Goal: Task Accomplishment & Management: Manage account settings

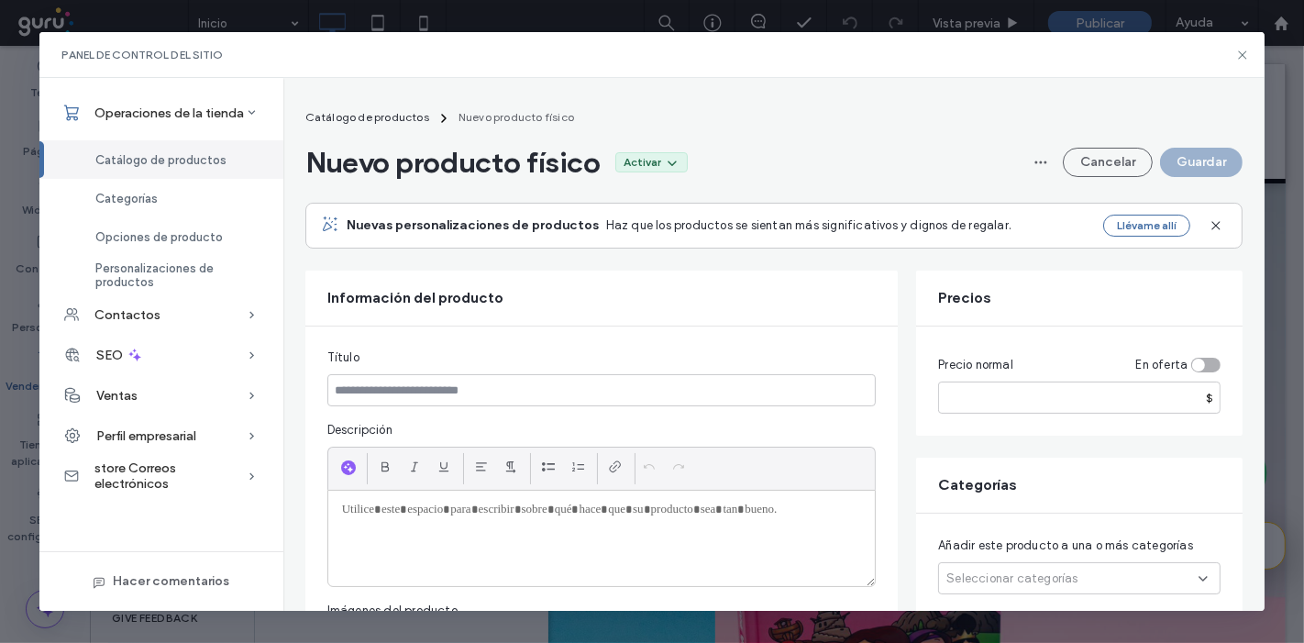
click at [683, 345] on div "Título Descripción Imágenes del producto Haga clic para cargar imágenes" at bounding box center [601, 550] width 593 height 447
click at [1094, 158] on button "Cancelar" at bounding box center [1108, 162] width 90 height 29
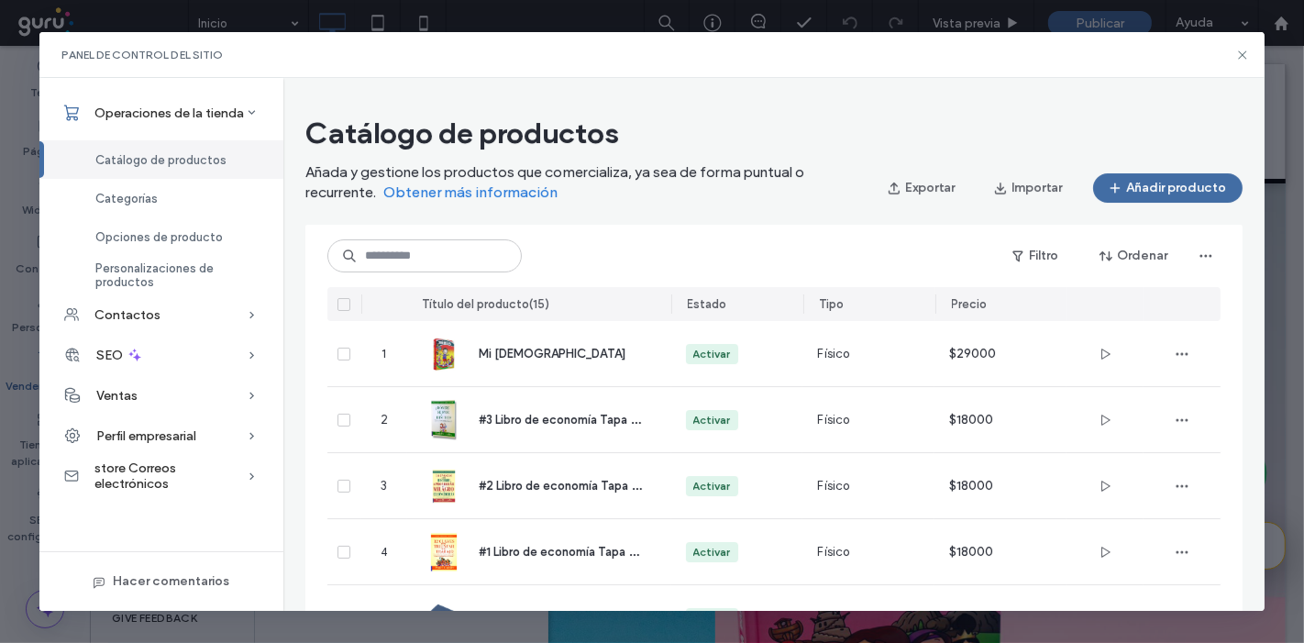
click at [1157, 193] on button "Añadir producto" at bounding box center [1168, 187] width 150 height 29
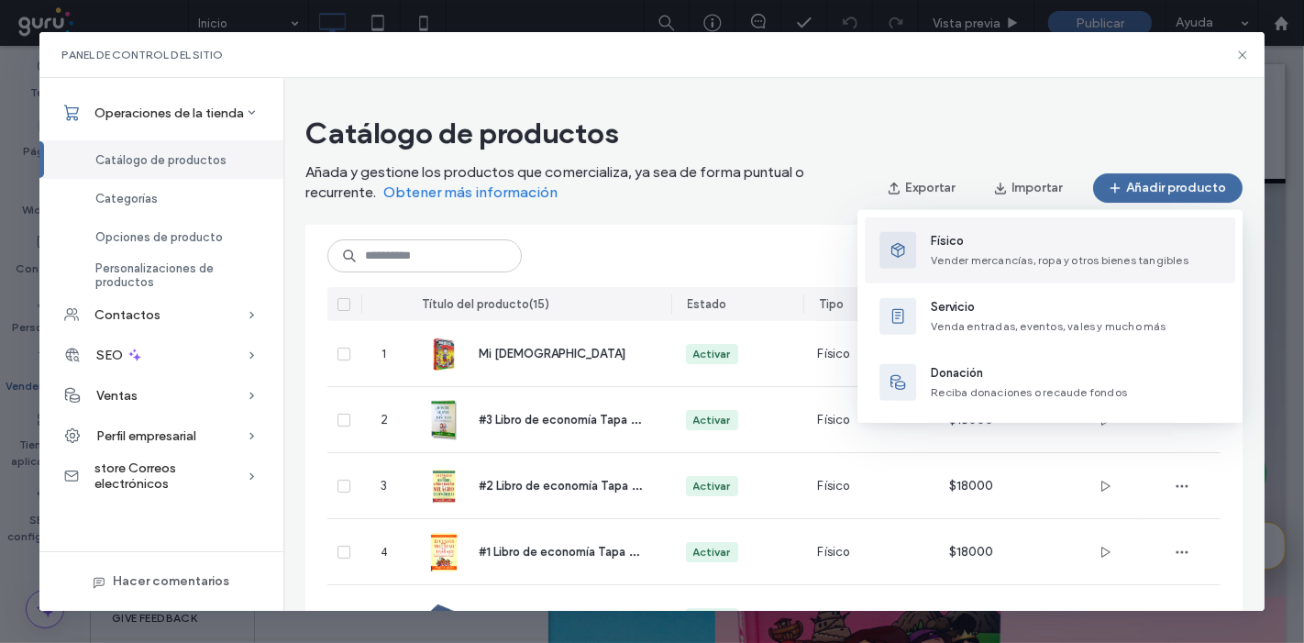
click at [960, 228] on button "Físico Vender mercancías, ropa y otros bienes tangibles" at bounding box center [1050, 250] width 371 height 66
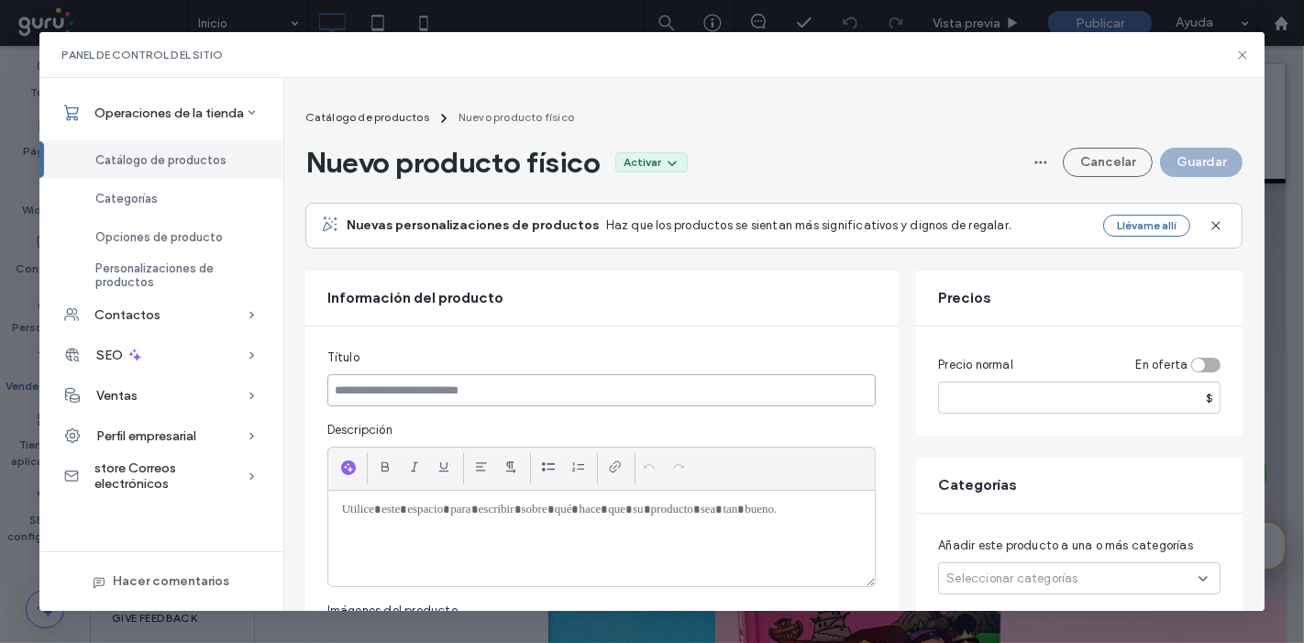
click at [680, 383] on input at bounding box center [601, 390] width 549 height 32
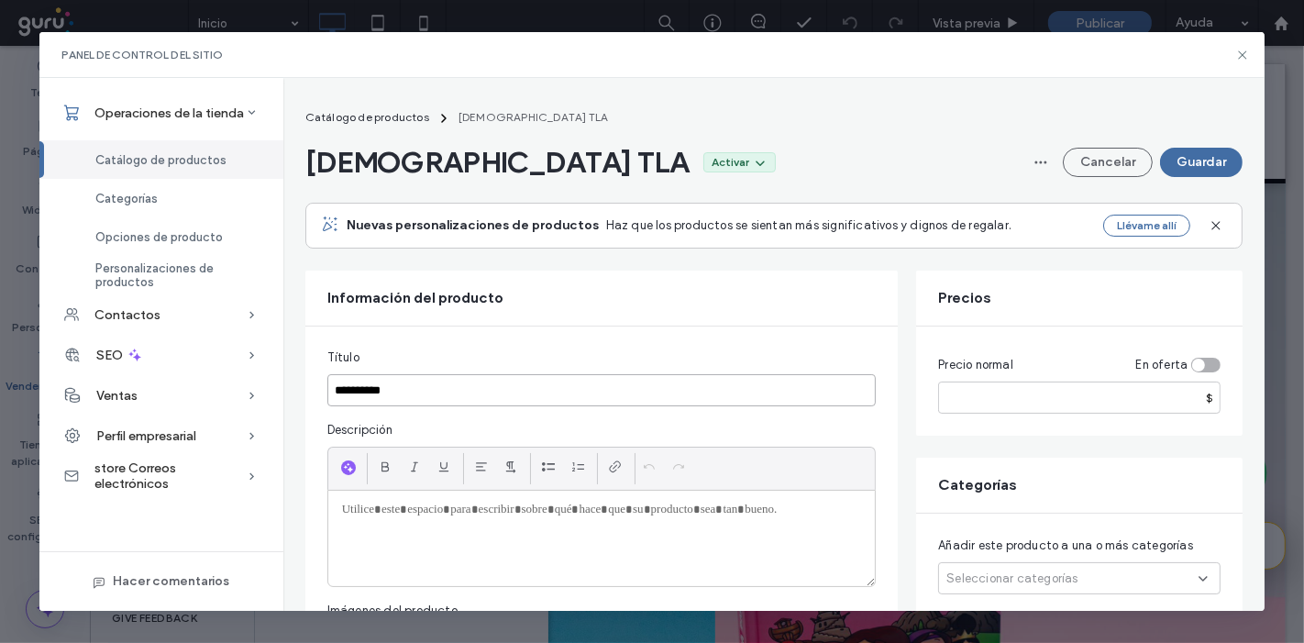
type input "**********"
click at [505, 517] on div at bounding box center [602, 538] width 548 height 95
click at [720, 532] on div "**********" at bounding box center [602, 538] width 548 height 95
click at [840, 502] on p "**********" at bounding box center [602, 510] width 520 height 17
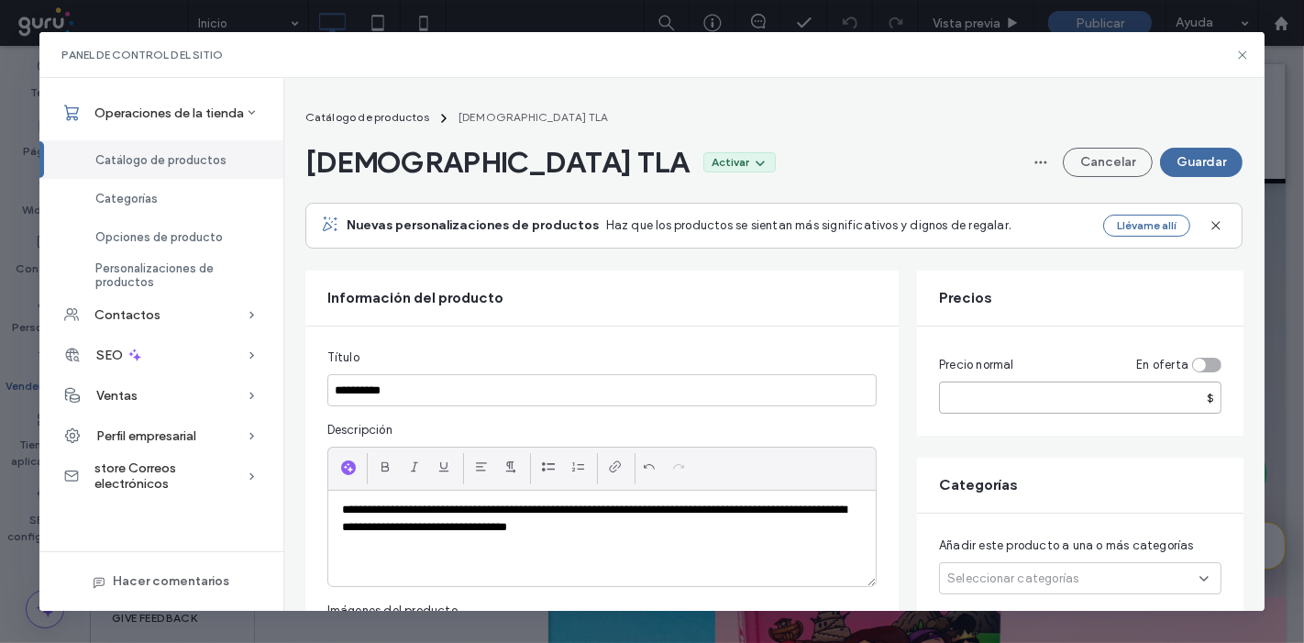
click at [971, 396] on input "number" at bounding box center [1080, 398] width 283 height 32
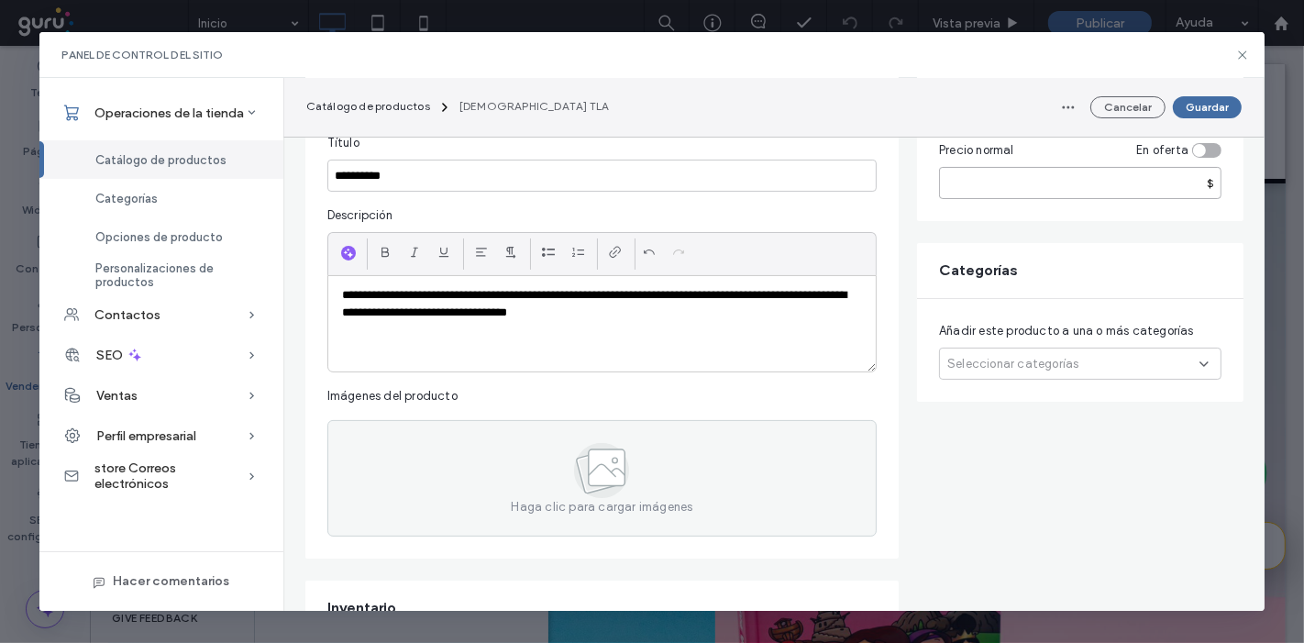
scroll to position [216, 0]
type input "*****"
click at [1001, 349] on div "Seleccionar categorías" at bounding box center [1080, 363] width 283 height 32
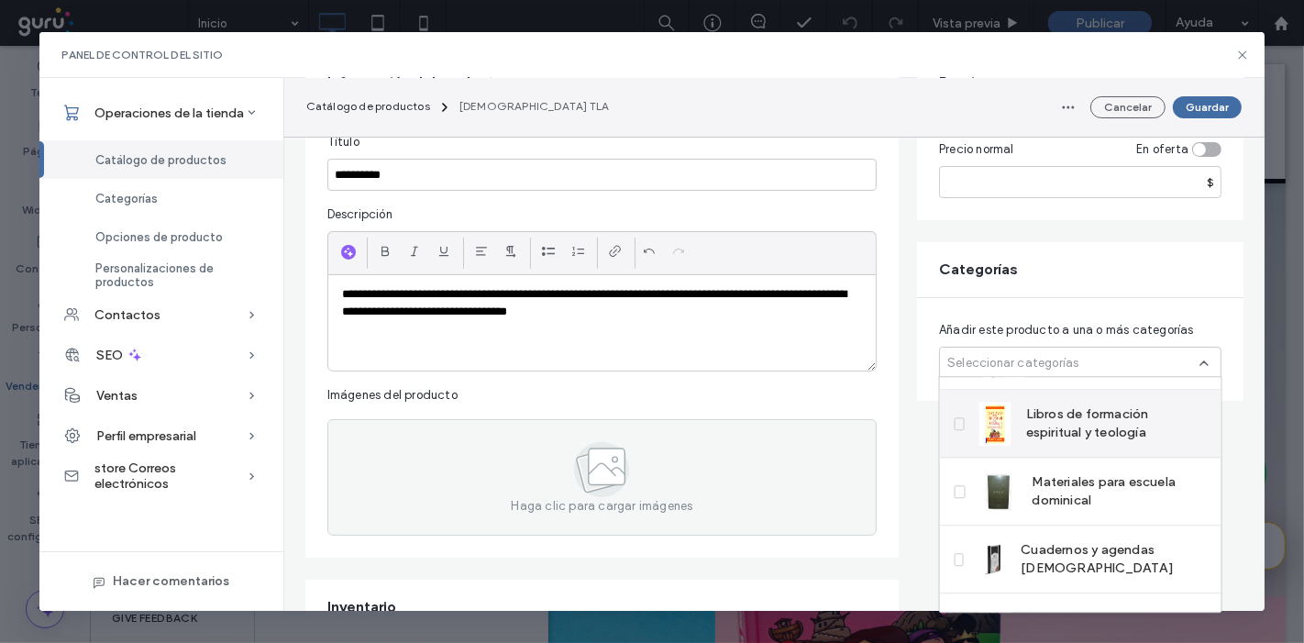
scroll to position [62, 0]
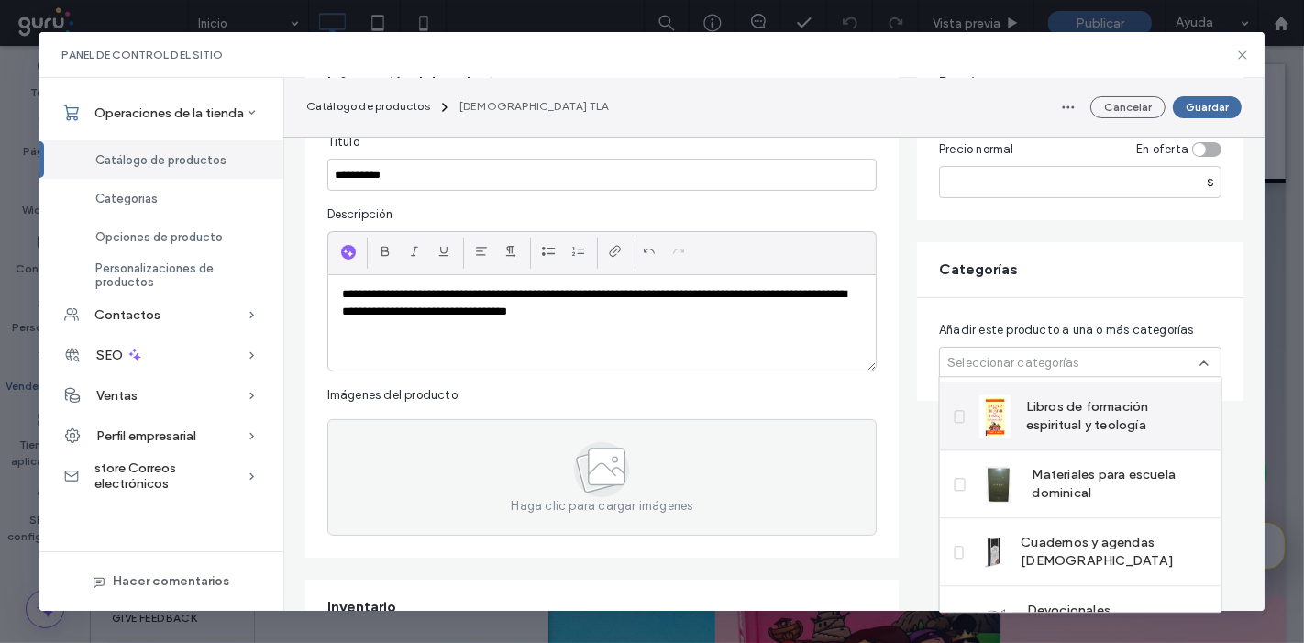
click at [1050, 490] on span "Materiales para escuela dominical" at bounding box center [1120, 484] width 174 height 37
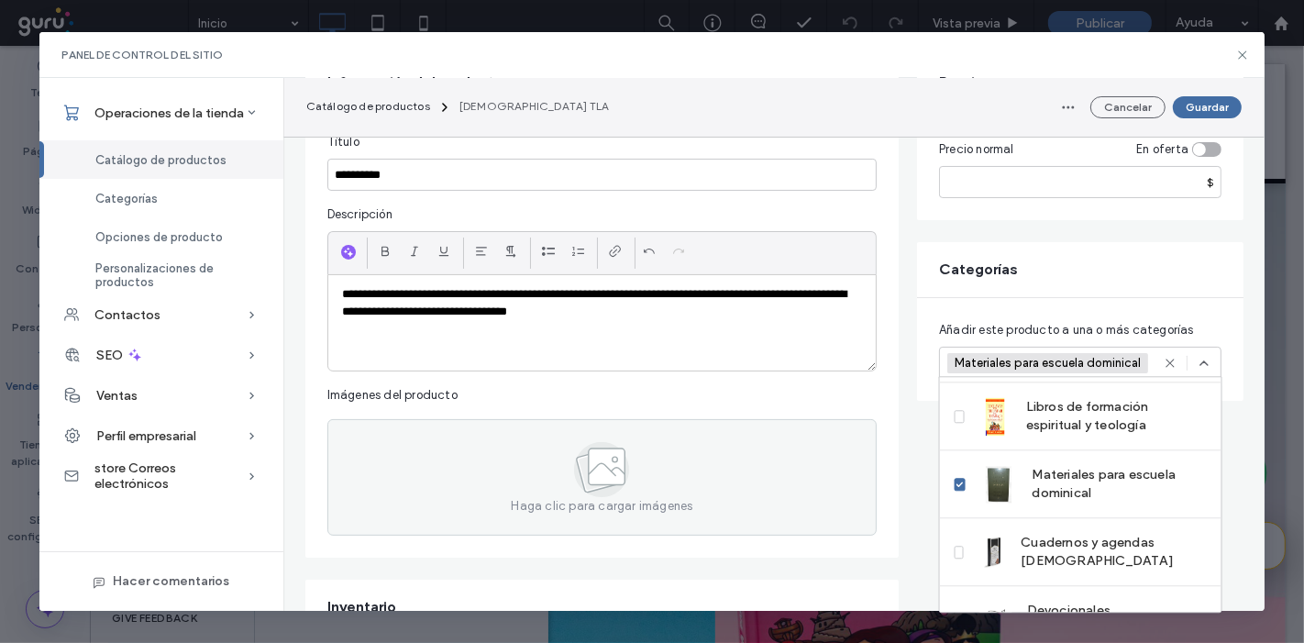
click at [873, 390] on div "Imágenes del producto" at bounding box center [601, 395] width 549 height 18
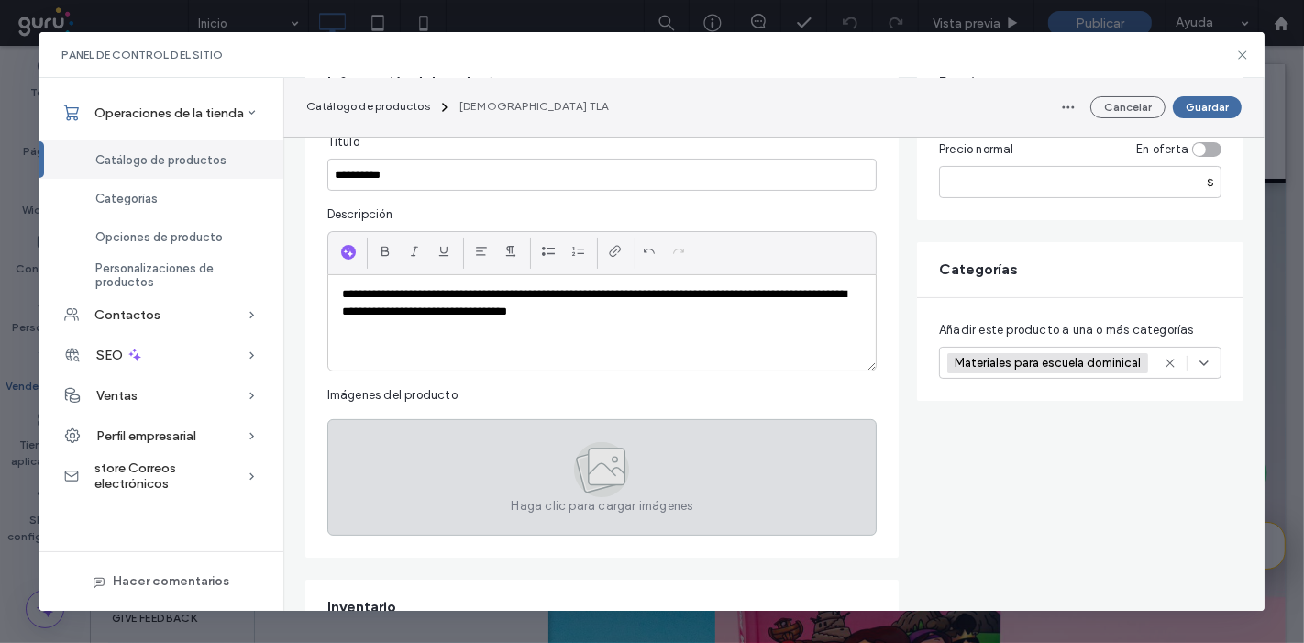
click at [531, 475] on div "Haga clic para cargar imágenes" at bounding box center [601, 477] width 549 height 116
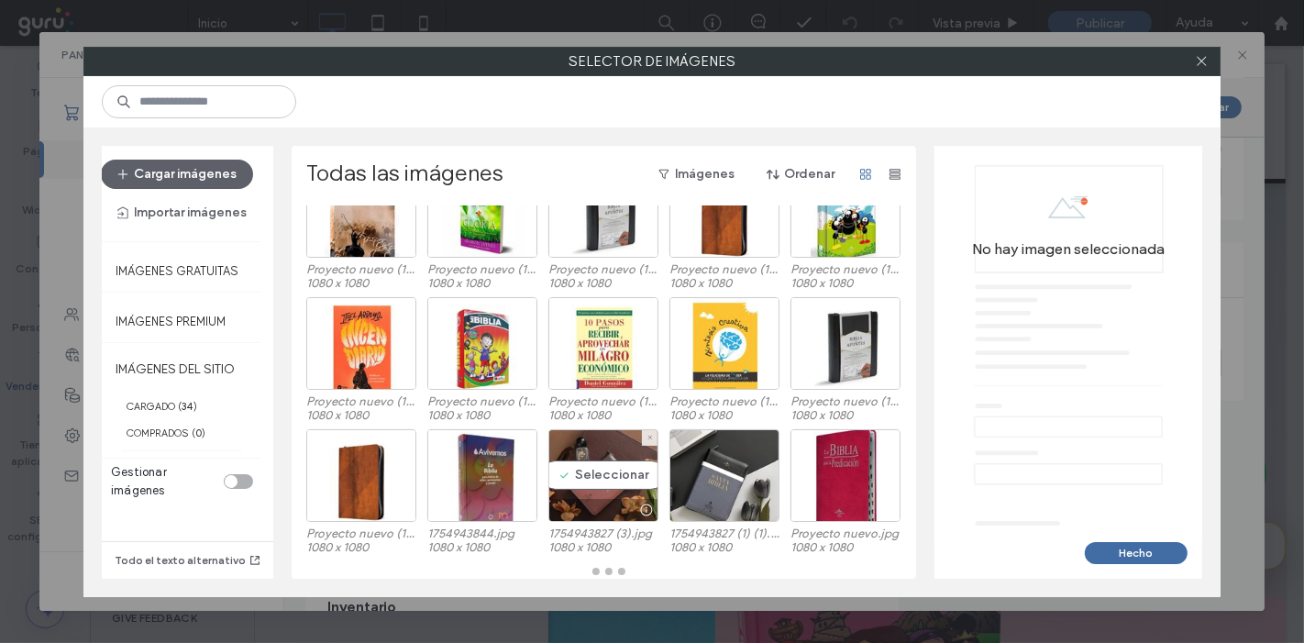
scroll to position [209, 0]
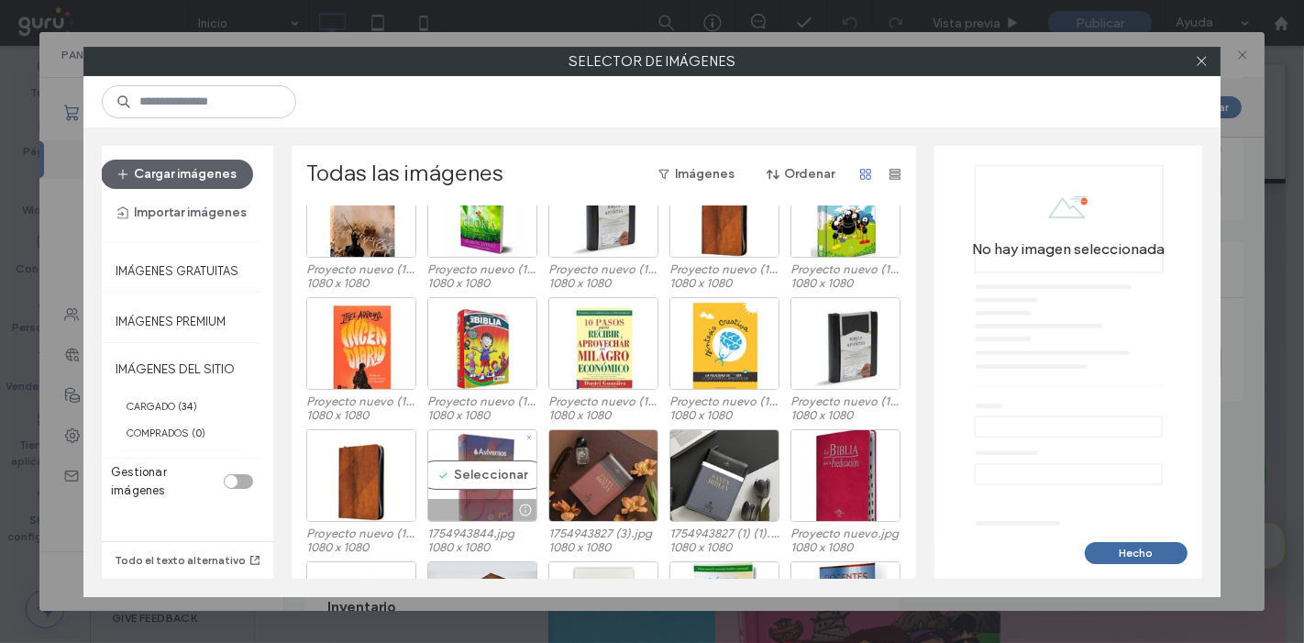
click at [471, 471] on div "Seleccionar" at bounding box center [482, 475] width 110 height 93
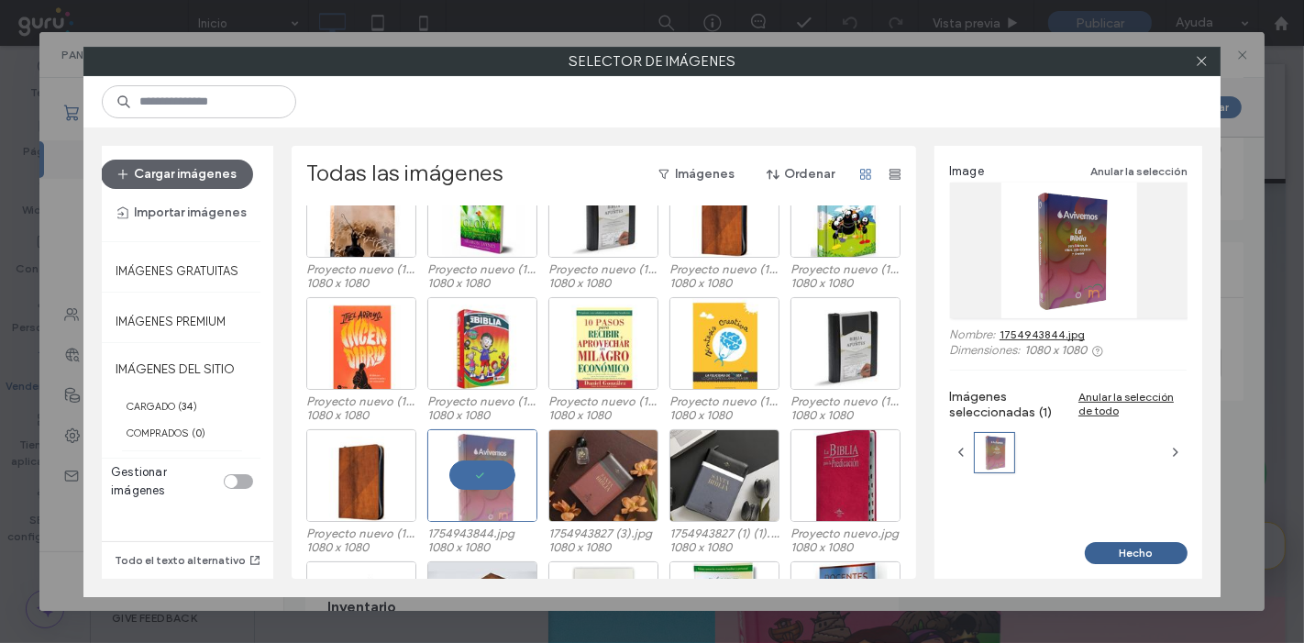
click at [1138, 561] on button "Hecho" at bounding box center [1136, 553] width 103 height 22
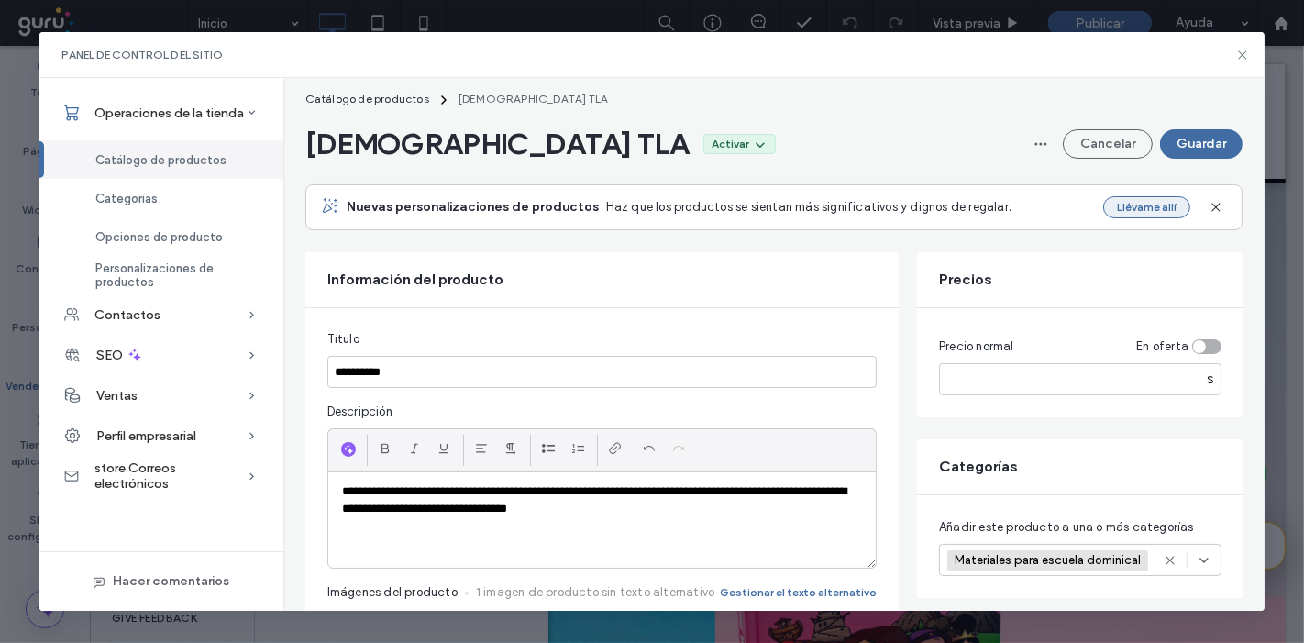
scroll to position [0, 0]
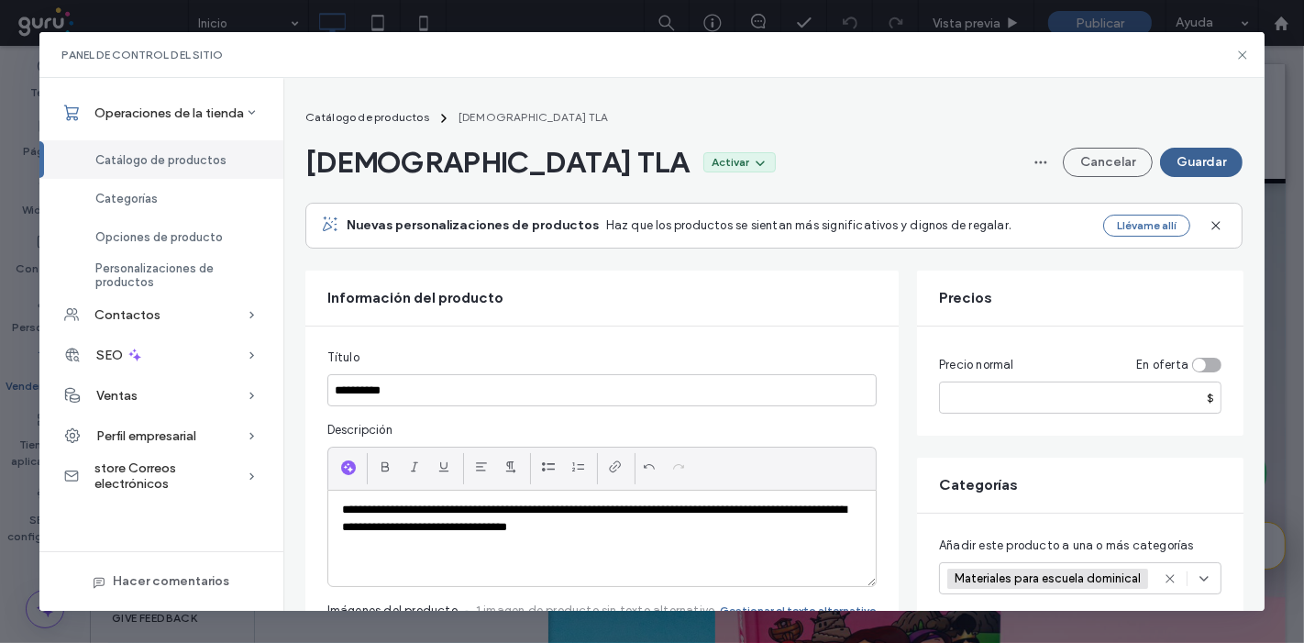
click at [1185, 153] on button "Guardar" at bounding box center [1201, 162] width 83 height 29
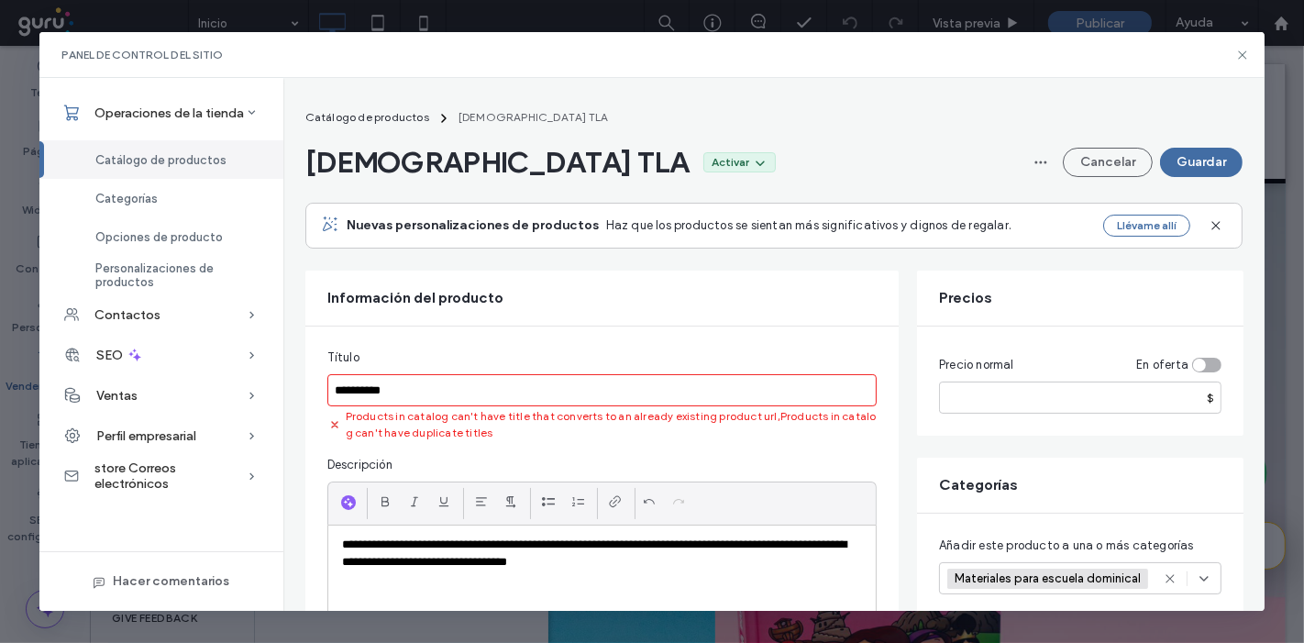
click at [640, 390] on input "**********" at bounding box center [601, 390] width 549 height 32
type input "**********"
click at [1192, 160] on button "Guardar" at bounding box center [1201, 162] width 83 height 29
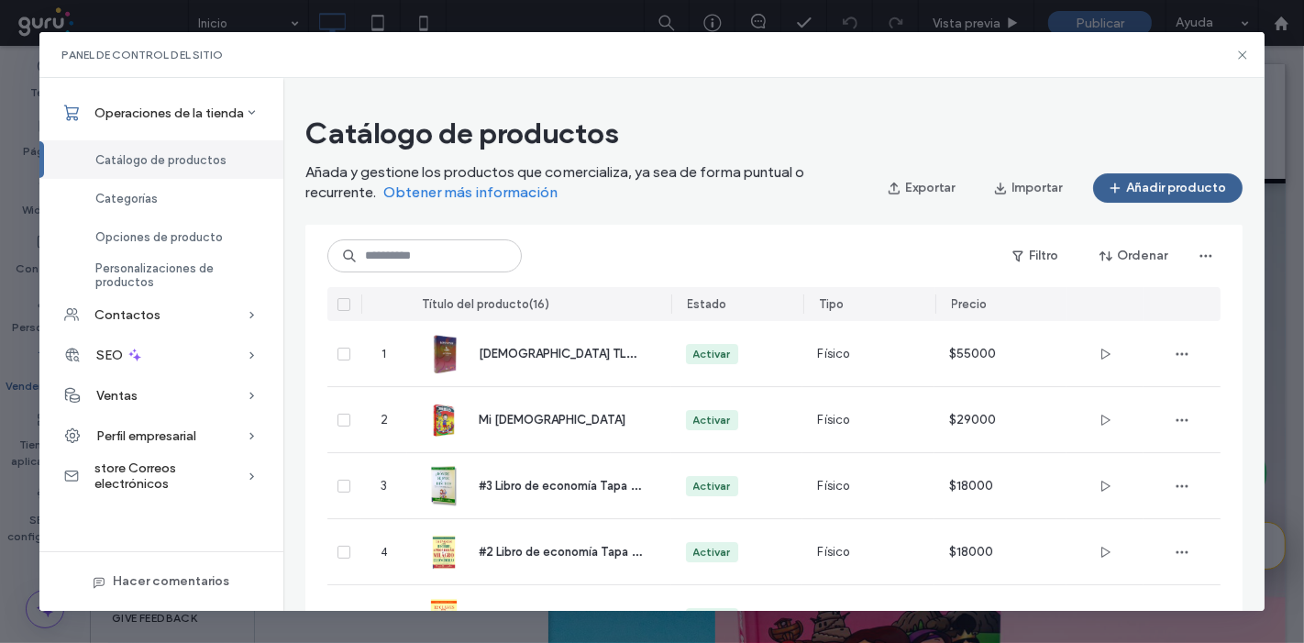
click at [1147, 186] on button "Añadir producto" at bounding box center [1168, 187] width 150 height 29
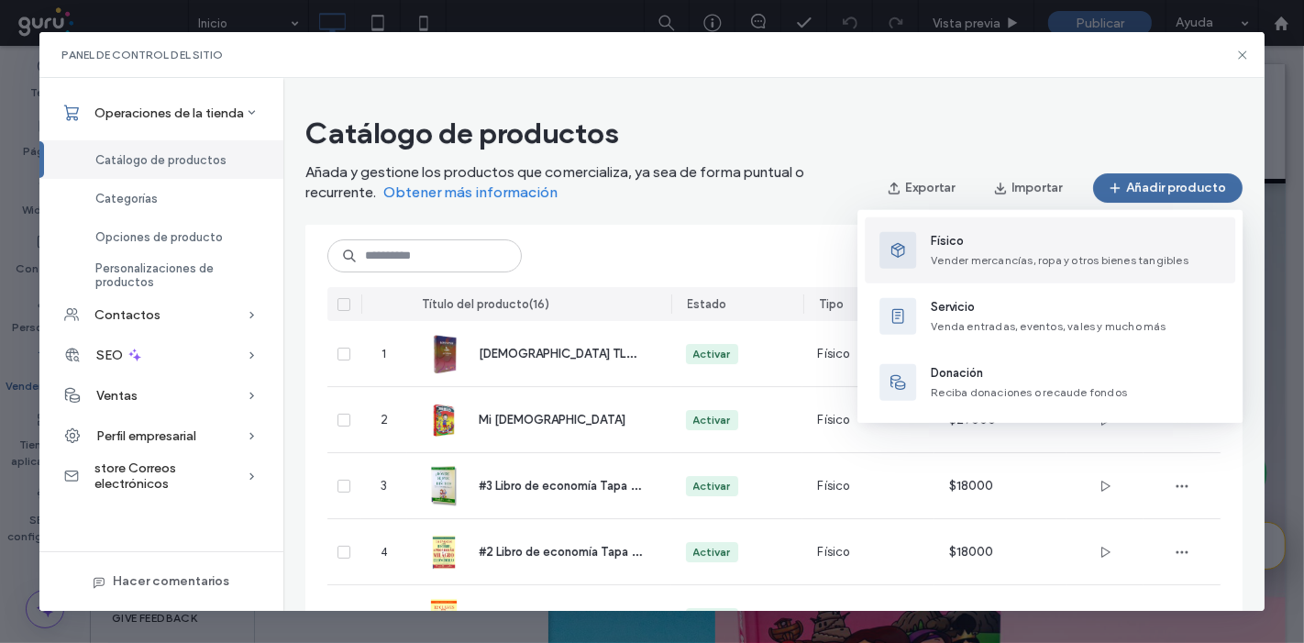
click at [977, 244] on span "Físico" at bounding box center [1060, 241] width 258 height 18
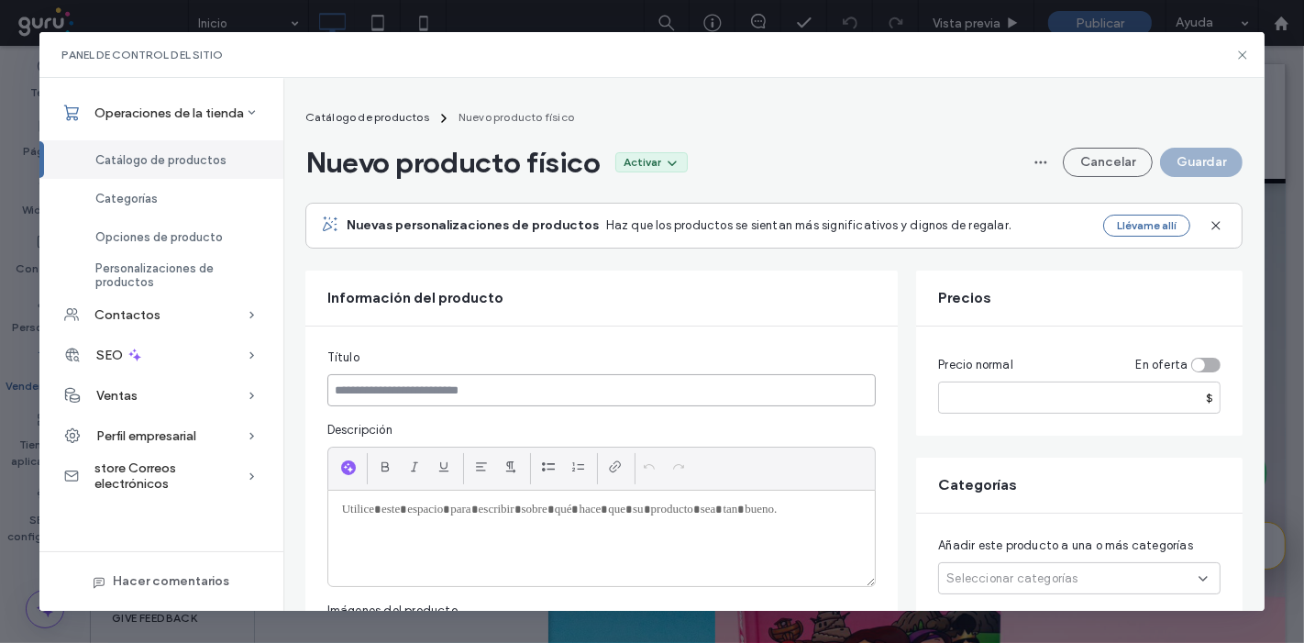
click at [604, 389] on input at bounding box center [601, 390] width 549 height 32
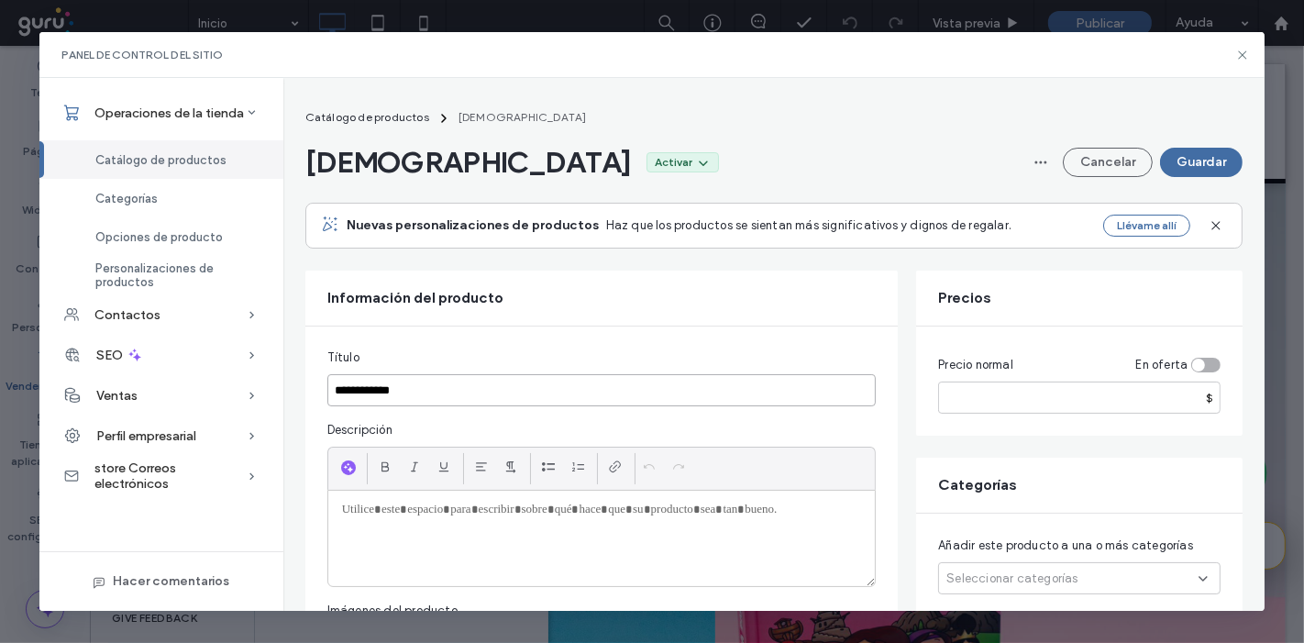
type input "**********"
click at [658, 550] on div at bounding box center [602, 538] width 548 height 95
click at [590, 502] on p "**********" at bounding box center [602, 510] width 520 height 17
click at [1059, 403] on input "number" at bounding box center [1080, 398] width 283 height 32
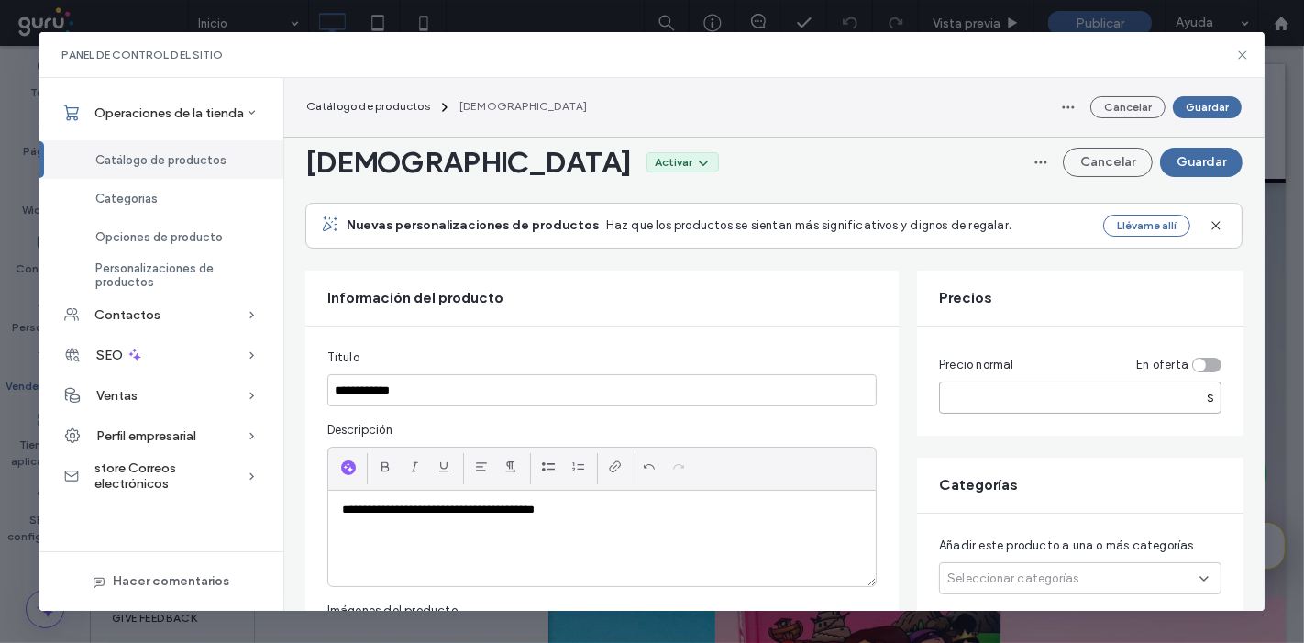
scroll to position [158, 0]
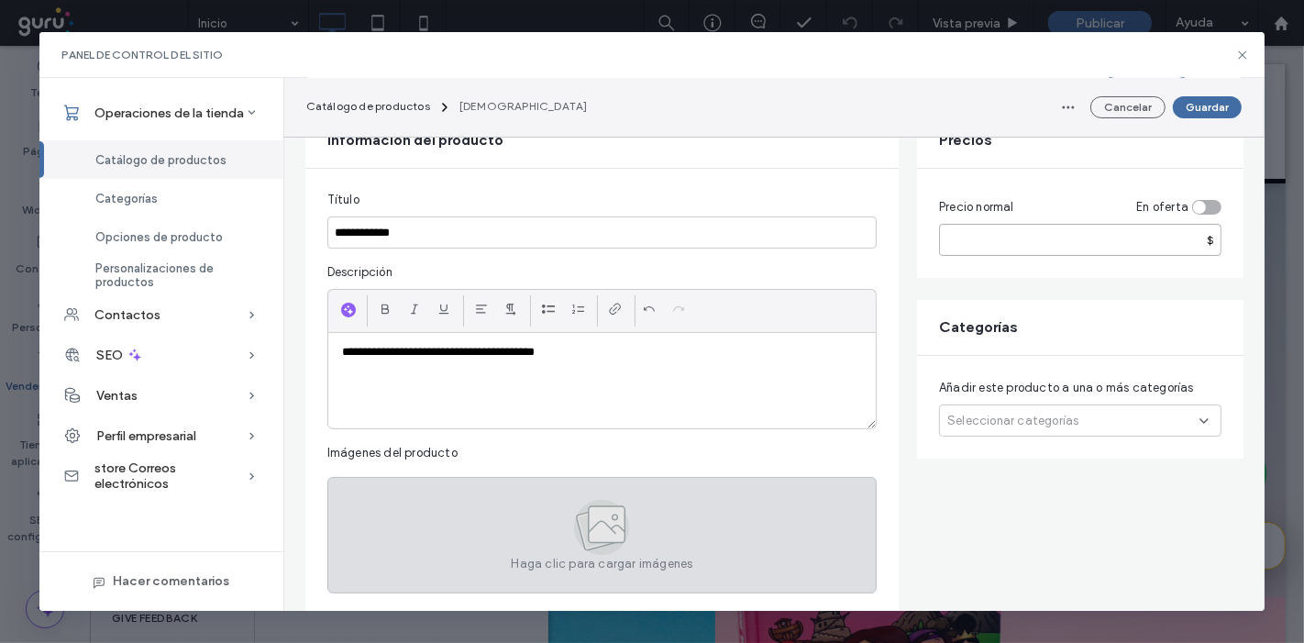
type input "*****"
click at [713, 516] on div "Haga clic para cargar imágenes" at bounding box center [601, 535] width 549 height 116
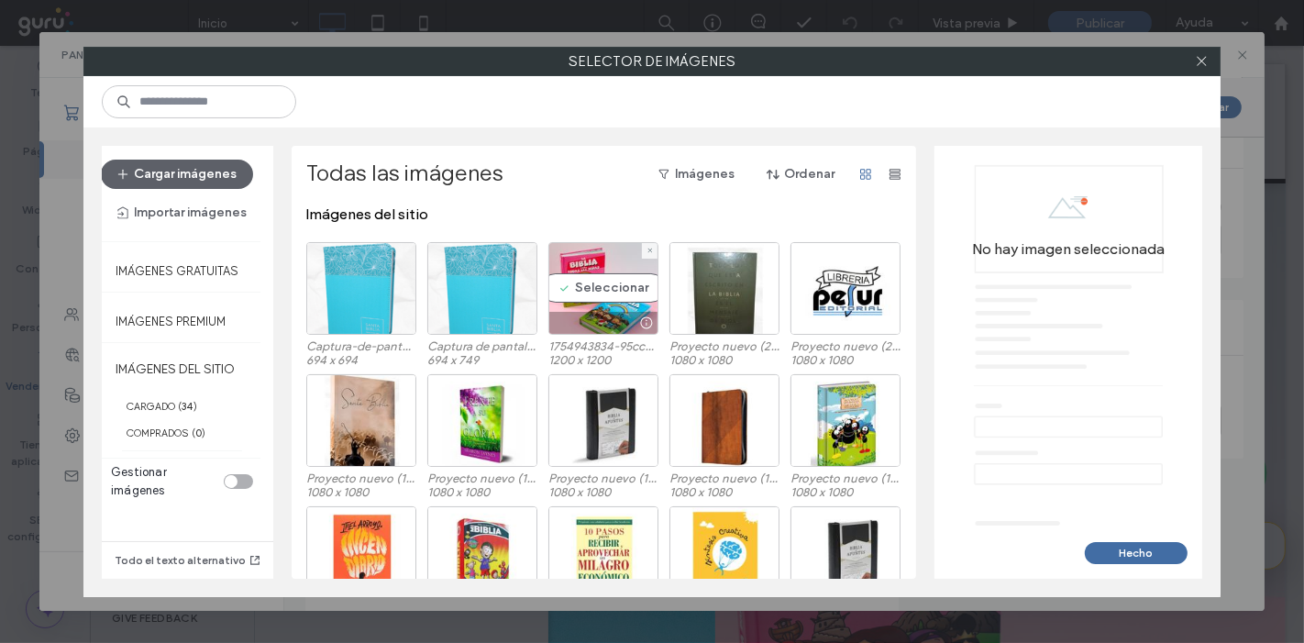
scroll to position [75, 0]
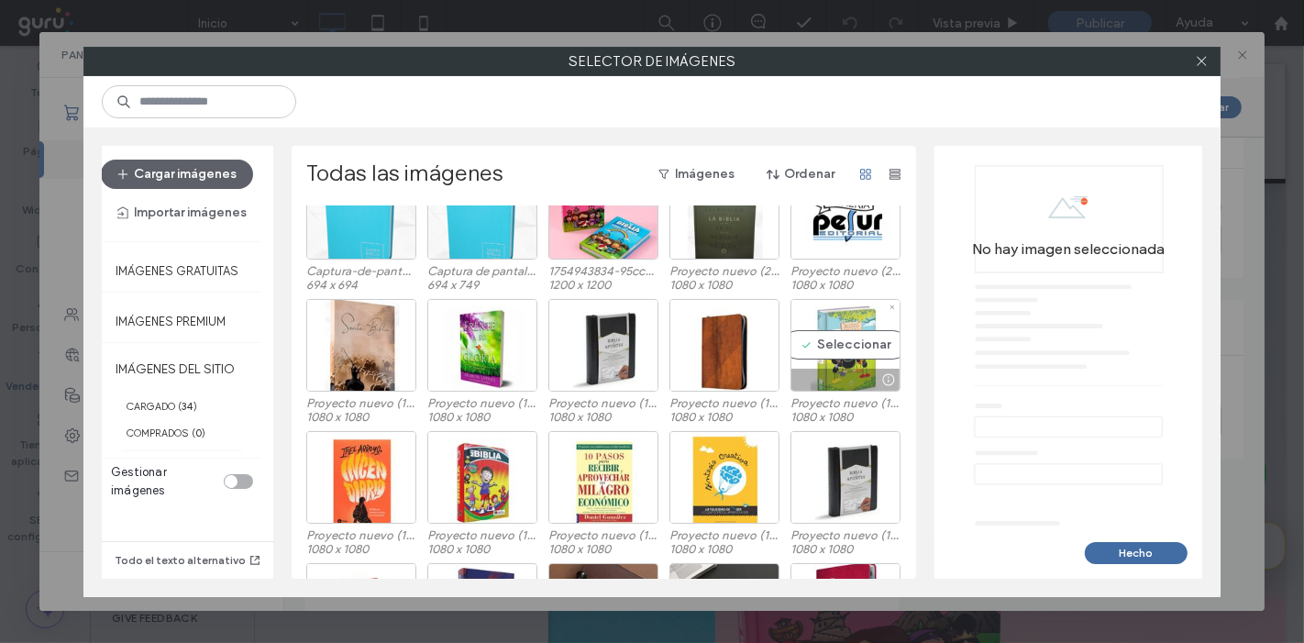
click at [833, 337] on div "Seleccionar" at bounding box center [846, 345] width 110 height 93
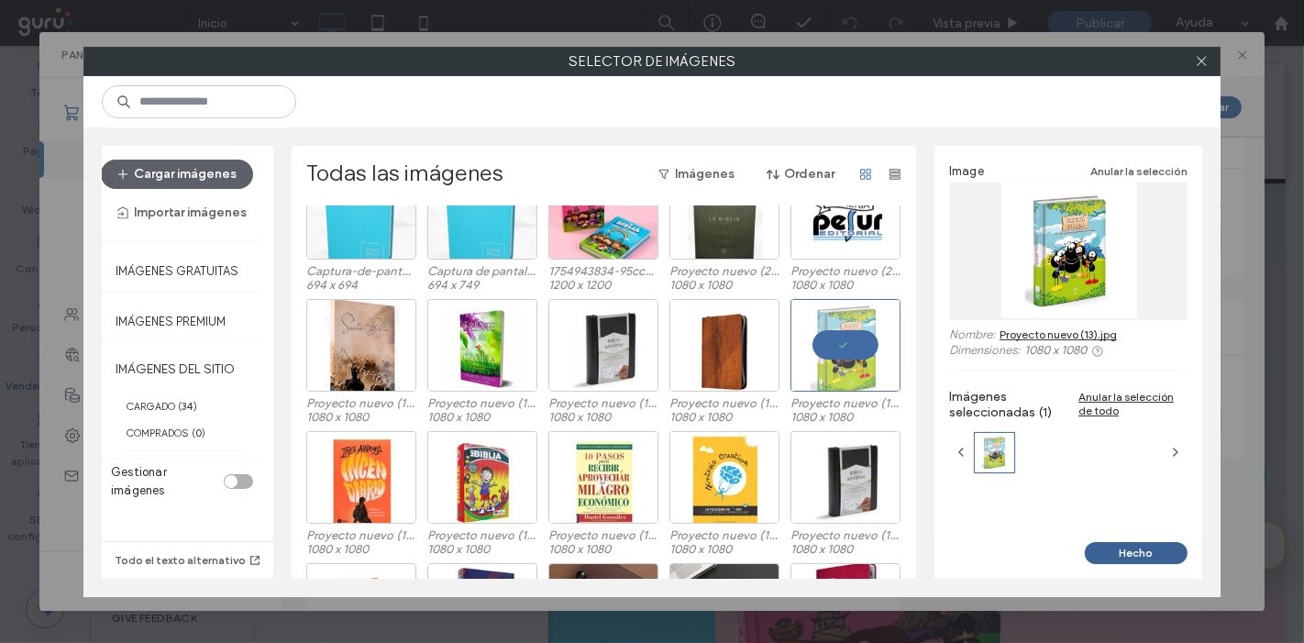
click at [1149, 557] on button "Hecho" at bounding box center [1136, 553] width 103 height 22
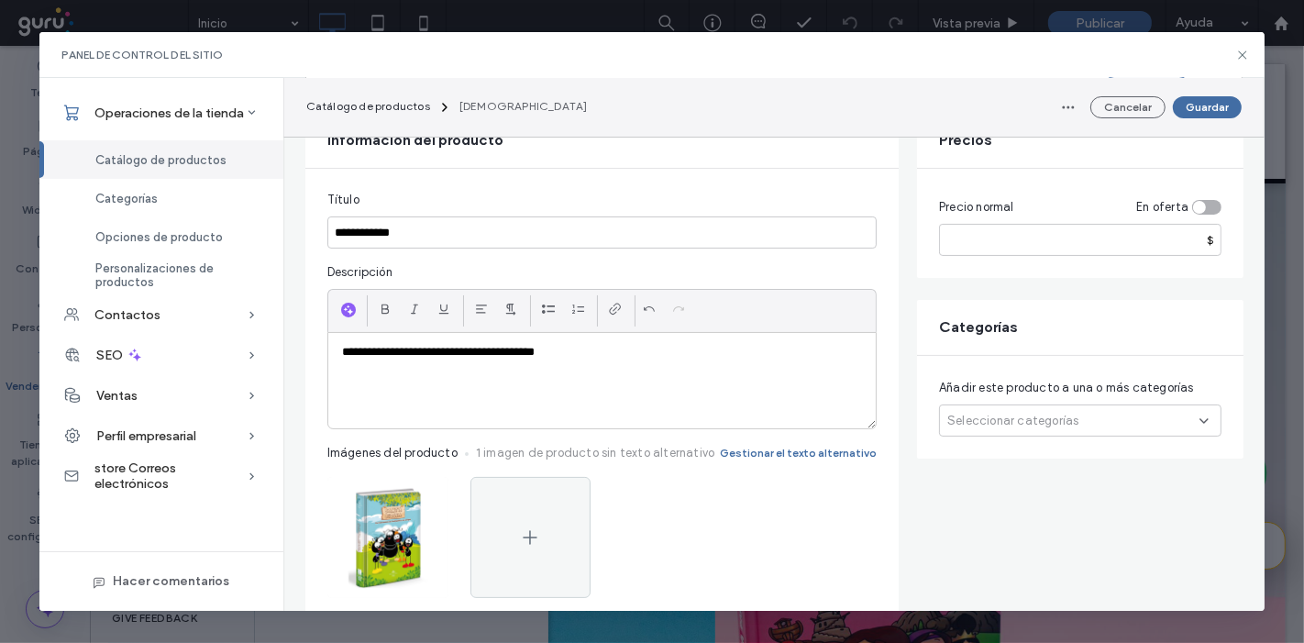
click at [971, 413] on span "Seleccionar categorías" at bounding box center [1013, 421] width 131 height 18
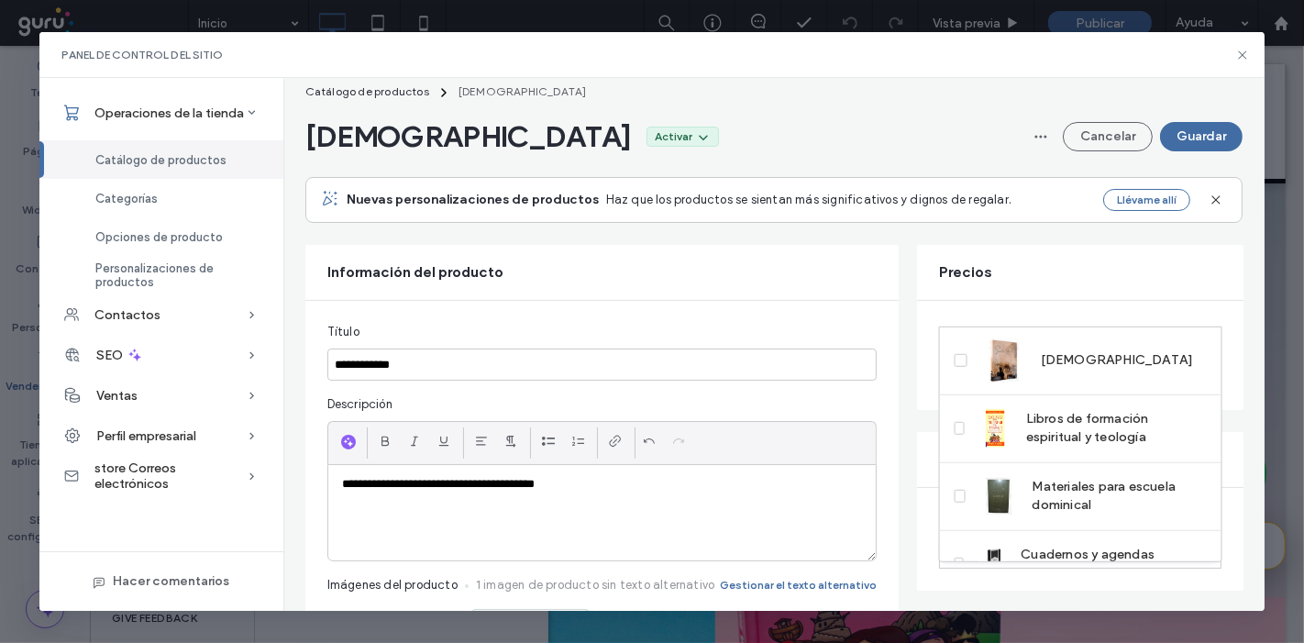
scroll to position [0, 0]
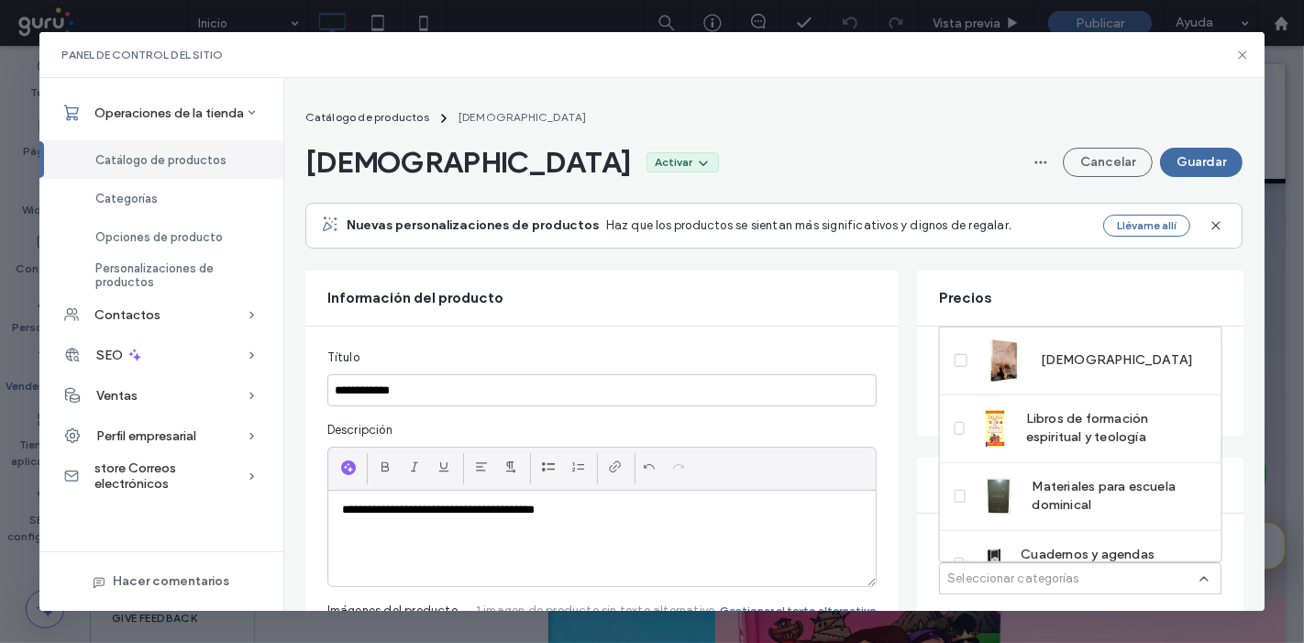
click at [1008, 292] on div "Precios" at bounding box center [1080, 298] width 327 height 55
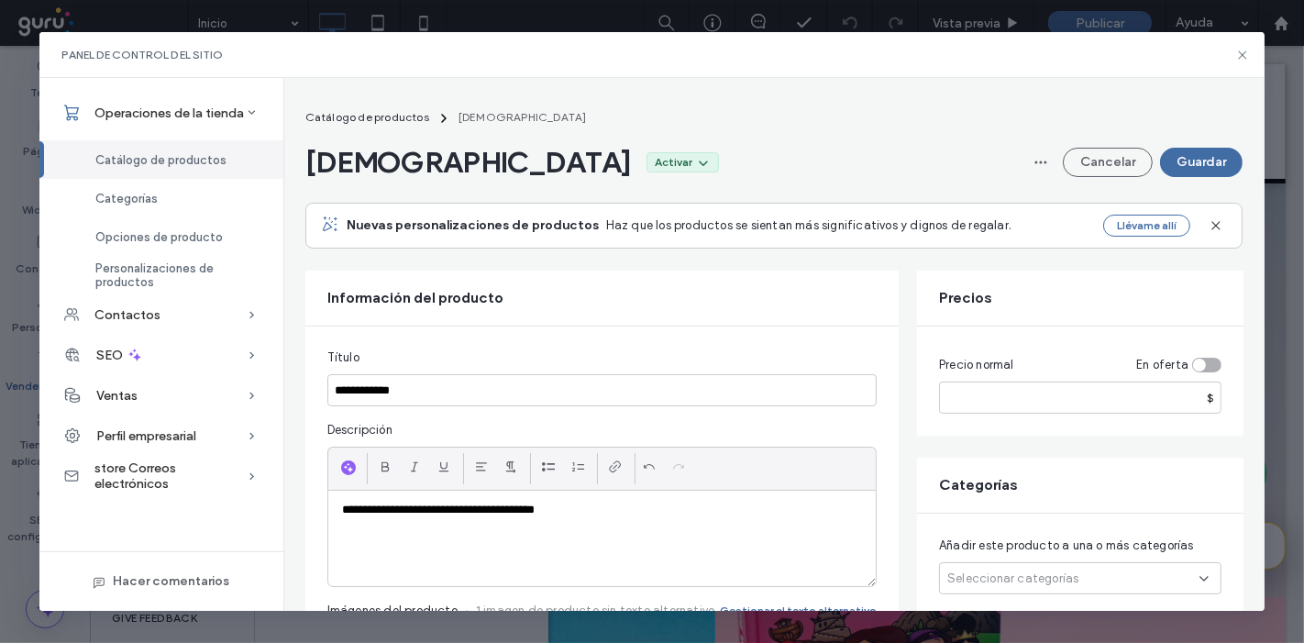
click at [948, 572] on span "Seleccionar categorías" at bounding box center [1013, 579] width 131 height 18
click at [990, 618] on img at bounding box center [1004, 627] width 44 height 44
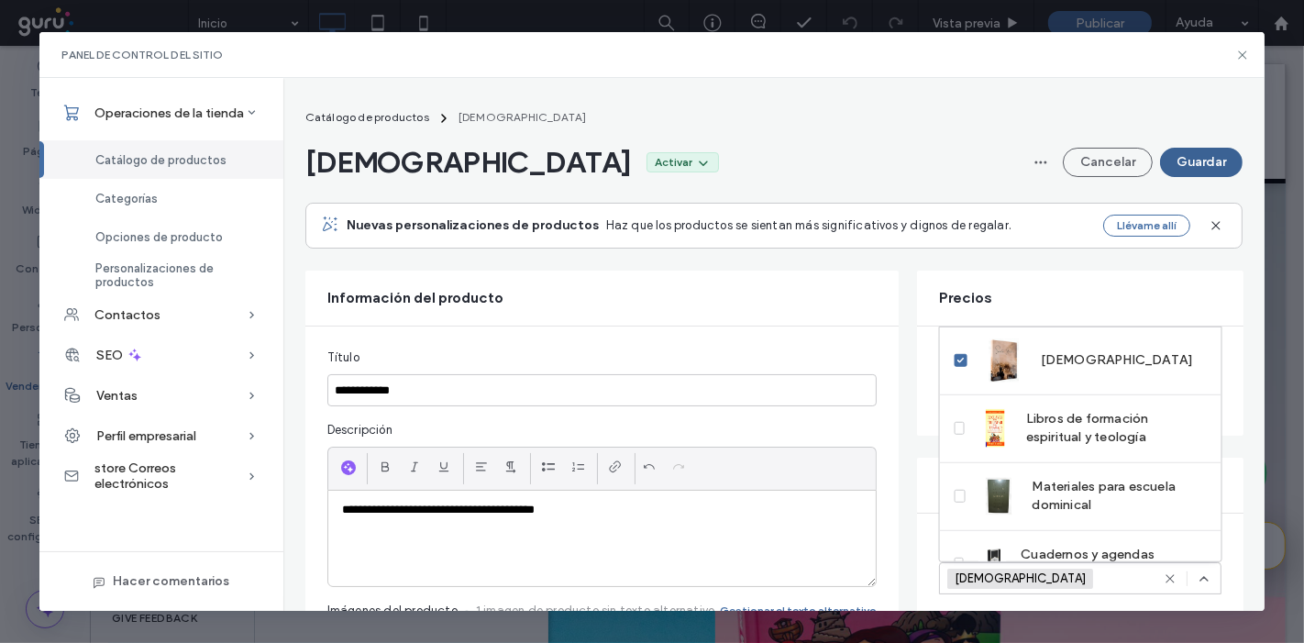
click at [1192, 156] on button "Guardar" at bounding box center [1201, 162] width 83 height 29
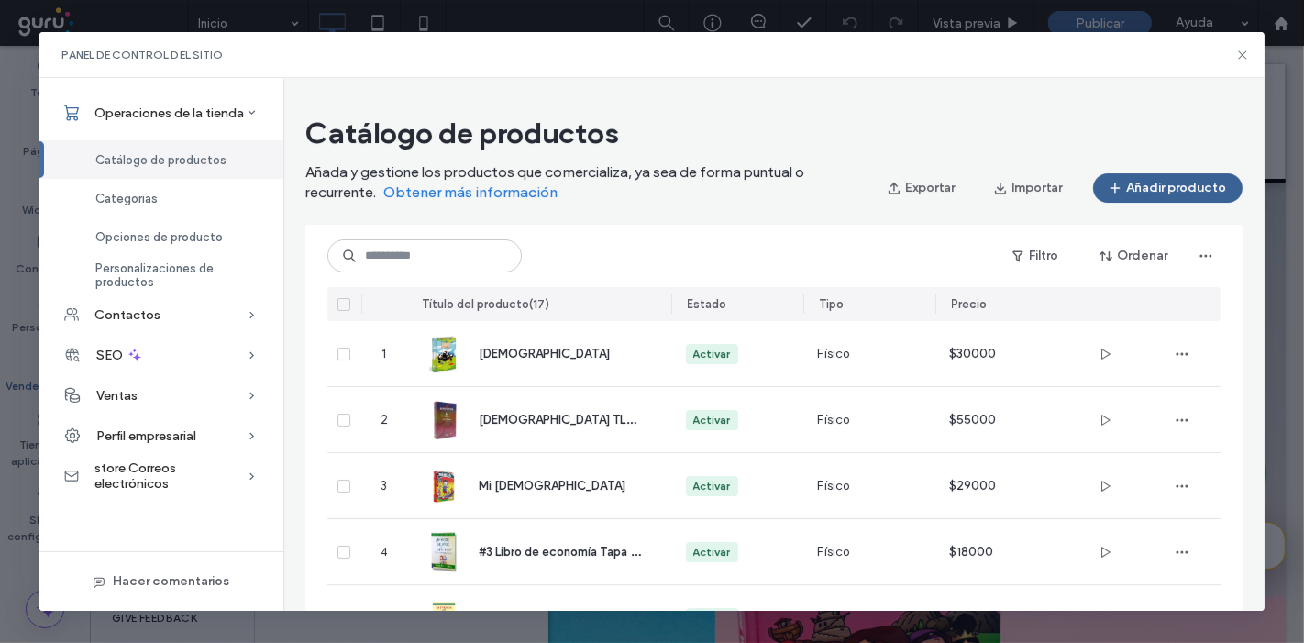
click at [1156, 186] on button "Añadir producto" at bounding box center [1168, 187] width 150 height 29
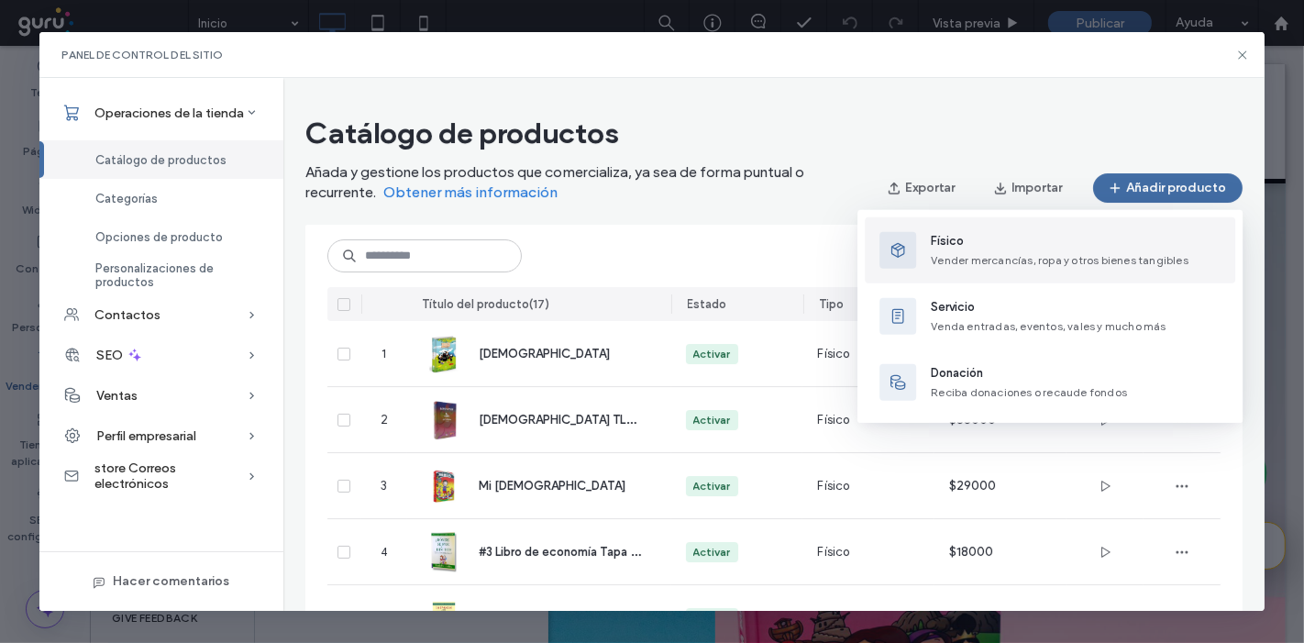
click at [1013, 255] on span "Vender mercancías, ropa y otros bienes tangibles" at bounding box center [1060, 260] width 258 height 14
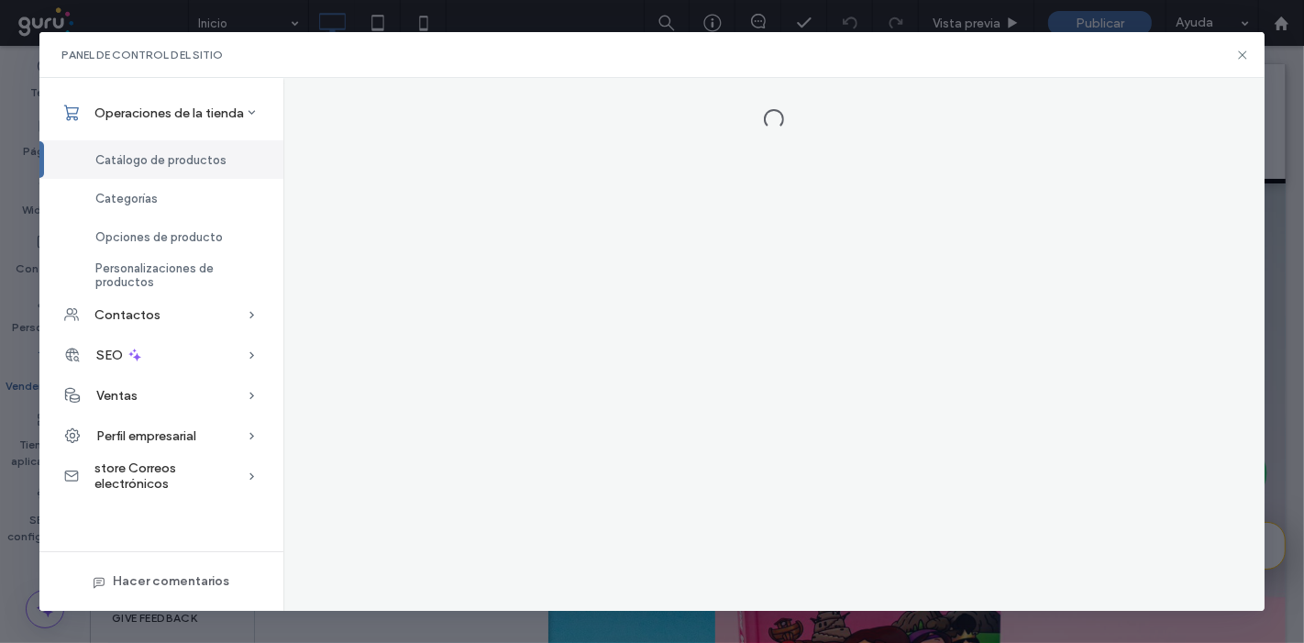
click at [996, 266] on div at bounding box center [774, 344] width 982 height 533
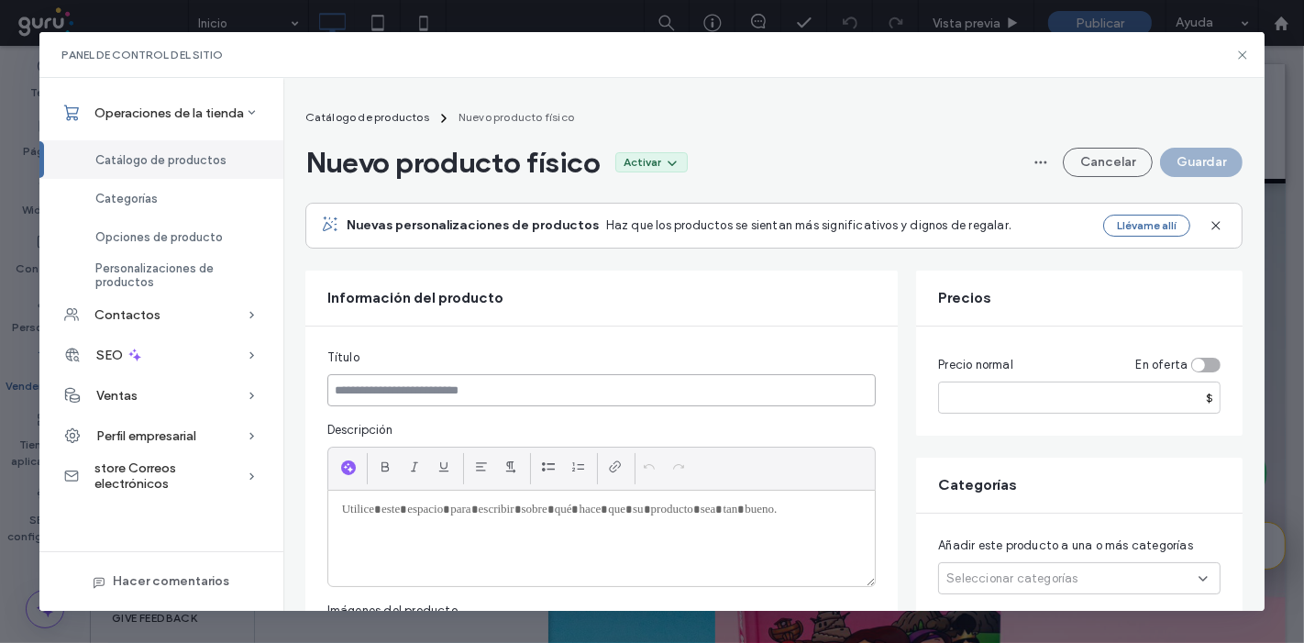
click at [445, 392] on input at bounding box center [601, 390] width 549 height 32
paste input "**********"
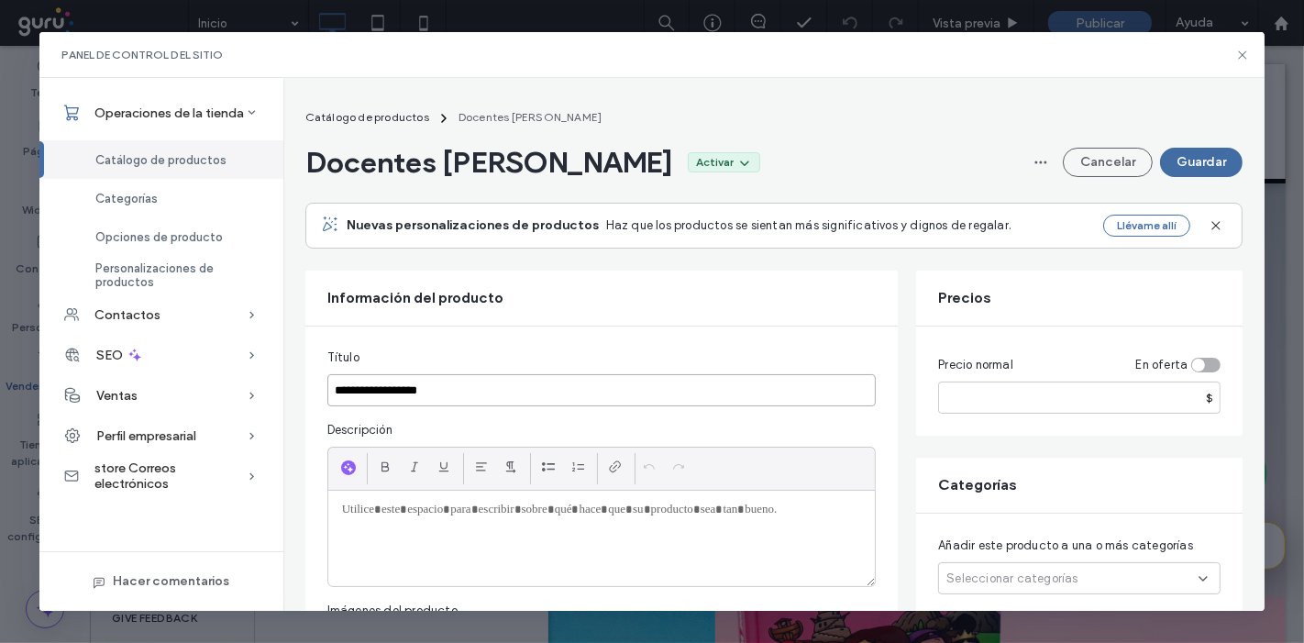
type input "**********"
click at [372, 505] on p at bounding box center [602, 510] width 520 height 17
paste div
click at [1022, 408] on input "number" at bounding box center [1080, 398] width 283 height 32
type input "****"
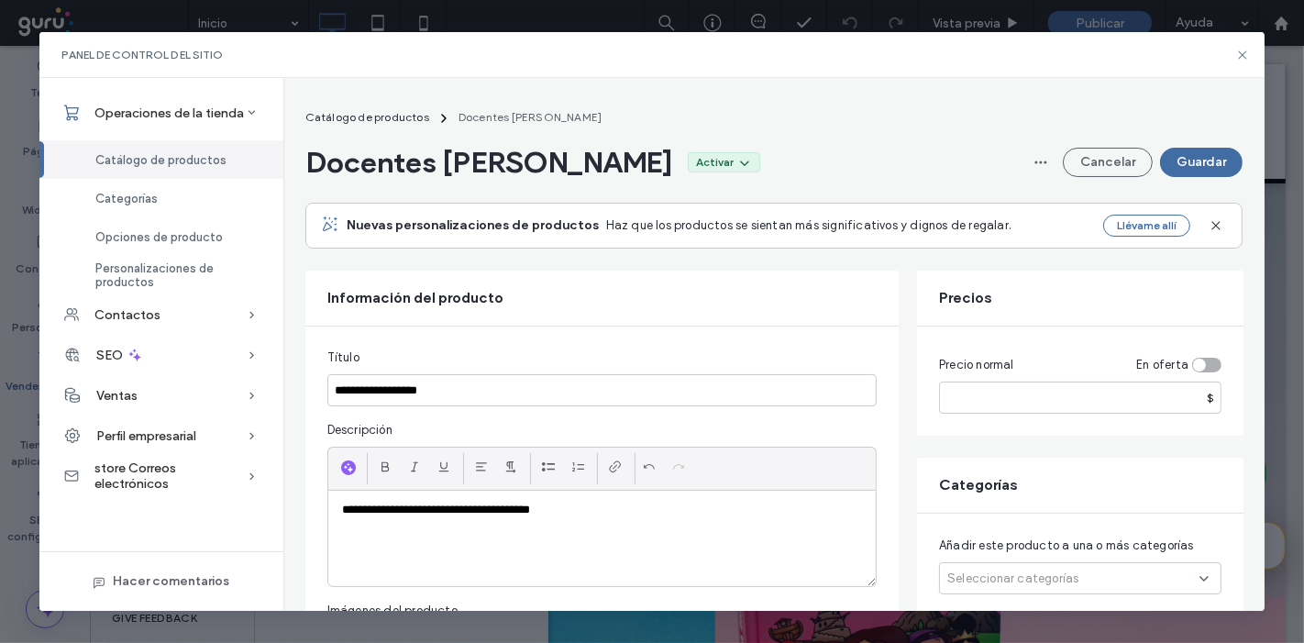
click at [875, 450] on div at bounding box center [601, 468] width 549 height 43
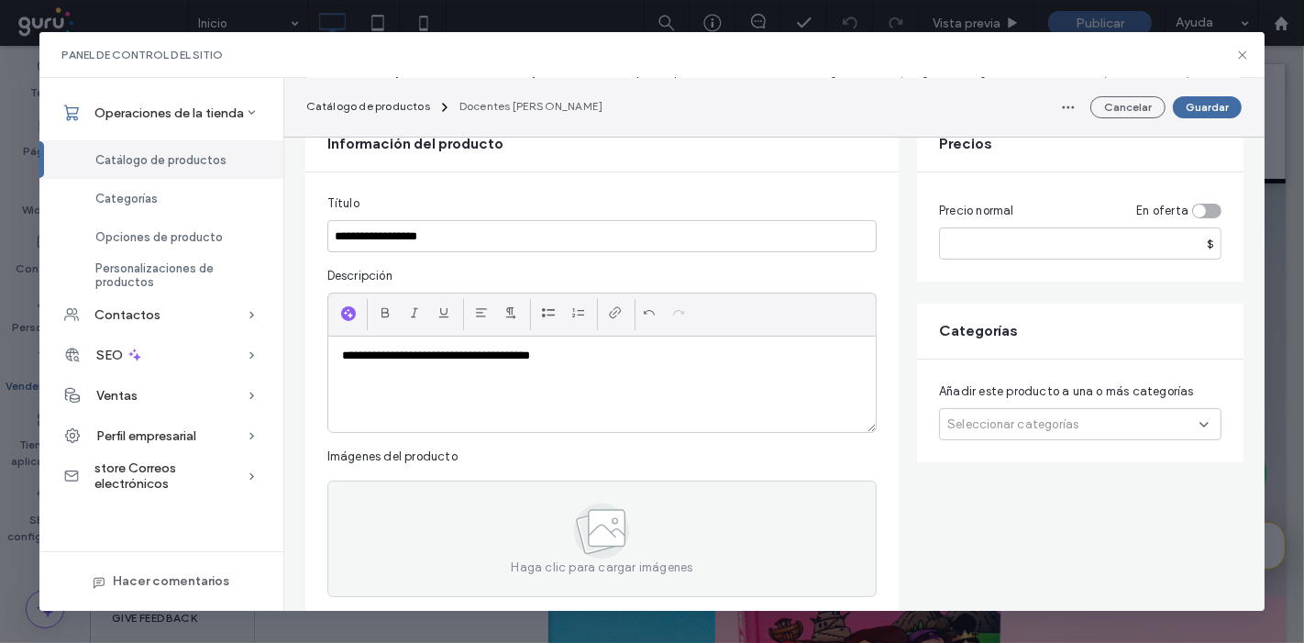
scroll to position [154, 0]
click at [994, 428] on span "Seleccionar categorías" at bounding box center [1013, 425] width 131 height 18
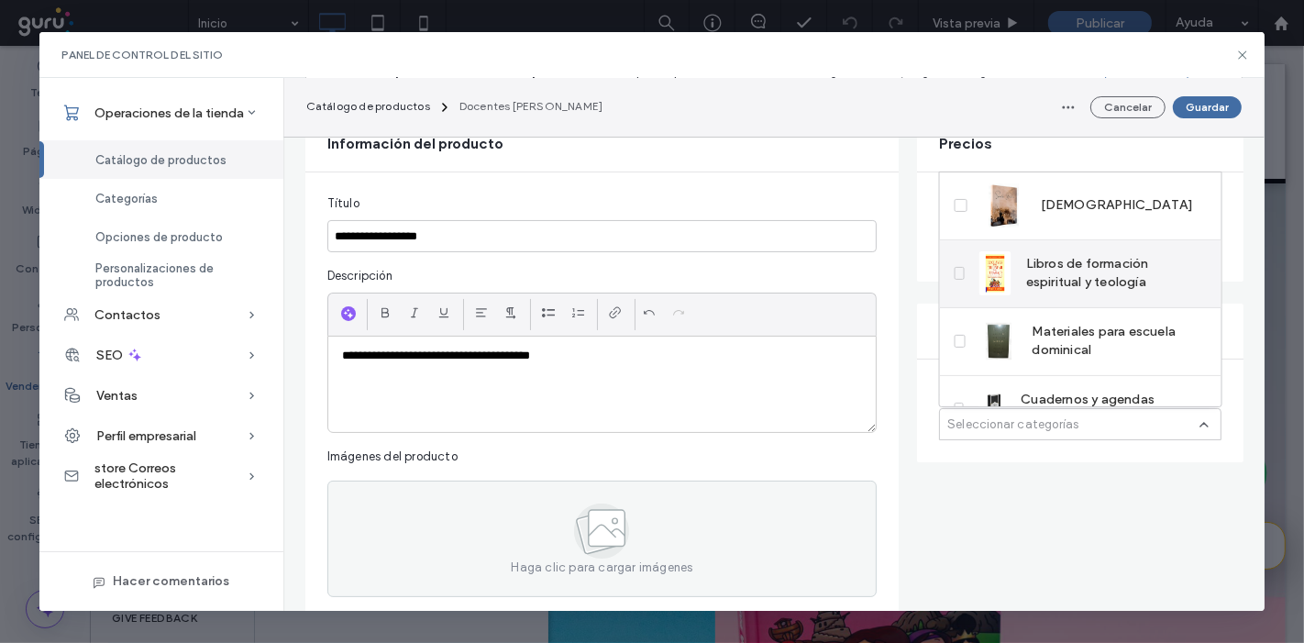
click at [1085, 271] on span "Libros de formación espiritual y teología" at bounding box center [1116, 273] width 181 height 37
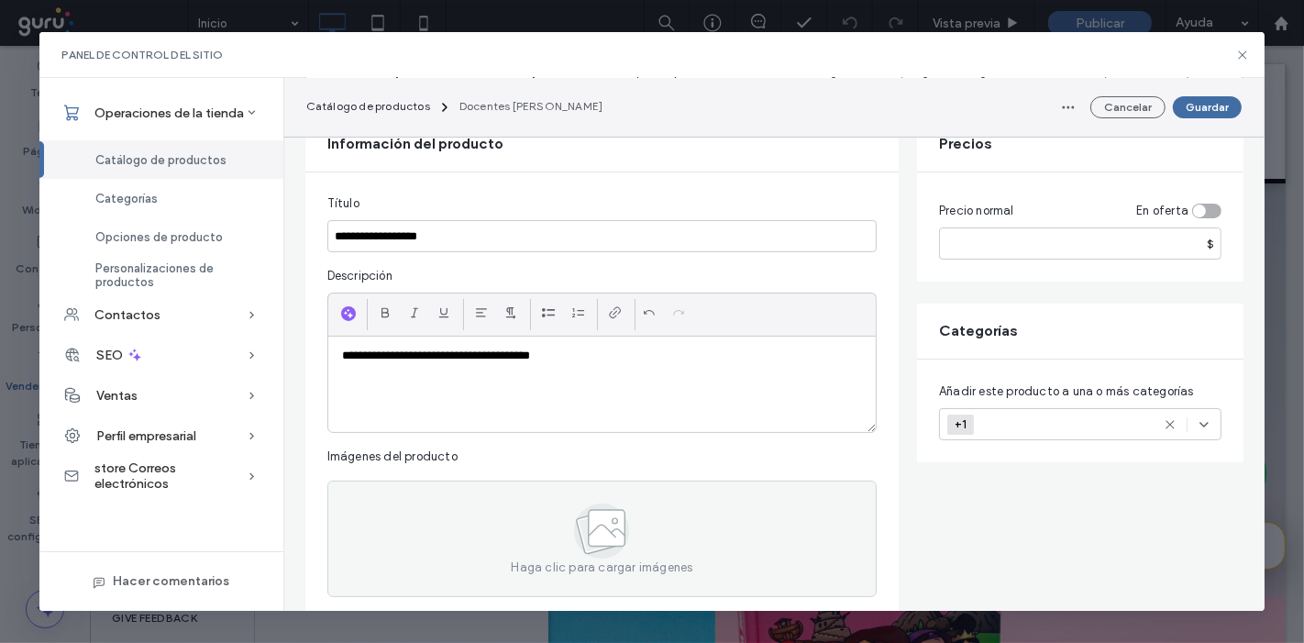
click at [608, 413] on div "**********" at bounding box center [602, 384] width 548 height 95
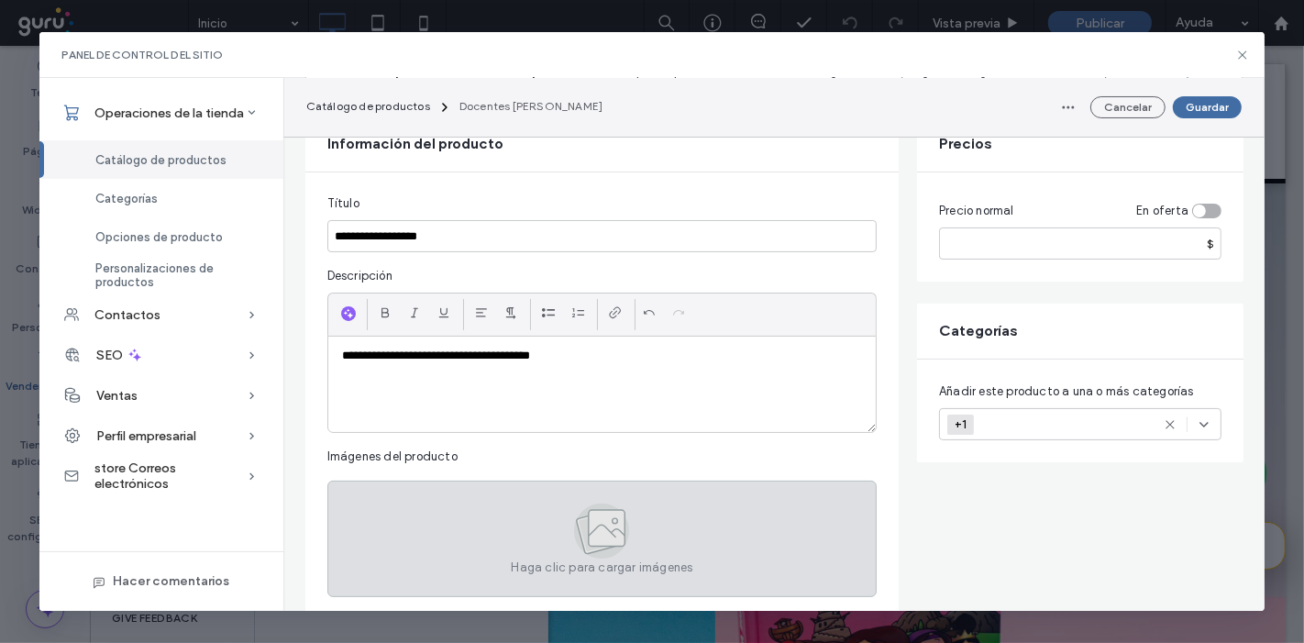
click at [536, 567] on span "Haga clic para cargar imágenes" at bounding box center [602, 568] width 182 height 18
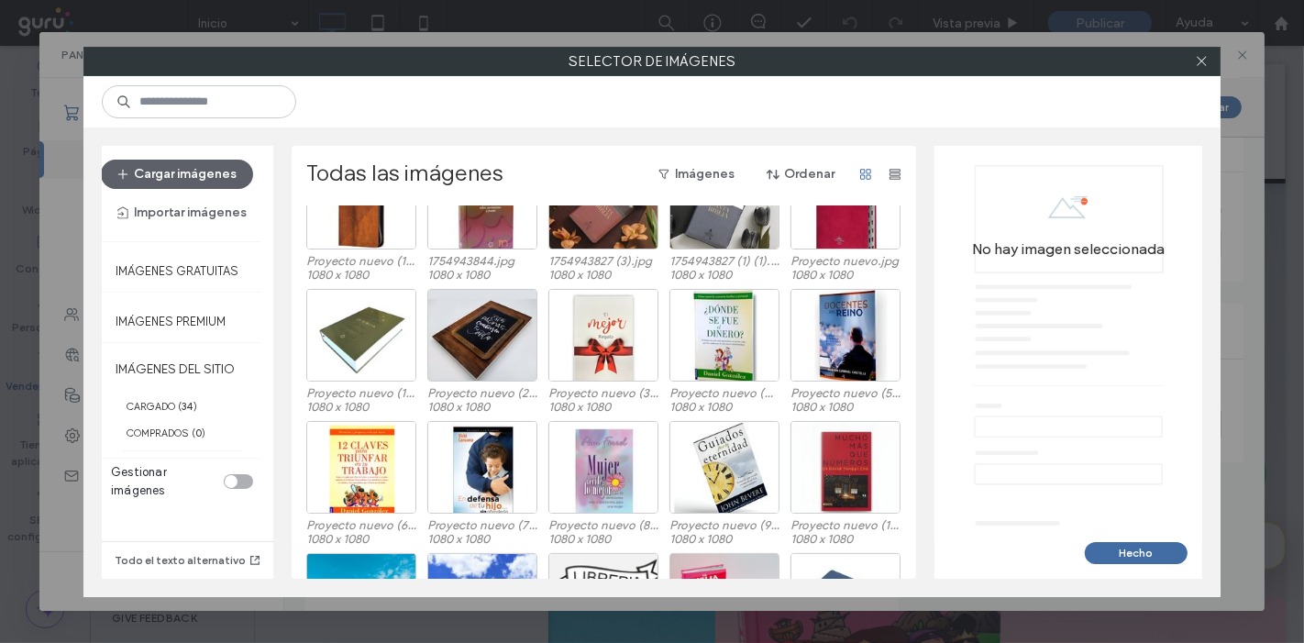
scroll to position [482, 0]
click at [825, 324] on div "Seleccionar" at bounding box center [846, 335] width 110 height 93
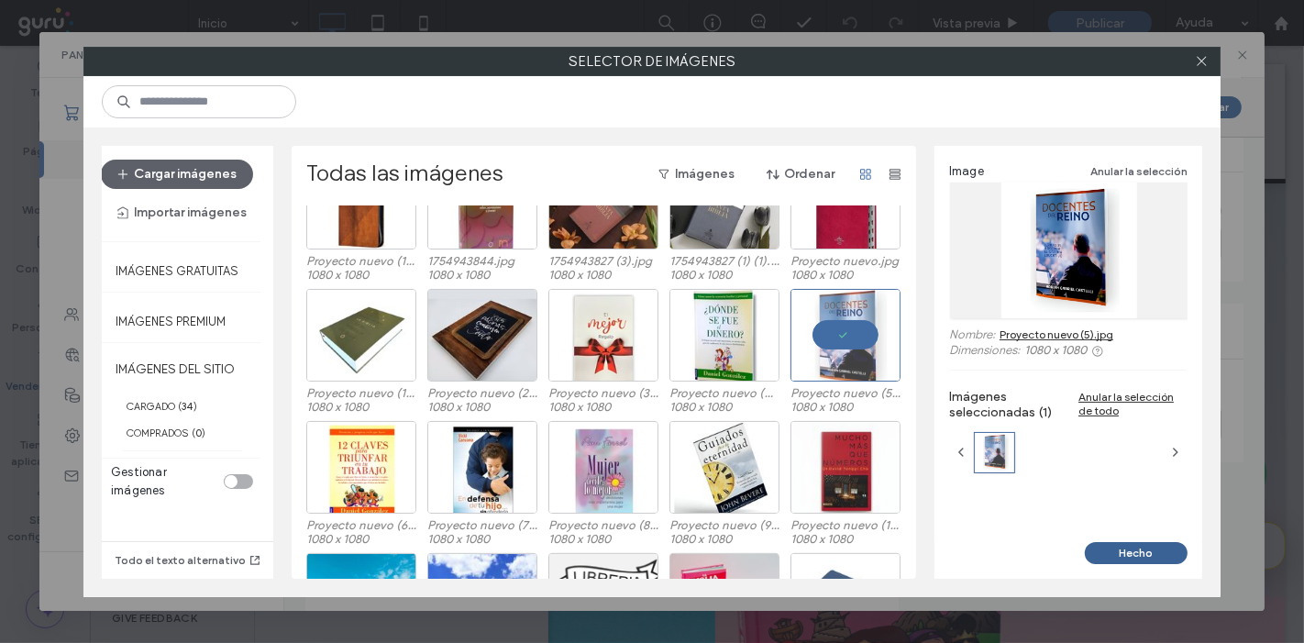
click at [1171, 553] on button "Hecho" at bounding box center [1136, 553] width 103 height 22
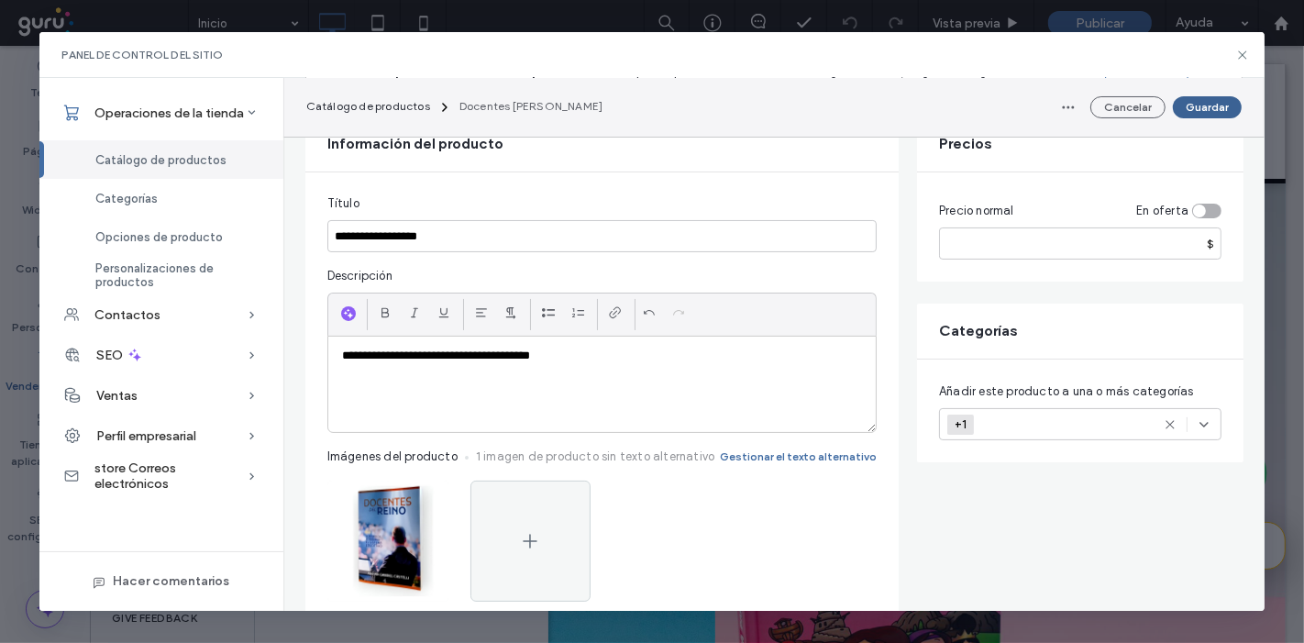
click at [1206, 105] on button "Guardar" at bounding box center [1207, 107] width 69 height 22
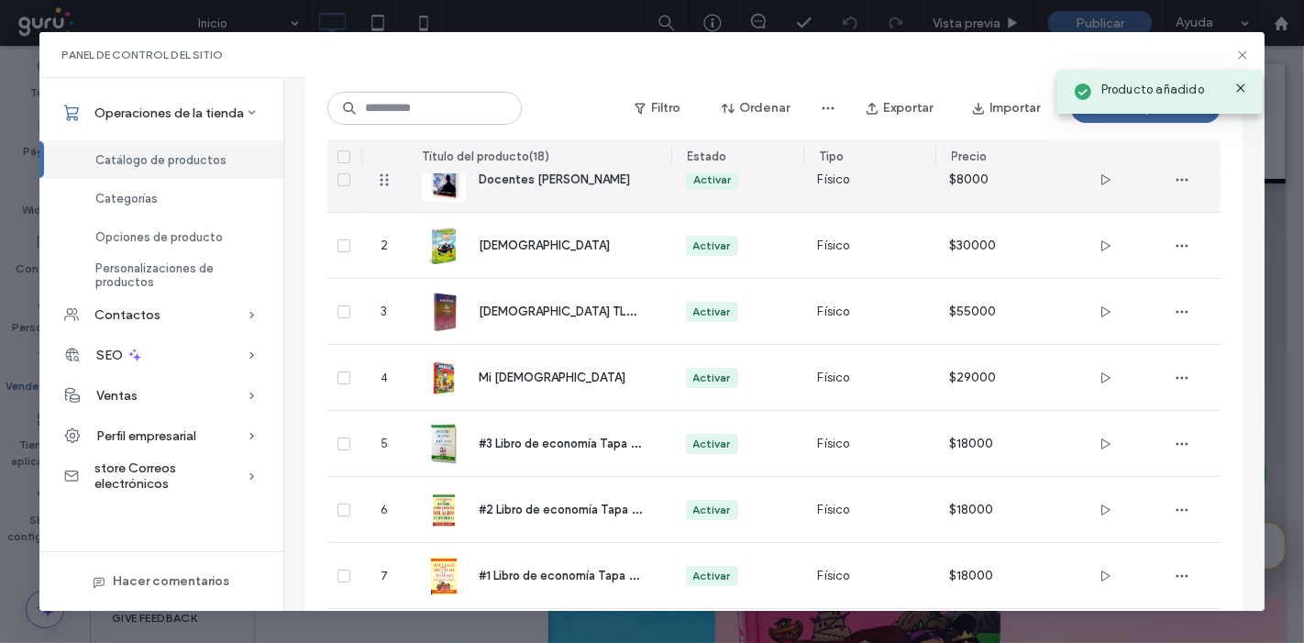
scroll to position [0, 0]
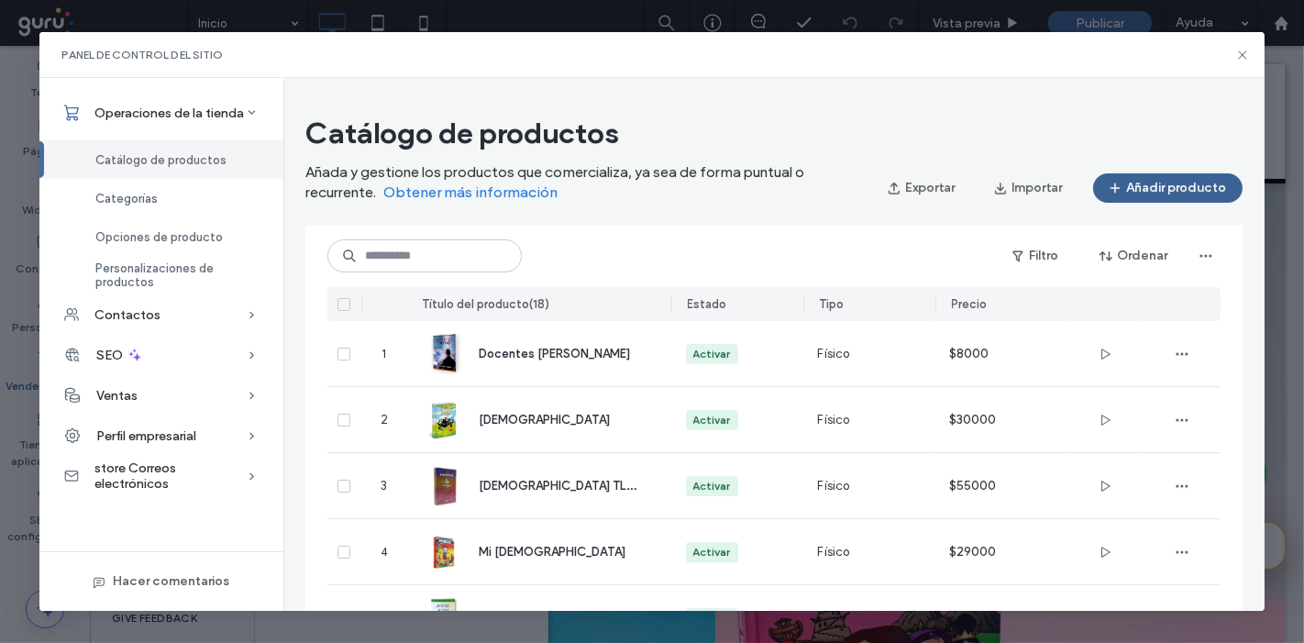
click at [1162, 176] on button "Añadir producto" at bounding box center [1168, 187] width 150 height 29
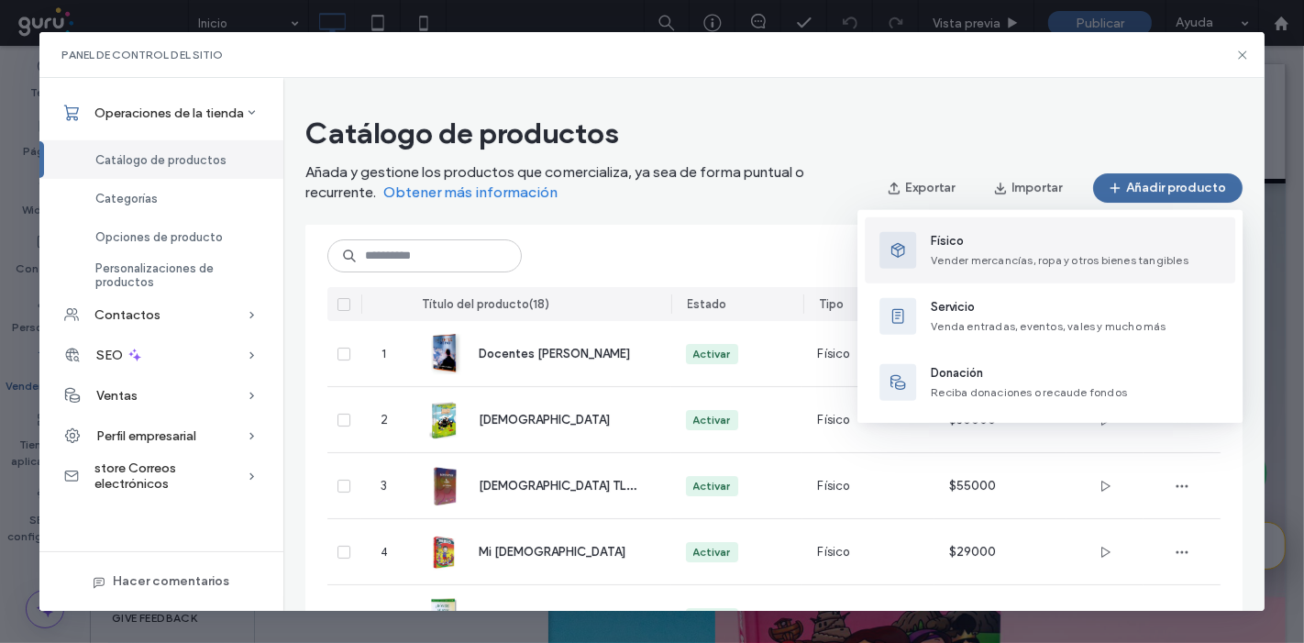
click at [975, 266] on span "Vender mercancías, ropa y otros bienes tangibles" at bounding box center [1060, 260] width 258 height 14
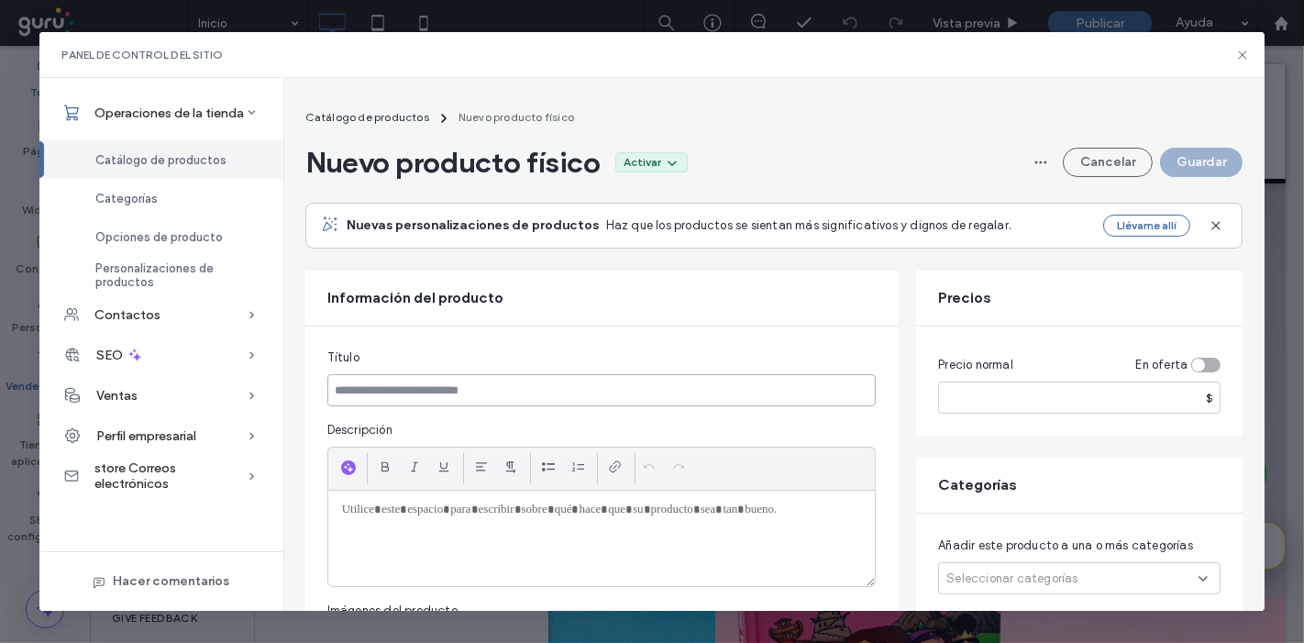
click at [381, 378] on input at bounding box center [601, 390] width 549 height 32
paste input "**********"
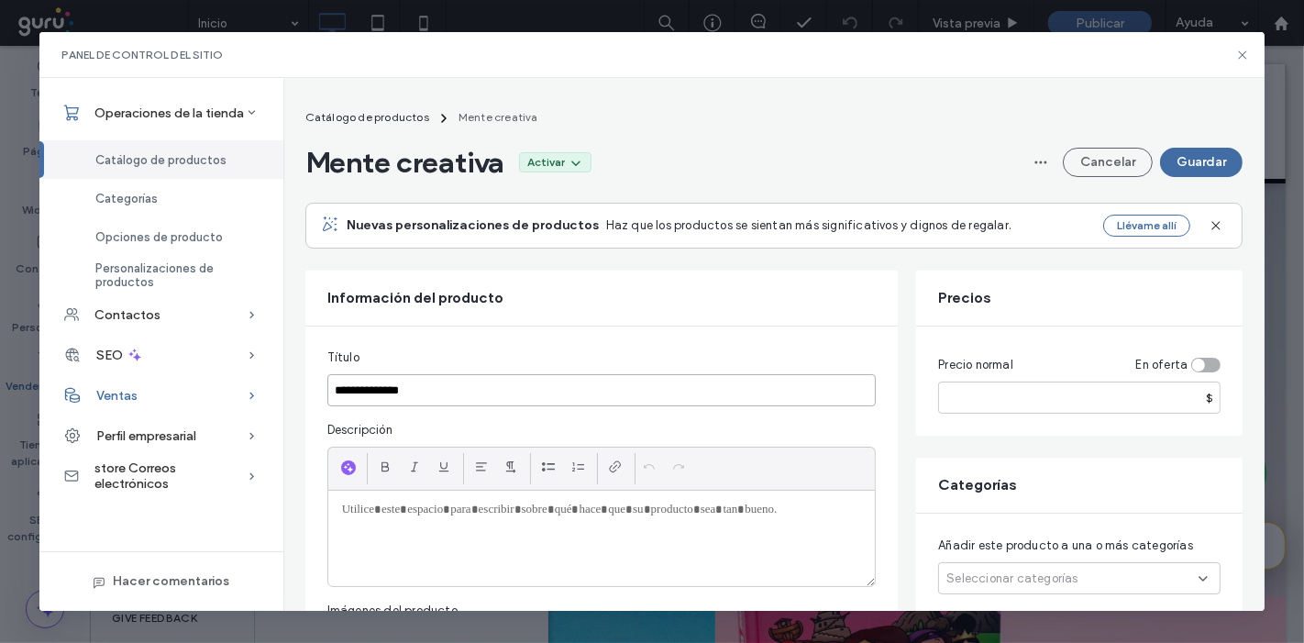
drag, startPoint x: 372, startPoint y: 392, endPoint x: 83, endPoint y: 378, distance: 288.4
click at [83, 378] on div "**********" at bounding box center [652, 344] width 1226 height 533
type input "**********"
click at [968, 401] on input "number" at bounding box center [1079, 398] width 283 height 32
type input "****"
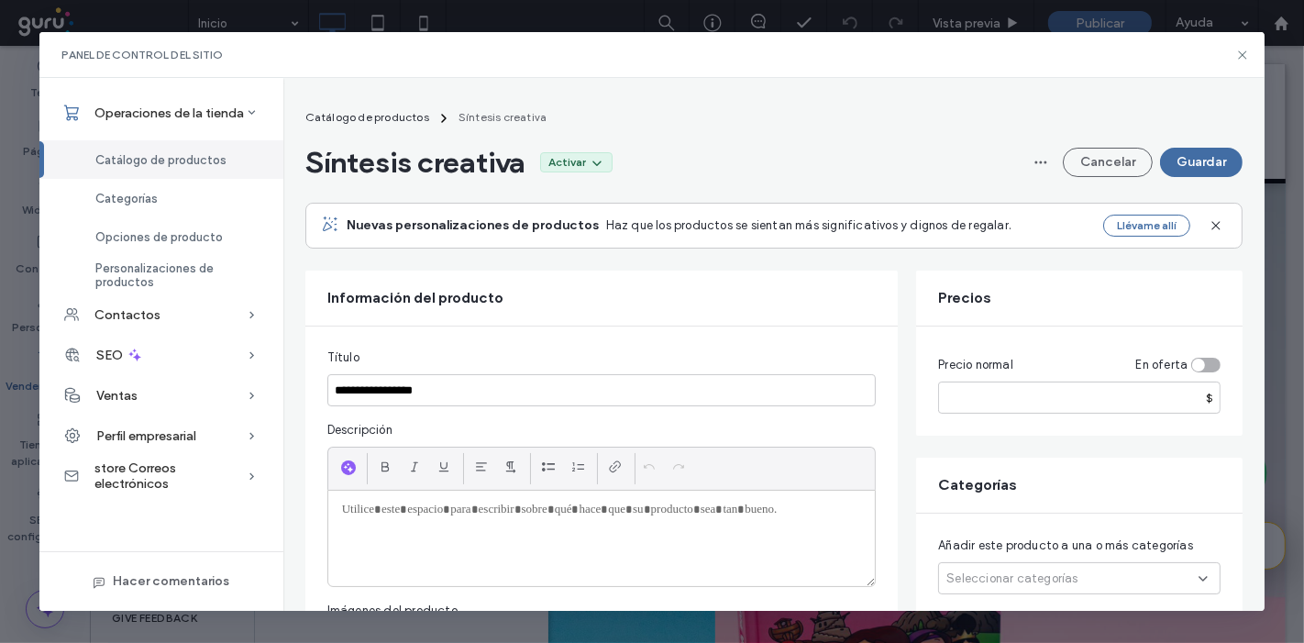
click at [967, 560] on div "Añadir este producto a una o más categorías Seleccionar categorías" at bounding box center [1079, 565] width 327 height 103
click at [967, 578] on span "Seleccionar categorías" at bounding box center [1012, 579] width 131 height 18
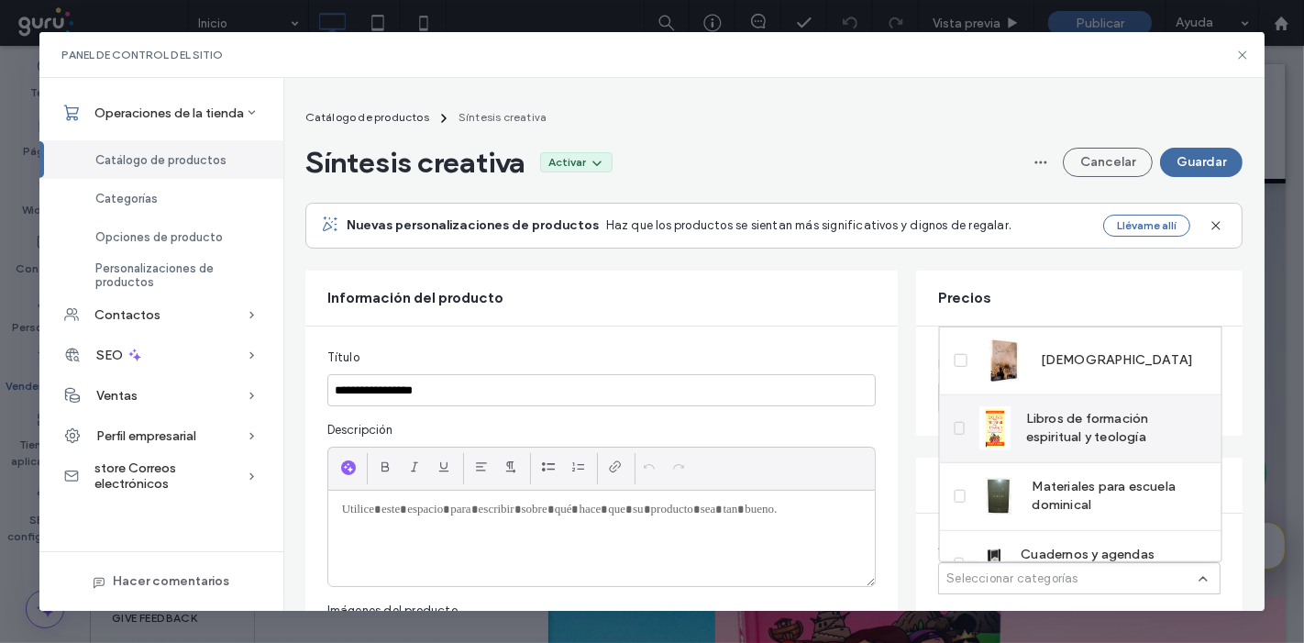
click at [1070, 428] on span "Libros de formación espiritual y teología" at bounding box center [1116, 428] width 181 height 37
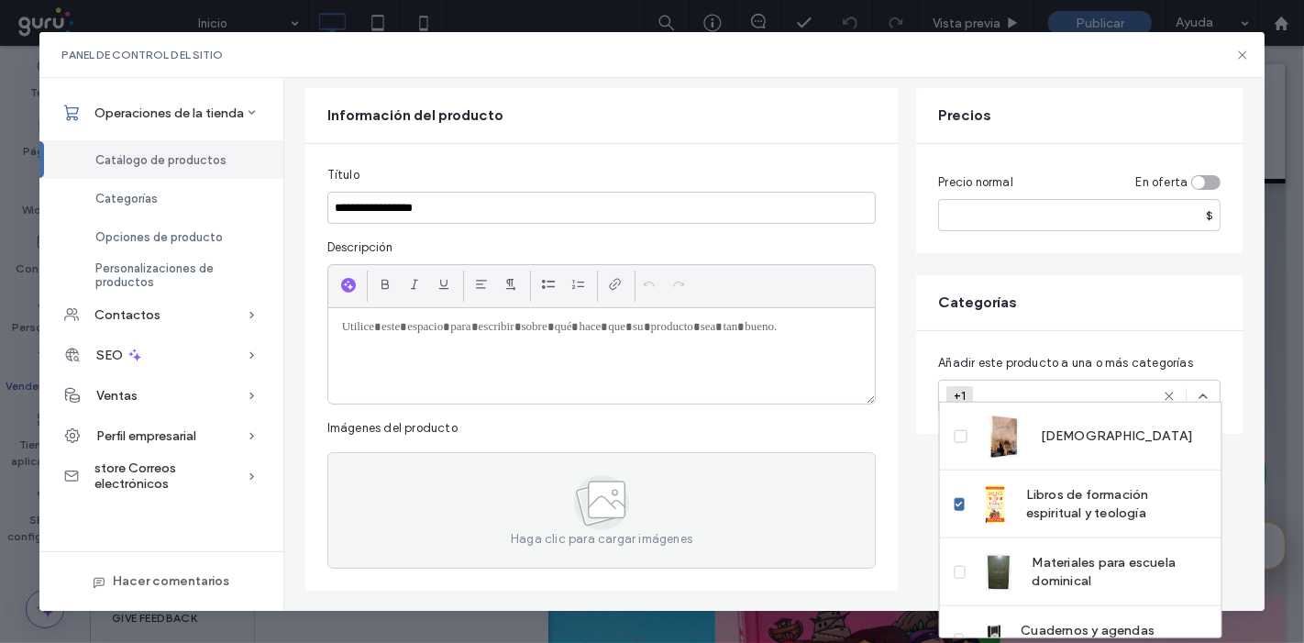
scroll to position [191, 0]
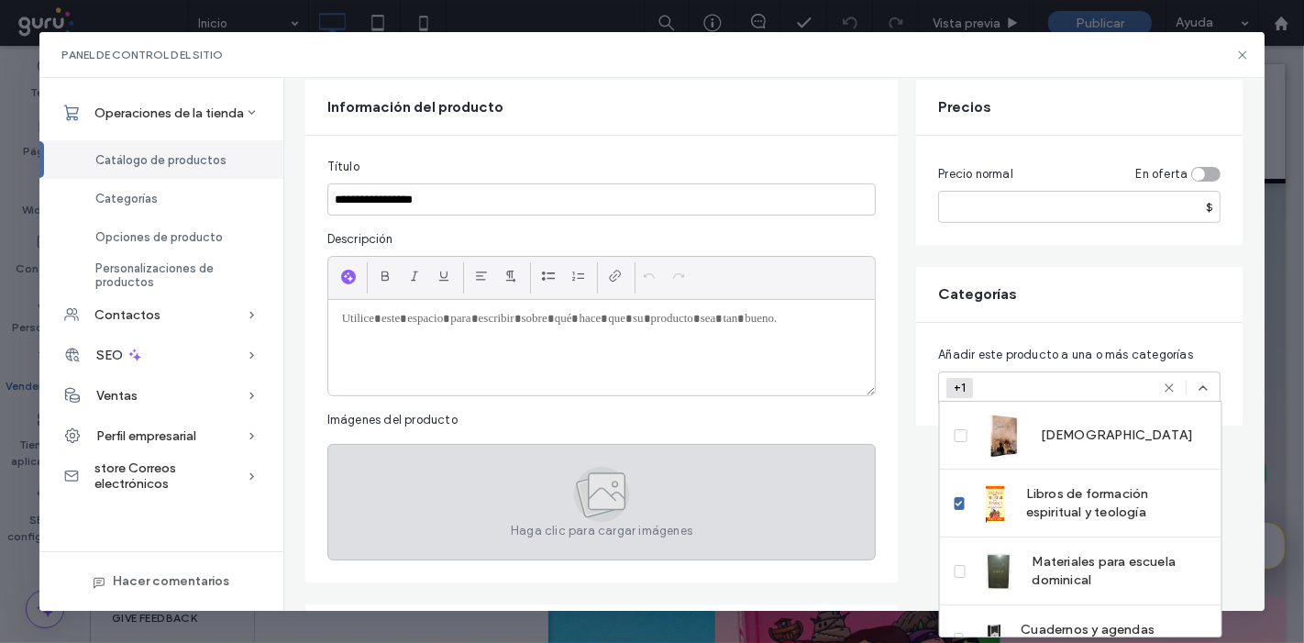
click at [595, 467] on icon at bounding box center [601, 494] width 55 height 55
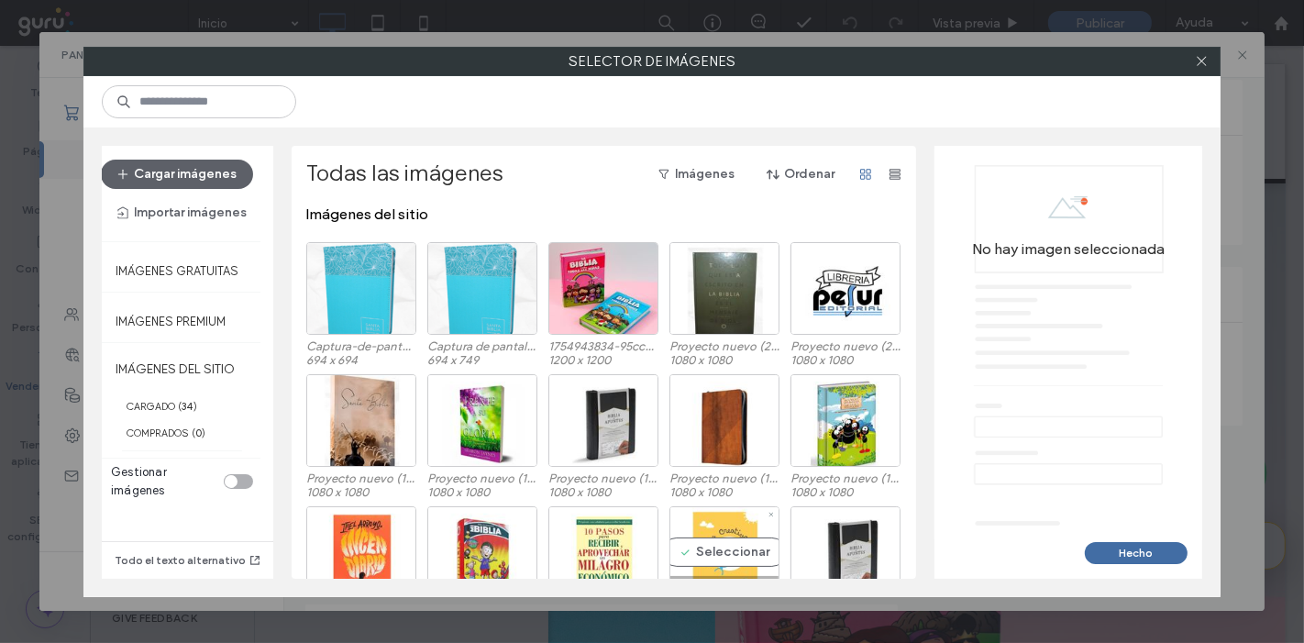
click at [690, 533] on div "Seleccionar" at bounding box center [725, 552] width 110 height 93
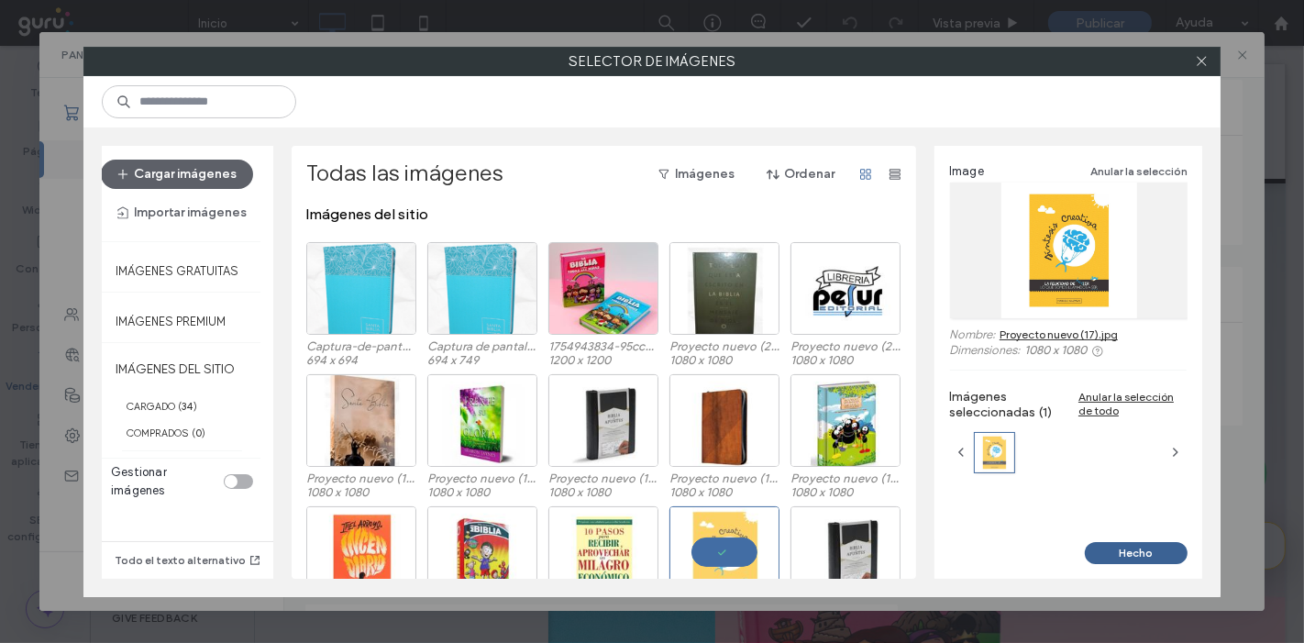
click at [1156, 560] on button "Hecho" at bounding box center [1136, 553] width 103 height 22
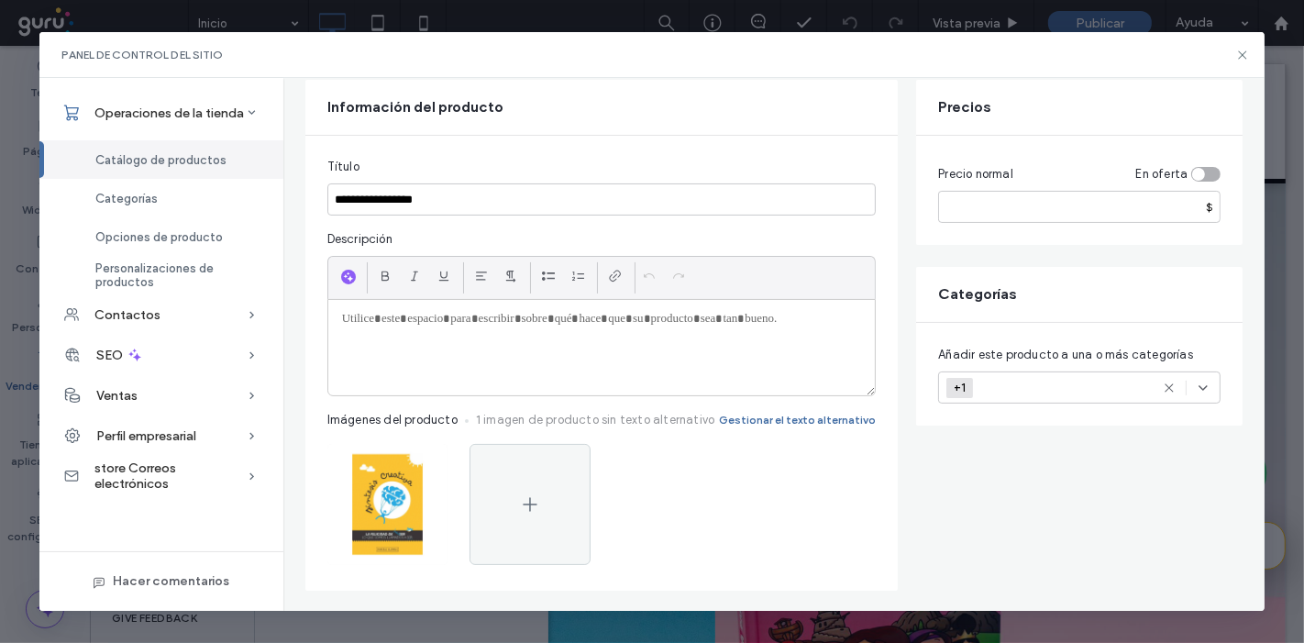
scroll to position [0, 0]
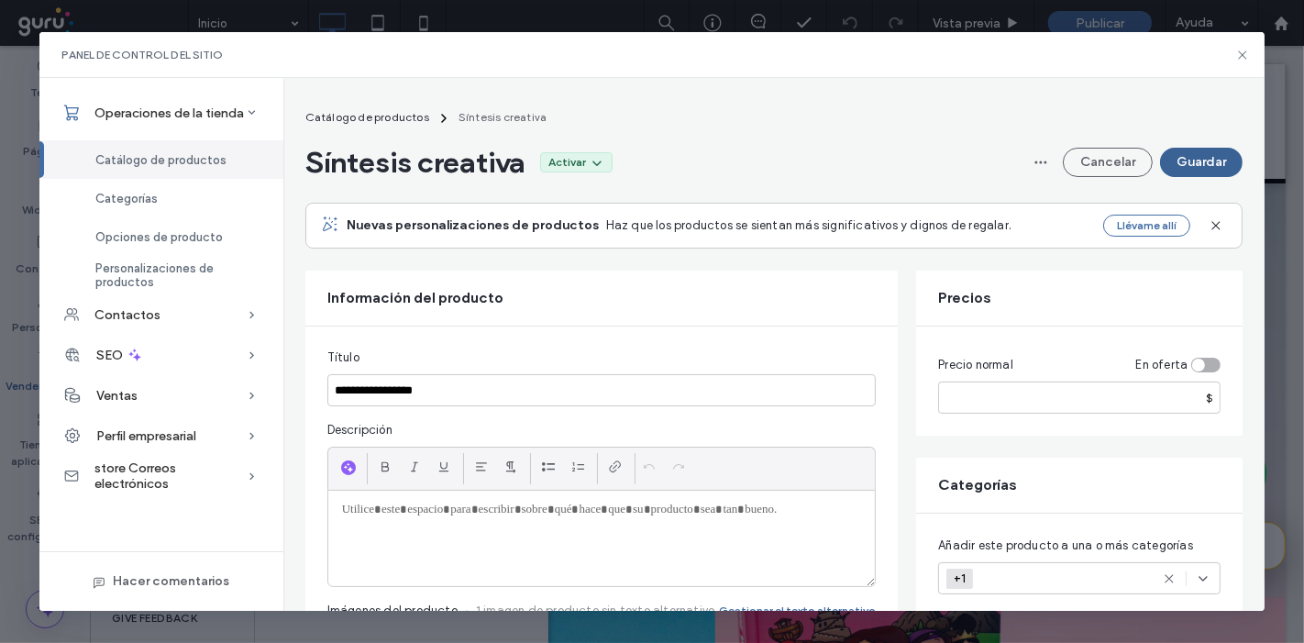
click at [1215, 150] on button "Guardar" at bounding box center [1201, 162] width 83 height 29
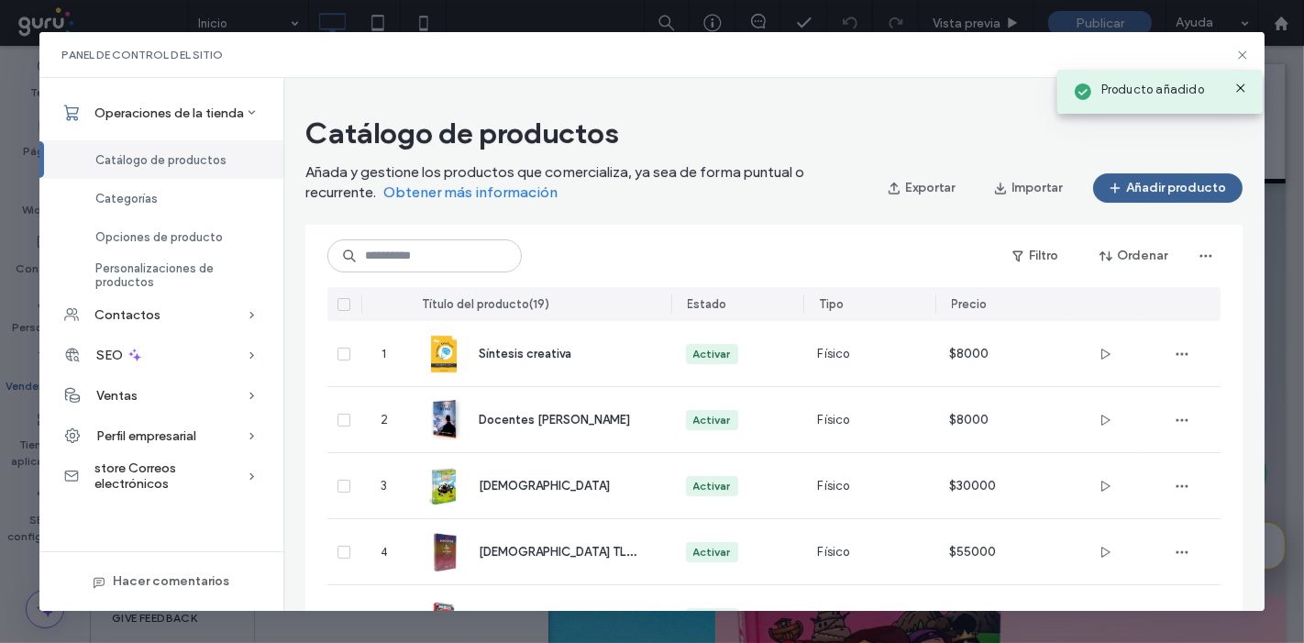
click at [1137, 197] on button "Añadir producto" at bounding box center [1168, 187] width 150 height 29
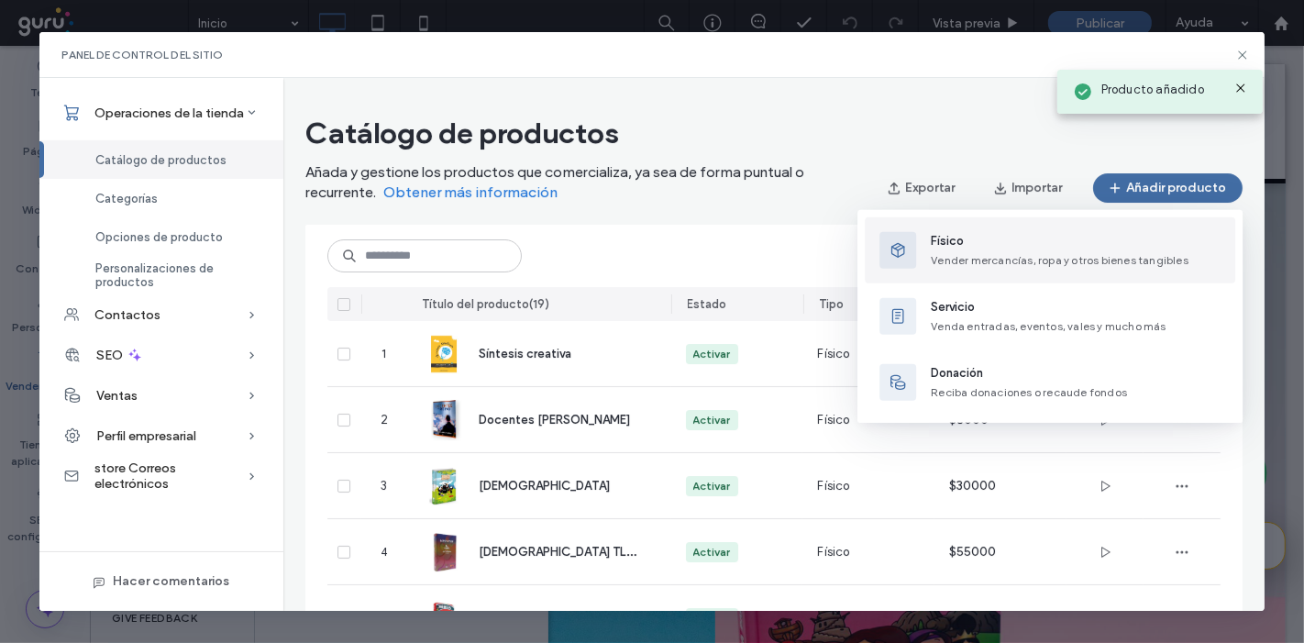
click at [1020, 253] on span "Vender mercancías, ropa y otros bienes tangibles" at bounding box center [1060, 260] width 258 height 14
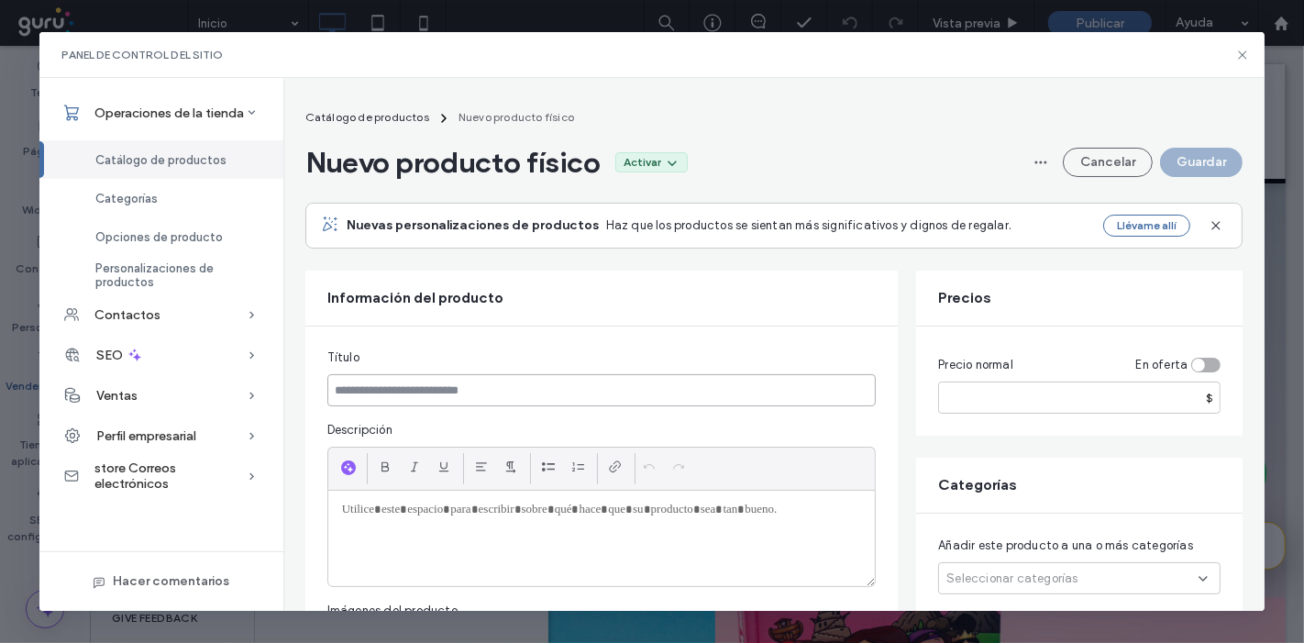
click at [792, 392] on input at bounding box center [601, 390] width 549 height 32
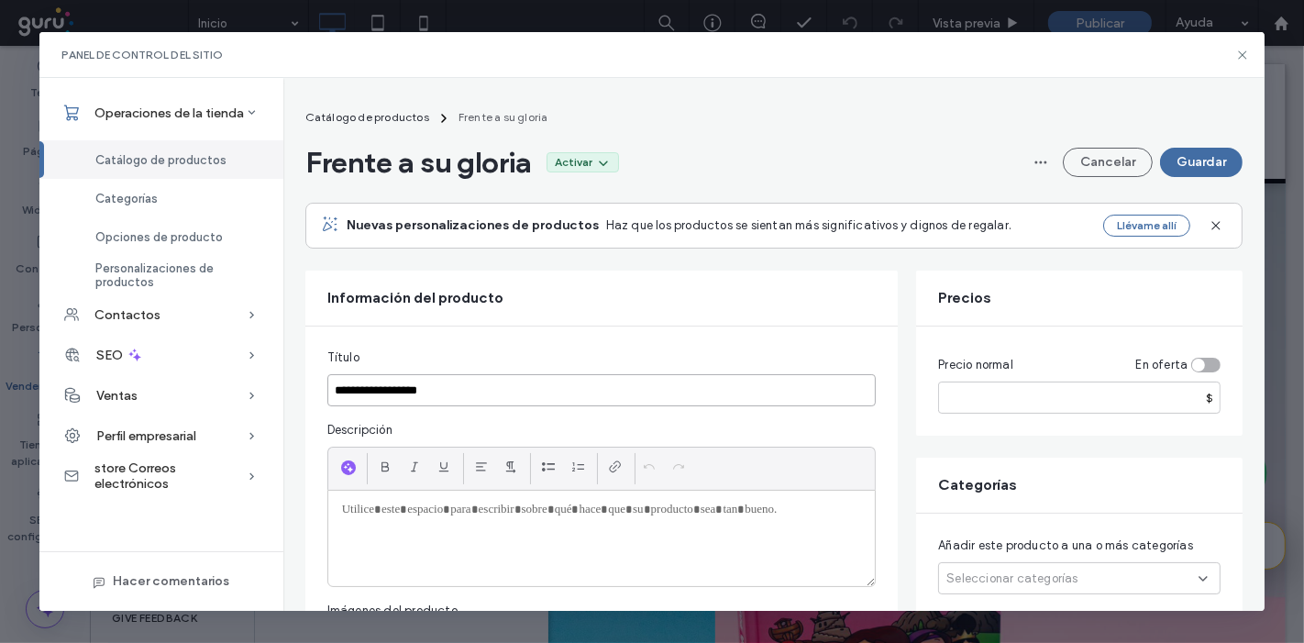
type input "**********"
click at [497, 498] on div at bounding box center [602, 538] width 548 height 95
click at [1069, 405] on input "number" at bounding box center [1080, 398] width 283 height 32
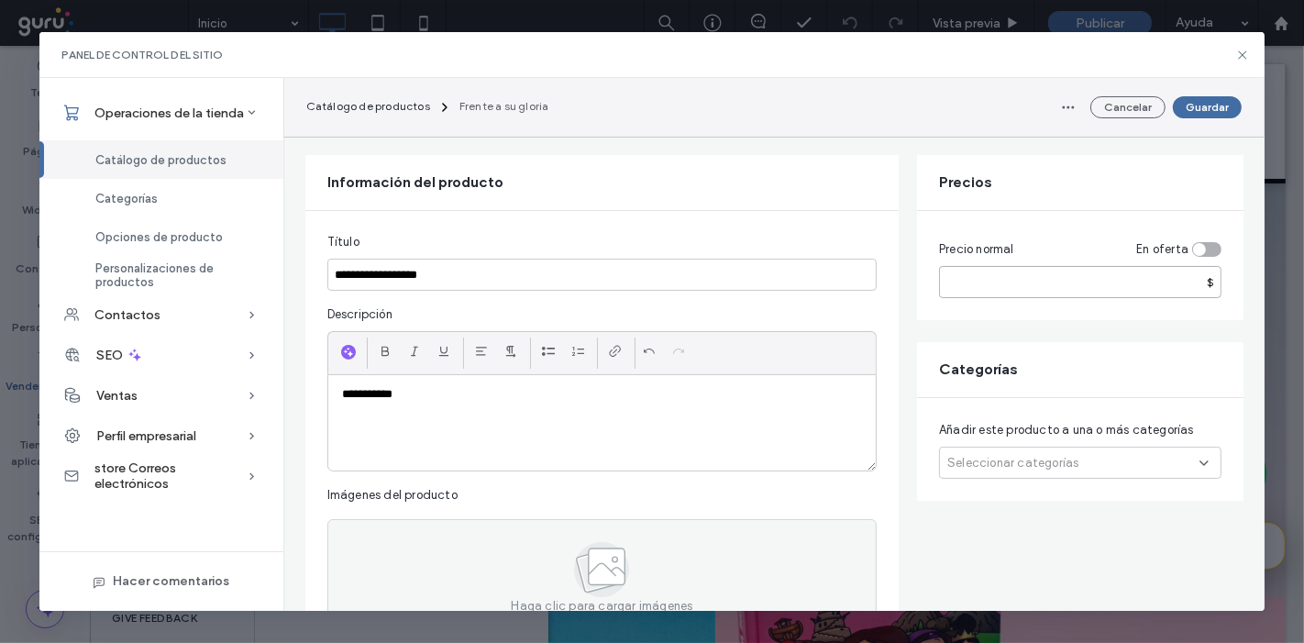
scroll to position [117, 0]
type input "*****"
click at [1029, 445] on div "Seleccionar categorías" at bounding box center [1080, 461] width 283 height 32
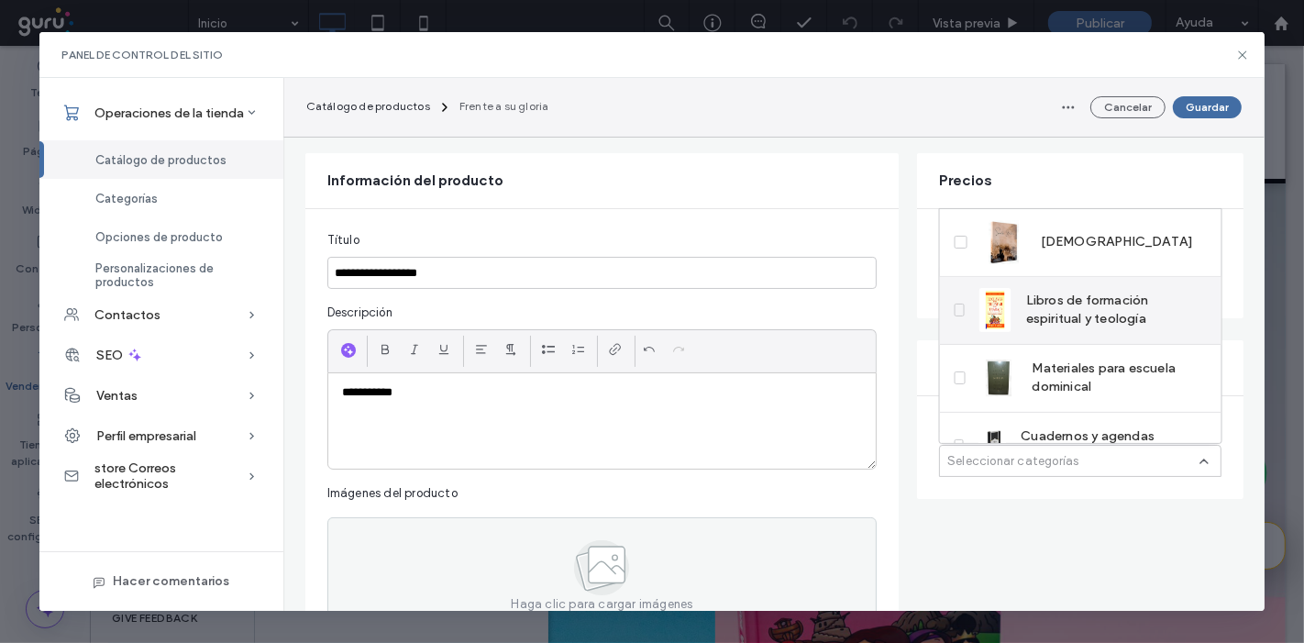
click at [1048, 310] on span "Libros de formación espiritual y teología" at bounding box center [1116, 310] width 181 height 37
click at [825, 429] on div "**********" at bounding box center [602, 420] width 548 height 95
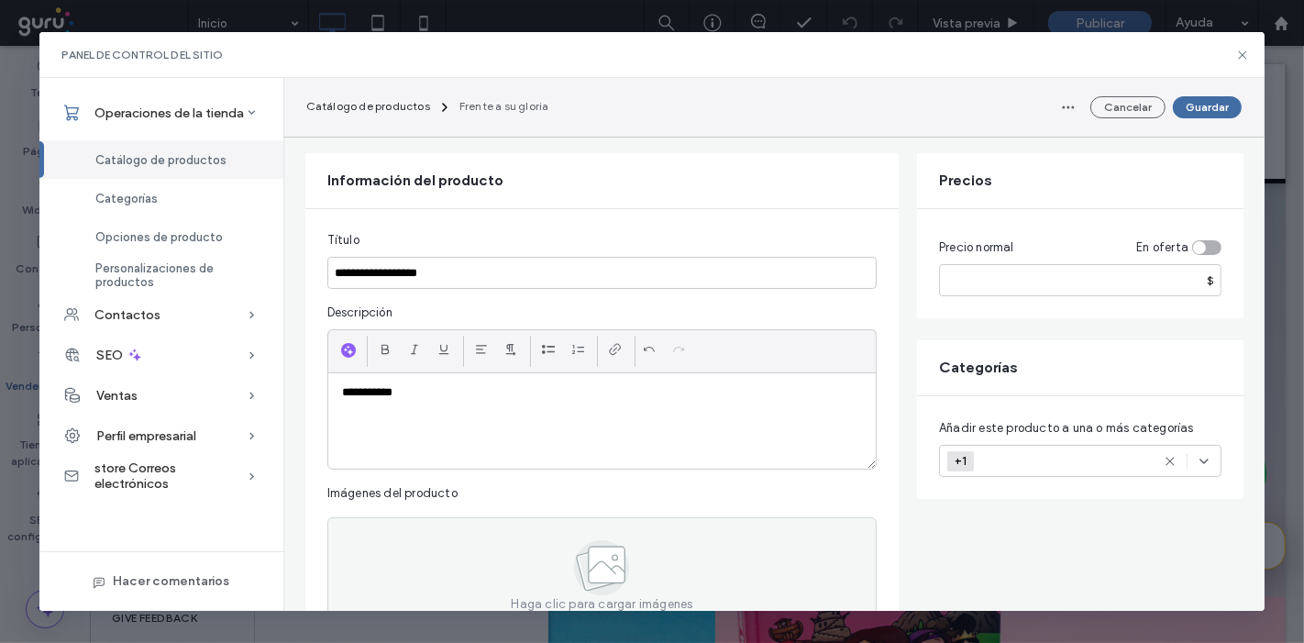
scroll to position [187, 0]
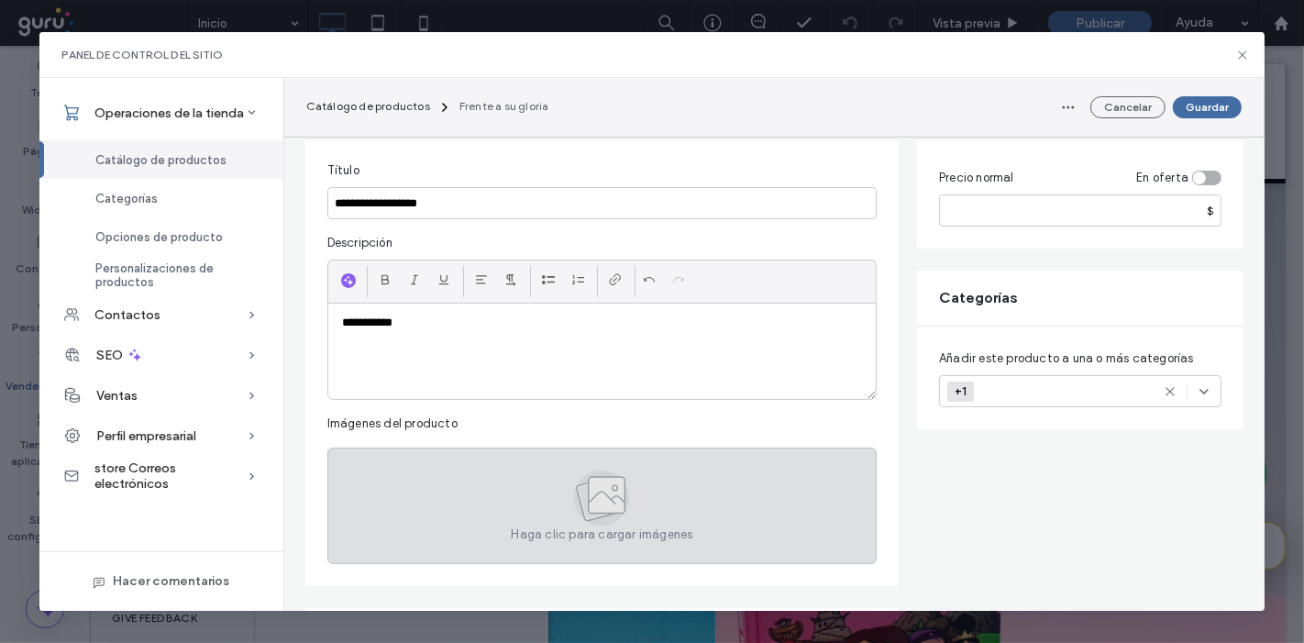
click at [699, 545] on div "Haga clic para cargar imágenes" at bounding box center [601, 506] width 549 height 116
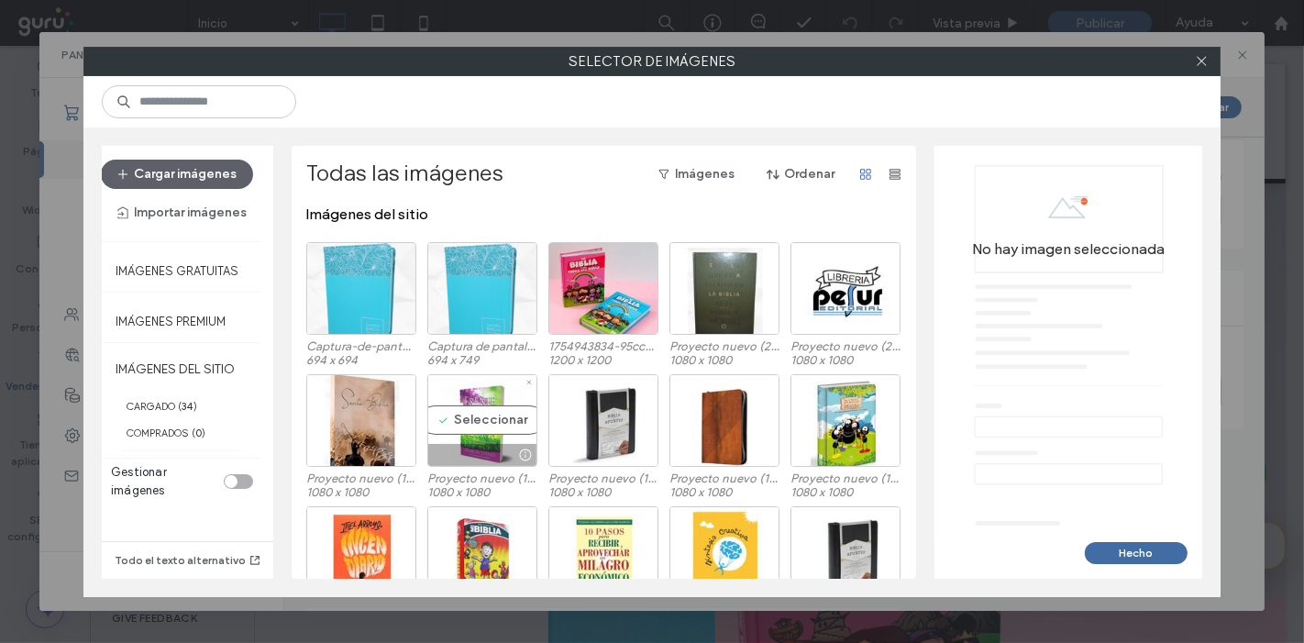
click at [479, 400] on div "Seleccionar" at bounding box center [482, 420] width 110 height 93
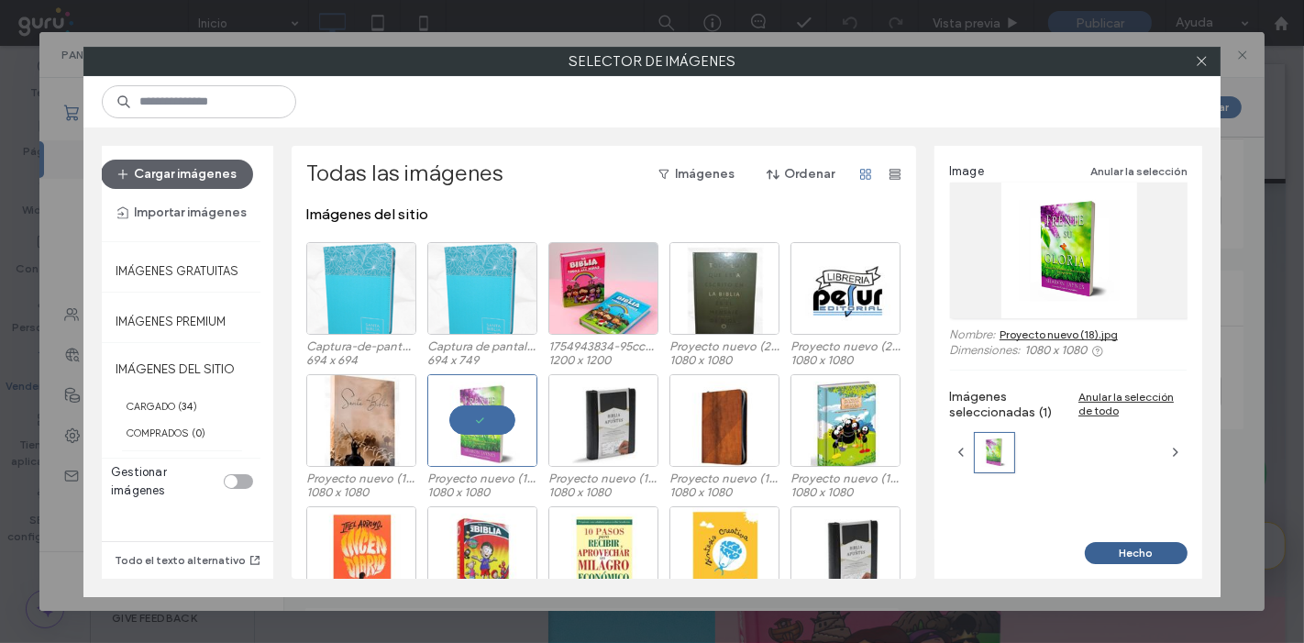
click at [1119, 550] on button "Hecho" at bounding box center [1136, 553] width 103 height 22
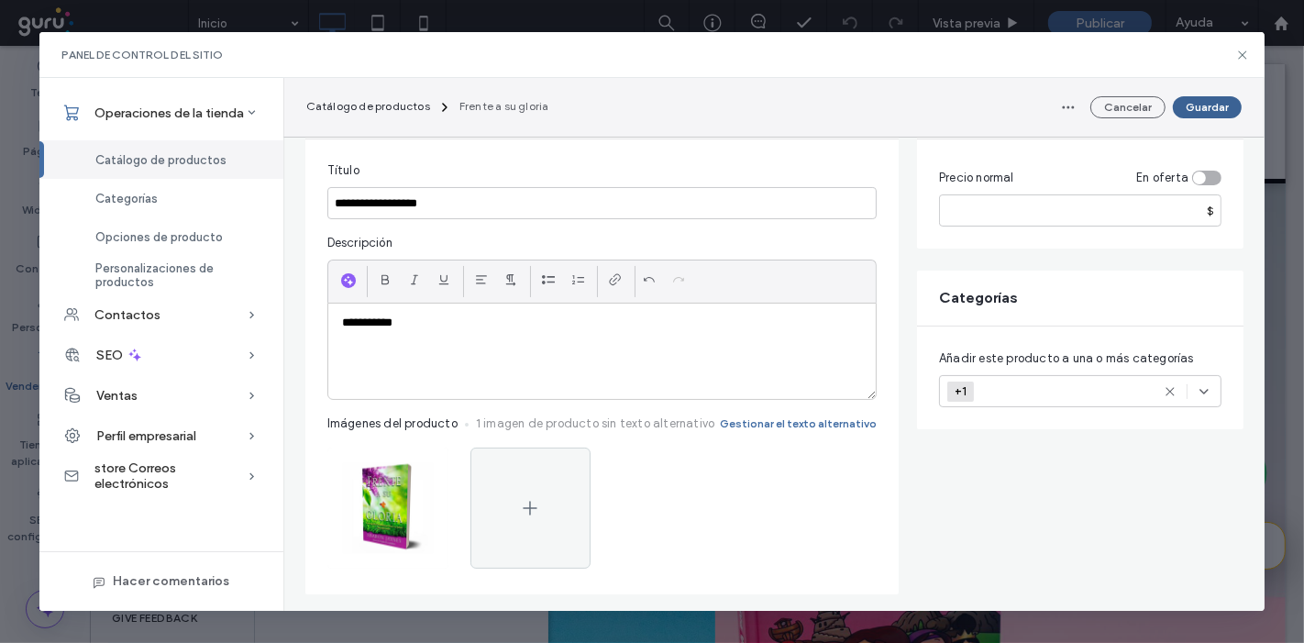
click at [1200, 114] on button "Guardar" at bounding box center [1207, 107] width 69 height 22
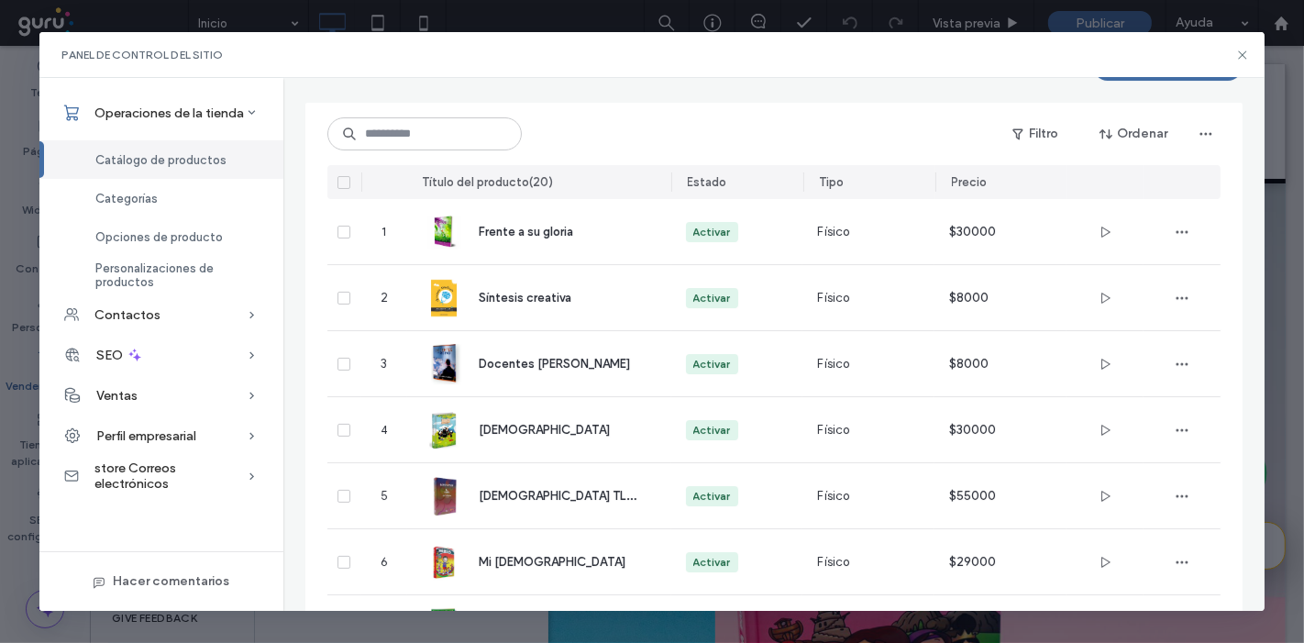
scroll to position [0, 0]
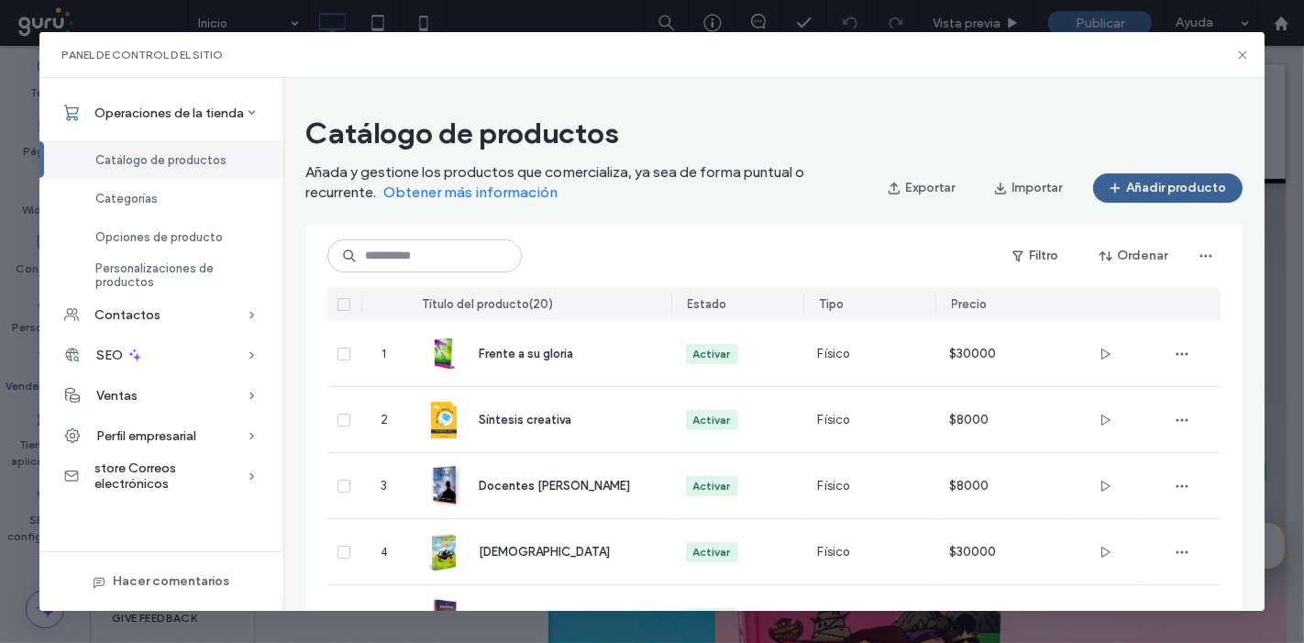
click at [1123, 189] on icon "button" at bounding box center [1115, 188] width 15 height 15
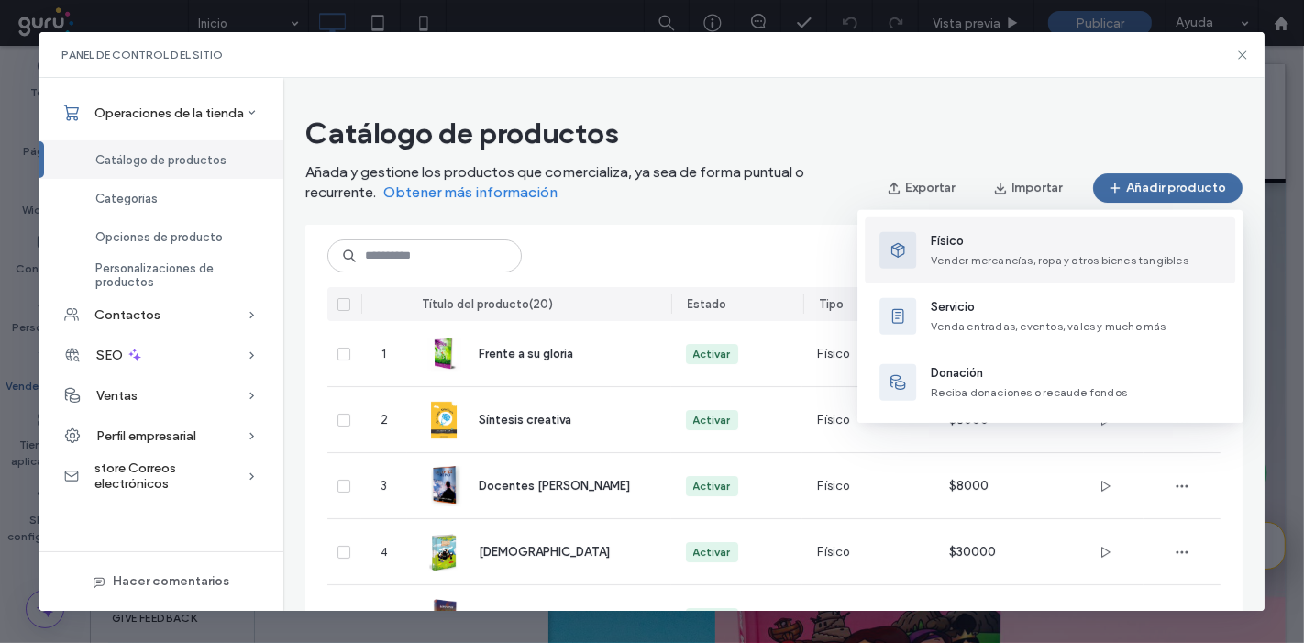
click at [966, 249] on span "Físico" at bounding box center [1060, 241] width 258 height 18
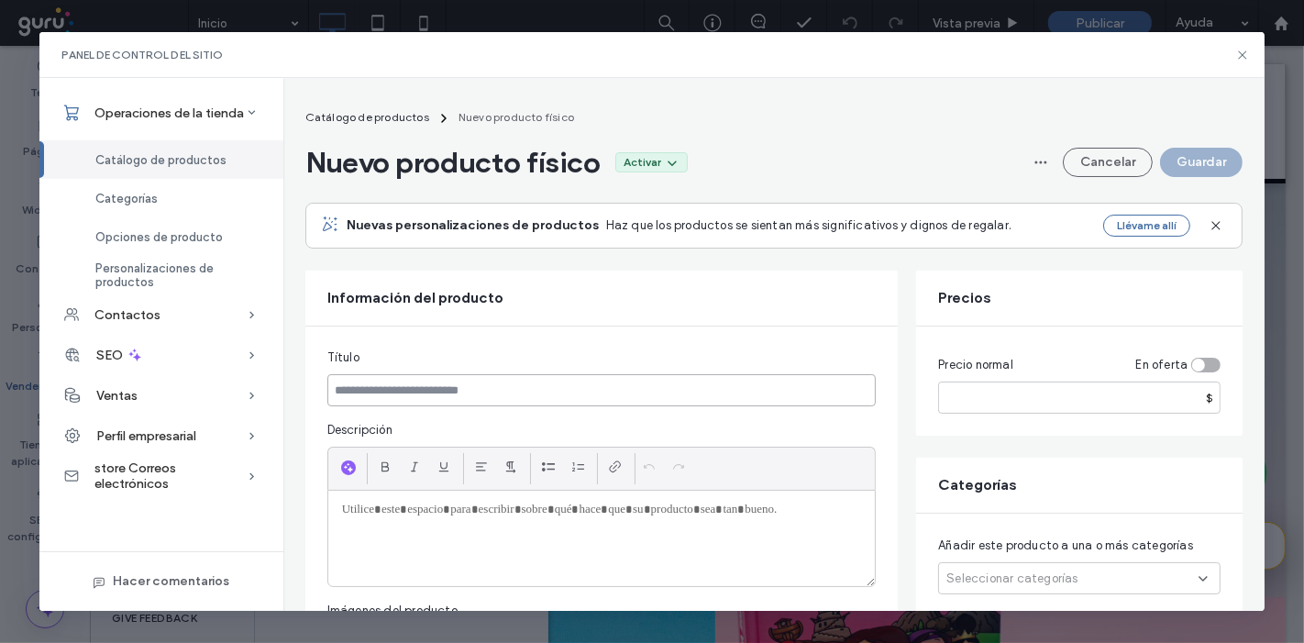
click at [428, 383] on input at bounding box center [601, 390] width 549 height 32
paste input "**********"
type input "**********"
click at [505, 547] on div at bounding box center [602, 538] width 548 height 95
click at [1056, 396] on input "number" at bounding box center [1079, 398] width 283 height 32
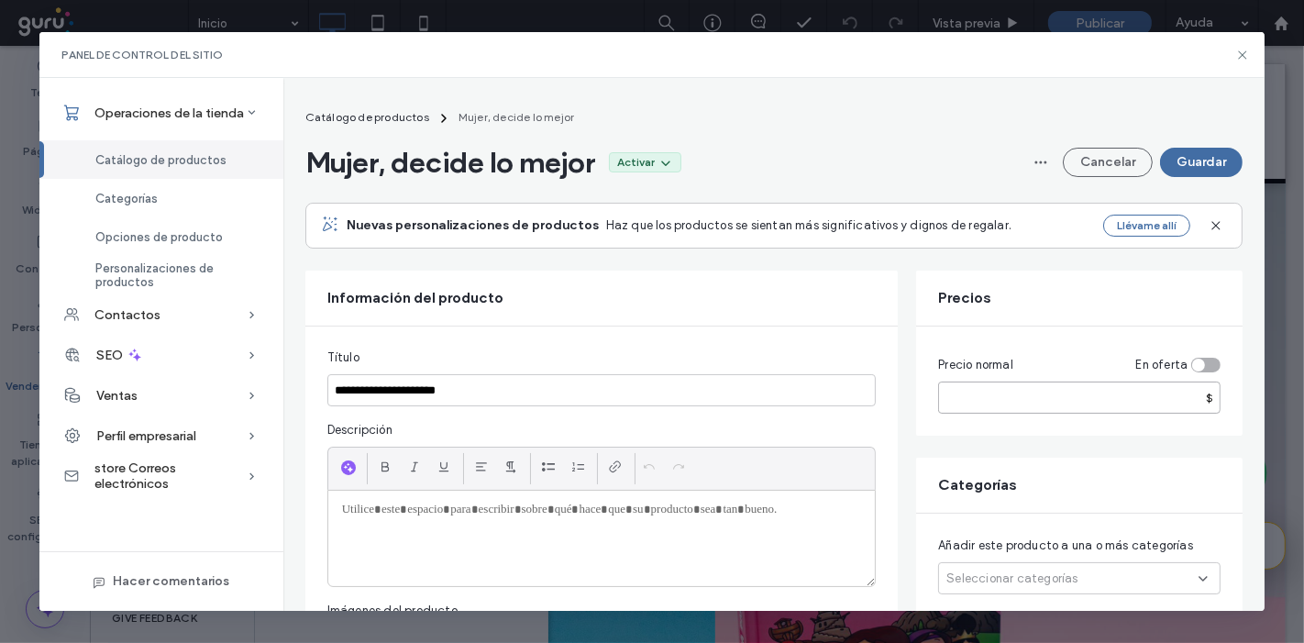
type input "*****"
click at [675, 549] on div at bounding box center [602, 538] width 548 height 95
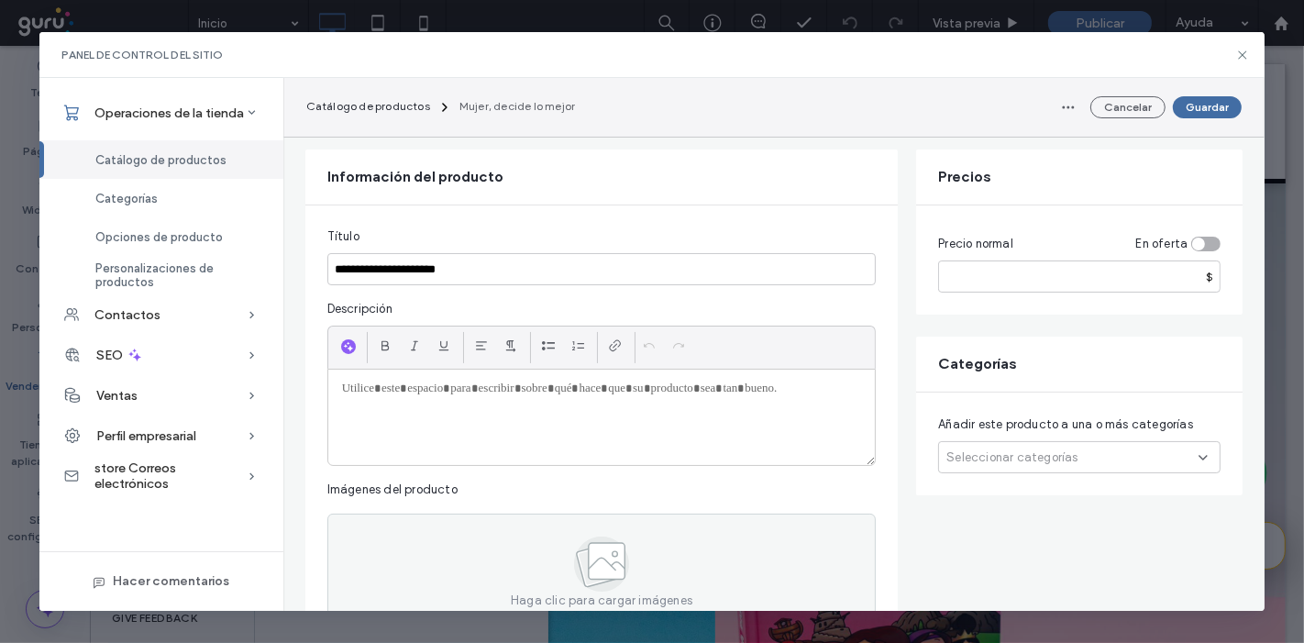
scroll to position [123, 0]
click at [954, 462] on span "Seleccionar categorías" at bounding box center [1012, 456] width 131 height 18
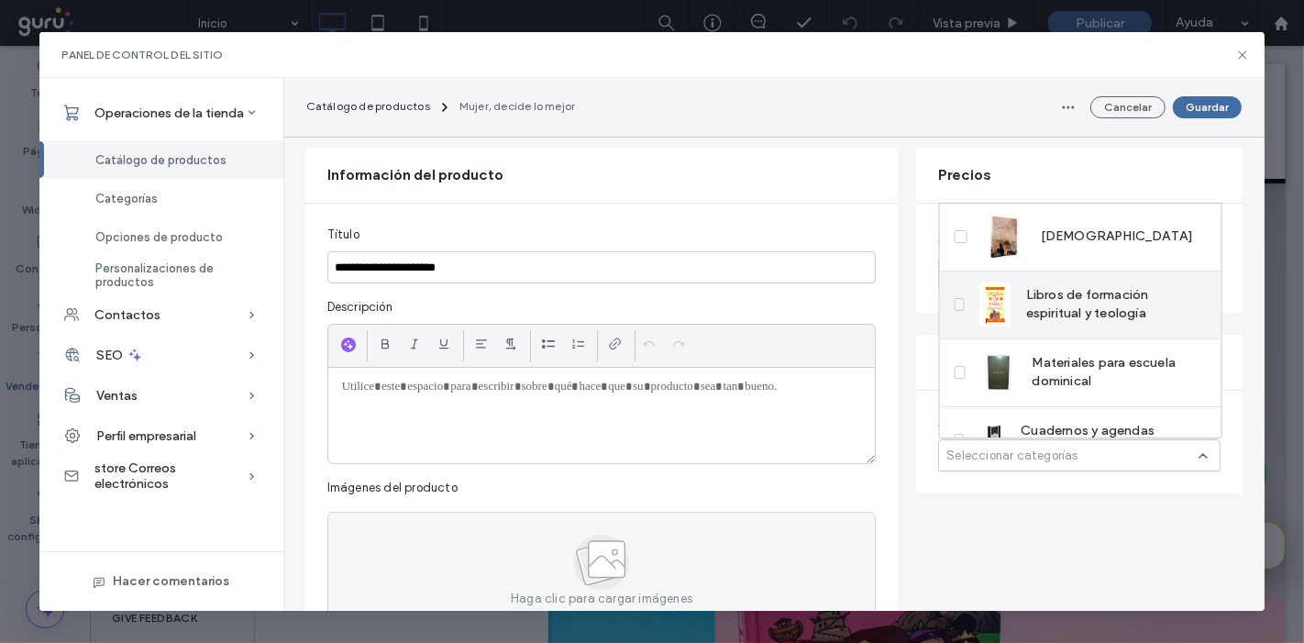
click at [1037, 307] on span "Libros de formación espiritual y teología" at bounding box center [1116, 304] width 181 height 37
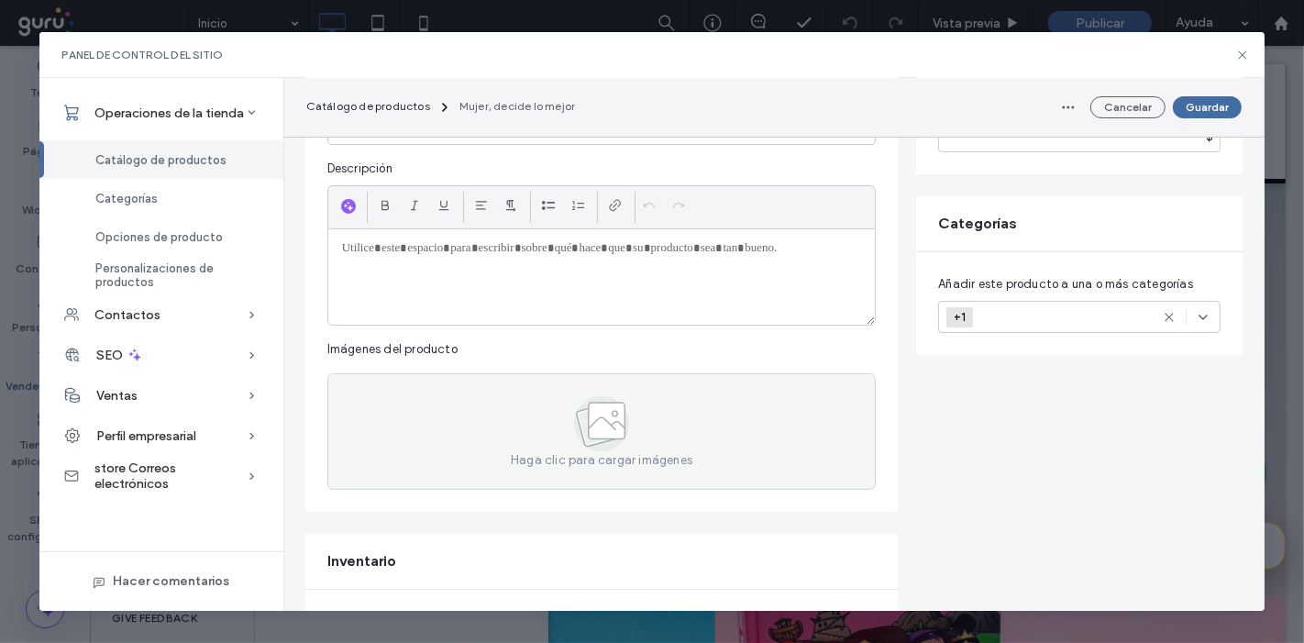
scroll to position [267, 0]
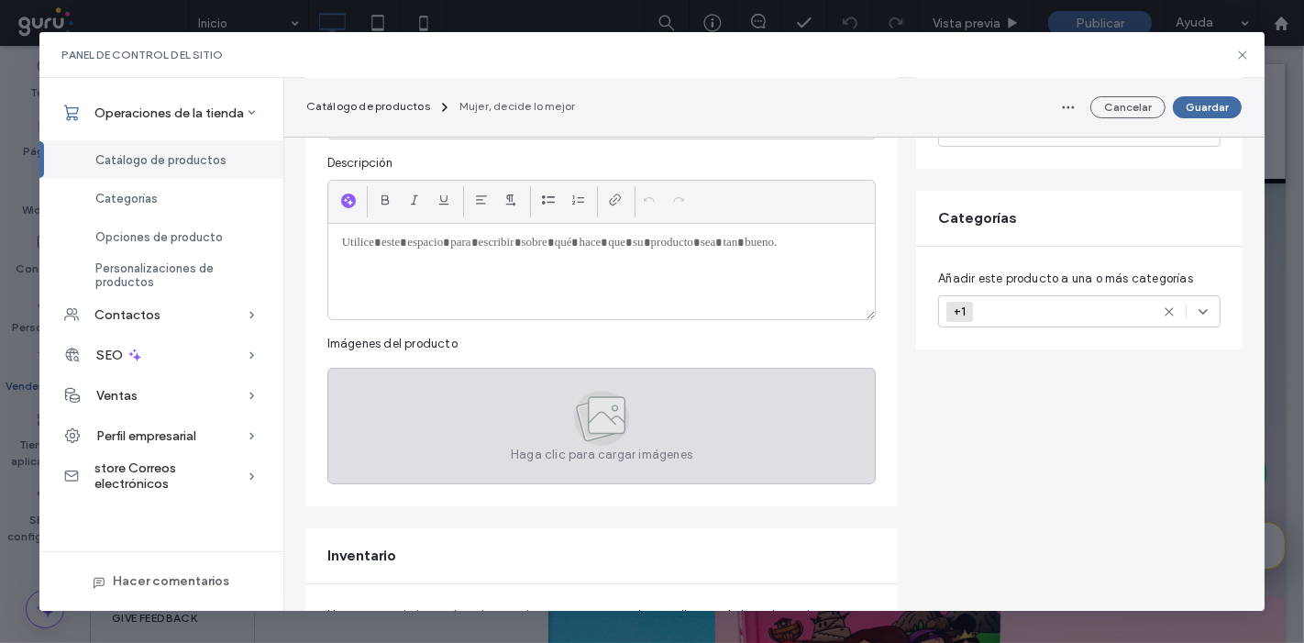
click at [687, 447] on span "Haga clic para cargar imágenes" at bounding box center [602, 455] width 182 height 18
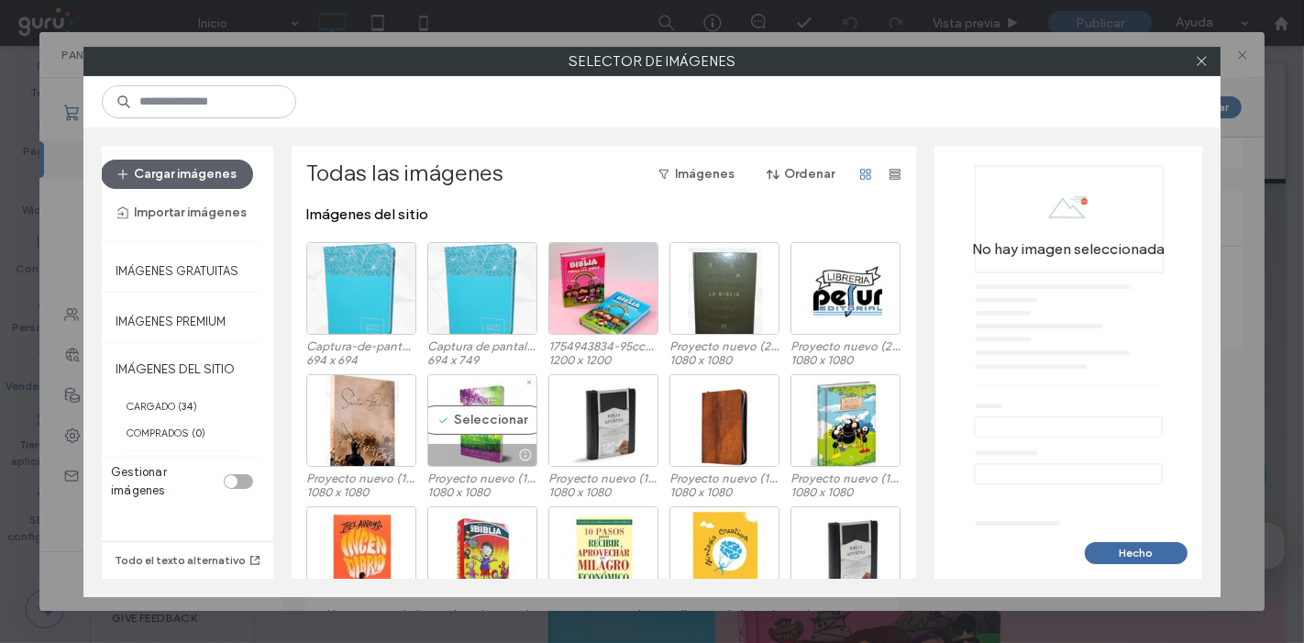
click at [488, 406] on div "Seleccionar" at bounding box center [482, 420] width 110 height 93
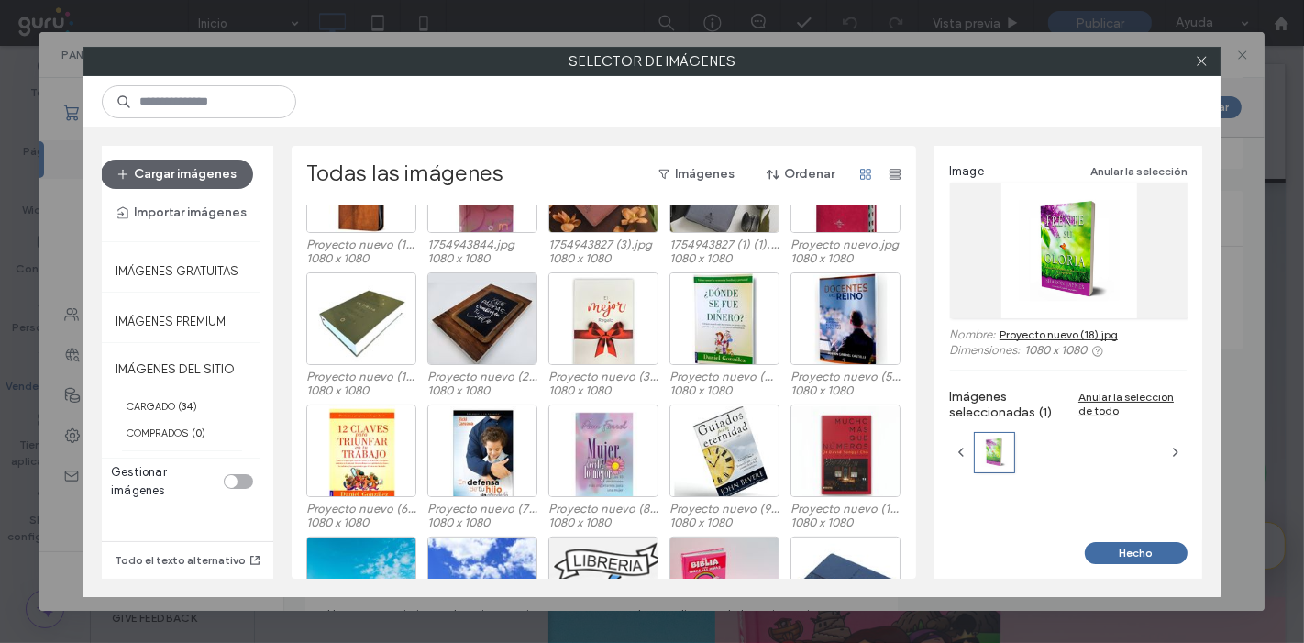
scroll to position [500, 0]
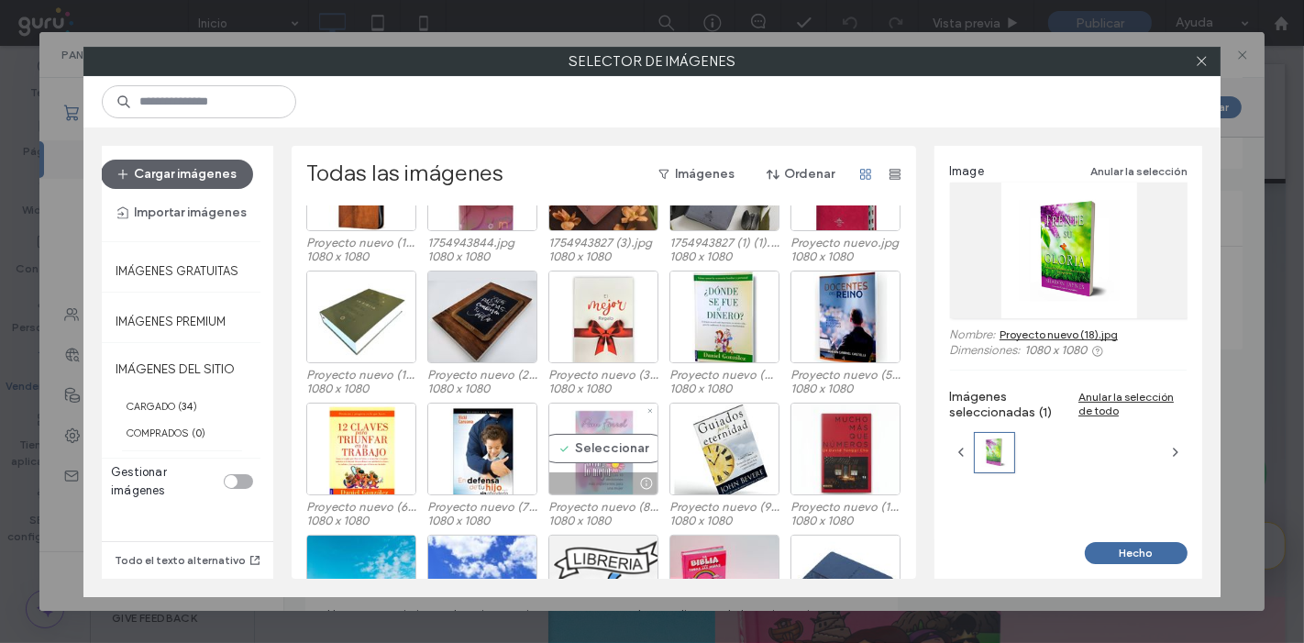
click at [573, 476] on div at bounding box center [603, 483] width 108 height 22
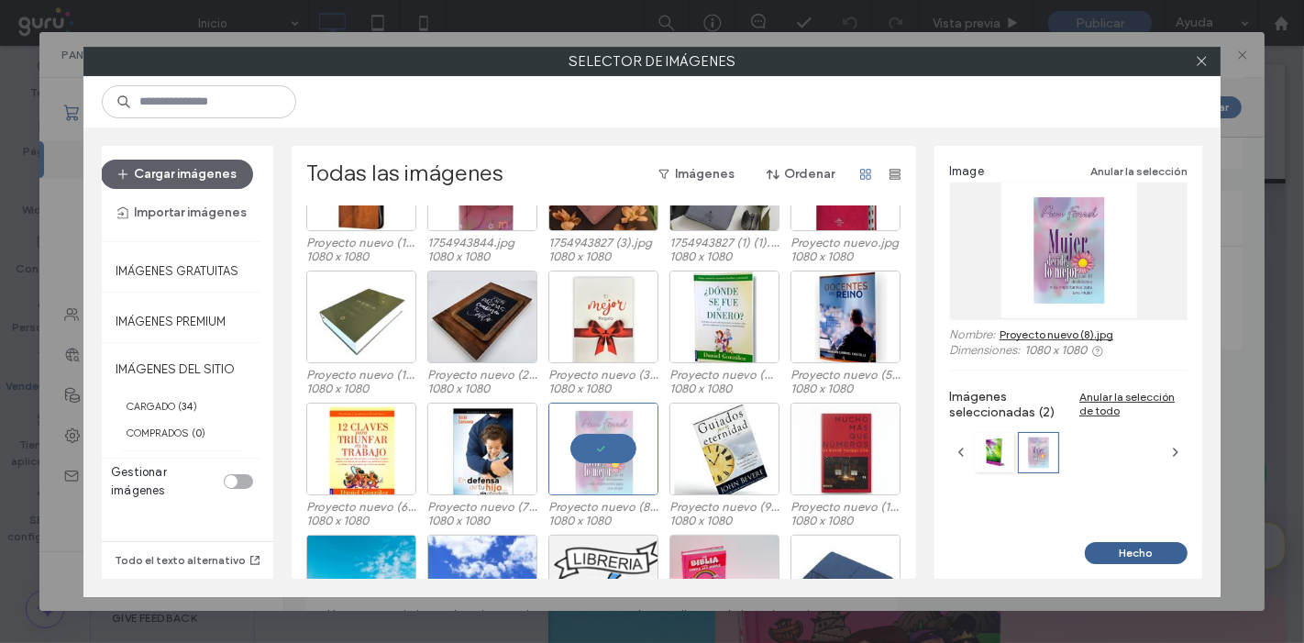
click at [1150, 549] on button "Hecho" at bounding box center [1136, 553] width 103 height 22
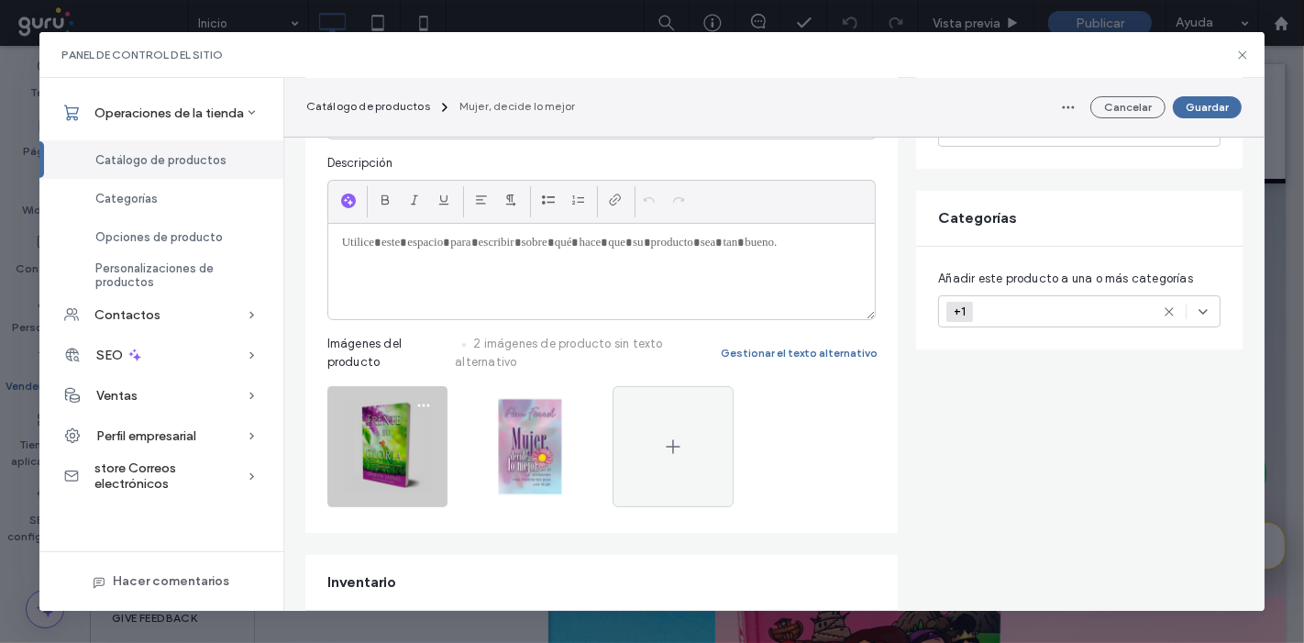
click at [408, 393] on img at bounding box center [387, 446] width 121 height 121
click at [416, 398] on icon "button" at bounding box center [423, 405] width 15 height 15
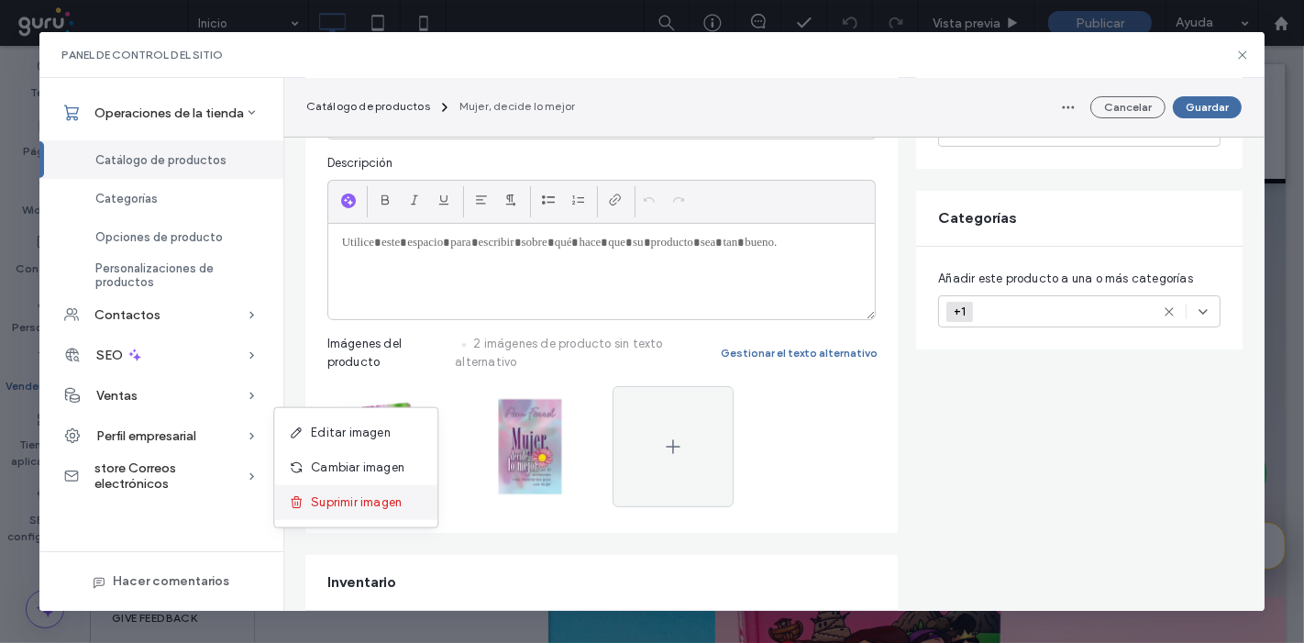
click at [357, 505] on span "Suprimir imagen" at bounding box center [356, 503] width 91 height 18
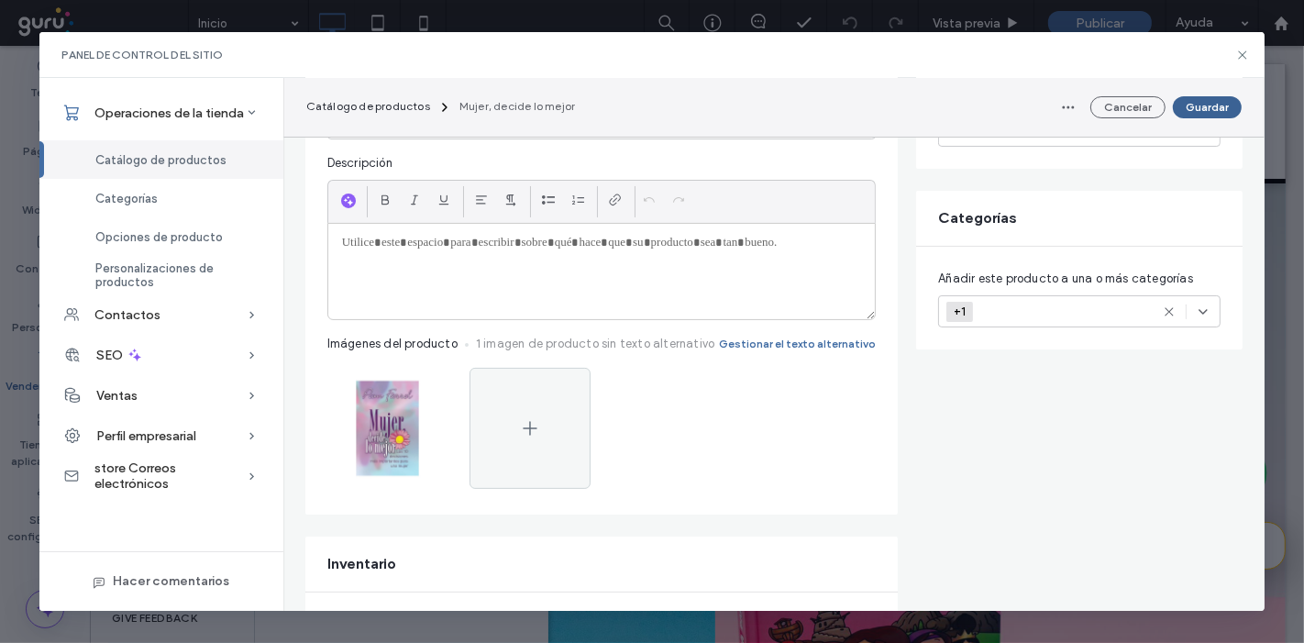
click at [1214, 102] on button "Guardar" at bounding box center [1207, 107] width 69 height 22
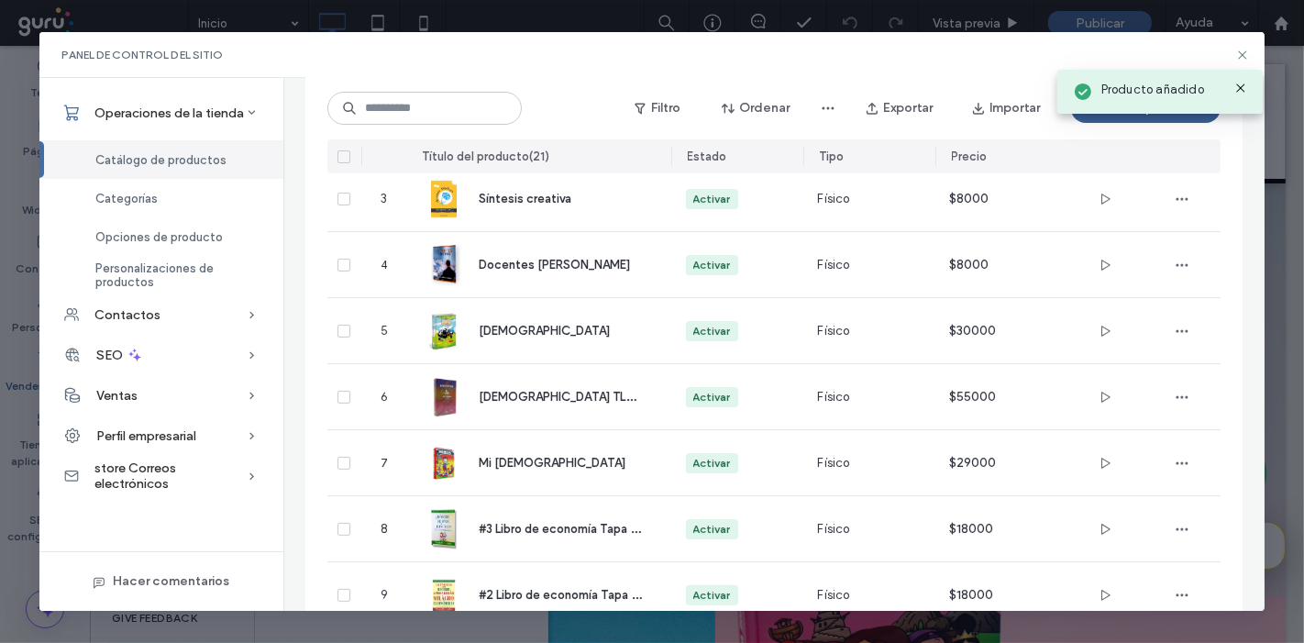
click at [1139, 121] on button "Añadir producto" at bounding box center [1146, 108] width 150 height 29
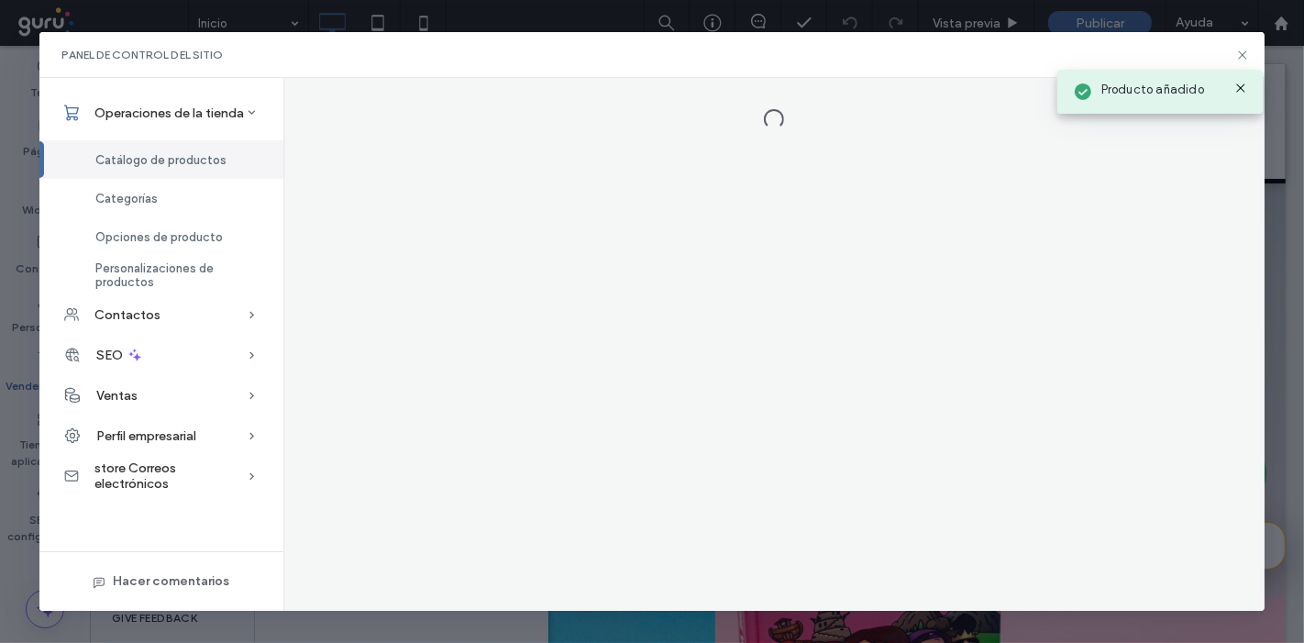
scroll to position [0, 0]
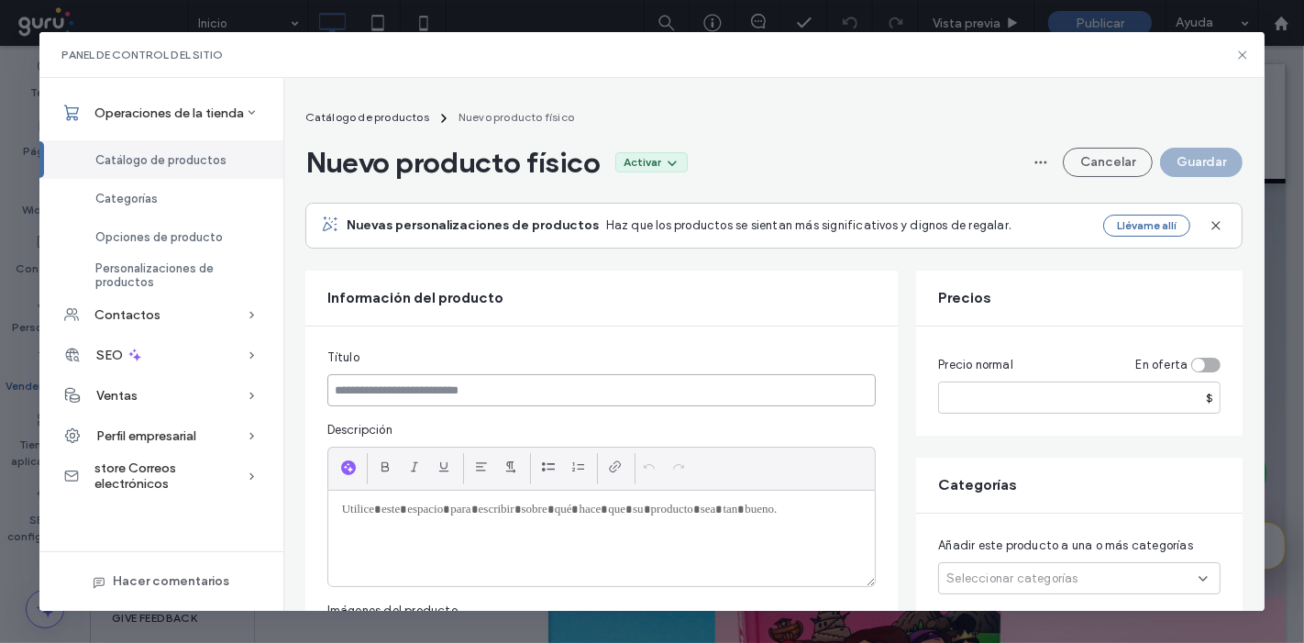
click at [445, 375] on input at bounding box center [601, 390] width 549 height 32
paste input "**********"
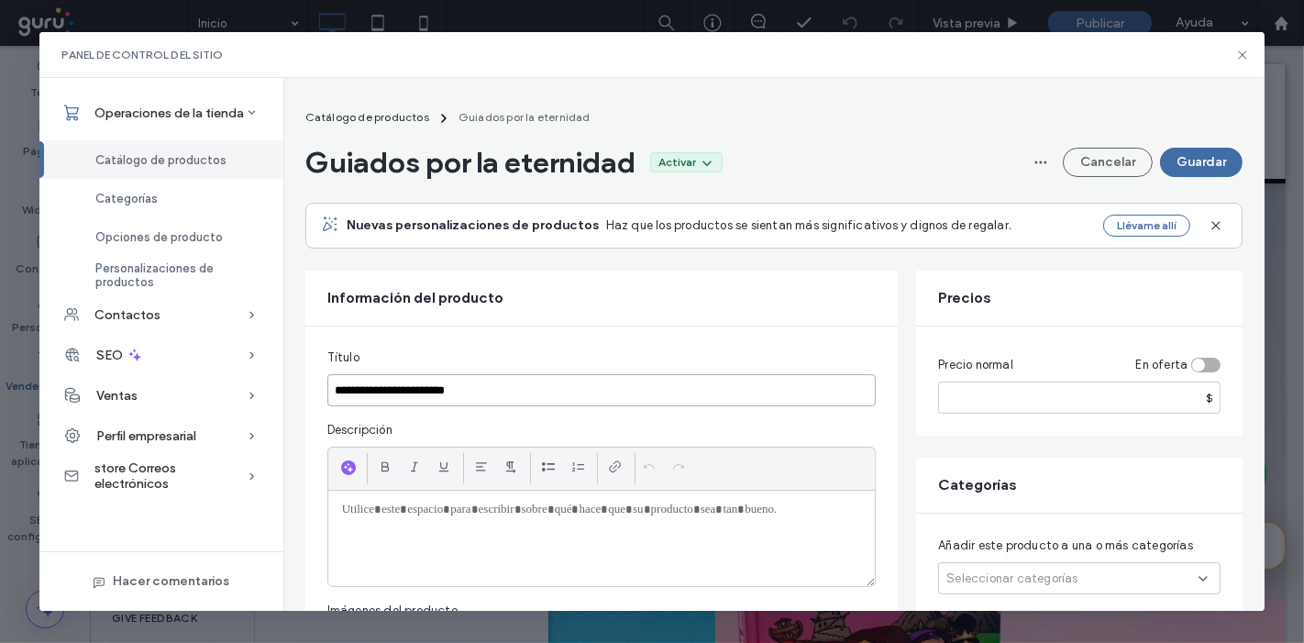
type input "**********"
click at [1053, 400] on input "number" at bounding box center [1079, 398] width 283 height 32
click at [1025, 409] on input "number" at bounding box center [1079, 398] width 283 height 32
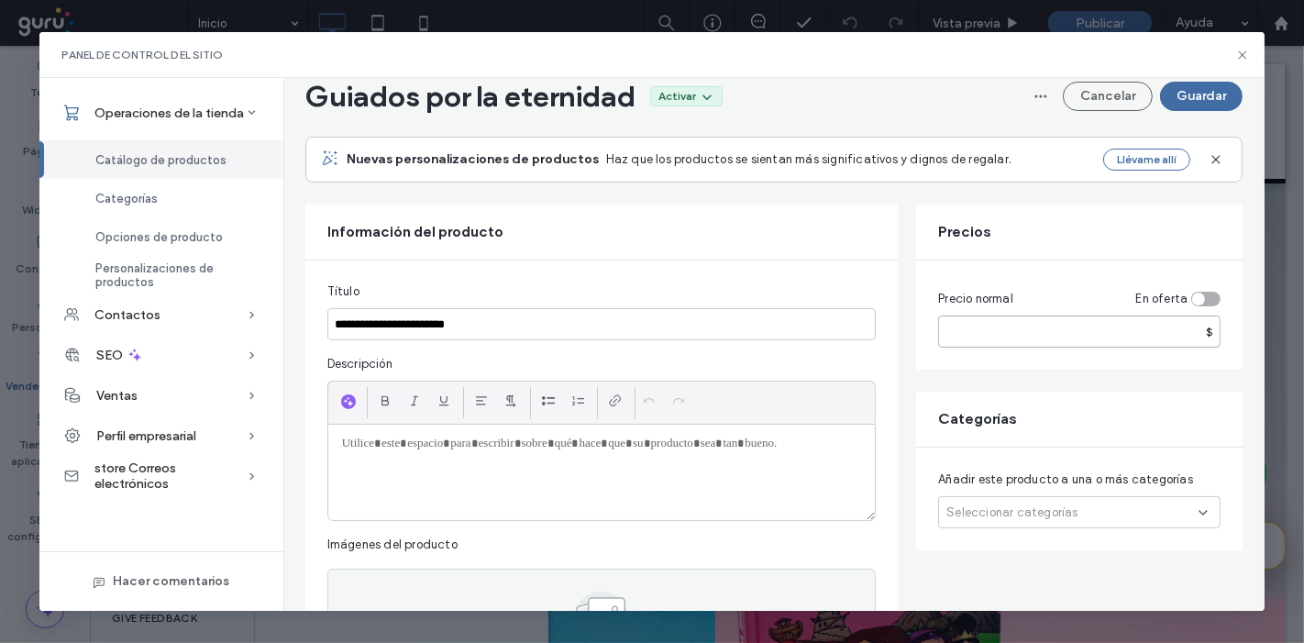
scroll to position [67, 0]
type input "*****"
click at [971, 515] on span "Seleccionar categorías" at bounding box center [1012, 512] width 131 height 18
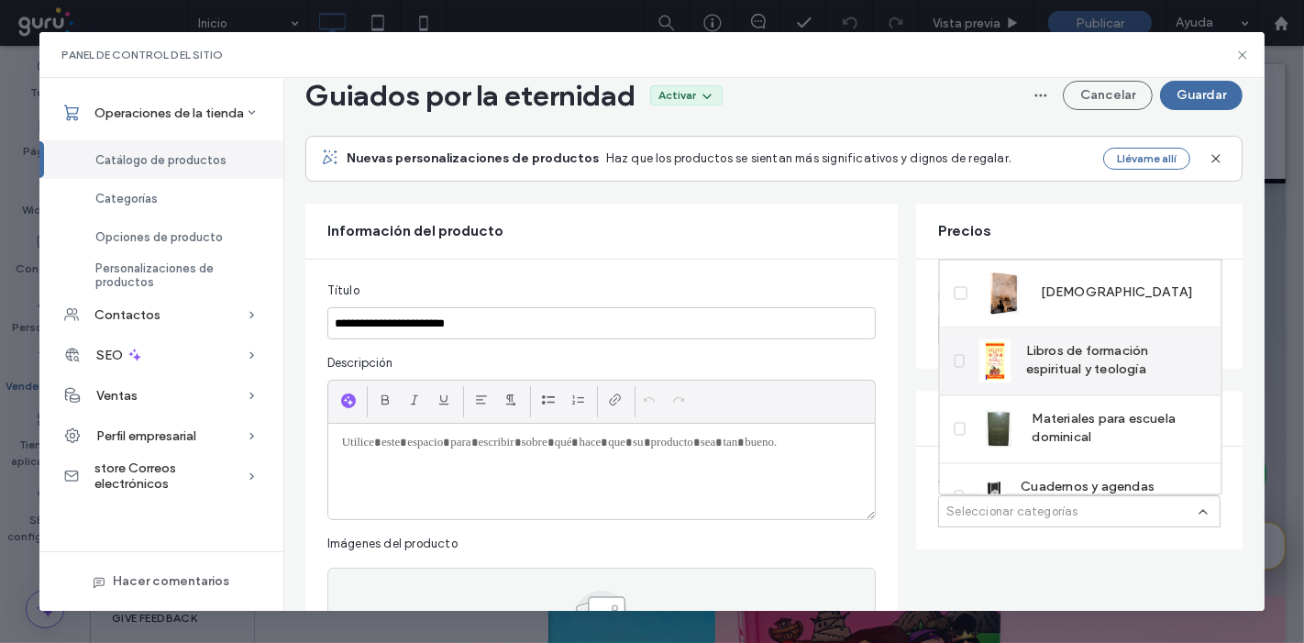
click at [1027, 347] on span "Libros de formación espiritual y teología" at bounding box center [1116, 361] width 181 height 37
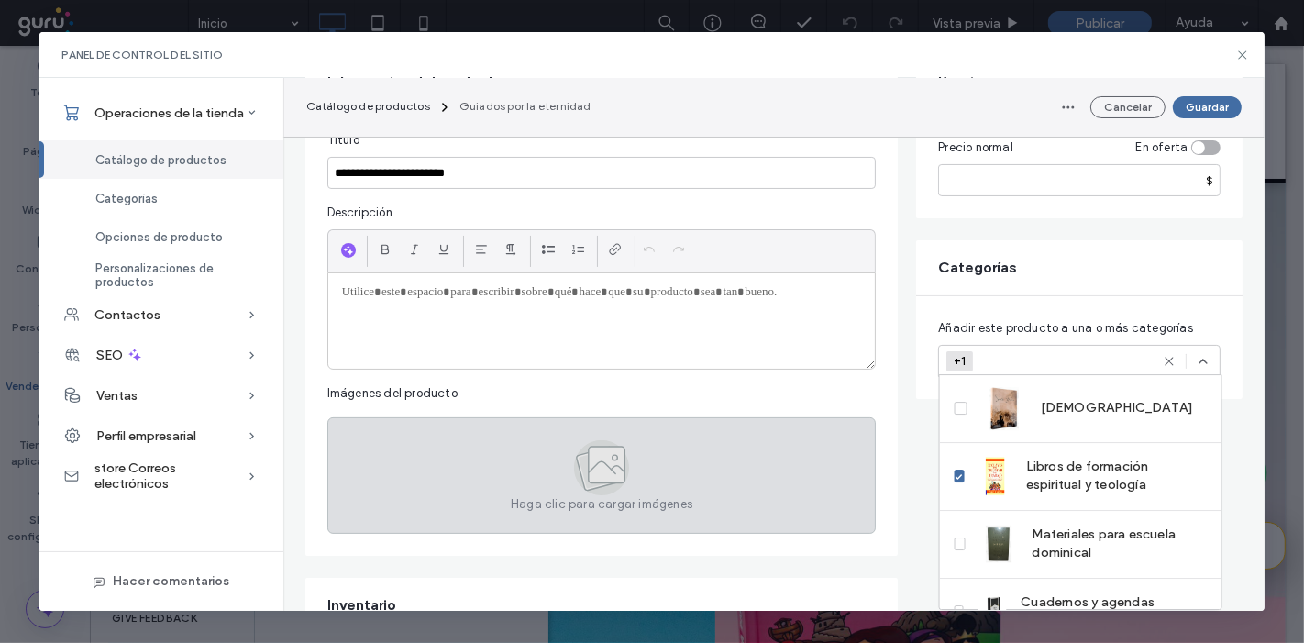
click at [593, 465] on icon at bounding box center [602, 467] width 27 height 12
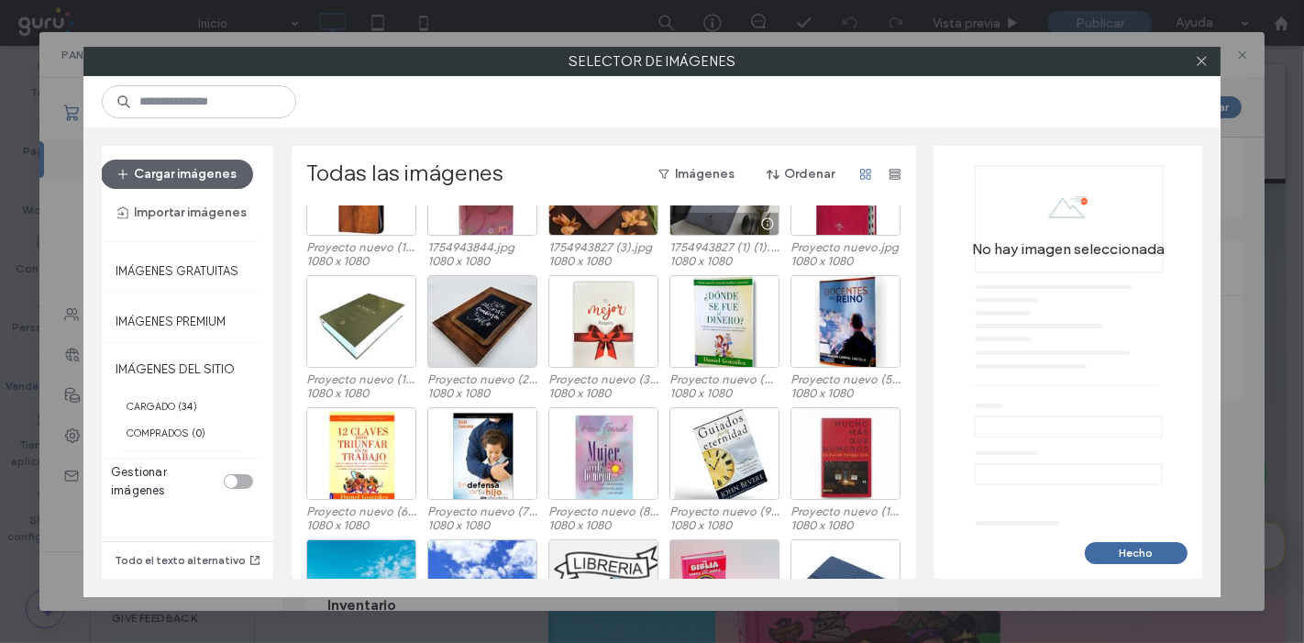
scroll to position [523, 0]
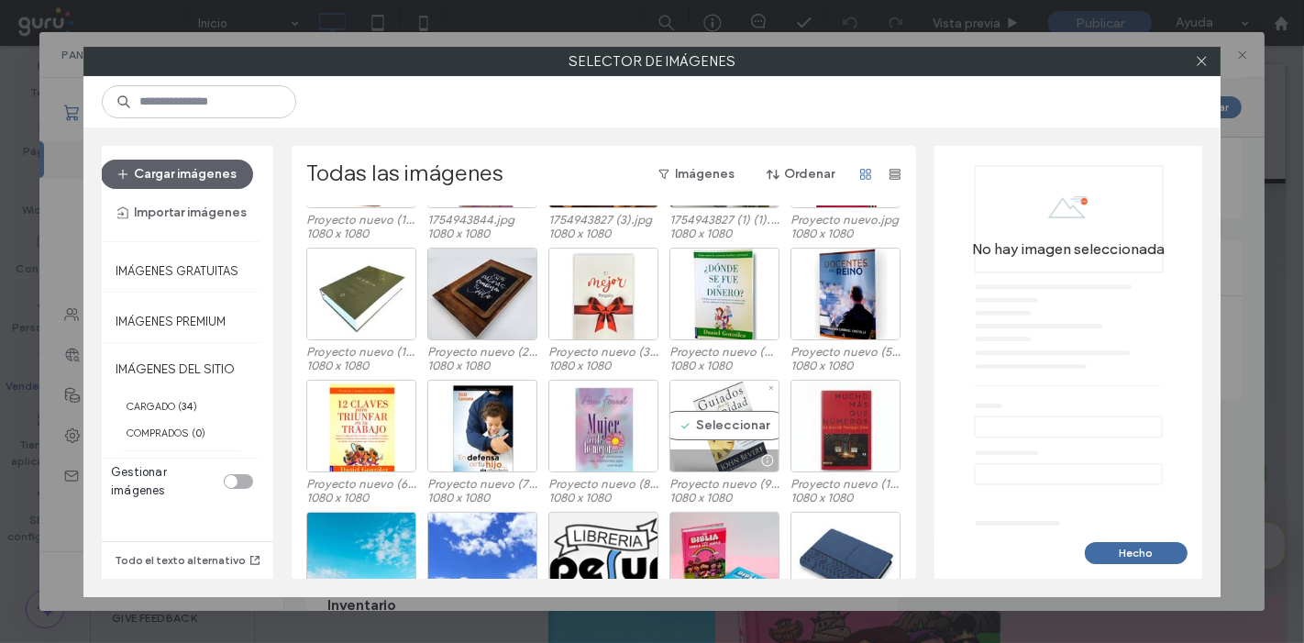
click at [715, 414] on div "Seleccionar" at bounding box center [725, 426] width 110 height 93
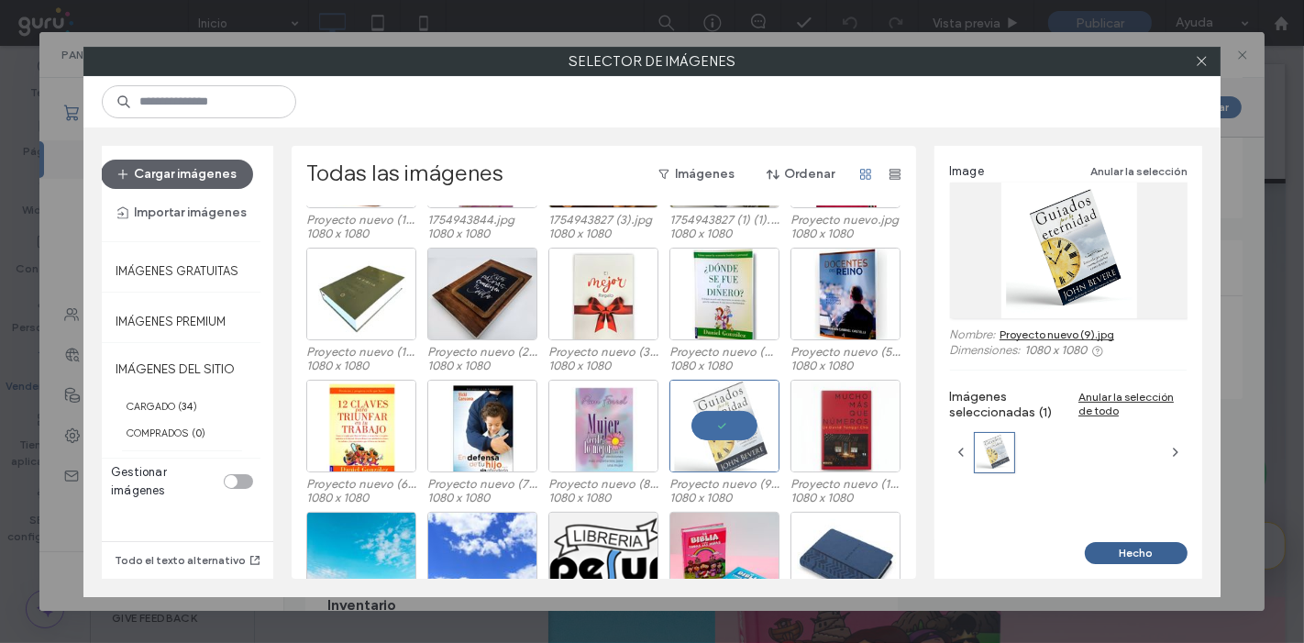
click at [1156, 561] on button "Hecho" at bounding box center [1136, 553] width 103 height 22
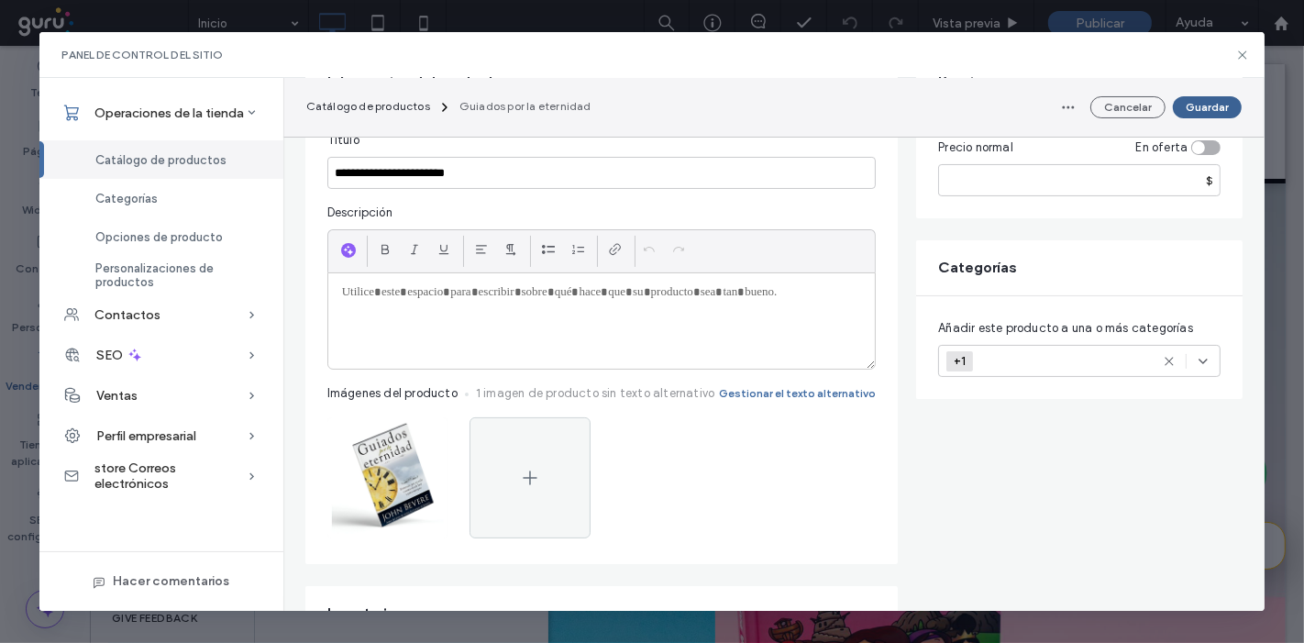
click at [1205, 103] on button "Guardar" at bounding box center [1207, 107] width 69 height 22
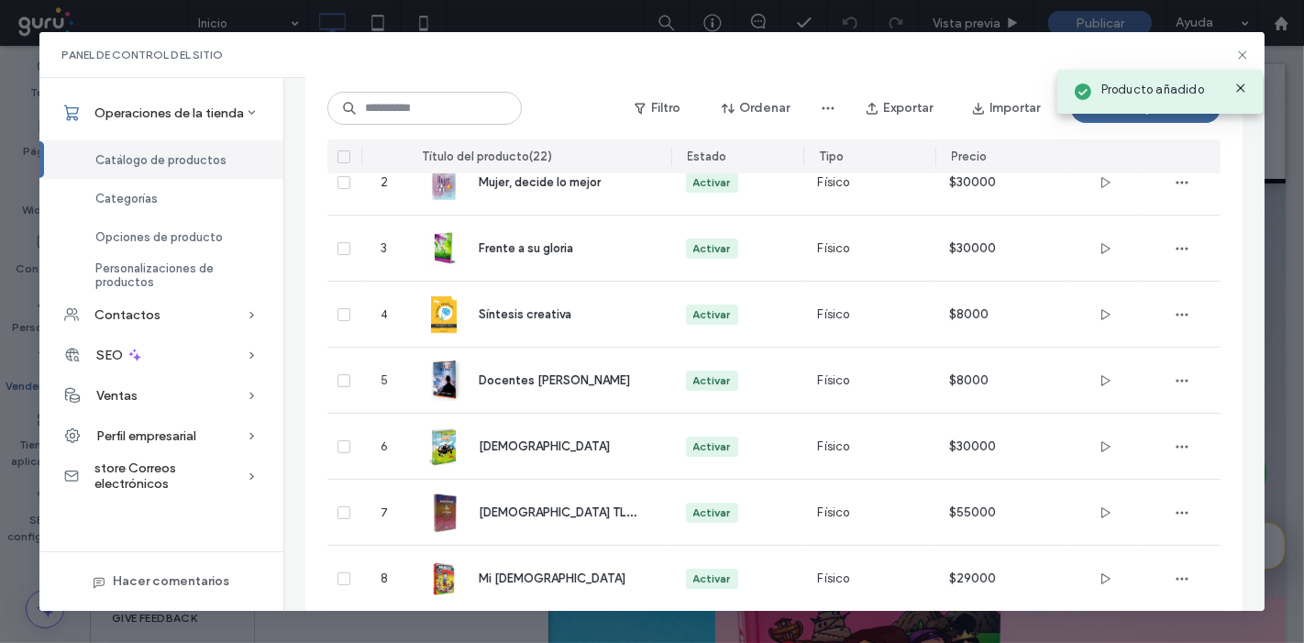
drag, startPoint x: 1205, startPoint y: 103, endPoint x: 1143, endPoint y: 116, distance: 63.9
click at [1143, 116] on div "Producto añadido" at bounding box center [1160, 86] width 215 height 63
click at [1088, 112] on button "Añadir producto" at bounding box center [1146, 108] width 150 height 29
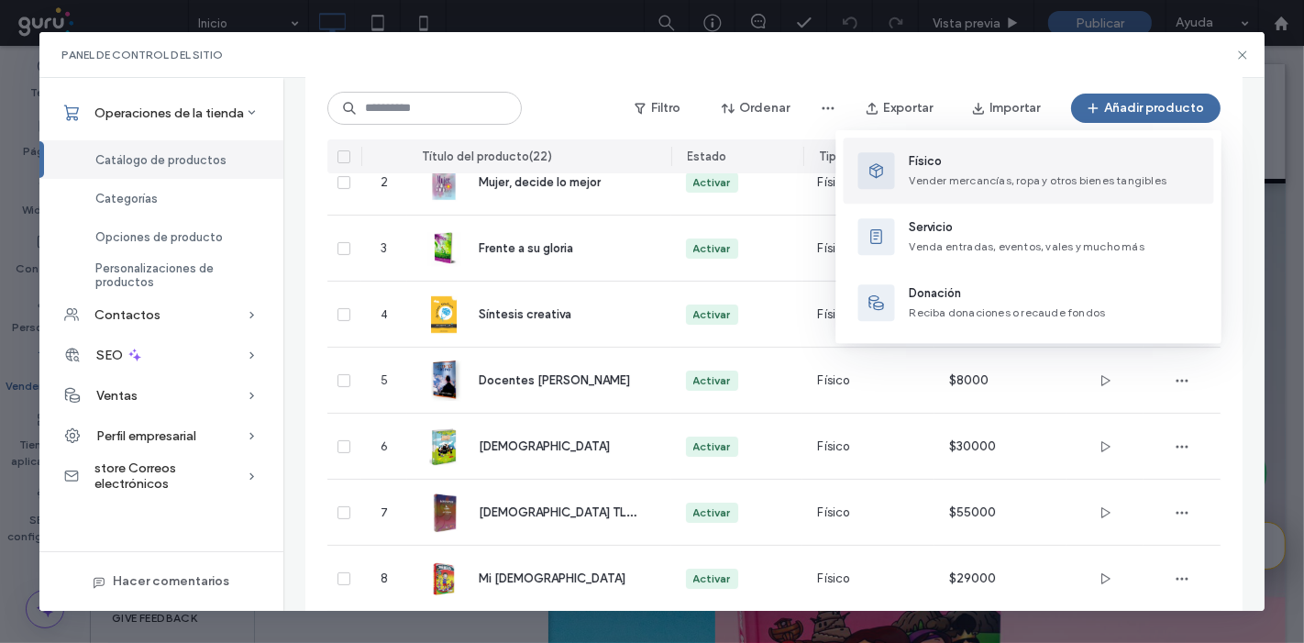
click at [986, 174] on span "Vender mercancías, ropa y otros bienes tangibles" at bounding box center [1039, 180] width 258 height 14
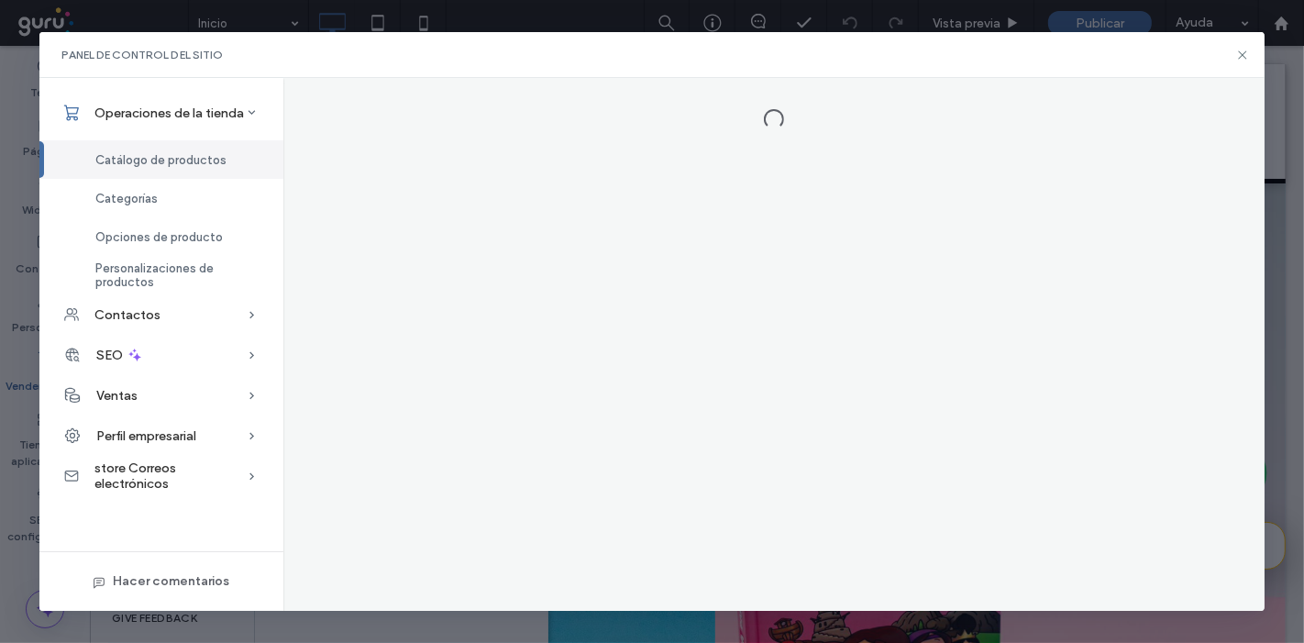
click at [986, 174] on div at bounding box center [774, 344] width 982 height 533
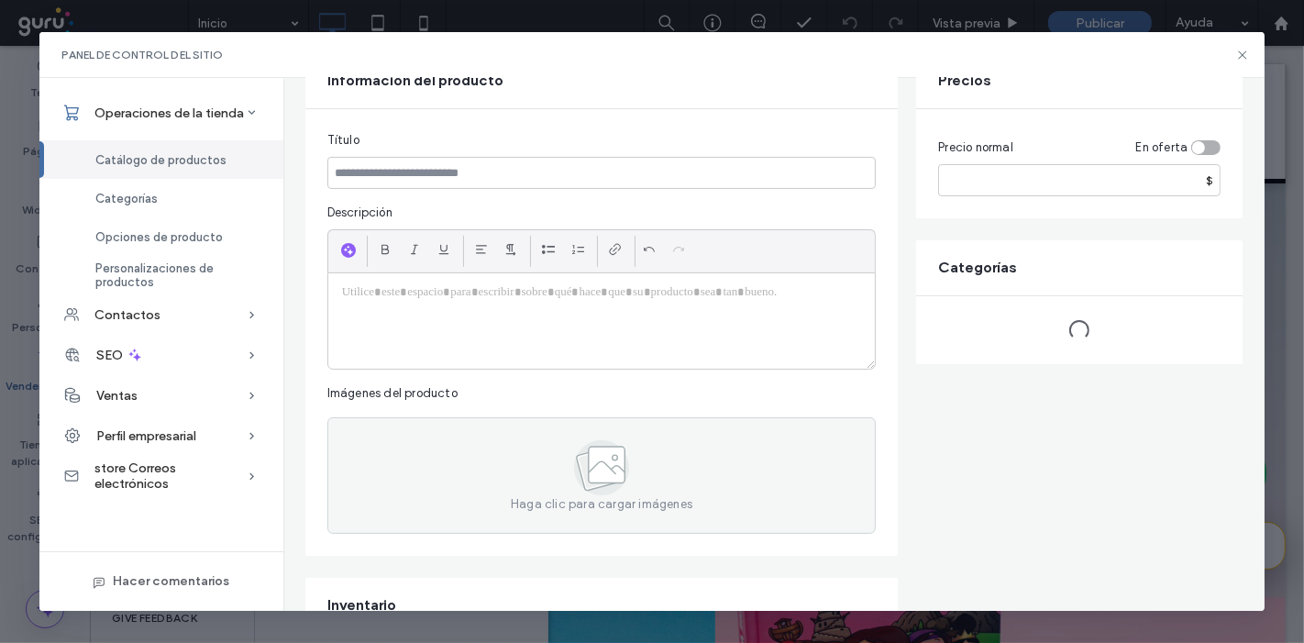
scroll to position [0, 0]
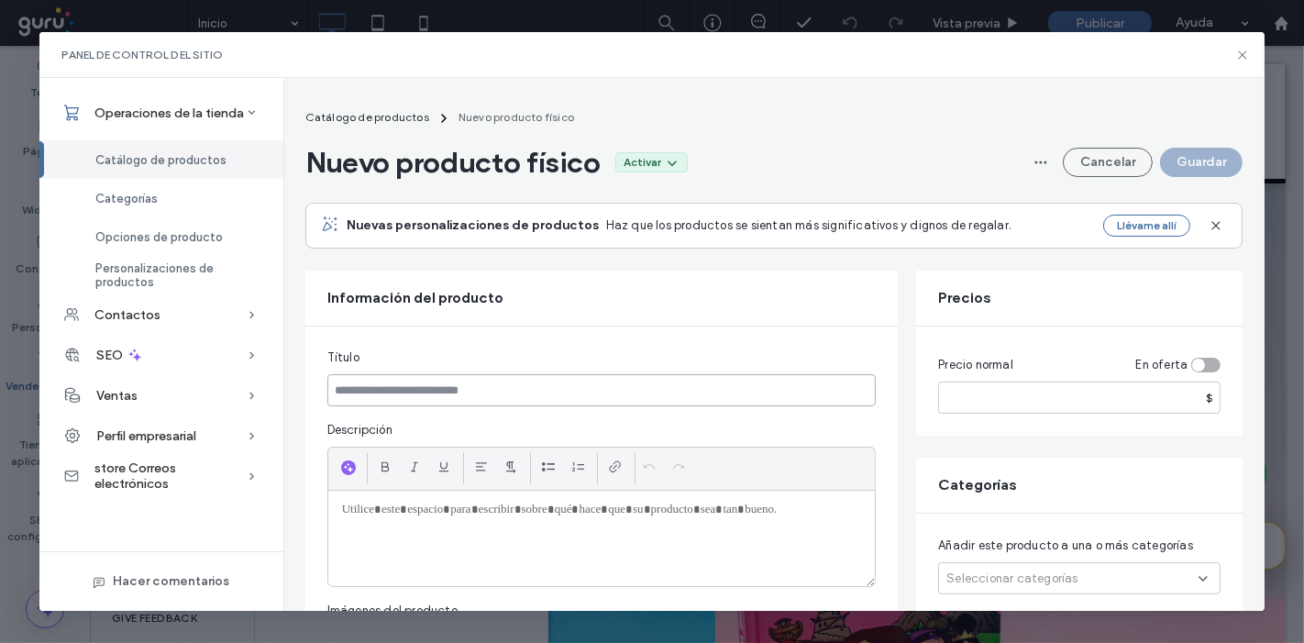
click at [462, 393] on input at bounding box center [601, 390] width 549 height 32
paste input "**********"
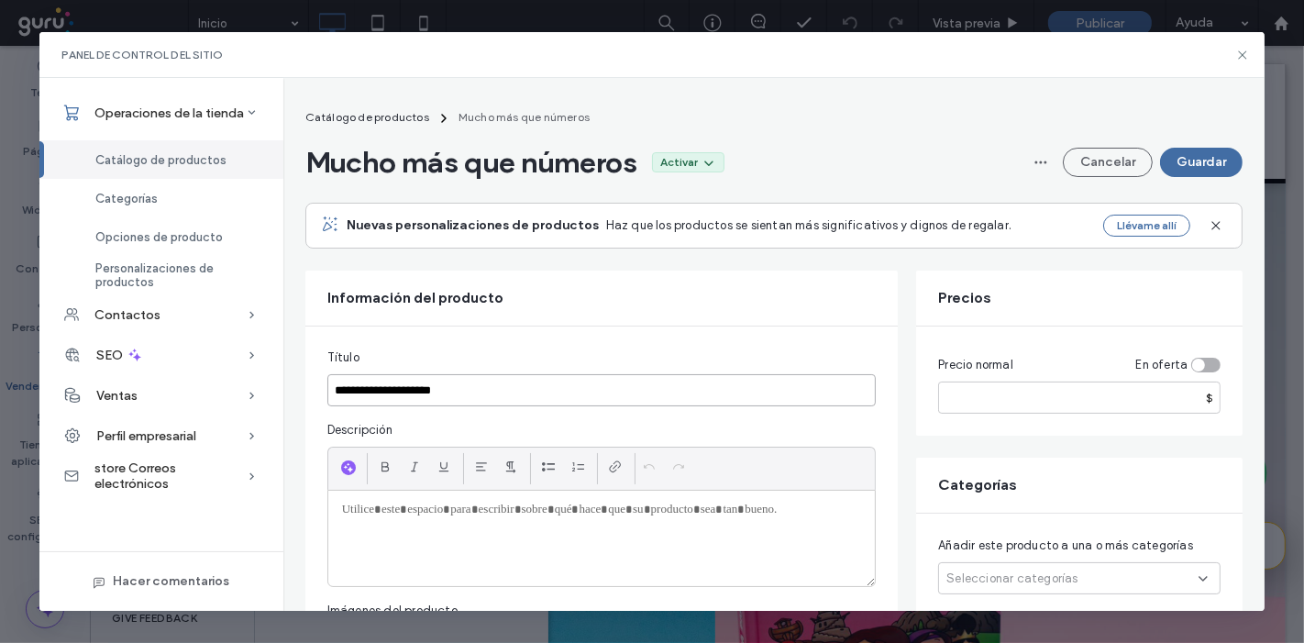
type input "**********"
click at [980, 396] on input "number" at bounding box center [1079, 398] width 283 height 32
type input "*****"
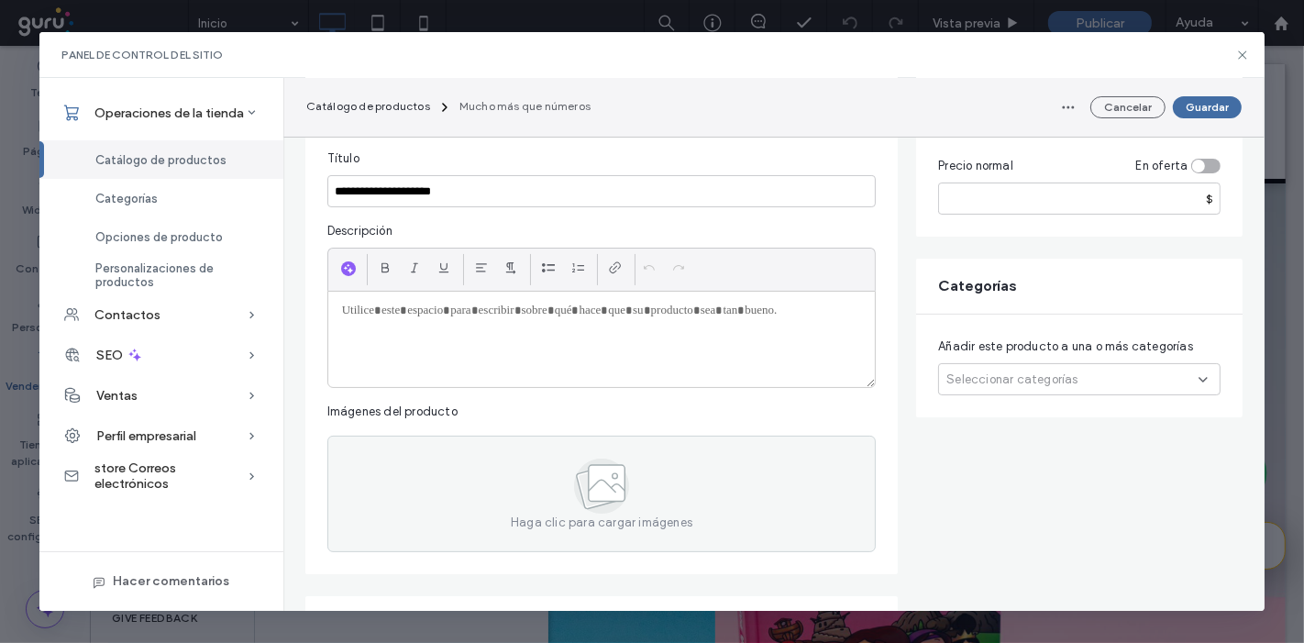
scroll to position [201, 0]
click at [991, 390] on div "Seleccionar categorías" at bounding box center [1079, 377] width 283 height 32
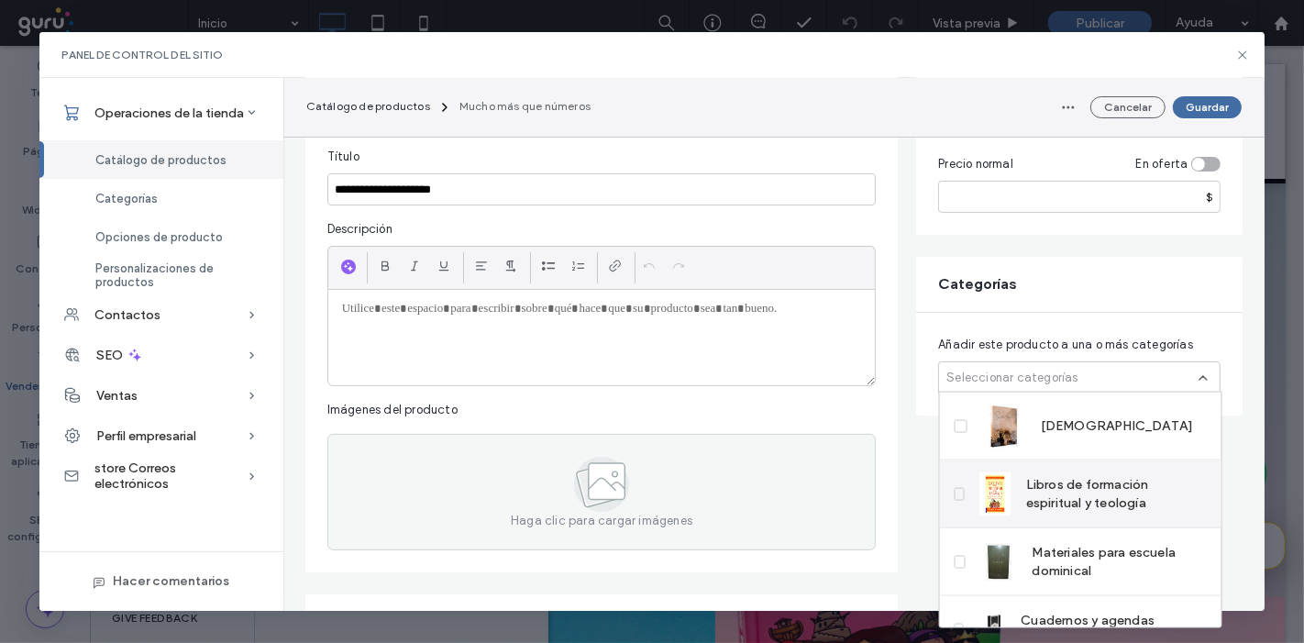
click at [1068, 509] on span "Libros de formación espiritual y teología" at bounding box center [1116, 493] width 181 height 37
click at [626, 359] on div at bounding box center [602, 337] width 548 height 95
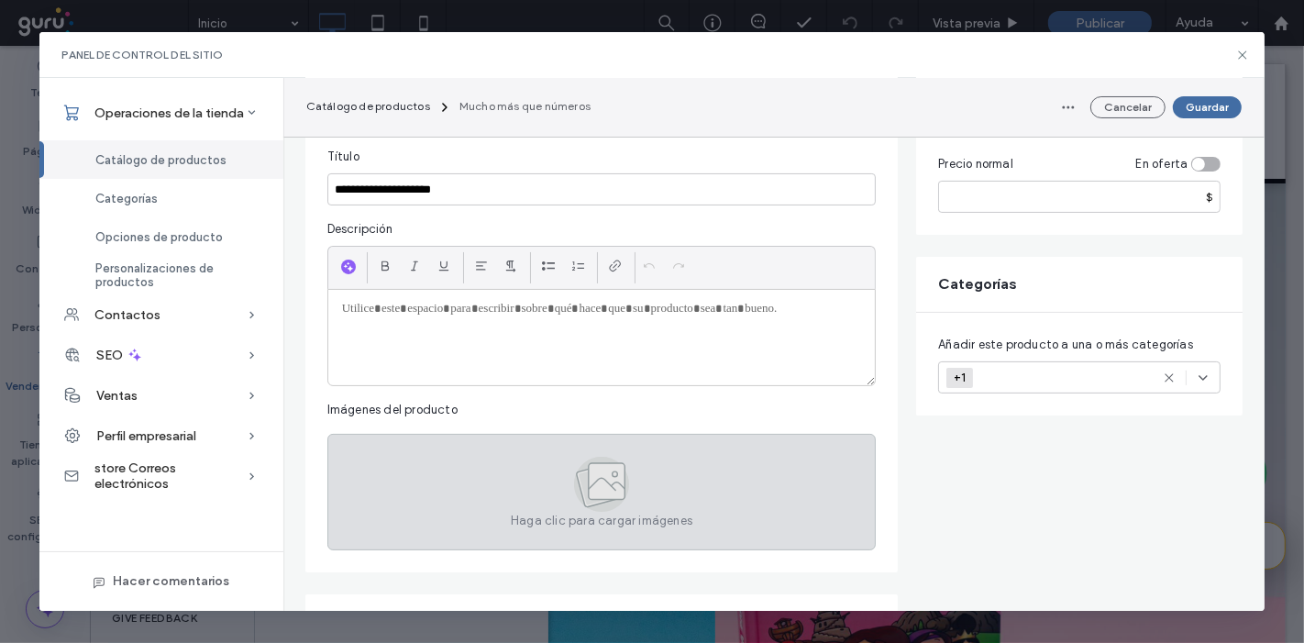
click at [613, 479] on icon at bounding box center [607, 481] width 37 height 37
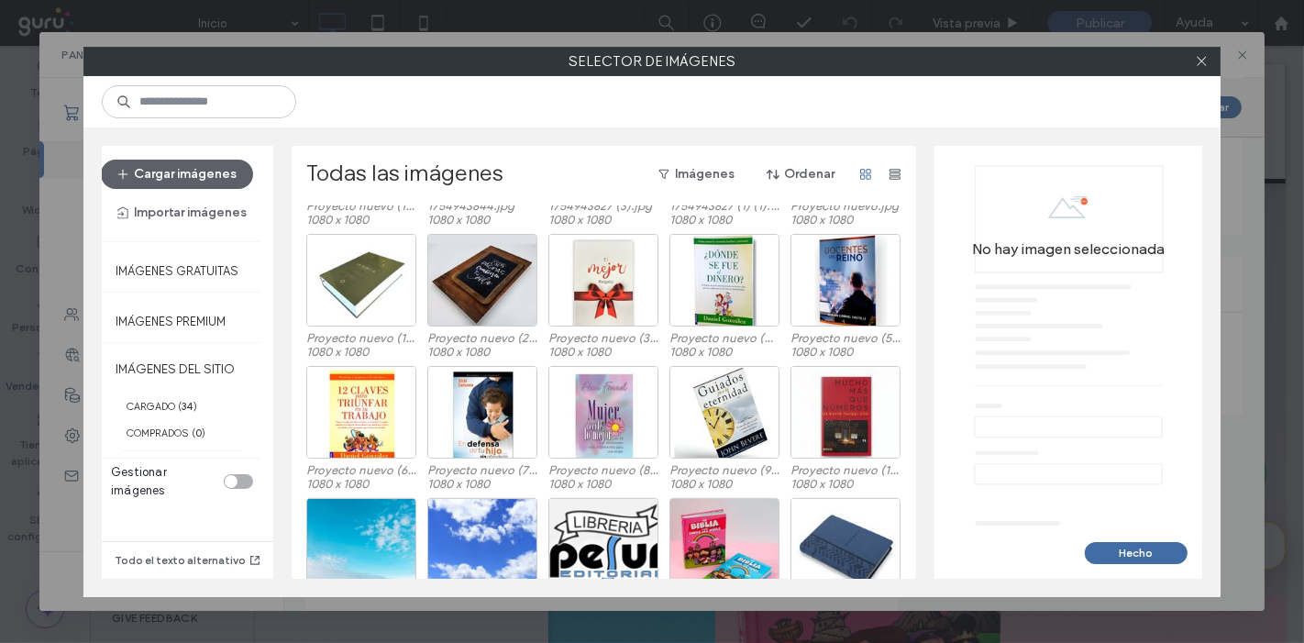
scroll to position [537, 0]
click at [820, 444] on div at bounding box center [846, 447] width 108 height 22
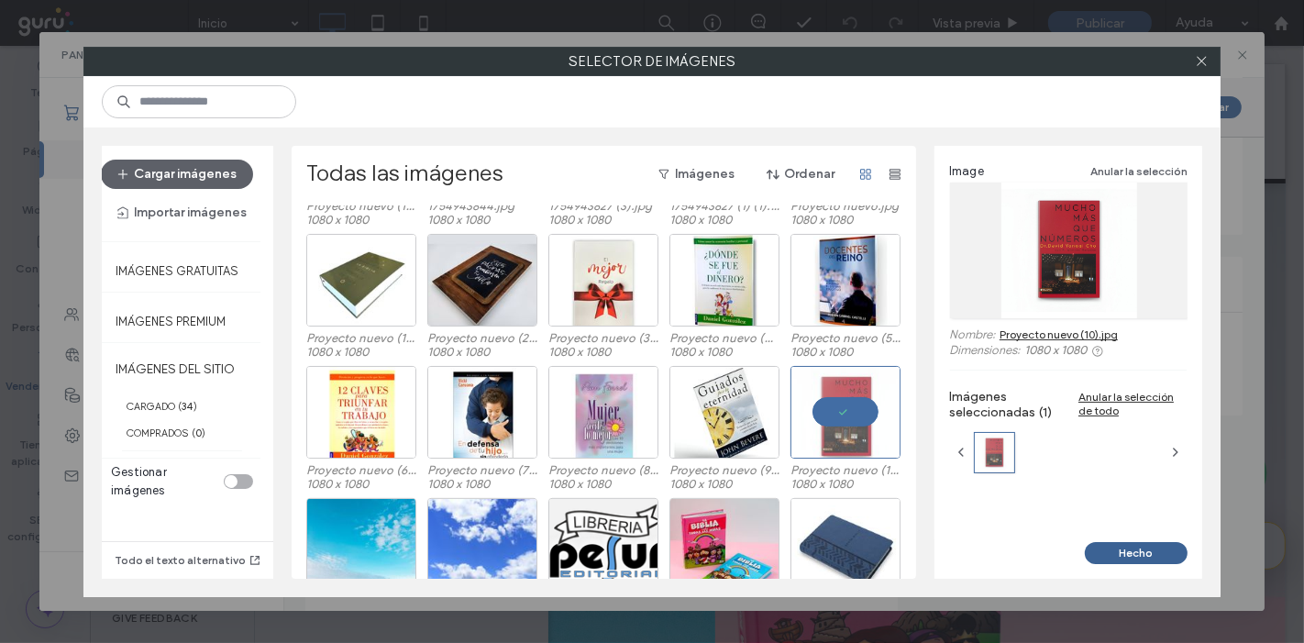
click at [1116, 548] on button "Hecho" at bounding box center [1136, 553] width 103 height 22
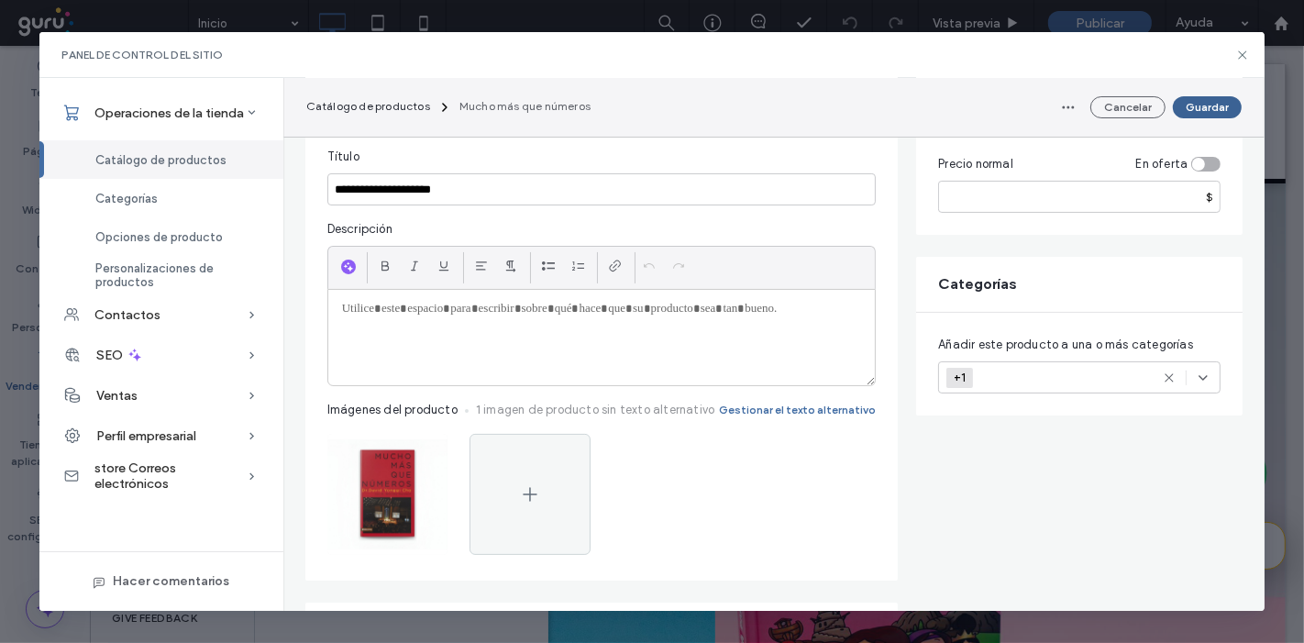
click at [1218, 101] on button "Guardar" at bounding box center [1207, 107] width 69 height 22
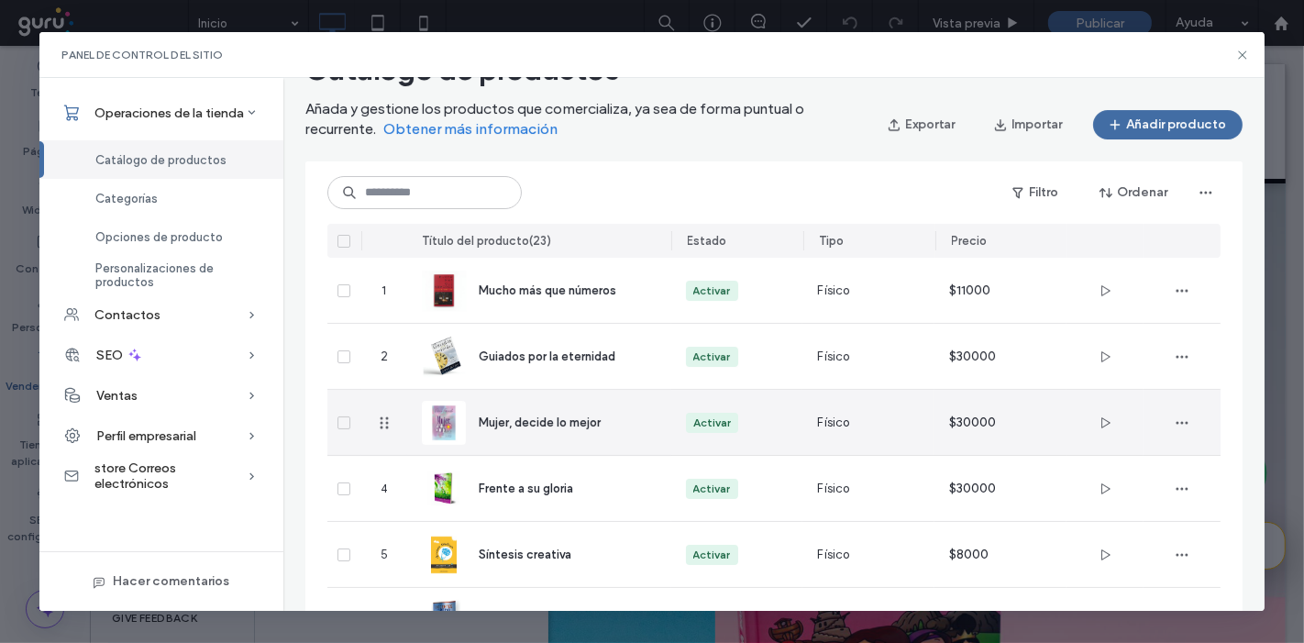
scroll to position [0, 0]
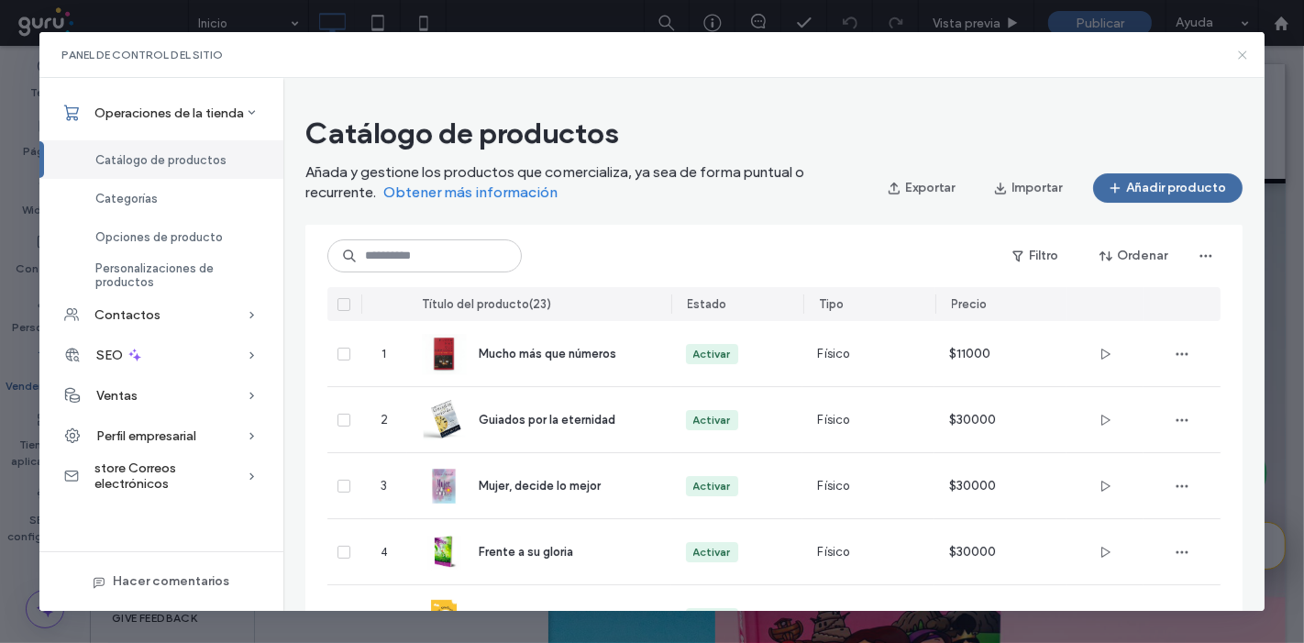
click at [1238, 57] on icon at bounding box center [1243, 55] width 15 height 15
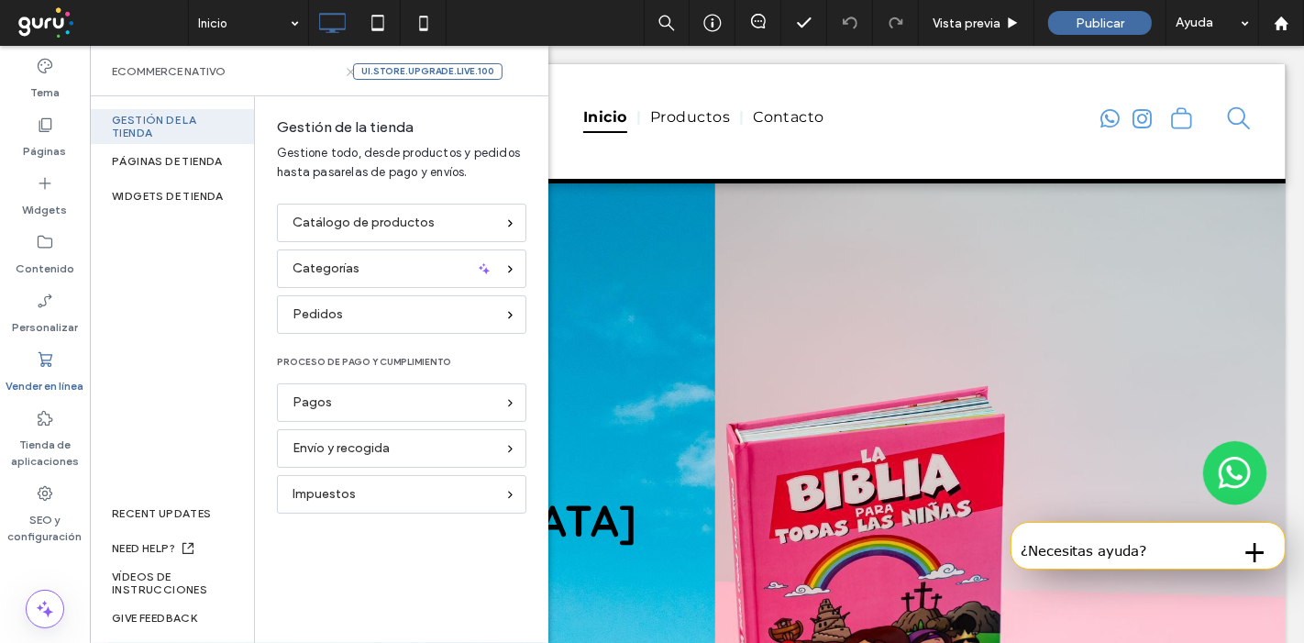
click at [350, 72] on icon at bounding box center [351, 72] width 14 height 14
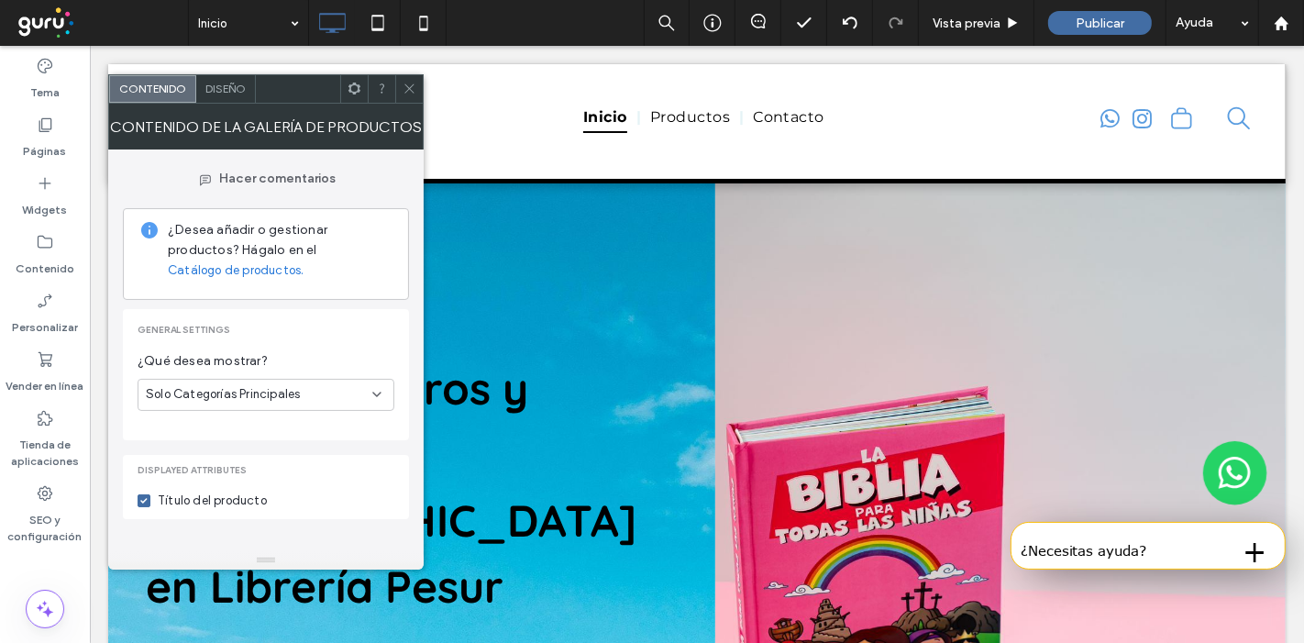
click at [233, 86] on span "Diseño" at bounding box center [225, 89] width 40 height 14
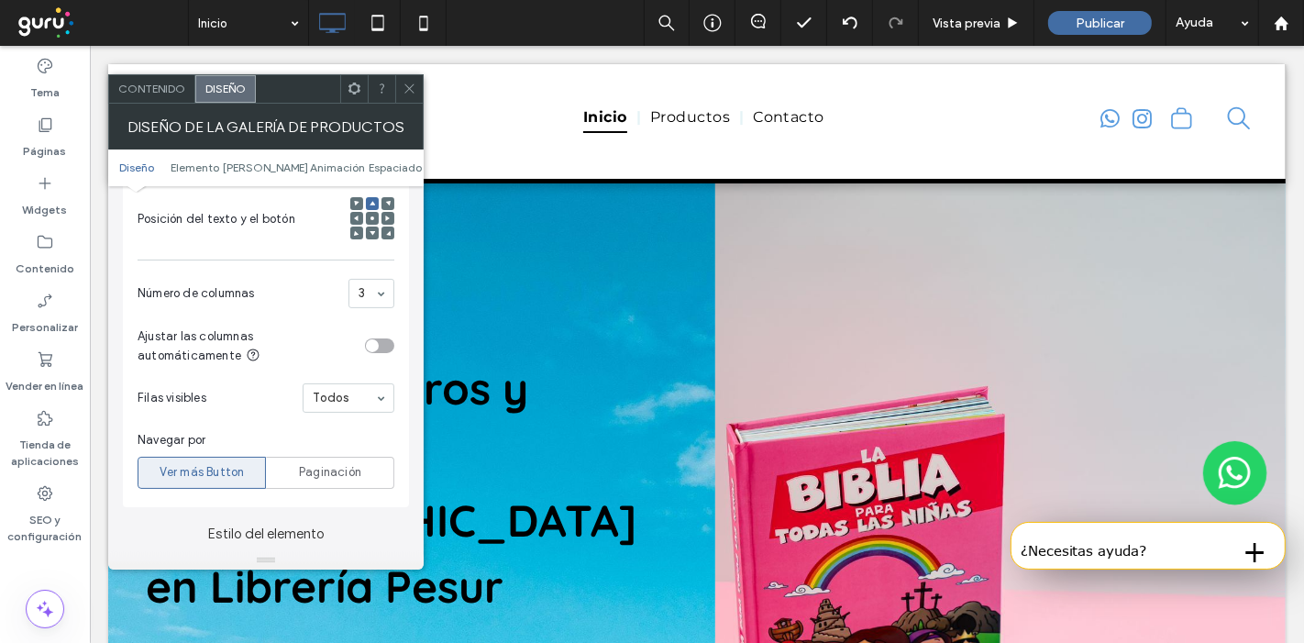
scroll to position [445, 0]
click at [371, 222] on span at bounding box center [373, 217] width 6 height 13
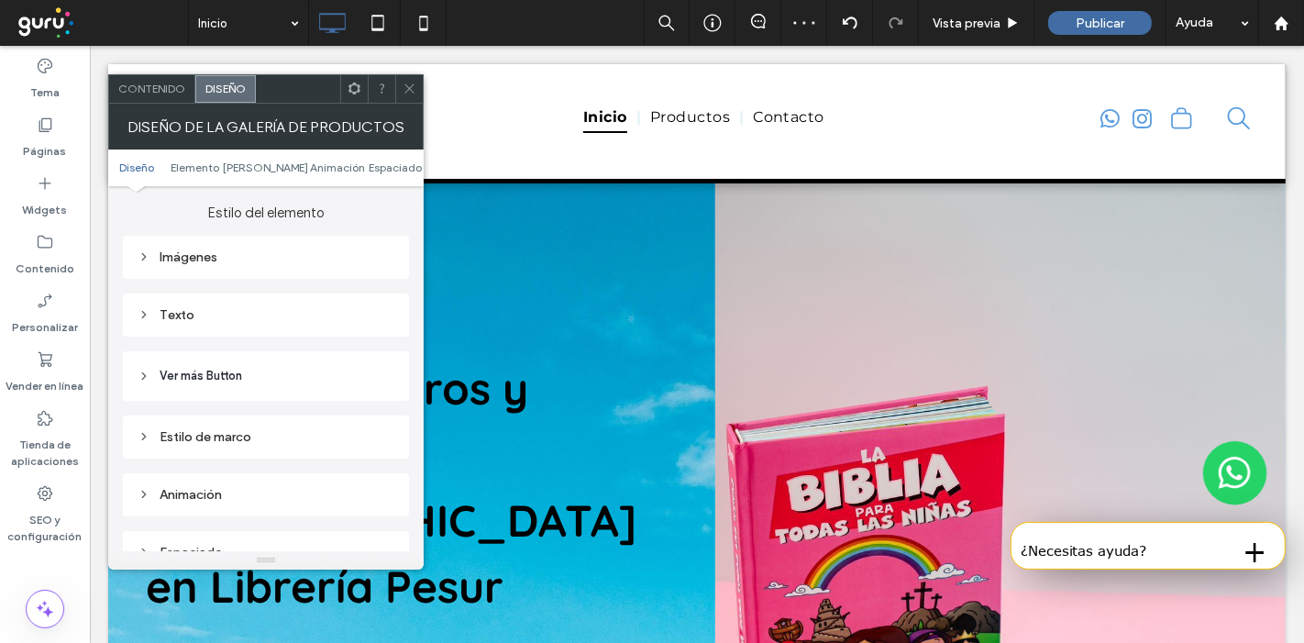
scroll to position [766, 0]
click at [289, 263] on div "Imágenes" at bounding box center [266, 256] width 257 height 25
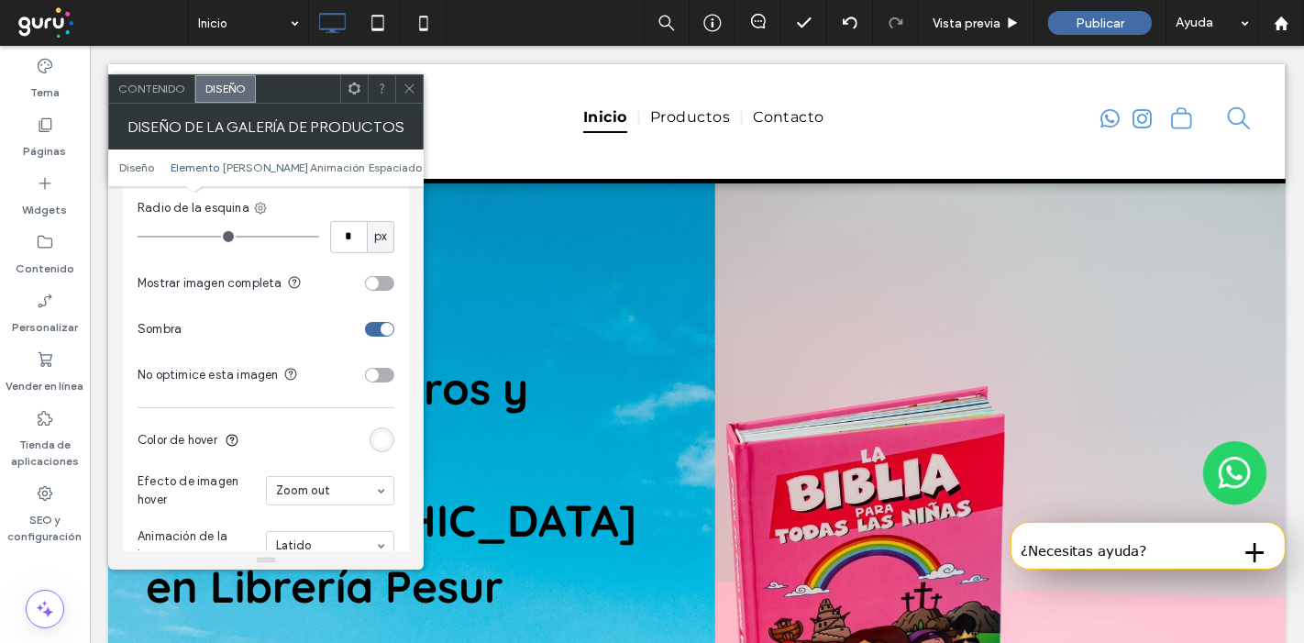
scroll to position [954, 0]
click at [385, 428] on div "rgb(255, 255, 255)" at bounding box center [382, 439] width 25 height 25
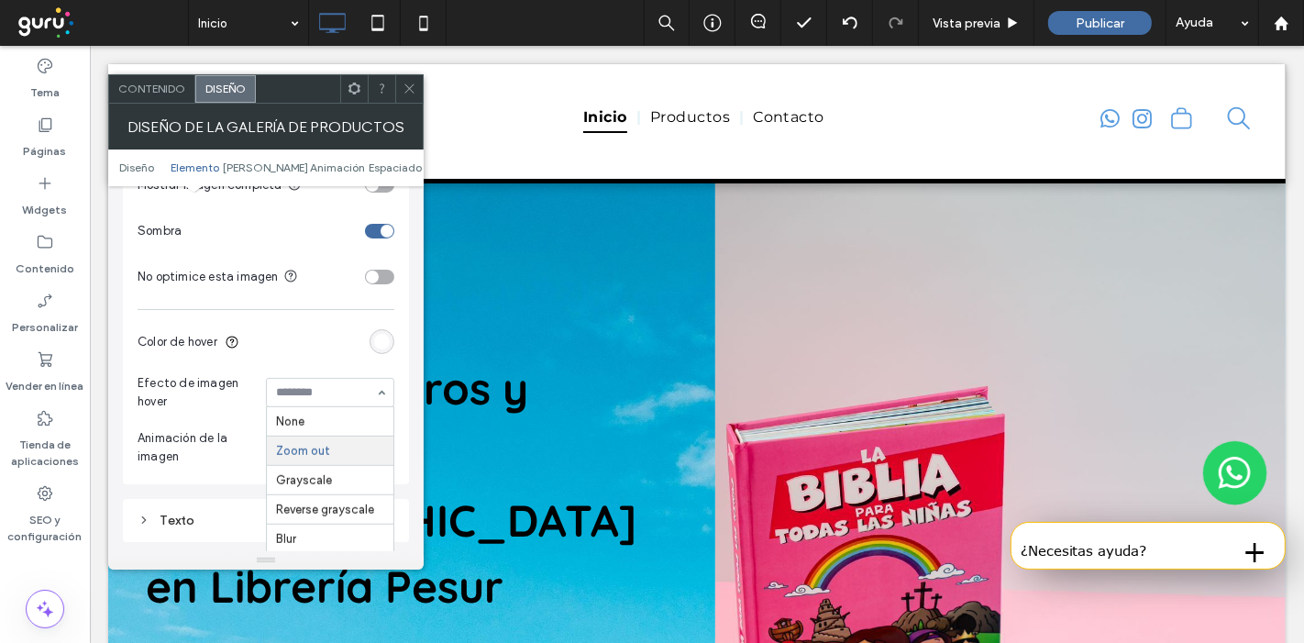
scroll to position [28, 0]
click at [292, 352] on section "Color de hover" at bounding box center [266, 342] width 257 height 46
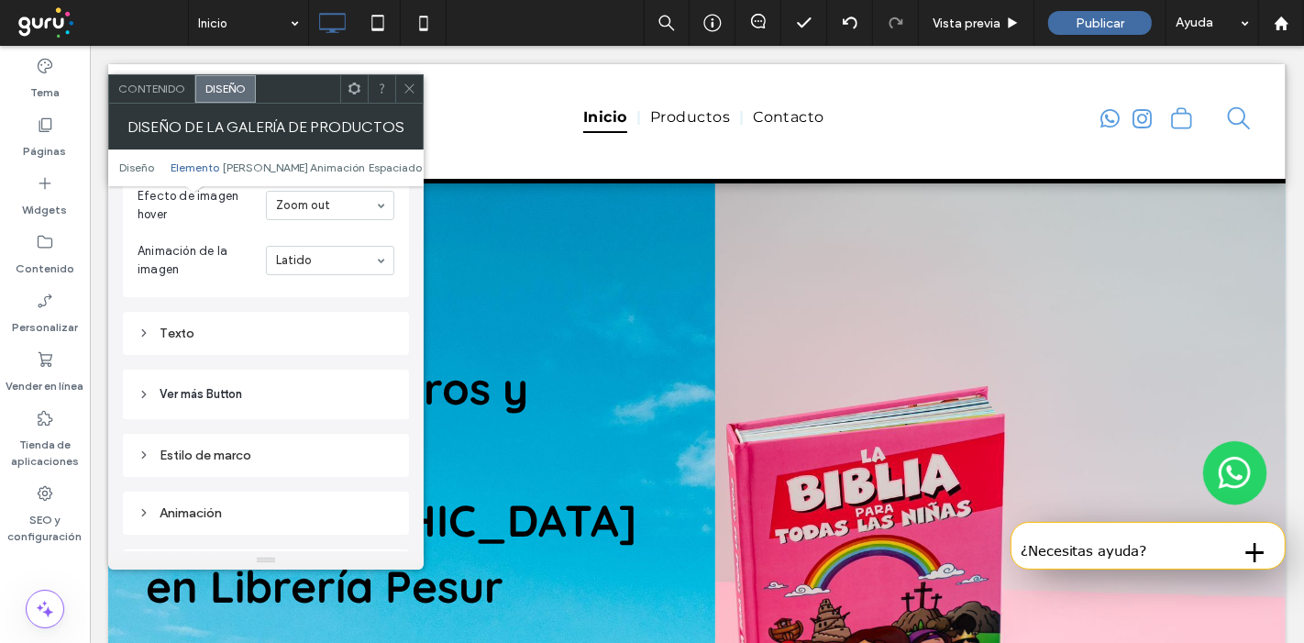
scroll to position [1245, 0]
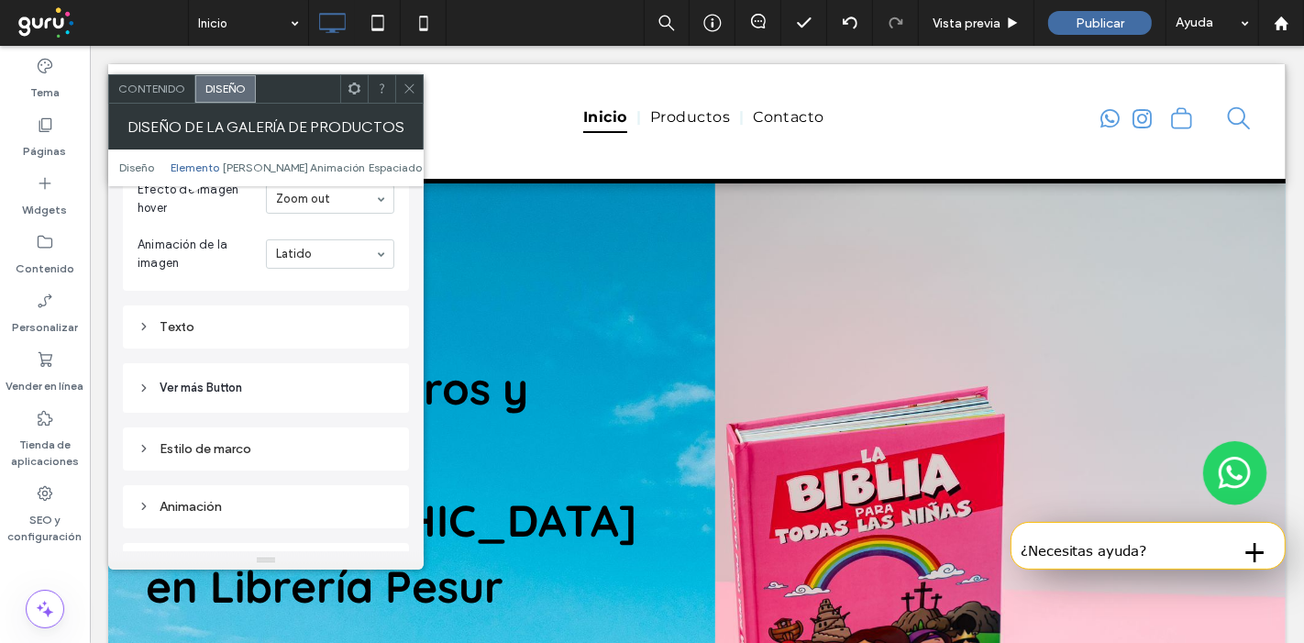
click at [291, 326] on div "Texto" at bounding box center [266, 327] width 257 height 16
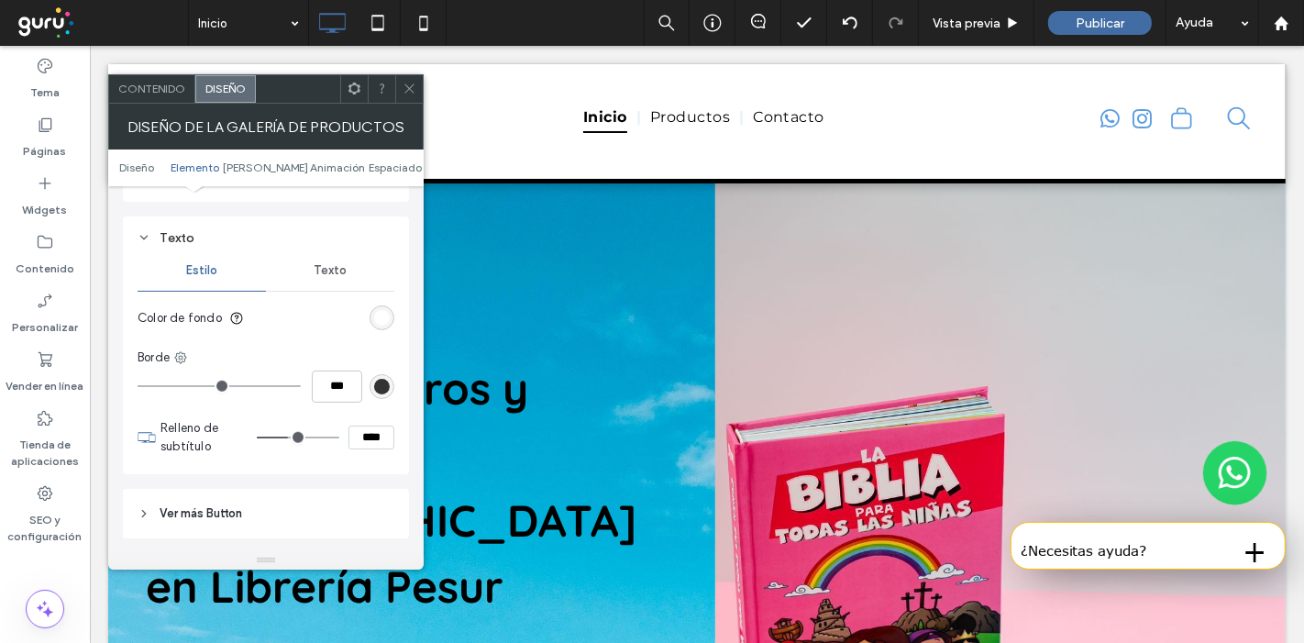
scroll to position [1335, 0]
click at [385, 309] on div "rgb(255, 255, 255)" at bounding box center [382, 317] width 16 height 16
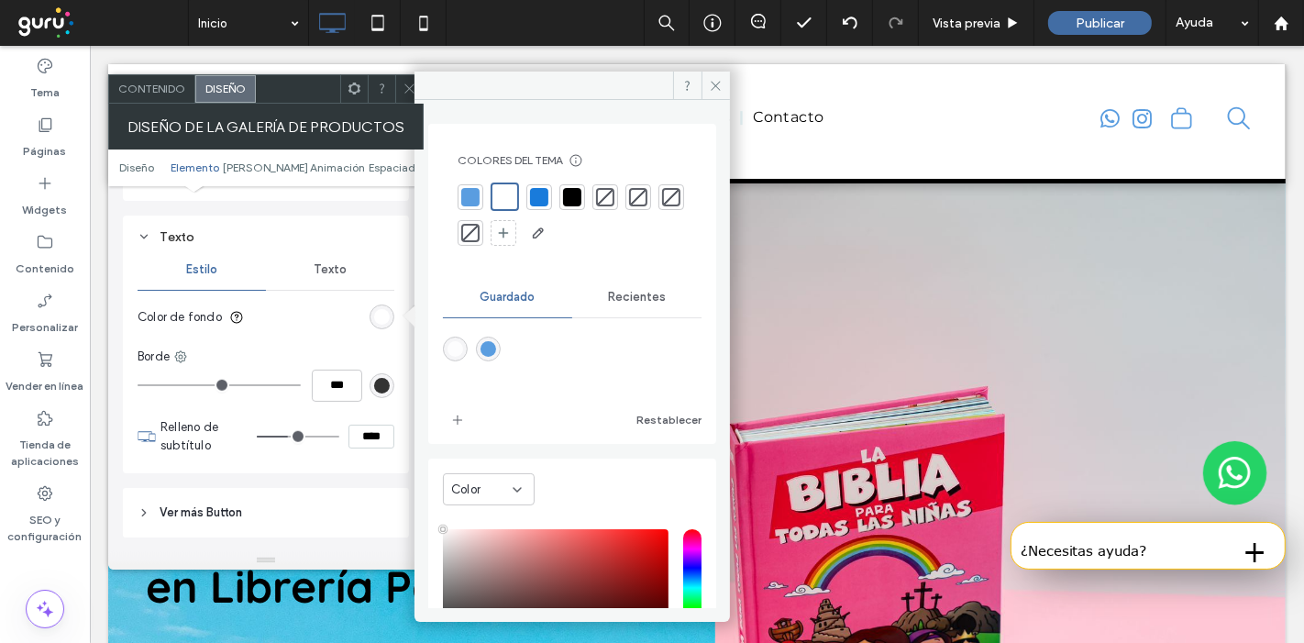
click at [473, 203] on div at bounding box center [470, 197] width 18 height 18
click at [359, 348] on div "Borde" at bounding box center [266, 357] width 257 height 18
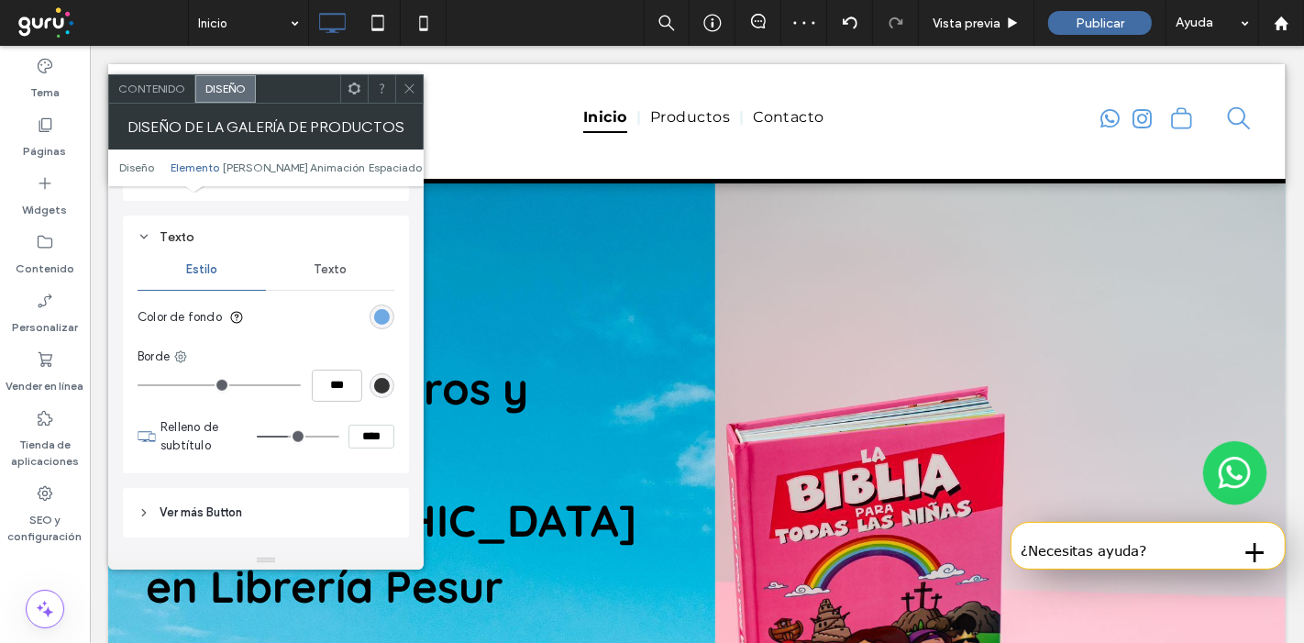
click at [380, 310] on div "rgba(90, 157, 224, 1)" at bounding box center [382, 317] width 16 height 16
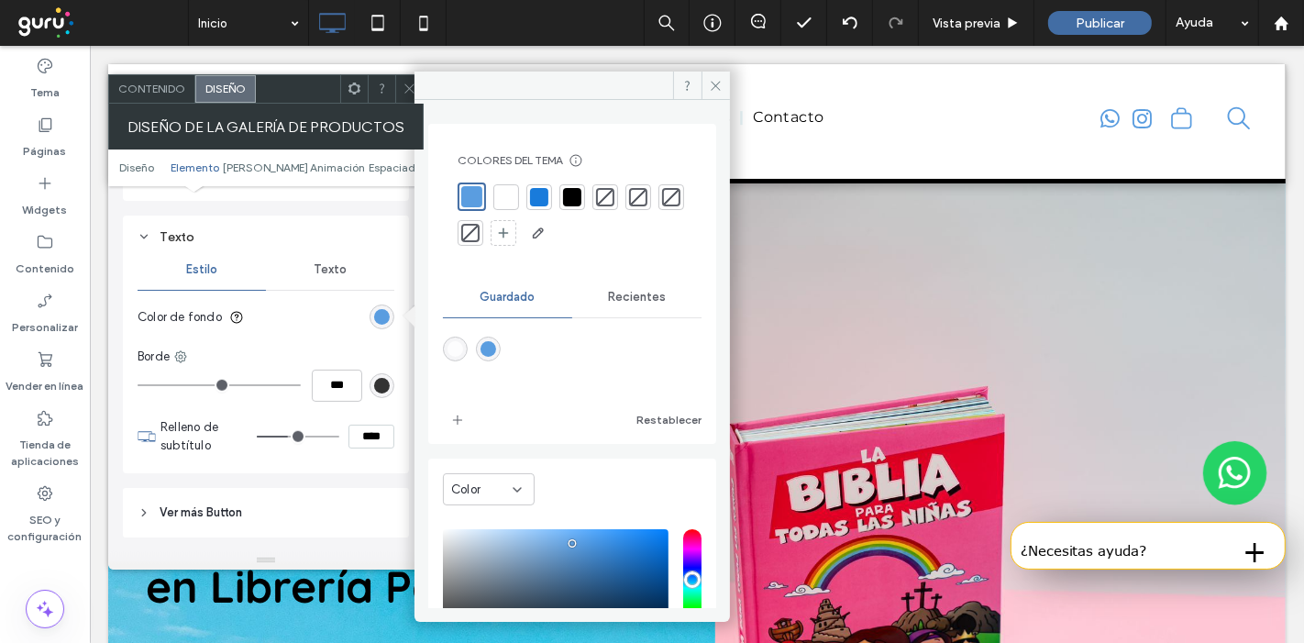
click at [390, 316] on div "rgba(90, 157, 224, 1)" at bounding box center [382, 317] width 25 height 25
click at [501, 345] on div "rgba(90,157,224,1)" at bounding box center [488, 346] width 25 height 25
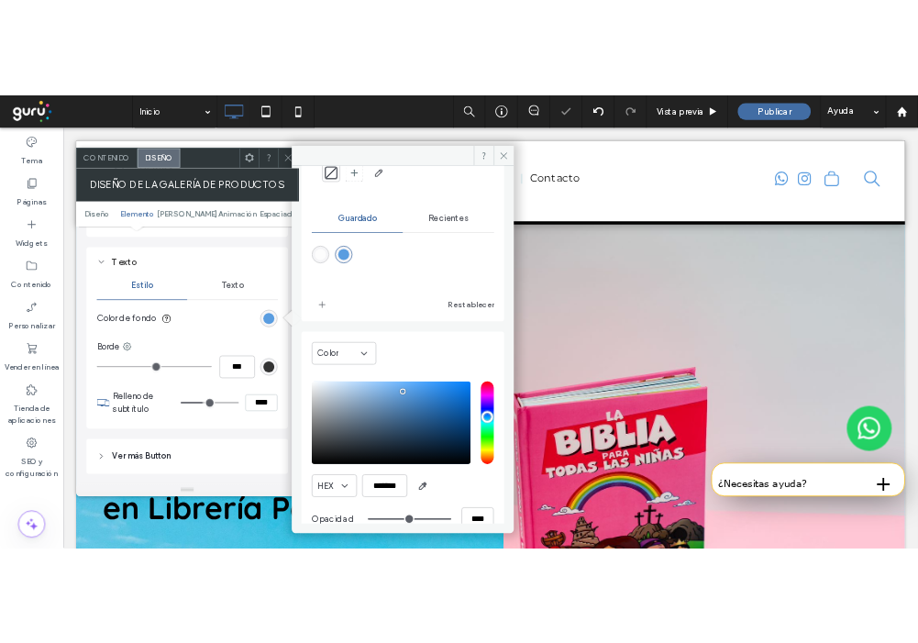
scroll to position [122, 0]
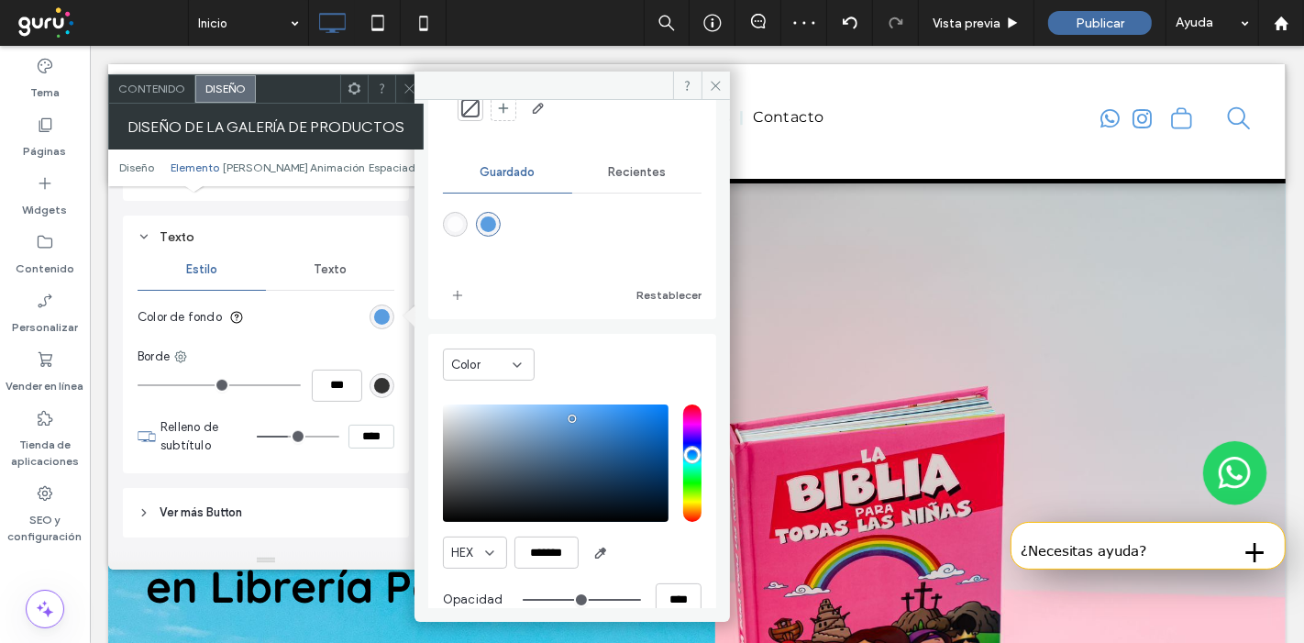
type input "**"
type input "***"
type input "**"
click at [582, 599] on input "range" at bounding box center [582, 600] width 118 height 2
click at [385, 349] on div "Borde" at bounding box center [266, 357] width 257 height 18
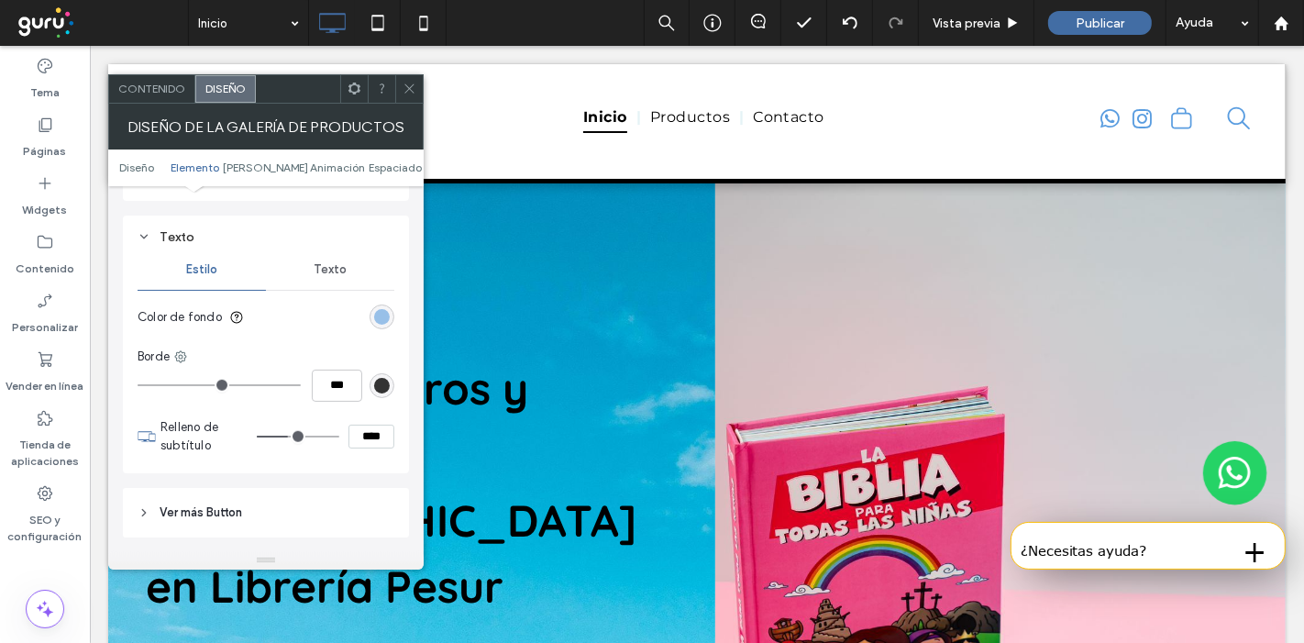
click at [405, 90] on icon at bounding box center [410, 89] width 14 height 14
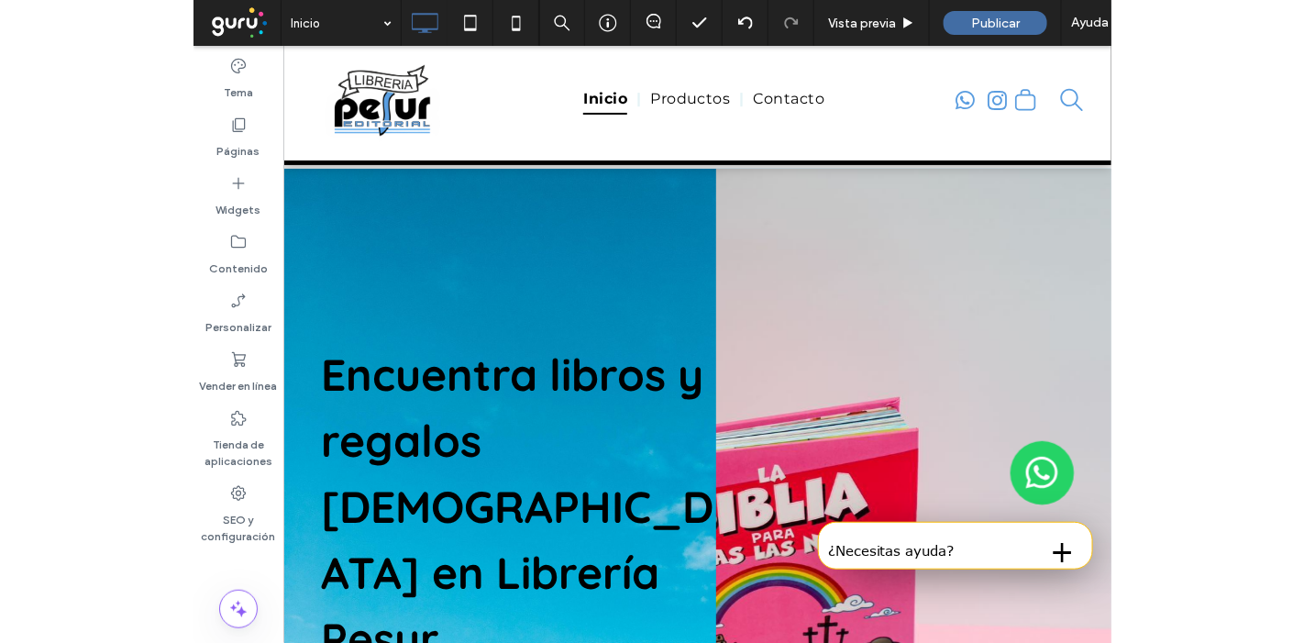
scroll to position [0, 0]
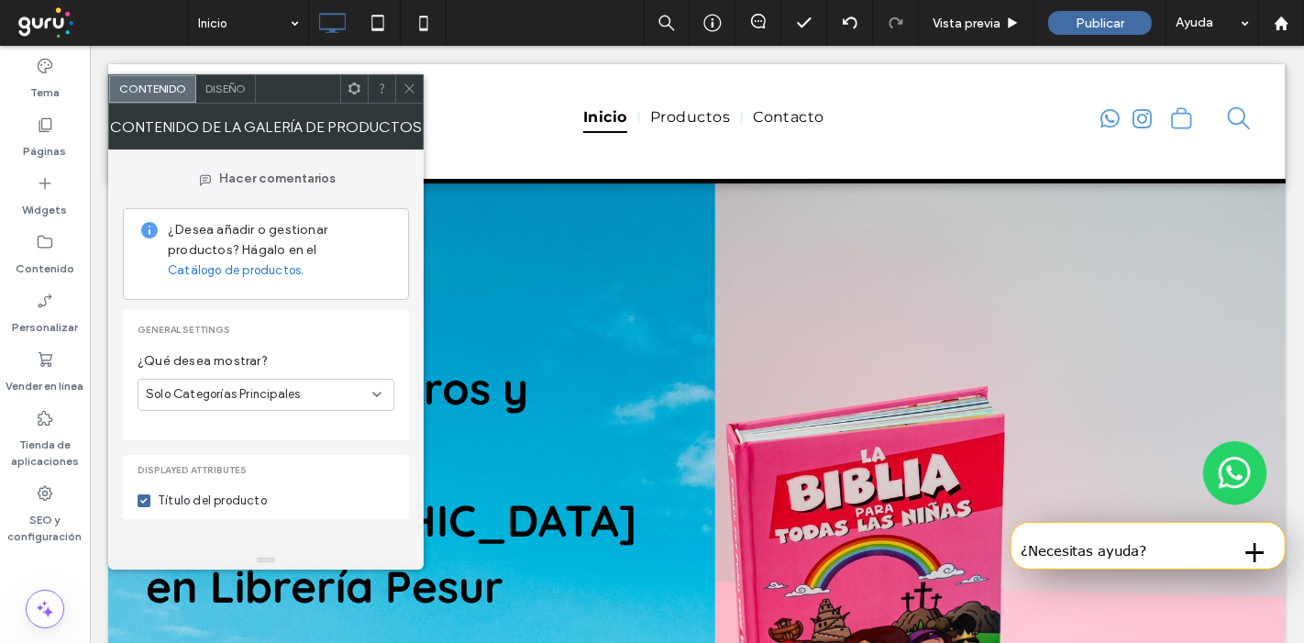
click at [408, 95] on span at bounding box center [410, 89] width 14 height 28
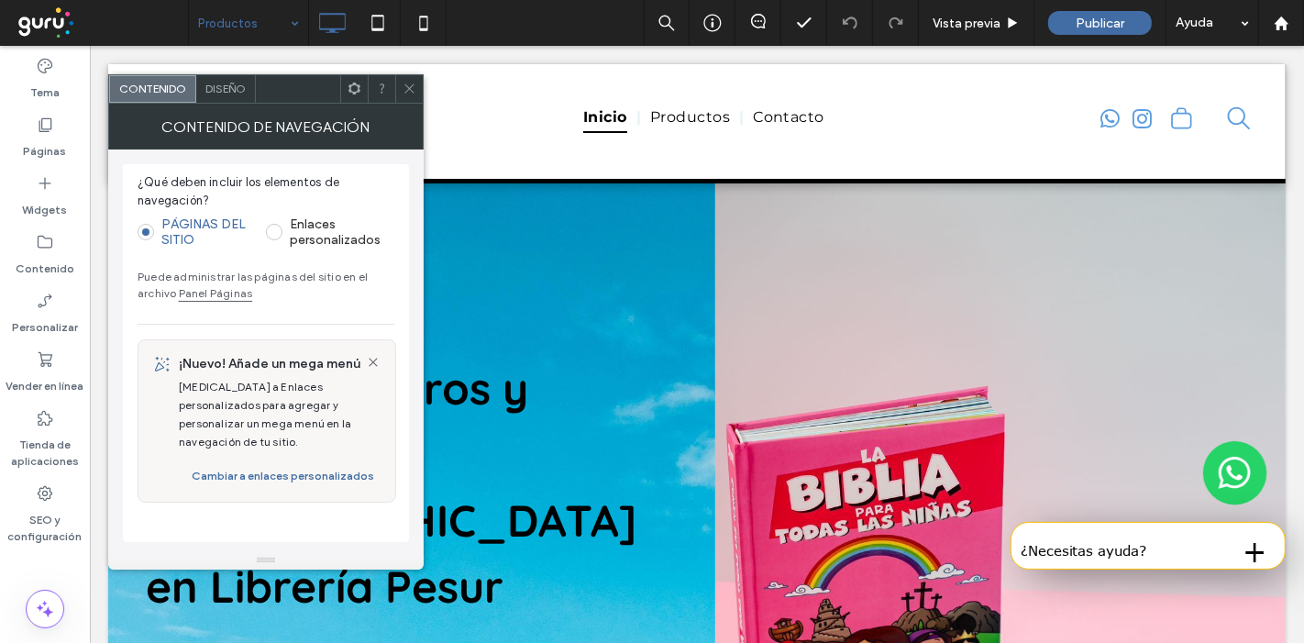
click at [234, 83] on span "Diseño" at bounding box center [225, 89] width 40 height 14
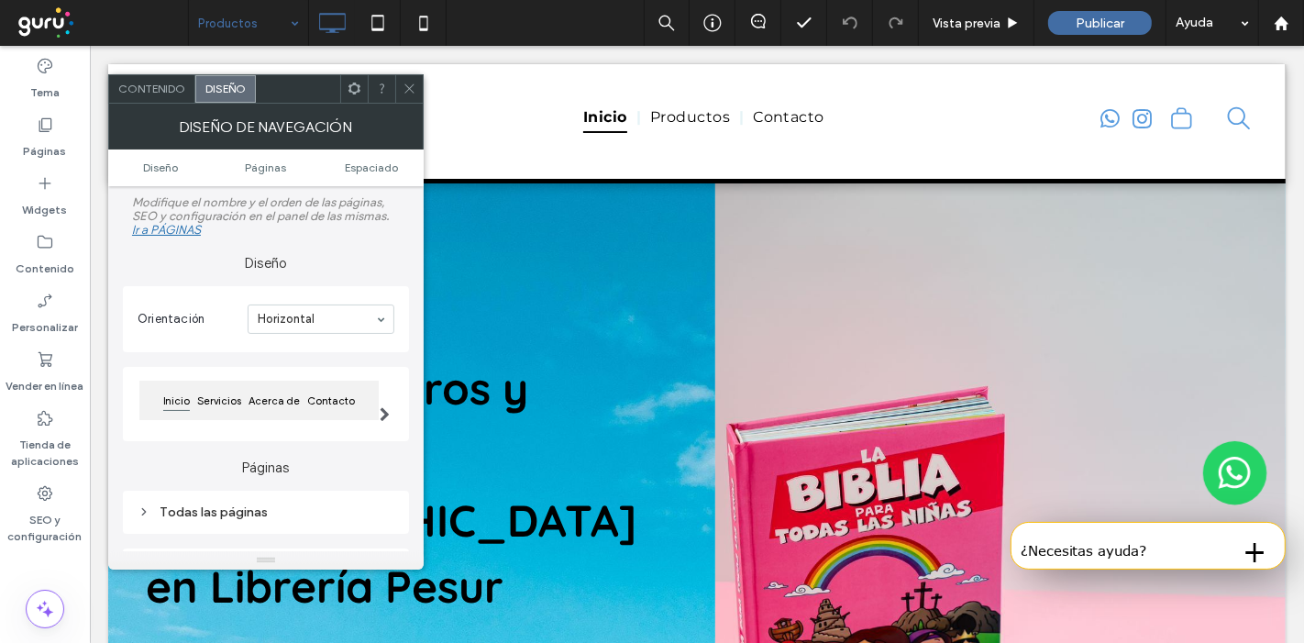
click at [234, 83] on span "Diseño" at bounding box center [225, 89] width 40 height 14
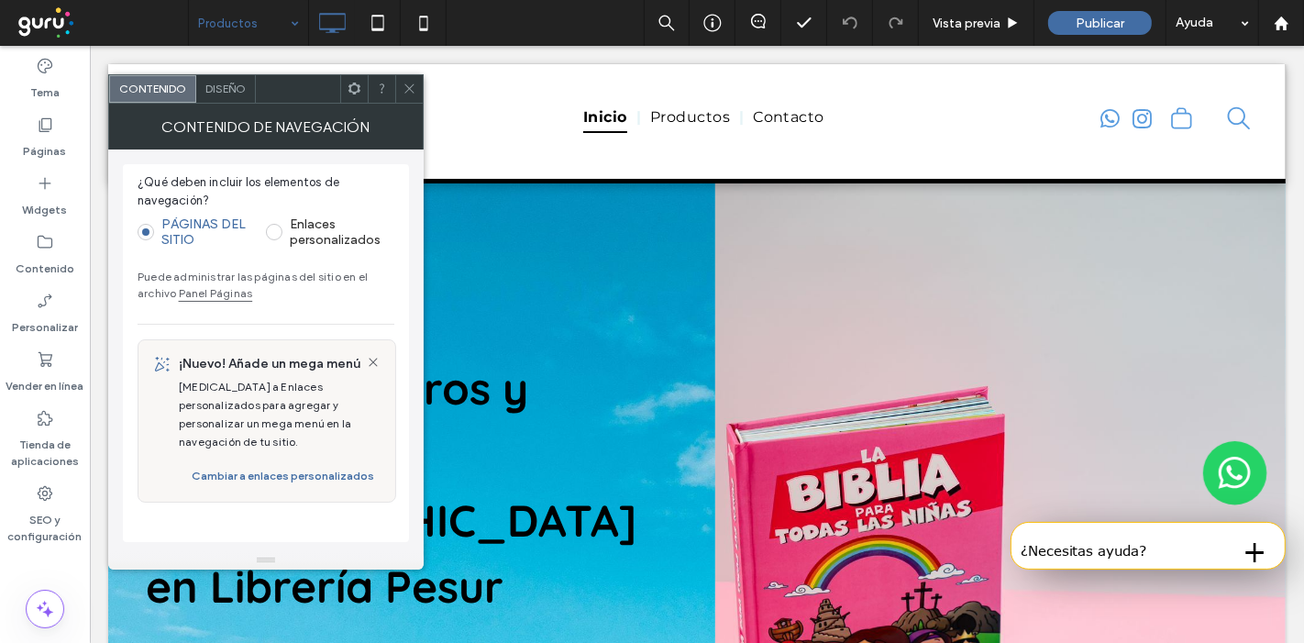
click at [238, 83] on span "Diseño" at bounding box center [225, 89] width 40 height 14
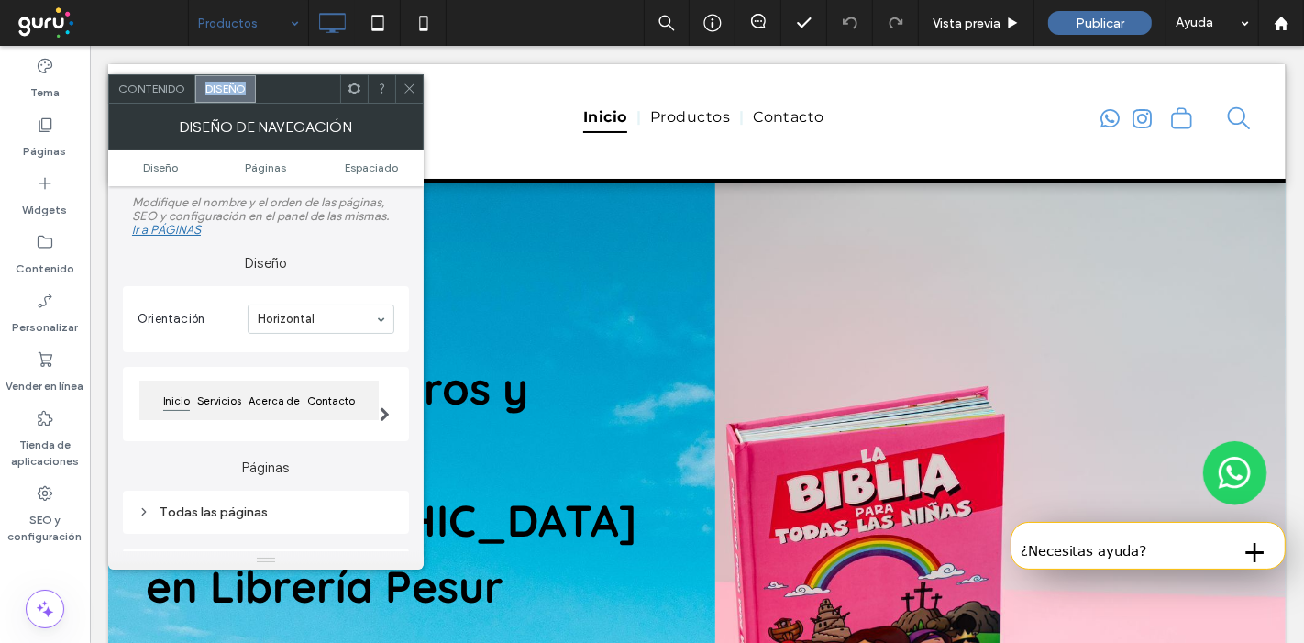
click at [238, 83] on span "Diseño" at bounding box center [225, 89] width 40 height 14
click at [407, 84] on icon at bounding box center [410, 89] width 14 height 14
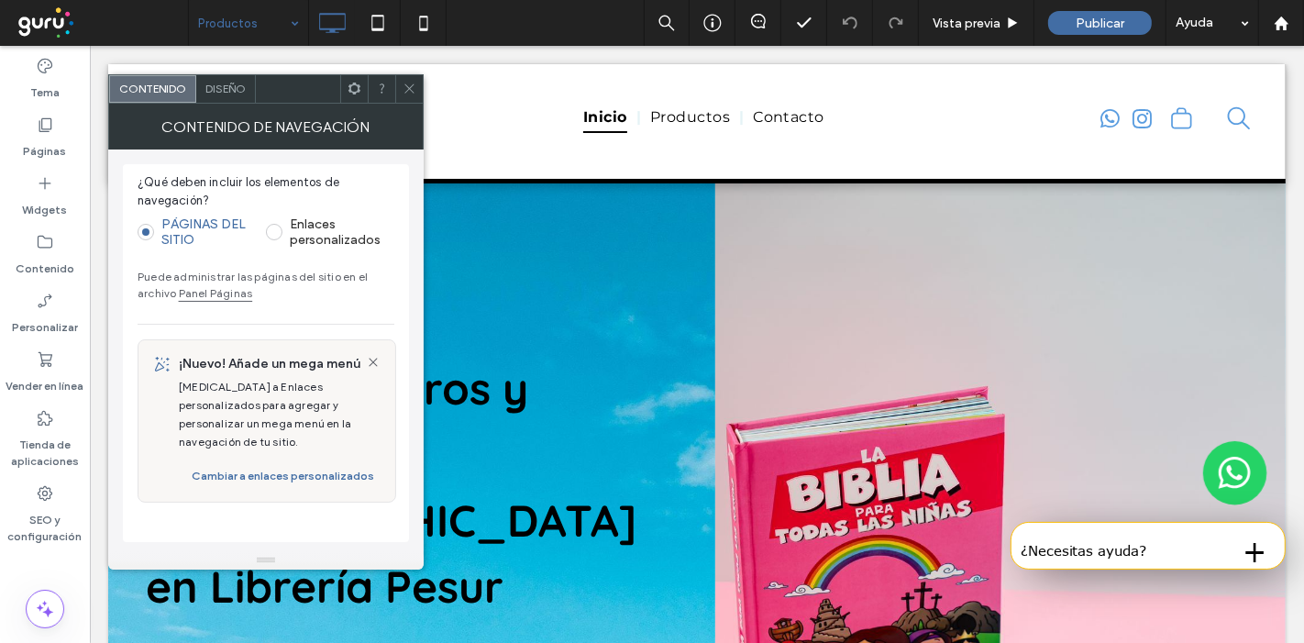
click at [220, 83] on span "Diseño" at bounding box center [225, 89] width 40 height 14
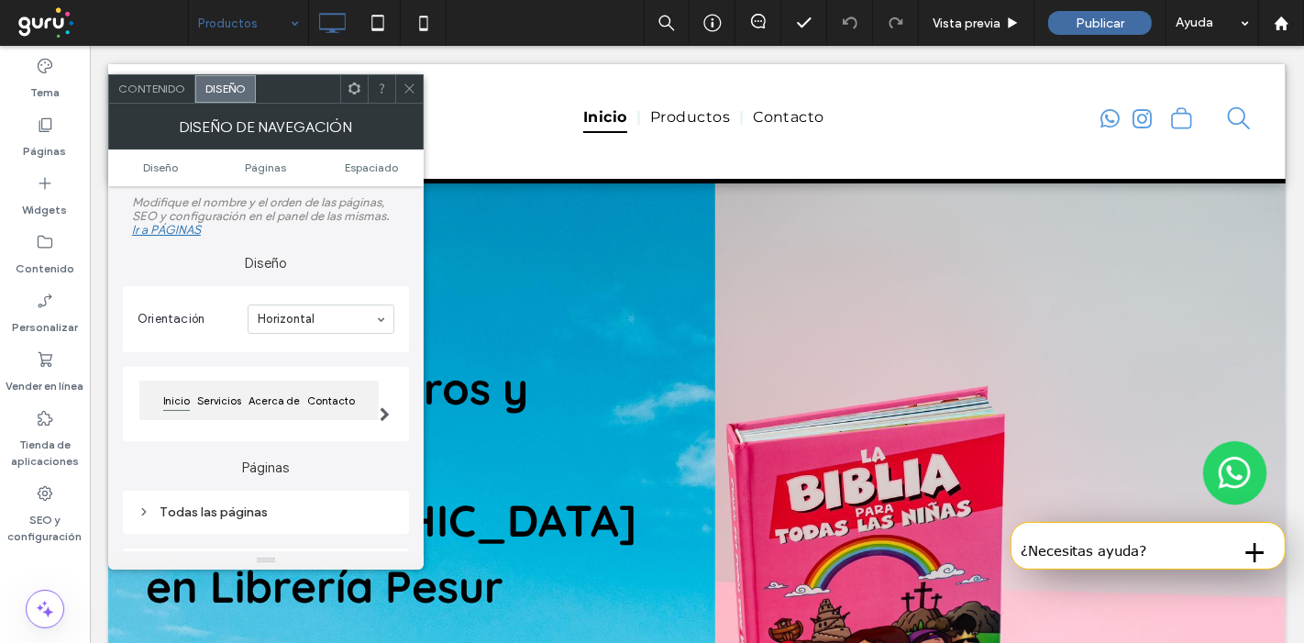
click at [220, 83] on span "Diseño" at bounding box center [225, 89] width 40 height 14
click at [274, 169] on ul "Diseño Páginas Espaciado" at bounding box center [266, 168] width 316 height 37
click at [274, 169] on span "Páginas" at bounding box center [265, 168] width 41 height 14
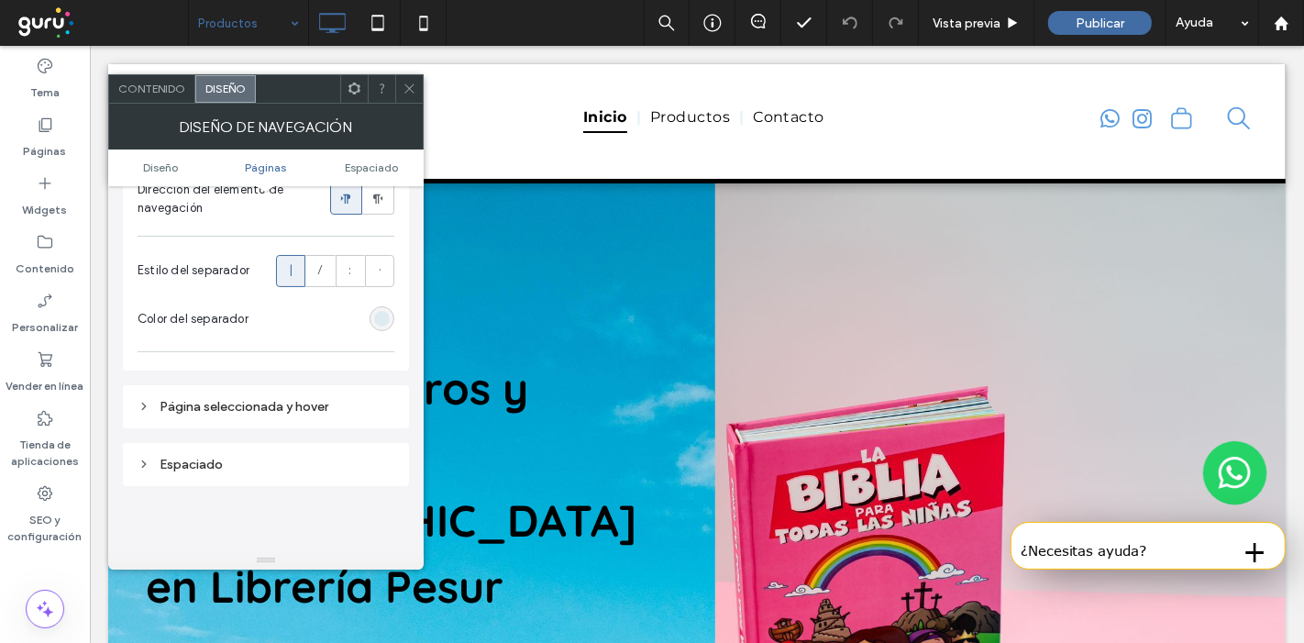
scroll to position [549, 0]
click at [305, 399] on div "Página seleccionada y hover" at bounding box center [266, 403] width 257 height 16
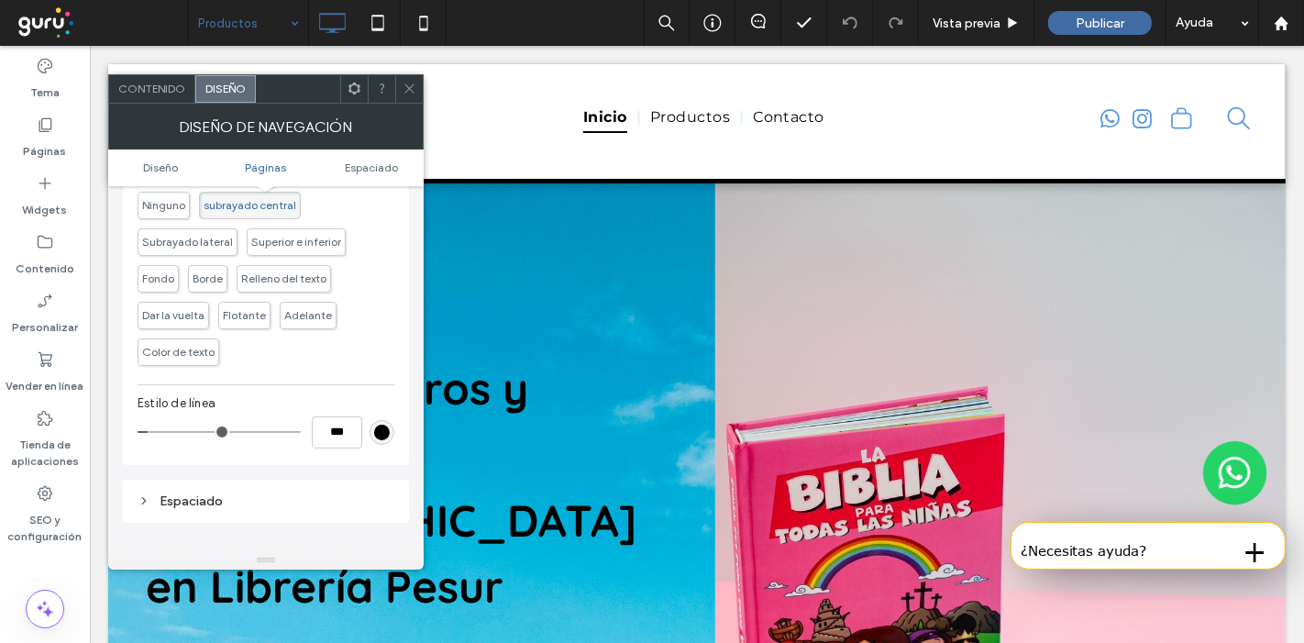
scroll to position [838, 0]
click at [409, 94] on icon at bounding box center [410, 89] width 14 height 14
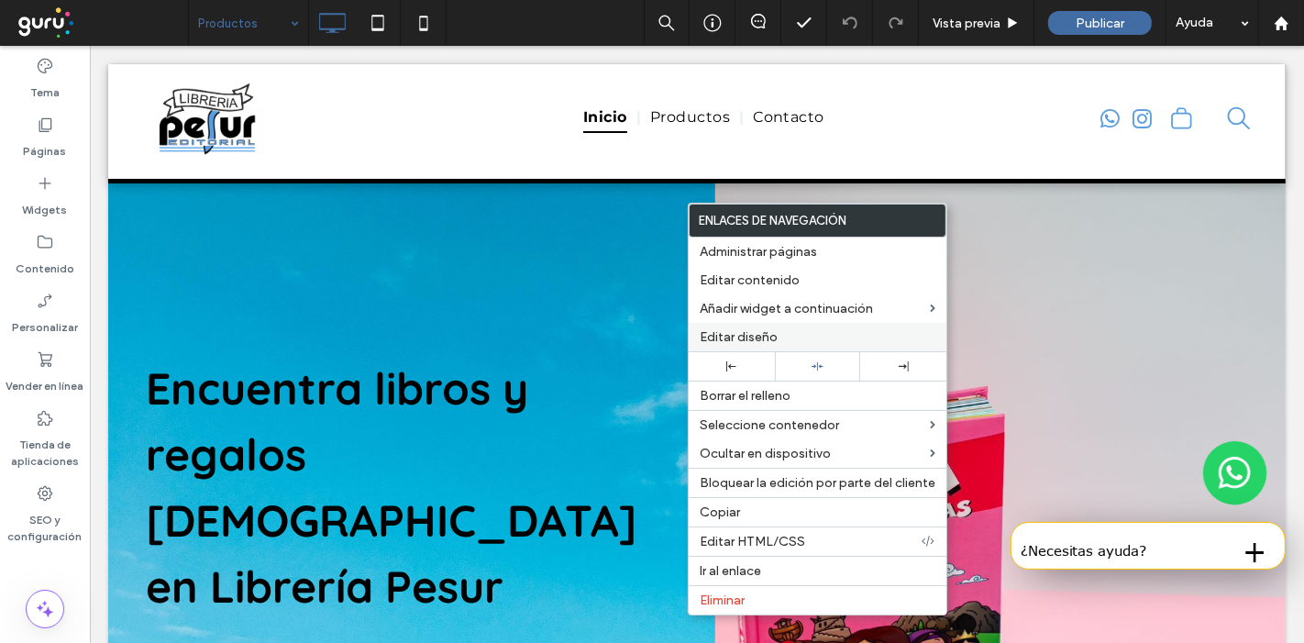
click at [738, 329] on span "Editar diseño" at bounding box center [739, 337] width 78 height 16
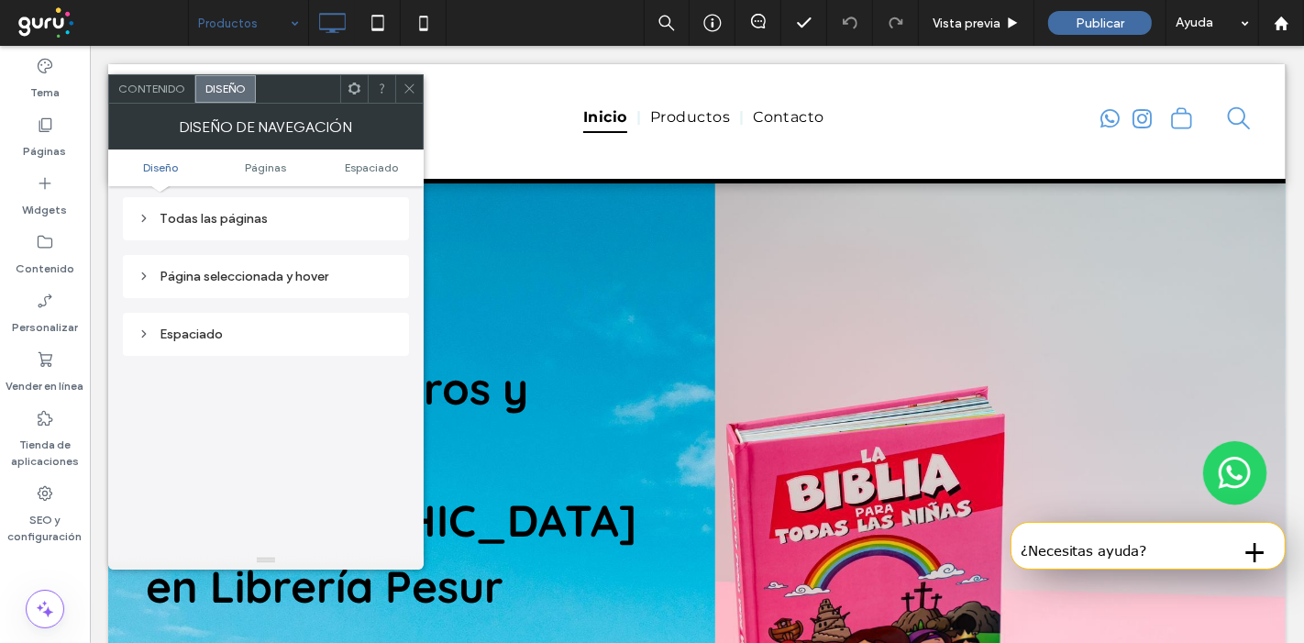
scroll to position [303, 0]
click at [277, 257] on div "Página seleccionada y hover" at bounding box center [266, 267] width 257 height 25
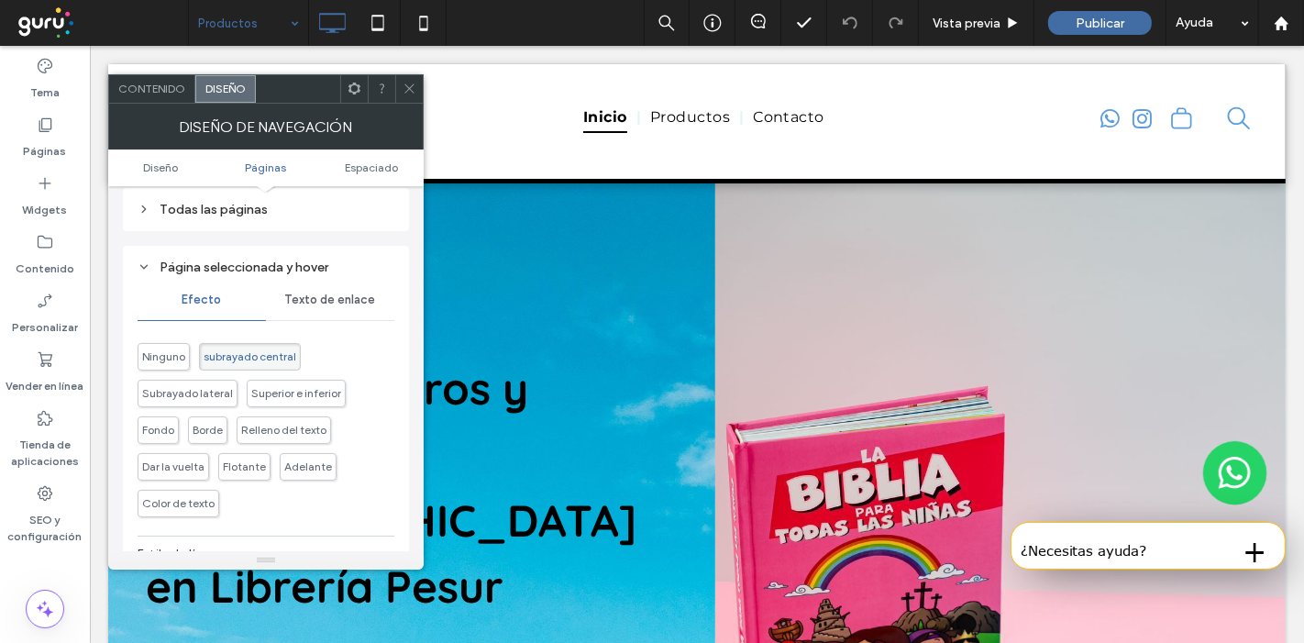
click at [307, 289] on div "Texto de enlace" at bounding box center [330, 300] width 128 height 40
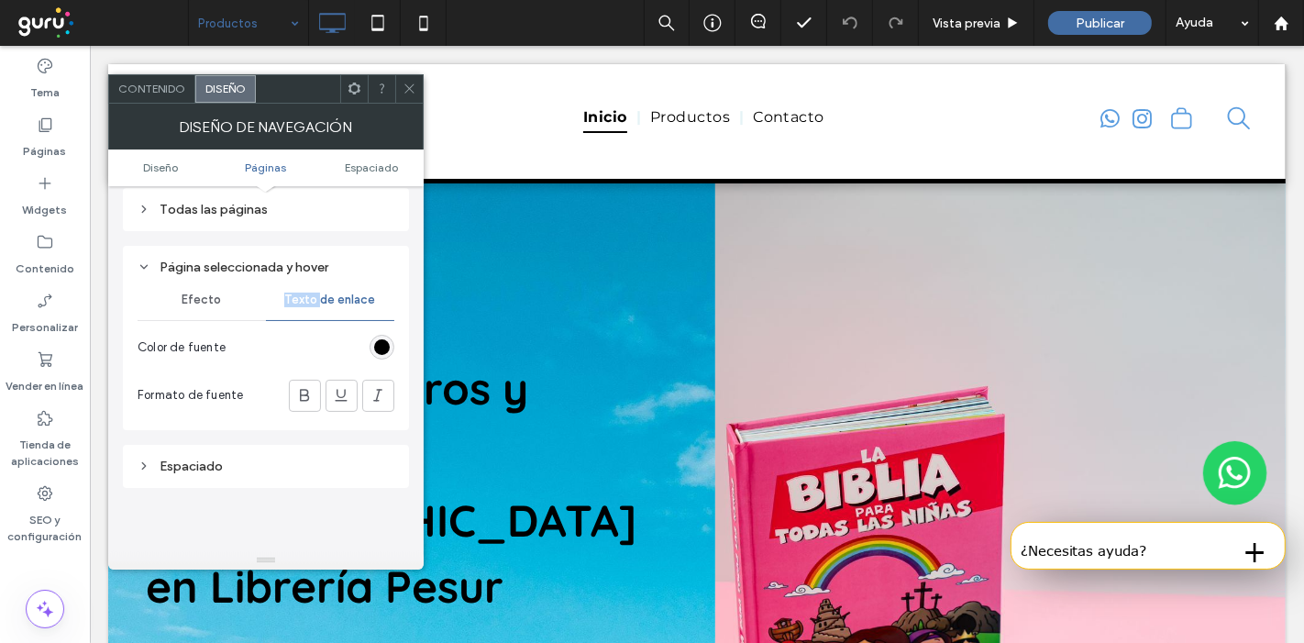
click at [307, 289] on div "Texto de enlace" at bounding box center [330, 300] width 128 height 40
click at [408, 85] on icon at bounding box center [410, 89] width 14 height 14
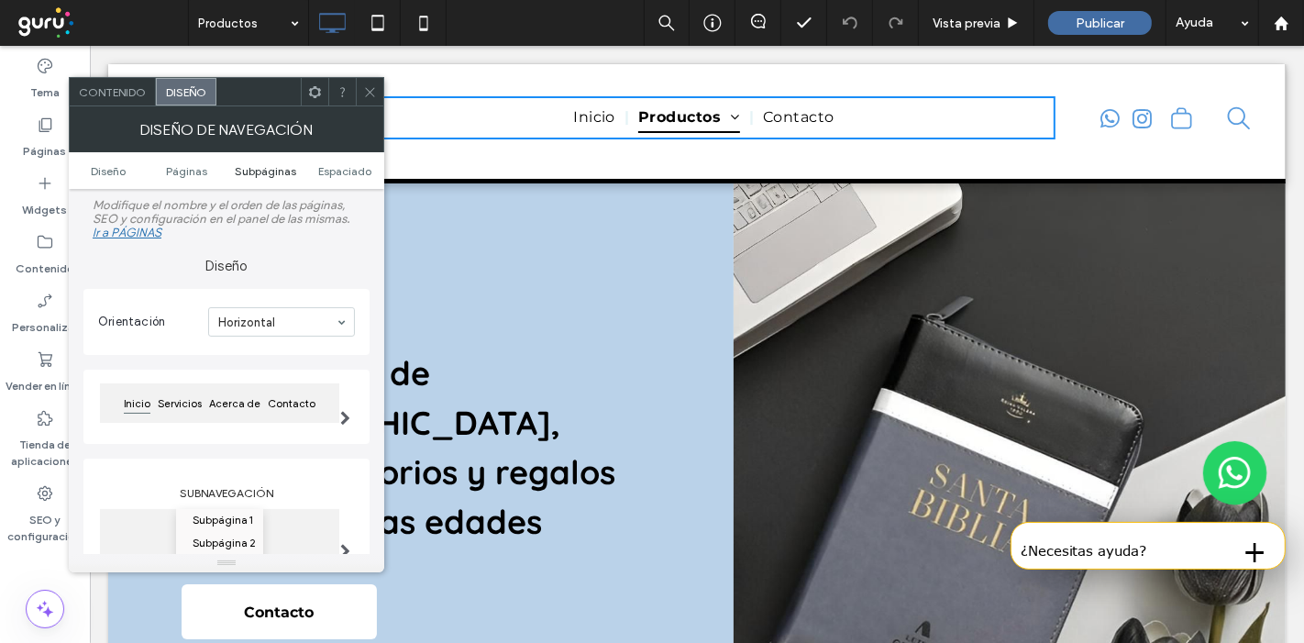
click at [276, 169] on span "Subpáginas" at bounding box center [265, 171] width 61 height 14
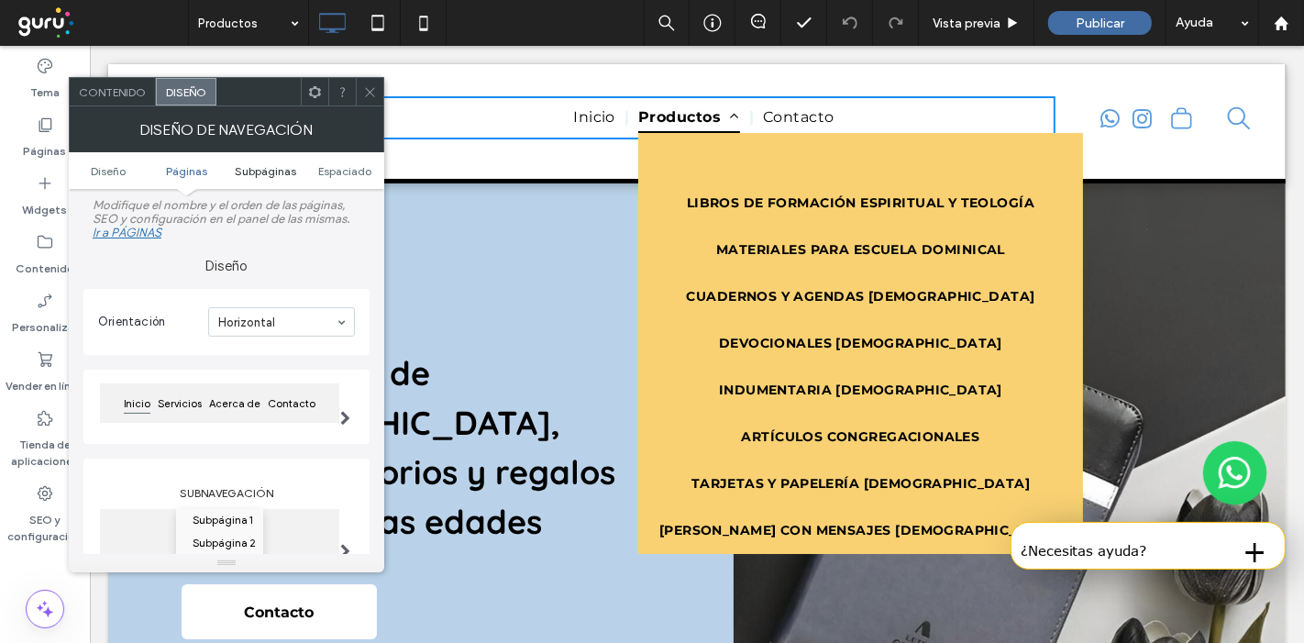
scroll to position [583, 0]
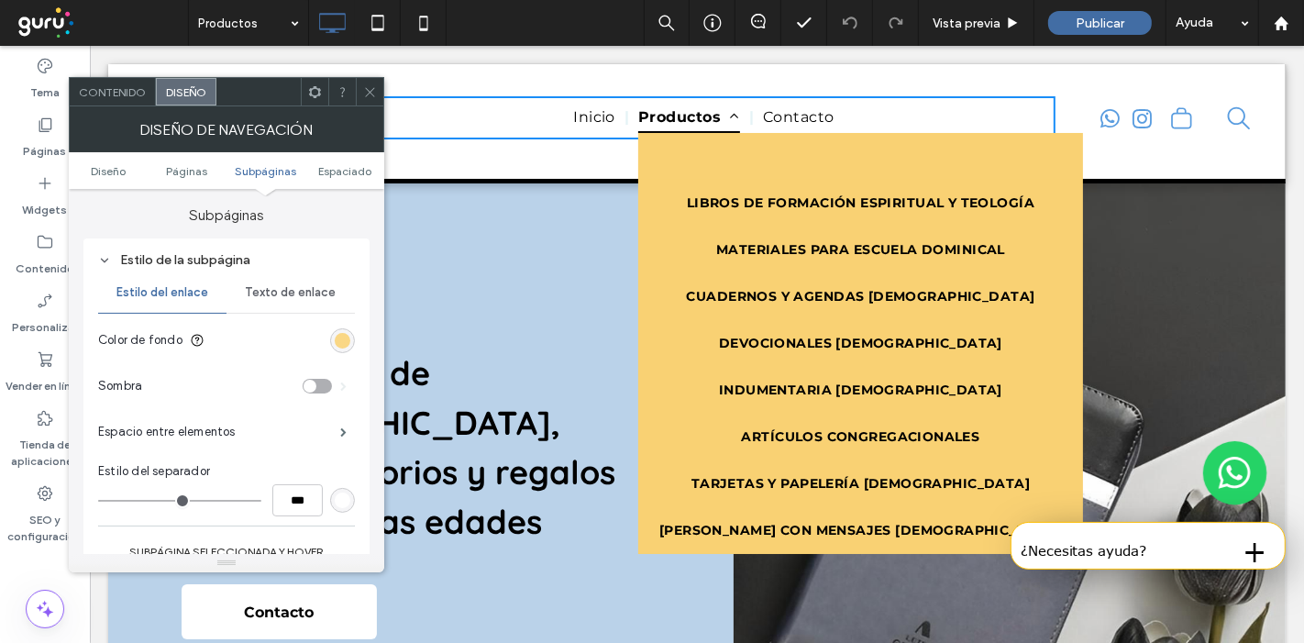
click at [342, 333] on div "rgb(249, 209, 115)" at bounding box center [343, 341] width 16 height 16
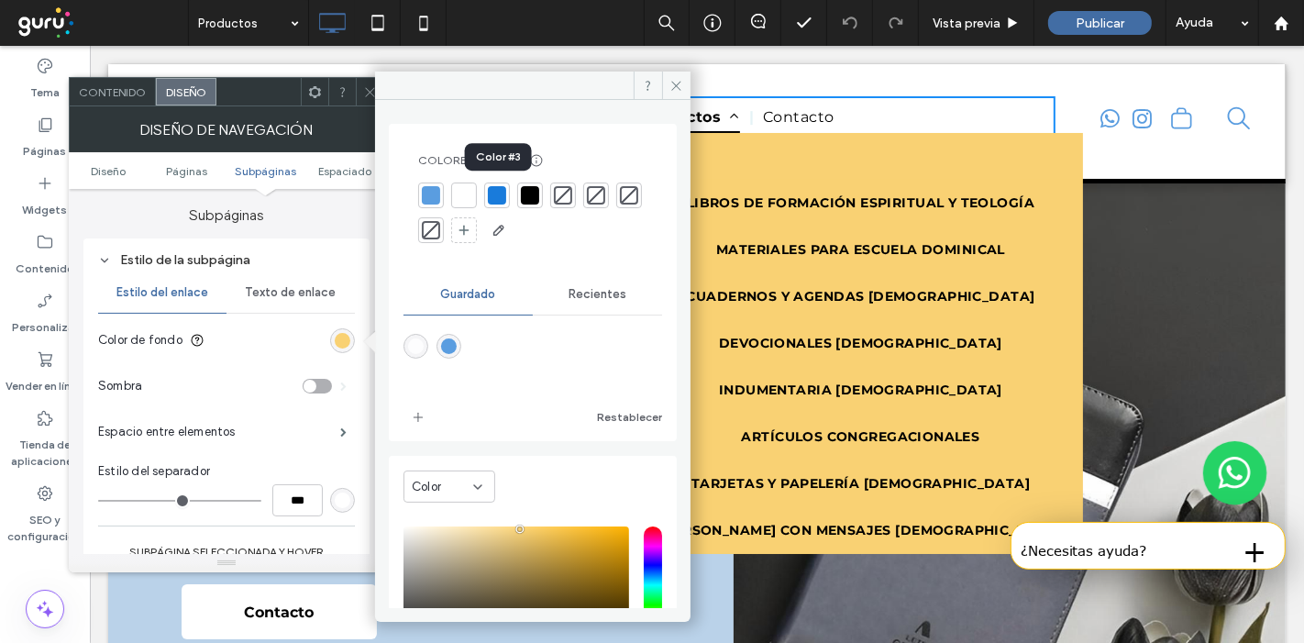
click at [494, 193] on div at bounding box center [497, 195] width 18 height 18
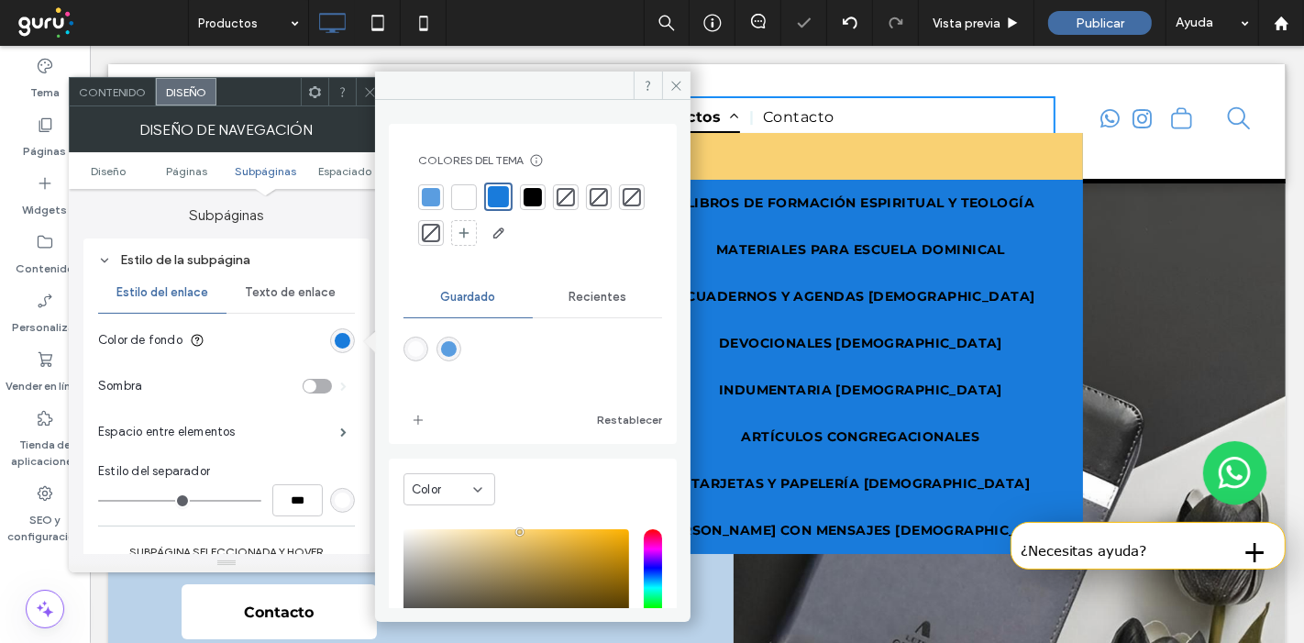
click at [436, 191] on div at bounding box center [431, 197] width 18 height 18
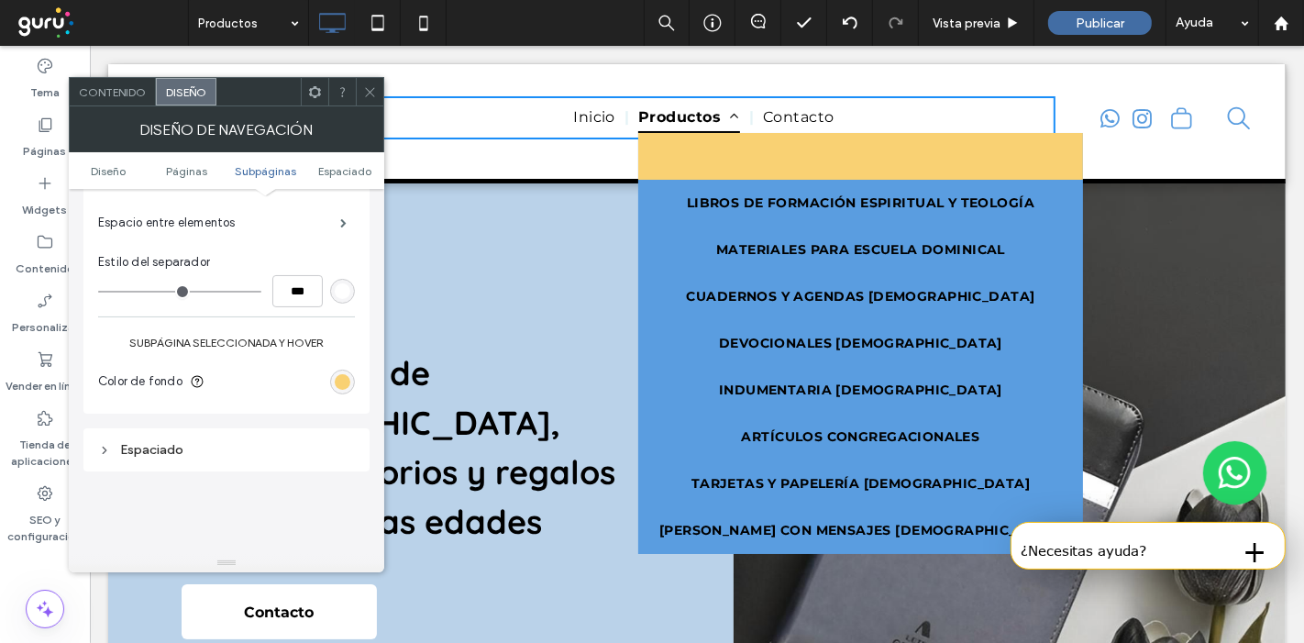
scroll to position [794, 0]
click at [344, 375] on div "rgb(249, 209, 115)" at bounding box center [343, 380] width 16 height 16
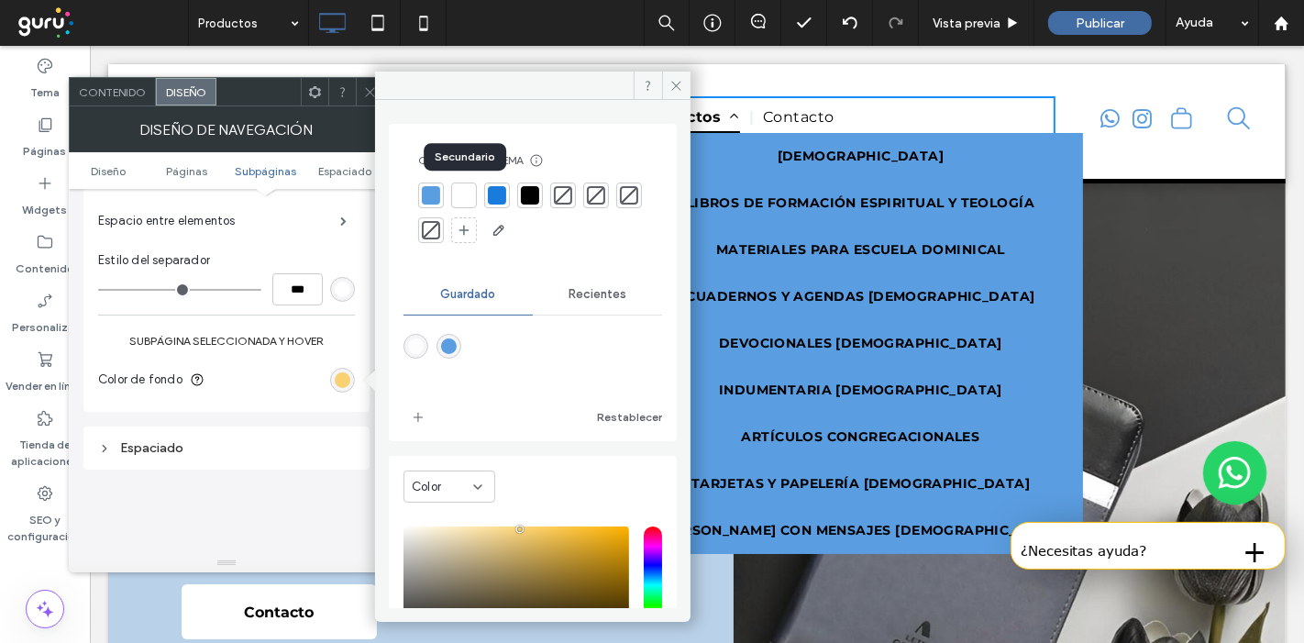
click at [471, 187] on div at bounding box center [464, 195] width 18 height 18
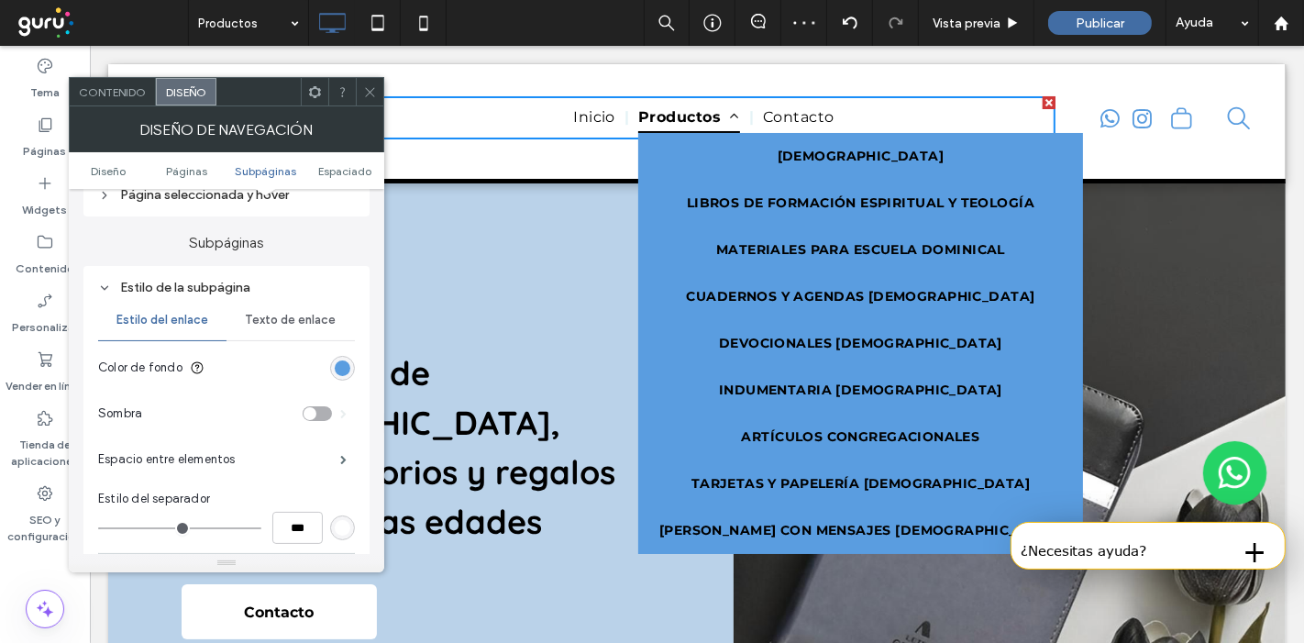
scroll to position [550, 0]
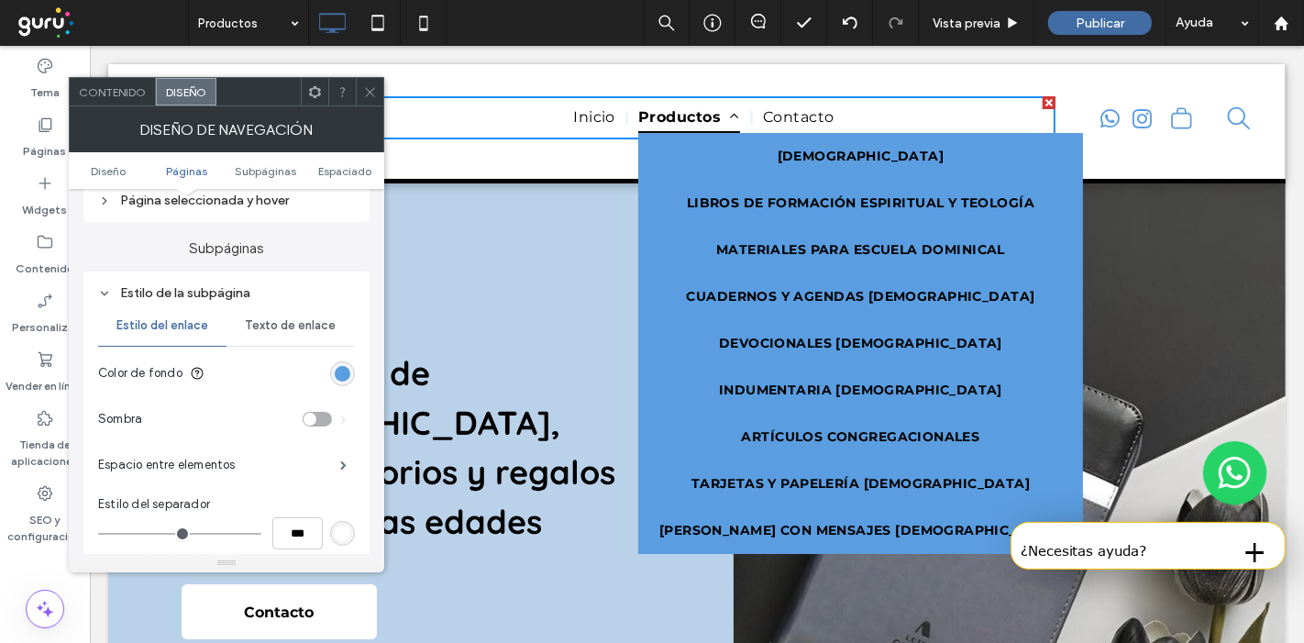
click at [280, 321] on span "Texto de enlace" at bounding box center [290, 325] width 91 height 15
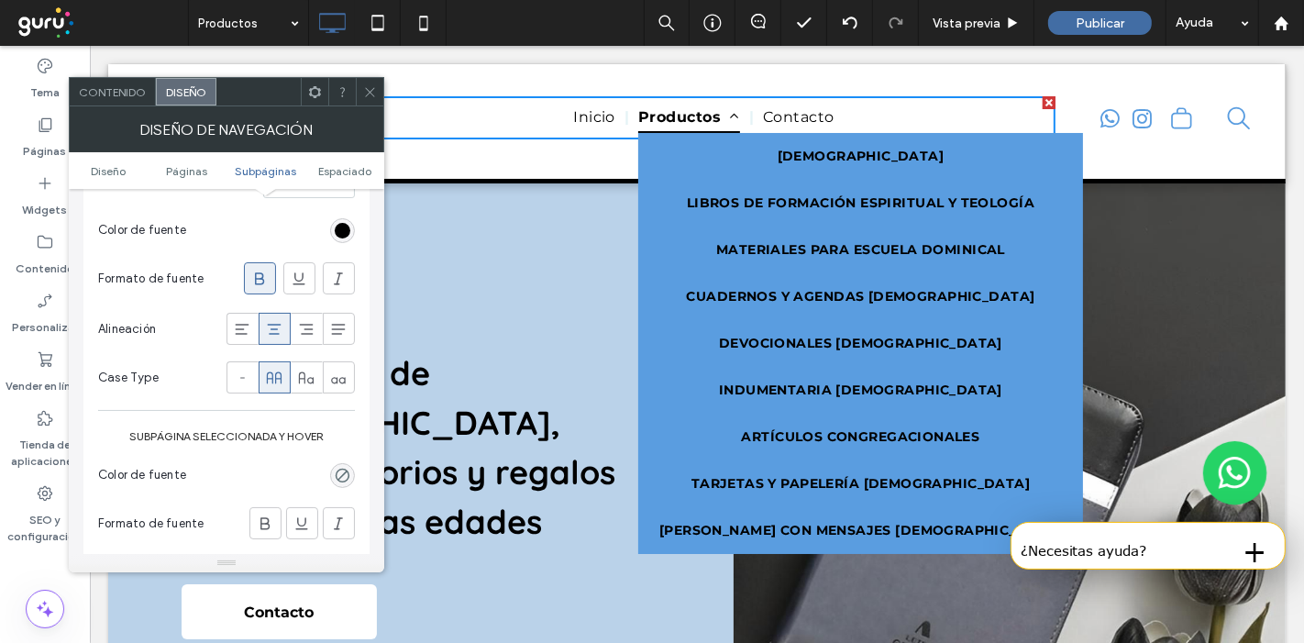
scroll to position [836, 0]
click at [342, 474] on div "rgba(0, 0, 0, 0)" at bounding box center [343, 473] width 16 height 16
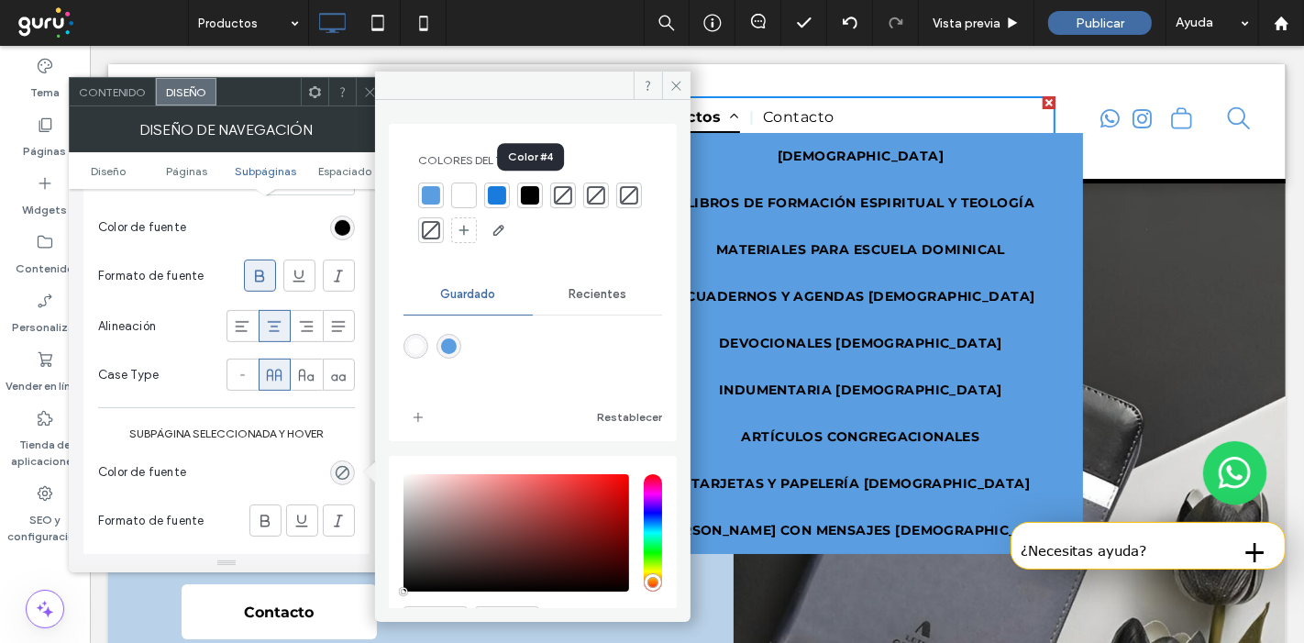
click at [529, 192] on div at bounding box center [530, 195] width 18 height 18
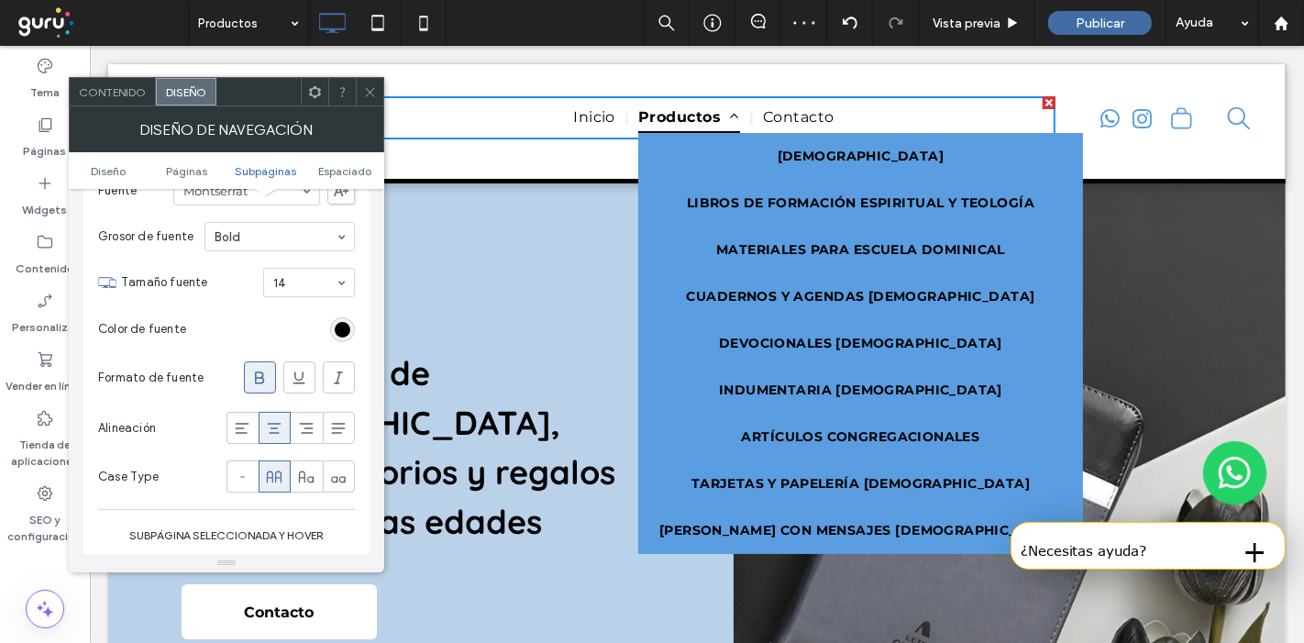
scroll to position [584, 0]
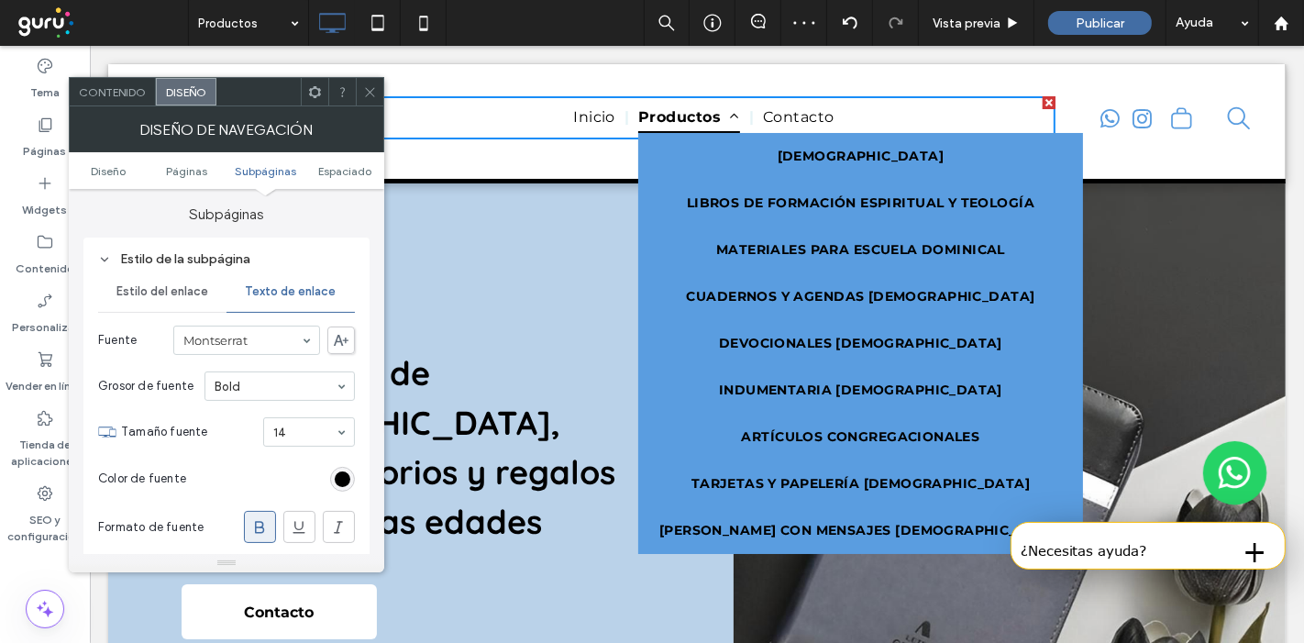
click at [141, 303] on div "Estilo del enlace" at bounding box center [162, 292] width 128 height 40
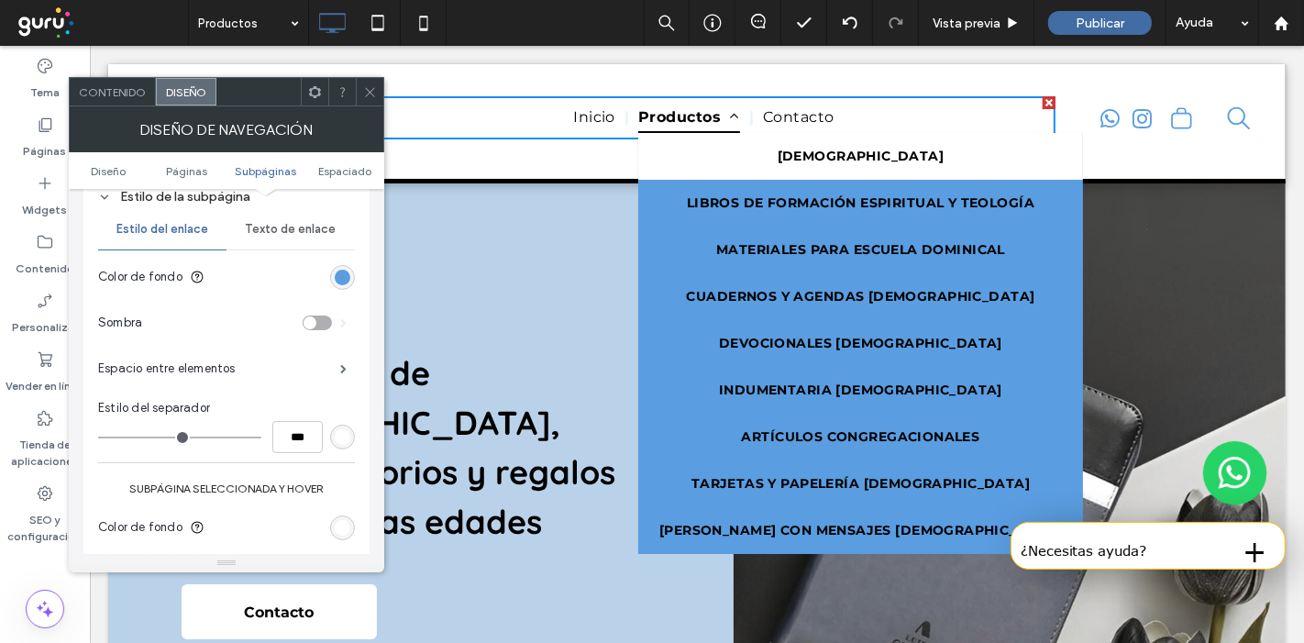
scroll to position [649, 0]
click at [343, 428] on div "rgb(255, 255, 255)" at bounding box center [343, 435] width 16 height 16
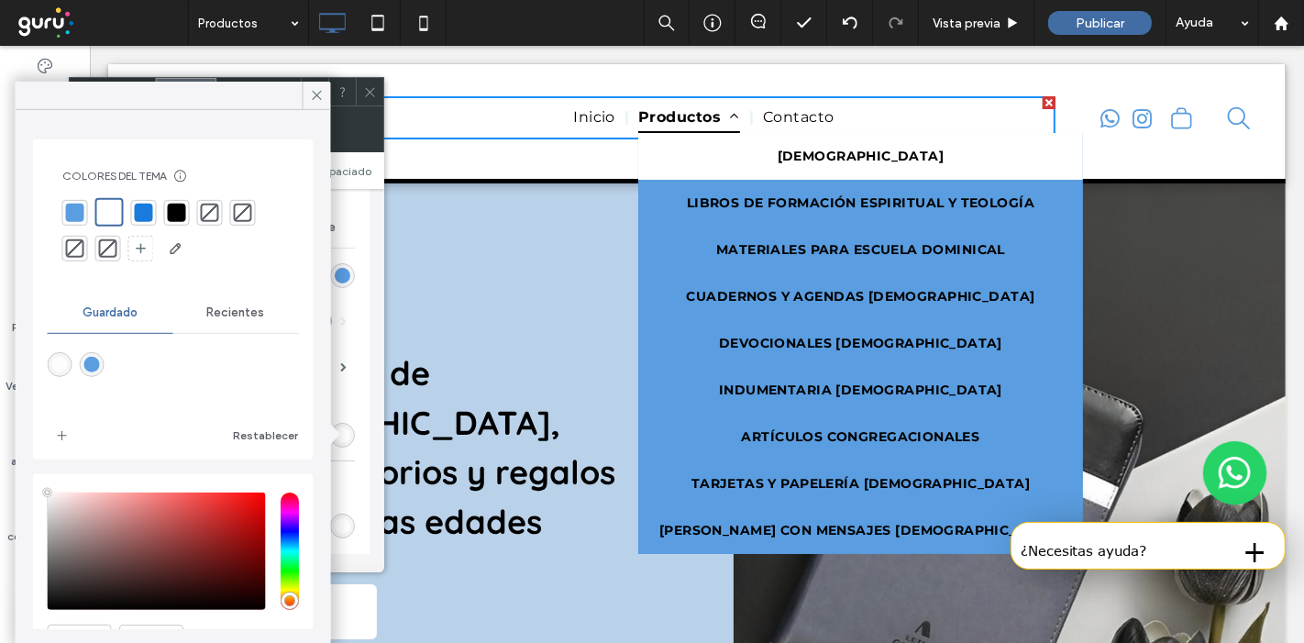
click at [114, 218] on div at bounding box center [109, 212] width 21 height 21
type input "*"
type input "***"
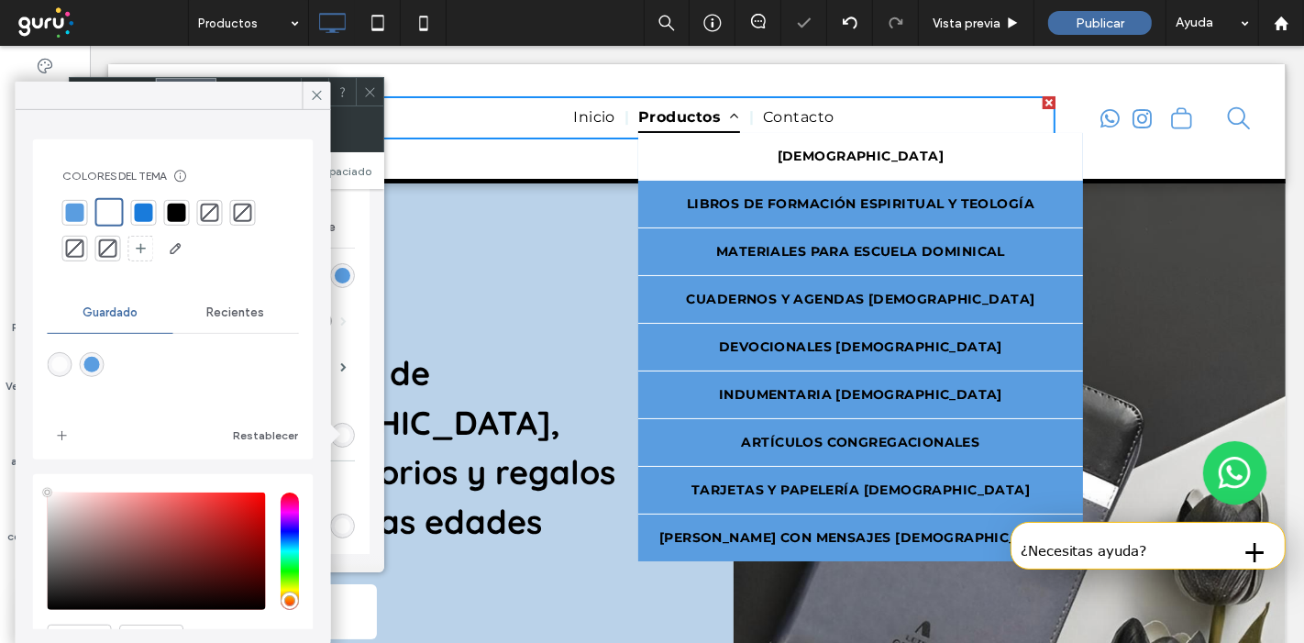
click at [361, 353] on div "Estilo de la subpágina Estilo del enlace Texto de enlace Color de fondo Sombra …" at bounding box center [226, 365] width 286 height 384
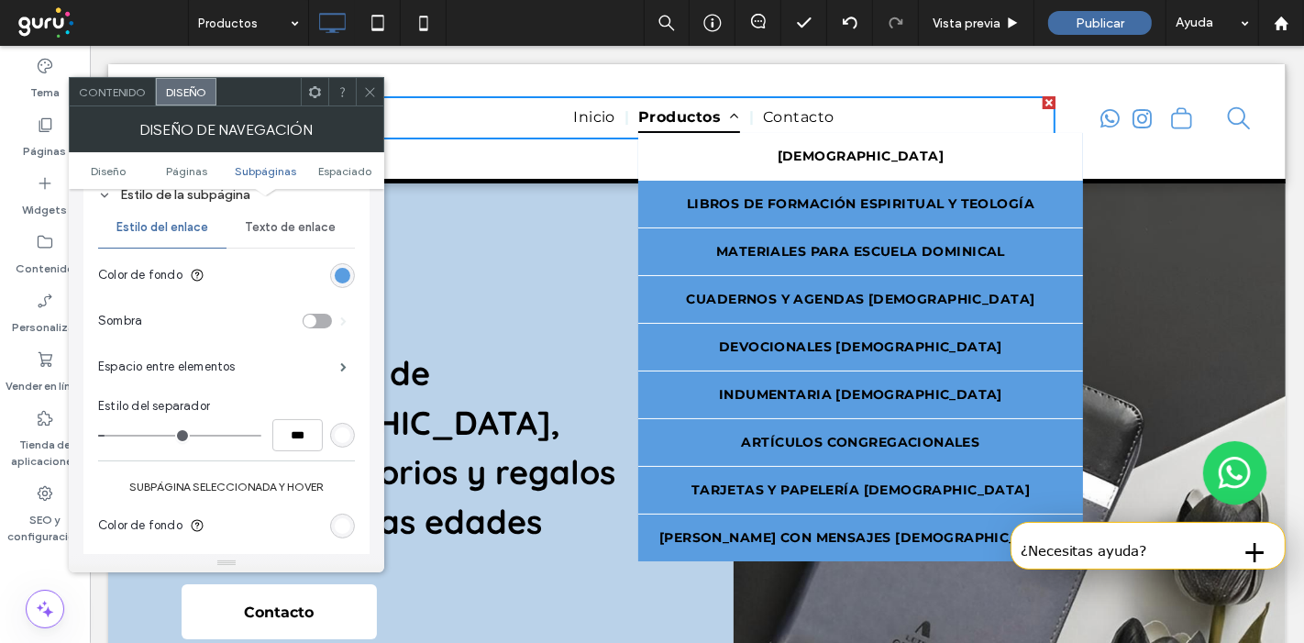
click at [371, 94] on icon at bounding box center [370, 92] width 14 height 14
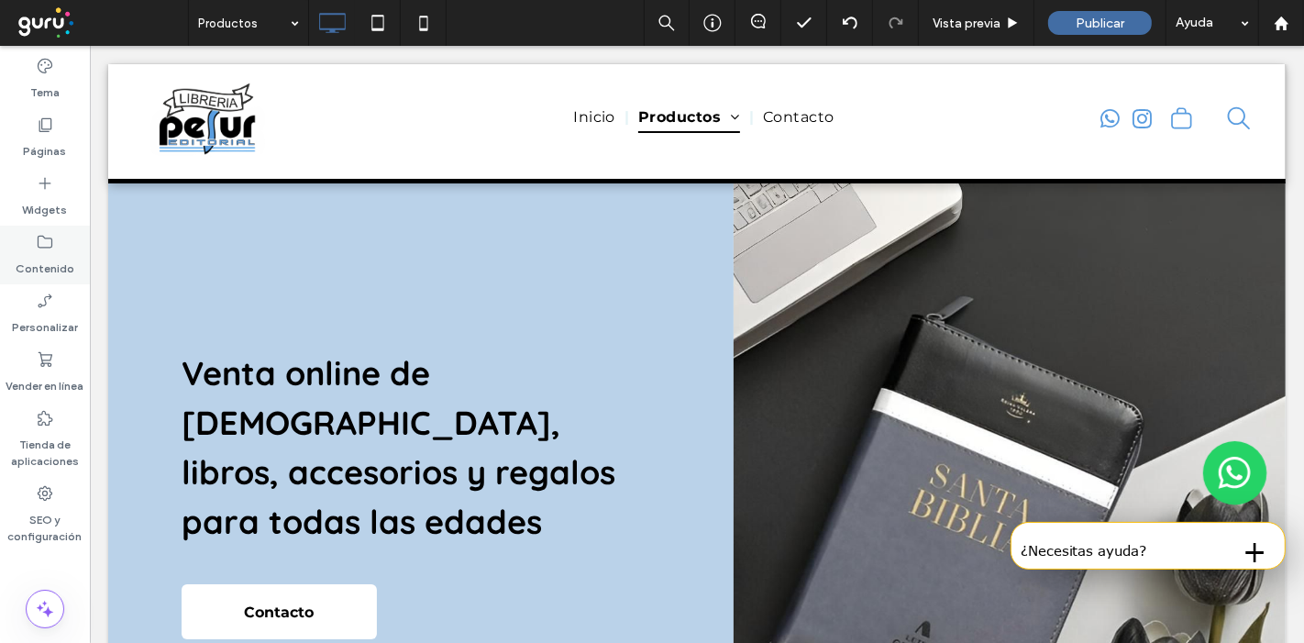
click at [46, 256] on label "Contenido" at bounding box center [45, 264] width 59 height 26
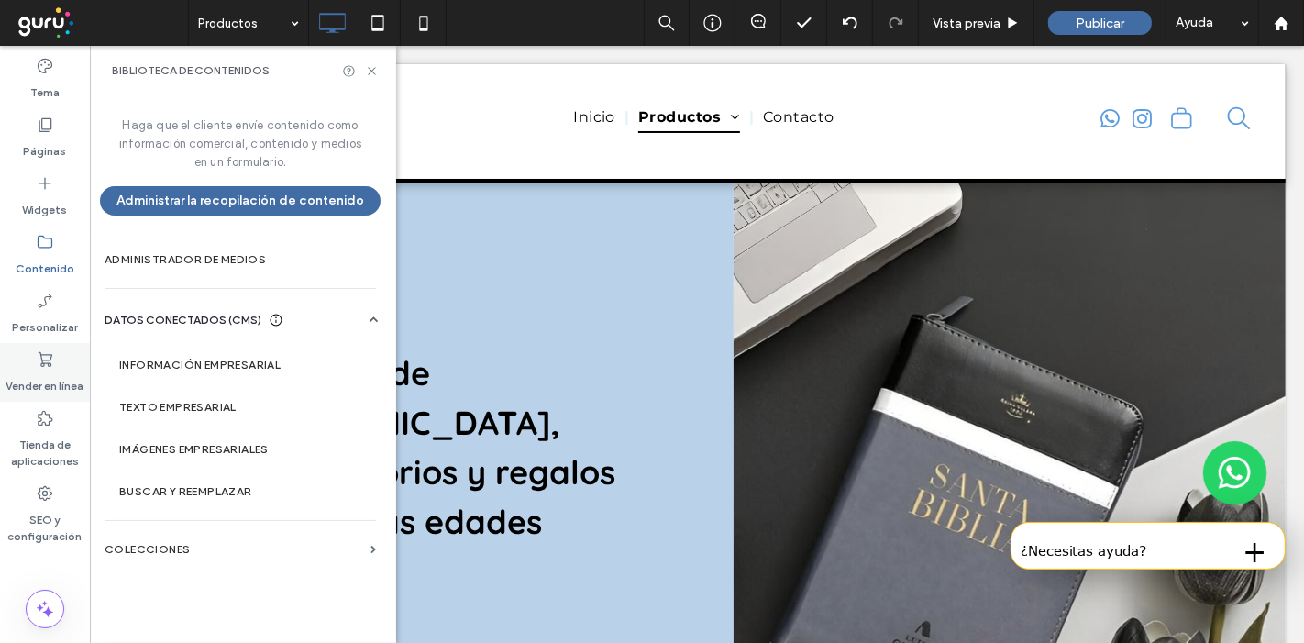
click at [55, 369] on label "Vender en línea" at bounding box center [45, 382] width 78 height 26
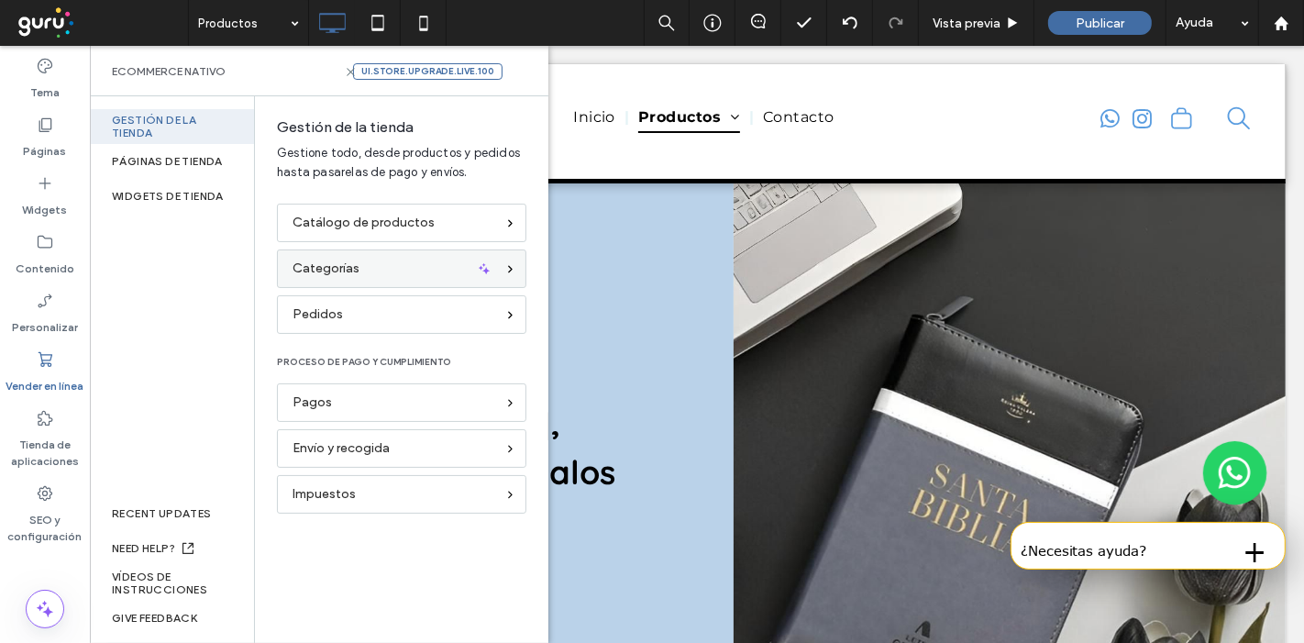
click at [367, 266] on div "Categorías" at bounding box center [394, 269] width 203 height 20
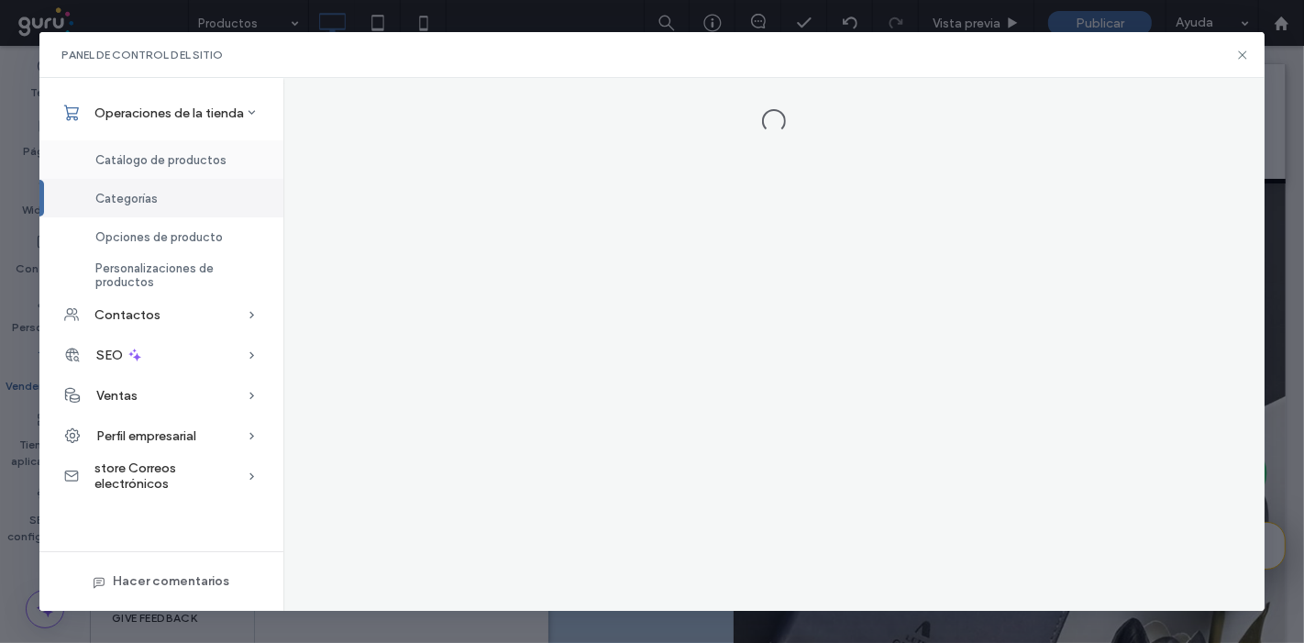
click at [181, 162] on span "Catálogo de productos" at bounding box center [160, 160] width 131 height 14
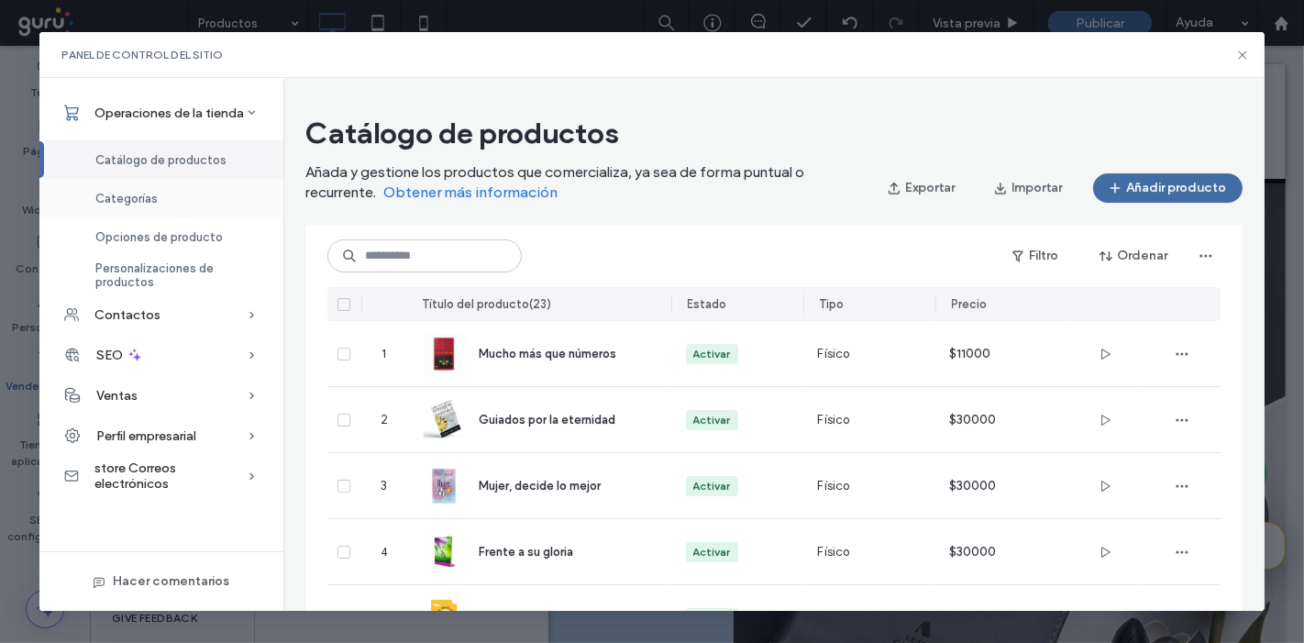
click at [259, 190] on div "Categorías" at bounding box center [161, 198] width 244 height 39
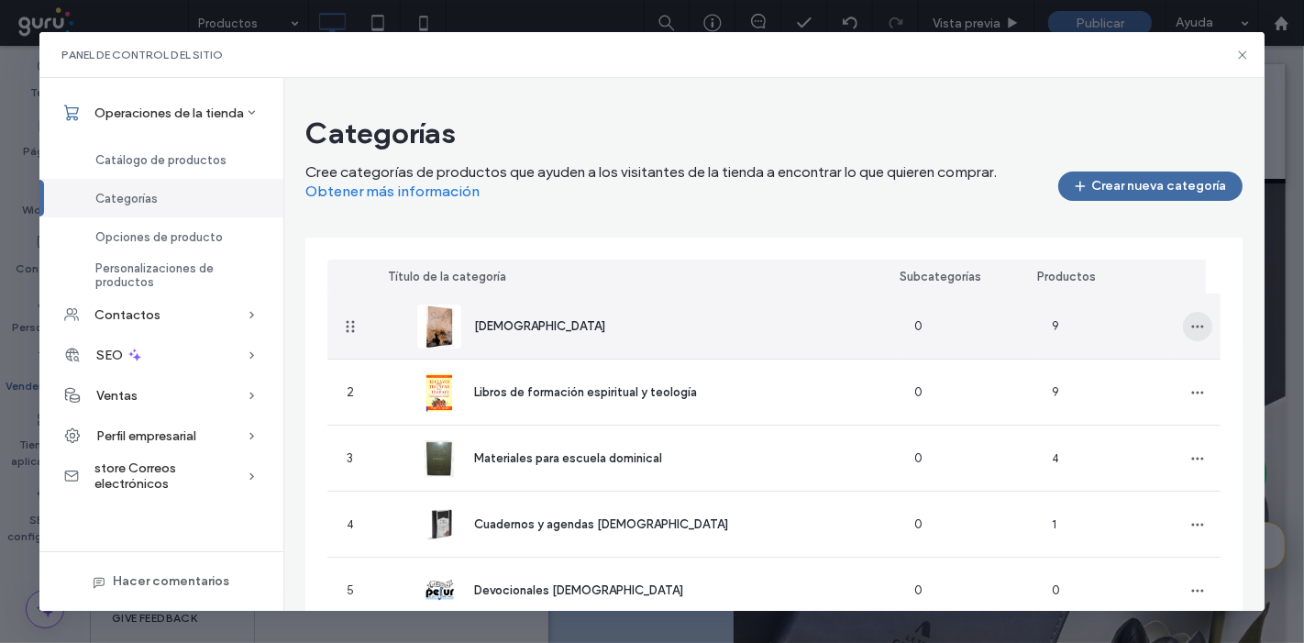
click at [1191, 323] on icon "button" at bounding box center [1198, 326] width 15 height 15
click at [1114, 377] on span "Editar categoría" at bounding box center [1117, 375] width 94 height 18
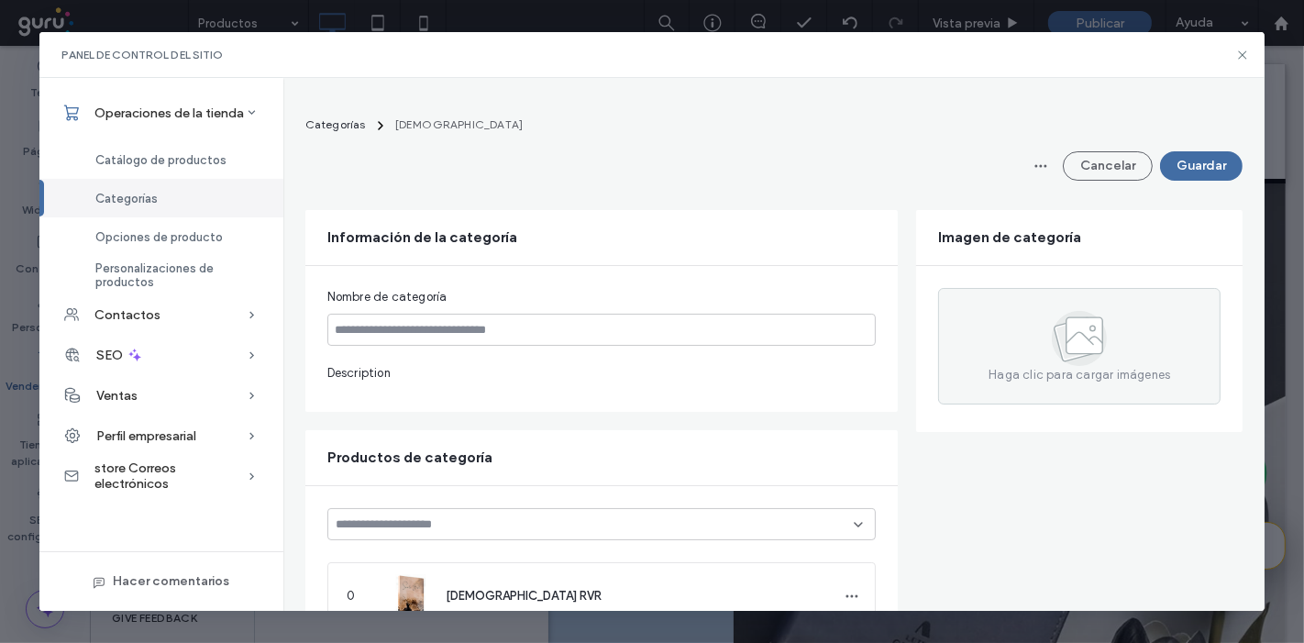
type input "*******"
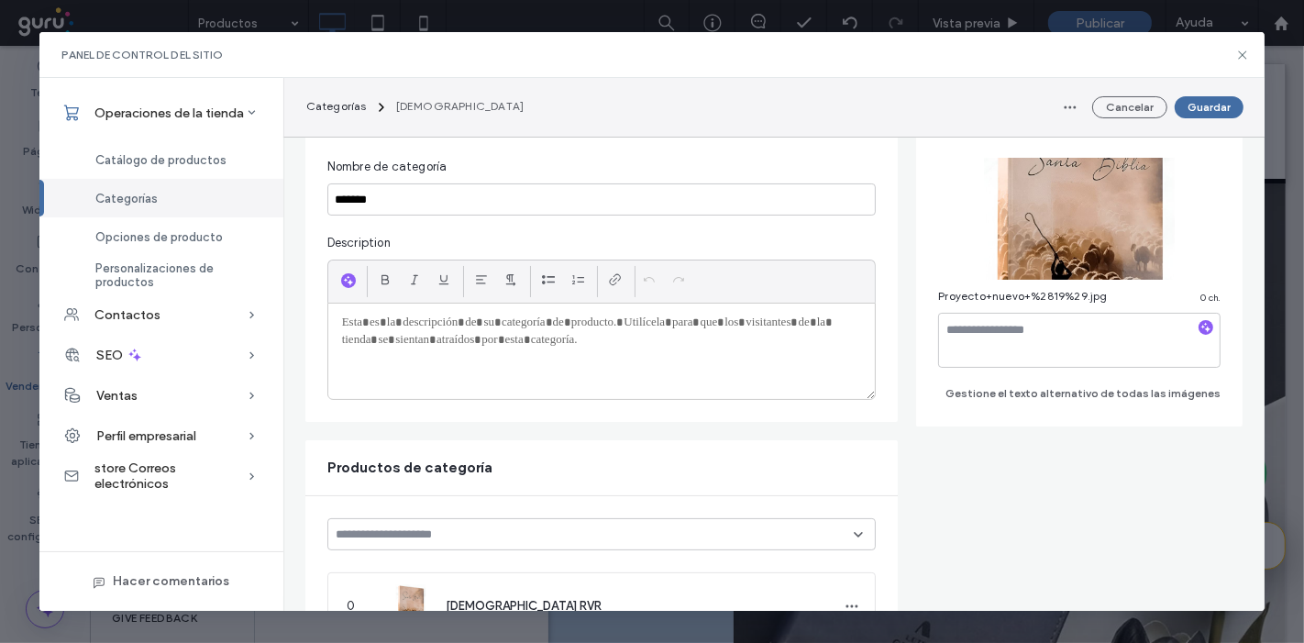
scroll to position [0, 0]
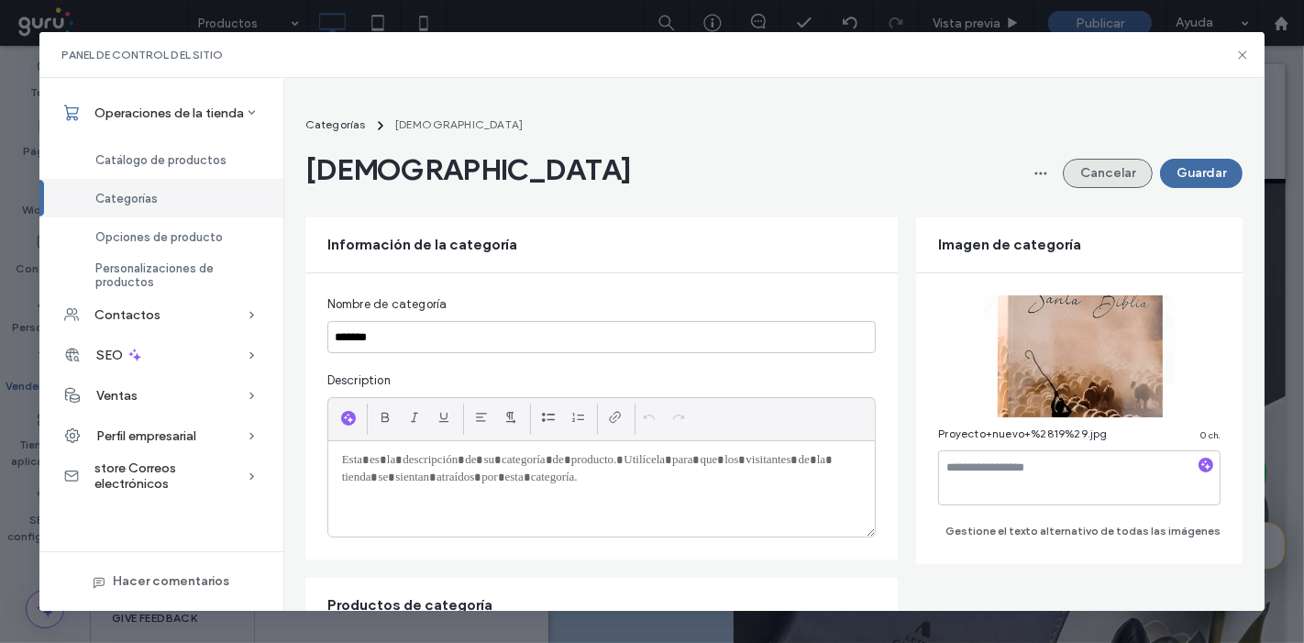
click at [1116, 161] on button "Cancelar" at bounding box center [1108, 173] width 90 height 29
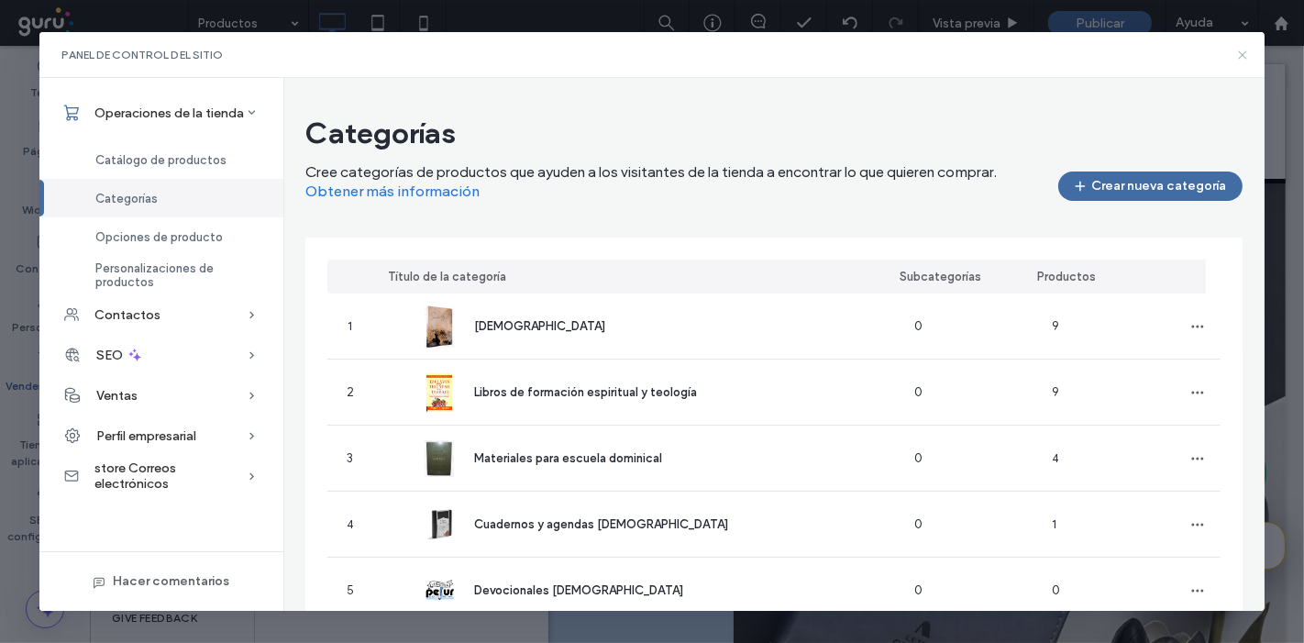
click at [1239, 48] on icon at bounding box center [1243, 55] width 15 height 15
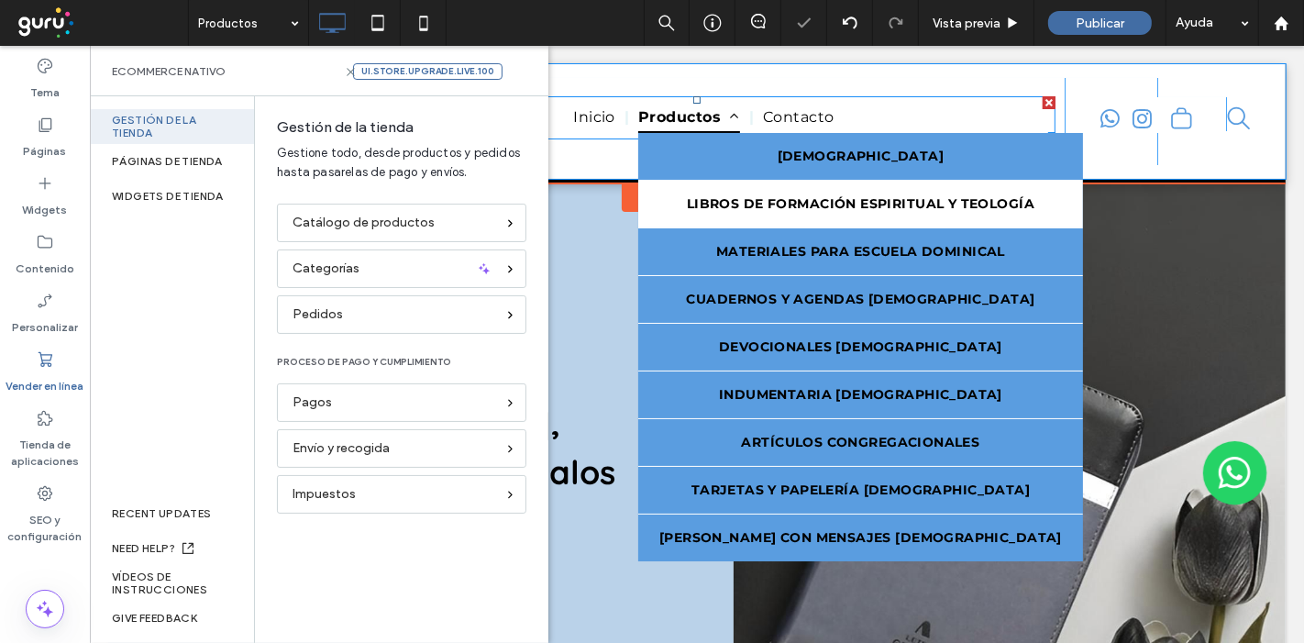
drag, startPoint x: 803, startPoint y: 108, endPoint x: 715, endPoint y: 213, distance: 136.7
click at [715, 213] on link "Libros de formación espiritual y teología" at bounding box center [860, 204] width 445 height 47
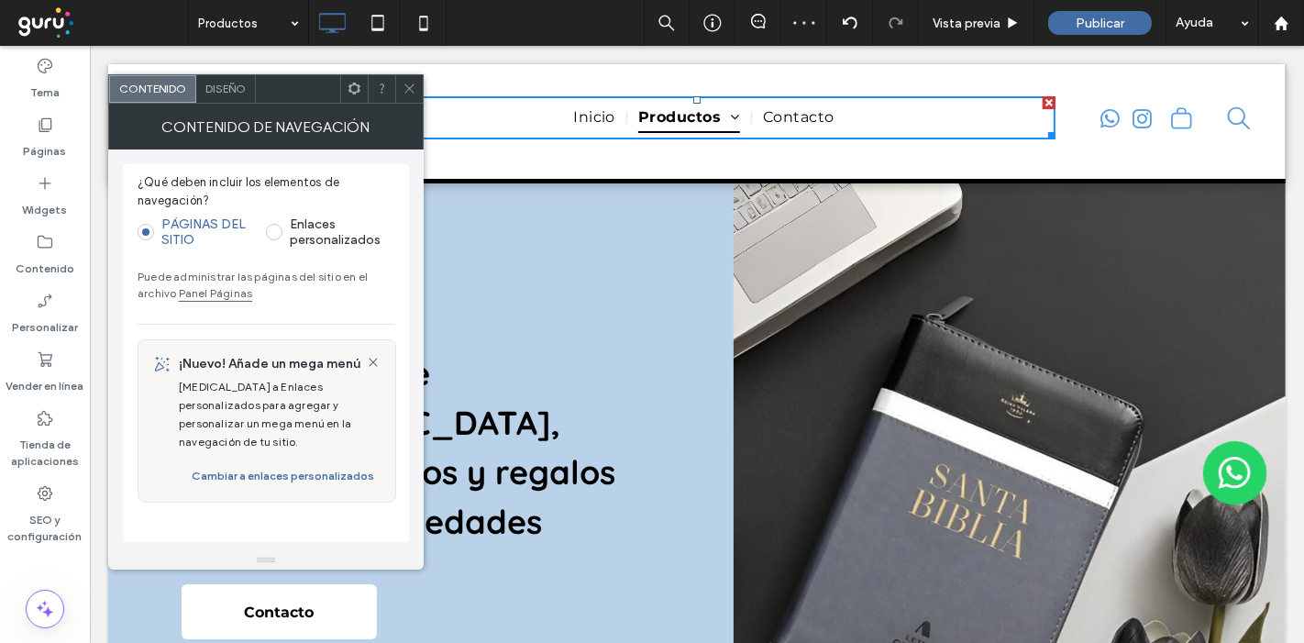
click at [215, 77] on div "Diseño" at bounding box center [226, 89] width 60 height 28
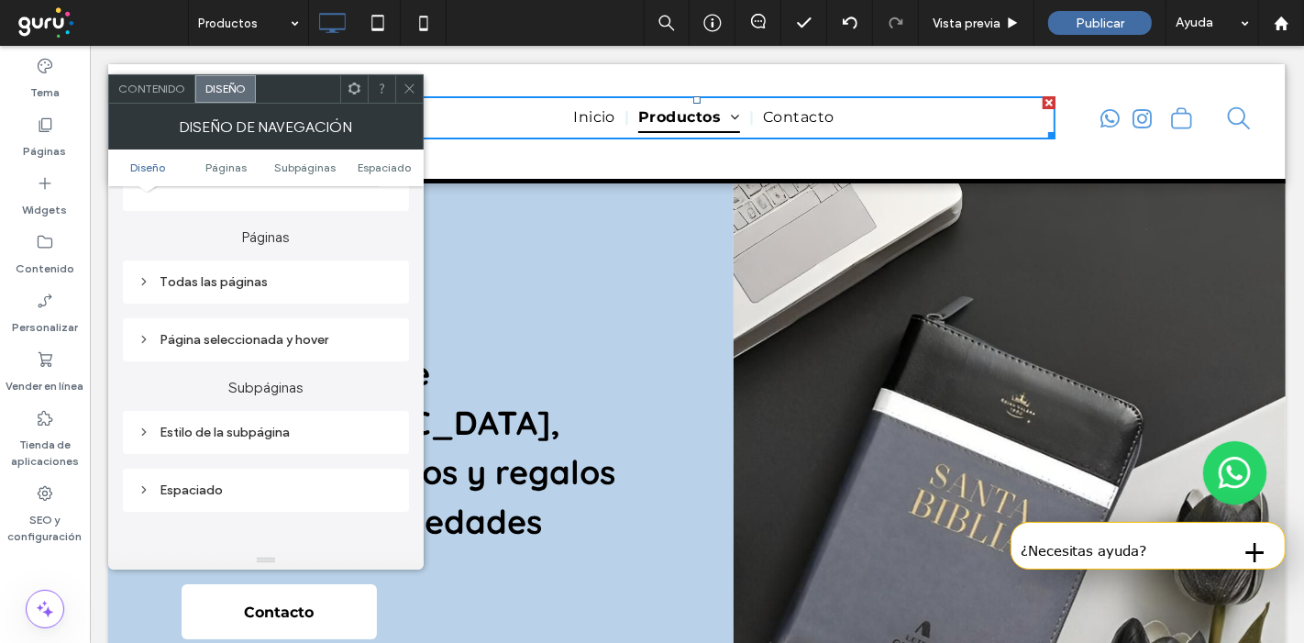
scroll to position [409, 0]
click at [245, 332] on div "Página seleccionada y hover" at bounding box center [266, 339] width 257 height 16
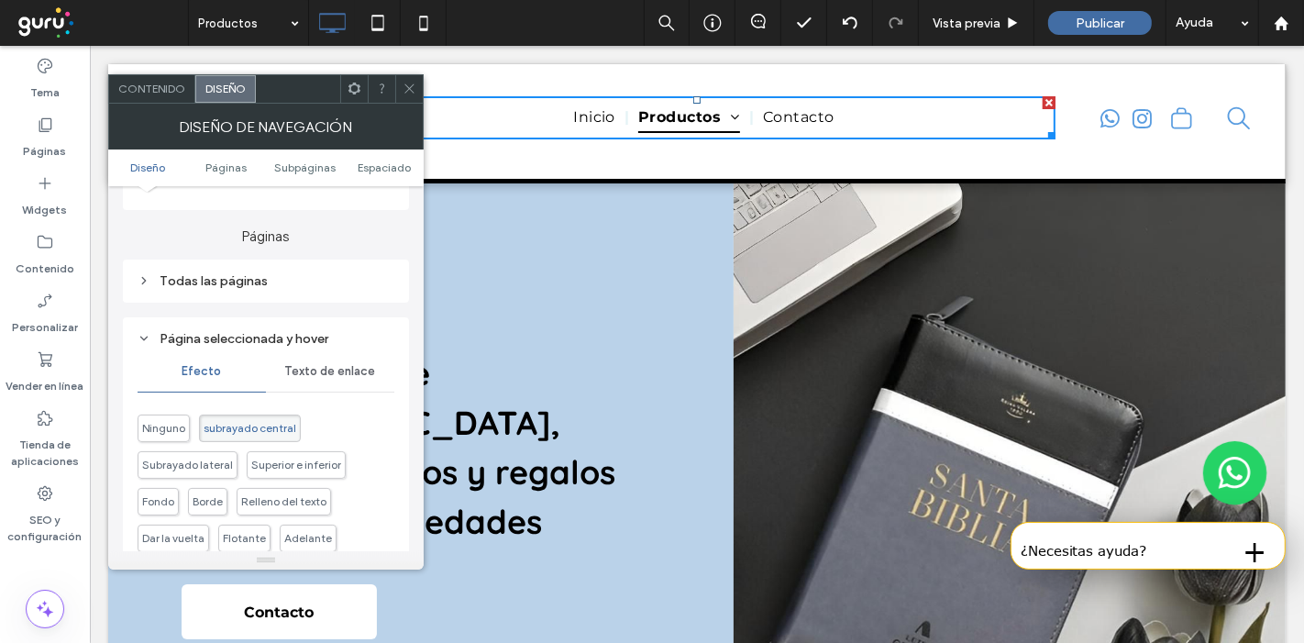
click at [328, 361] on div "Texto de enlace" at bounding box center [330, 371] width 128 height 40
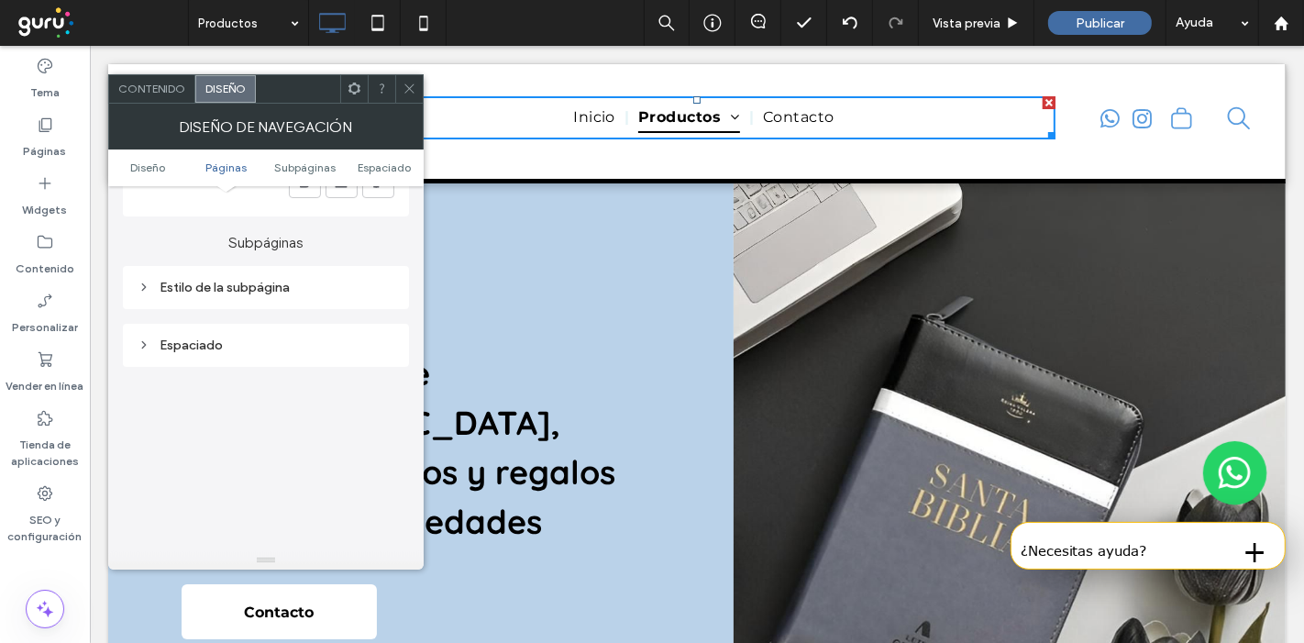
scroll to position [694, 0]
click at [340, 281] on div "Estilo de la subpágina" at bounding box center [266, 288] width 257 height 16
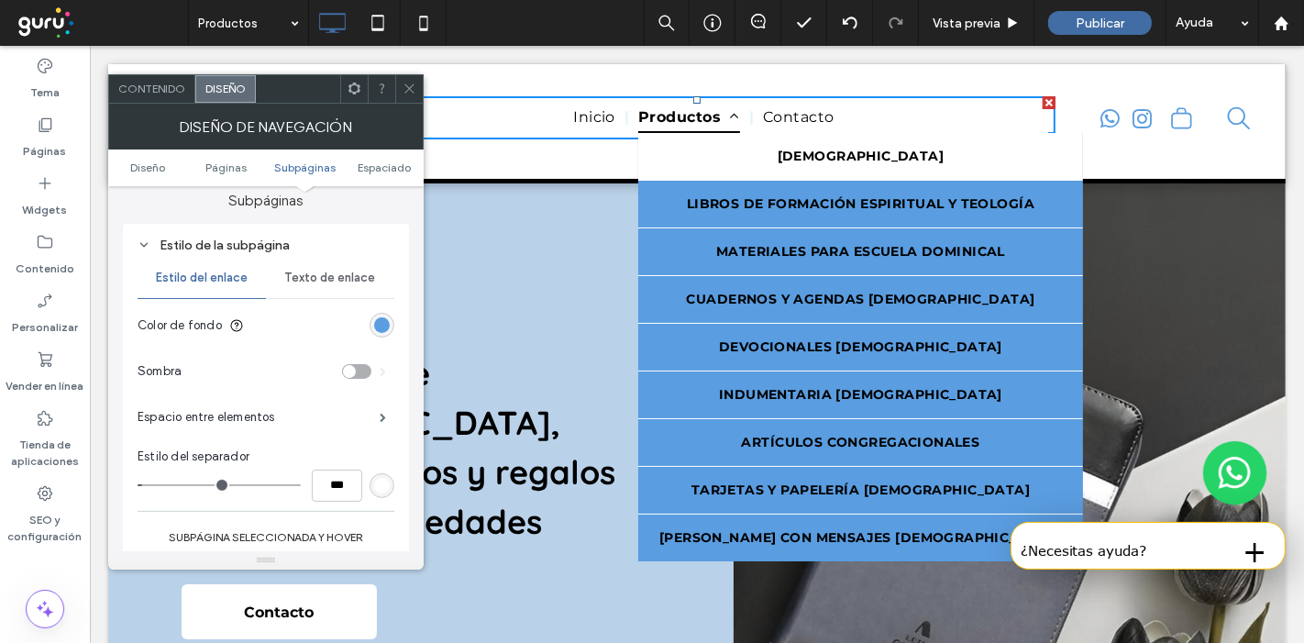
scroll to position [736, 0]
click at [316, 272] on span "Texto de enlace" at bounding box center [329, 279] width 91 height 15
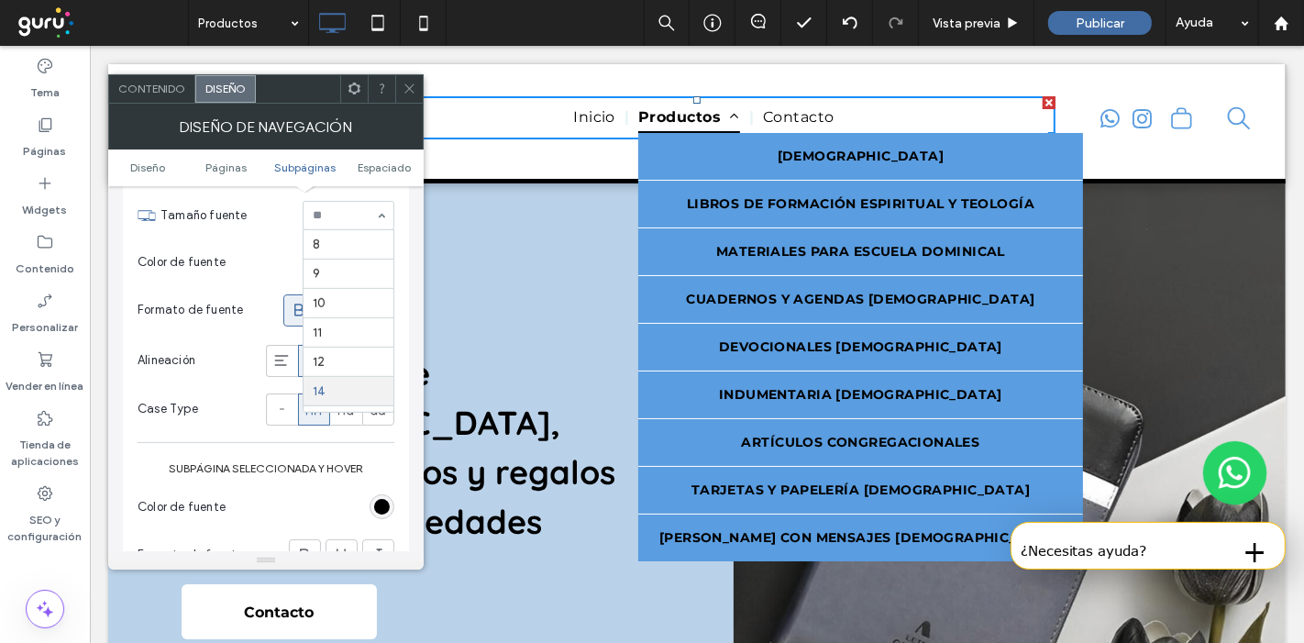
scroll to position [147, 0]
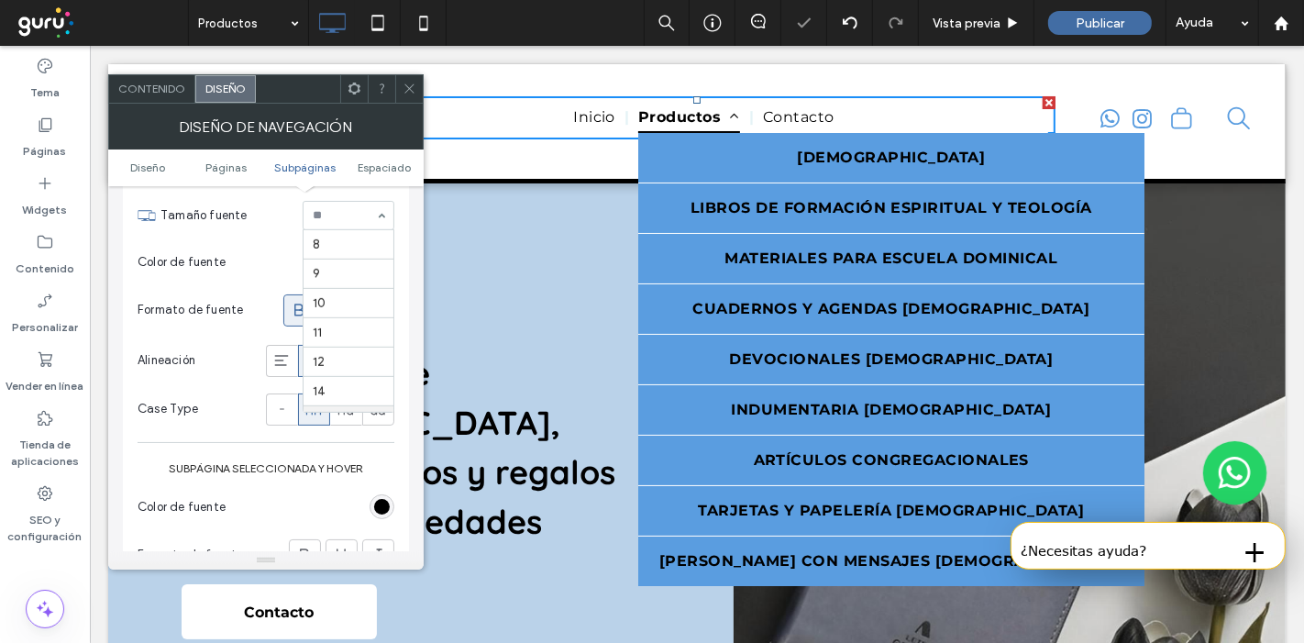
click at [350, 217] on input at bounding box center [344, 215] width 62 height 13
click at [270, 285] on div "Formato de fuente" at bounding box center [266, 310] width 257 height 50
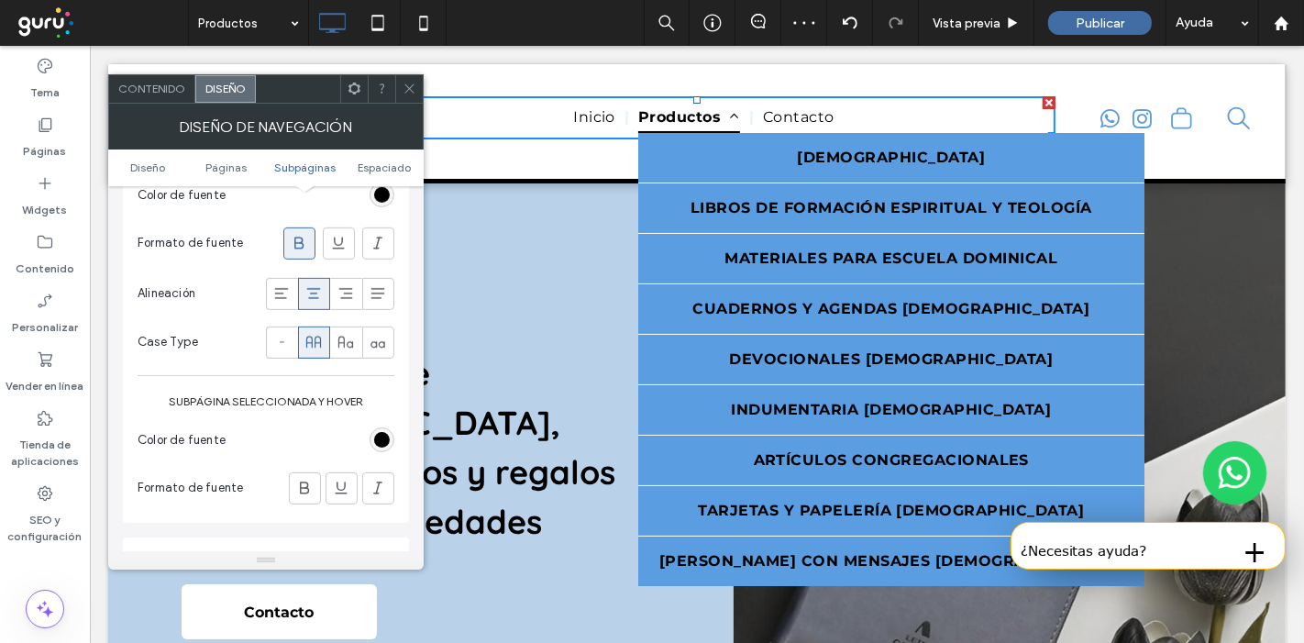
scroll to position [1006, 0]
click at [311, 333] on icon at bounding box center [314, 342] width 18 height 18
click at [352, 339] on use at bounding box center [345, 343] width 15 height 12
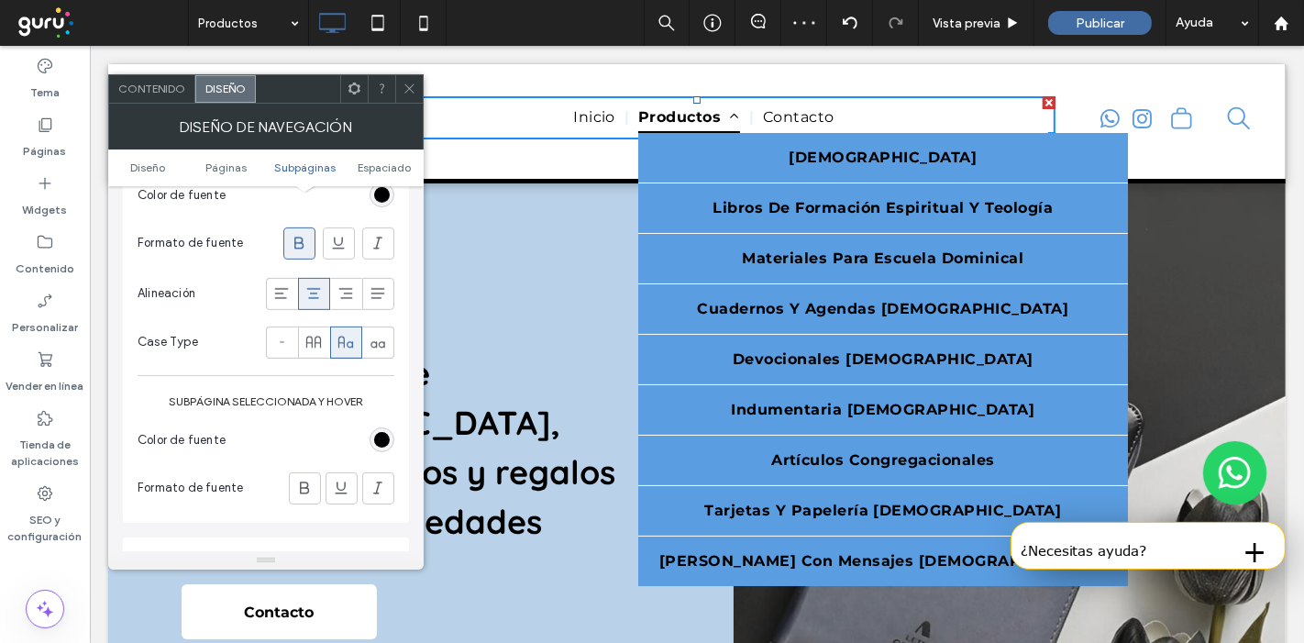
click at [297, 247] on icon at bounding box center [299, 243] width 18 height 18
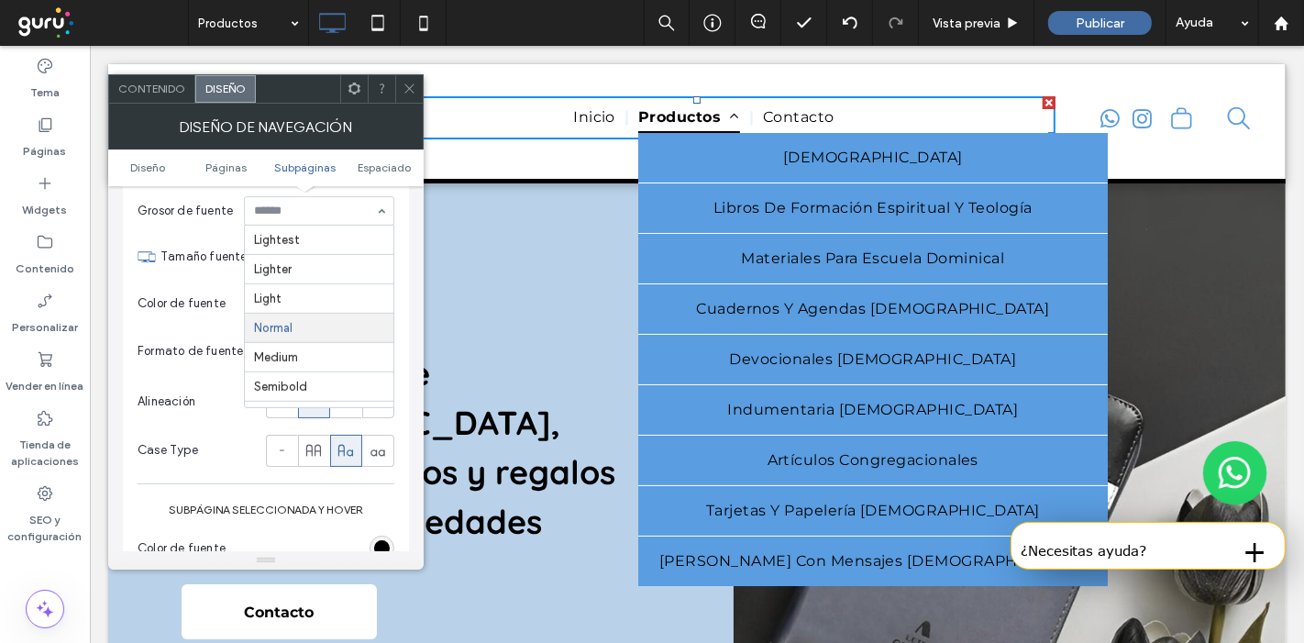
scroll to position [83, 0]
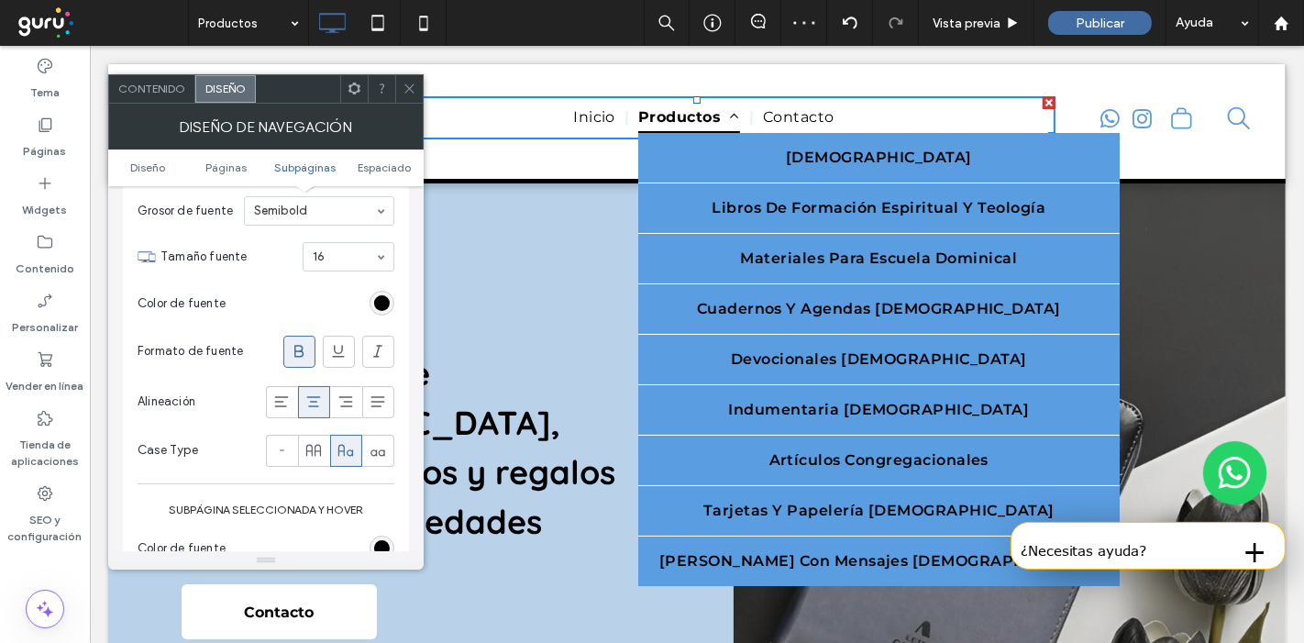
click at [408, 92] on icon at bounding box center [410, 89] width 14 height 14
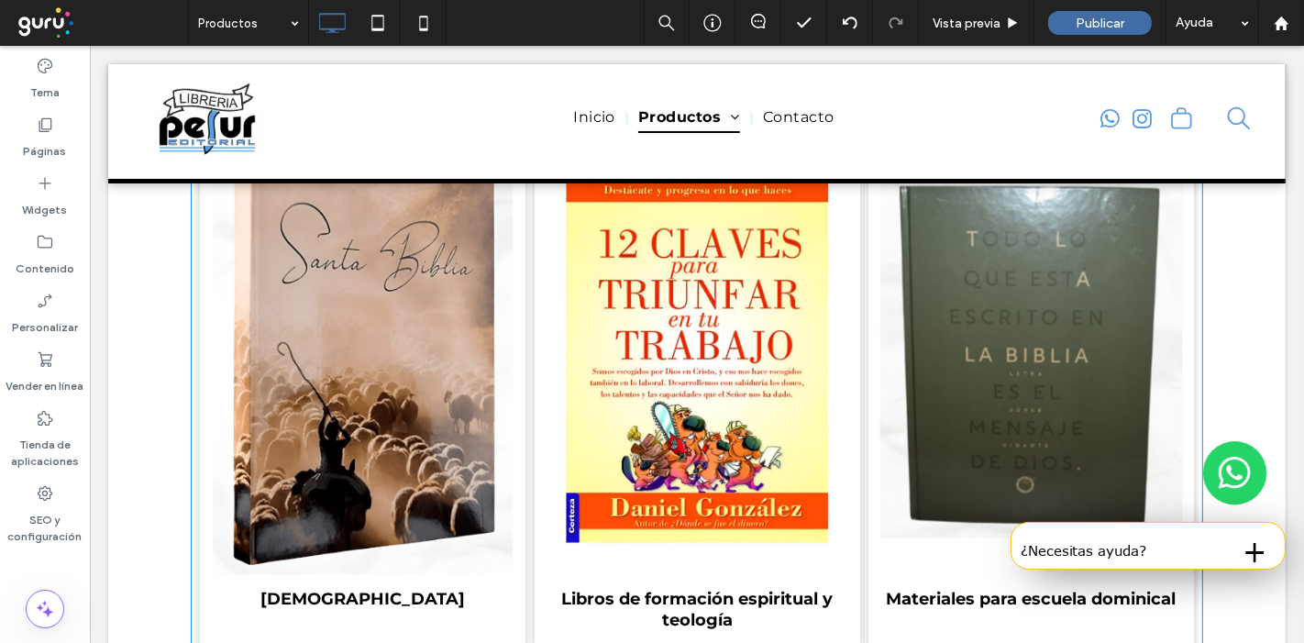
scroll to position [1569, 0]
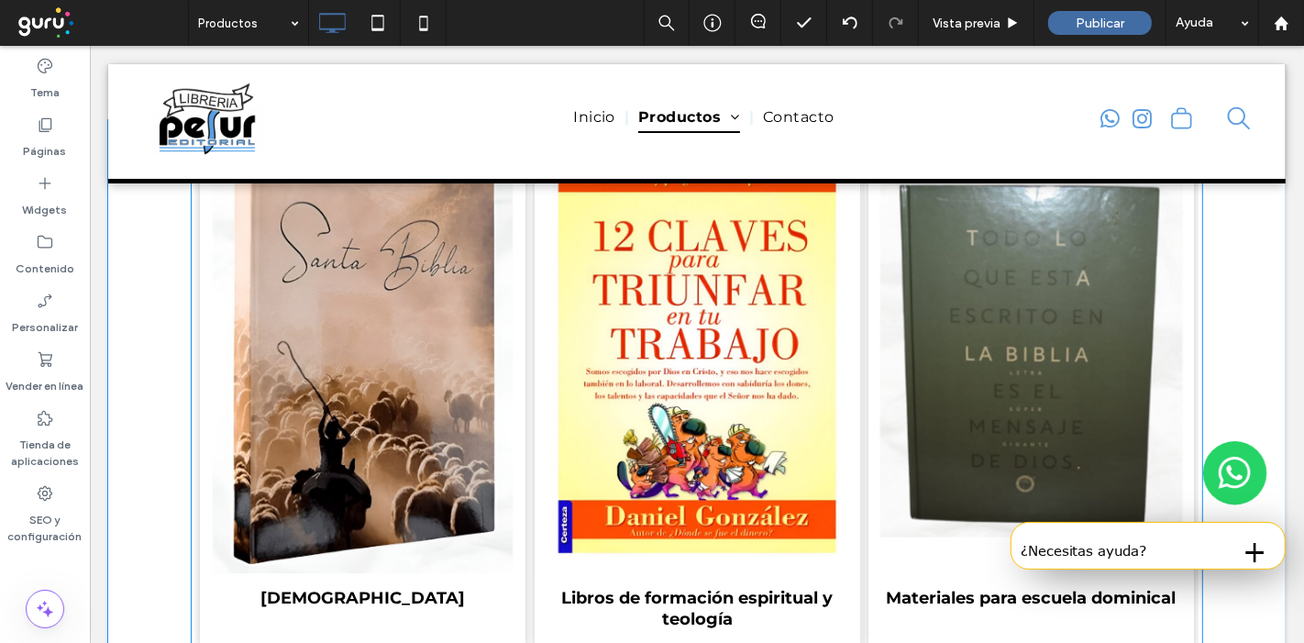
click at [612, 326] on link at bounding box center [696, 351] width 345 height 471
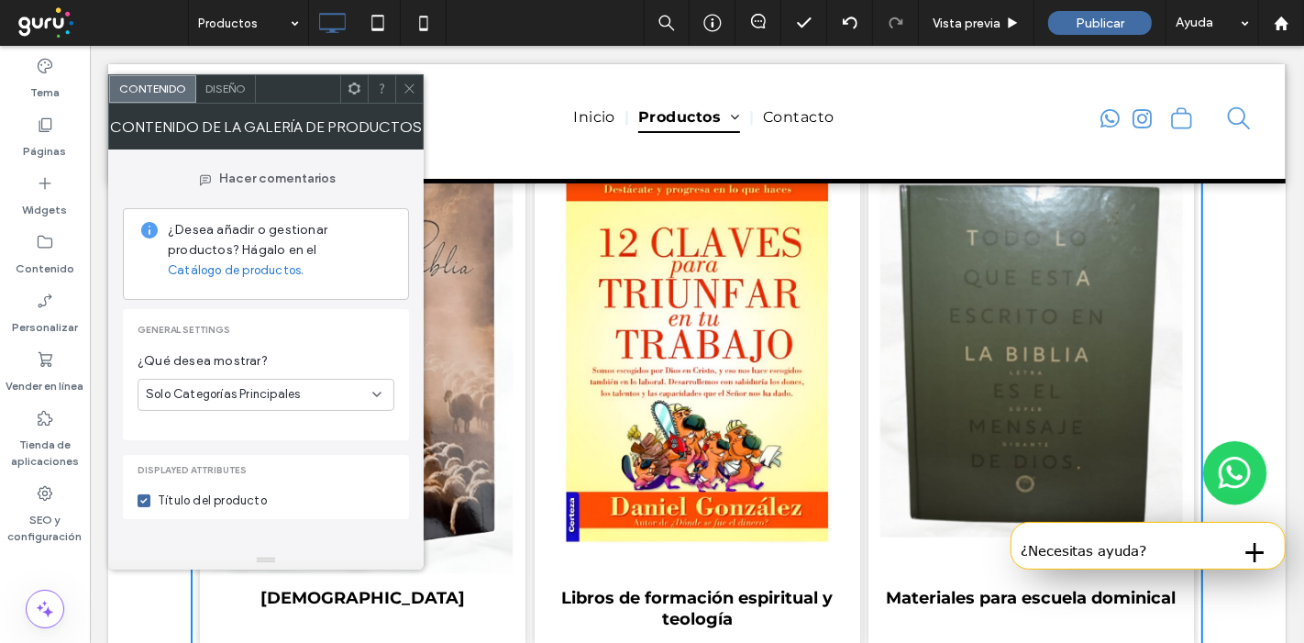
click at [232, 83] on span "Diseño" at bounding box center [225, 89] width 40 height 14
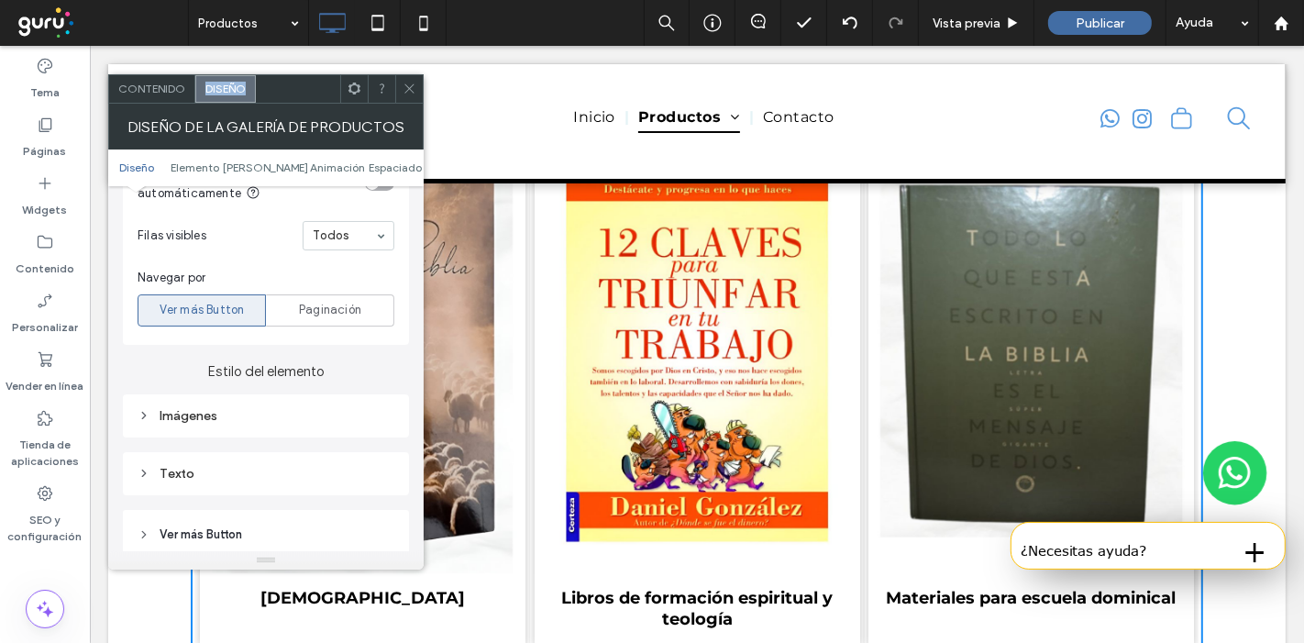
scroll to position [617, 0]
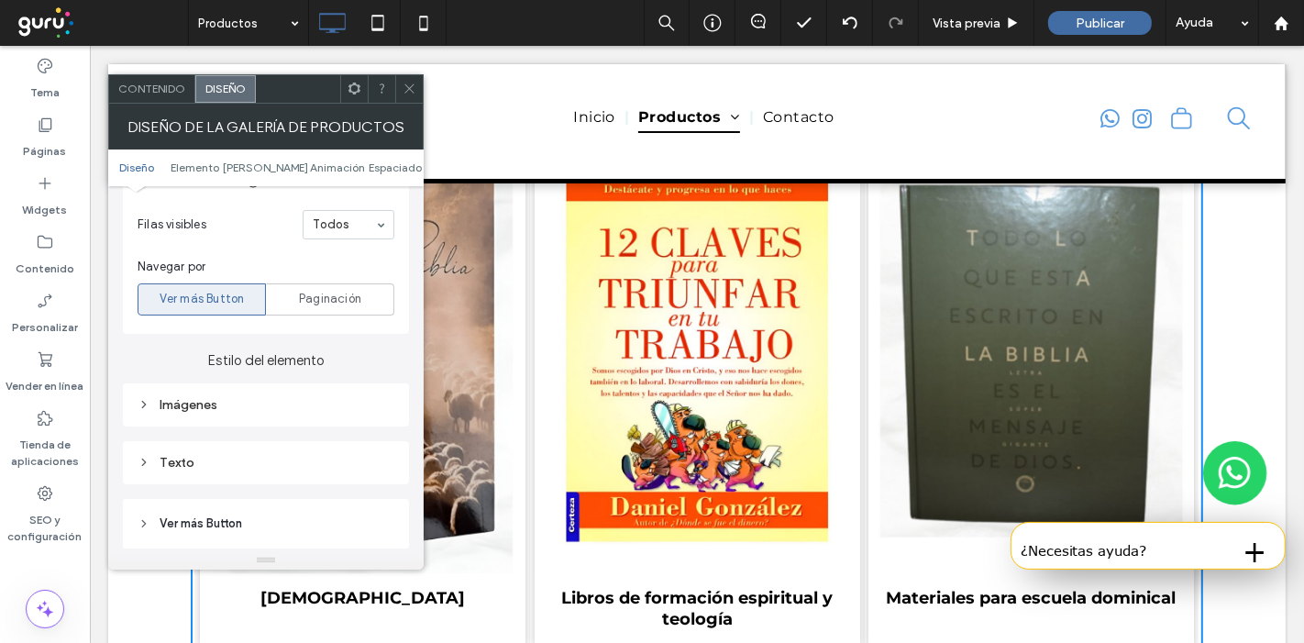
click at [198, 417] on div "Imágenes" at bounding box center [266, 404] width 286 height 43
drag, startPoint x: 198, startPoint y: 417, endPoint x: 206, endPoint y: 405, distance: 15.3
click at [206, 405] on div "Imágenes" at bounding box center [266, 404] width 286 height 43
click at [206, 405] on div "Imágenes" at bounding box center [266, 405] width 257 height 16
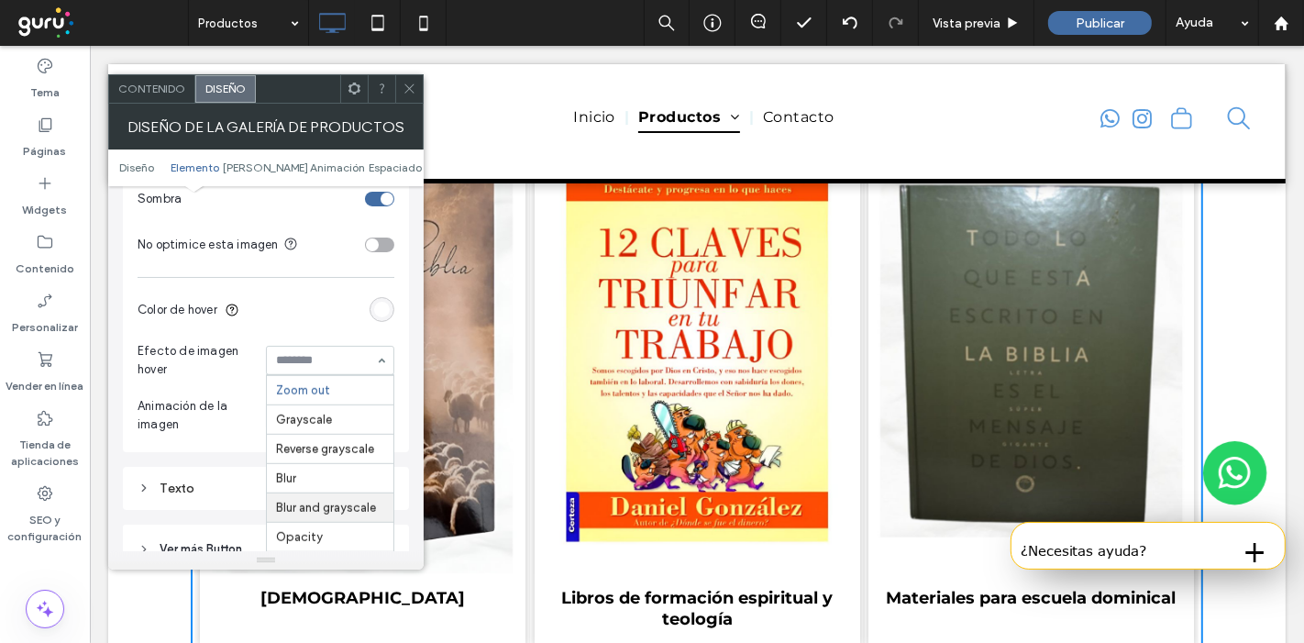
scroll to position [69, 0]
click at [240, 484] on div "Texto" at bounding box center [266, 489] width 257 height 16
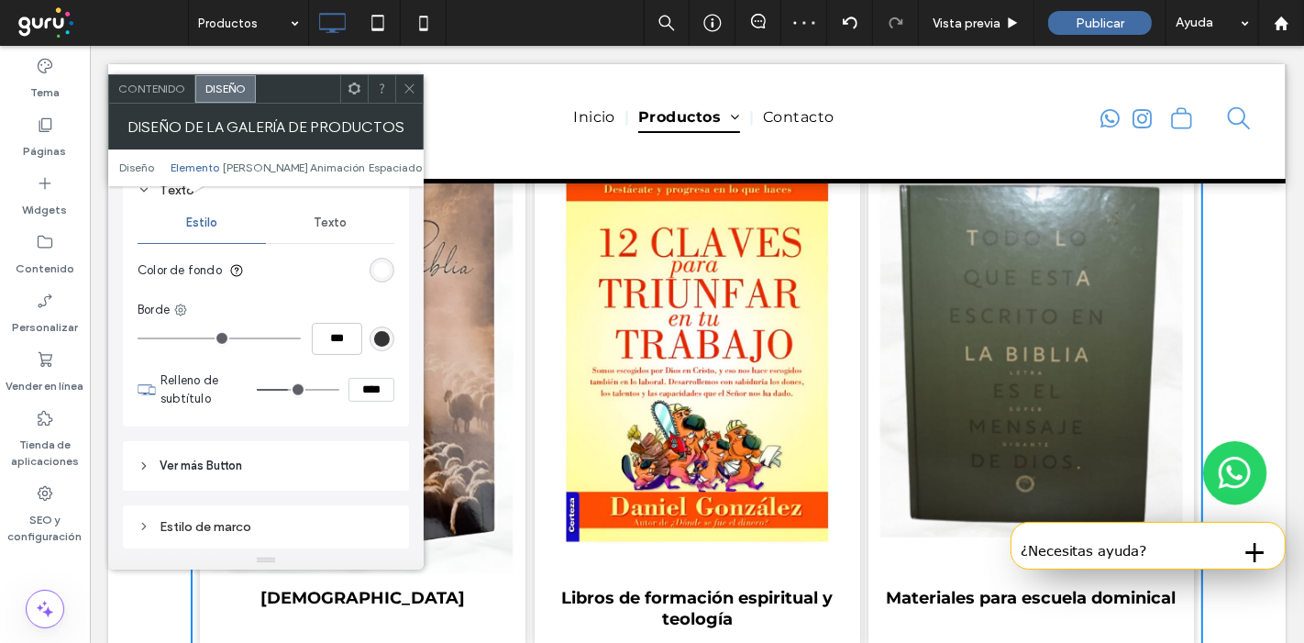
scroll to position [1383, 0]
click at [383, 261] on div "rgb(255, 255, 255)" at bounding box center [382, 269] width 16 height 16
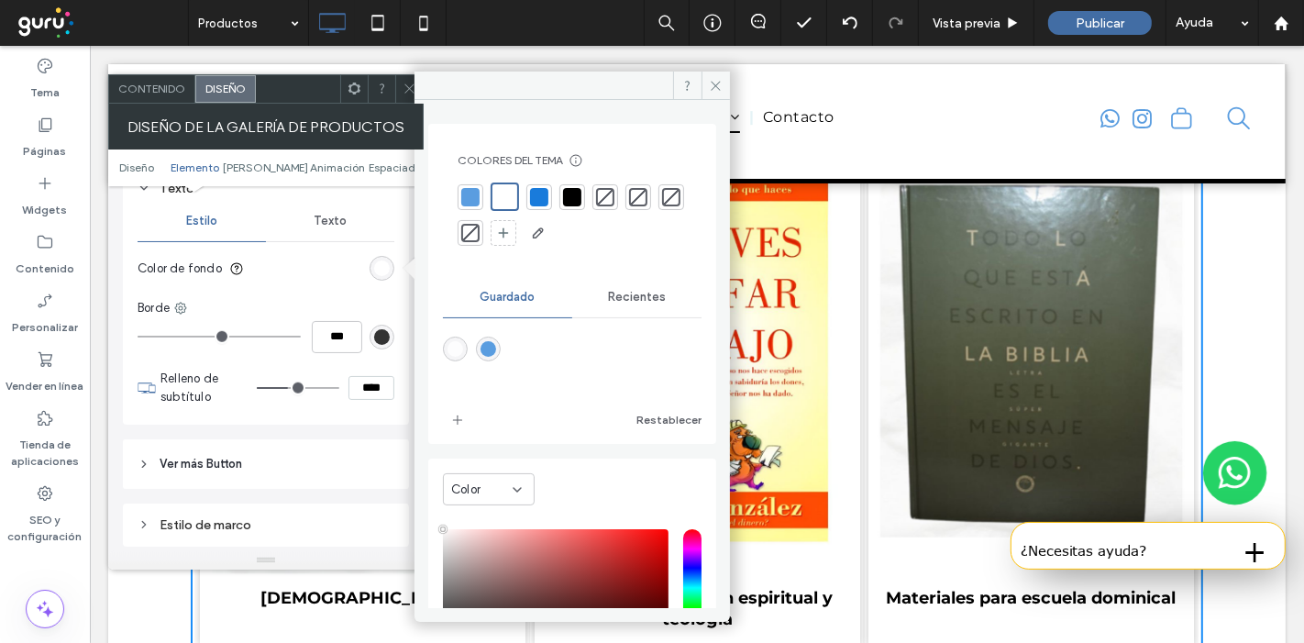
click at [383, 261] on div "rgb(255, 255, 255)" at bounding box center [382, 269] width 16 height 16
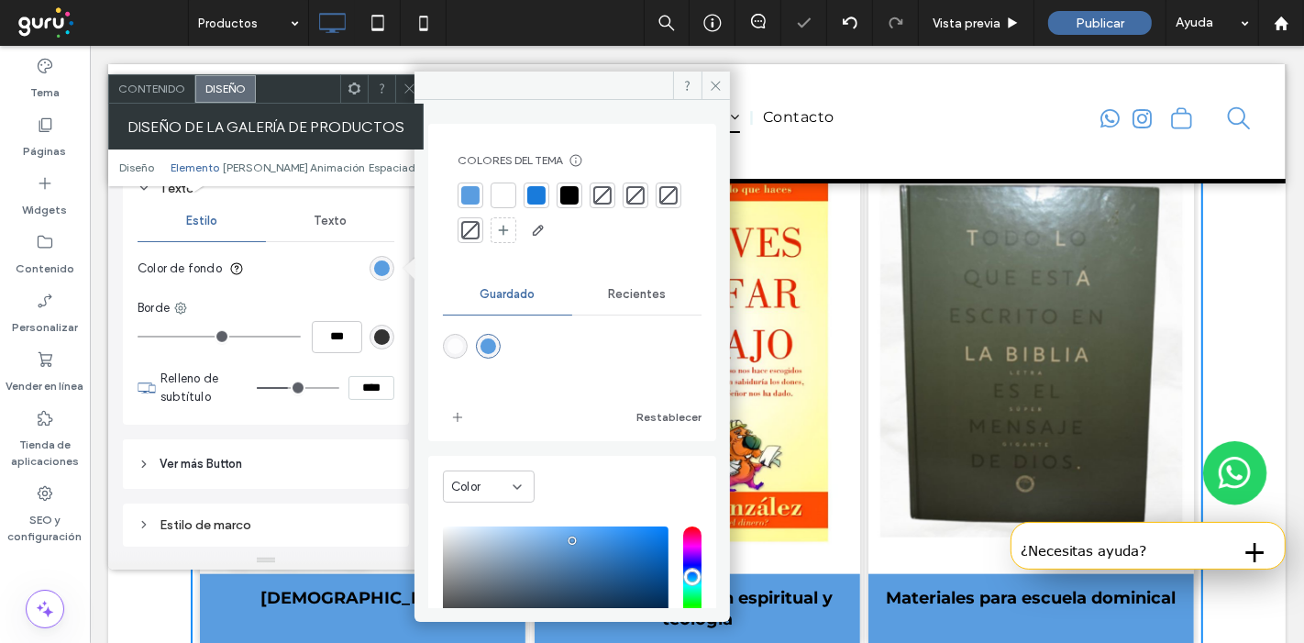
scroll to position [151, 0]
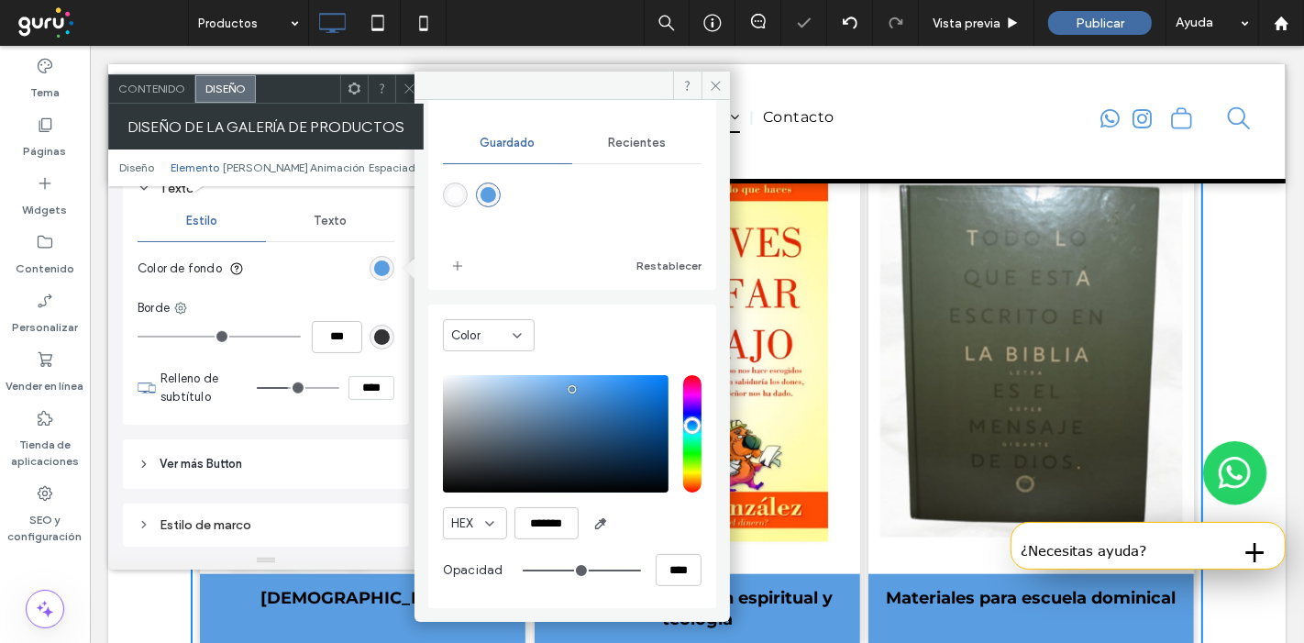
type input "**"
type input "***"
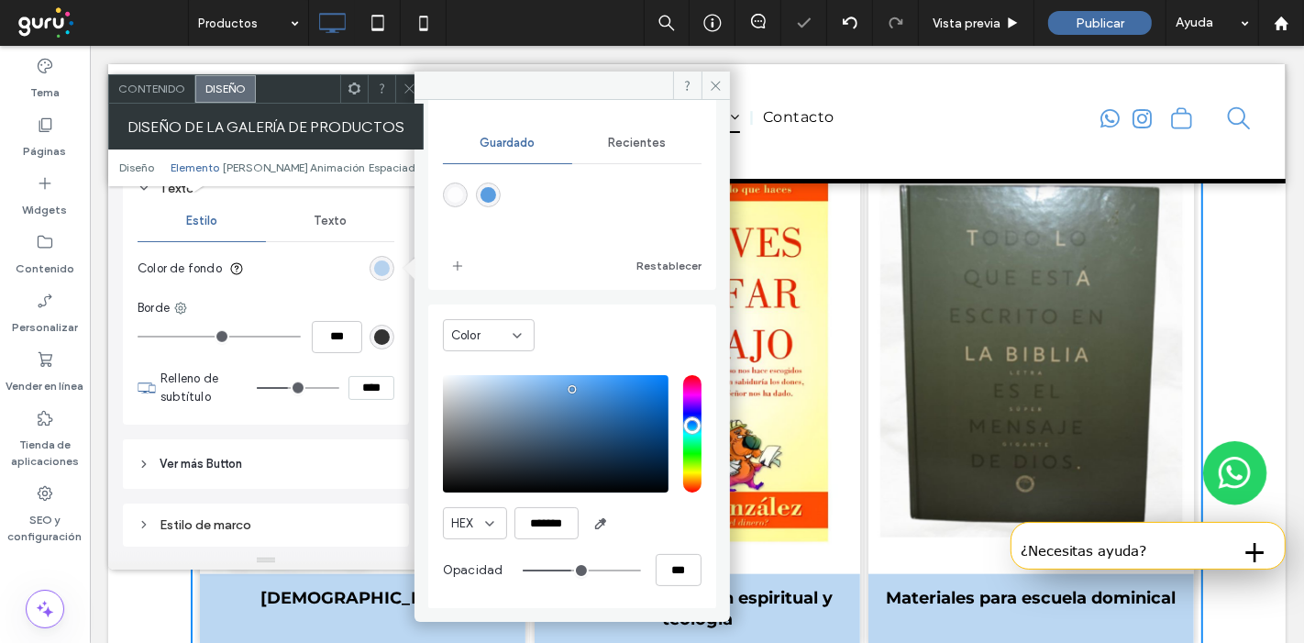
click at [563, 570] on input "range" at bounding box center [582, 571] width 118 height 2
type input "**"
type input "***"
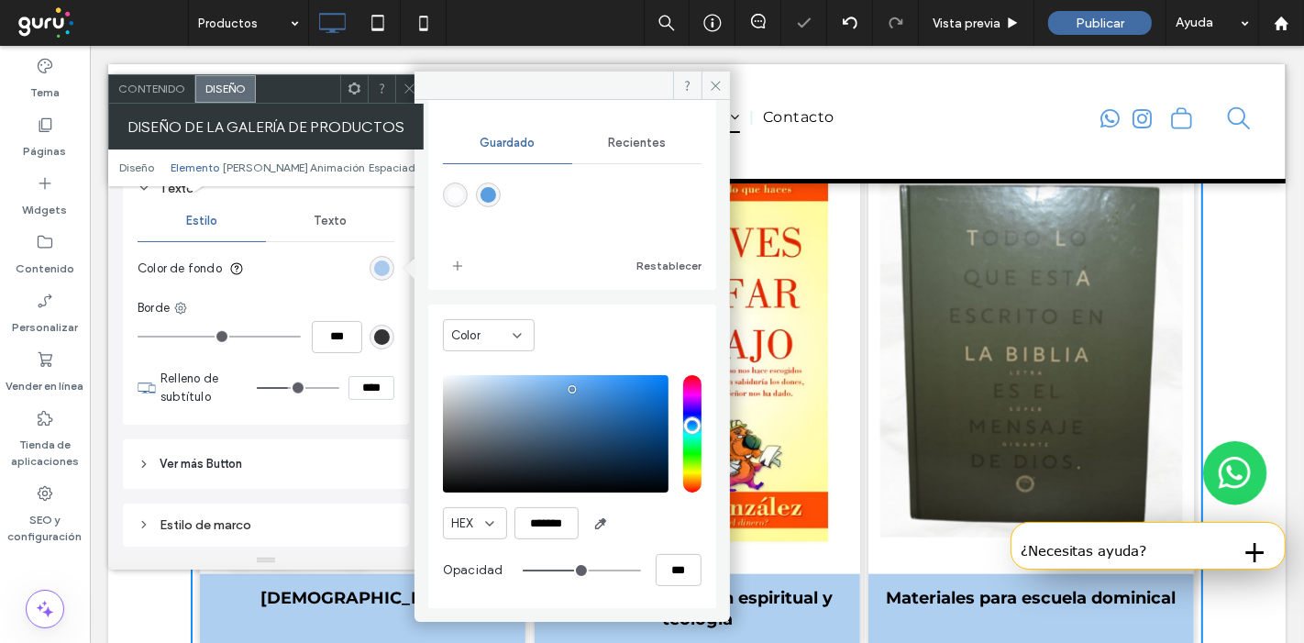
type input "**"
click at [571, 570] on input "range" at bounding box center [582, 571] width 118 height 2
click at [399, 80] on div at bounding box center [409, 89] width 28 height 28
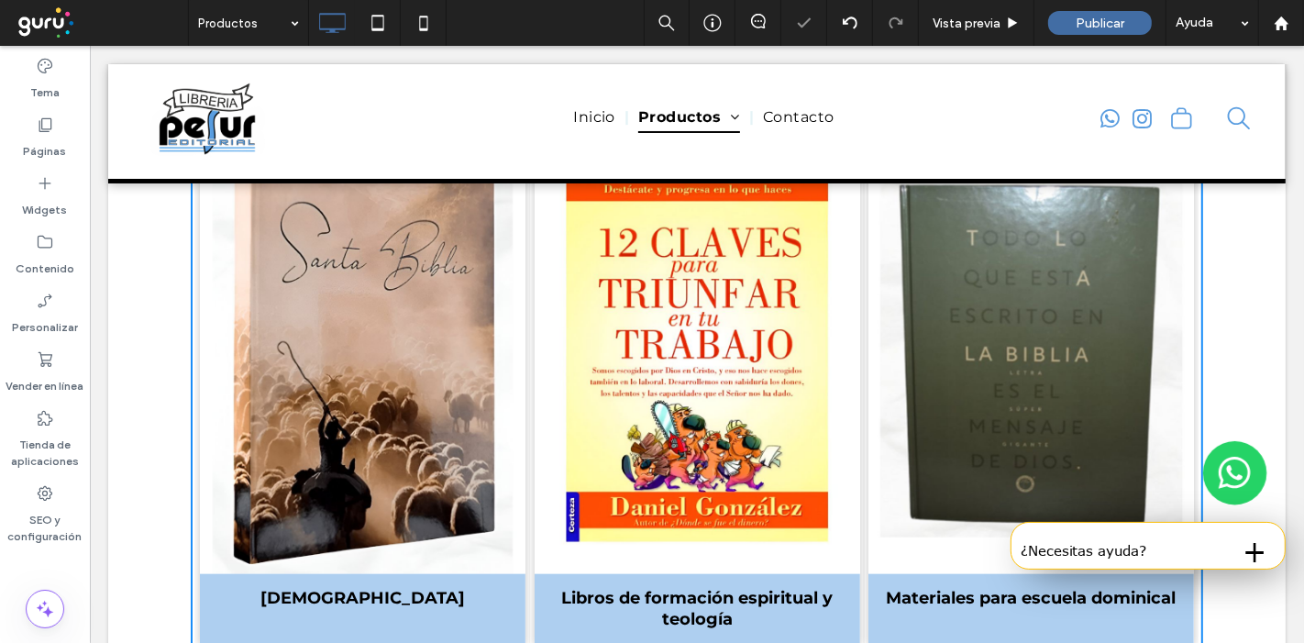
click at [398, 80] on div "Inicio Productos Biblias Libros de formación espiritual y teología Materiales p…" at bounding box center [696, 121] width 737 height 87
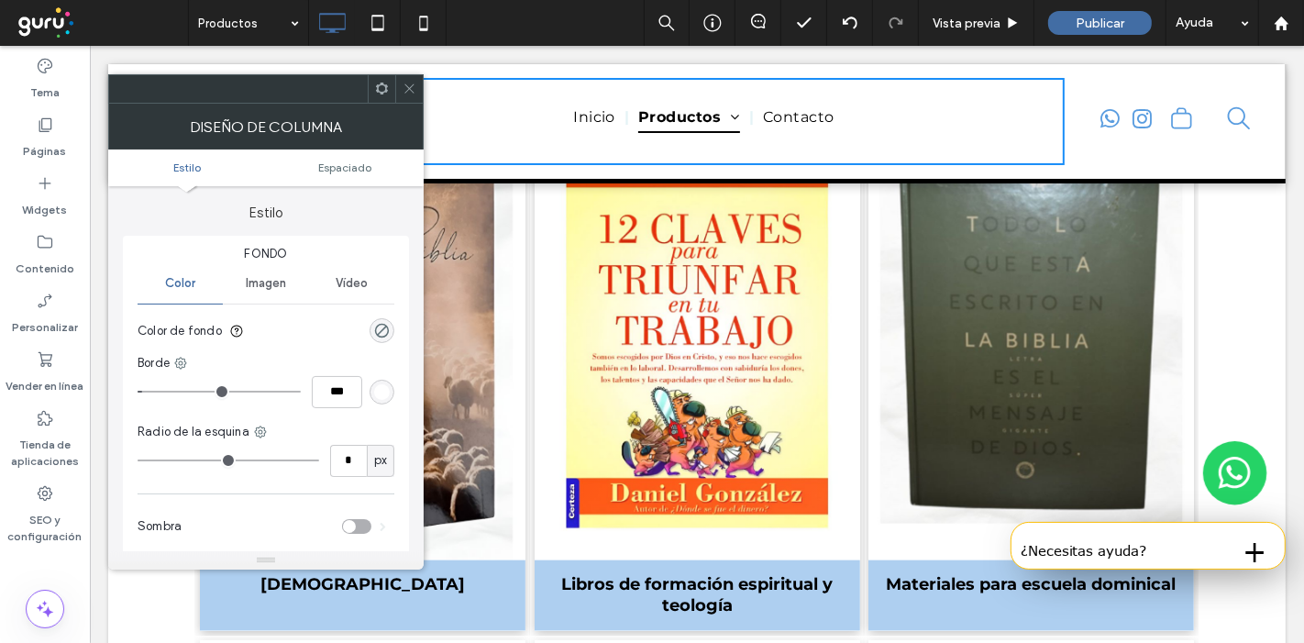
scroll to position [1582, 0]
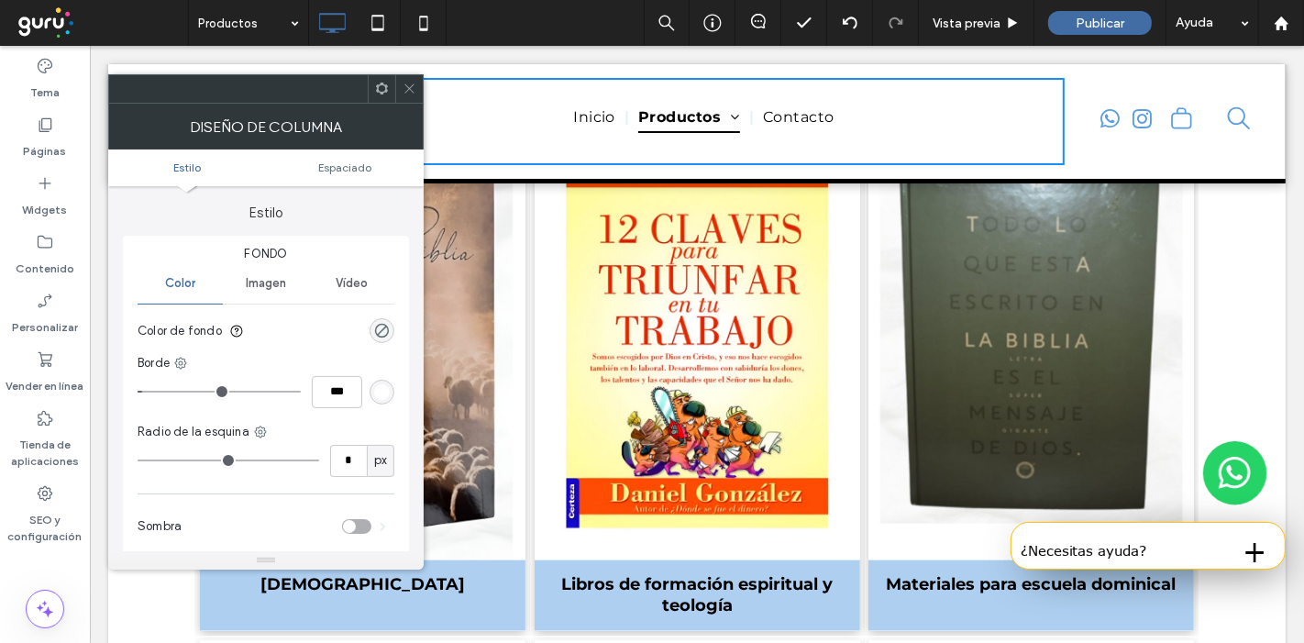
click at [407, 77] on span at bounding box center [410, 89] width 14 height 28
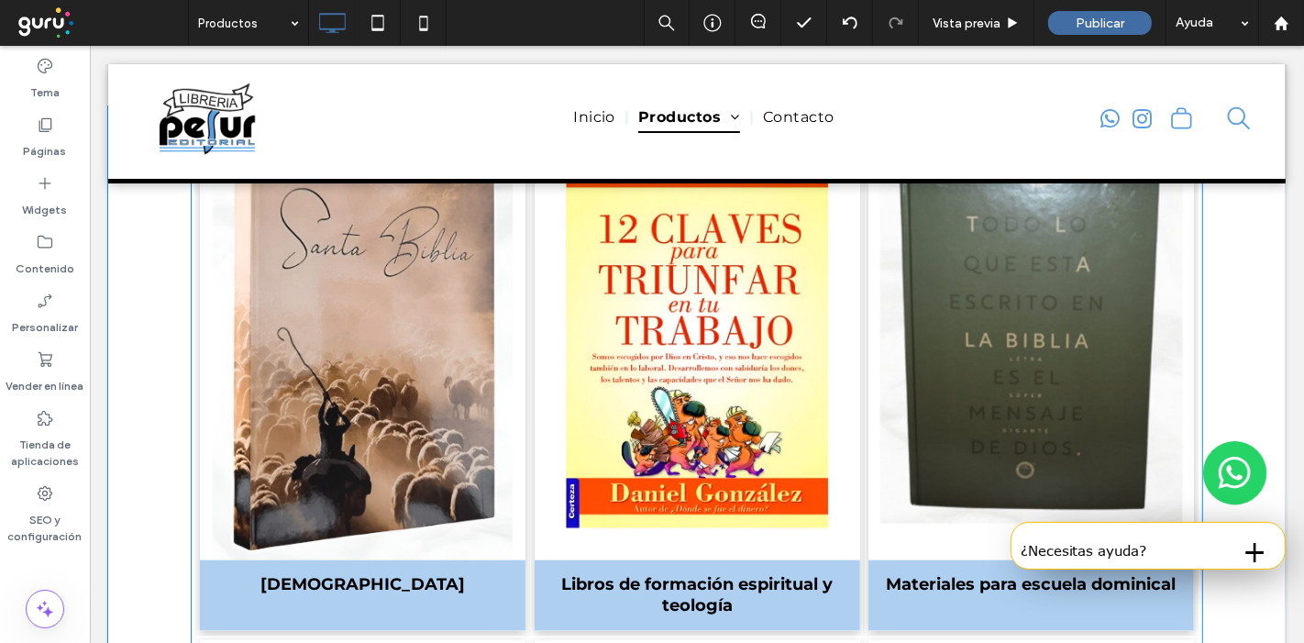
click at [384, 326] on link at bounding box center [362, 338] width 326 height 445
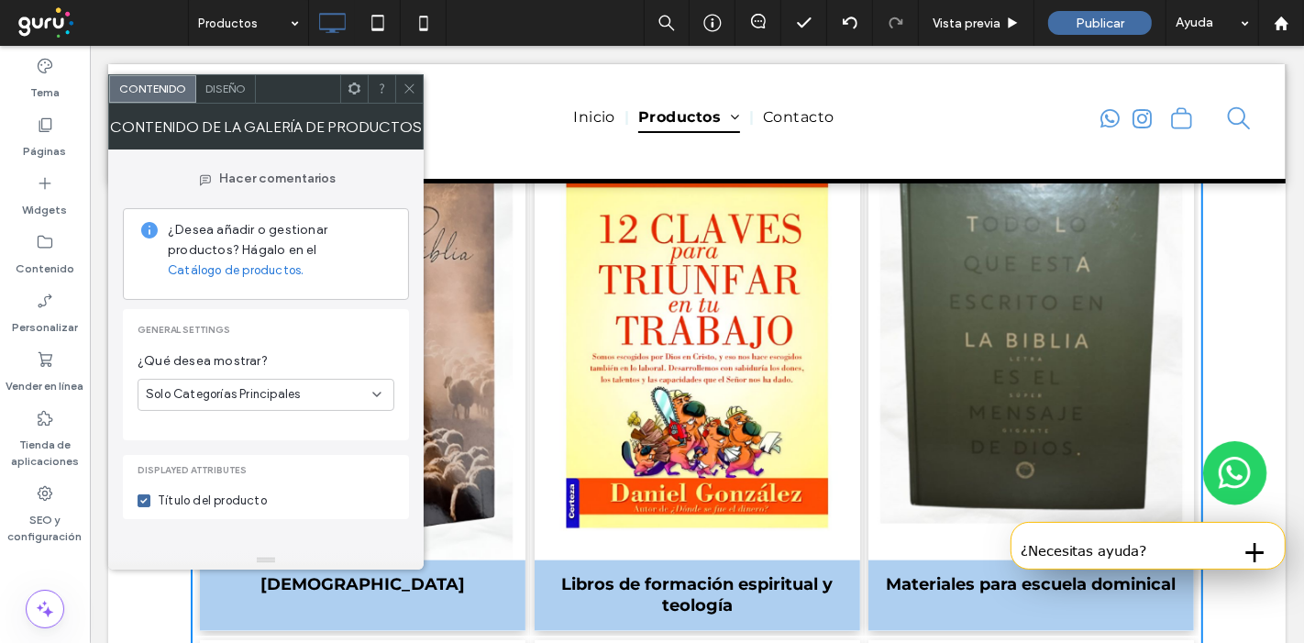
click at [410, 98] on span at bounding box center [410, 89] width 14 height 28
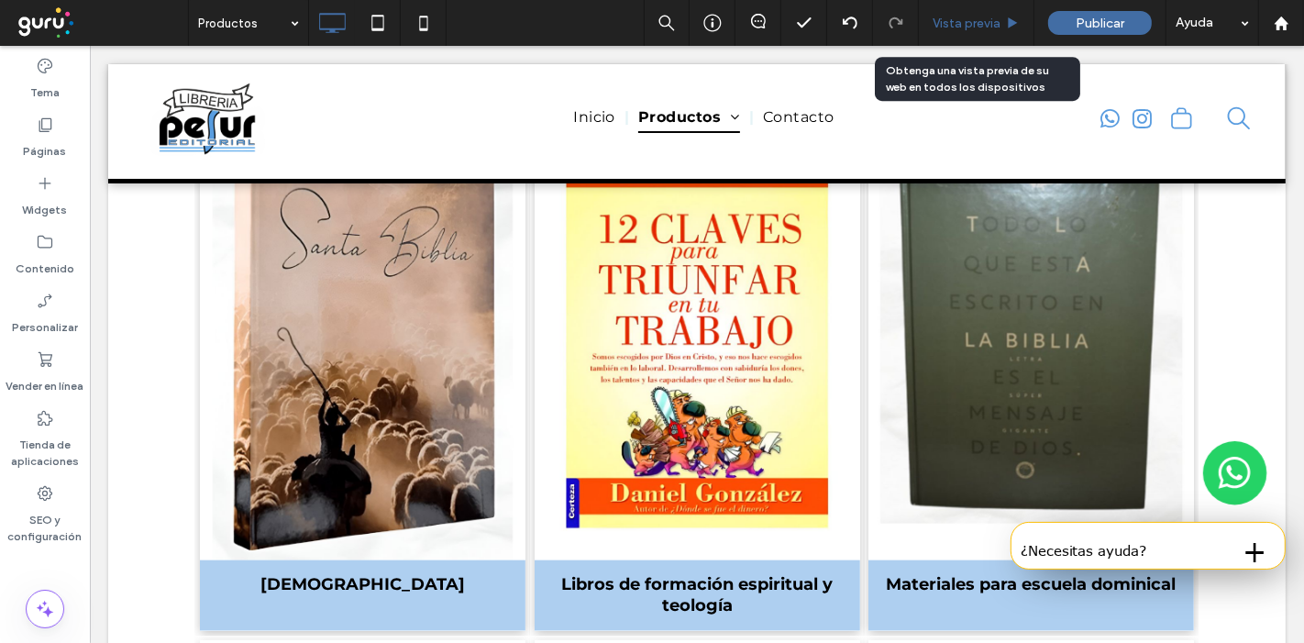
click at [964, 34] on div "Vista previa" at bounding box center [977, 23] width 116 height 46
click at [962, 19] on span "Vista previa" at bounding box center [967, 24] width 68 height 16
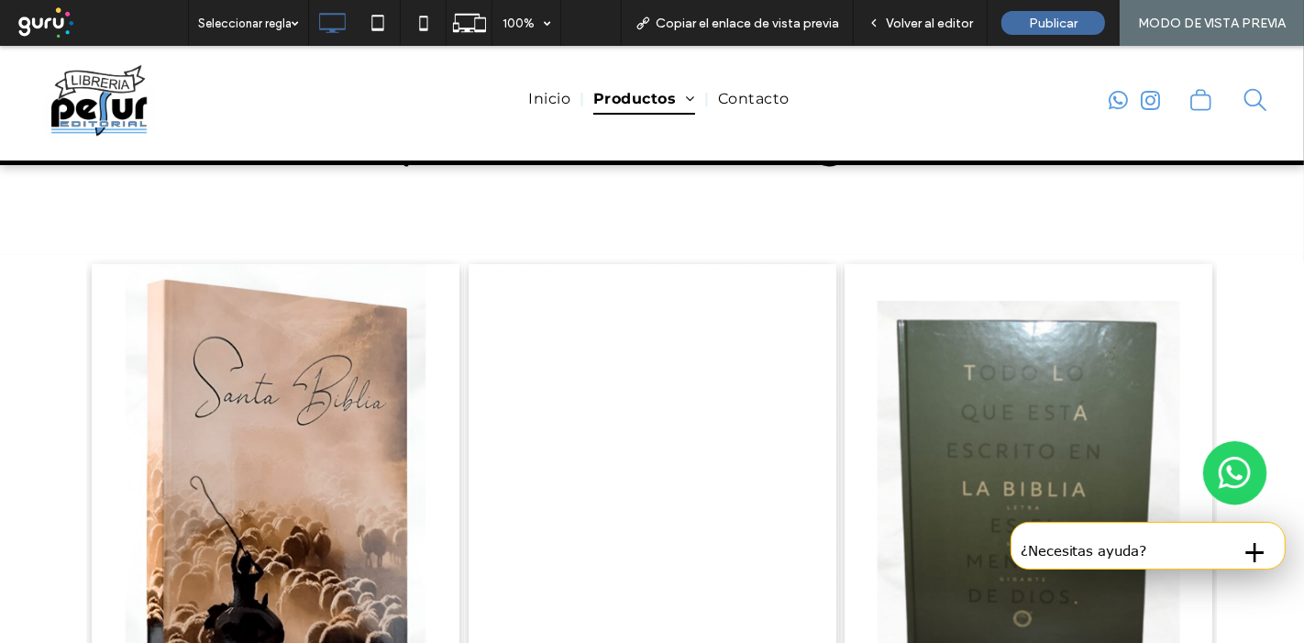
scroll to position [1414, 0]
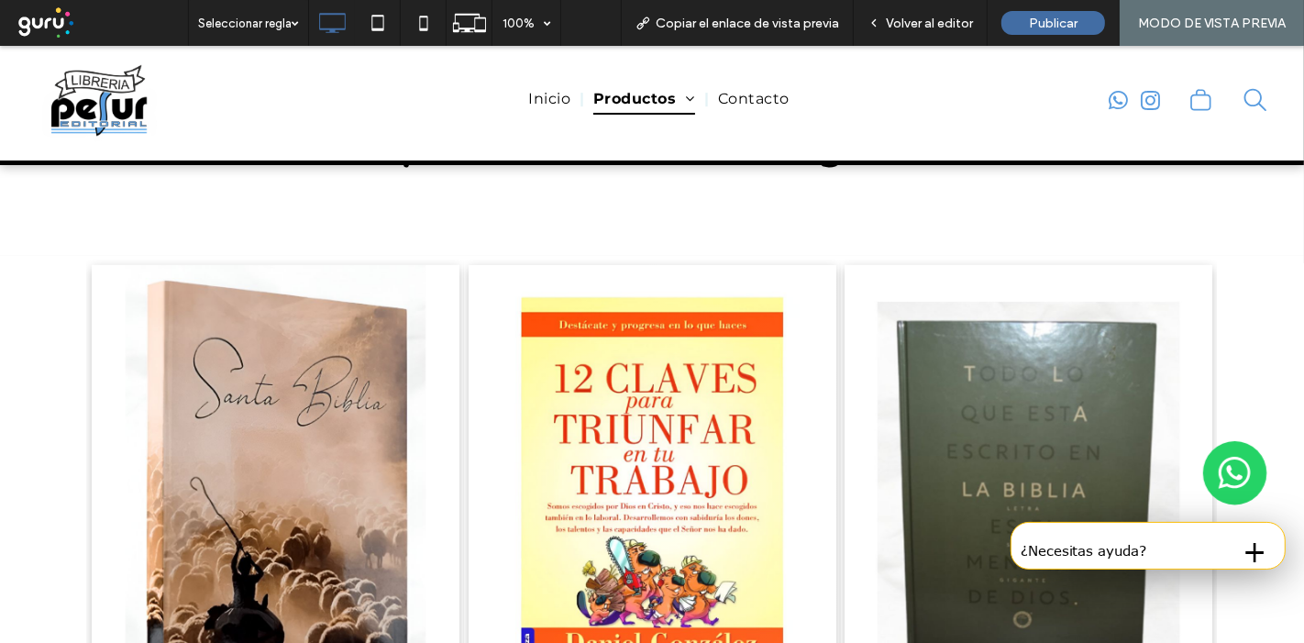
click at [593, 366] on link at bounding box center [653, 487] width 368 height 445
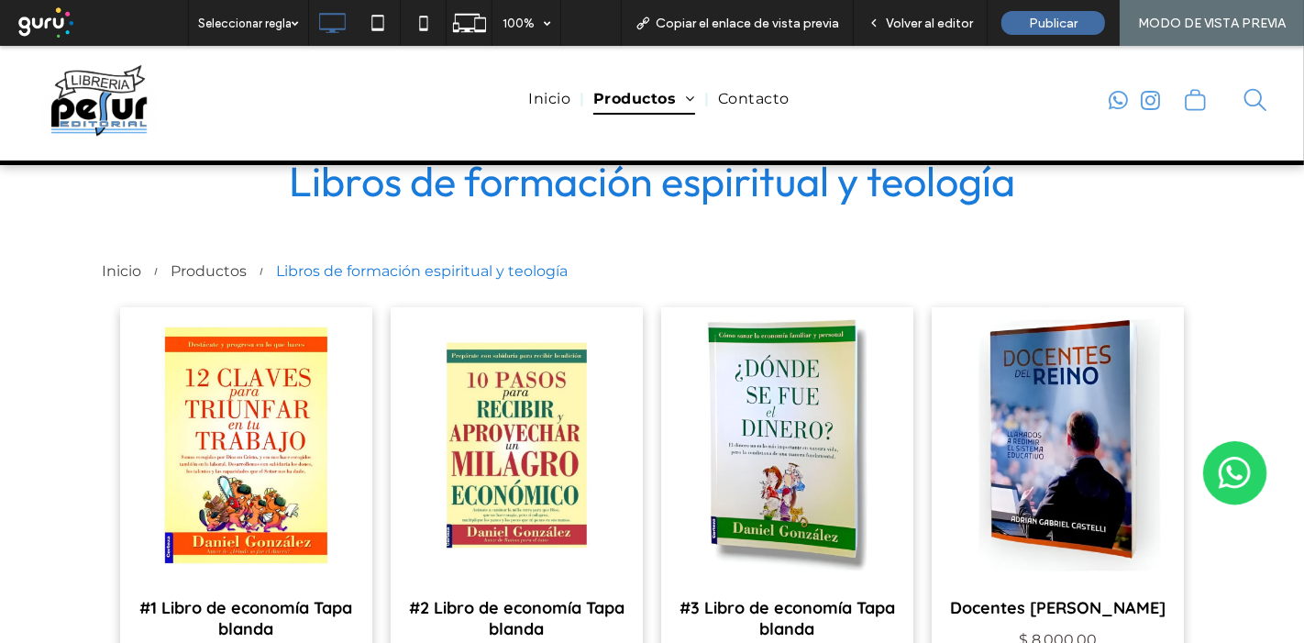
scroll to position [101, 0]
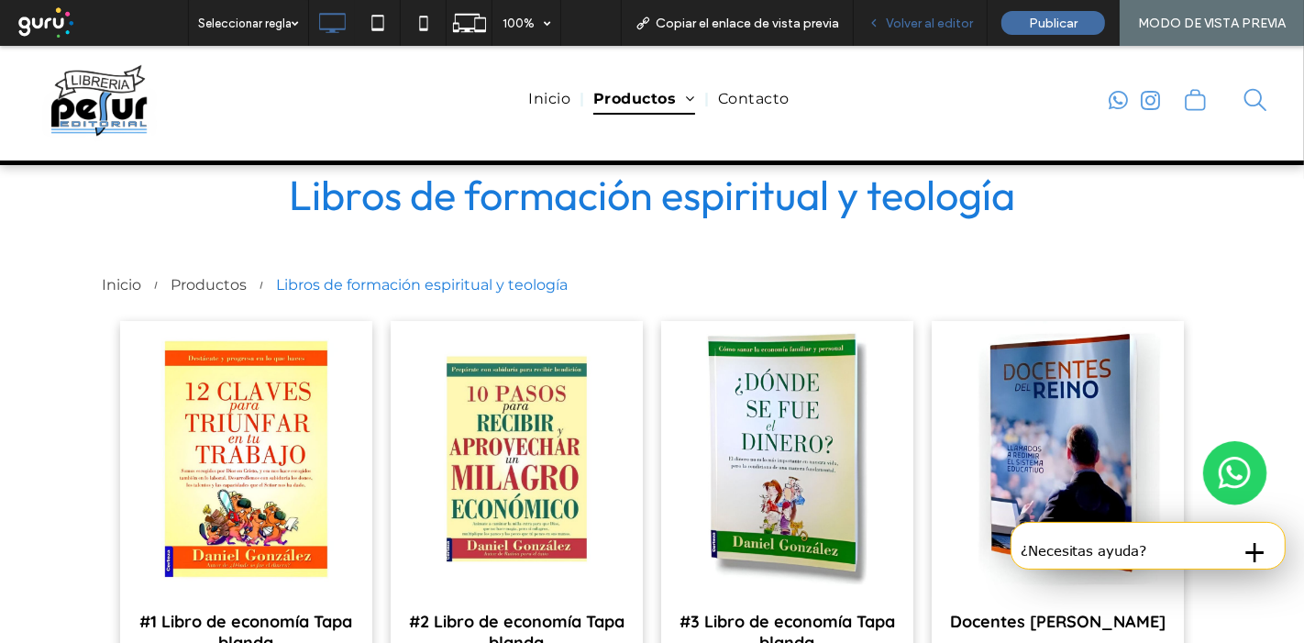
click at [937, 26] on span "Volver al editor" at bounding box center [929, 24] width 87 height 16
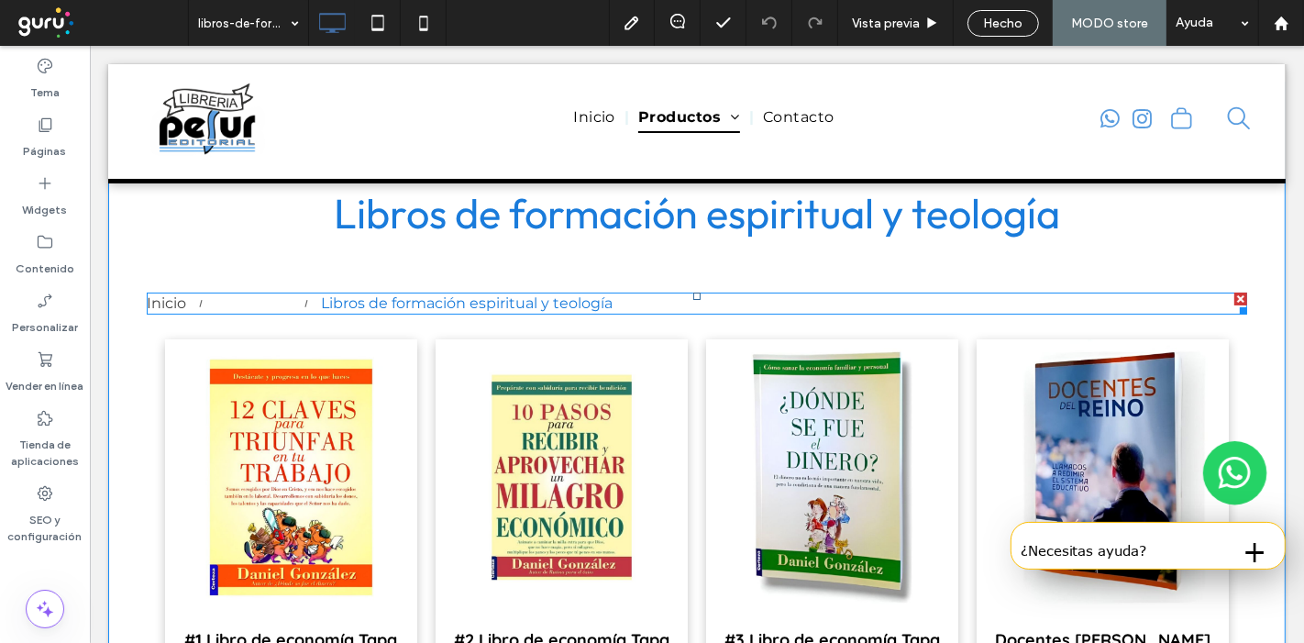
click at [219, 293] on div "Productos" at bounding box center [253, 304] width 76 height 22
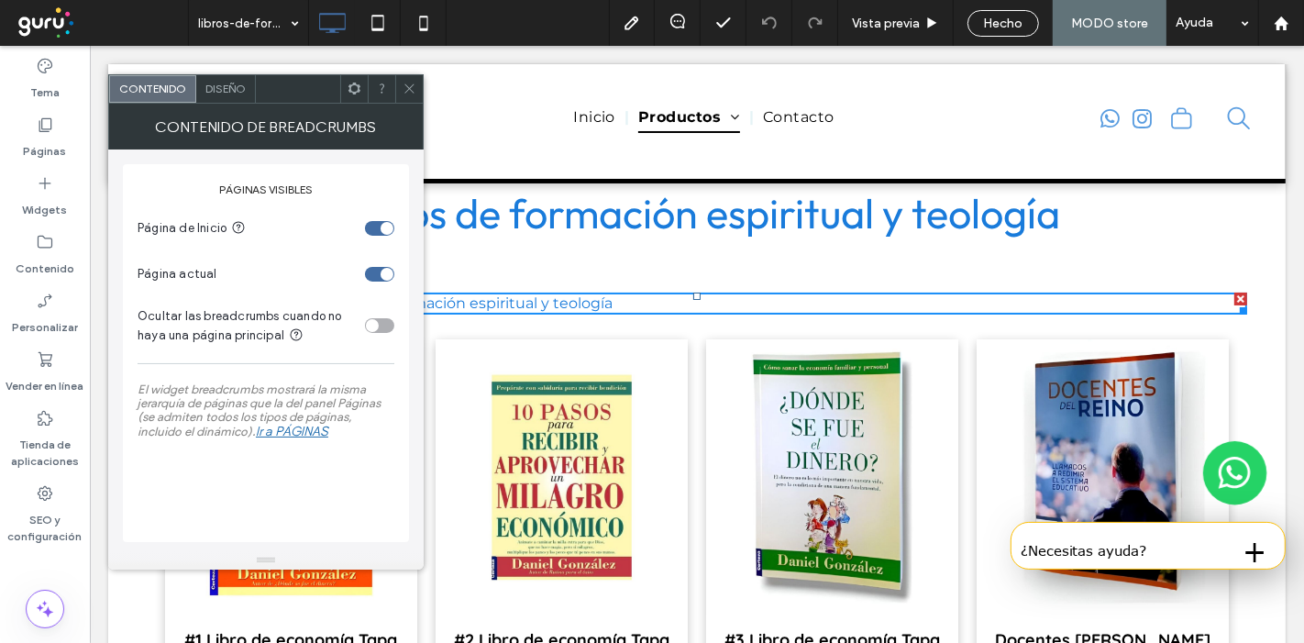
click at [218, 83] on span "Diseño" at bounding box center [225, 89] width 40 height 14
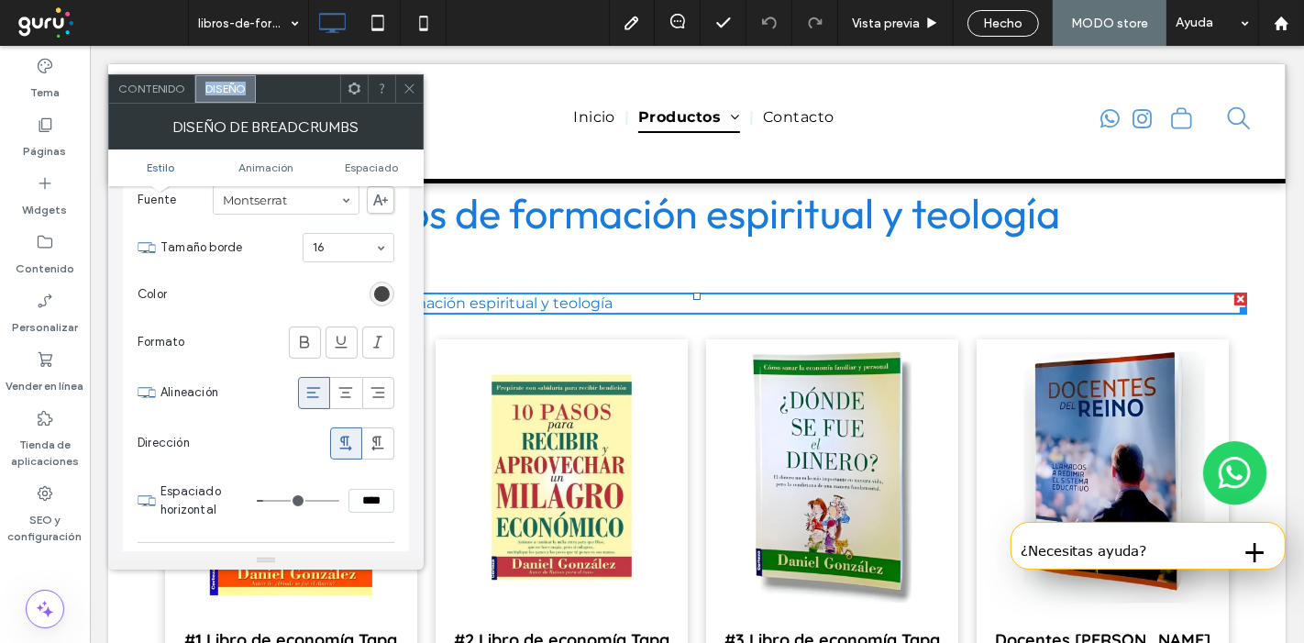
scroll to position [102, 0]
click at [378, 300] on div "rgba(68, 68, 68, 1)" at bounding box center [382, 293] width 25 height 25
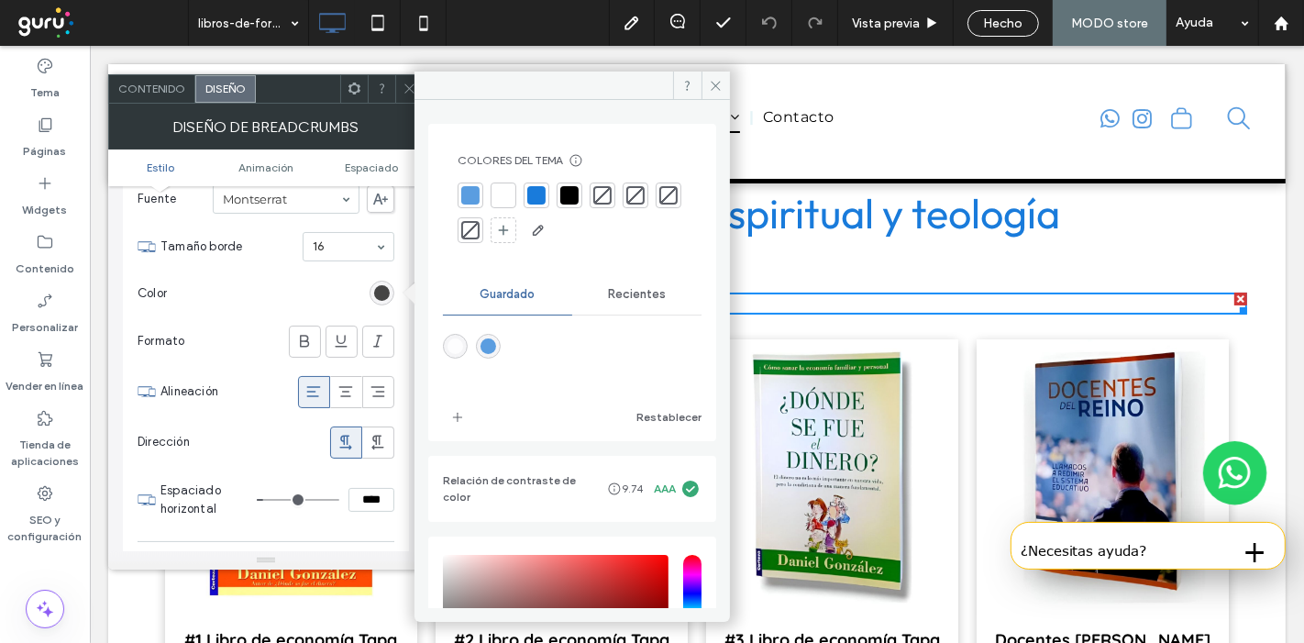
click at [378, 300] on div "rgba(68, 68, 68, 1)" at bounding box center [382, 293] width 25 height 25
click at [582, 194] on div at bounding box center [572, 214] width 229 height 62
click at [579, 194] on div at bounding box center [569, 195] width 18 height 18
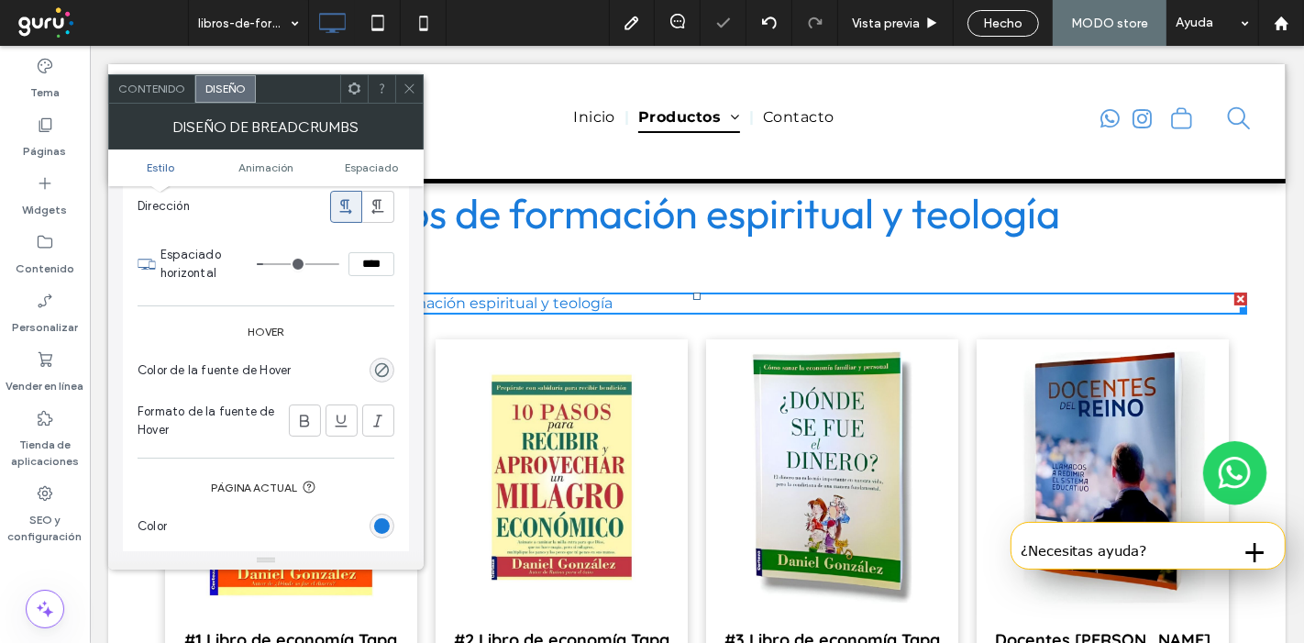
scroll to position [339, 0]
click at [387, 356] on div "rgba(0, 0, 0, 0)" at bounding box center [382, 368] width 25 height 25
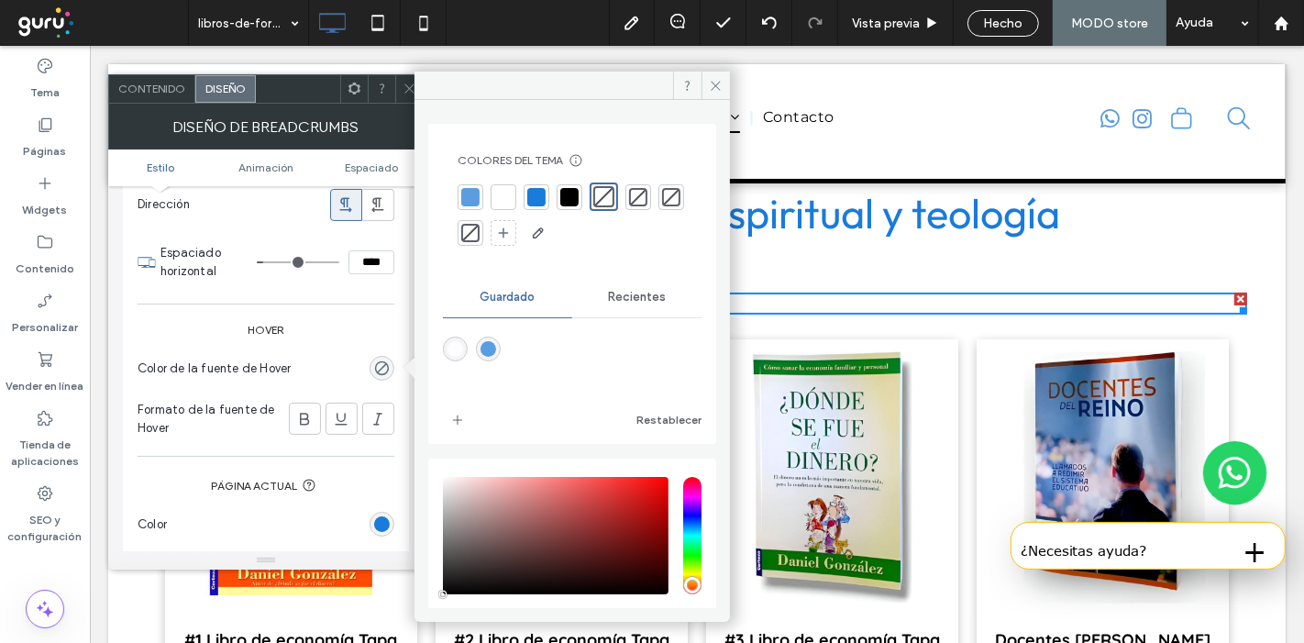
click at [546, 194] on div at bounding box center [537, 197] width 26 height 26
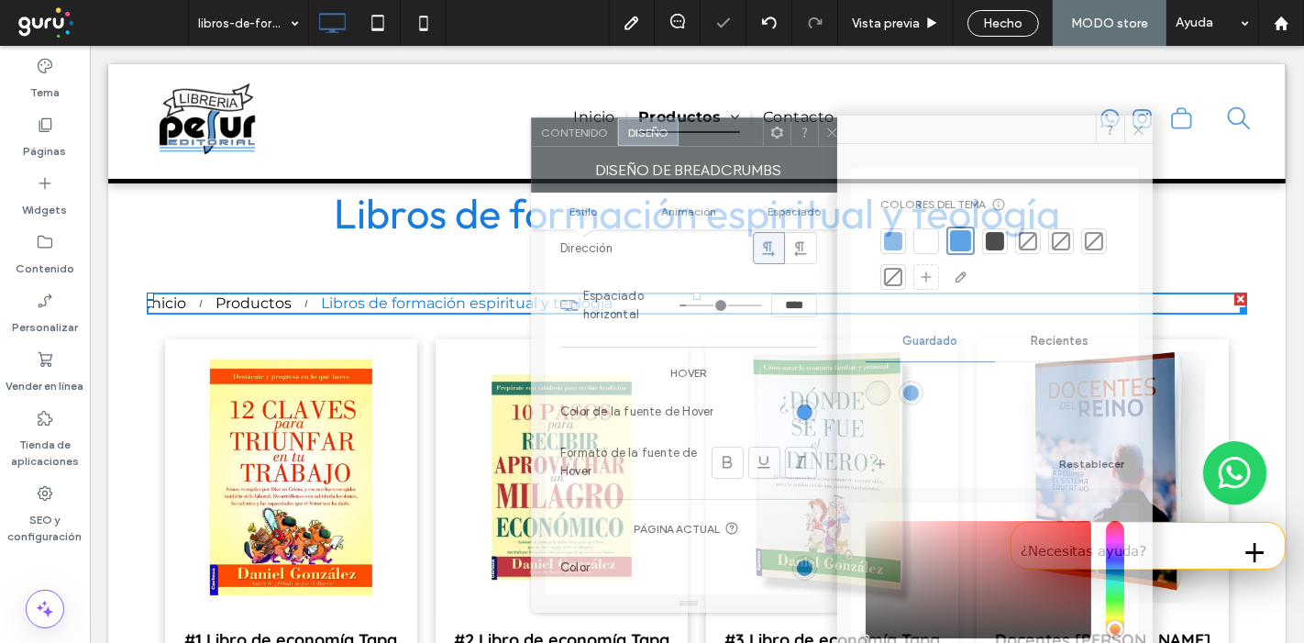
drag, startPoint x: 295, startPoint y: 98, endPoint x: 618, endPoint y: 163, distance: 329.4
click at [702, 146] on div at bounding box center [721, 132] width 84 height 28
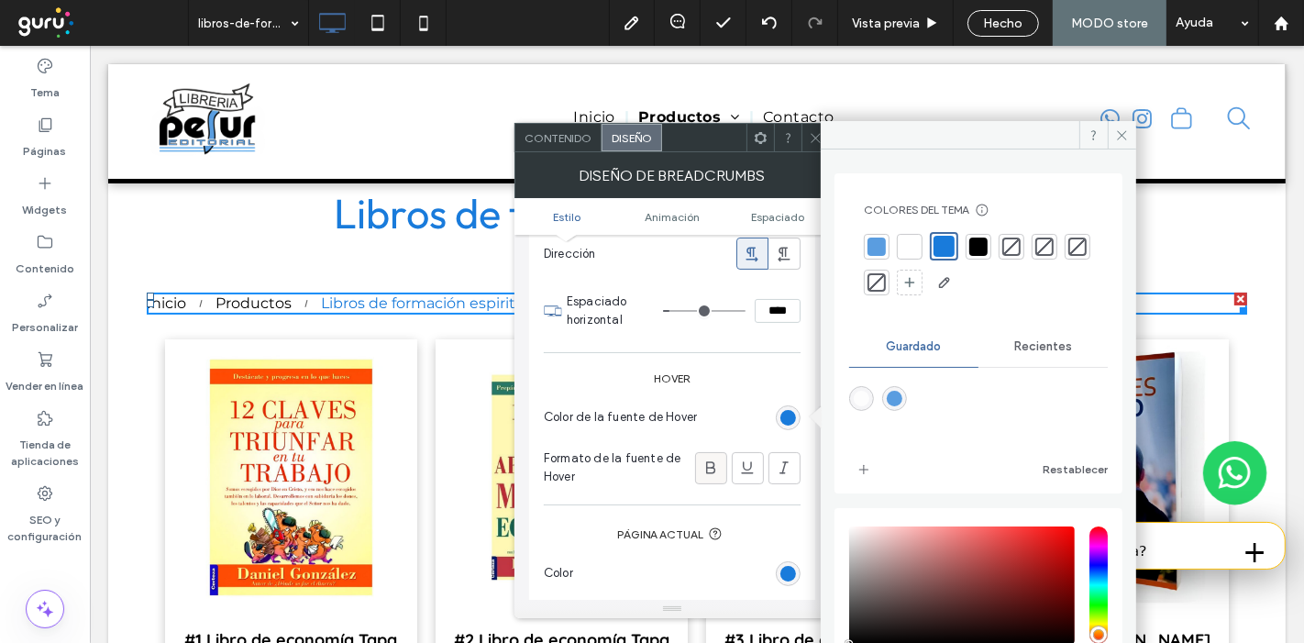
click at [720, 467] on icon at bounding box center [711, 468] width 18 height 18
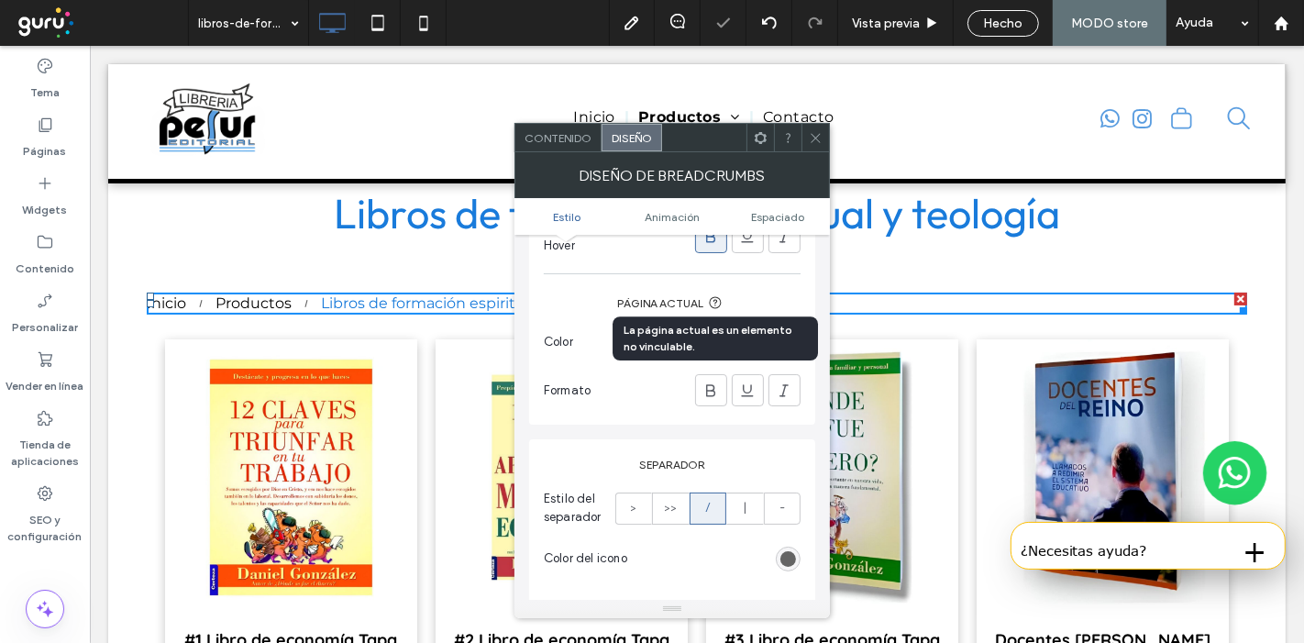
scroll to position [572, 0]
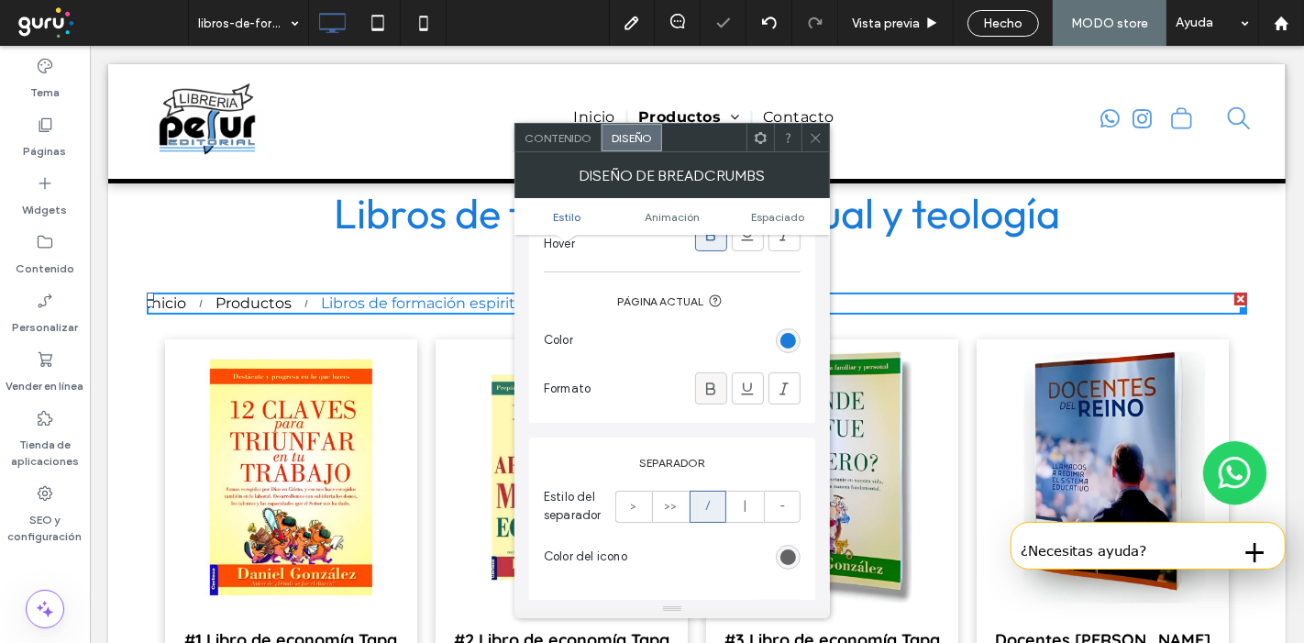
click at [699, 394] on div at bounding box center [711, 388] width 30 height 30
click at [814, 138] on icon at bounding box center [816, 138] width 14 height 14
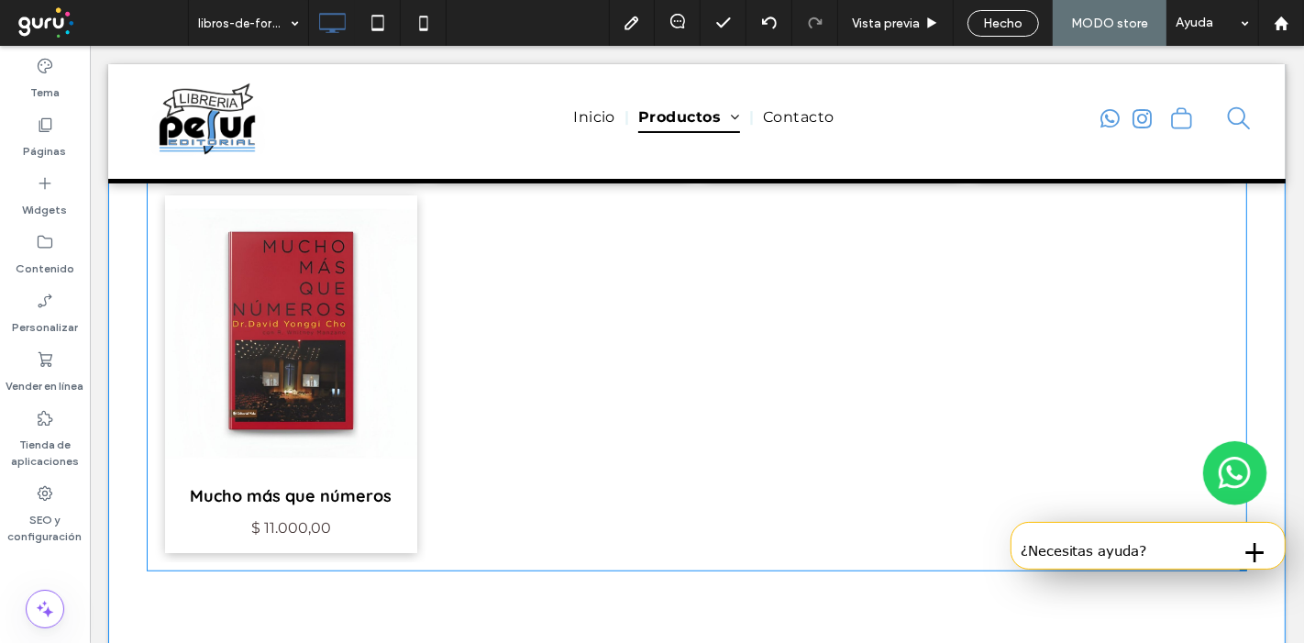
scroll to position [1020, 0]
click at [307, 465] on link at bounding box center [290, 332] width 252 height 276
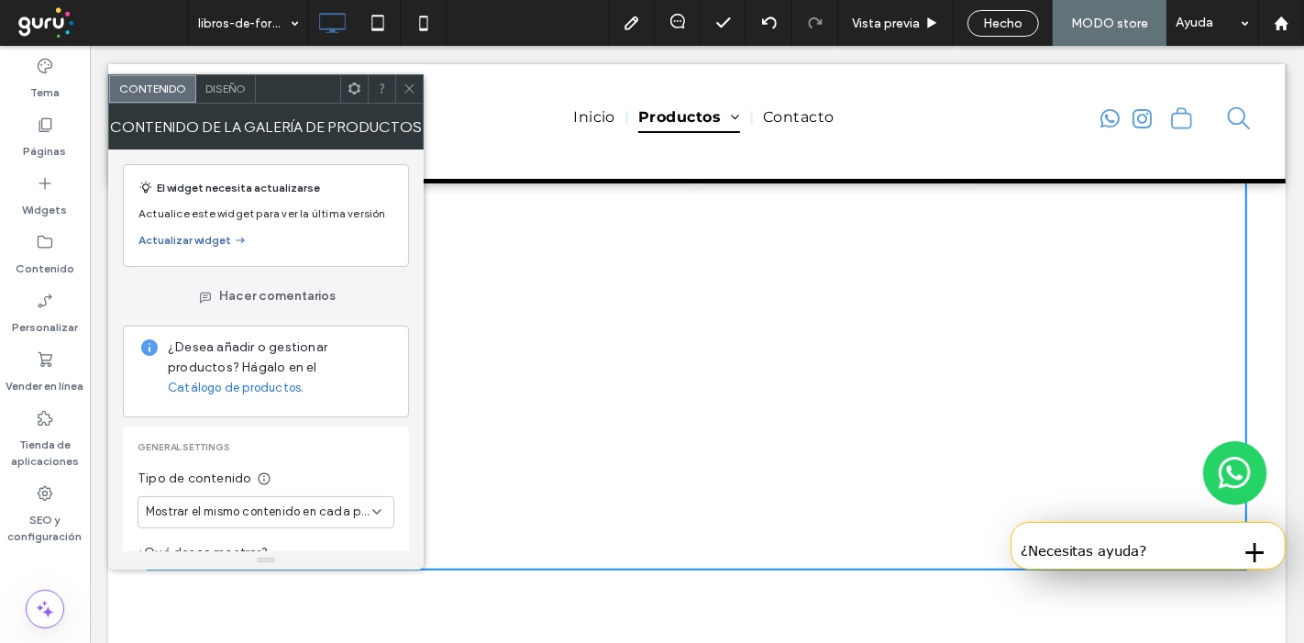
click at [228, 75] on div "Diseño" at bounding box center [226, 89] width 60 height 28
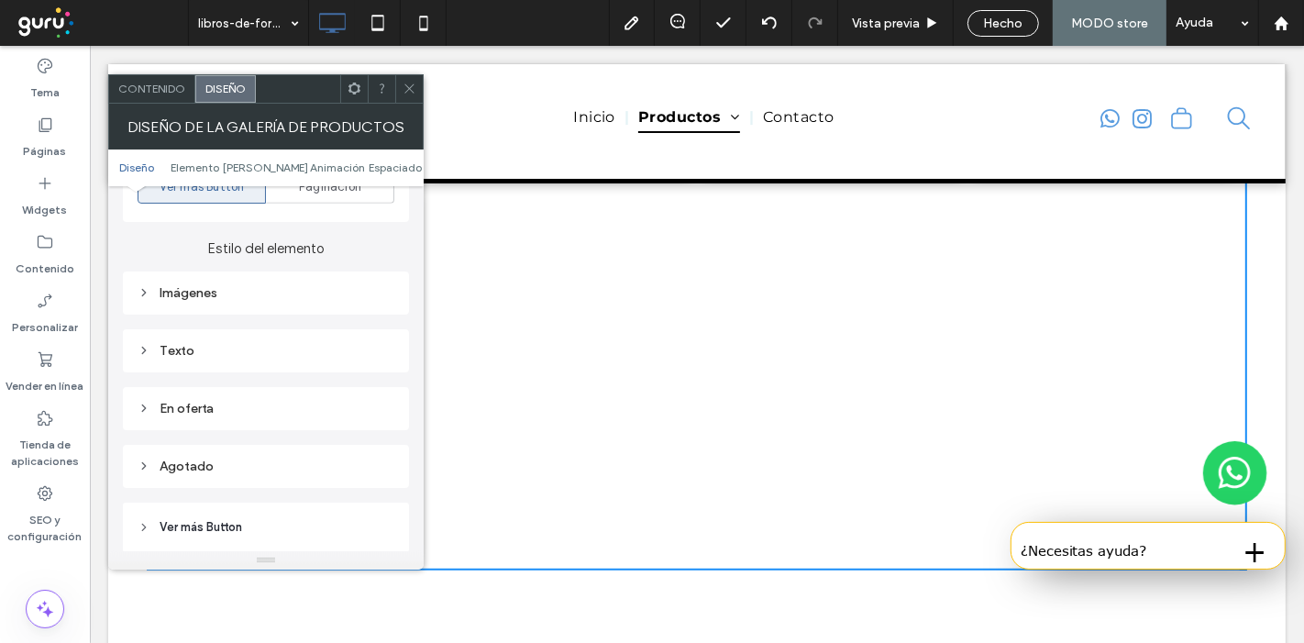
scroll to position [746, 0]
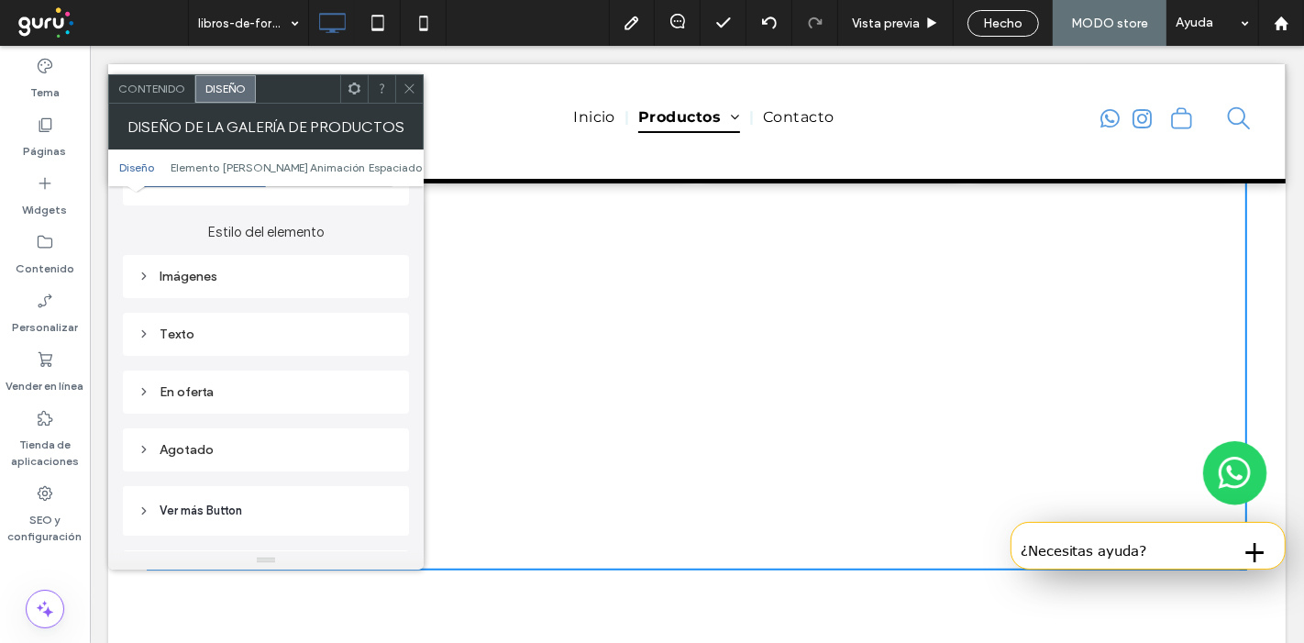
click at [229, 284] on div "Imágenes" at bounding box center [266, 276] width 257 height 25
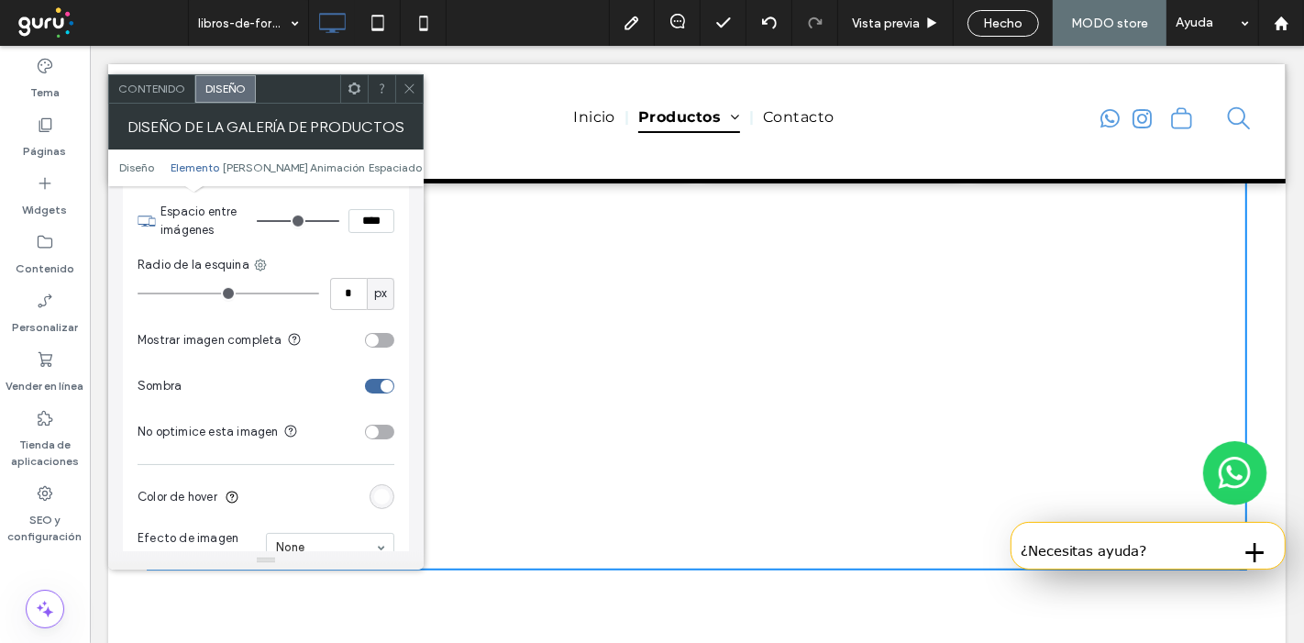
scroll to position [906, 0]
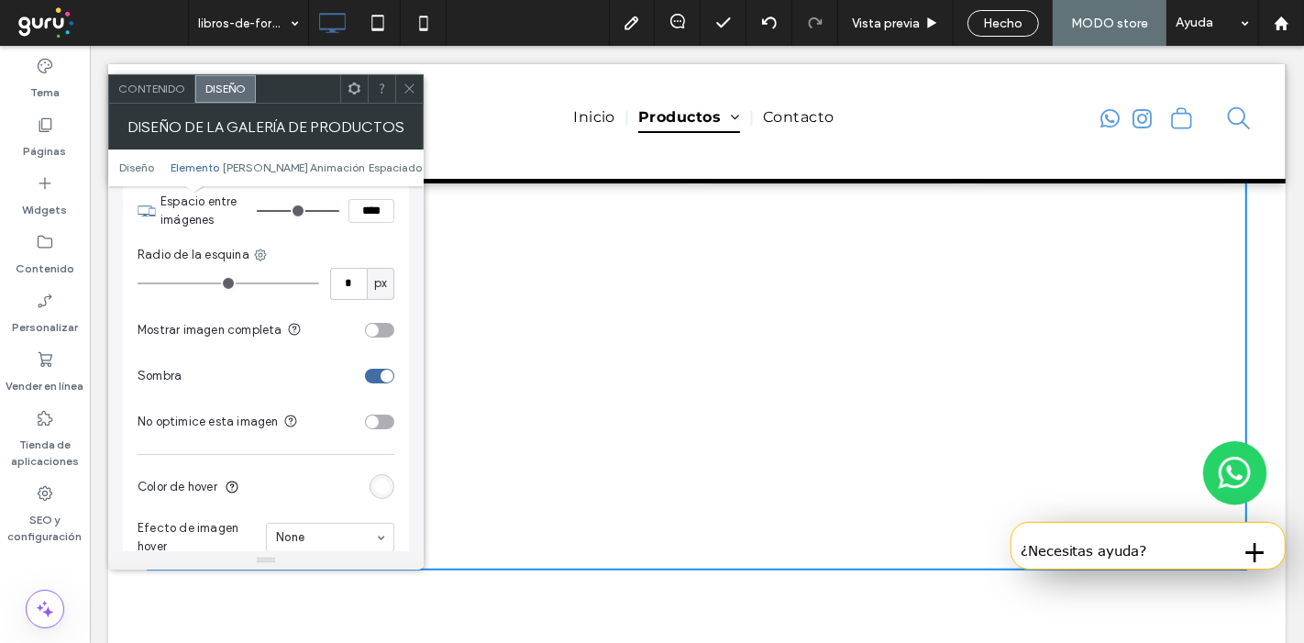
click at [381, 474] on div "rgba(255, 255, 255, 0.9)" at bounding box center [382, 486] width 25 height 25
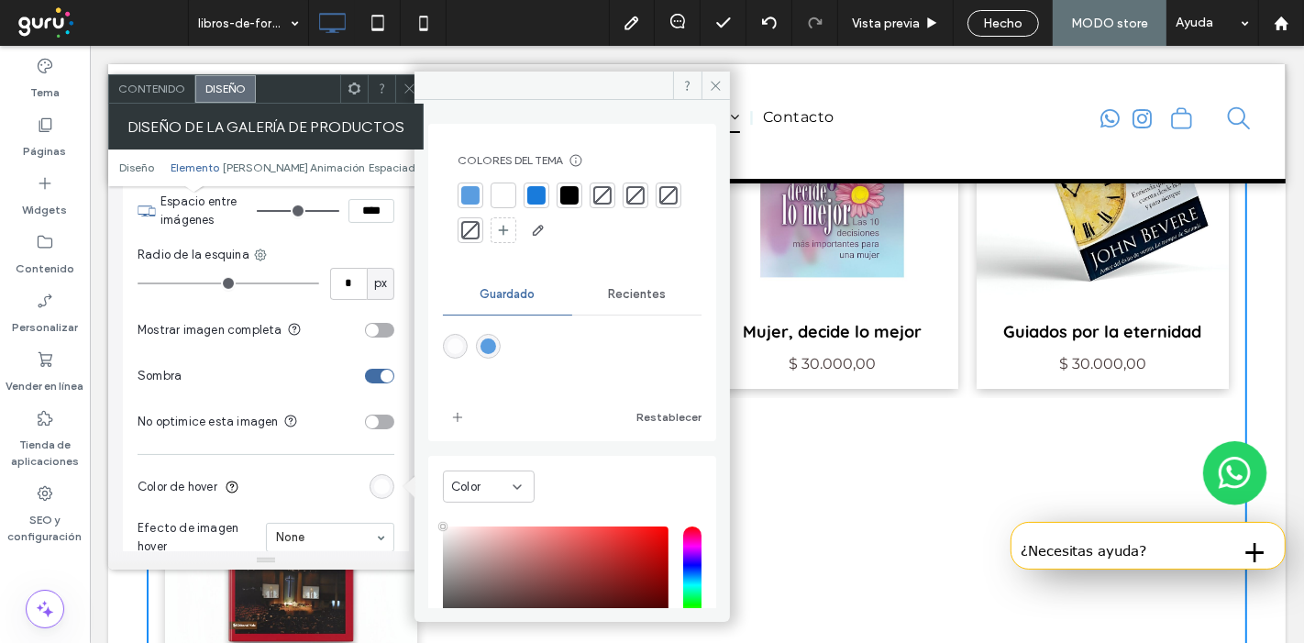
scroll to position [783, 0]
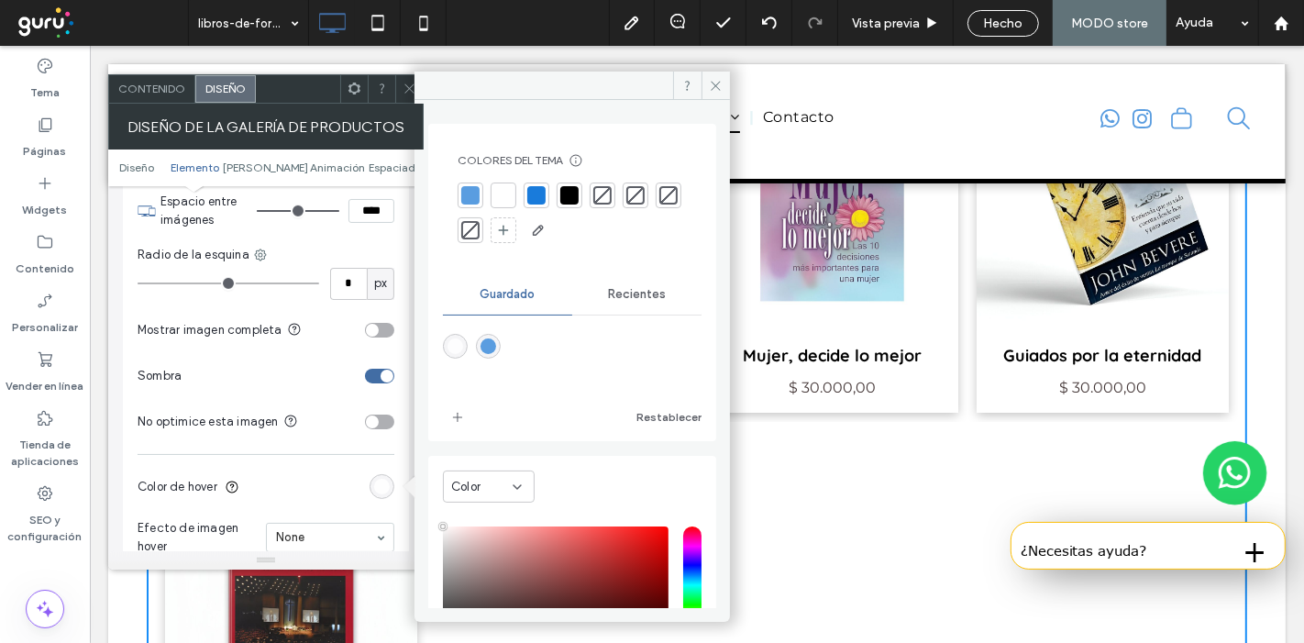
click at [496, 339] on div "rgba(90,157,224,1)" at bounding box center [489, 346] width 16 height 16
type input "*******"
type input "***"
type input "****"
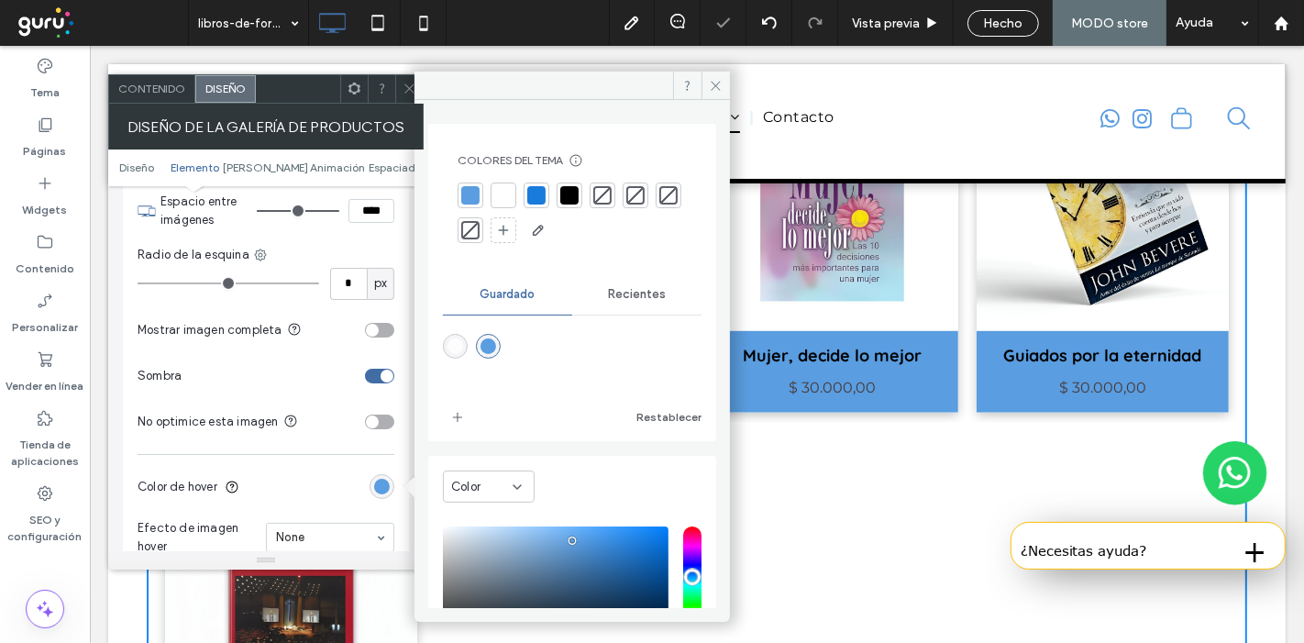
scroll to position [151, 0]
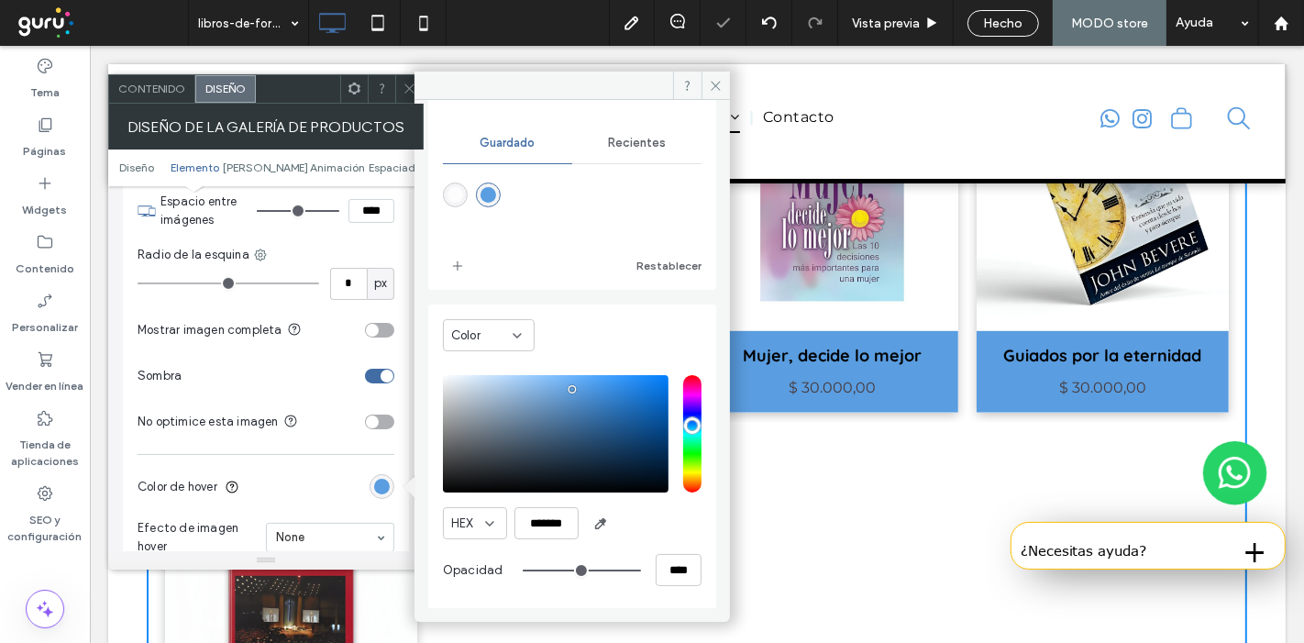
type input "**"
type input "***"
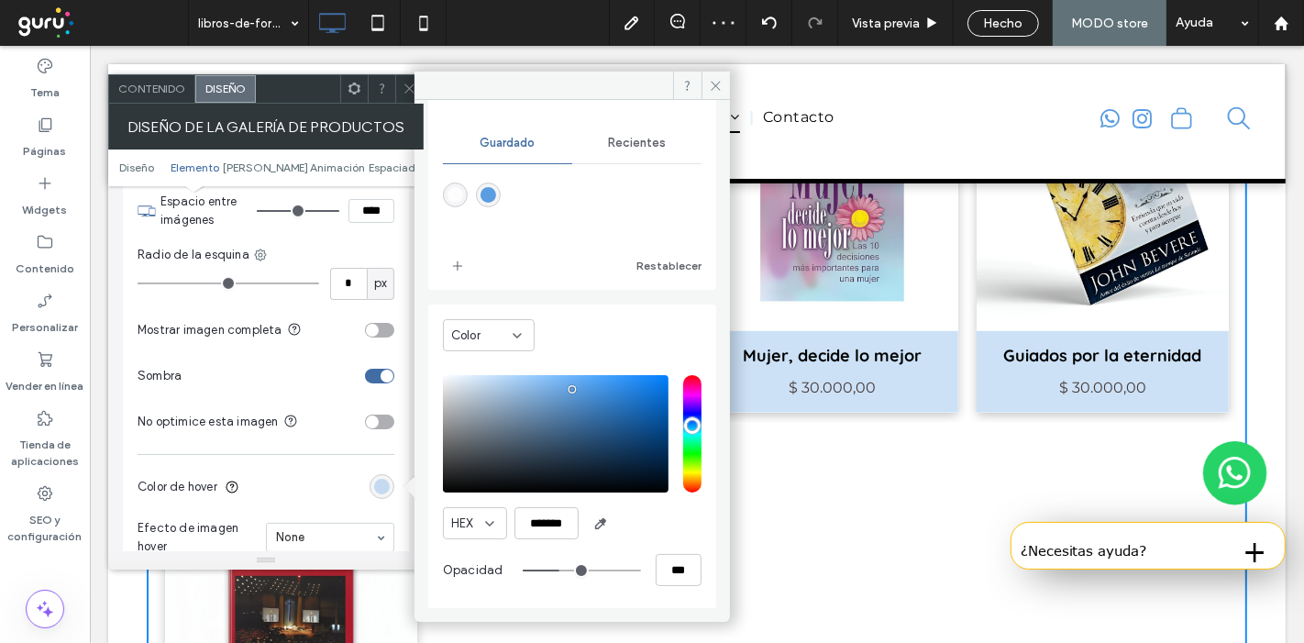
click at [552, 570] on input "range" at bounding box center [582, 571] width 118 height 2
type input "**"
type input "***"
type input "**"
type input "***"
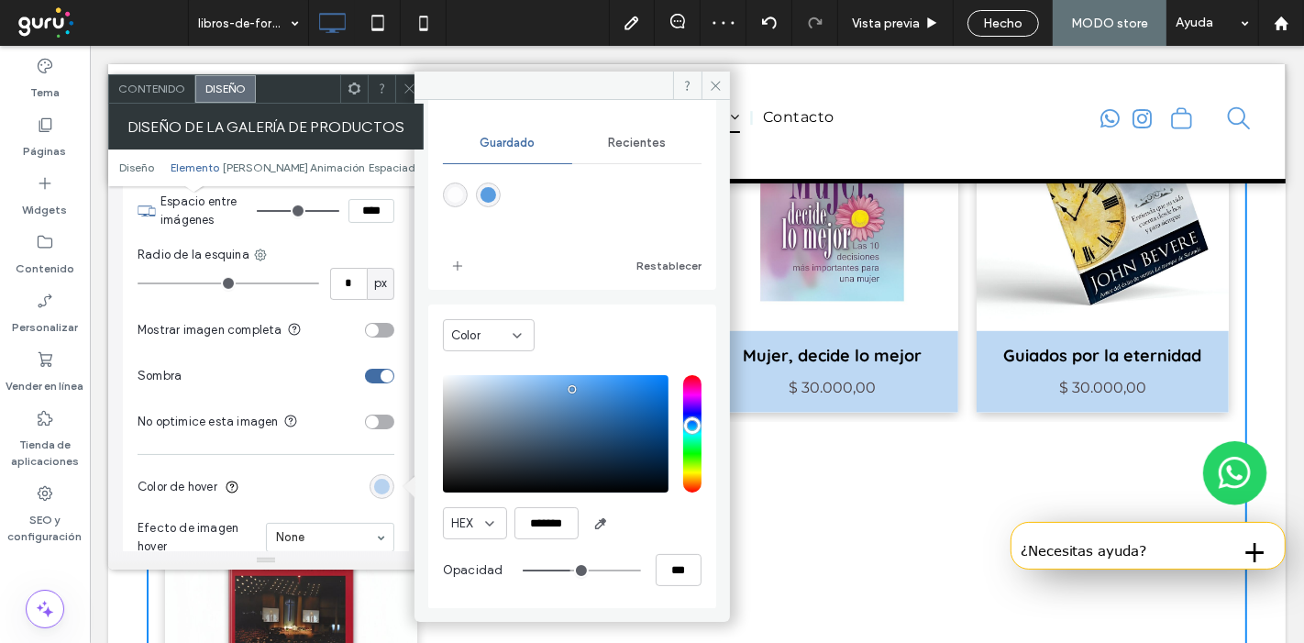
type input "**"
type input "***"
type input "**"
type input "***"
type input "**"
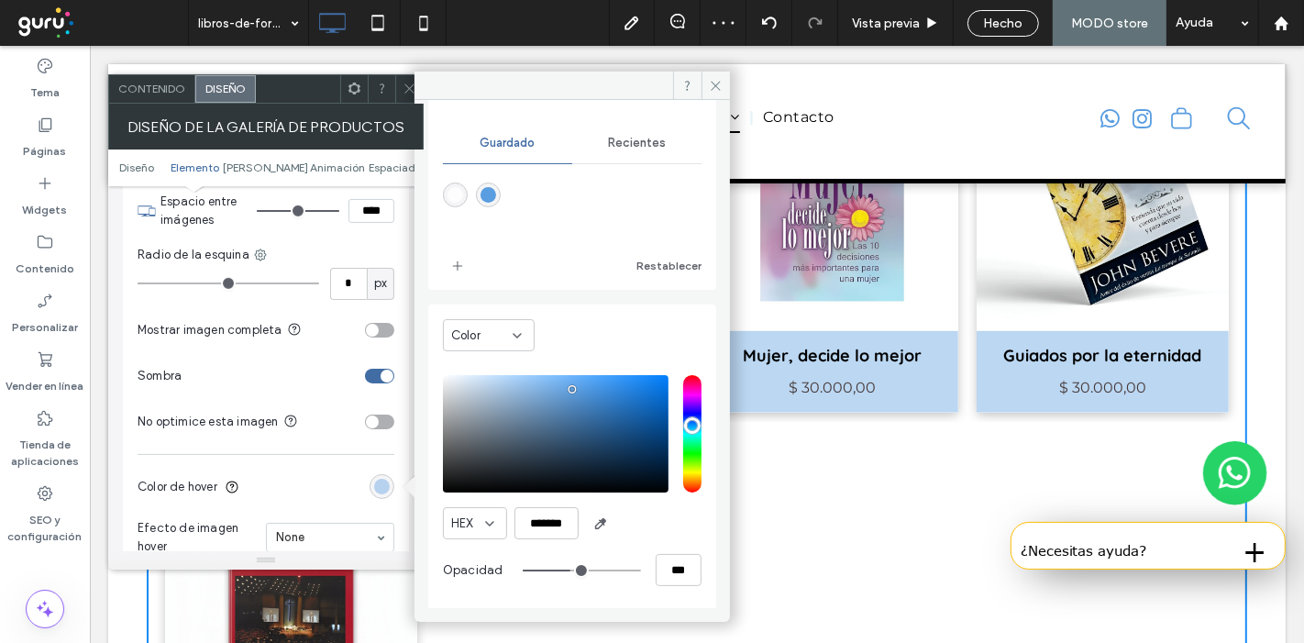
type input "***"
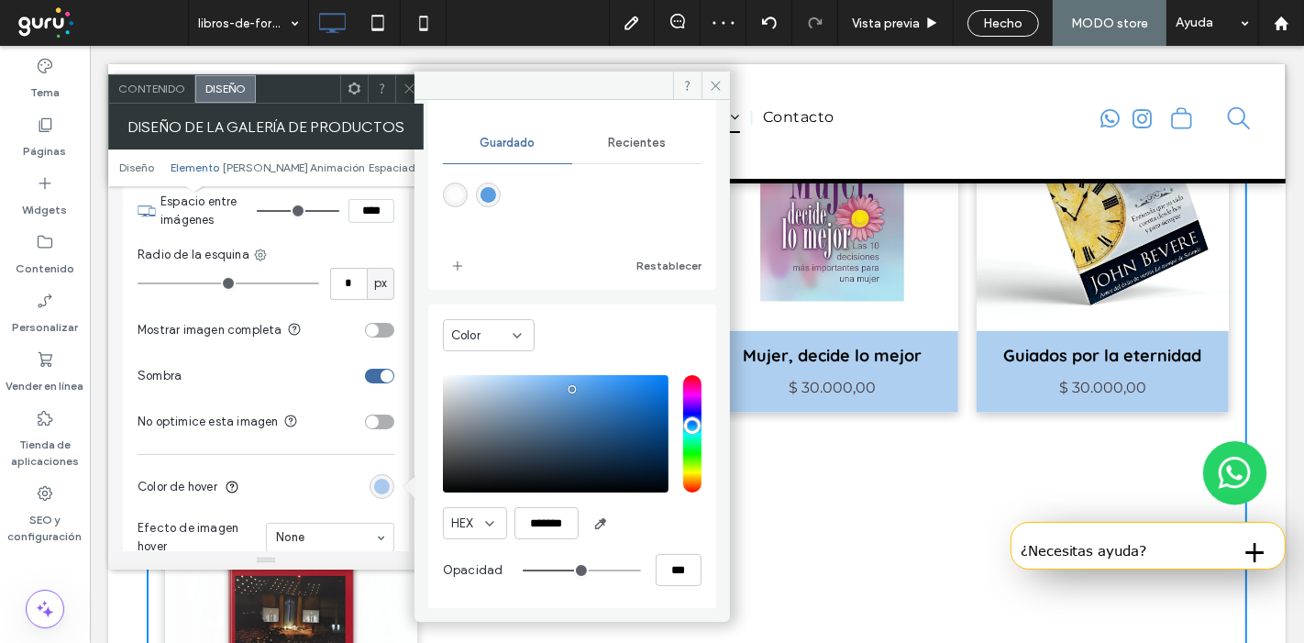
drag, startPoint x: 552, startPoint y: 566, endPoint x: 571, endPoint y: 567, distance: 18.4
type input "**"
click at [571, 570] on input "range" at bounding box center [582, 571] width 118 height 2
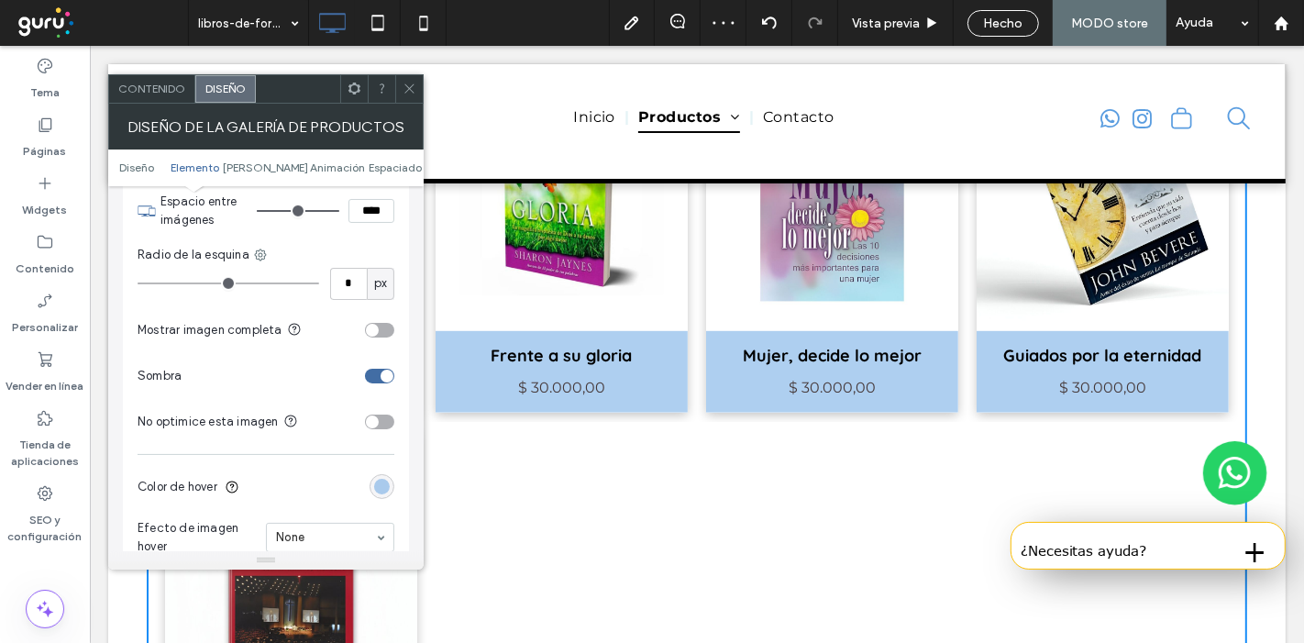
scroll to position [1233, 0]
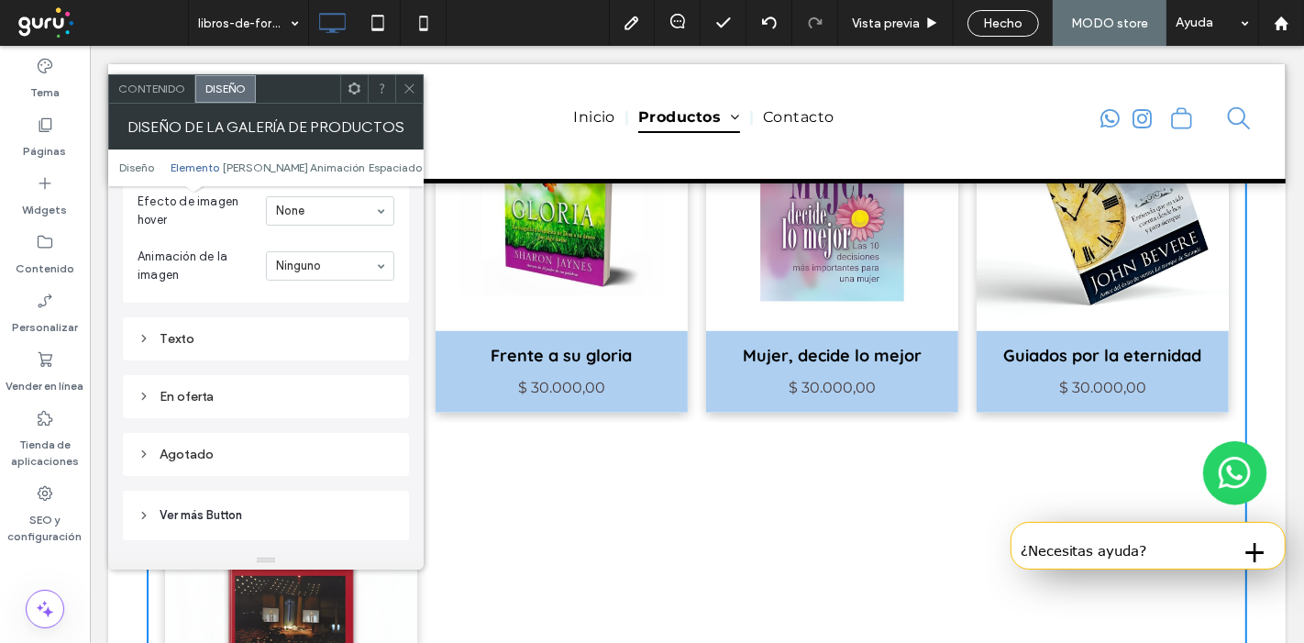
click at [236, 331] on div "Texto" at bounding box center [266, 339] width 257 height 16
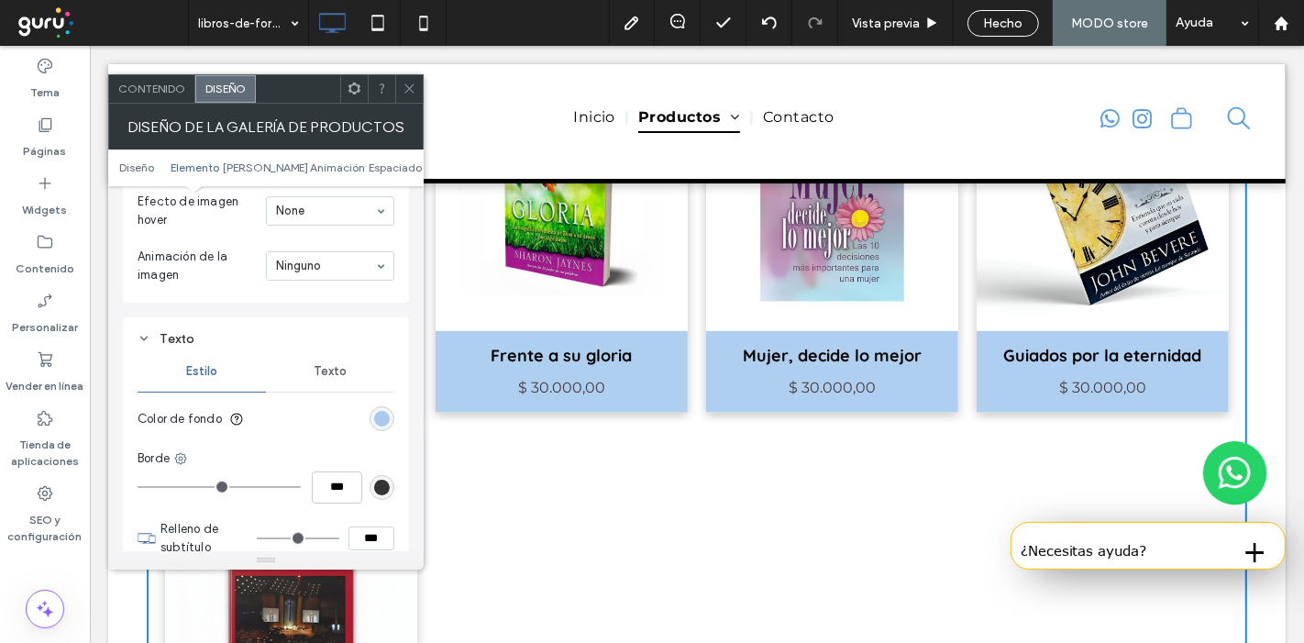
click at [326, 367] on span "Texto" at bounding box center [330, 371] width 33 height 15
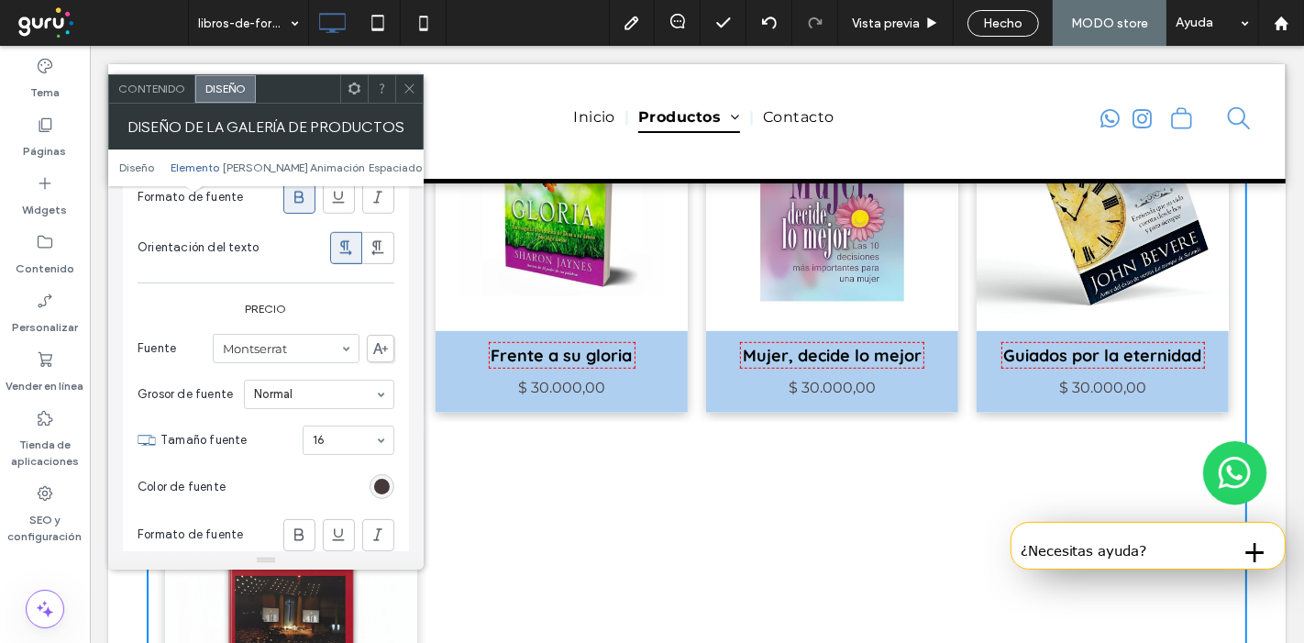
scroll to position [1677, 0]
drag, startPoint x: 371, startPoint y: 486, endPoint x: 386, endPoint y: 474, distance: 19.6
click at [386, 474] on section "Color de fuente" at bounding box center [266, 484] width 257 height 46
click at [386, 476] on div "rgb(70, 57, 57)" at bounding box center [382, 484] width 16 height 16
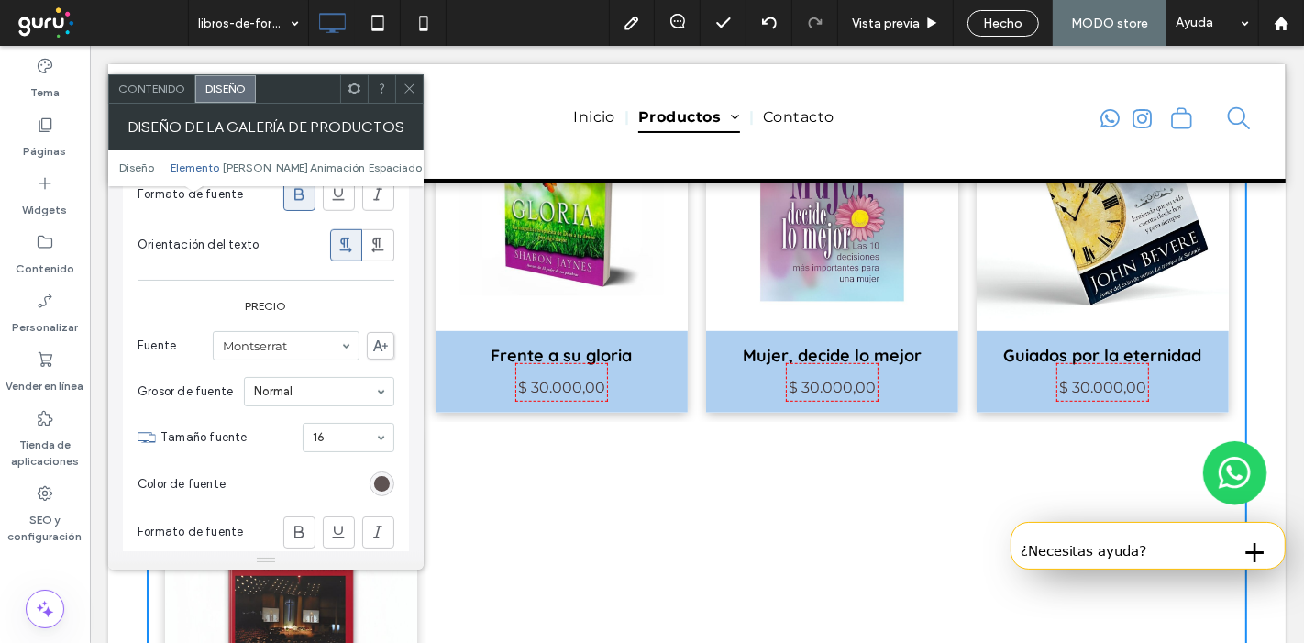
click at [386, 476] on div "rgb(70, 57, 57)" at bounding box center [382, 484] width 16 height 16
click at [716, 82] on div "Inicio Productos Biblias Libros de formación espiritual y teología Materiales p…" at bounding box center [696, 121] width 737 height 87
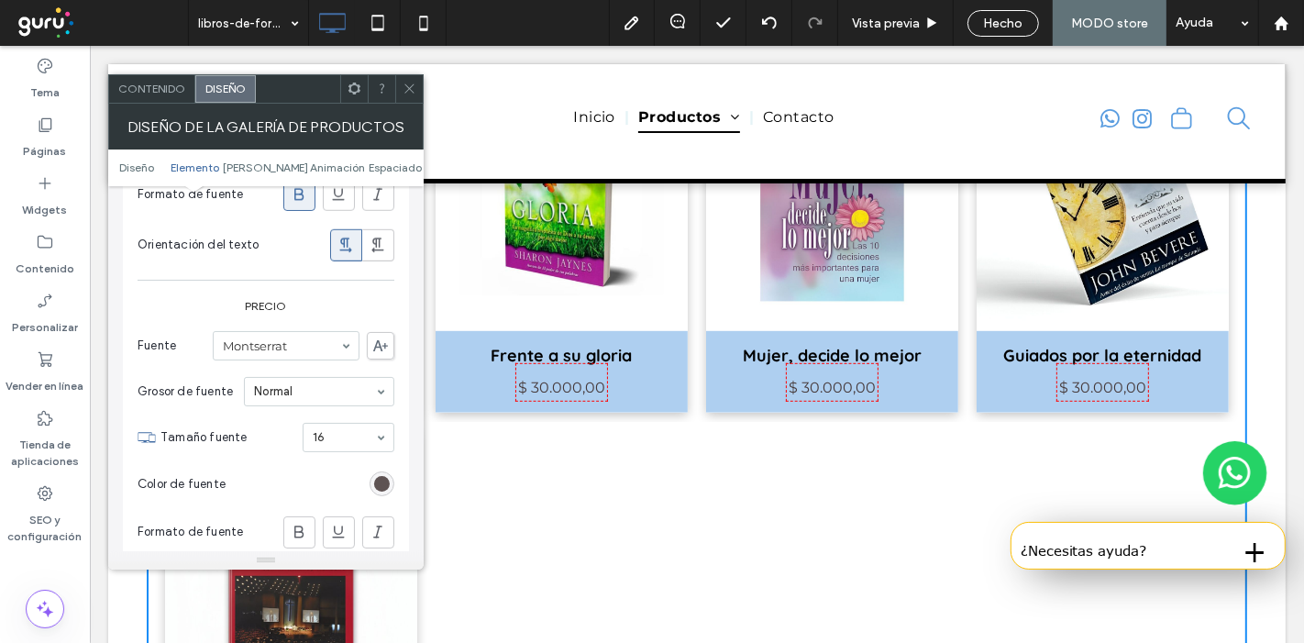
click at [716, 82] on div "Inicio Productos Biblias Libros de formación espiritual y teología Materiales p…" at bounding box center [696, 121] width 737 height 87
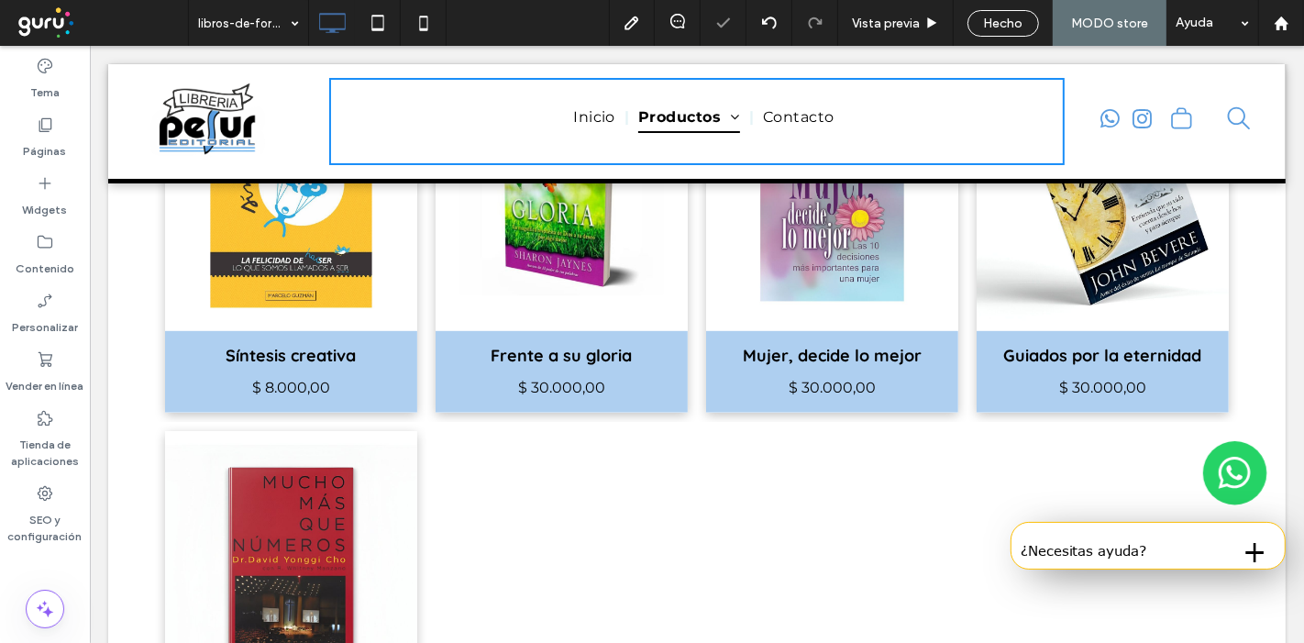
click at [405, 87] on div "Inicio Productos Biblias Libros de formación espiritual y teología Materiales p…" at bounding box center [696, 121] width 737 height 87
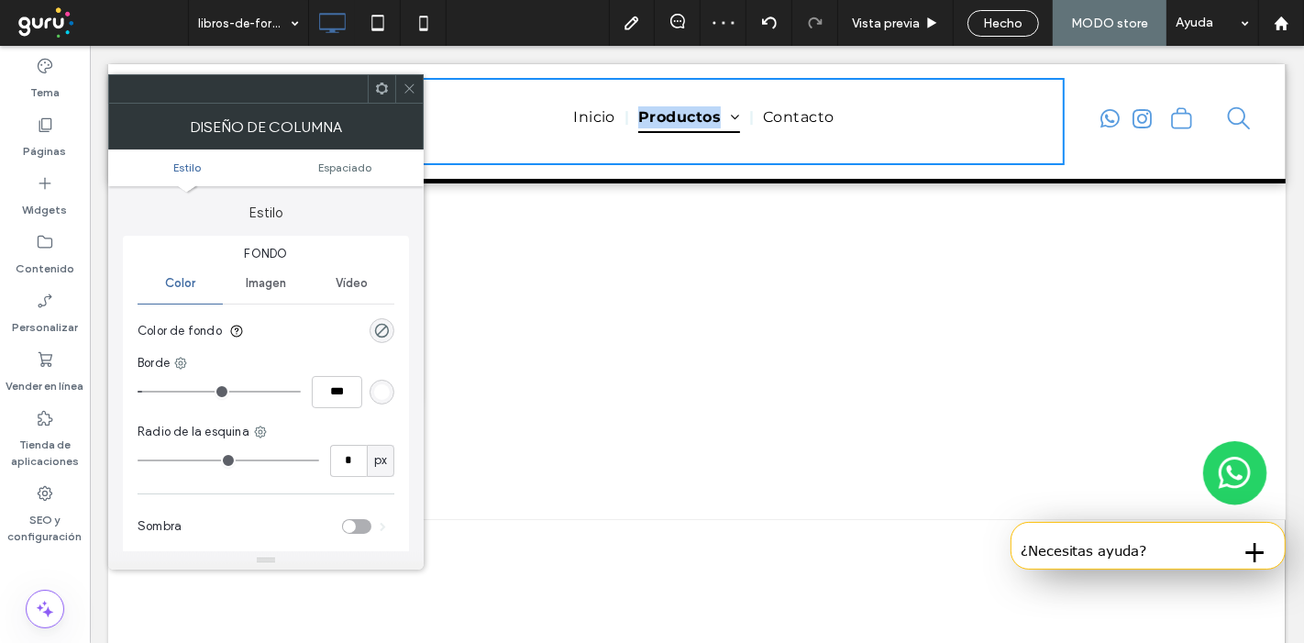
scroll to position [1173, 0]
click at [403, 95] on span at bounding box center [410, 89] width 14 height 28
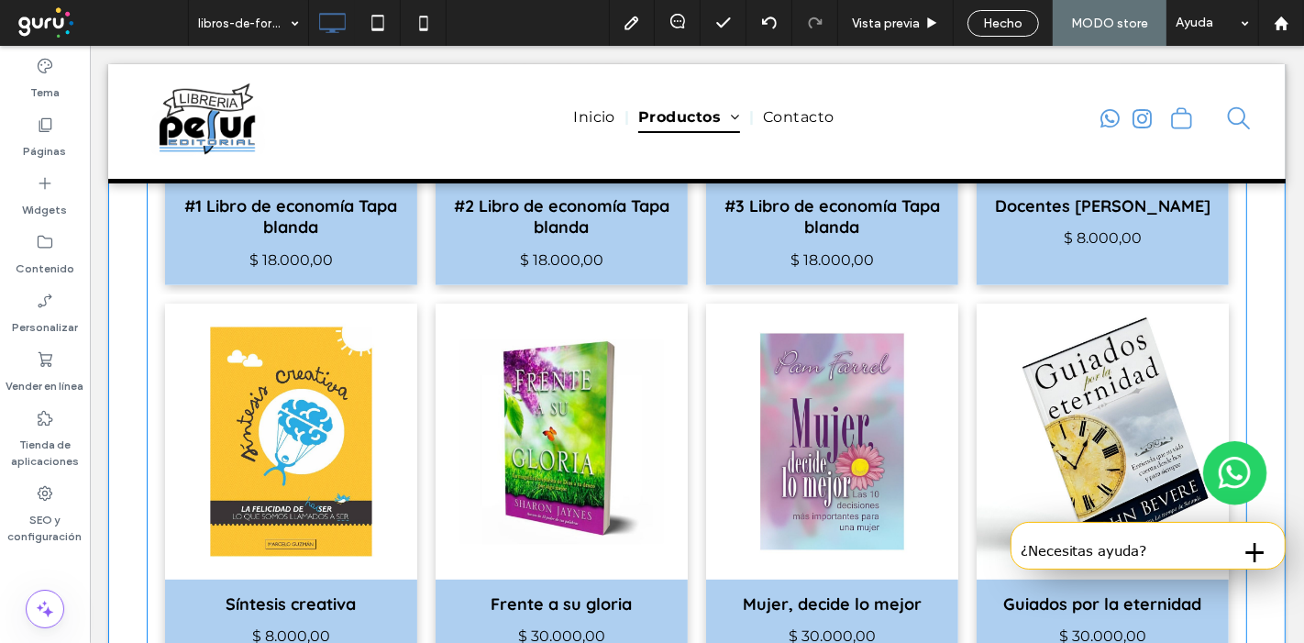
scroll to position [0, 0]
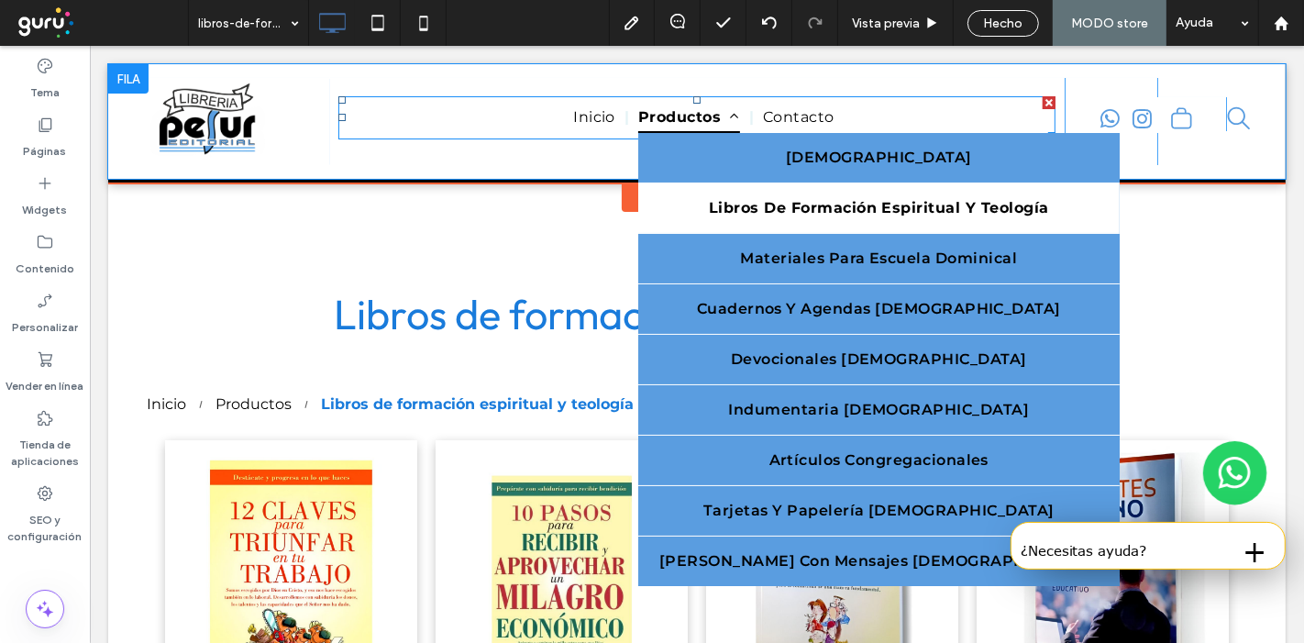
click at [741, 109] on li "Productos Biblias Libros de formación espiritual y teología Materiales para esc…" at bounding box center [690, 117] width 125 height 31
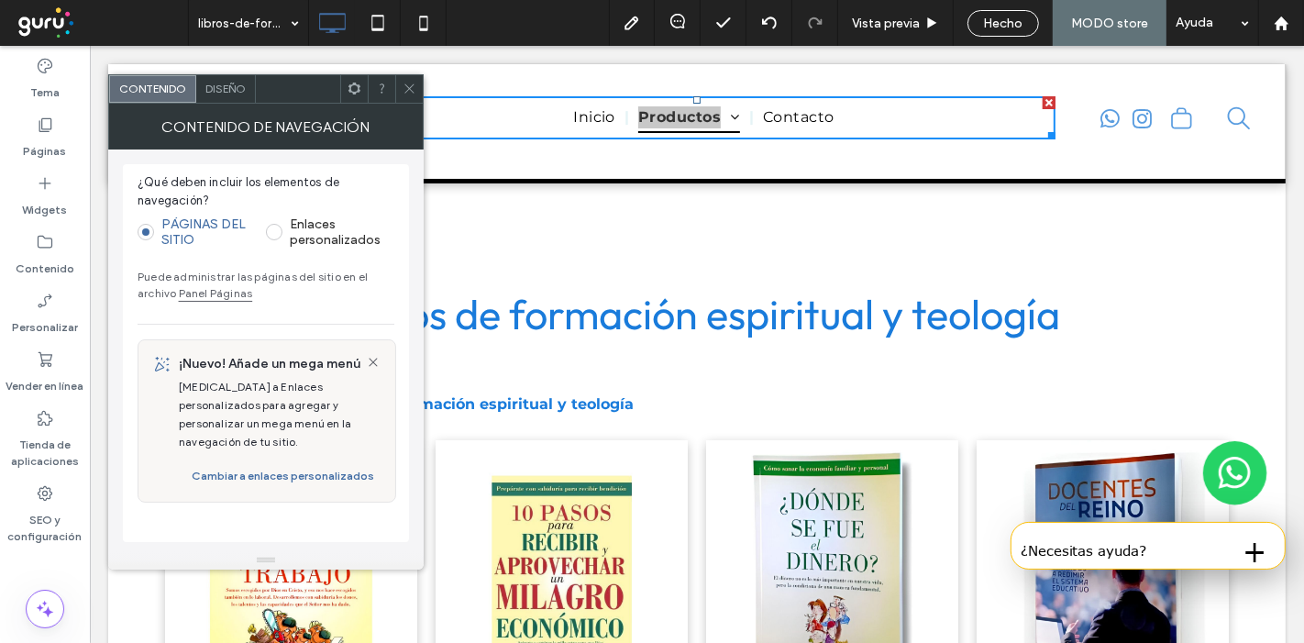
click at [224, 80] on div "Diseño" at bounding box center [226, 89] width 60 height 28
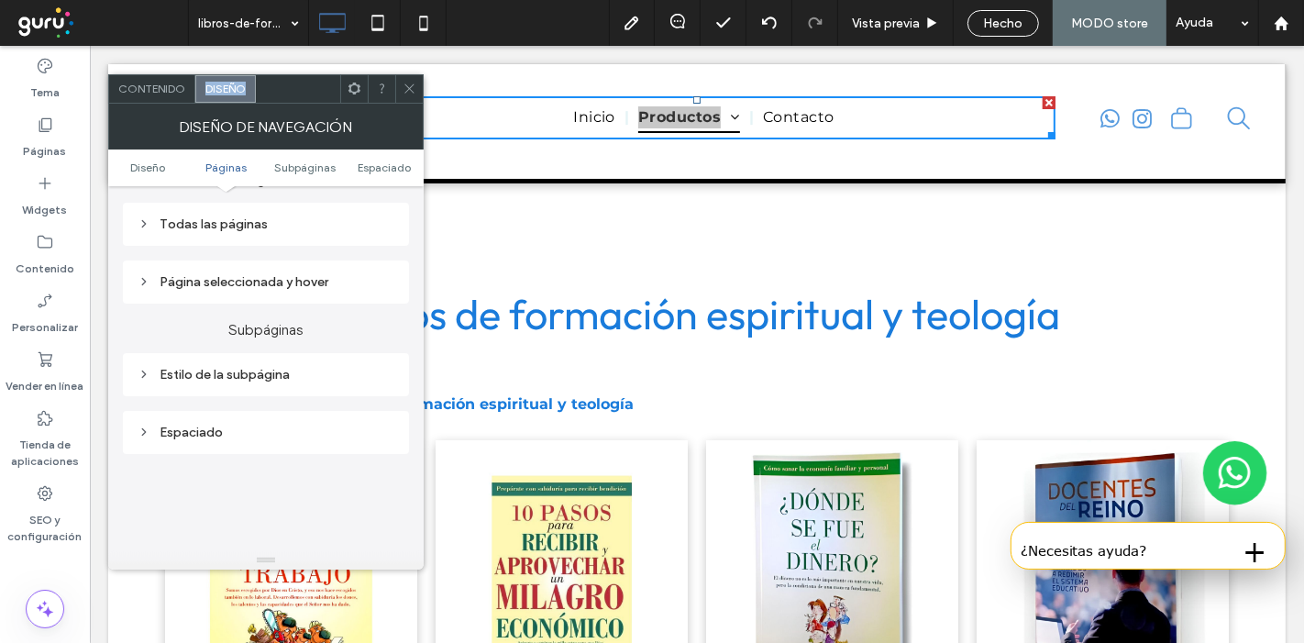
scroll to position [466, 0]
click at [292, 219] on div "Todas las páginas" at bounding box center [266, 224] width 257 height 16
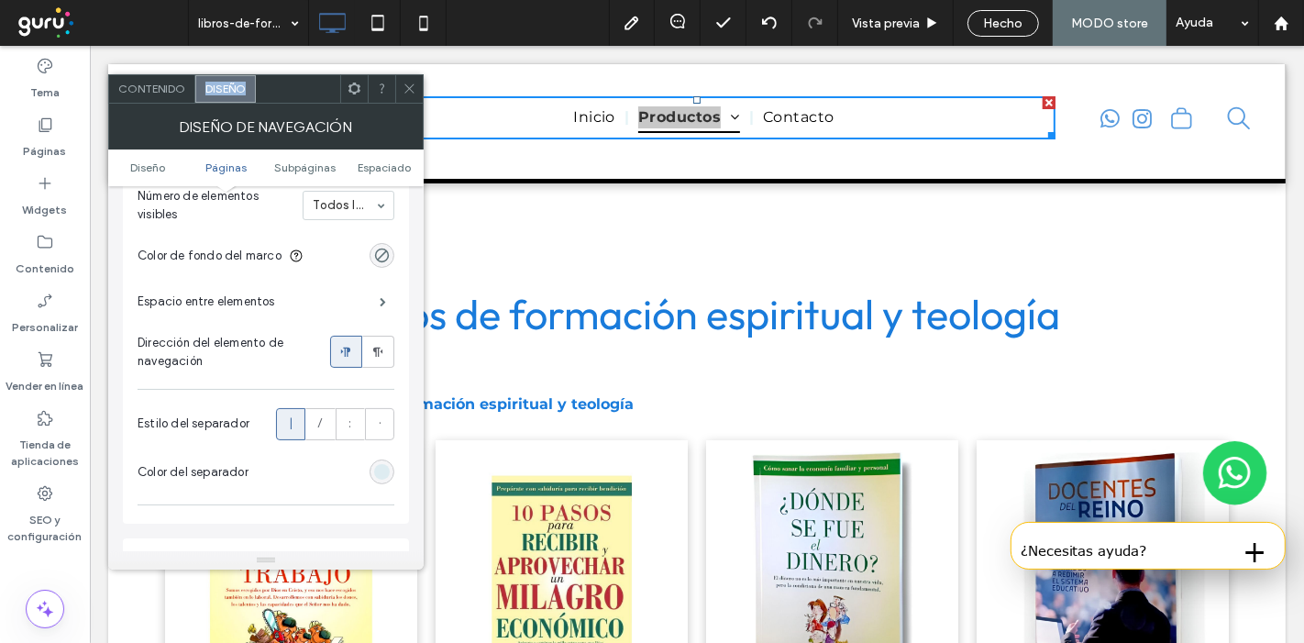
scroll to position [571, 0]
click at [387, 466] on div "rgba(182, 223, 229, 0.36)" at bounding box center [382, 471] width 16 height 16
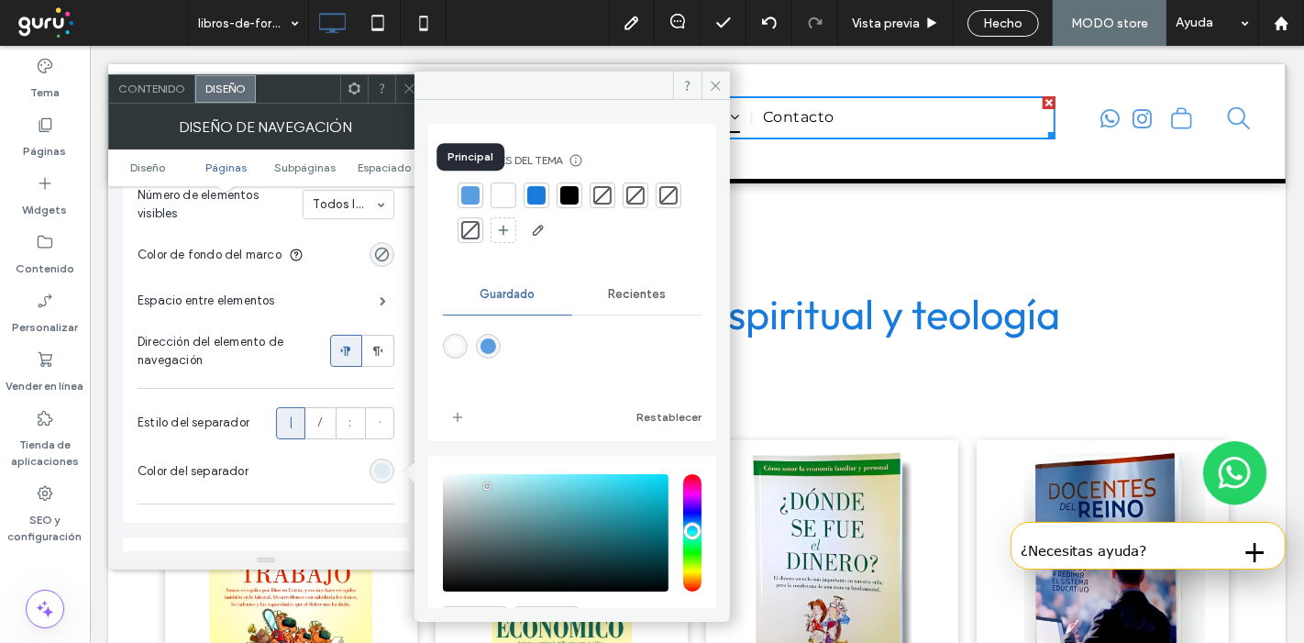
click at [473, 193] on div at bounding box center [470, 195] width 18 height 18
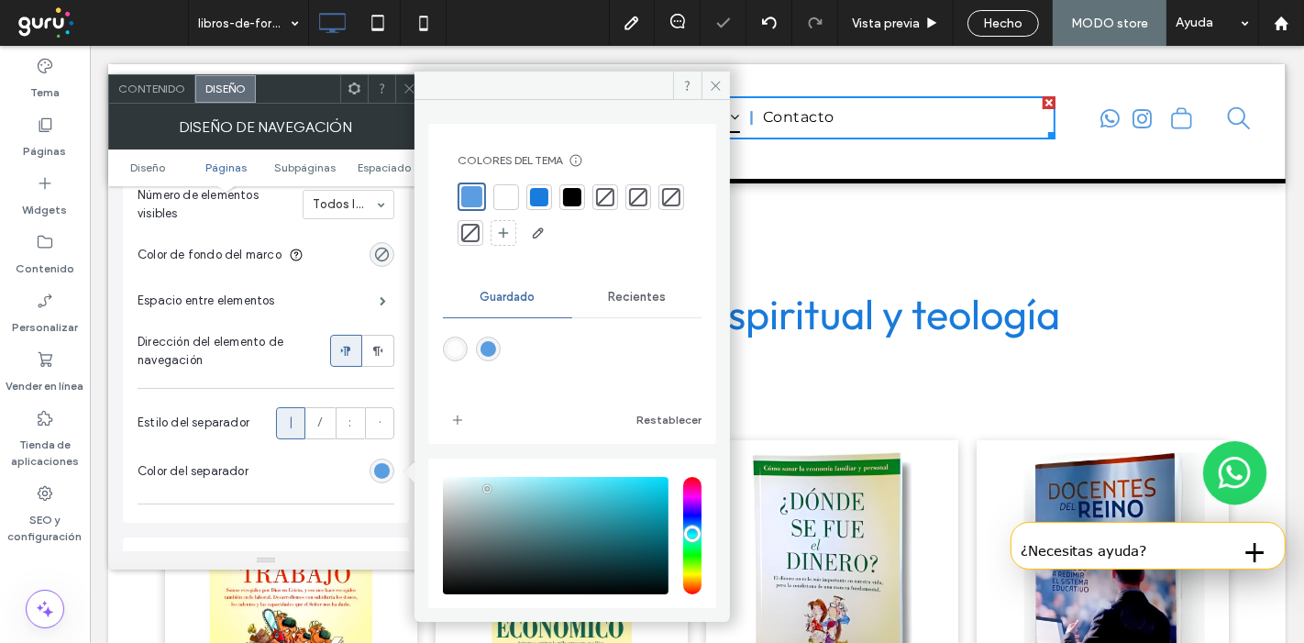
click at [390, 89] on div at bounding box center [382, 89] width 28 height 28
click at [405, 87] on icon at bounding box center [410, 89] width 14 height 14
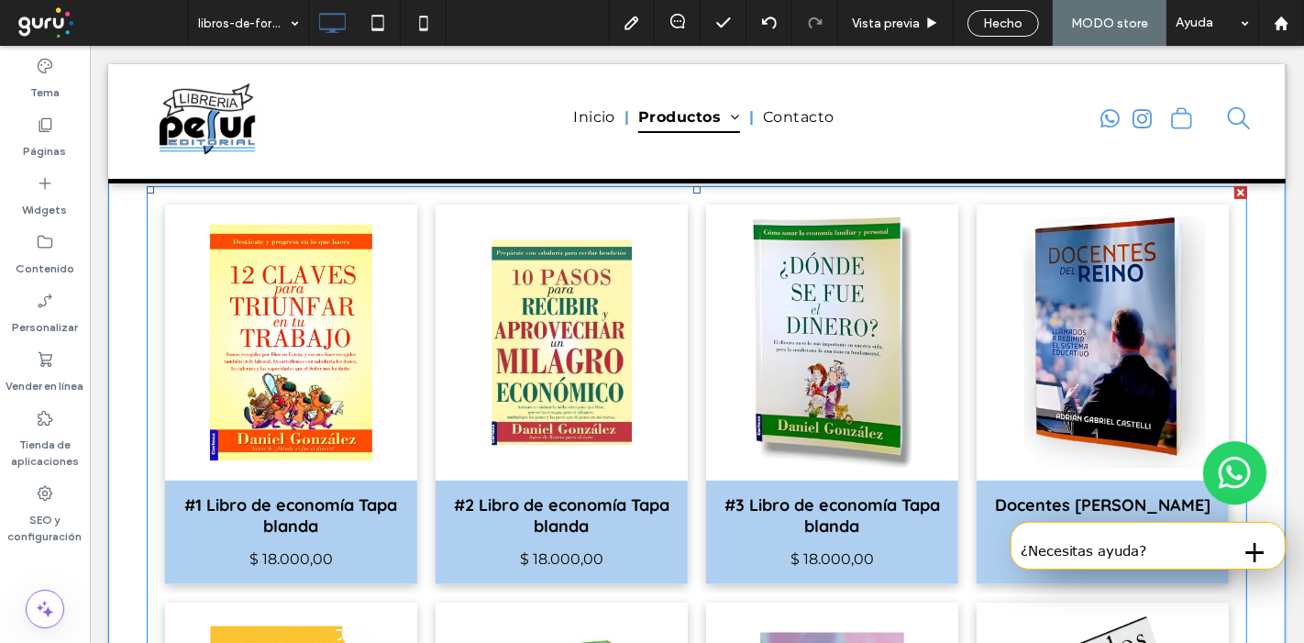
scroll to position [0, 0]
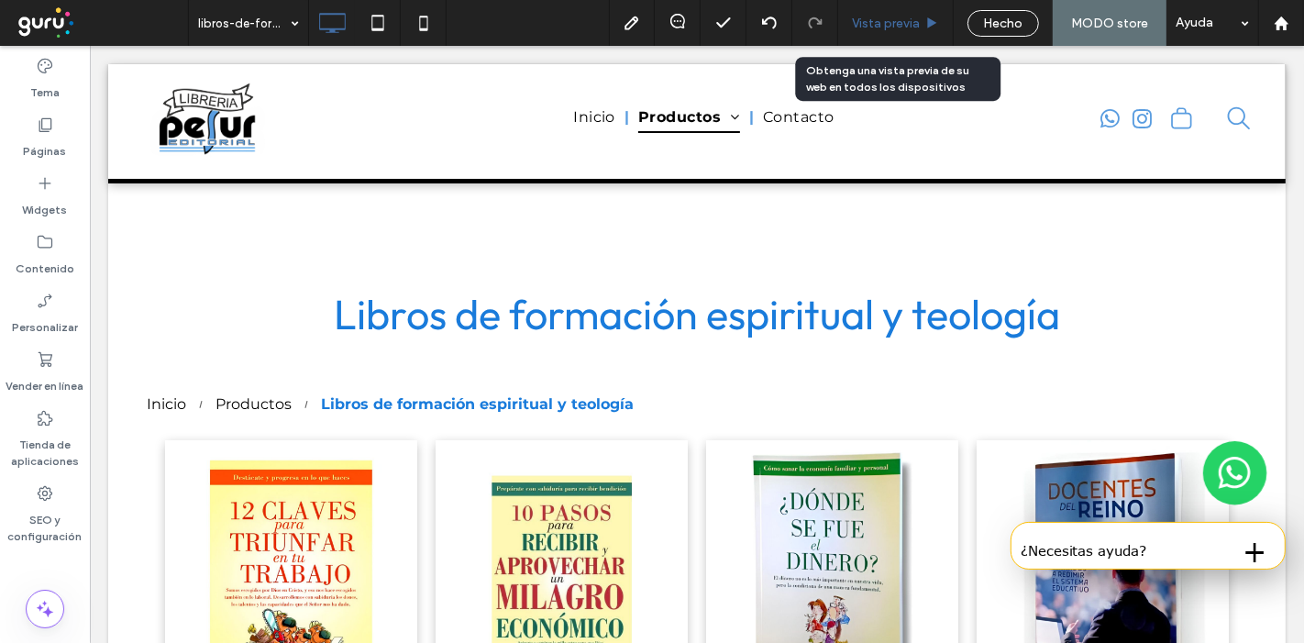
click at [883, 10] on div "Vista previa" at bounding box center [896, 23] width 116 height 46
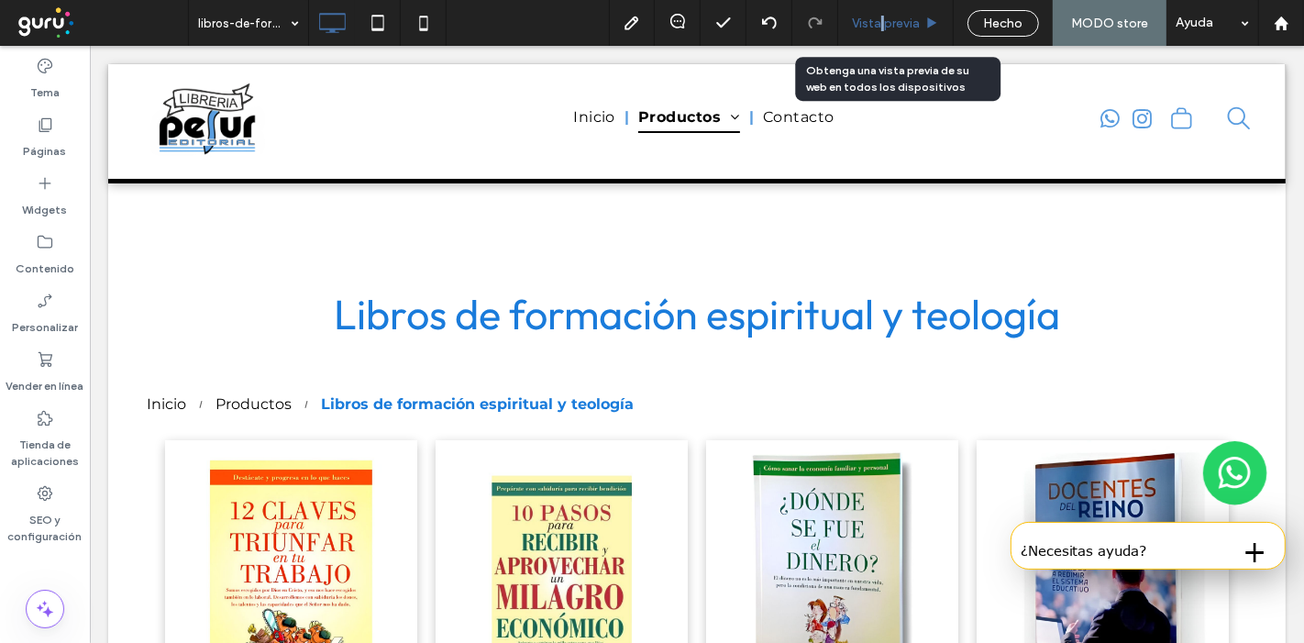
click at [883, 10] on div "Vista previa" at bounding box center [896, 23] width 116 height 46
click at [883, 22] on span "Vista previa" at bounding box center [886, 24] width 68 height 16
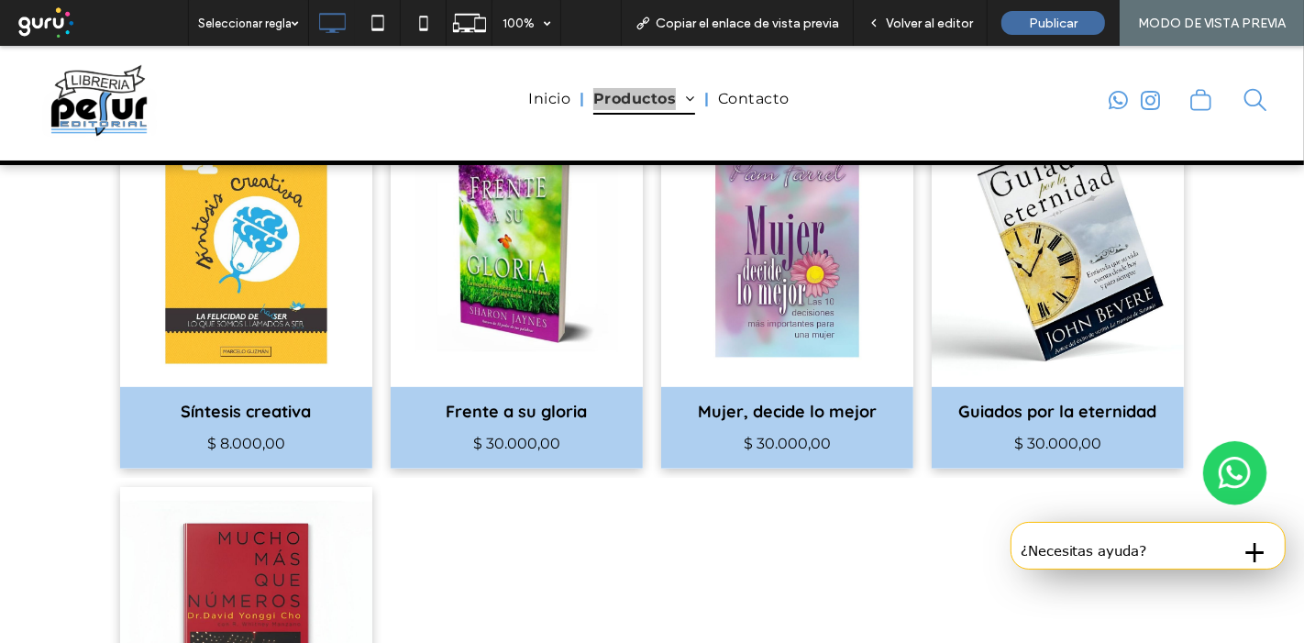
scroll to position [710, 0]
click at [523, 400] on h3 "Frente a su gloria" at bounding box center [517, 410] width 141 height 21
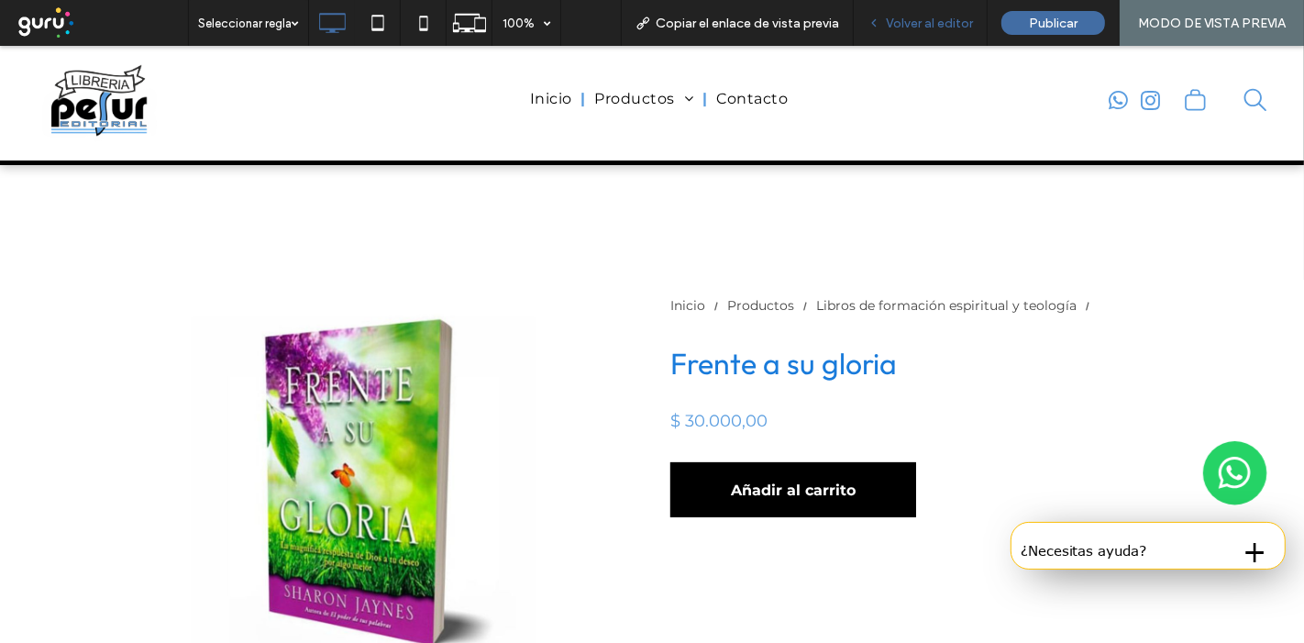
click at [908, 25] on span "Volver al editor" at bounding box center [929, 24] width 87 height 16
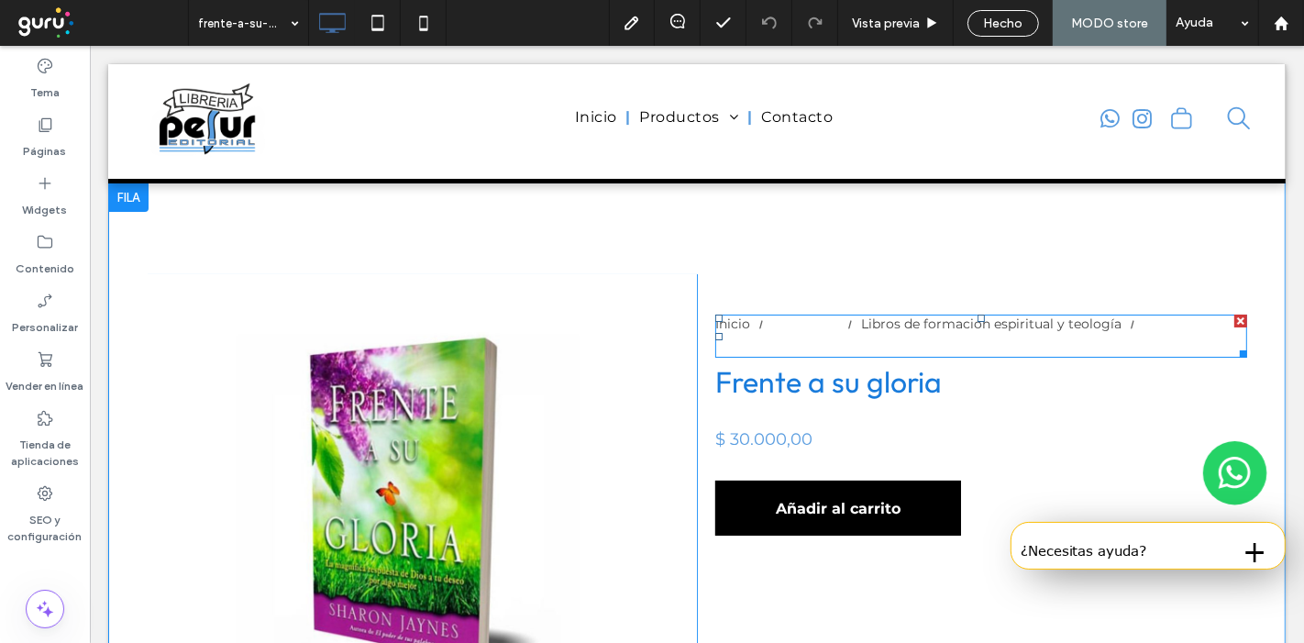
click at [810, 321] on div "Productos" at bounding box center [804, 324] width 67 height 19
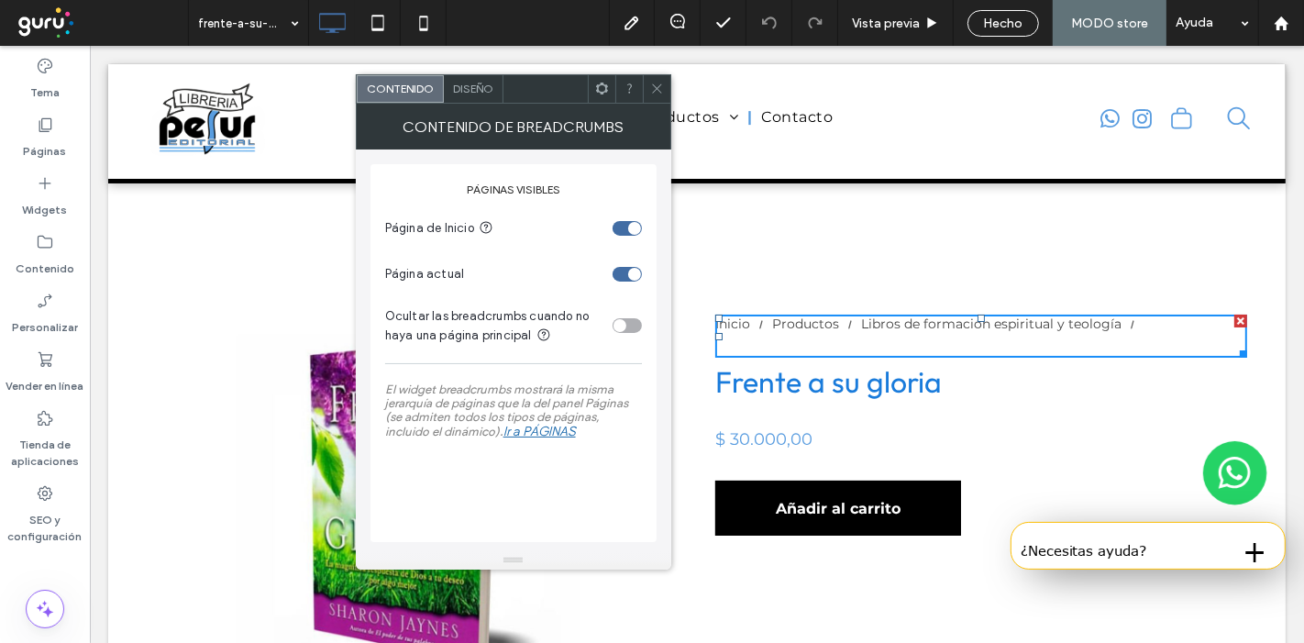
click at [477, 83] on span "Diseño" at bounding box center [473, 89] width 40 height 14
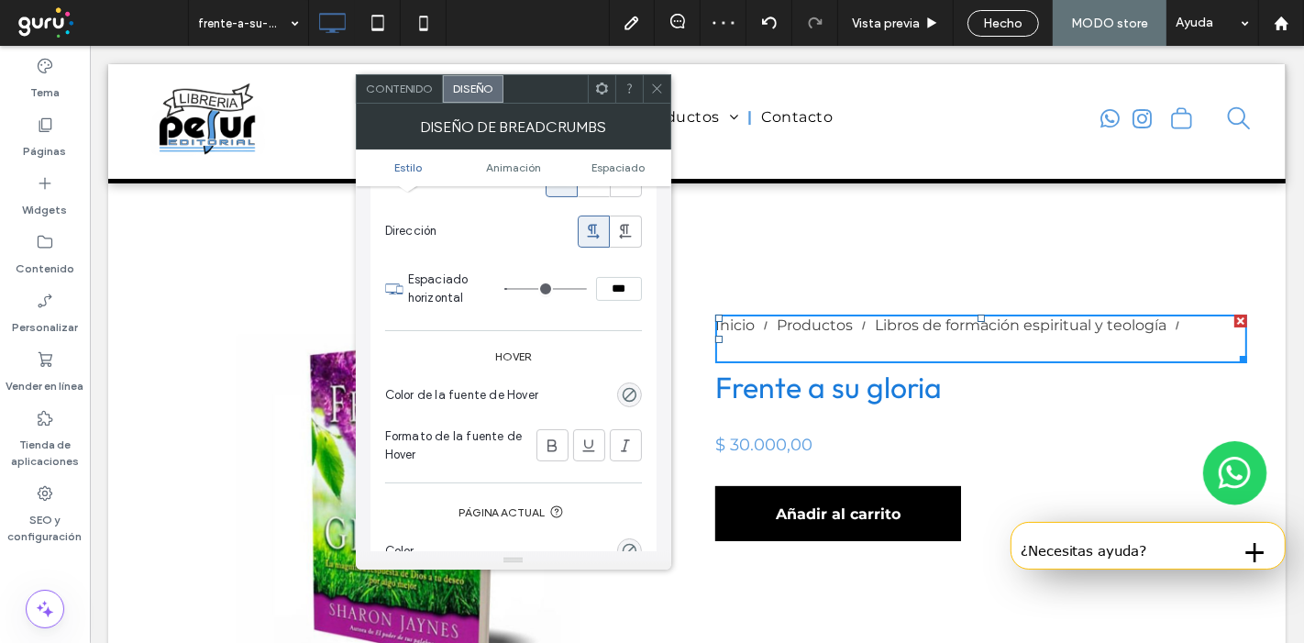
scroll to position [319, 0]
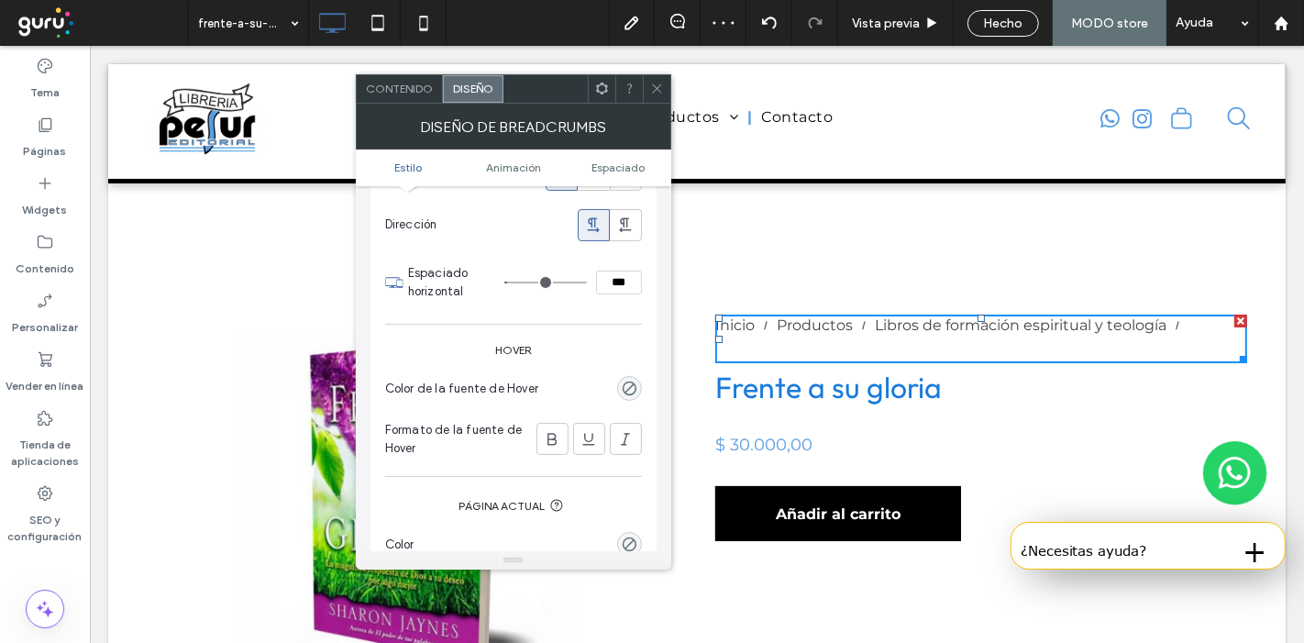
click at [634, 394] on div "rgba(0, 0, 0, 0)" at bounding box center [629, 388] width 25 height 25
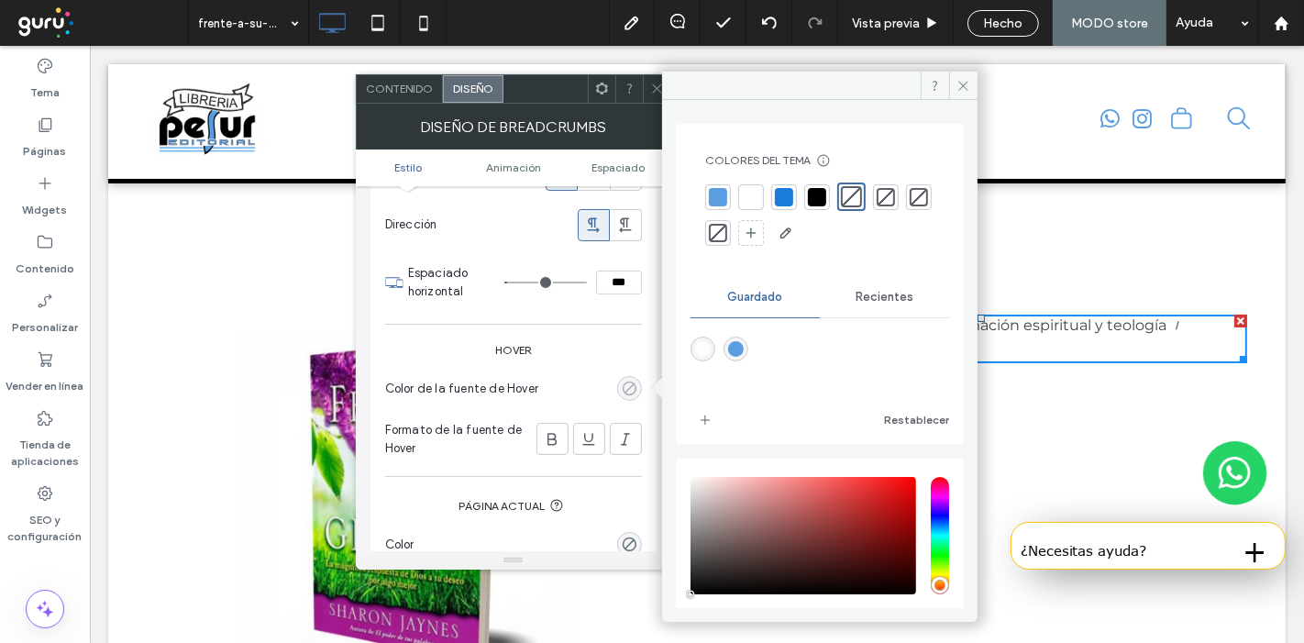
click at [634, 388] on div "rgba(0, 0, 0, 0)" at bounding box center [630, 389] width 16 height 16
click at [817, 193] on div at bounding box center [817, 197] width 18 height 18
click at [560, 433] on icon at bounding box center [552, 439] width 18 height 18
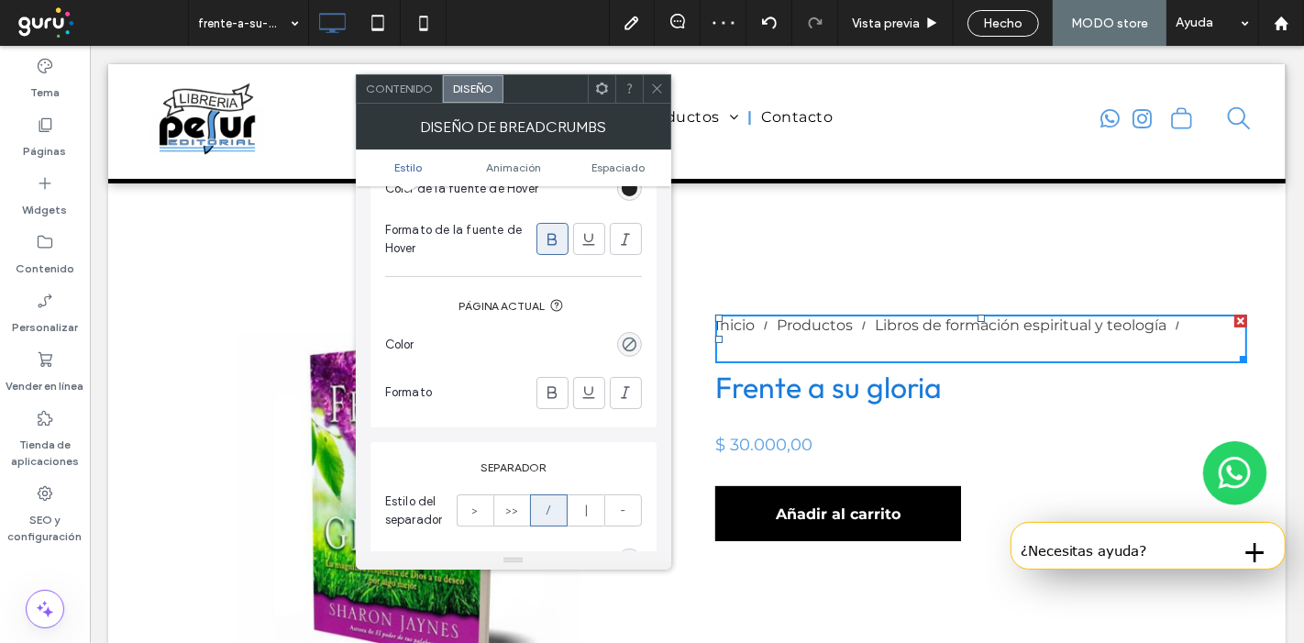
scroll to position [521, 0]
click at [630, 335] on div "rgba(0, 0, 0, 0)" at bounding box center [630, 343] width 16 height 16
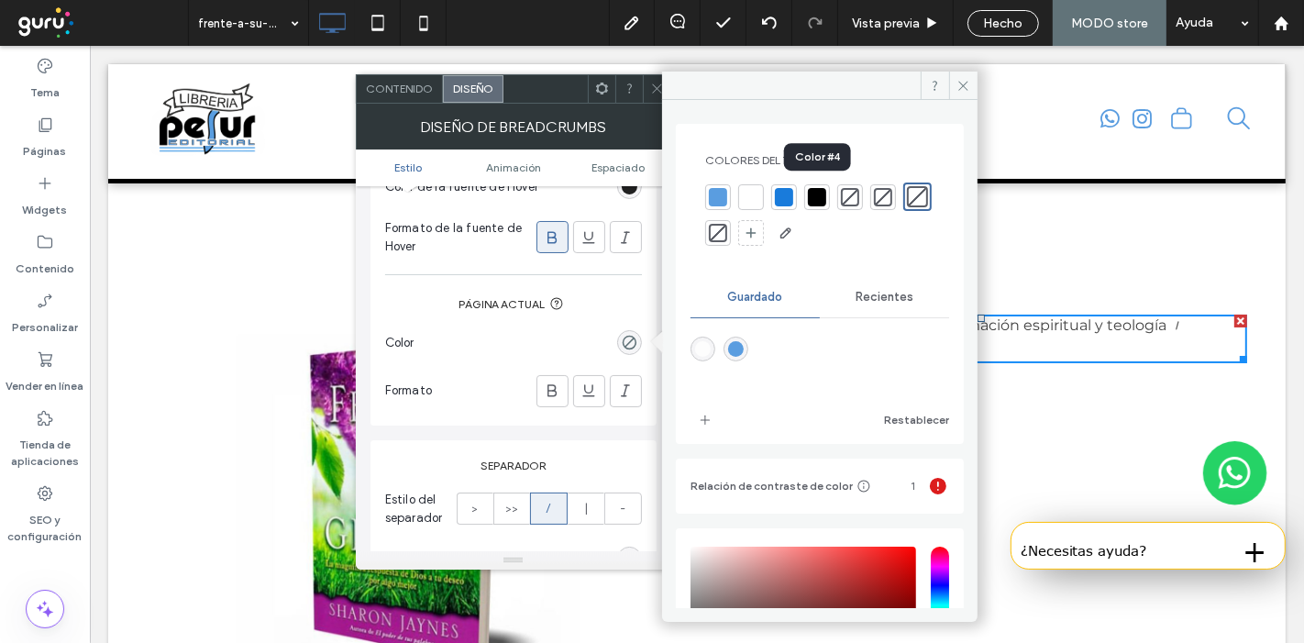
click at [815, 193] on div at bounding box center [817, 197] width 18 height 18
click at [552, 391] on icon at bounding box center [552, 391] width 18 height 18
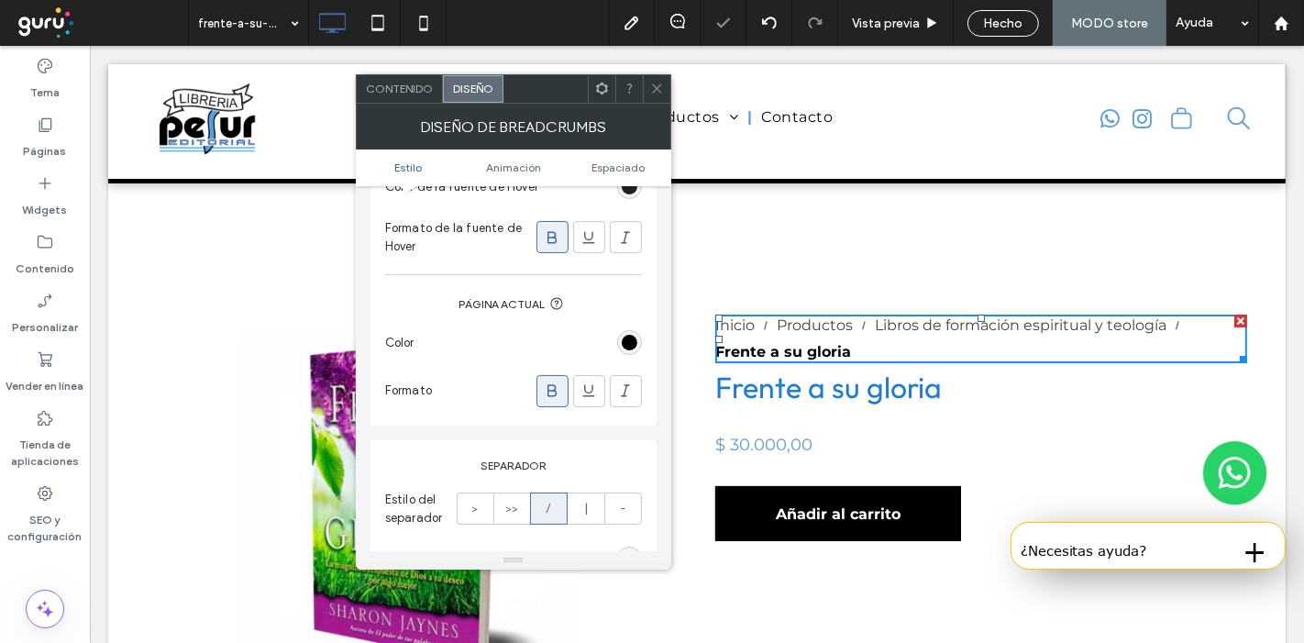
click at [658, 89] on use at bounding box center [656, 88] width 9 height 9
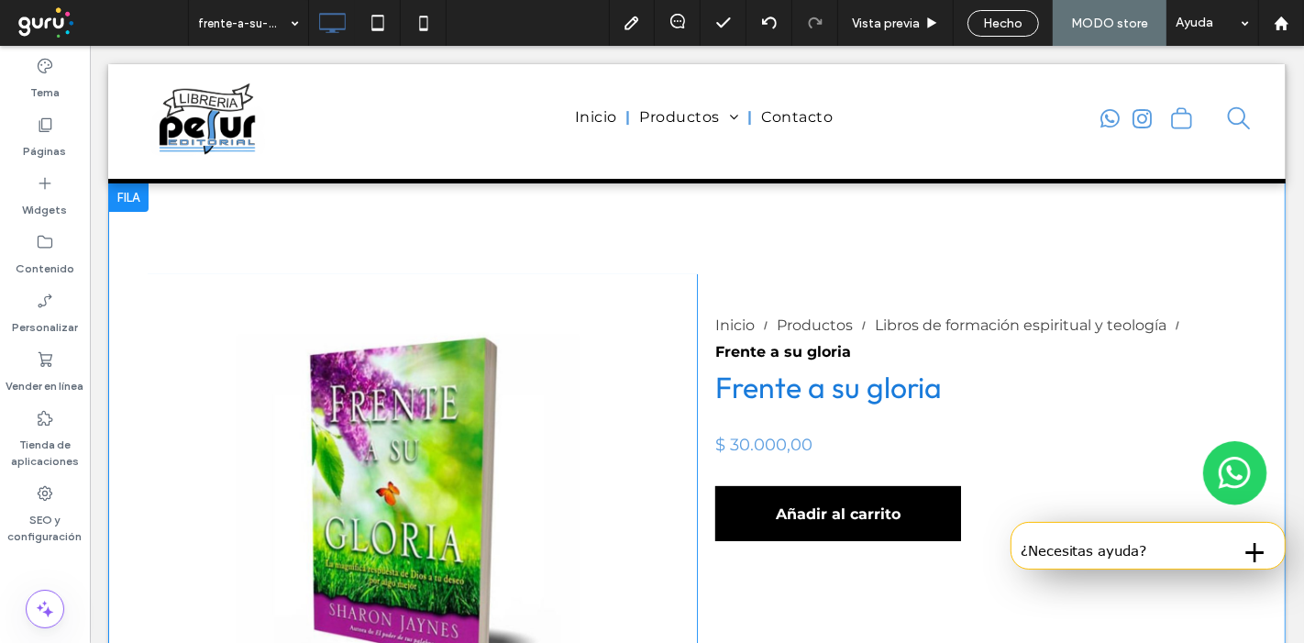
scroll to position [1, 0]
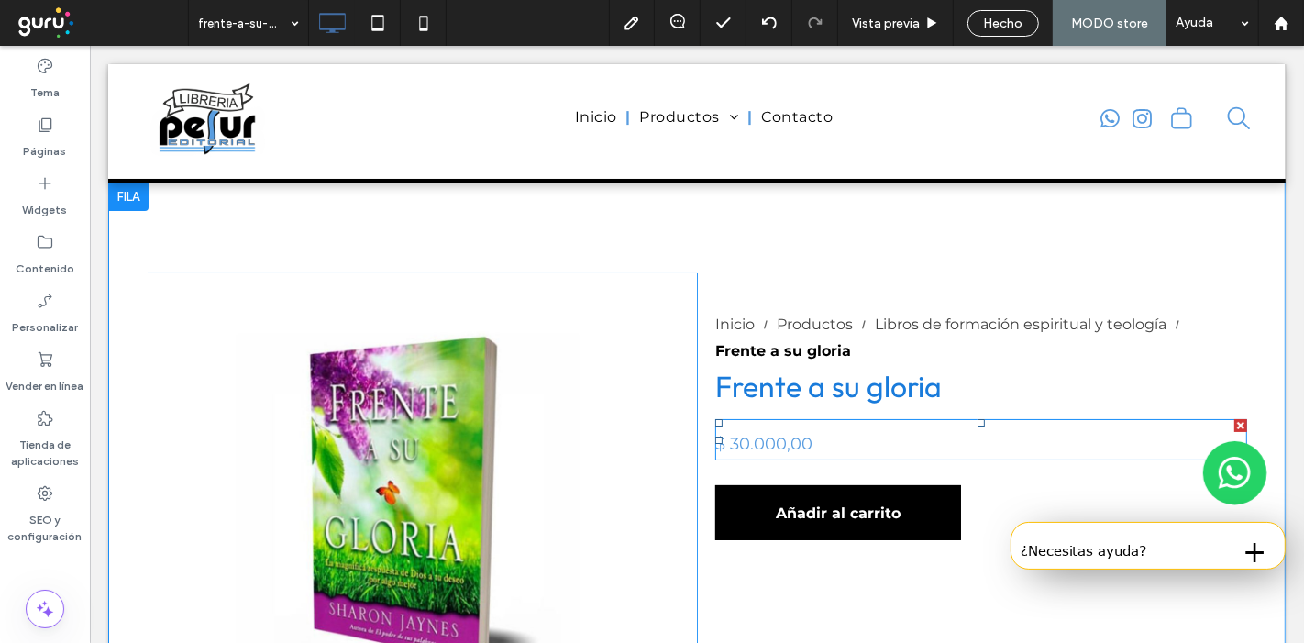
click at [855, 429] on div "$ 30.000,00" at bounding box center [981, 439] width 532 height 41
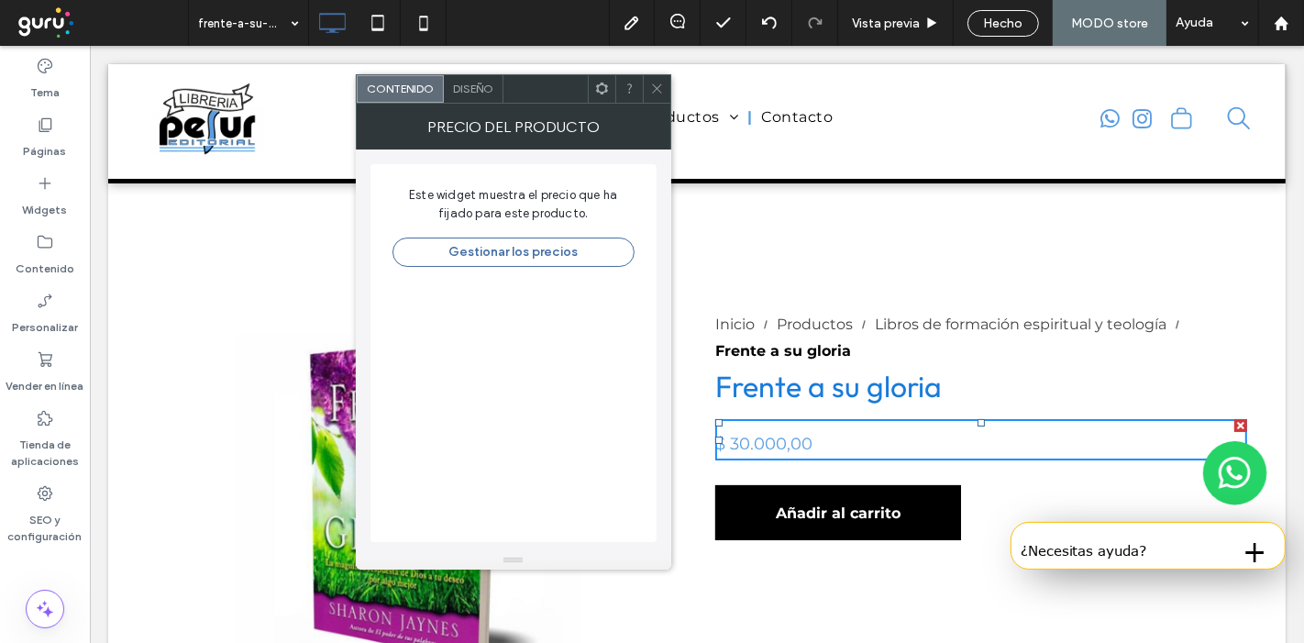
click at [471, 88] on span "Diseño" at bounding box center [473, 89] width 40 height 14
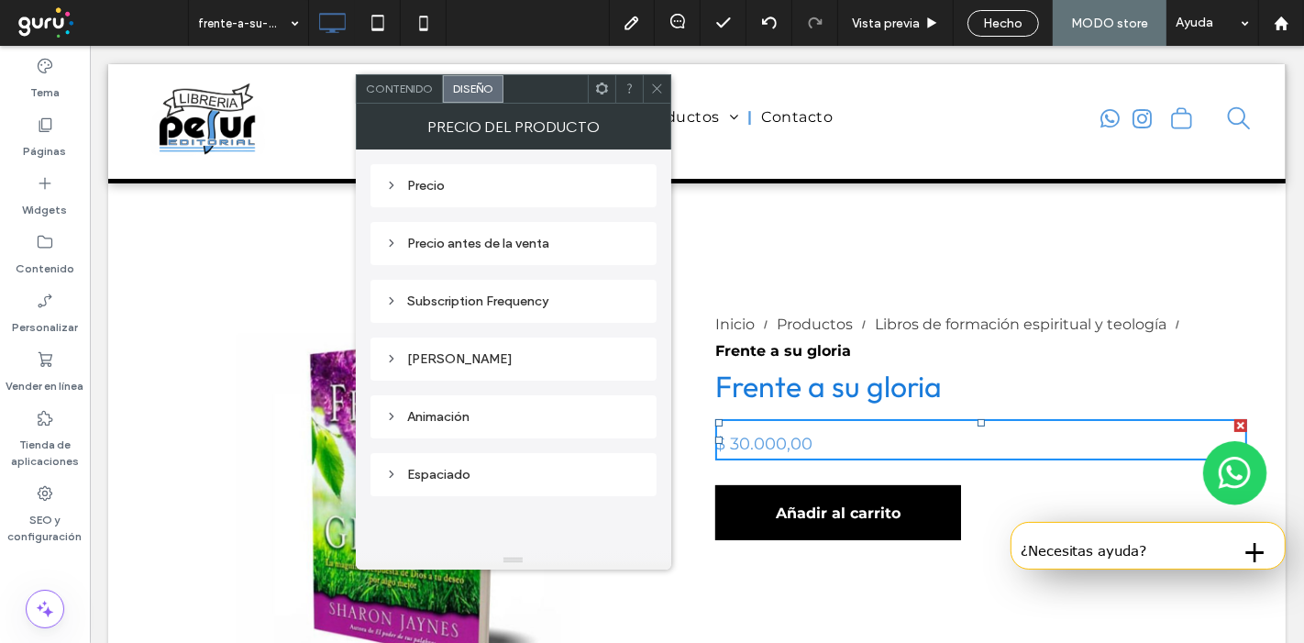
click at [471, 88] on span "Diseño" at bounding box center [473, 89] width 40 height 14
click at [461, 178] on div "Precio" at bounding box center [513, 186] width 257 height 16
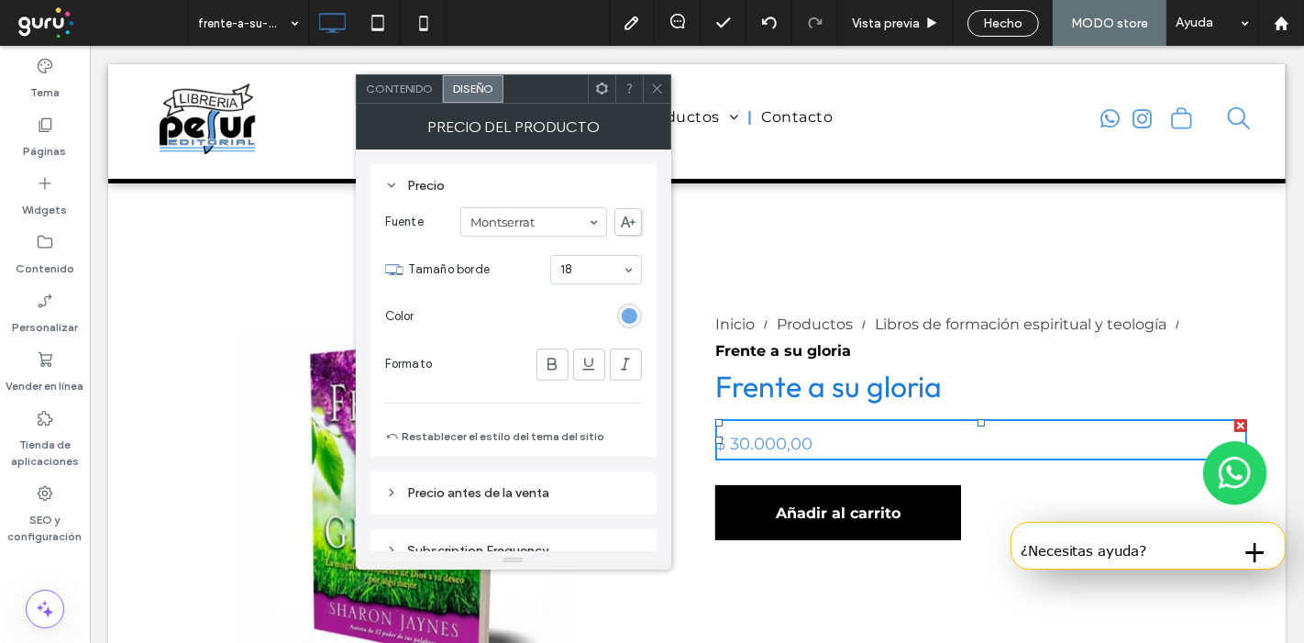
click at [626, 316] on div "rgb(90, 157, 224)" at bounding box center [630, 316] width 16 height 16
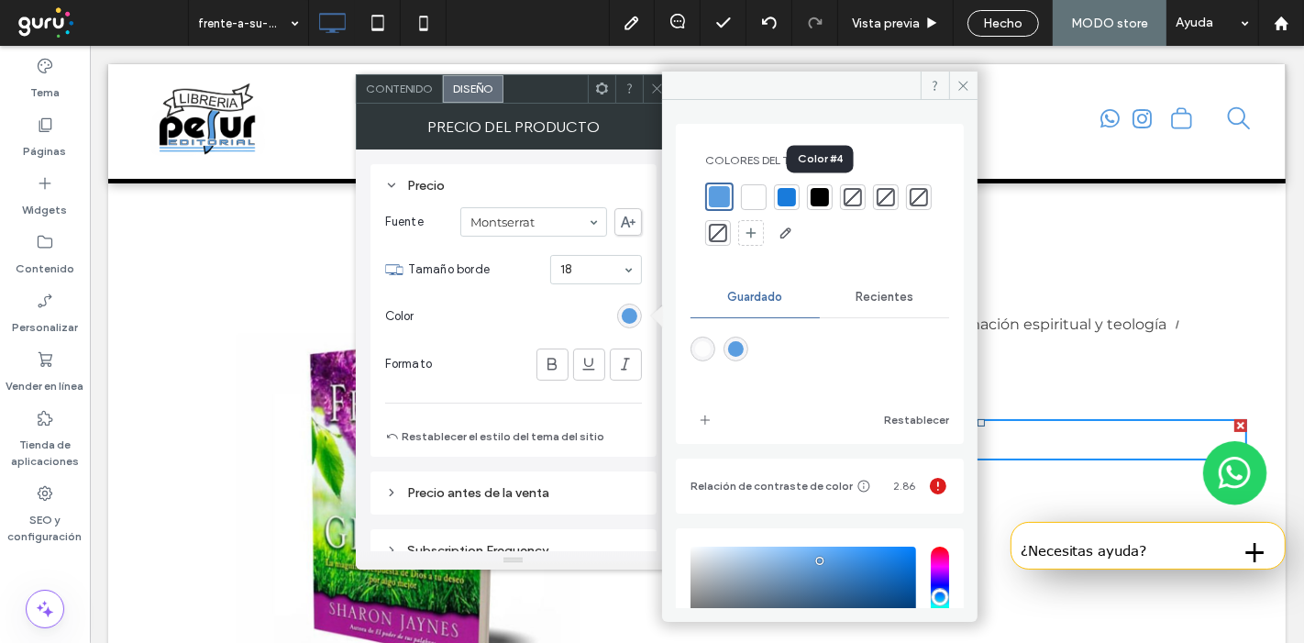
click at [824, 184] on div at bounding box center [820, 197] width 26 height 26
click at [524, 408] on div "Fuente Montserrat Tamaño borde 18 Color Formato Restablecer el estilo del tema …" at bounding box center [513, 323] width 257 height 250
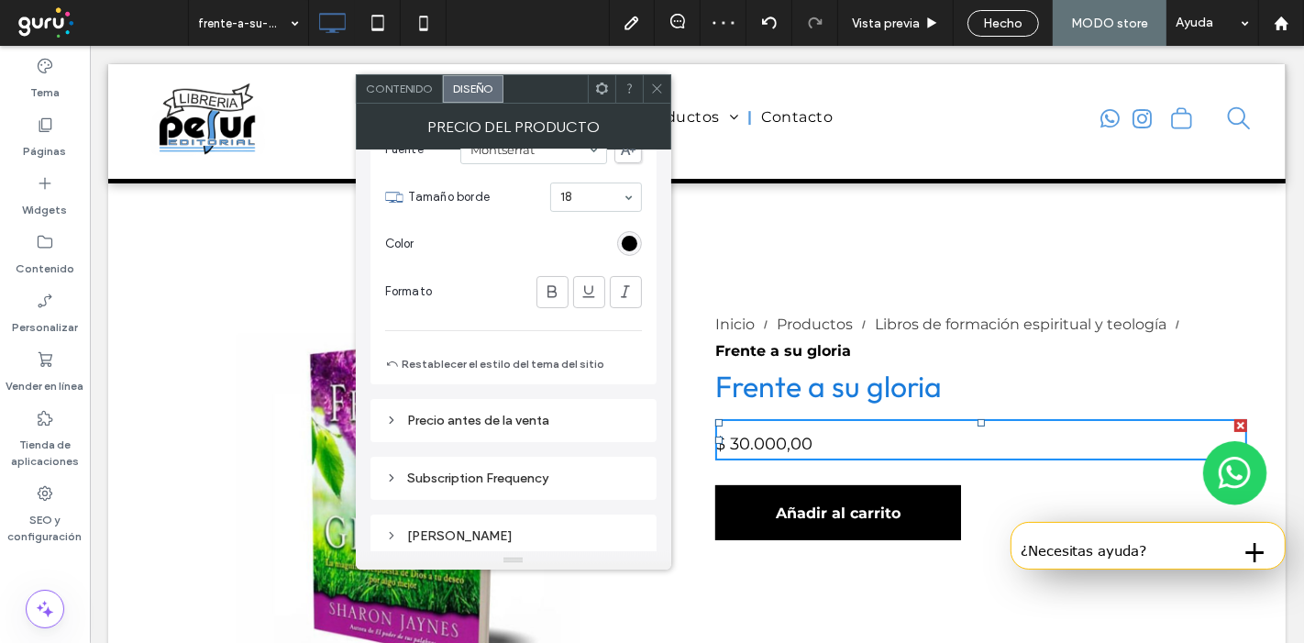
scroll to position [81, 0]
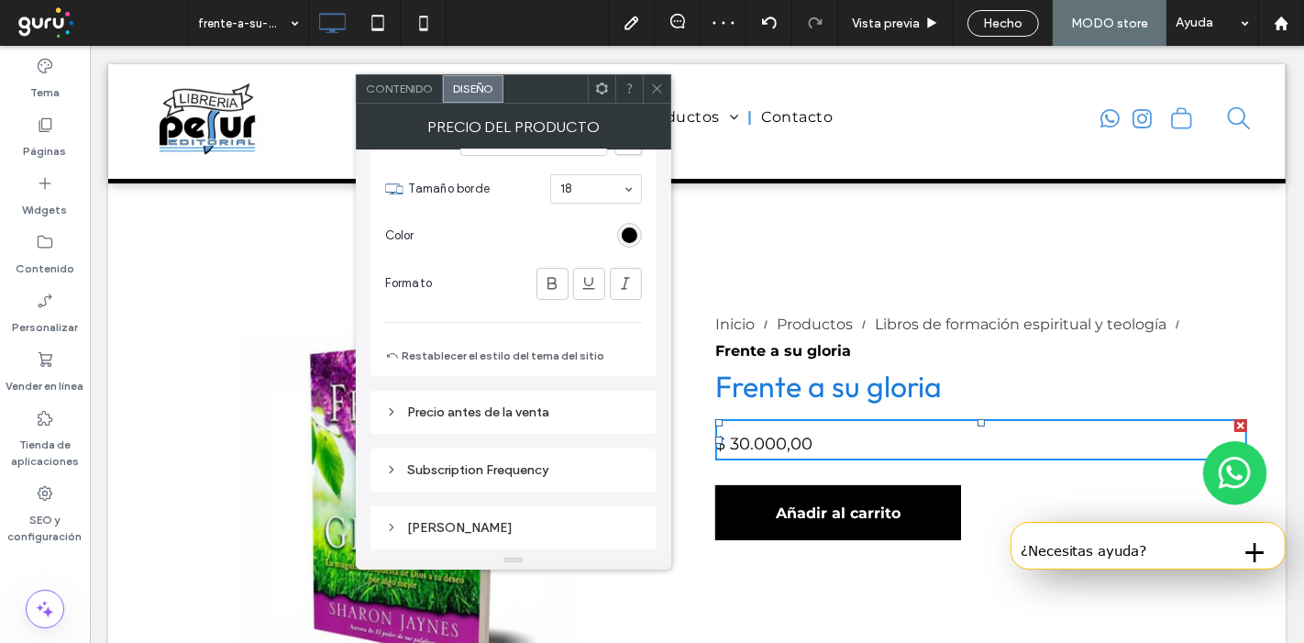
click at [499, 407] on div "Precio antes de la venta" at bounding box center [513, 413] width 257 height 16
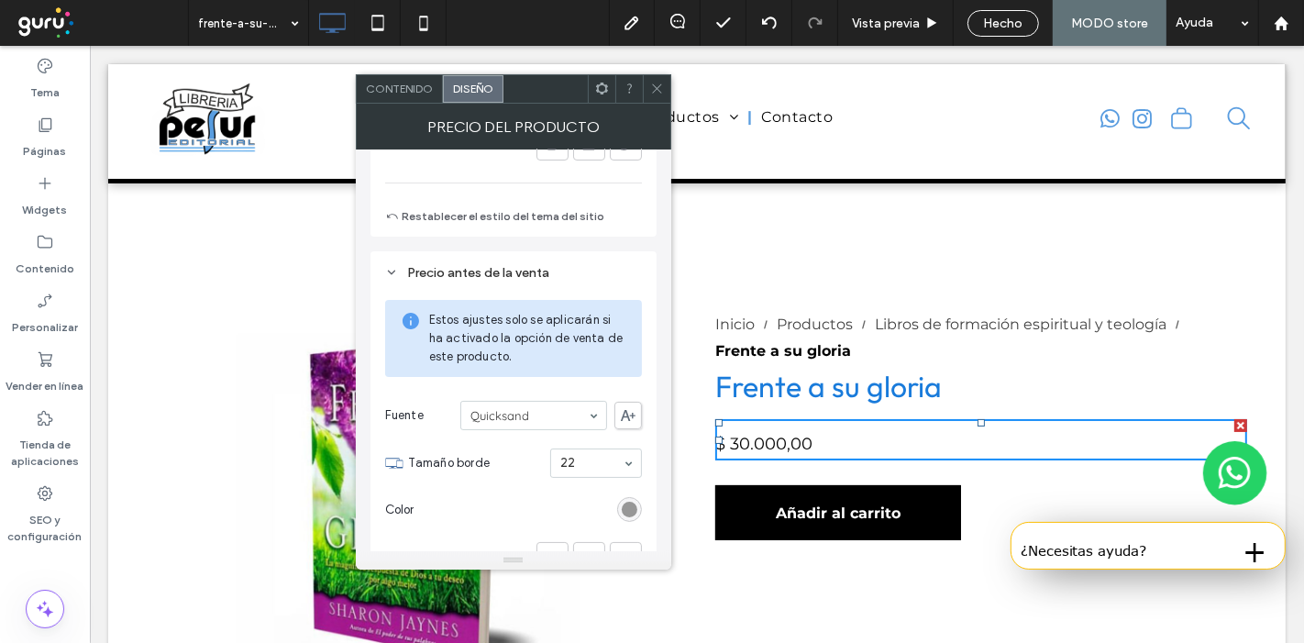
scroll to position [236, 0]
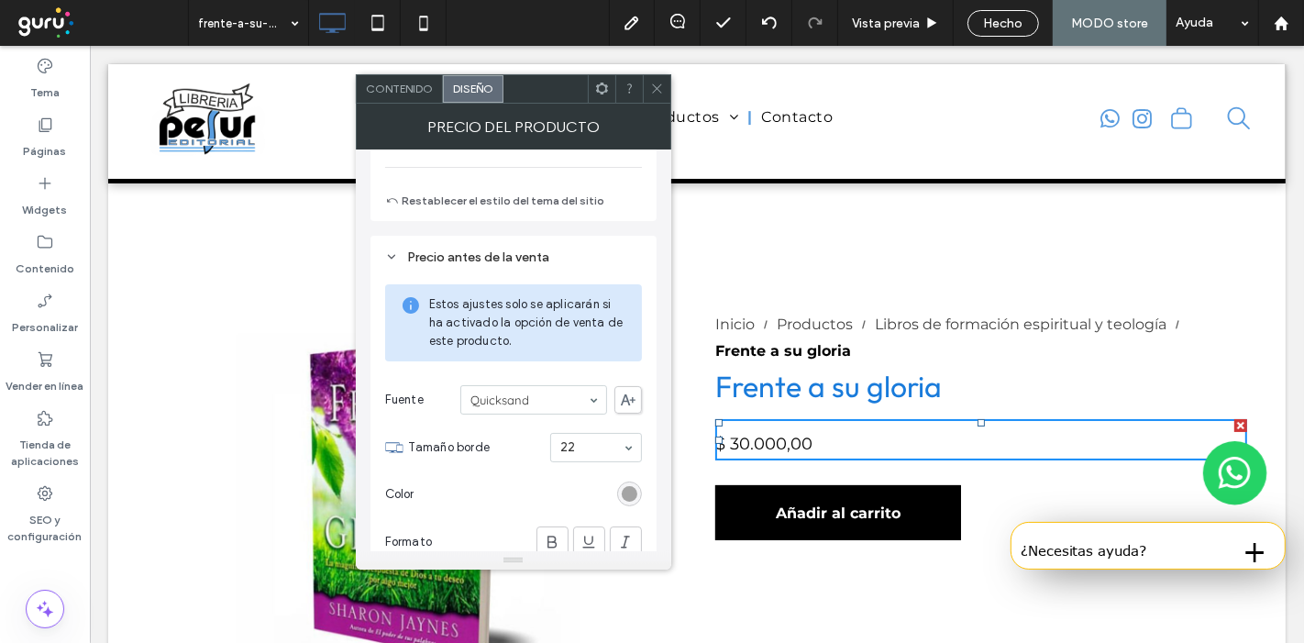
click at [630, 487] on div "rgb(151, 151, 151)" at bounding box center [630, 494] width 16 height 16
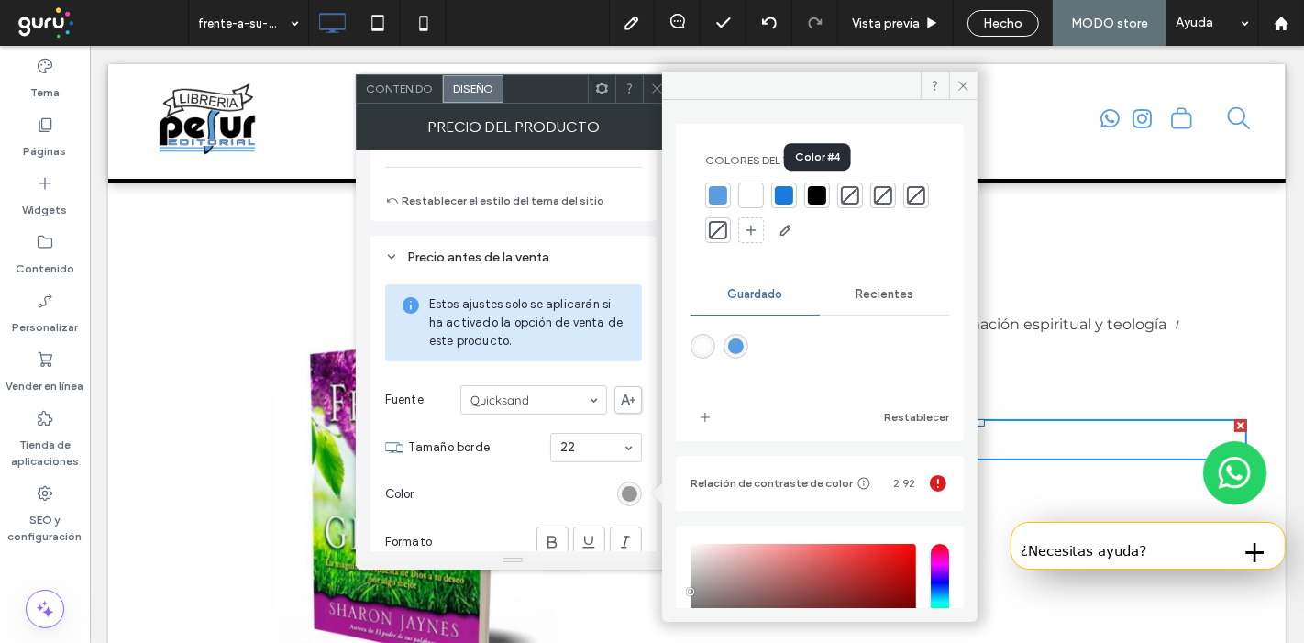
click at [816, 191] on div at bounding box center [817, 195] width 18 height 18
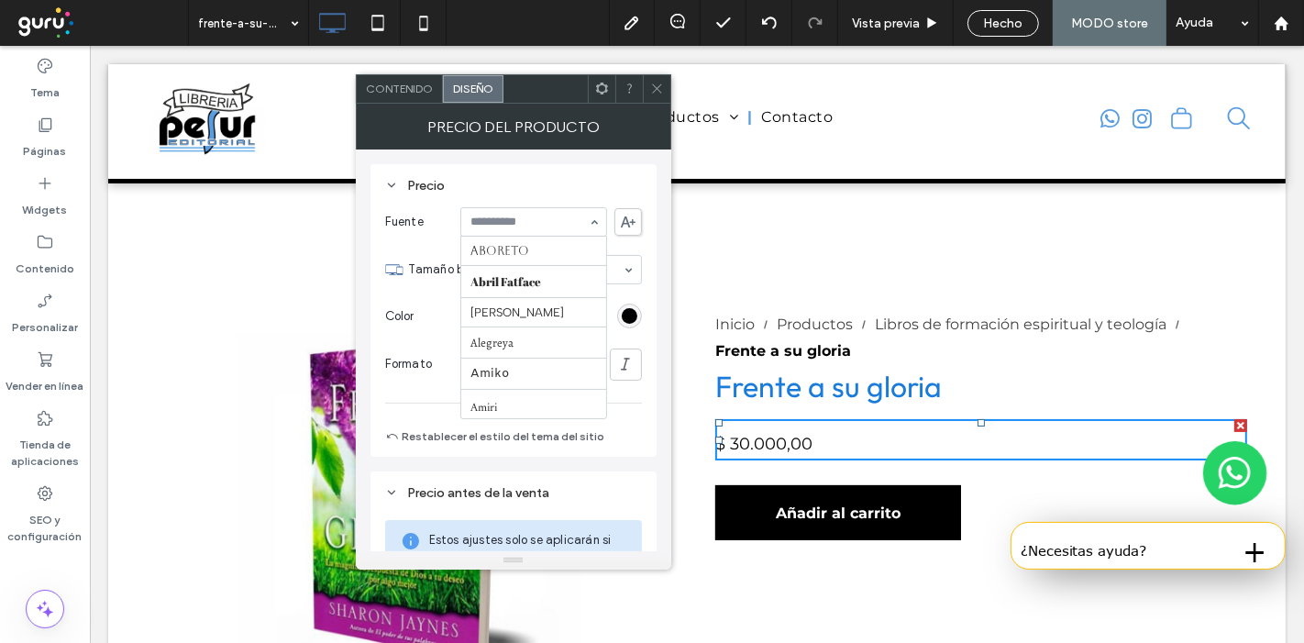
scroll to position [975, 0]
click at [550, 362] on use at bounding box center [552, 364] width 9 height 12
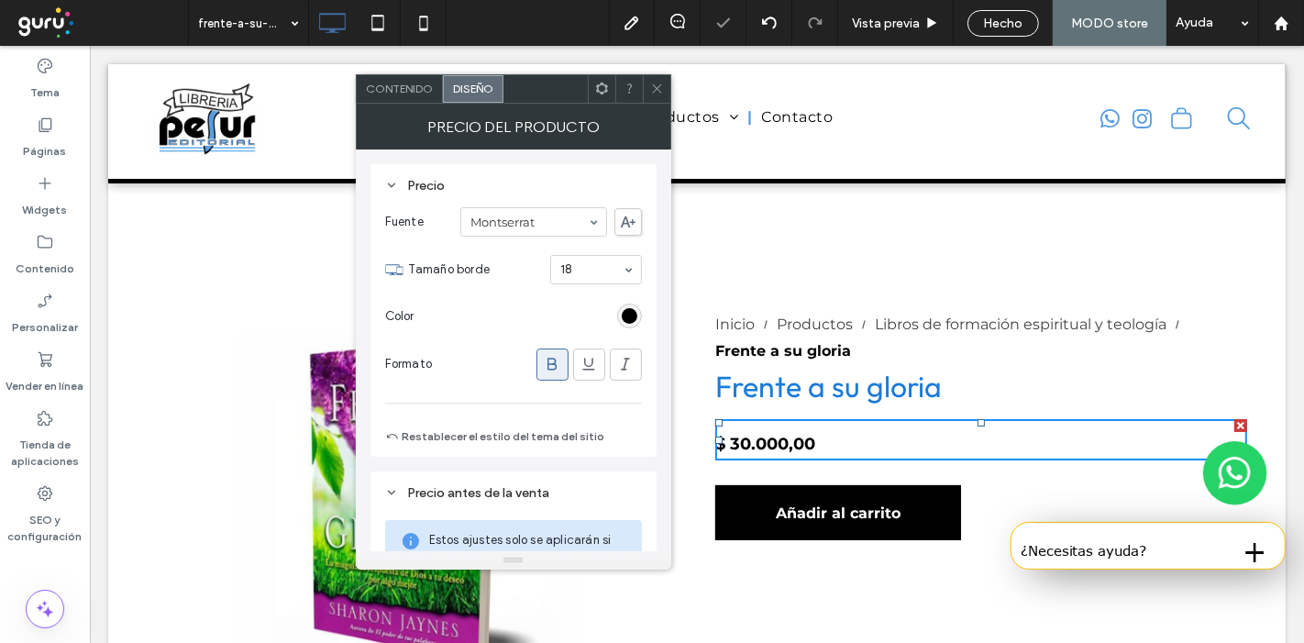
click at [550, 362] on use at bounding box center [552, 364] width 9 height 12
click at [662, 84] on icon at bounding box center [657, 89] width 14 height 14
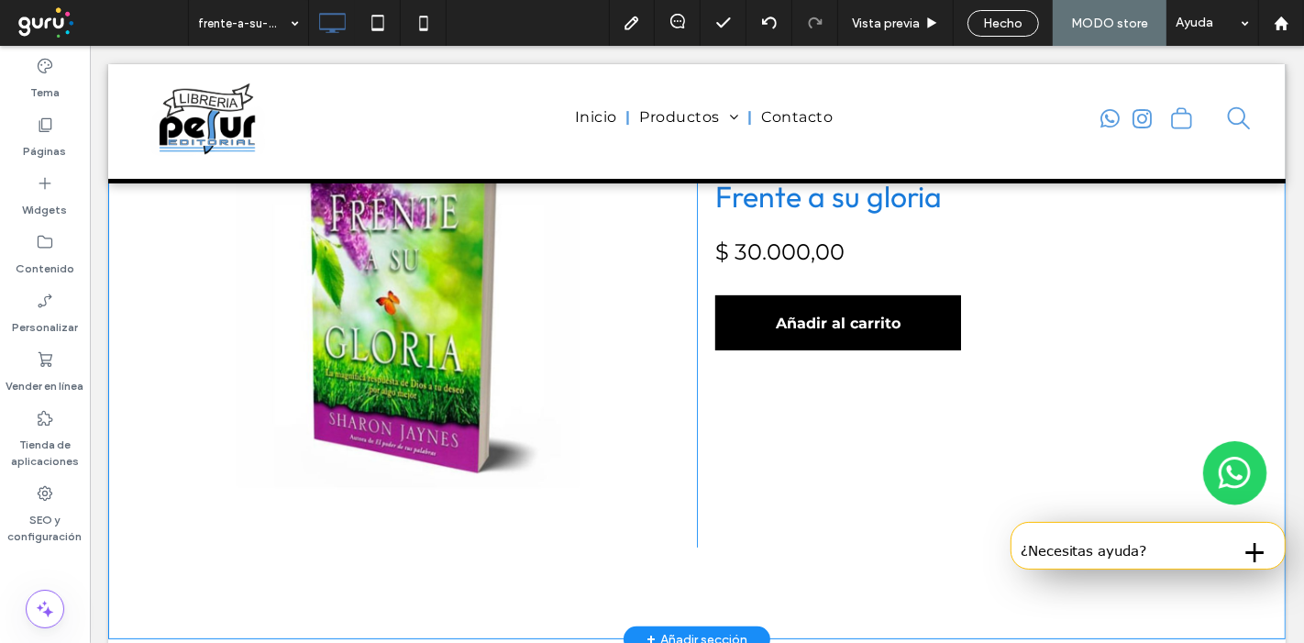
scroll to position [193, 0]
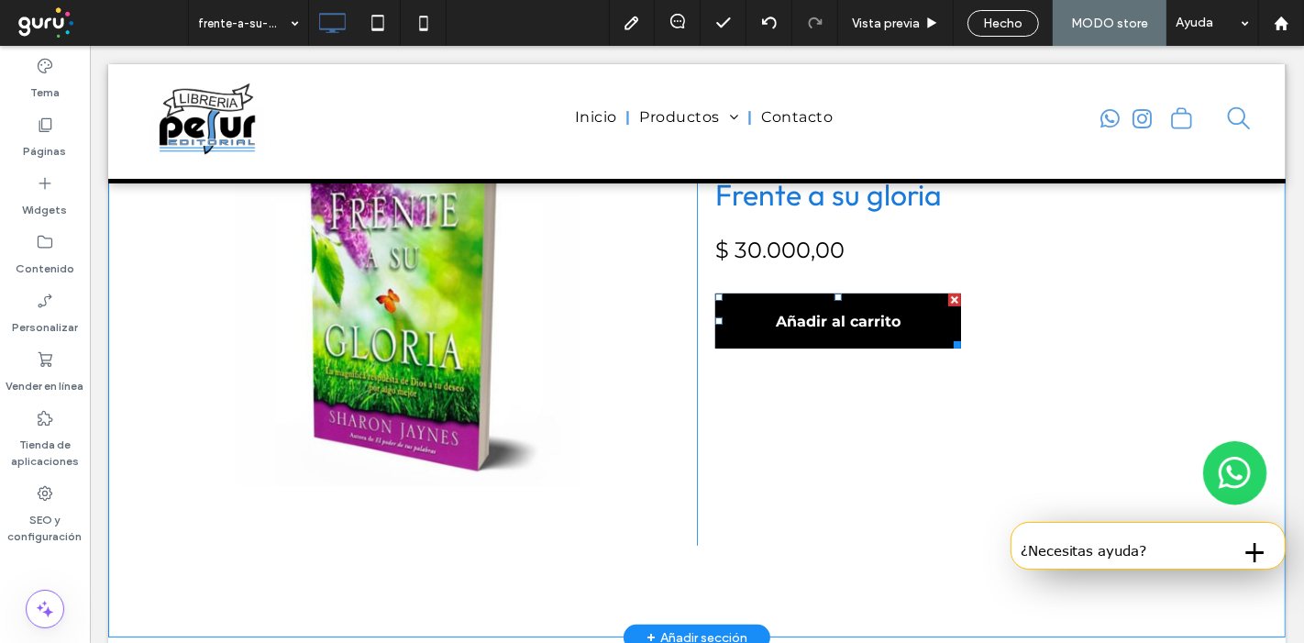
click at [949, 344] on div at bounding box center [954, 342] width 14 height 14
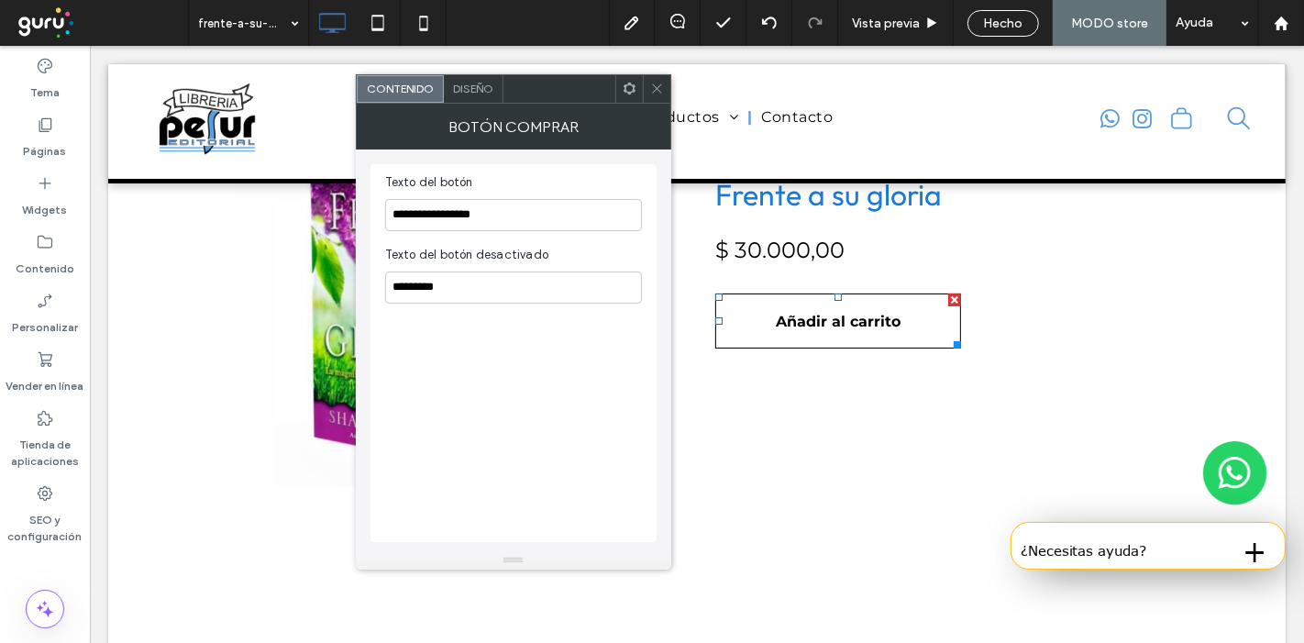
click at [837, 320] on span "Añadir al carrito" at bounding box center [837, 321] width 218 height 47
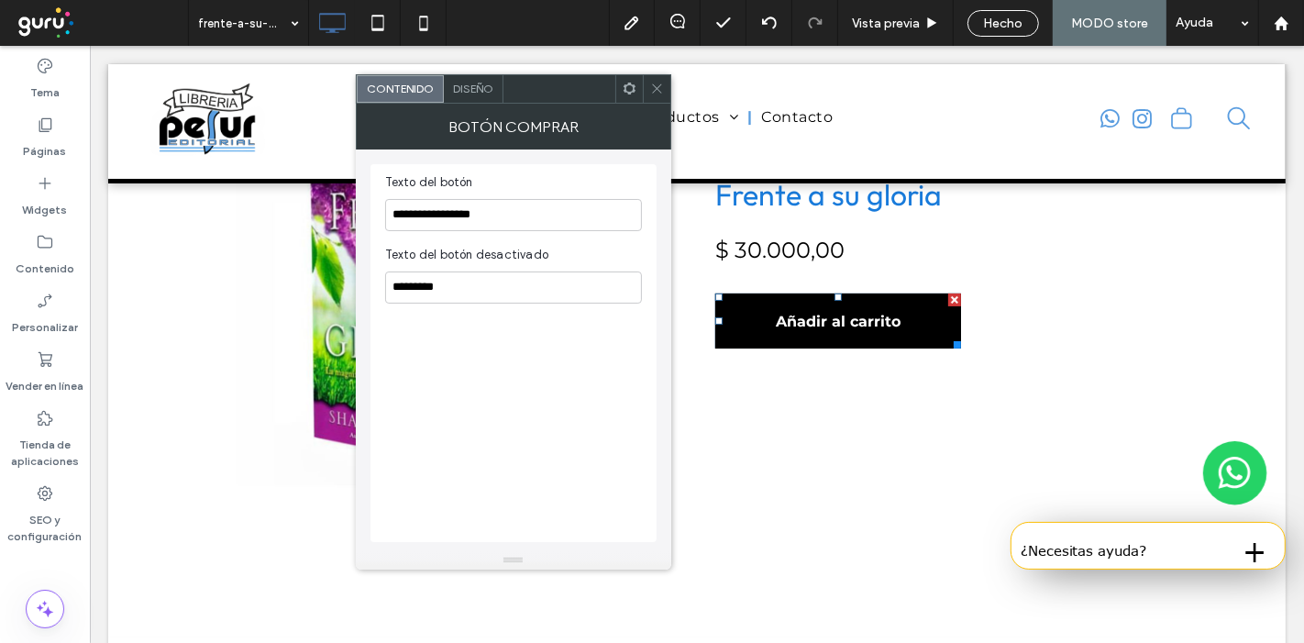
click at [485, 84] on span "Diseño" at bounding box center [473, 89] width 40 height 14
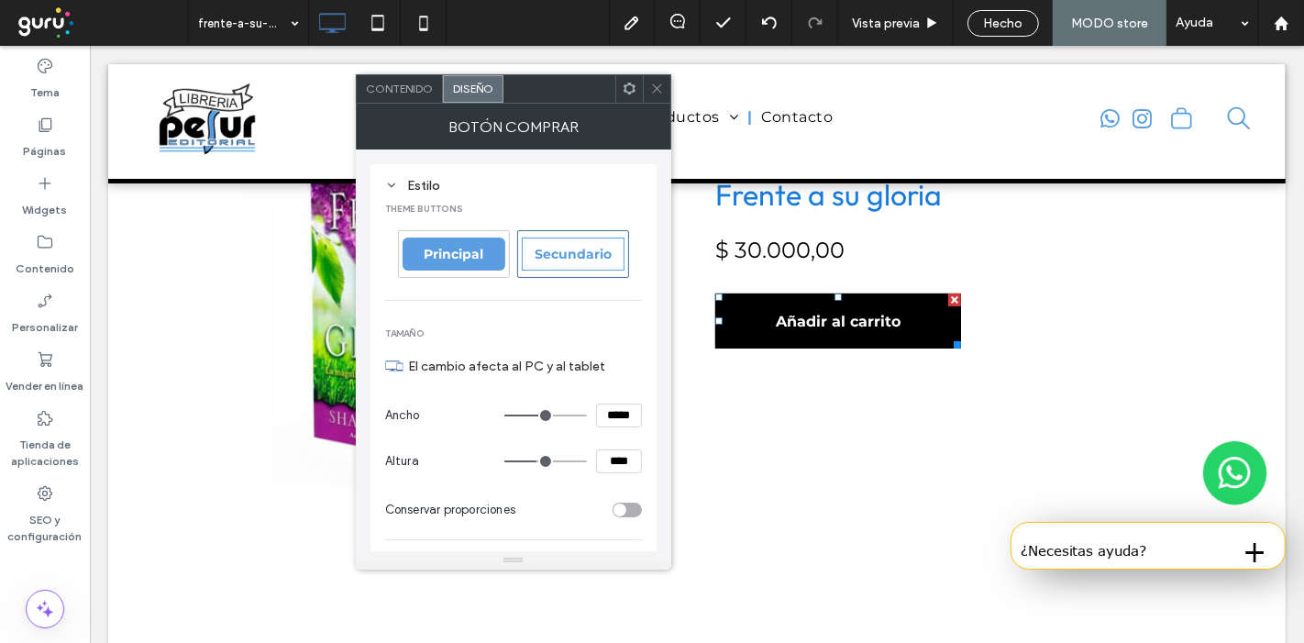
click at [485, 84] on span "Diseño" at bounding box center [473, 89] width 40 height 14
click at [479, 255] on span "Principal" at bounding box center [453, 254] width 72 height 17
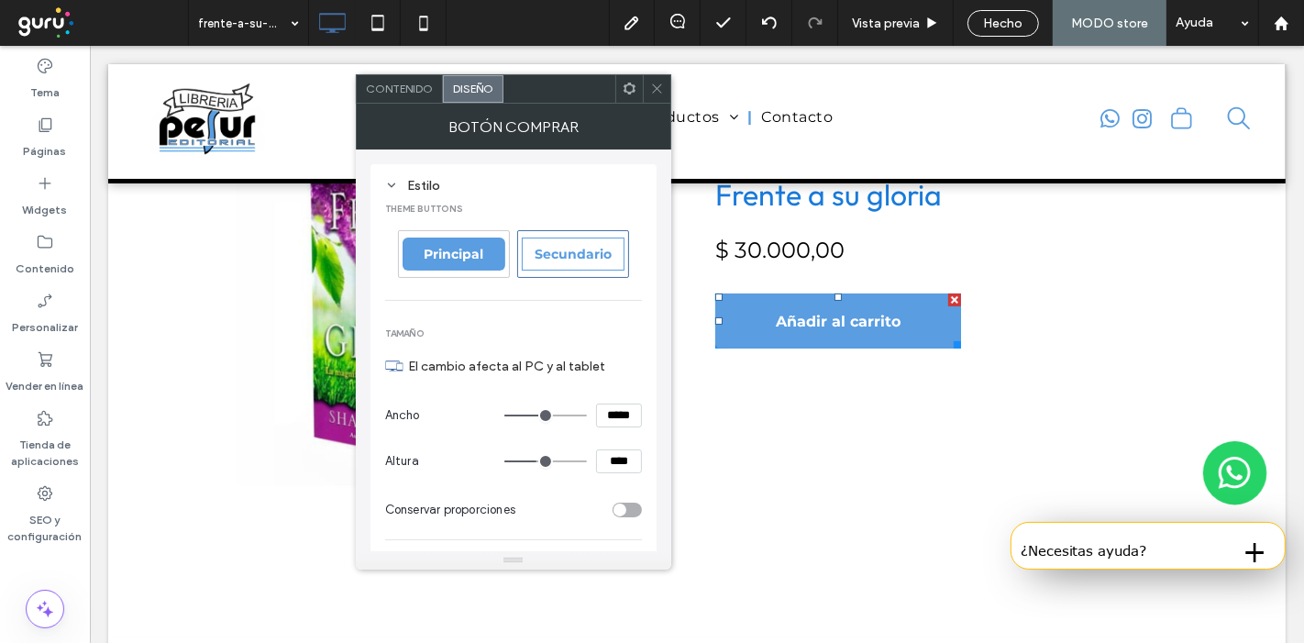
type input "*"
click at [571, 232] on div "Secundario" at bounding box center [573, 254] width 110 height 46
type input "*"
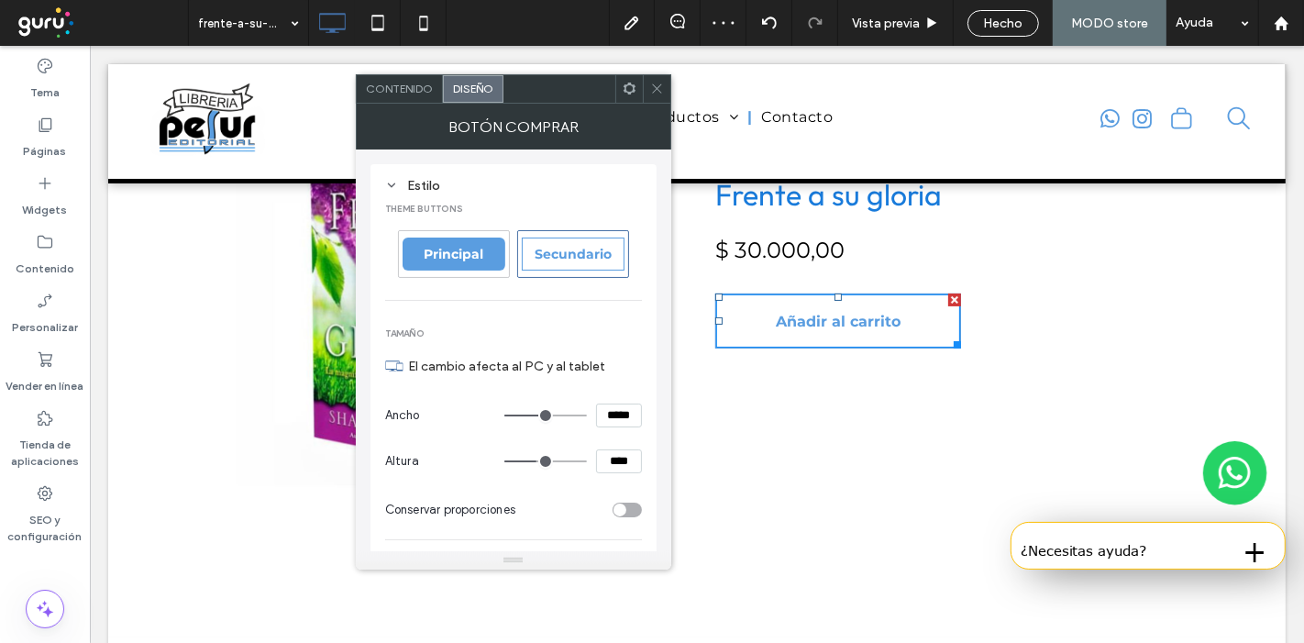
type input "*"
click at [435, 239] on div "Principal" at bounding box center [454, 254] width 103 height 33
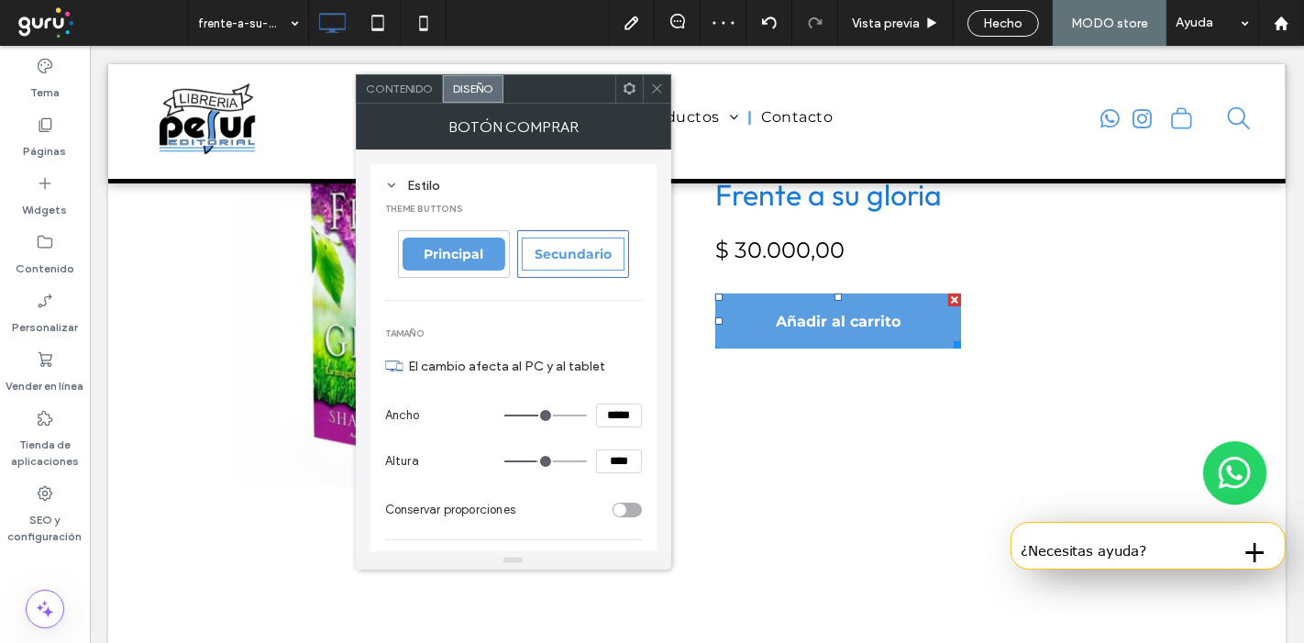
type input "*"
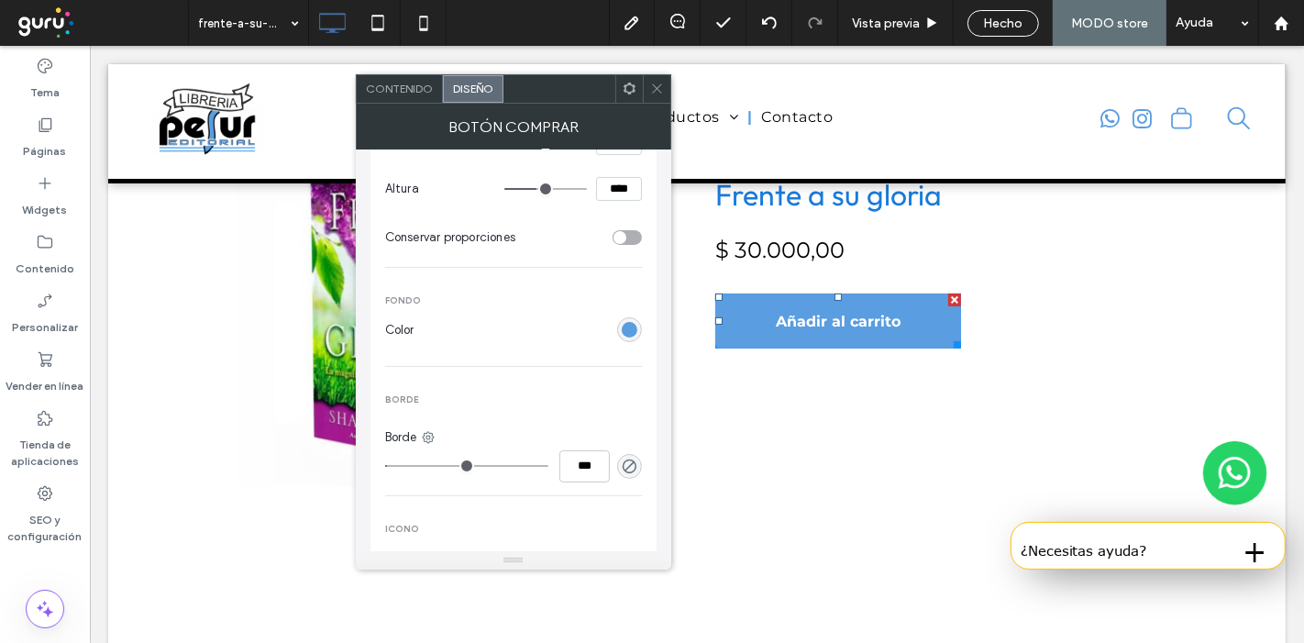
scroll to position [279, 0]
type input "*"
type input "***"
type input "*"
type input "***"
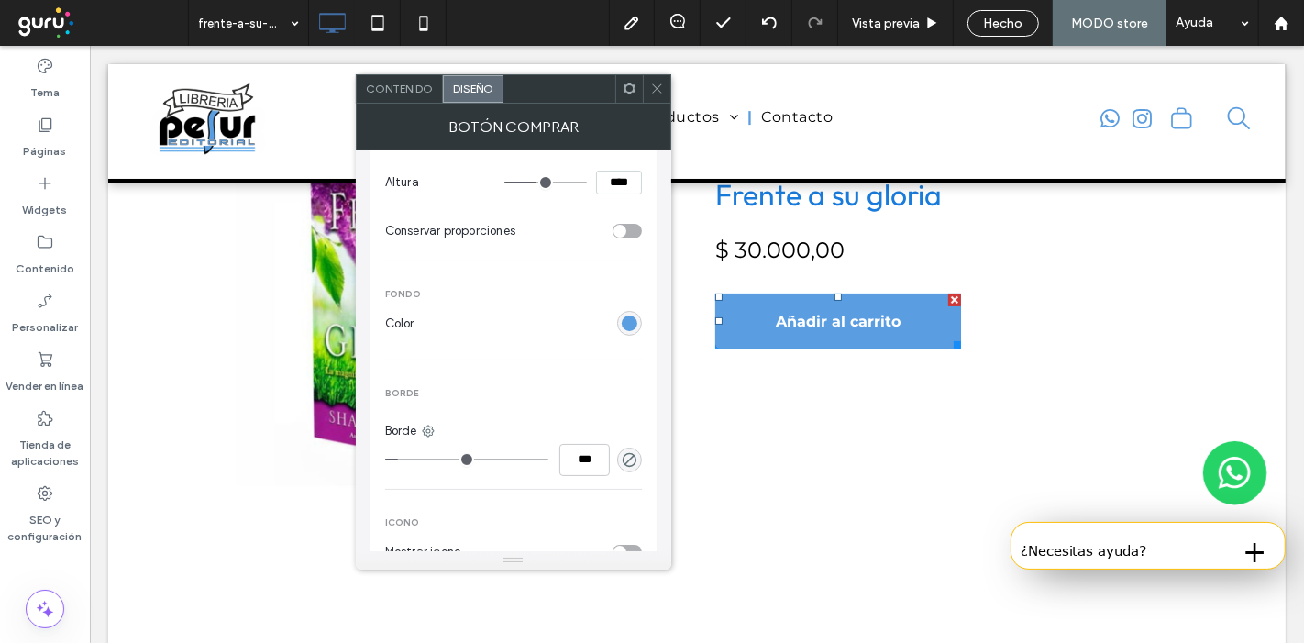
click at [405, 459] on input "range" at bounding box center [466, 460] width 163 height 2
click at [508, 389] on div "THEME buttons Principal Secundario Tamaño El cambio afecta al PC y al tablet An…" at bounding box center [513, 516] width 257 height 1194
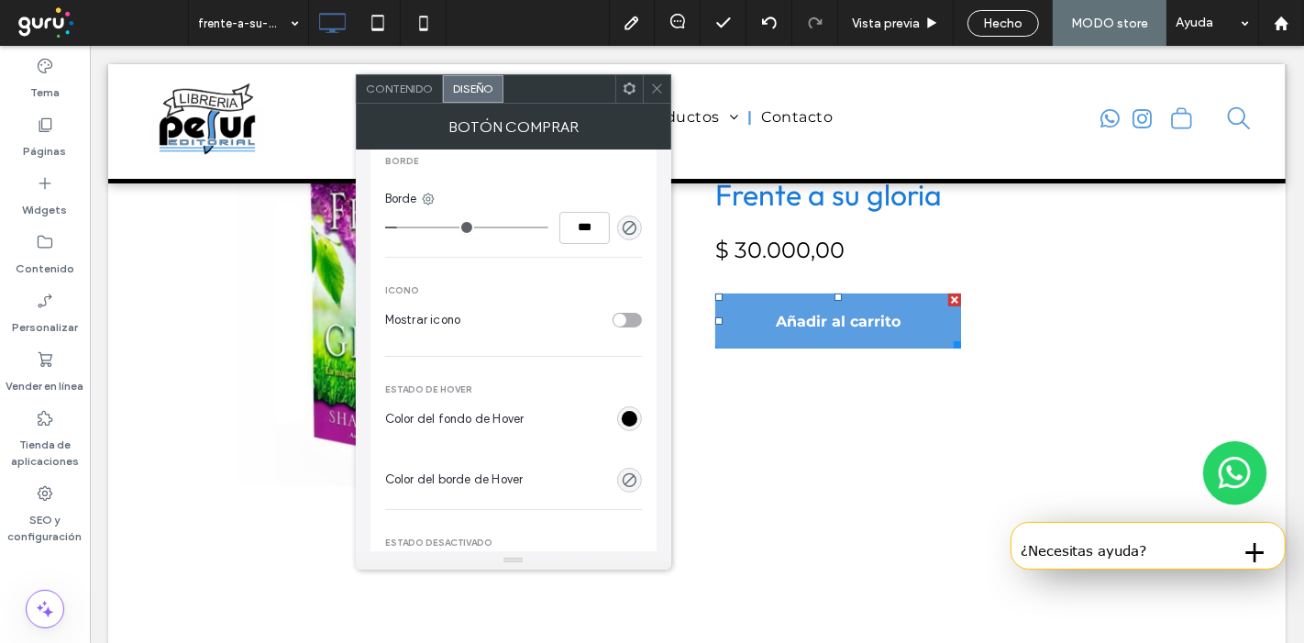
scroll to position [511, 0]
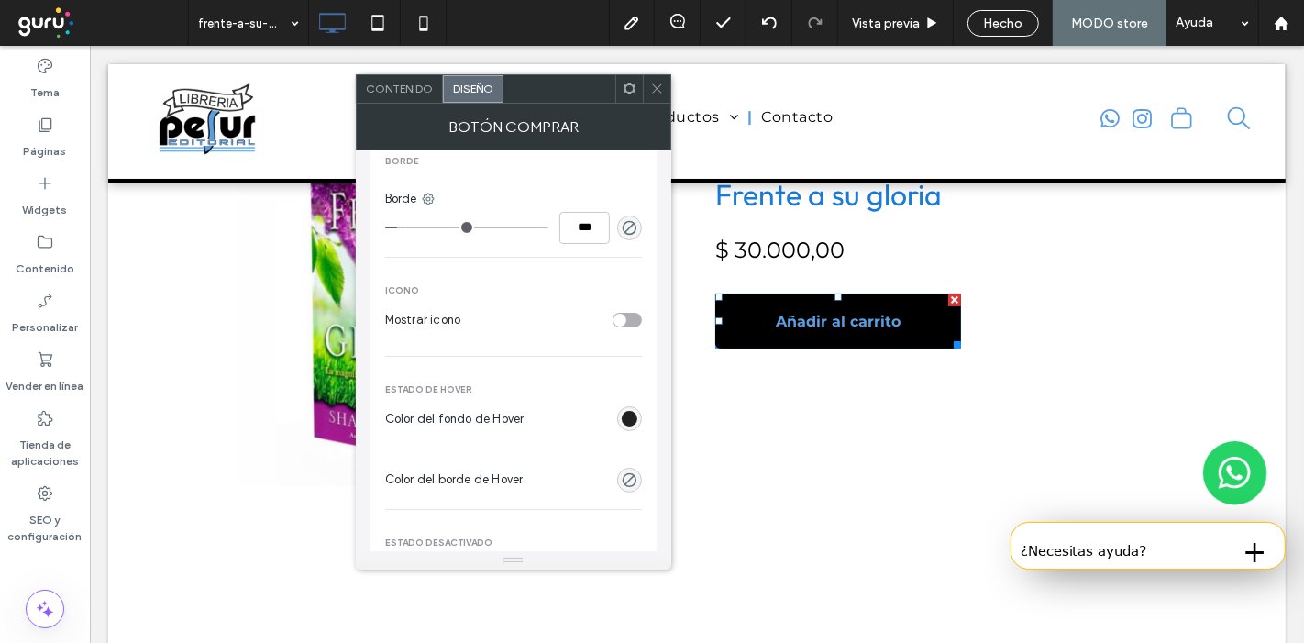
click at [634, 415] on div "rgb(0, 0, 0)" at bounding box center [630, 419] width 16 height 16
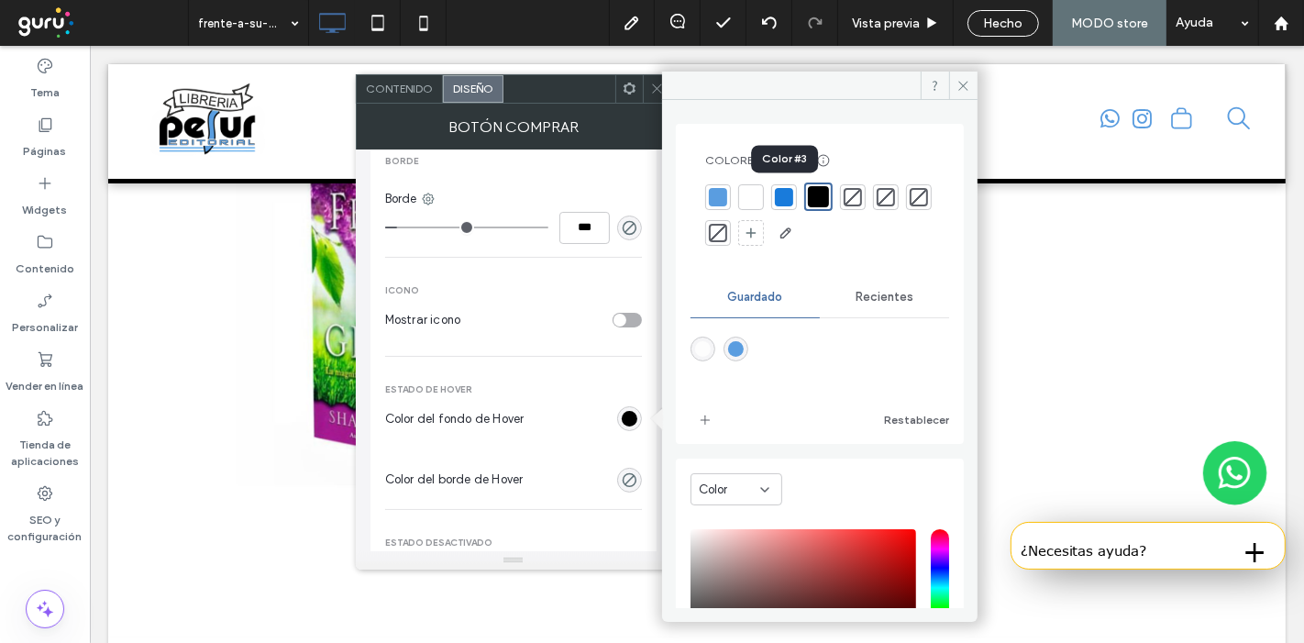
click at [783, 202] on div at bounding box center [784, 197] width 18 height 18
click at [619, 368] on div "THEME buttons Principal Secundario Tamaño El cambio afecta al PC y al tablet An…" at bounding box center [513, 284] width 257 height 1194
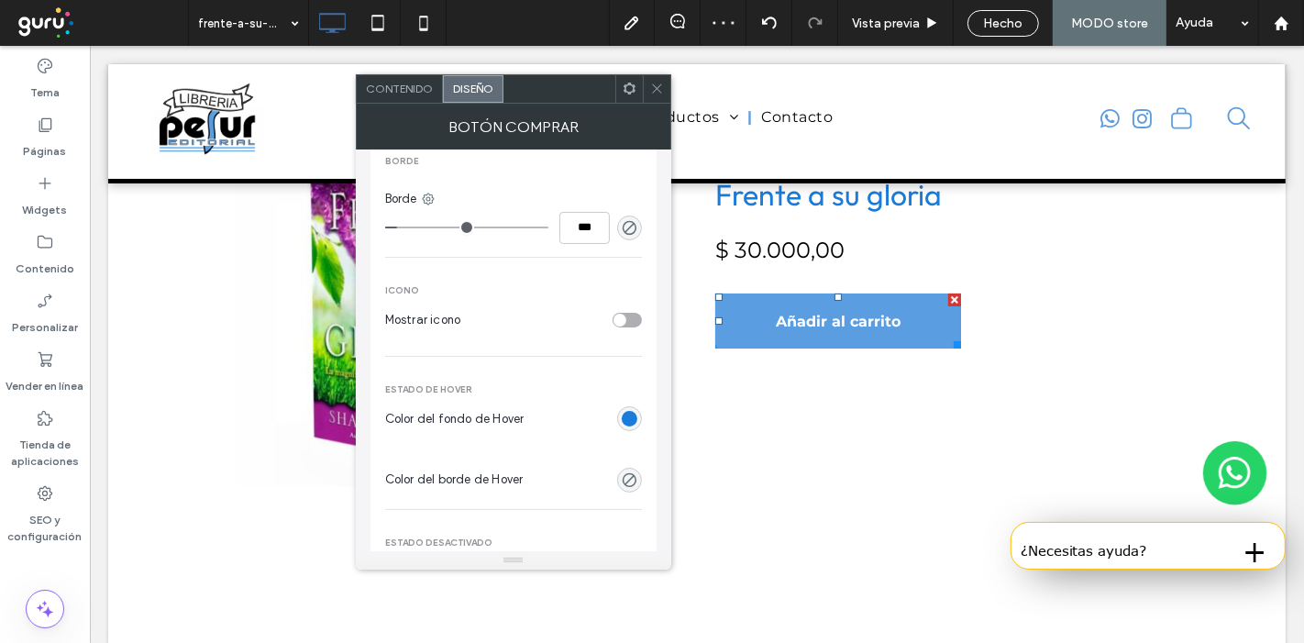
click at [619, 368] on div "THEME buttons Principal Secundario Tamaño El cambio afecta al PC y al tablet An…" at bounding box center [513, 284] width 257 height 1194
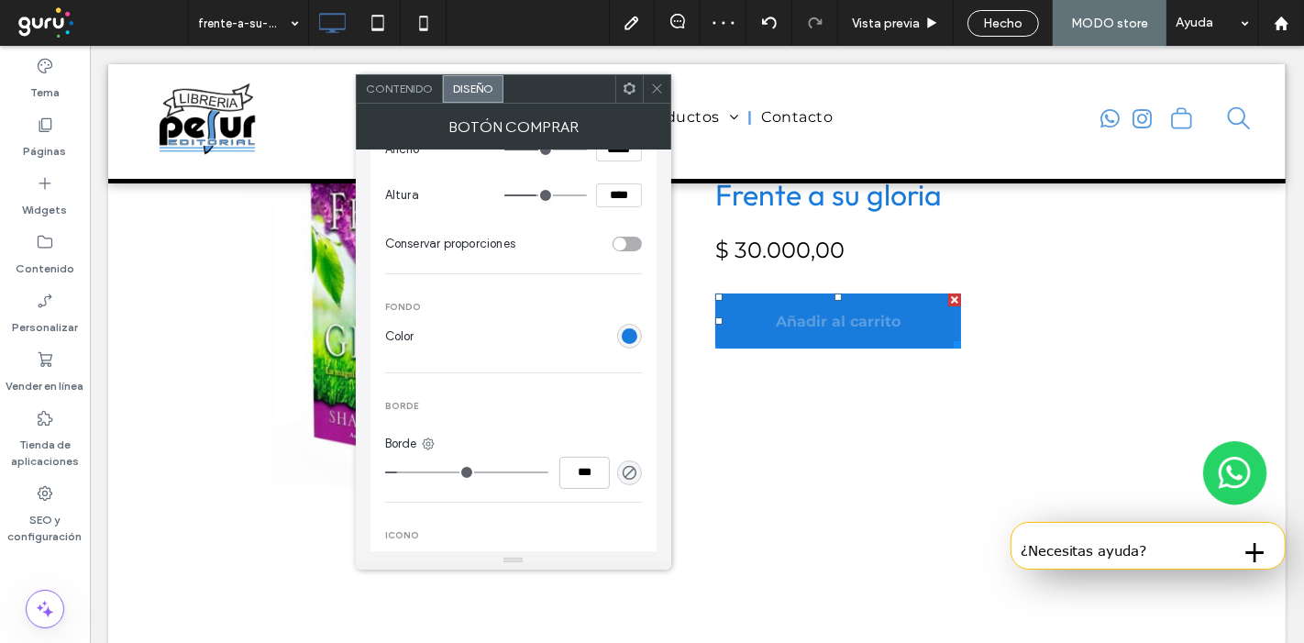
scroll to position [264, 0]
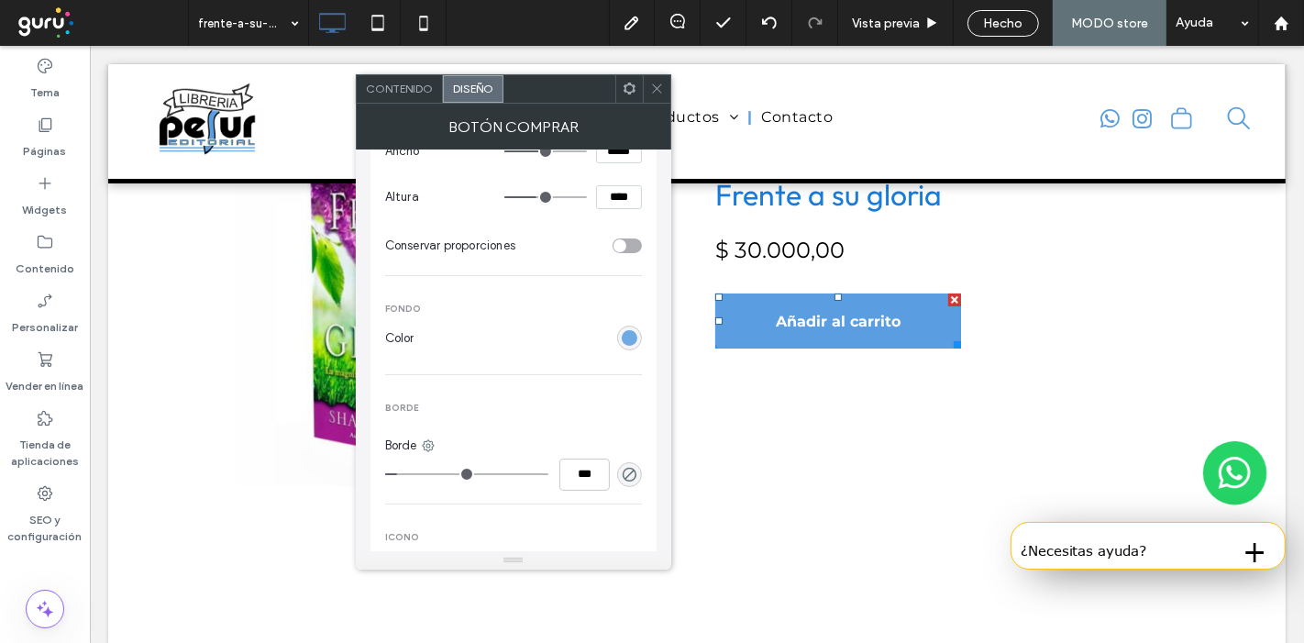
click at [632, 330] on div "rgb(90, 157, 224)" at bounding box center [630, 338] width 16 height 16
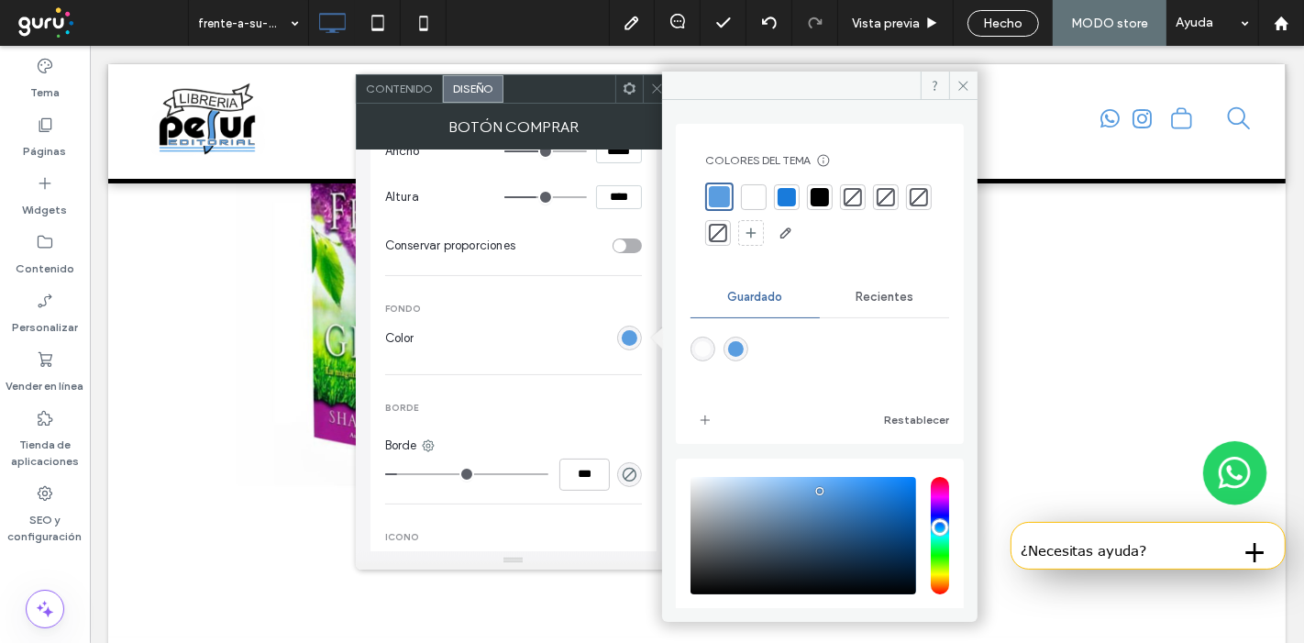
click at [782, 189] on div at bounding box center [787, 197] width 18 height 18
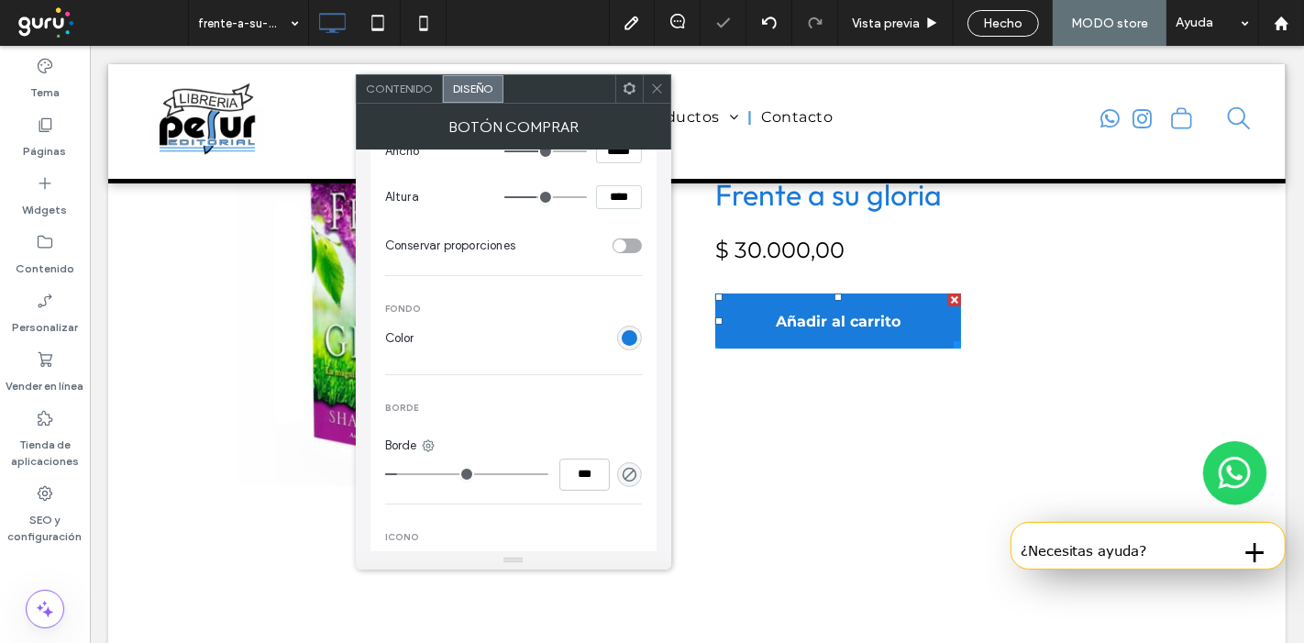
scroll to position [554, 0]
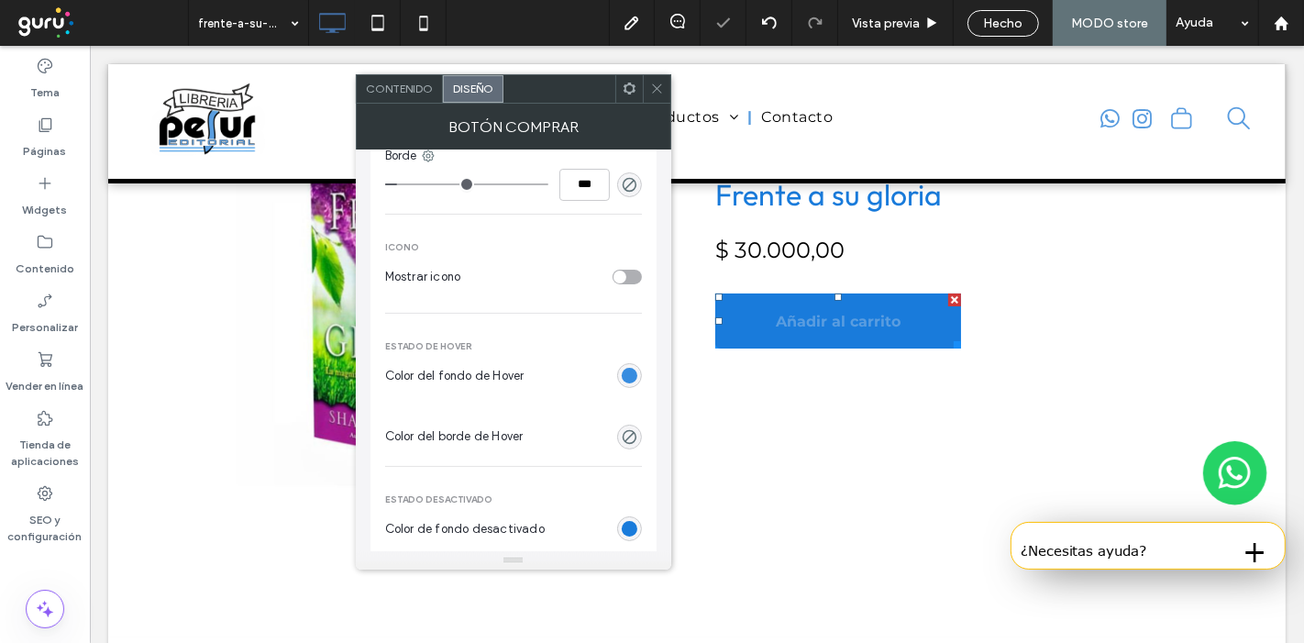
click at [624, 368] on div "rgb(25, 123, 219)" at bounding box center [630, 376] width 16 height 16
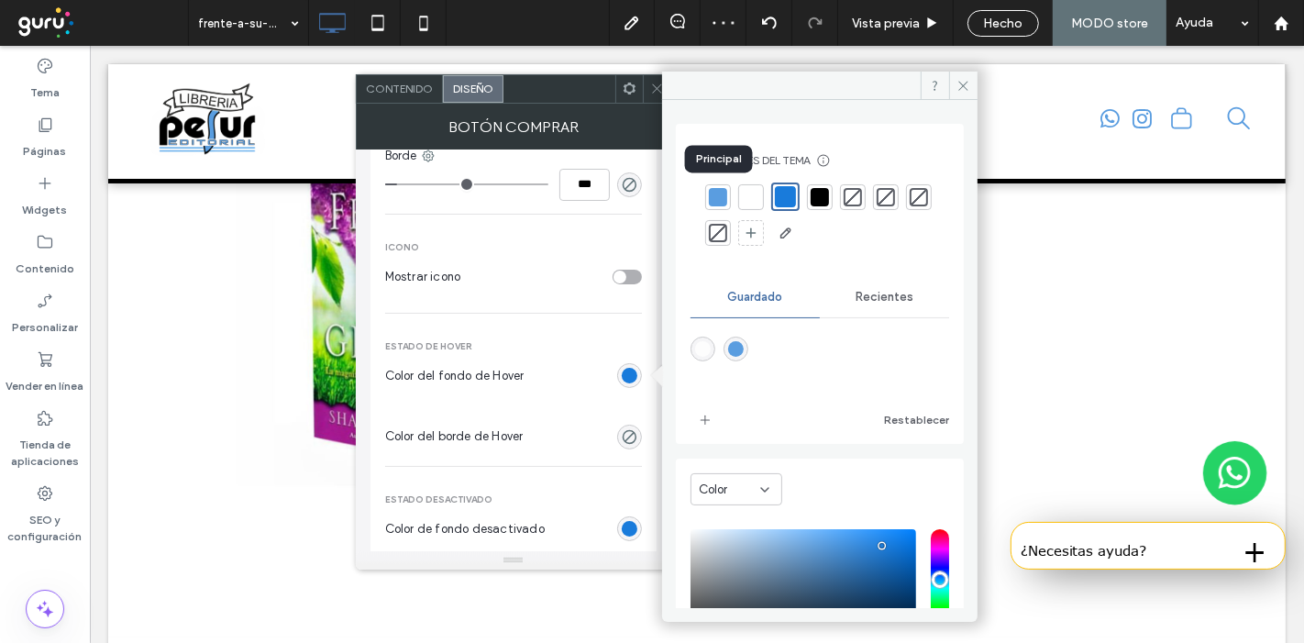
click at [715, 193] on div at bounding box center [718, 197] width 18 height 18
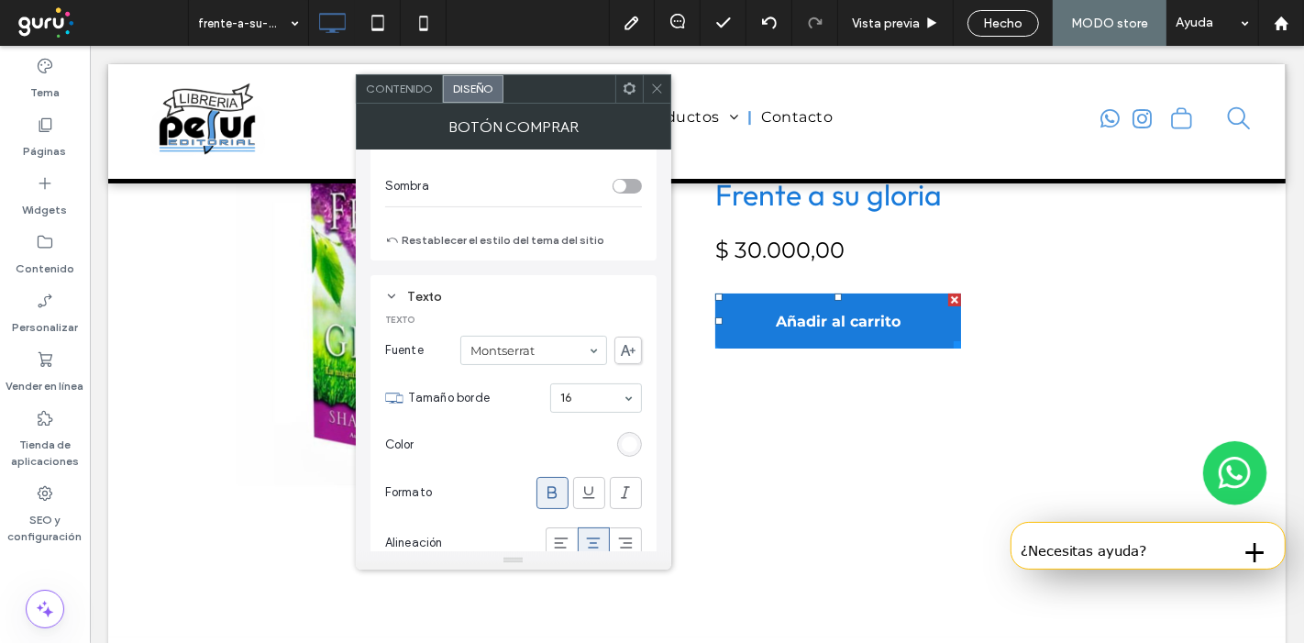
scroll to position [1280, 0]
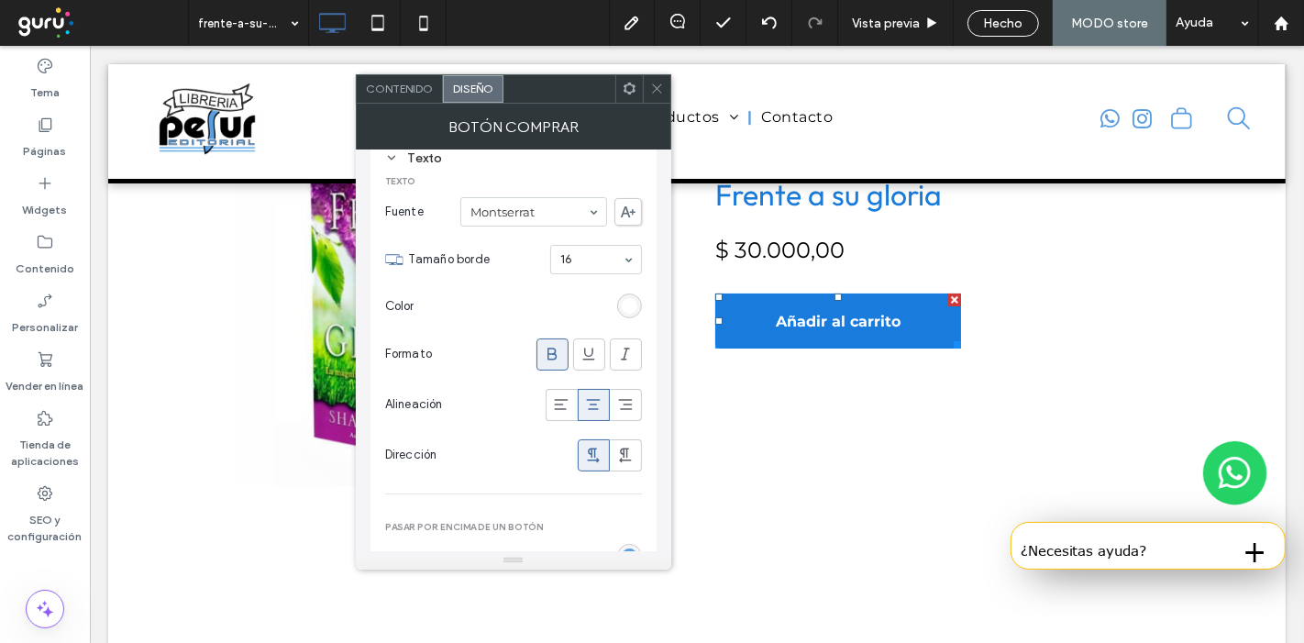
click at [631, 307] on div "rgb(255, 255, 255)" at bounding box center [630, 306] width 16 height 16
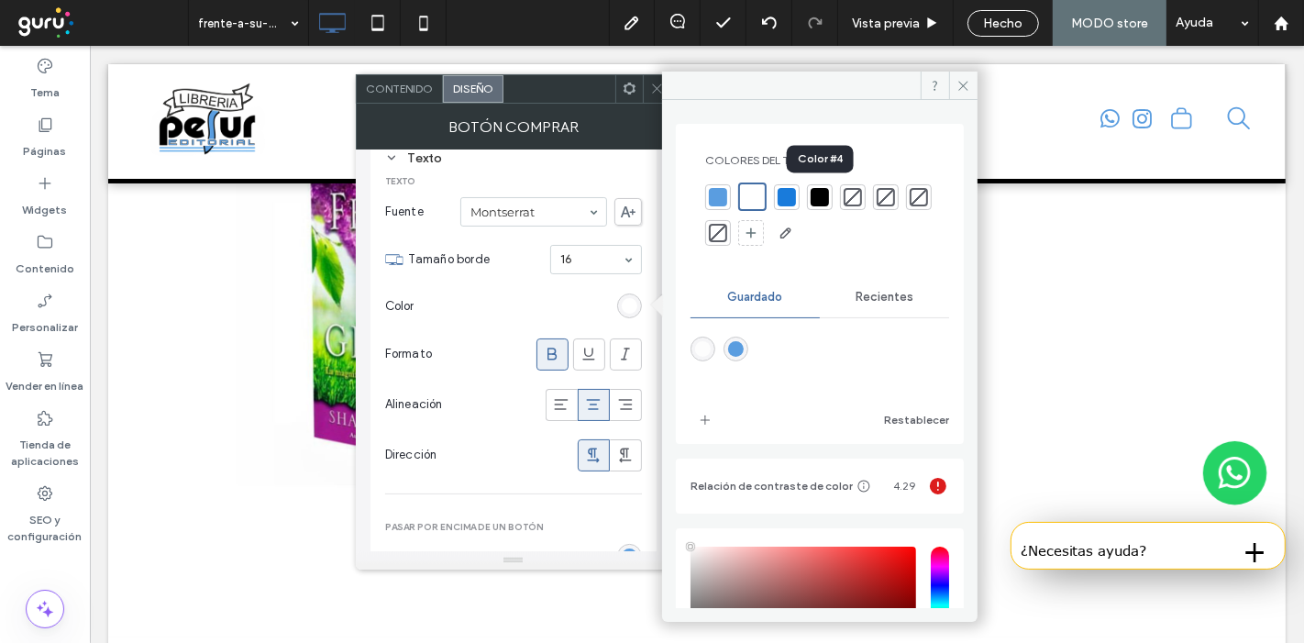
click at [818, 192] on div at bounding box center [820, 197] width 18 height 18
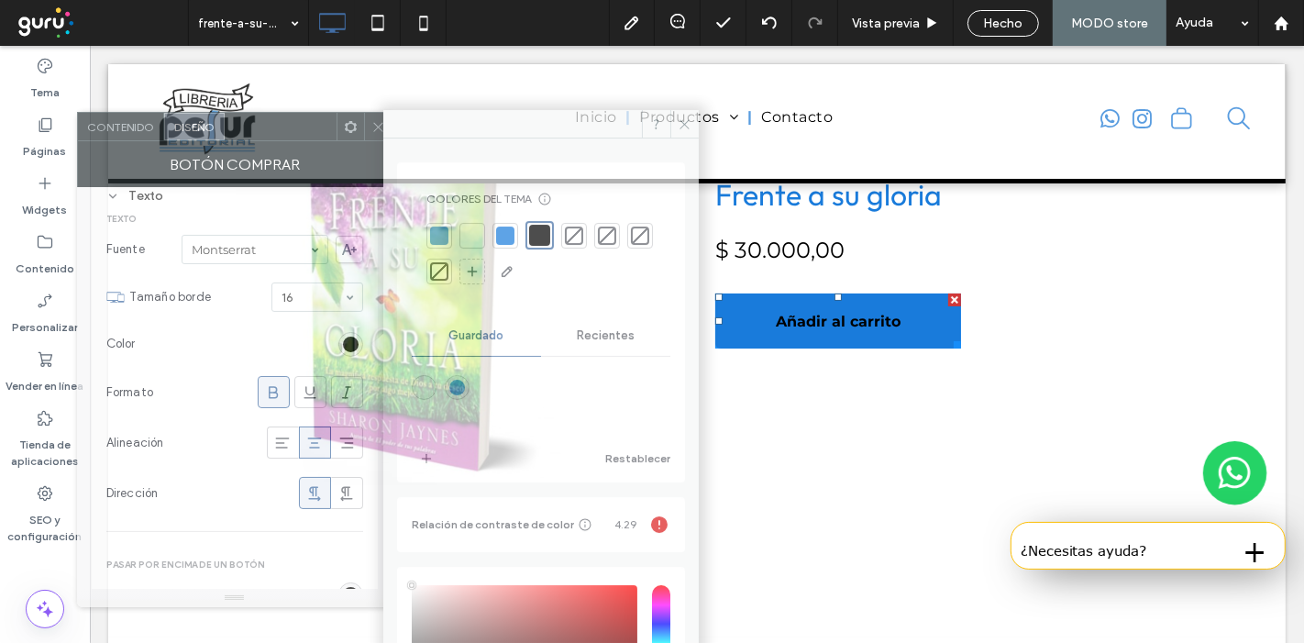
drag, startPoint x: 564, startPoint y: 96, endPoint x: 285, endPoint y: 135, distance: 281.5
click at [285, 135] on div at bounding box center [281, 127] width 112 height 28
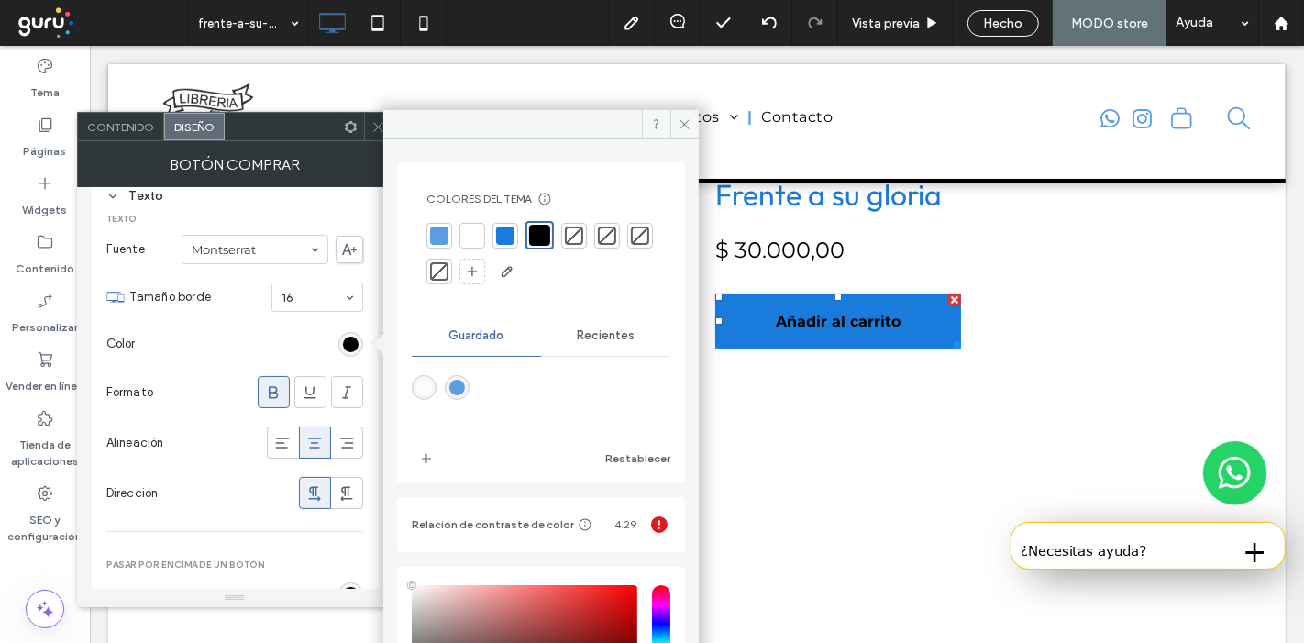
click at [475, 243] on div at bounding box center [472, 236] width 18 height 18
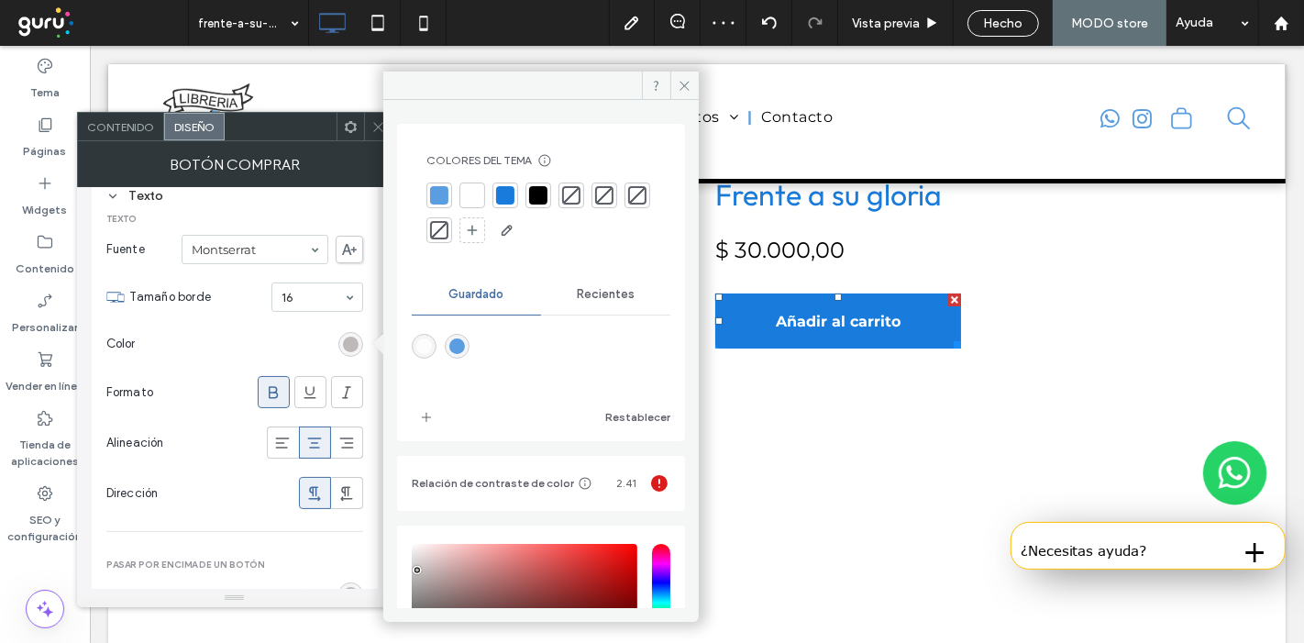
type input "*"
type input "*******"
type input "*"
type input "*******"
type input "*"
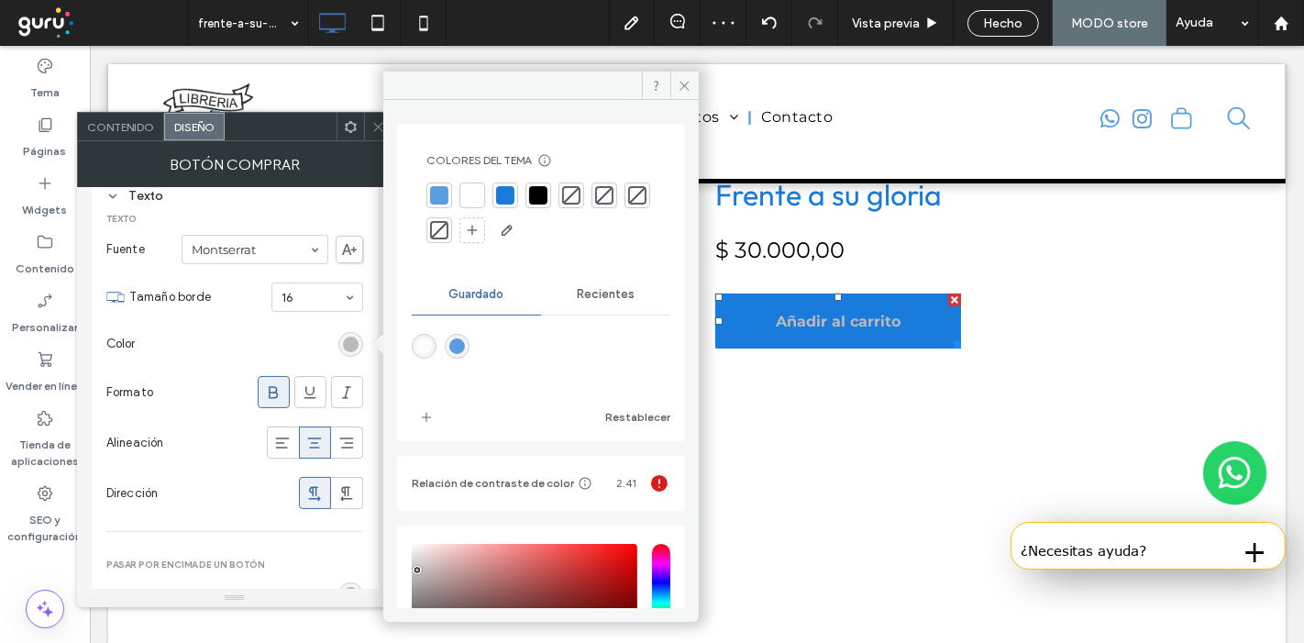
type input "*******"
type input "*"
type input "*******"
type input "*"
type input "*******"
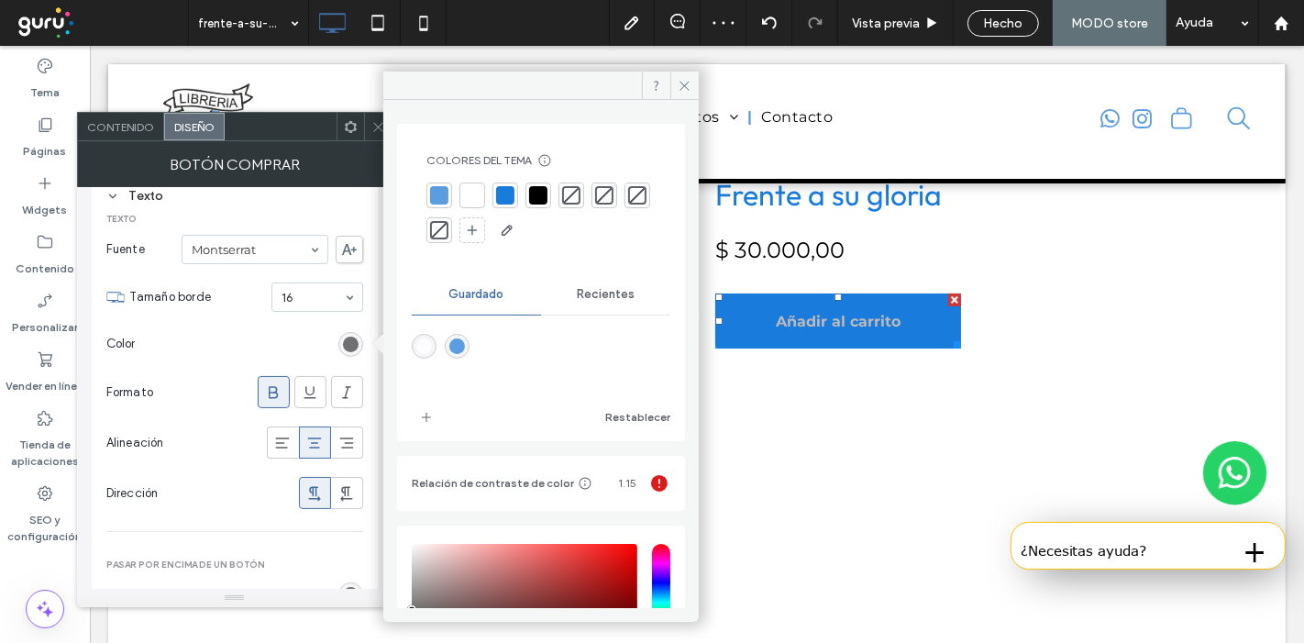
type input "*"
type input "*******"
type input "*"
type input "*******"
type input "*"
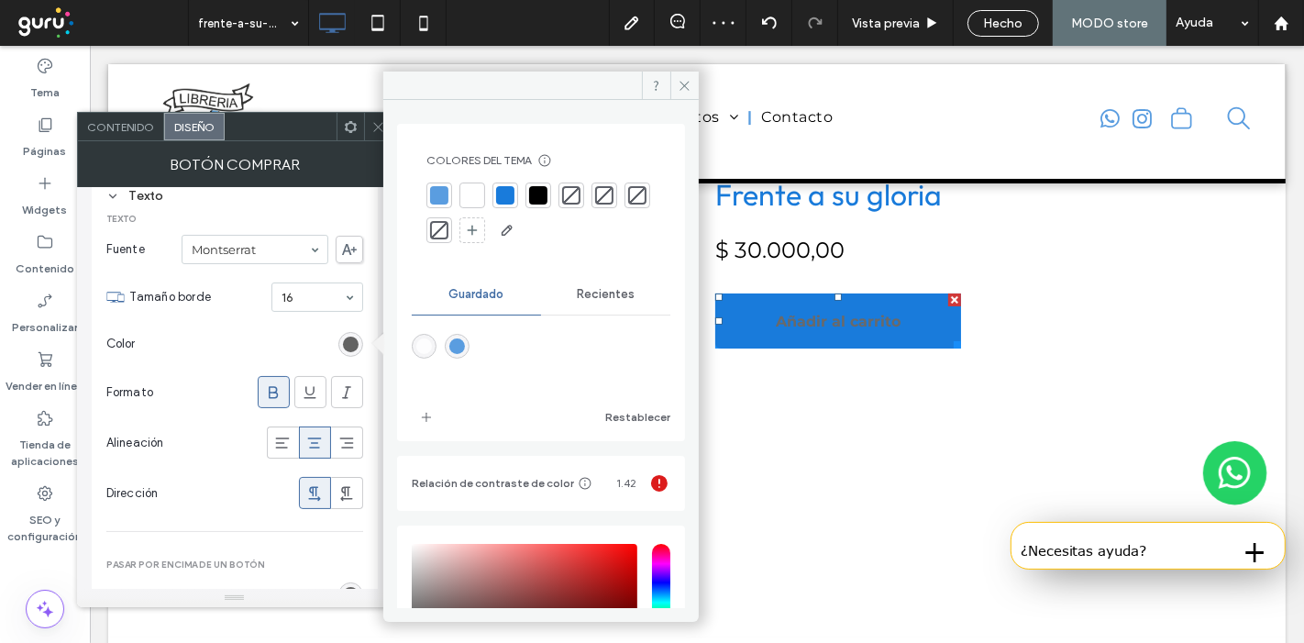
type input "*******"
type input "*"
type input "*******"
type input "*"
type input "*******"
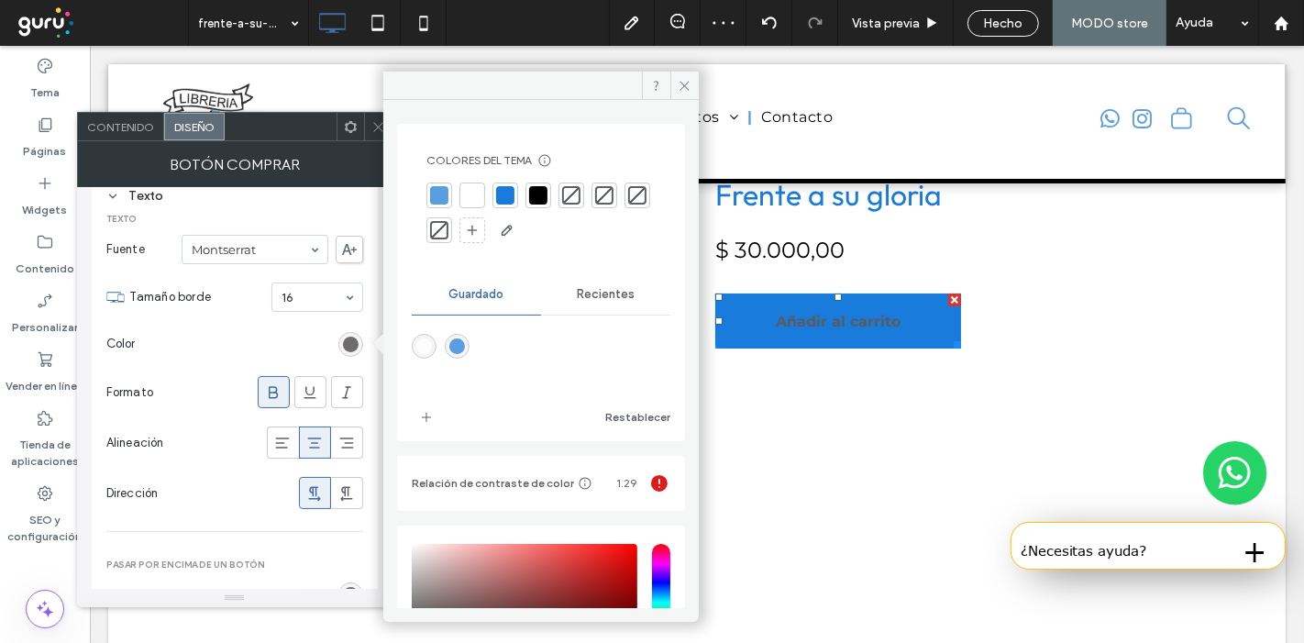
type input "*"
type input "*******"
type input "*"
type input "*******"
drag, startPoint x: 408, startPoint y: 544, endPoint x: 443, endPoint y: 615, distance: 78.8
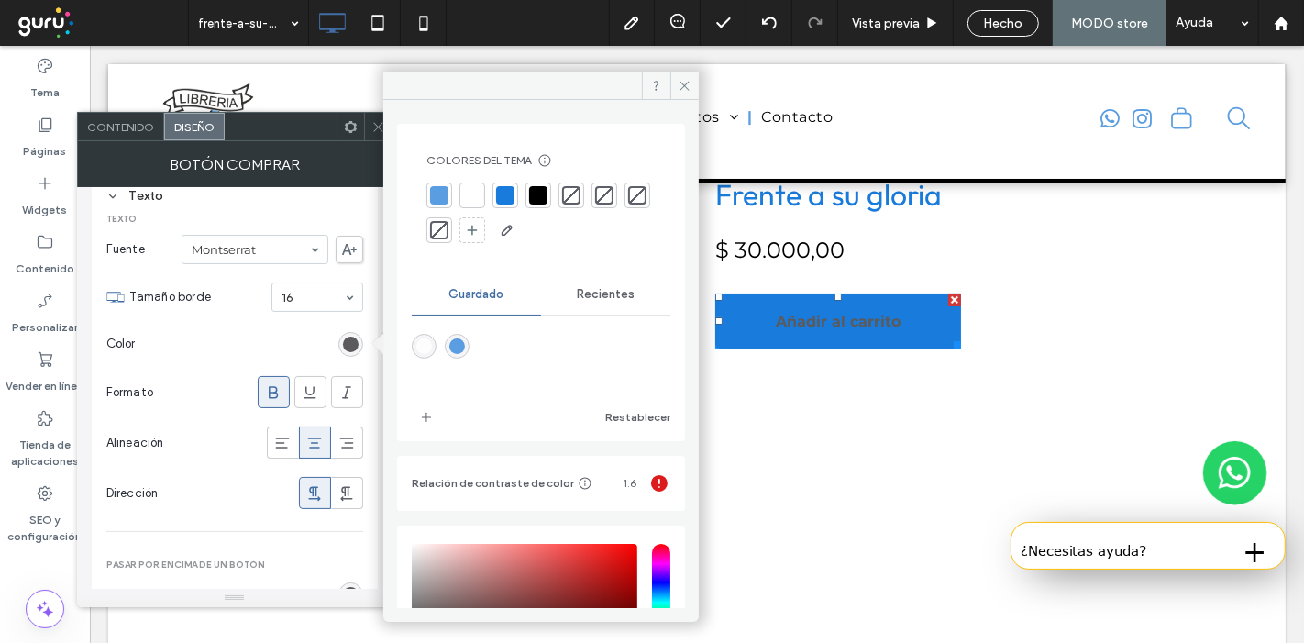
click at [443, 615] on div "Colores del tema Ahorre tiempo con los colores del tema Cree una paleta de colo…" at bounding box center [541, 347] width 316 height 550
type input "*"
type input "*******"
drag, startPoint x: 539, startPoint y: 92, endPoint x: 503, endPoint y: 127, distance: 50.6
click at [503, 127] on div "Colores del tema Ahorre tiempo con los colores del tema Cree una paleta de colo…" at bounding box center [541, 347] width 316 height 550
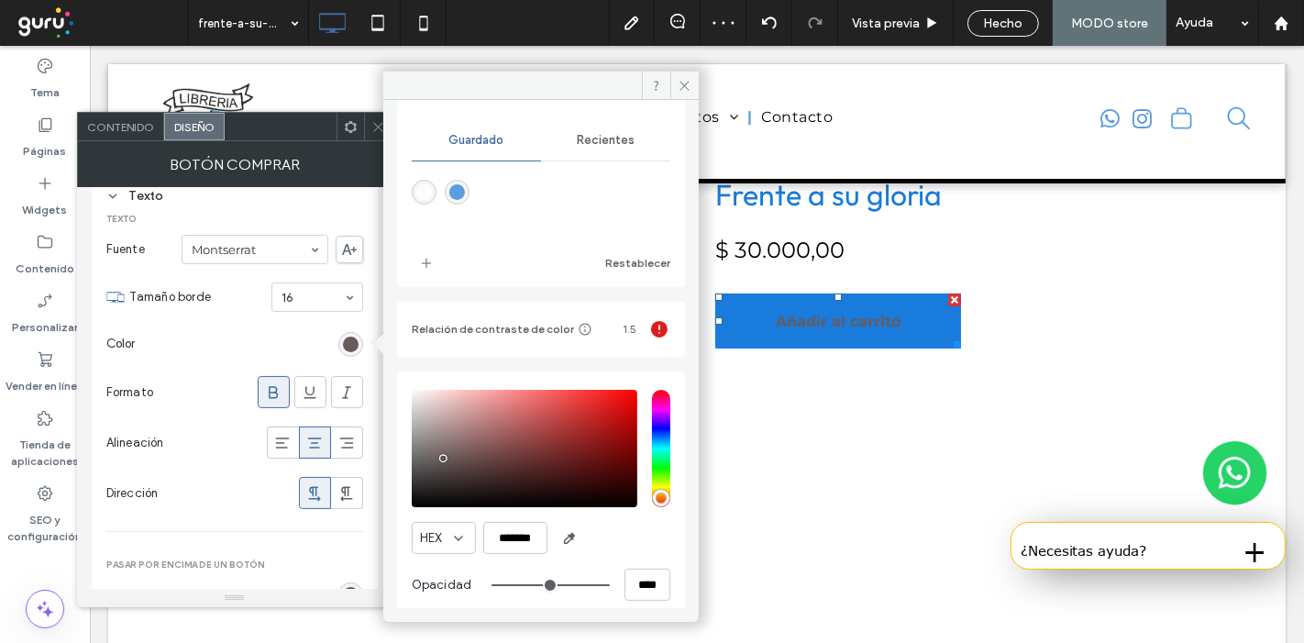
scroll to position [169, 0]
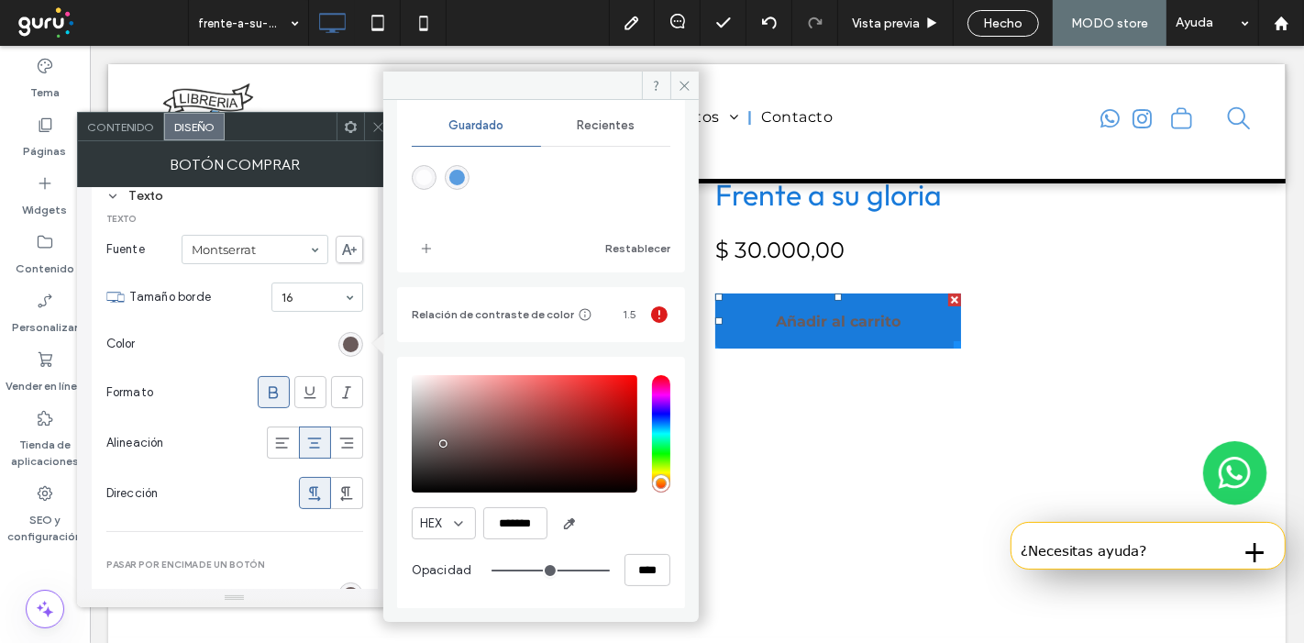
type input "*"
type input "*******"
type input "*"
type input "*******"
type input "*"
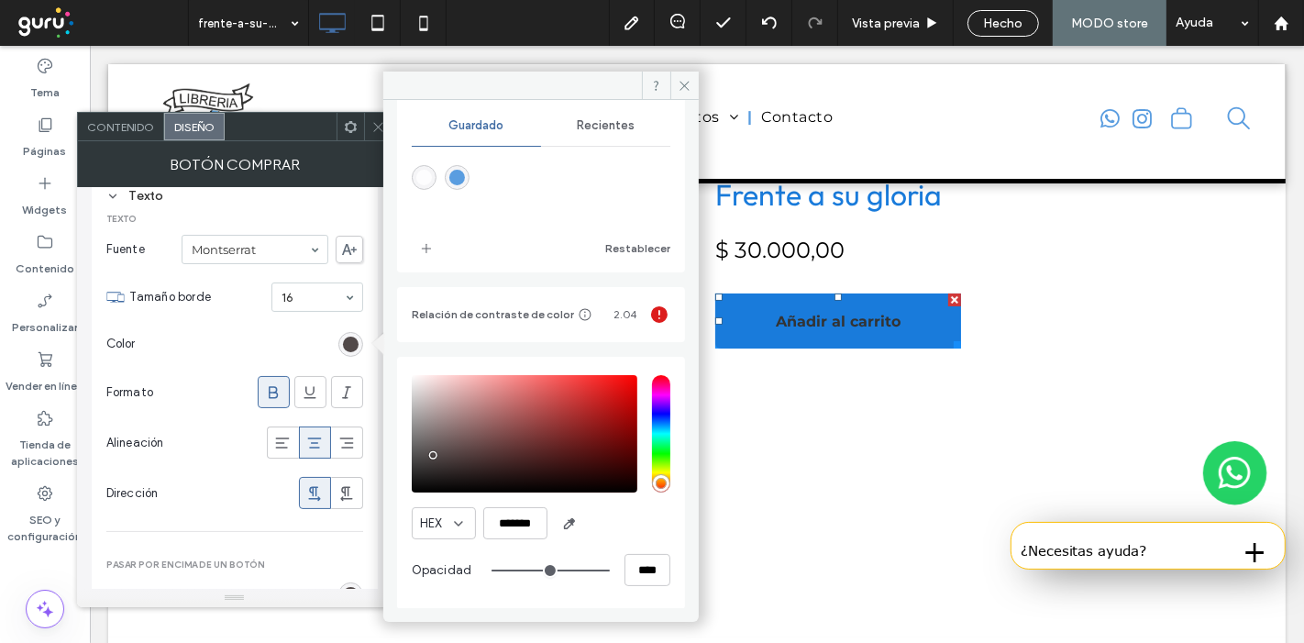
type input "*******"
type input "*"
type input "*******"
type input "*"
type input "*******"
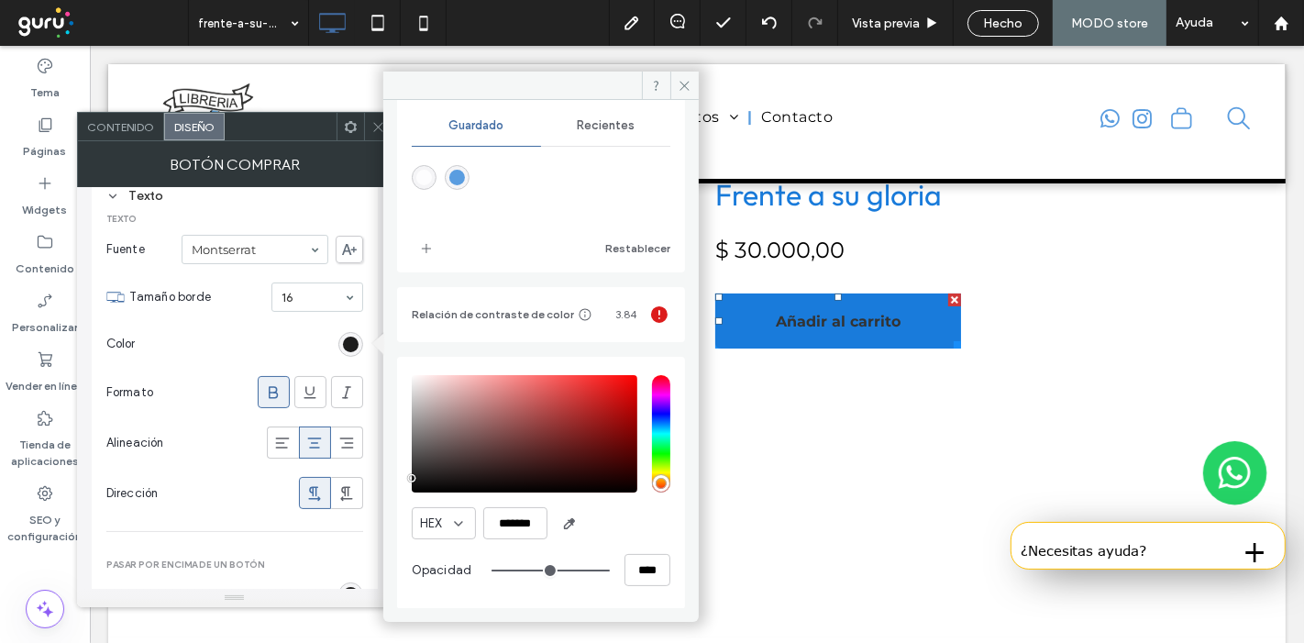
type input "*"
type input "*******"
type input "*"
type input "*******"
type input "*"
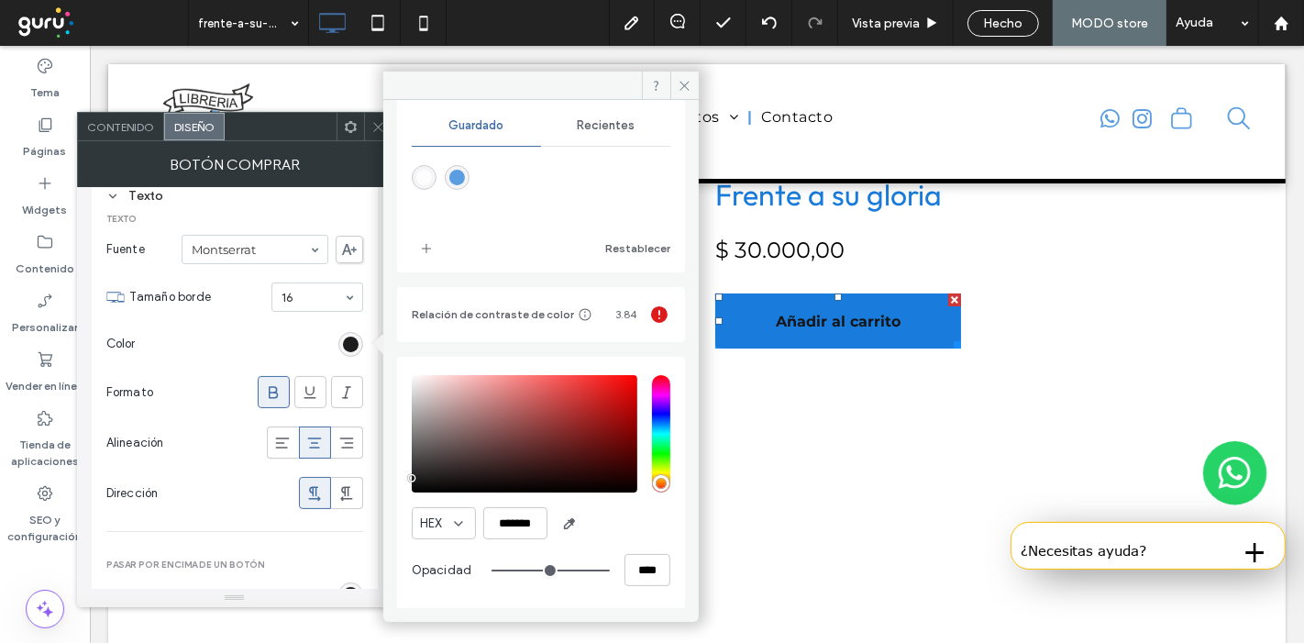
type input "*******"
type input "*"
type input "*******"
type input "*"
type input "*******"
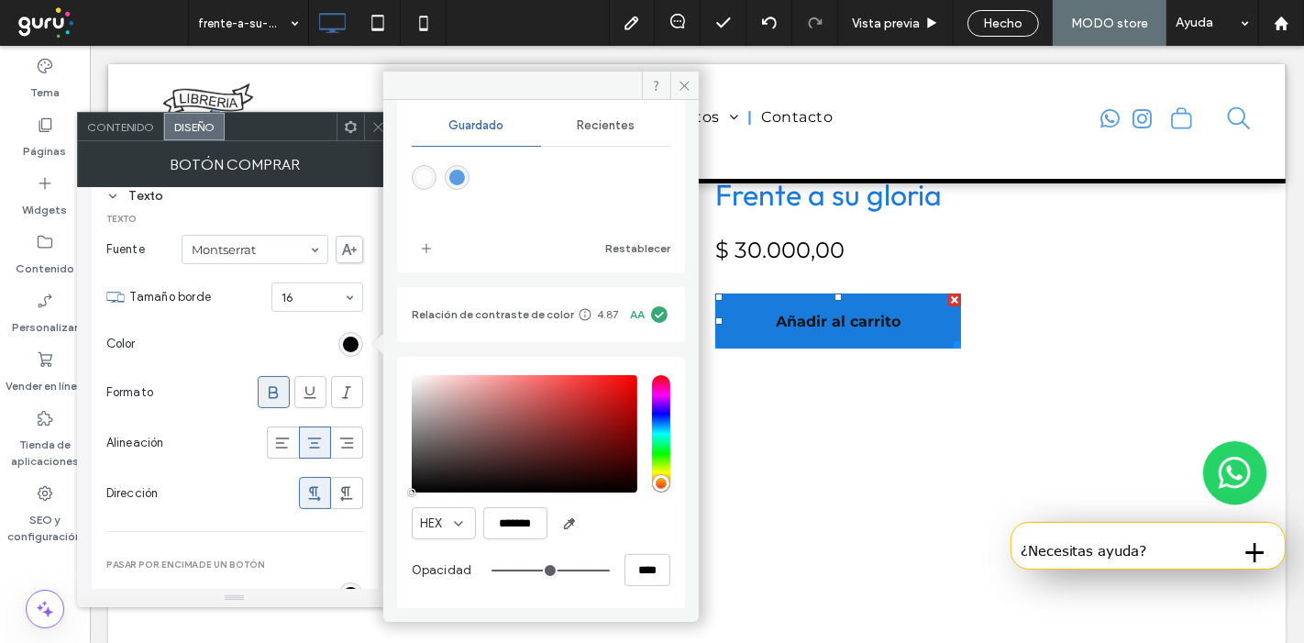
type input "*"
type input "*******"
drag, startPoint x: 442, startPoint y: 449, endPoint x: 410, endPoint y: 516, distance: 74.3
click at [410, 516] on div "HEX ******* Opacidad ****" at bounding box center [541, 483] width 288 height 252
click at [238, 352] on section "Color" at bounding box center [234, 344] width 257 height 46
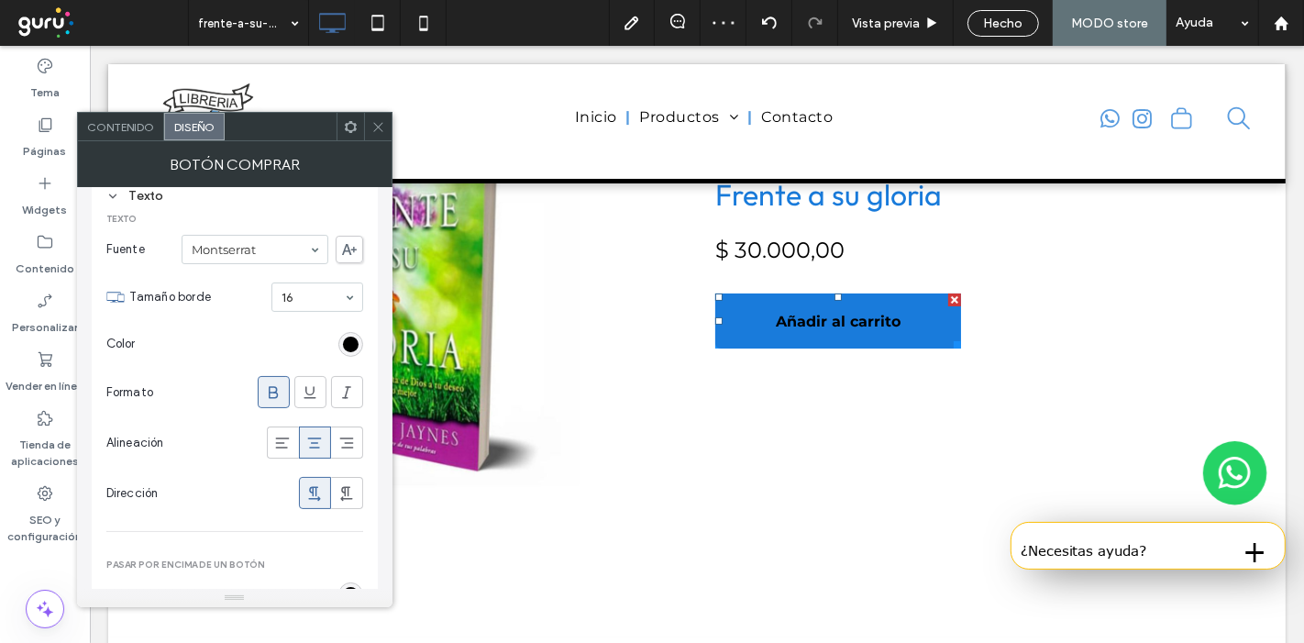
click at [238, 352] on section "Color" at bounding box center [234, 344] width 257 height 46
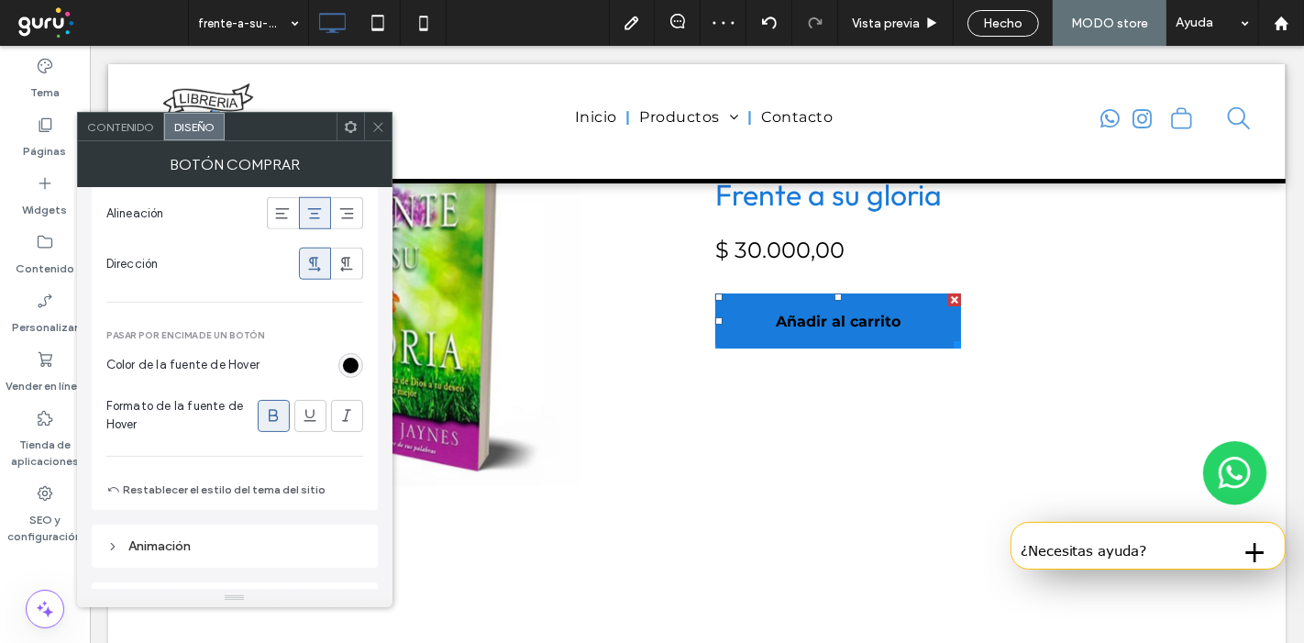
scroll to position [1514, 0]
type input "*"
click at [383, 134] on span at bounding box center [379, 127] width 14 height 28
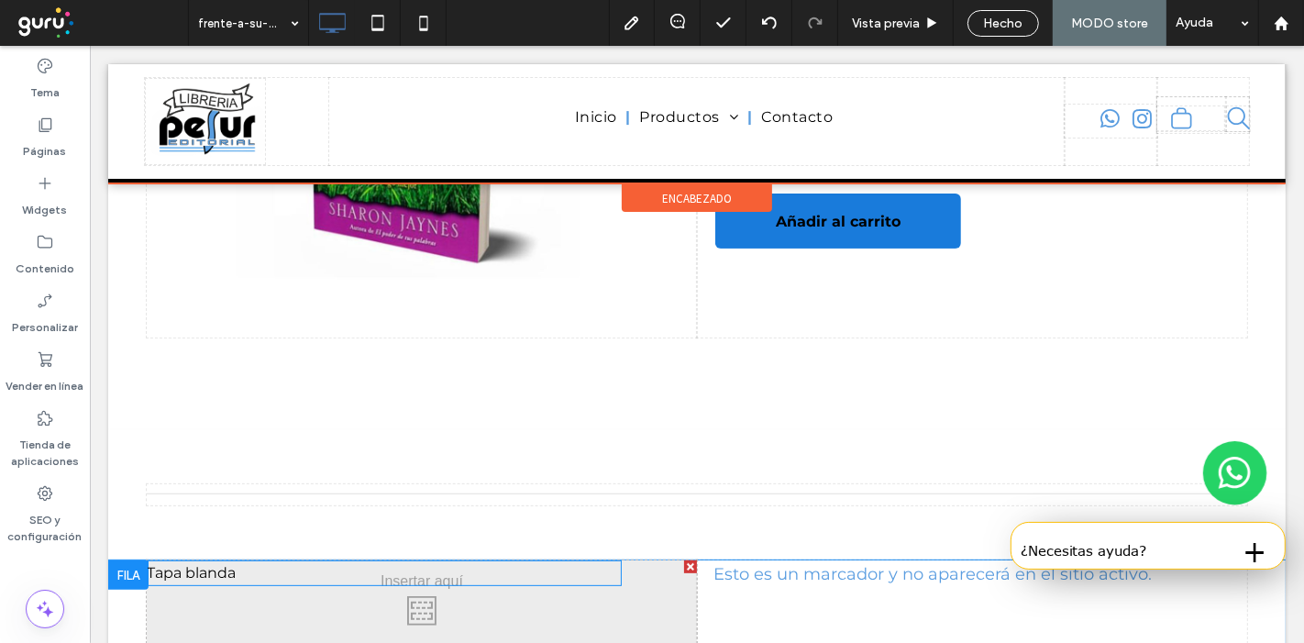
scroll to position [356, 0]
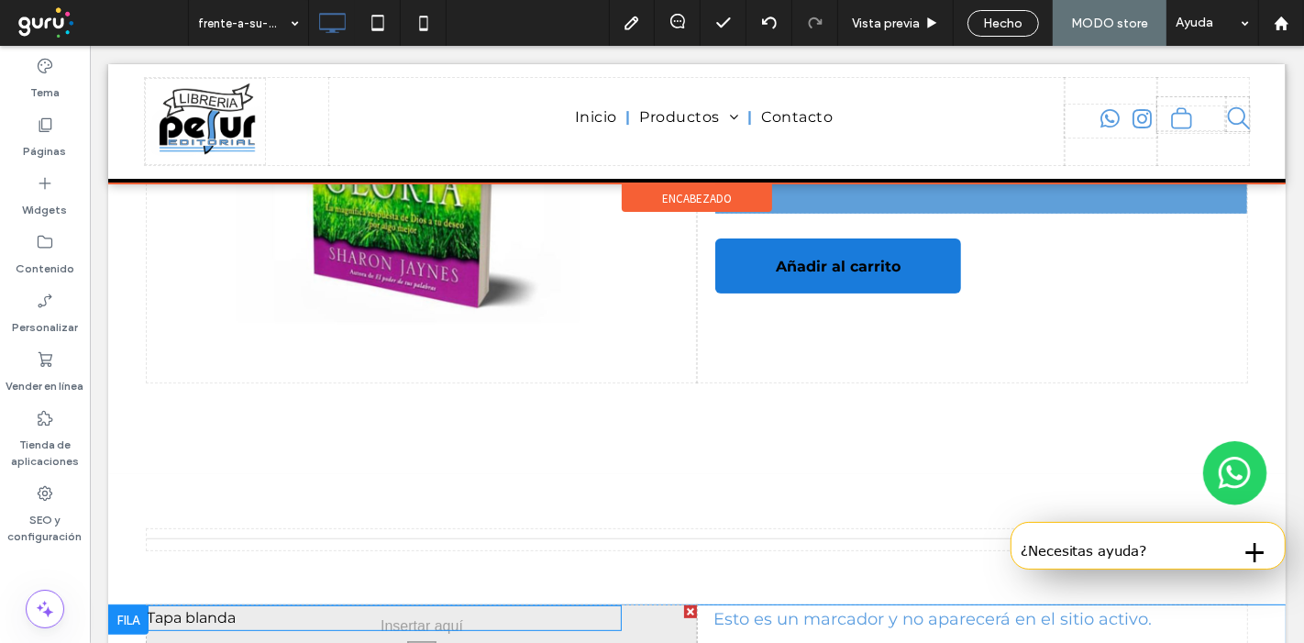
drag, startPoint x: 251, startPoint y: 618, endPoint x: 933, endPoint y: 383, distance: 721.2
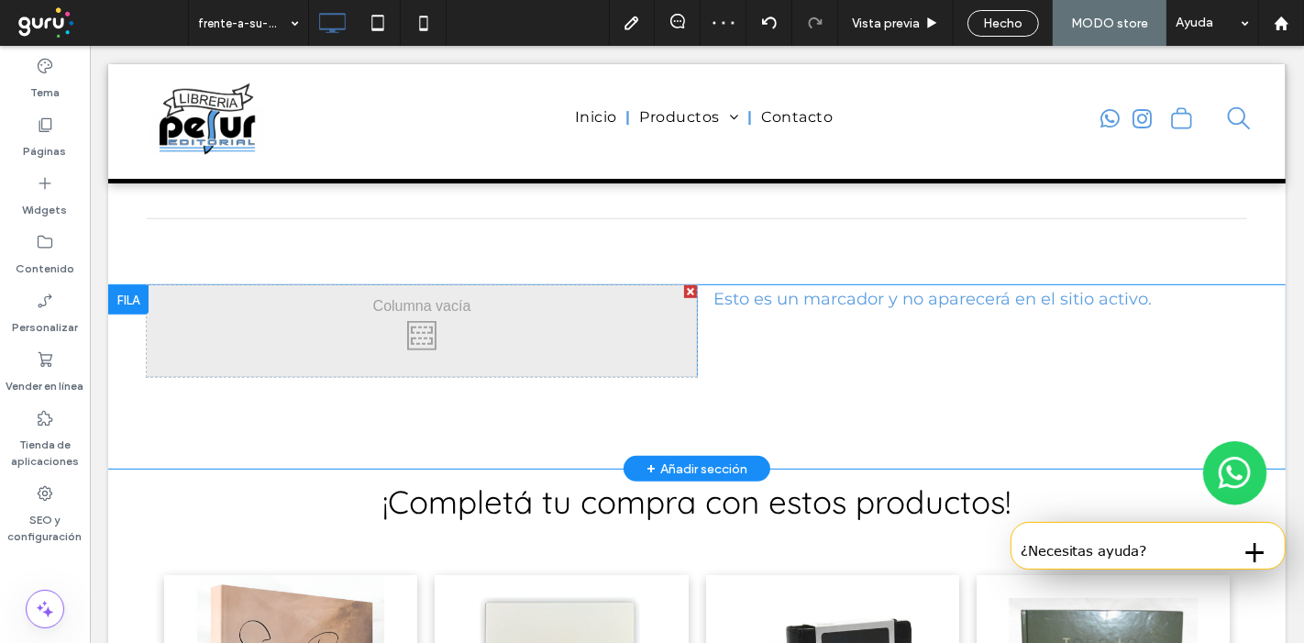
scroll to position [673, 0]
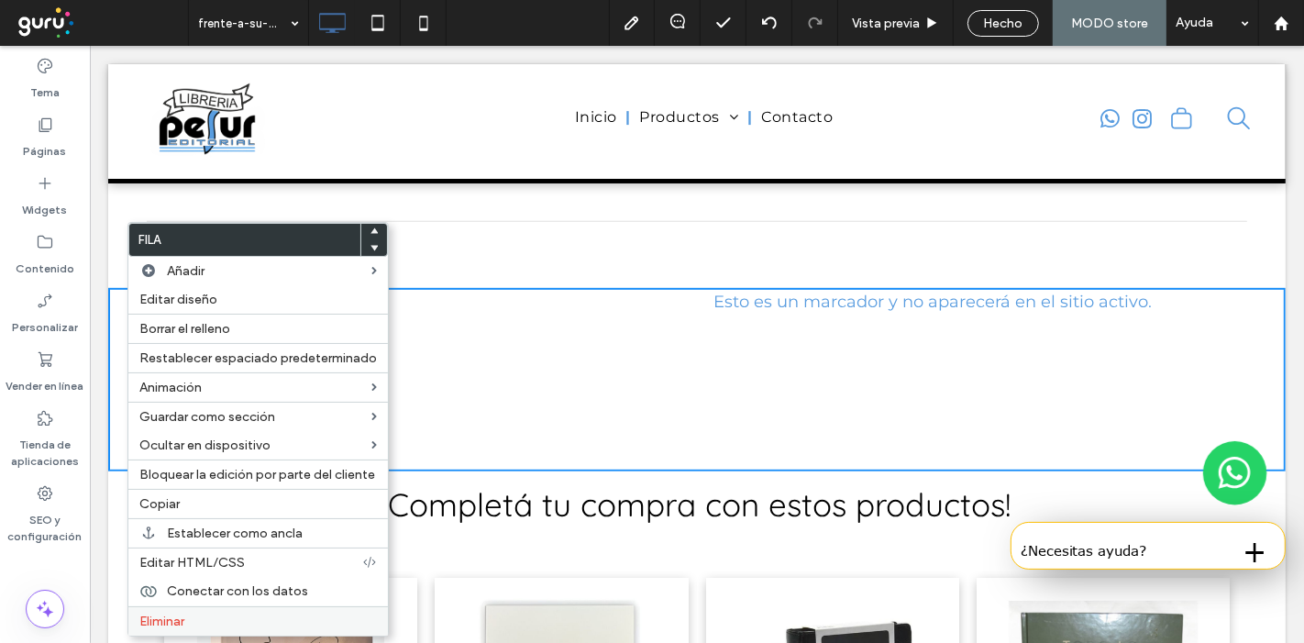
click at [176, 619] on span "Eliminar" at bounding box center [161, 622] width 45 height 16
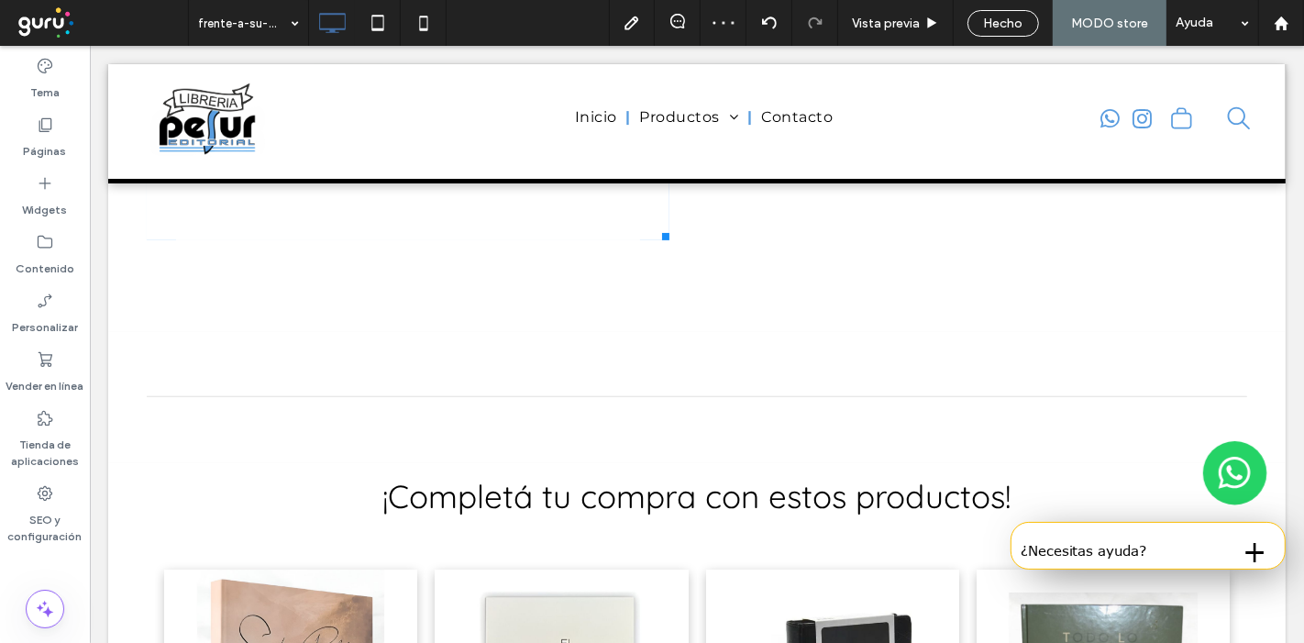
scroll to position [499, 0]
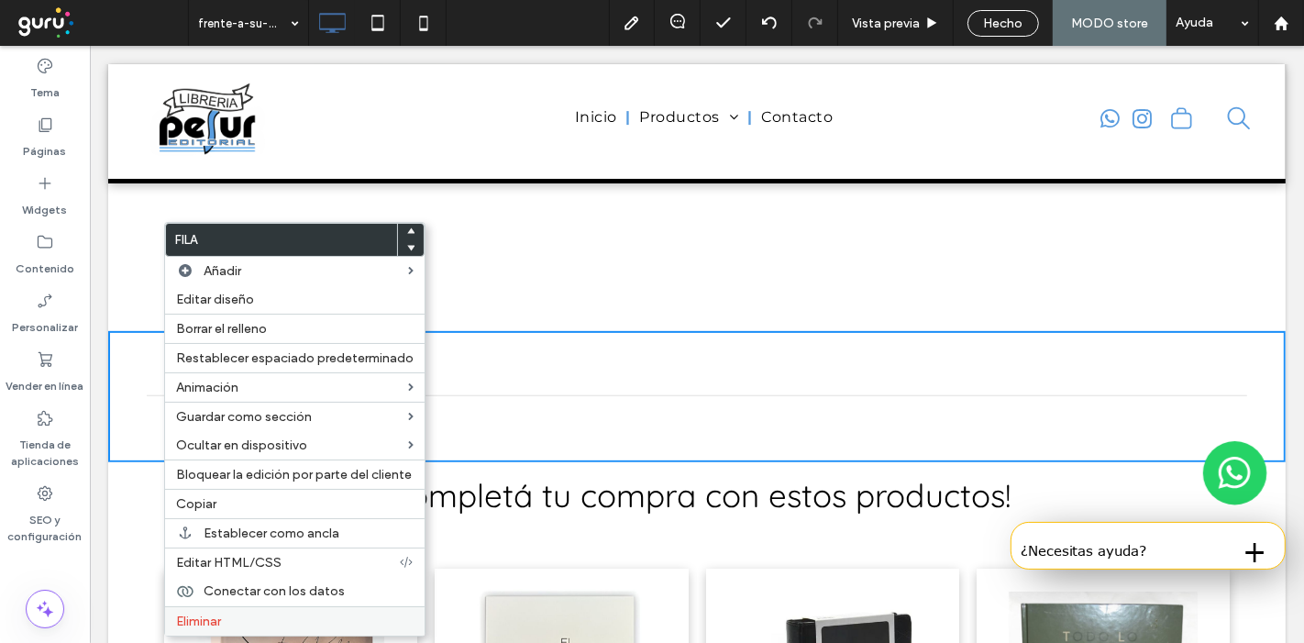
click at [272, 619] on label "Eliminar" at bounding box center [295, 622] width 238 height 16
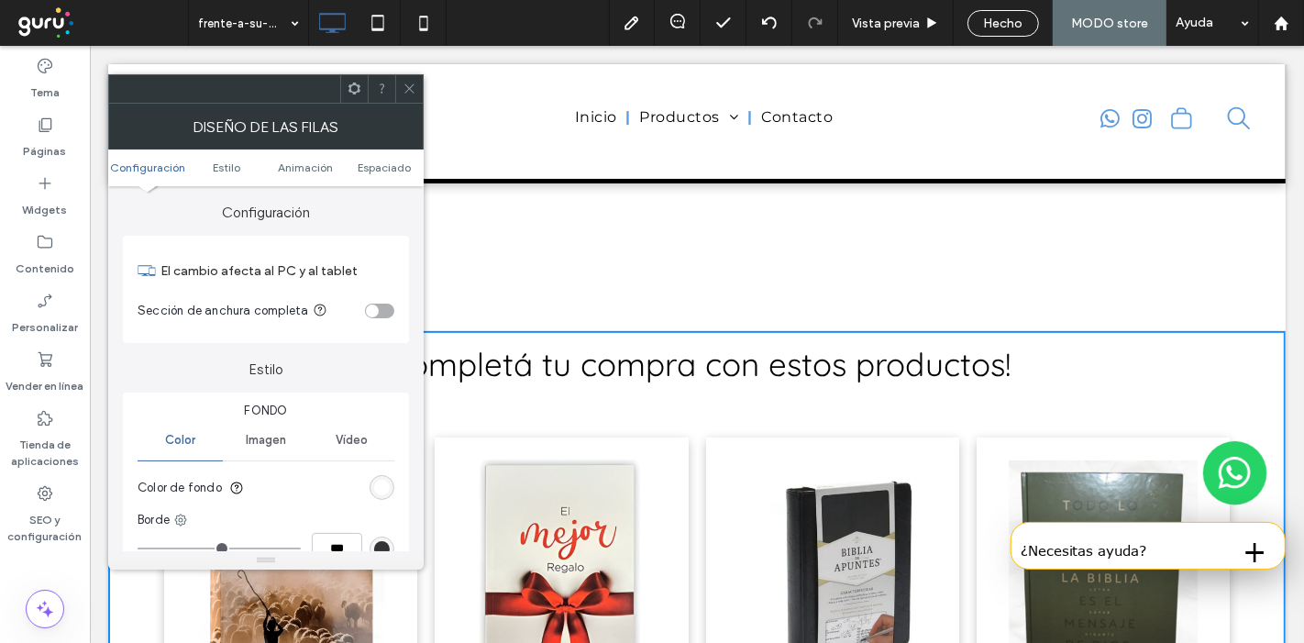
click at [386, 475] on div "rgb(255, 255, 255)" at bounding box center [382, 487] width 25 height 25
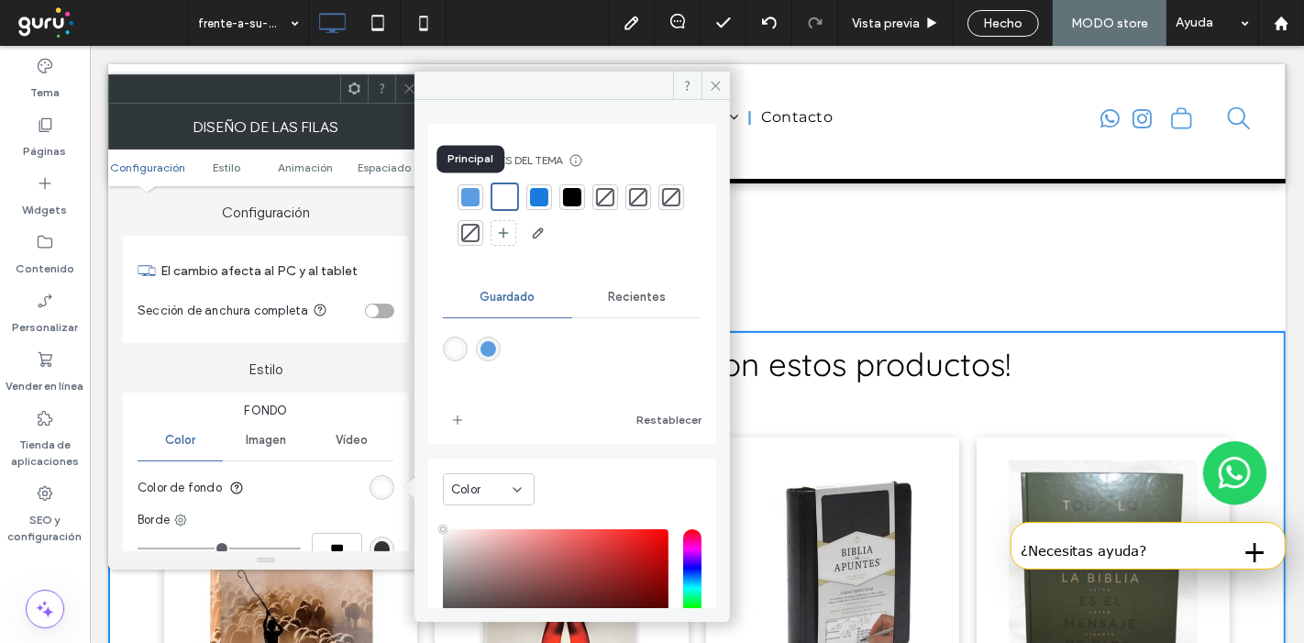
click at [470, 197] on div at bounding box center [470, 197] width 18 height 18
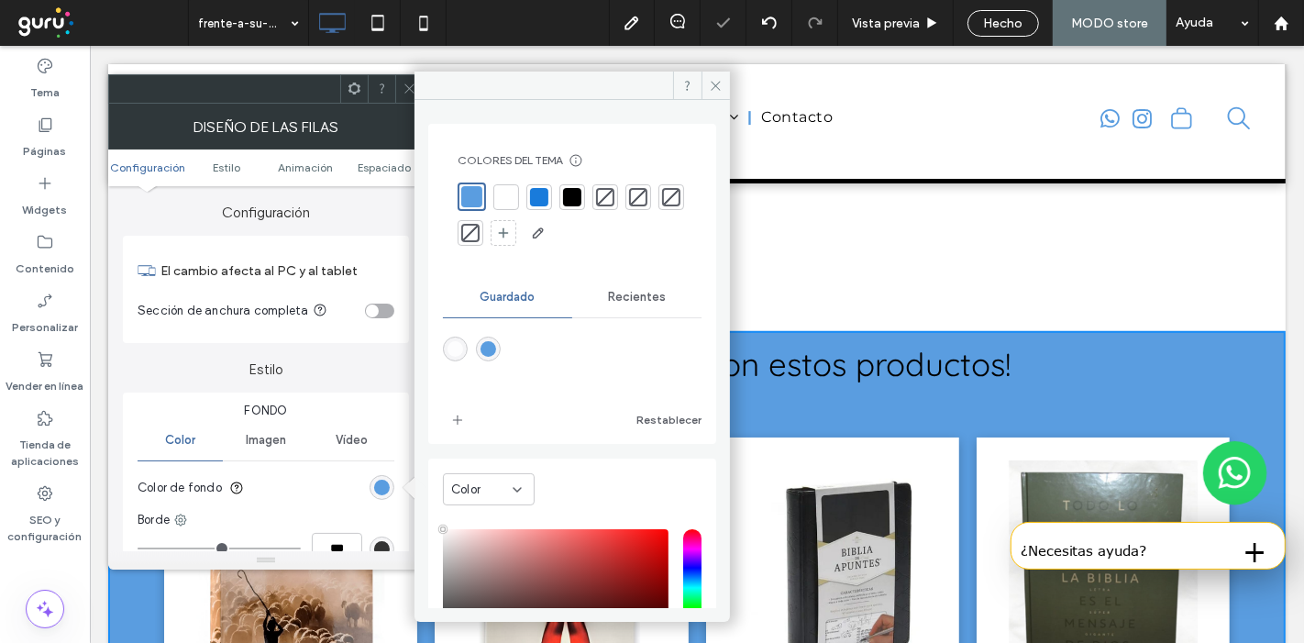
click at [407, 82] on icon at bounding box center [410, 89] width 14 height 14
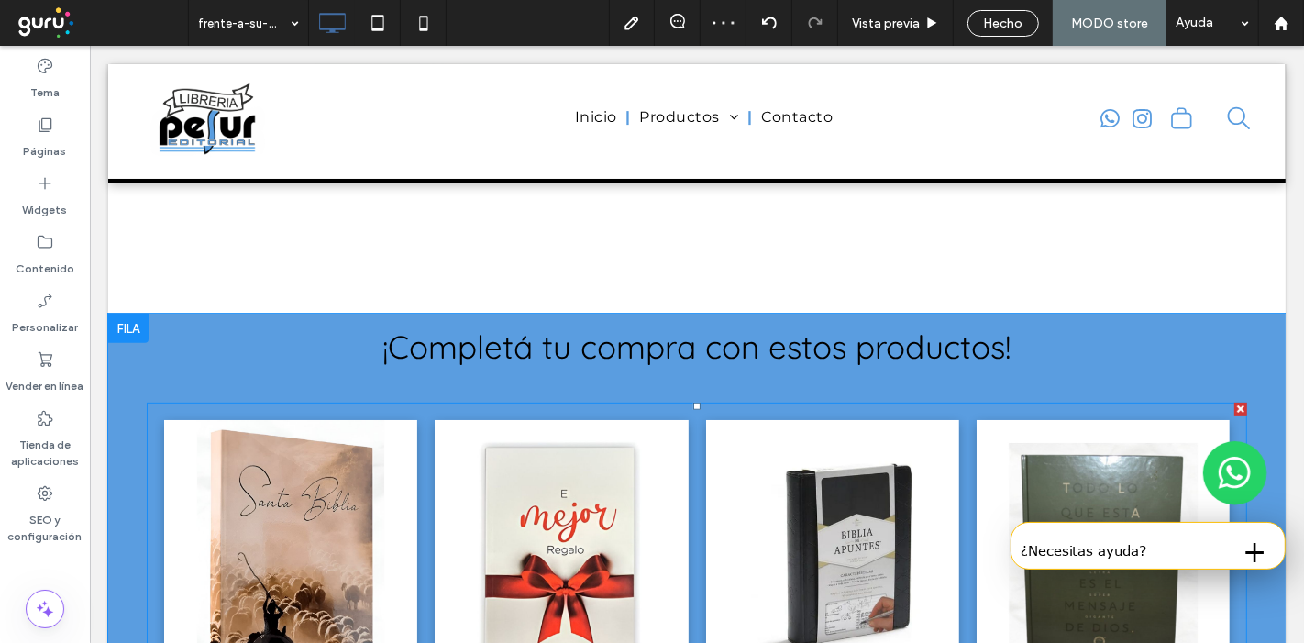
scroll to position [495, 0]
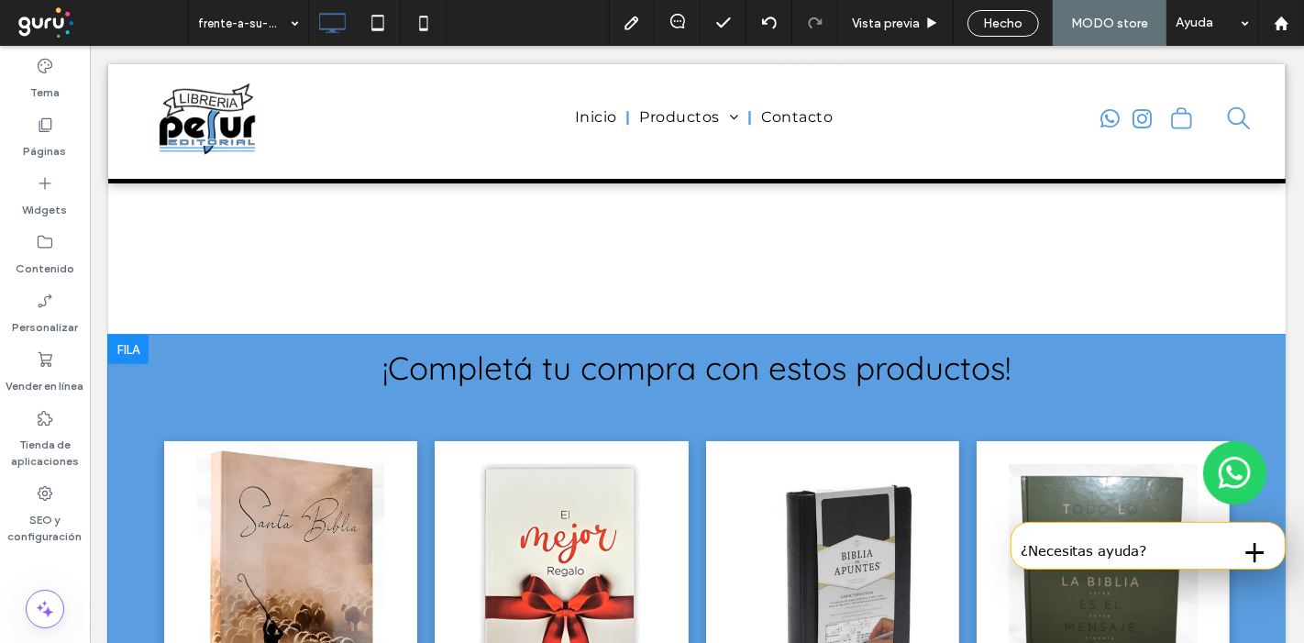
click at [134, 350] on div at bounding box center [127, 349] width 40 height 29
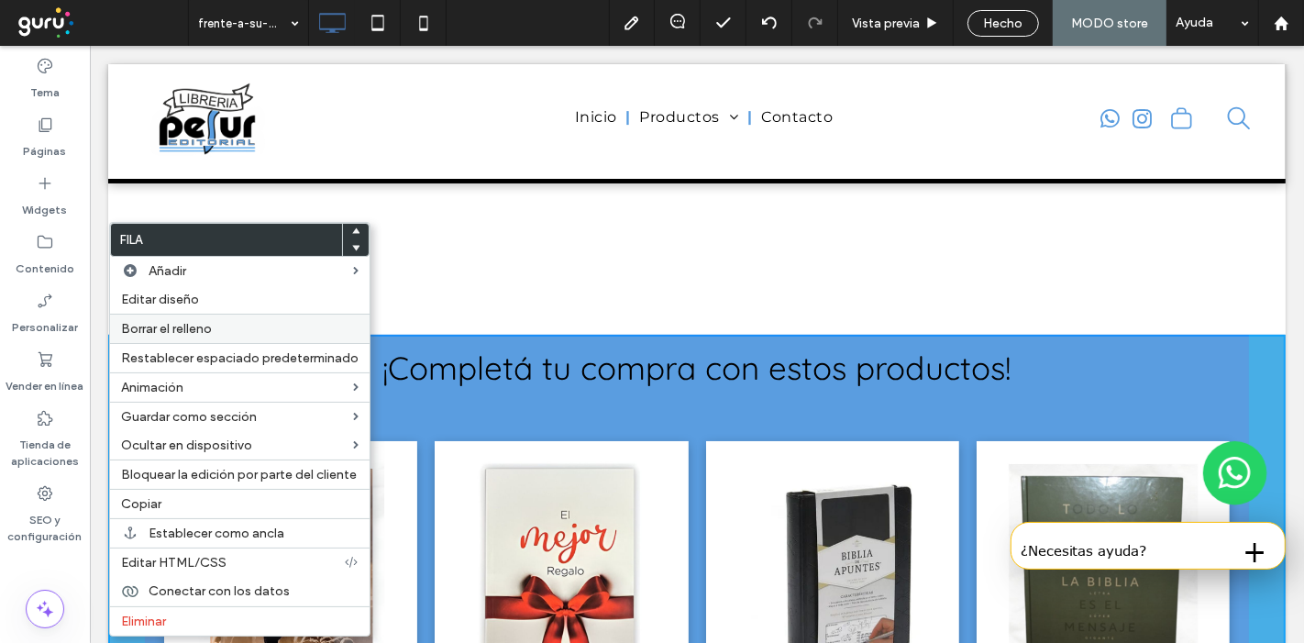
click at [262, 317] on div "Borrar el relleno" at bounding box center [240, 328] width 260 height 29
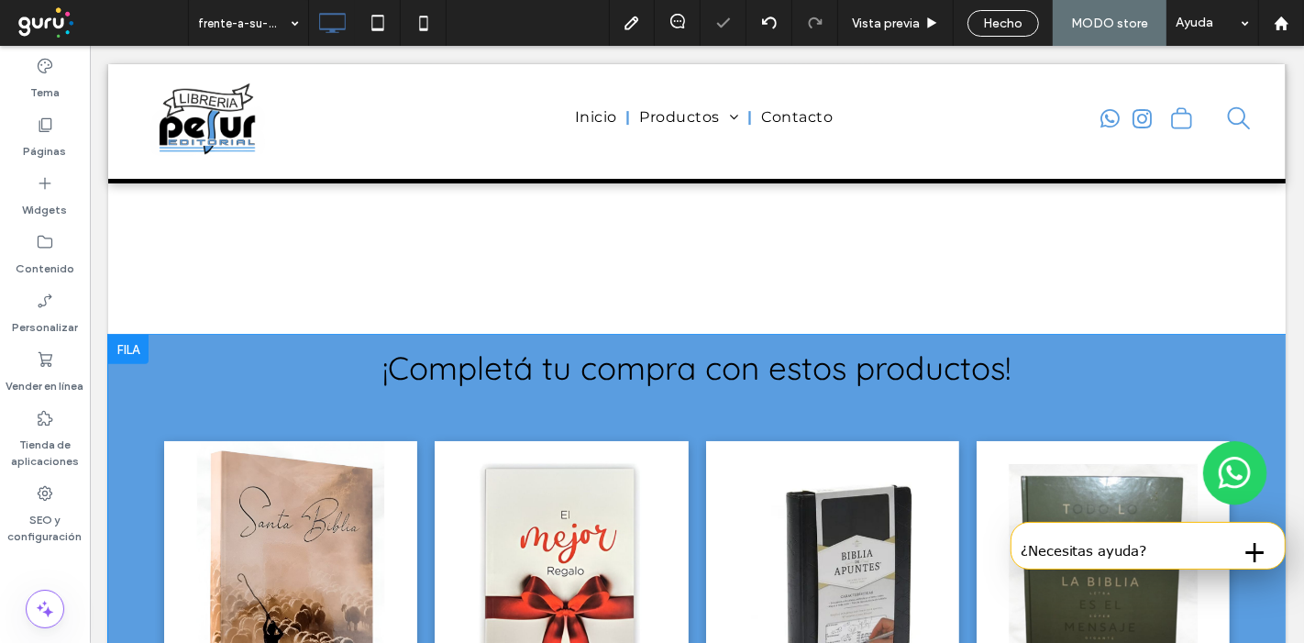
click at [138, 352] on div at bounding box center [127, 349] width 40 height 29
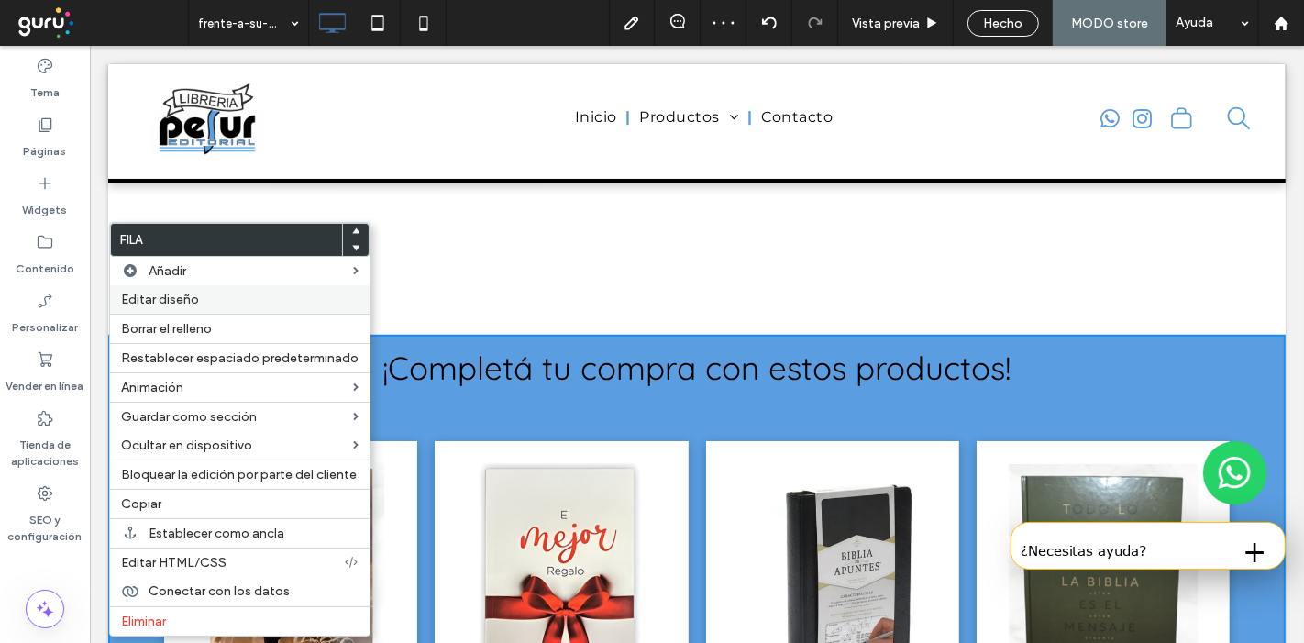
click at [221, 302] on label "Editar diseño" at bounding box center [240, 300] width 238 height 16
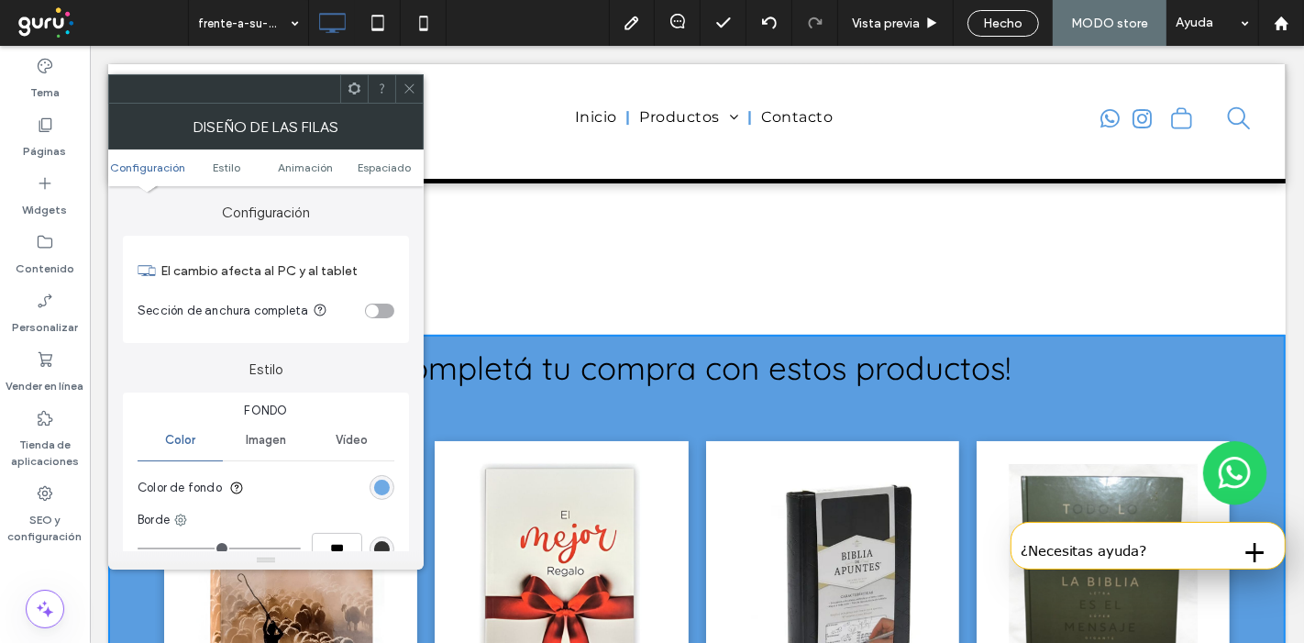
click at [380, 480] on div "rgb(90, 157, 224)" at bounding box center [382, 488] width 16 height 16
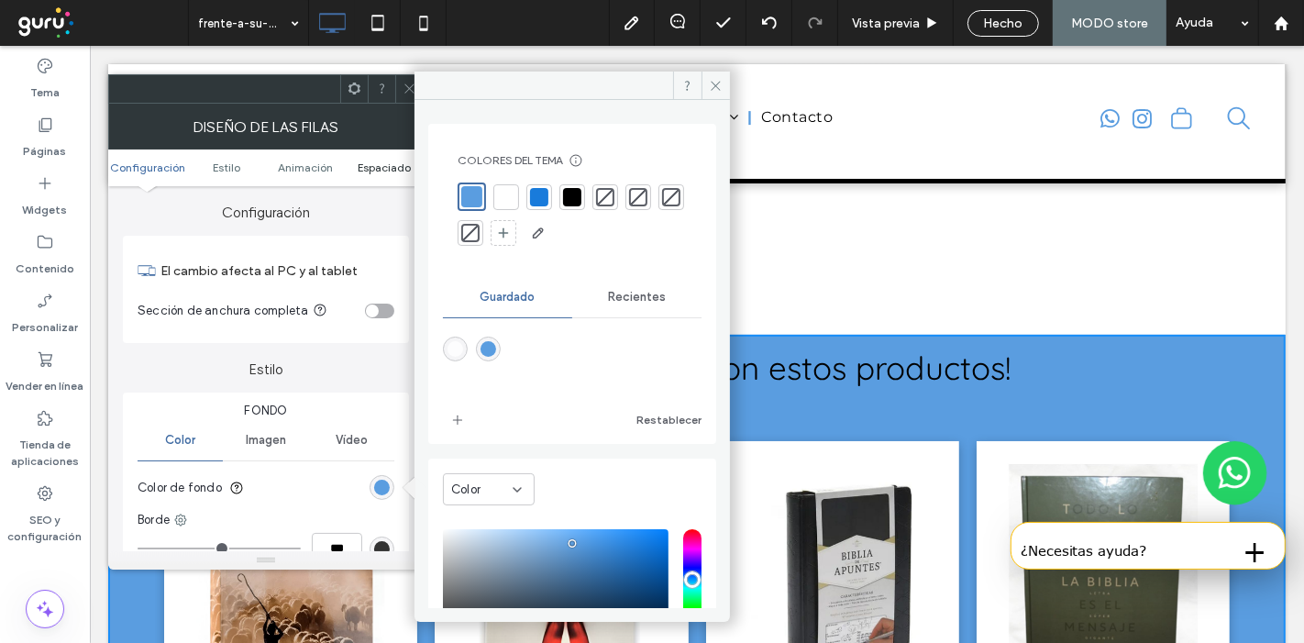
click at [362, 163] on span "Espaciado" at bounding box center [384, 168] width 53 height 14
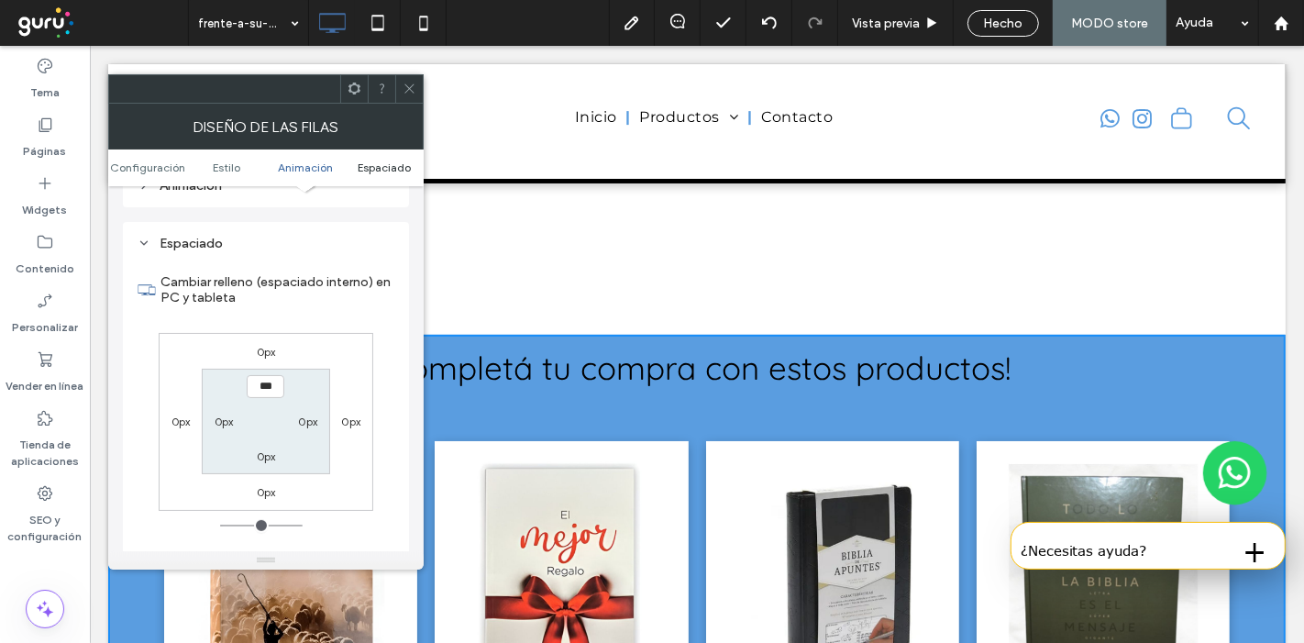
scroll to position [516, 0]
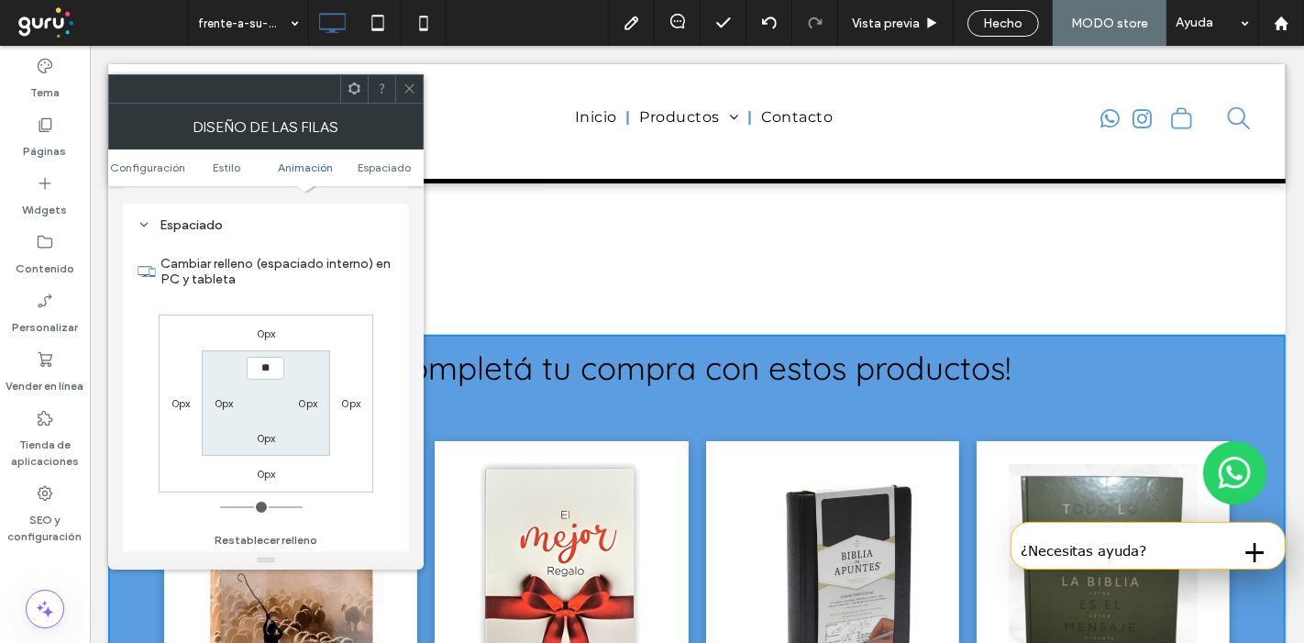
type input "****"
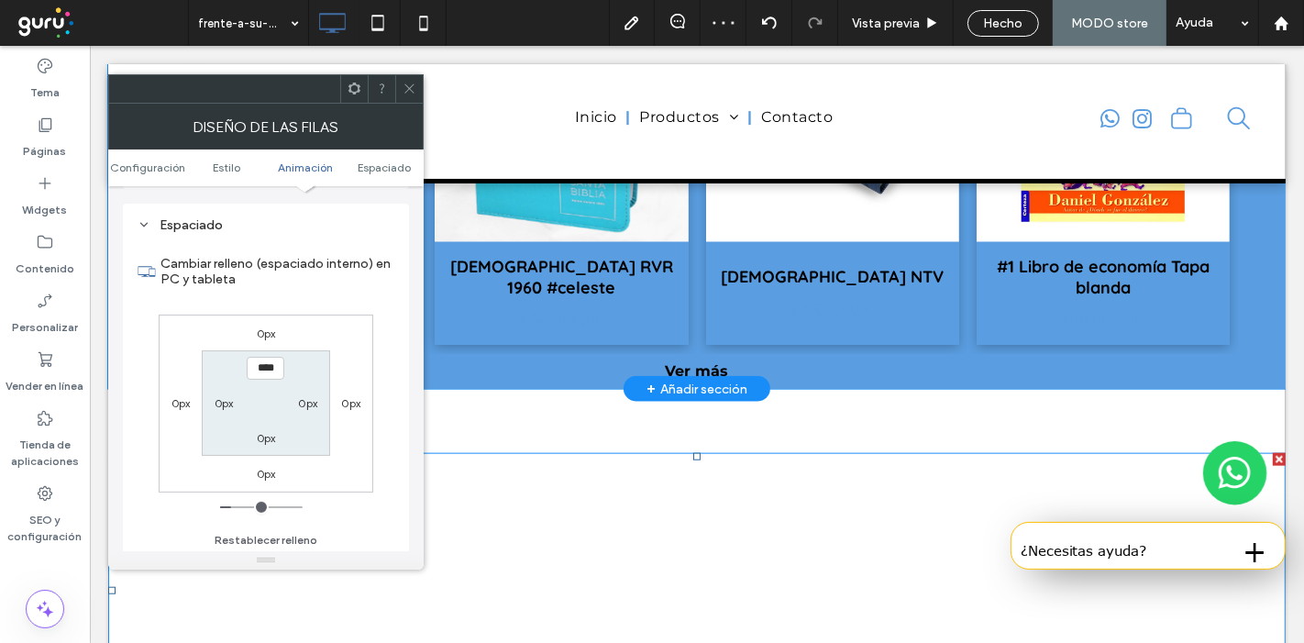
scroll to position [1763, 0]
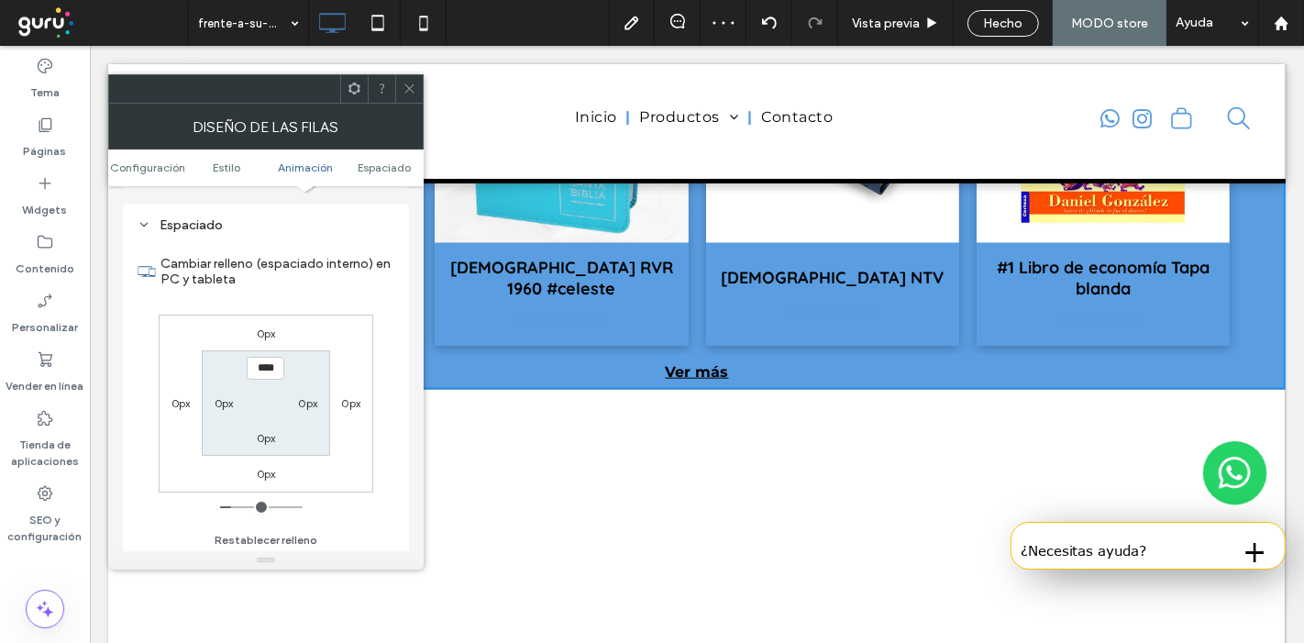
click at [276, 431] on div "0px" at bounding box center [266, 437] width 42 height 18
click at [271, 436] on label "0px" at bounding box center [266, 438] width 19 height 14
type input "*"
type input "**"
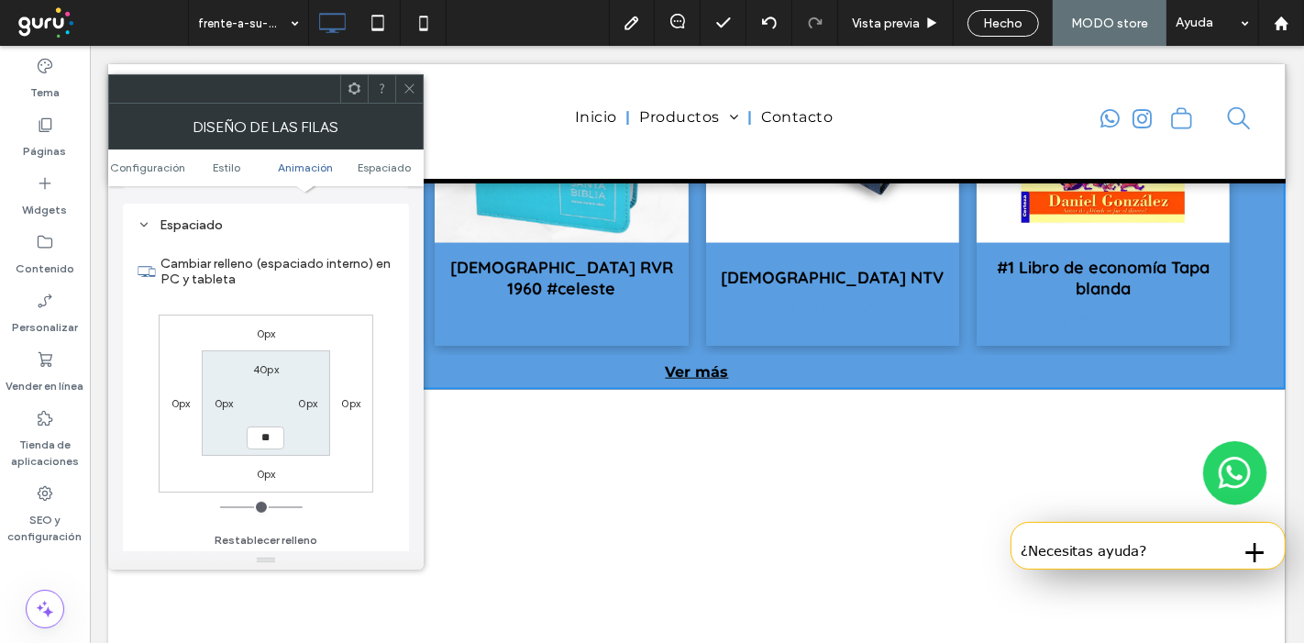
type input "****"
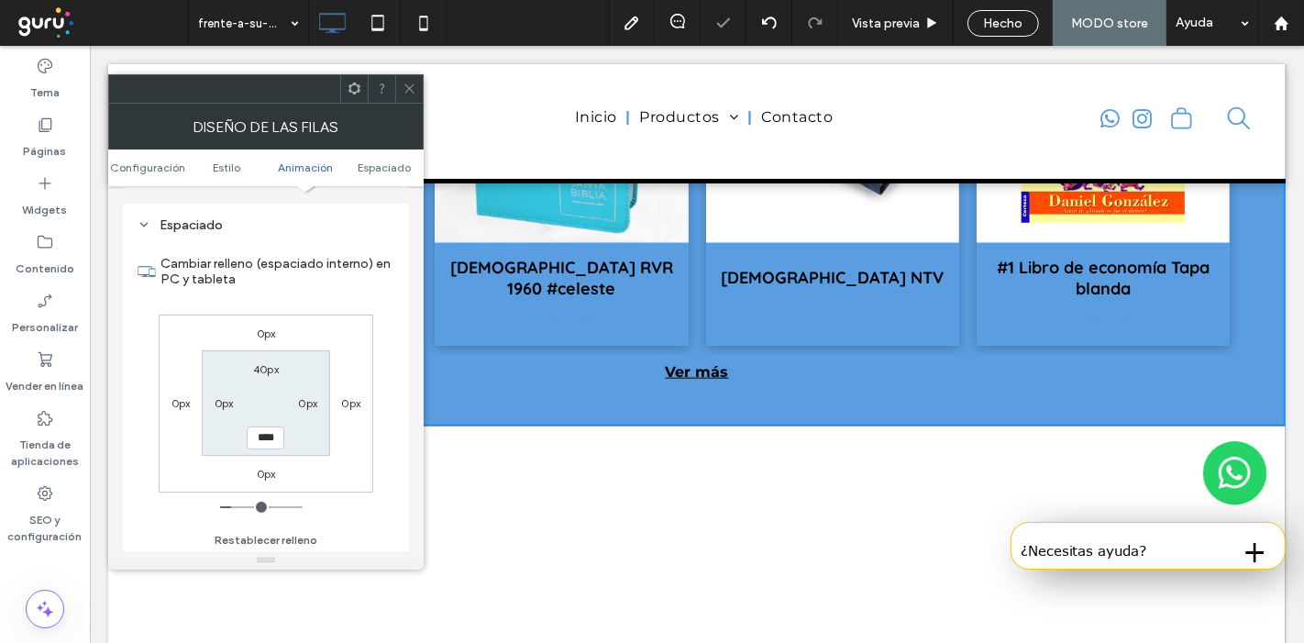
click at [414, 76] on span at bounding box center [410, 89] width 14 height 28
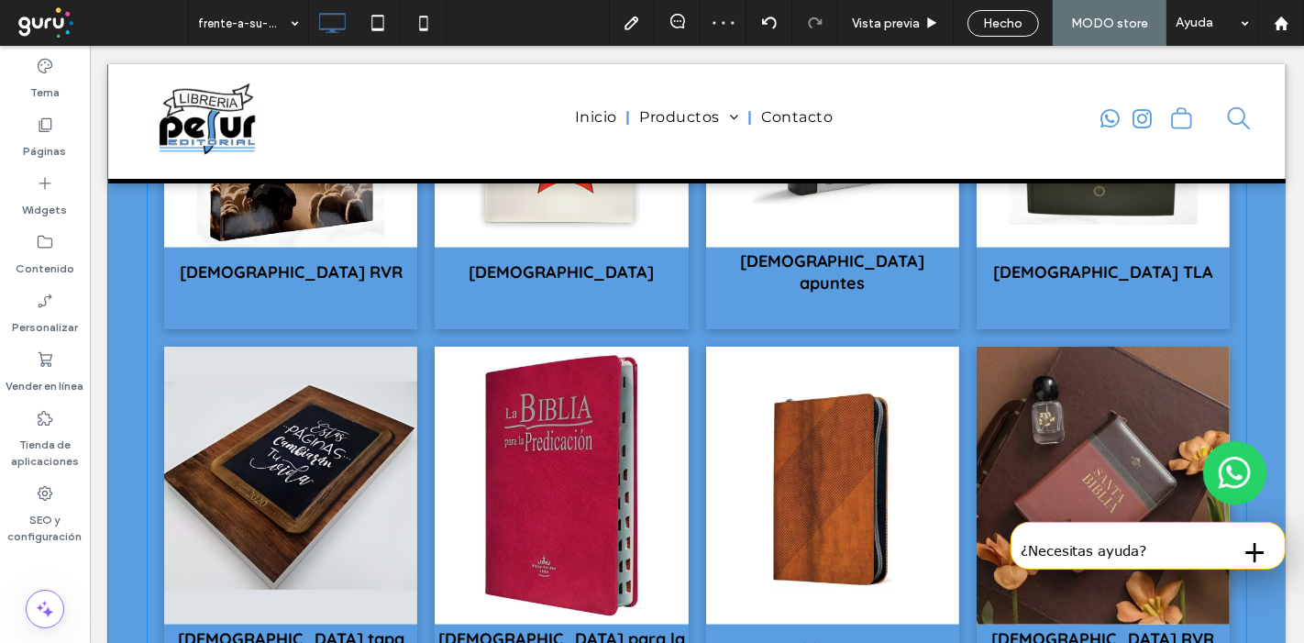
scroll to position [1001, 0]
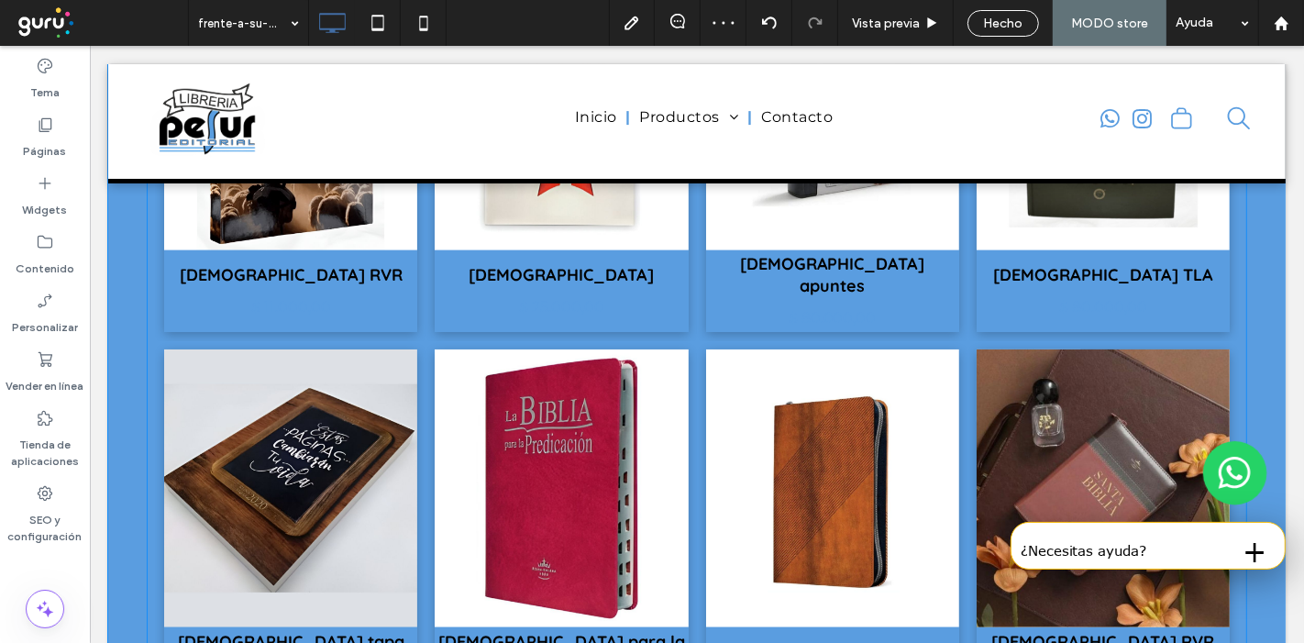
click at [439, 365] on link at bounding box center [560, 488] width 253 height 278
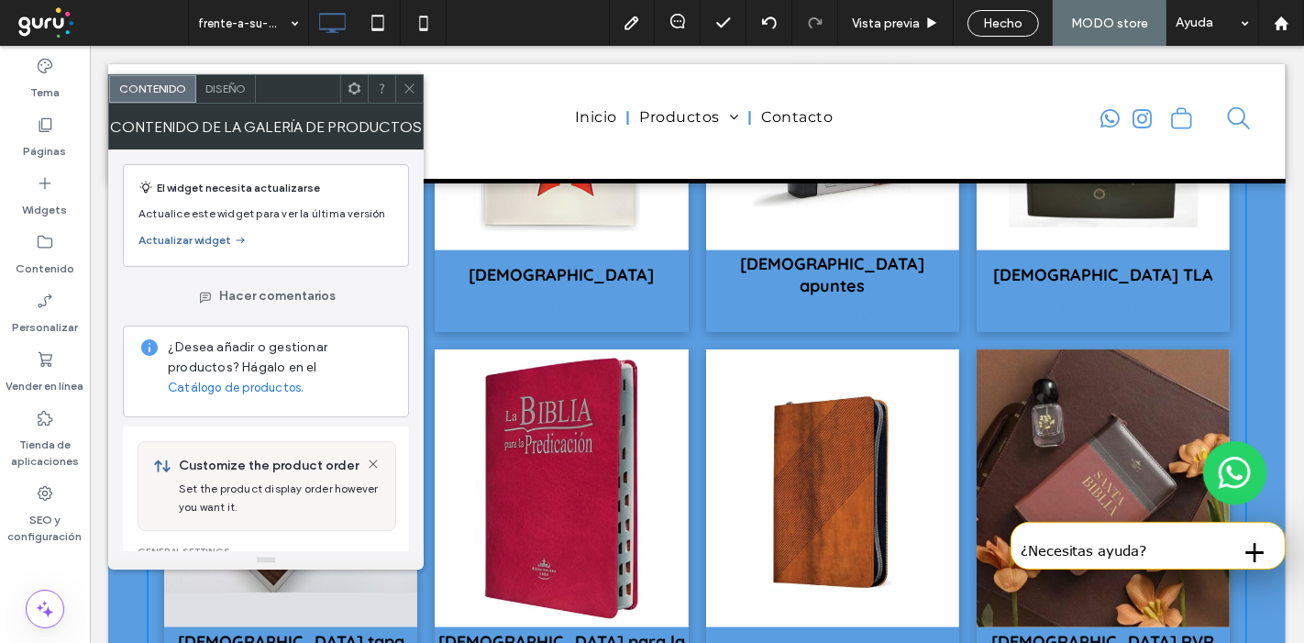
click at [212, 90] on span "Diseño" at bounding box center [225, 89] width 40 height 14
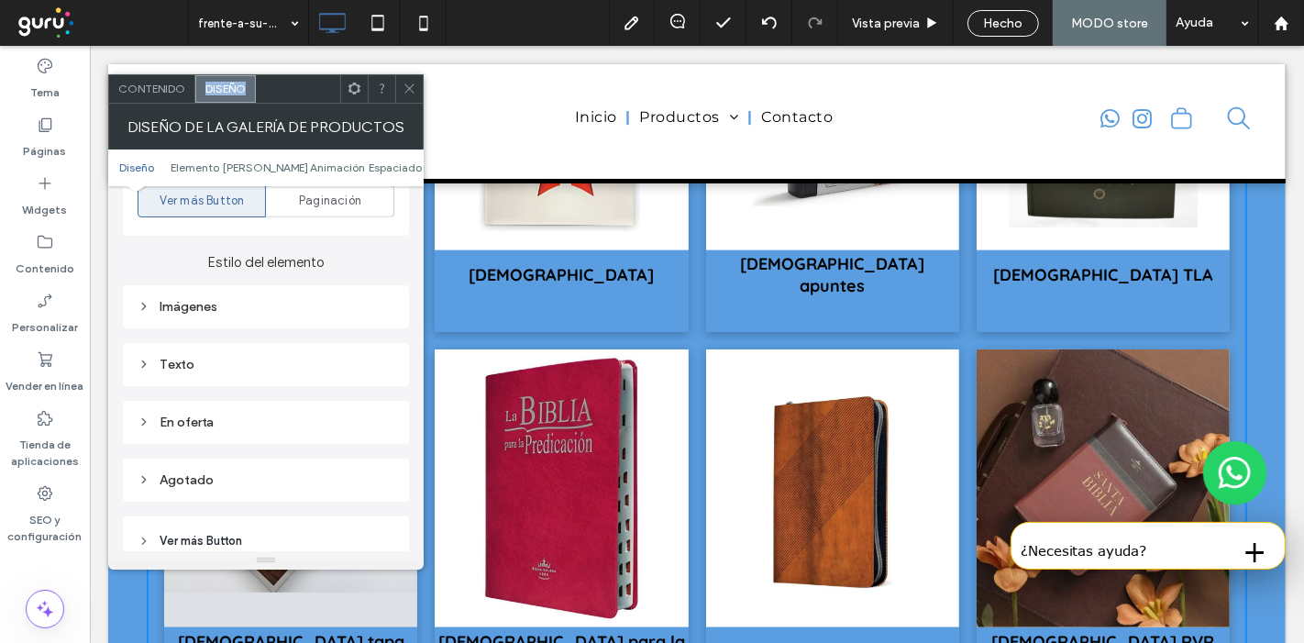
scroll to position [736, 0]
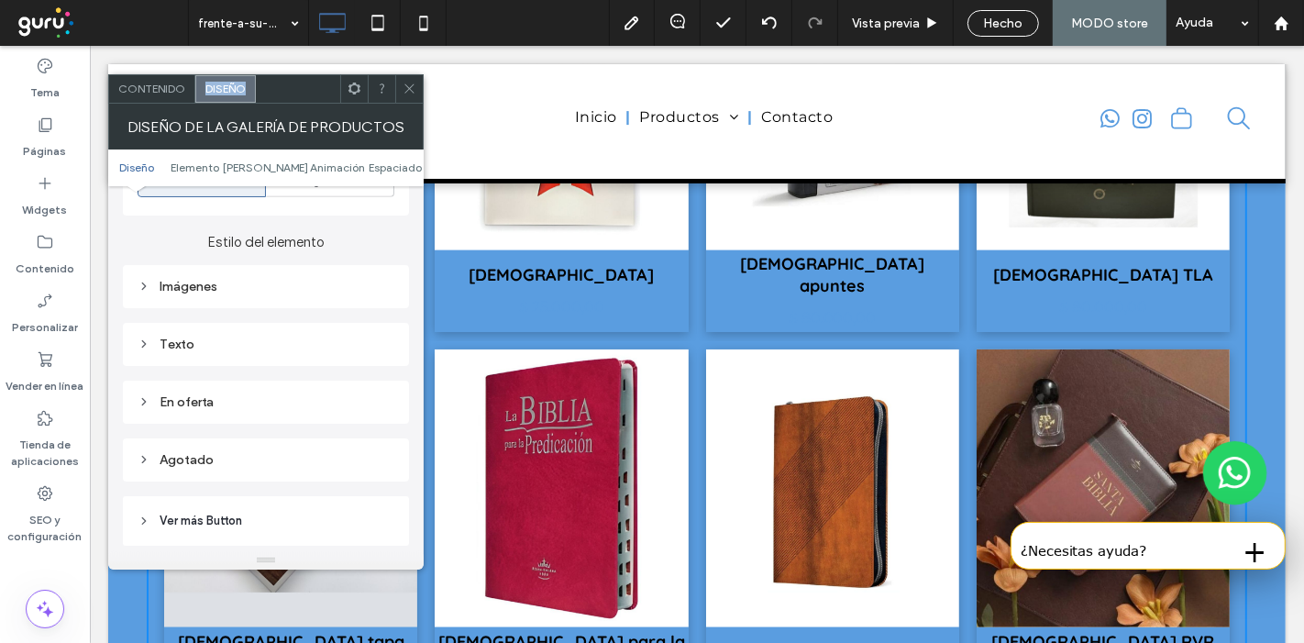
click at [240, 287] on div "Imágenes" at bounding box center [266, 287] width 257 height 16
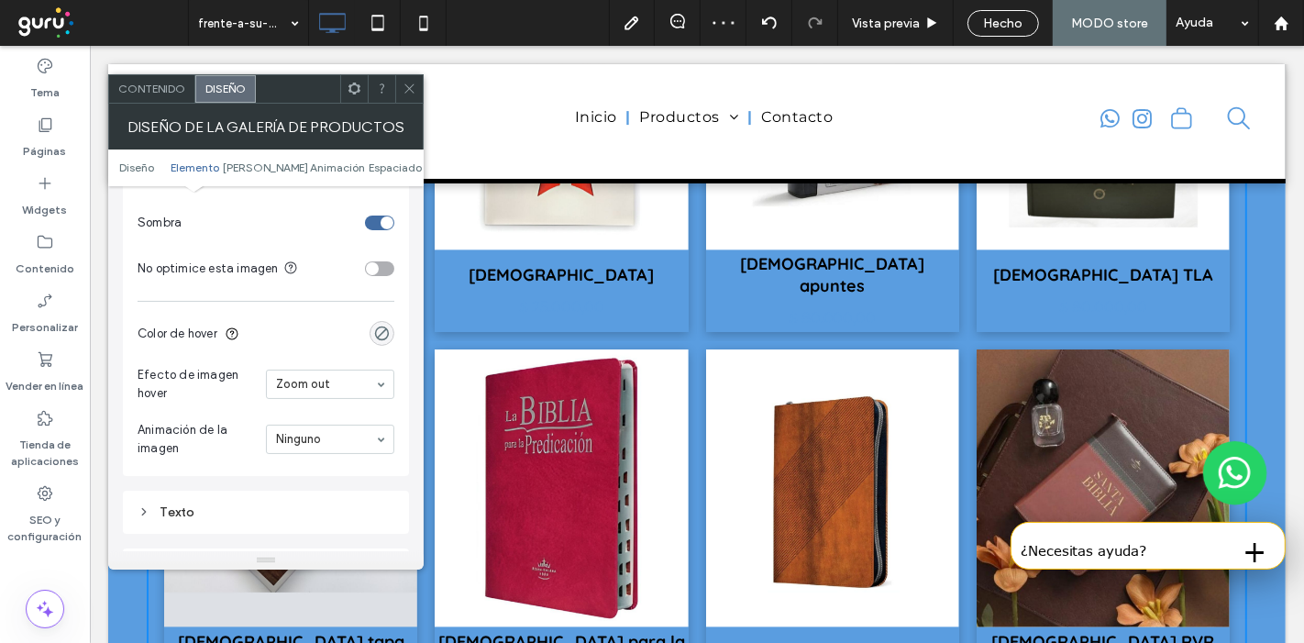
scroll to position [1043, 0]
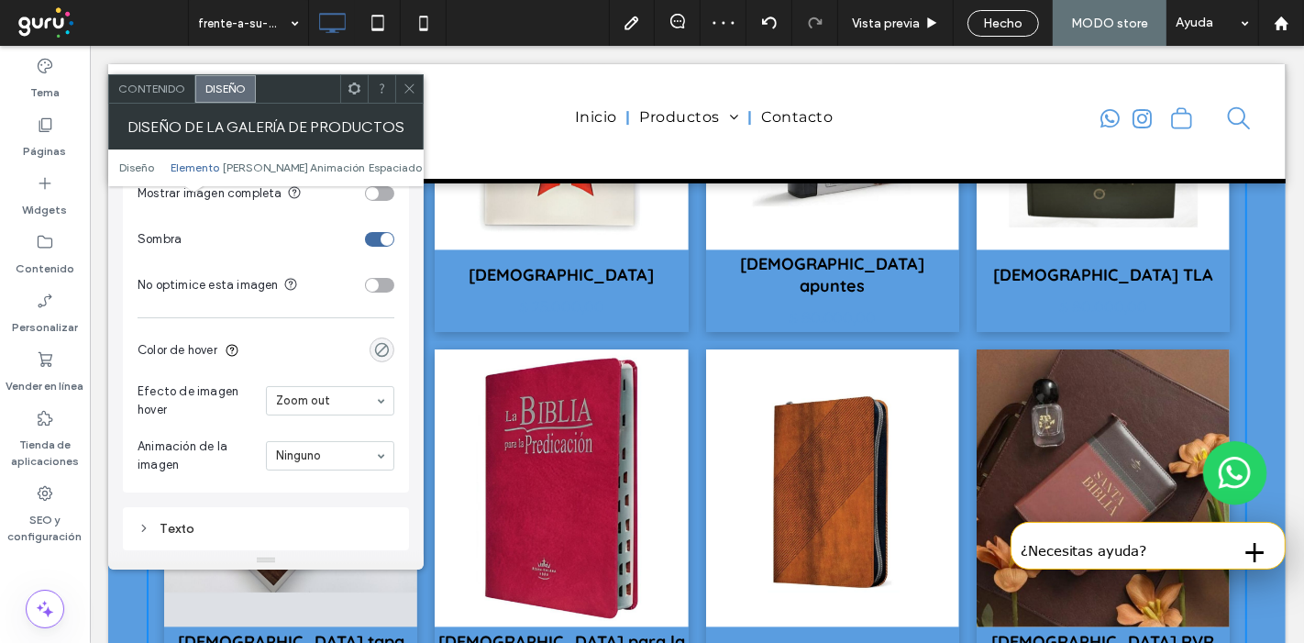
click at [383, 345] on div "rgba(0, 0, 0, 0)" at bounding box center [382, 350] width 16 height 16
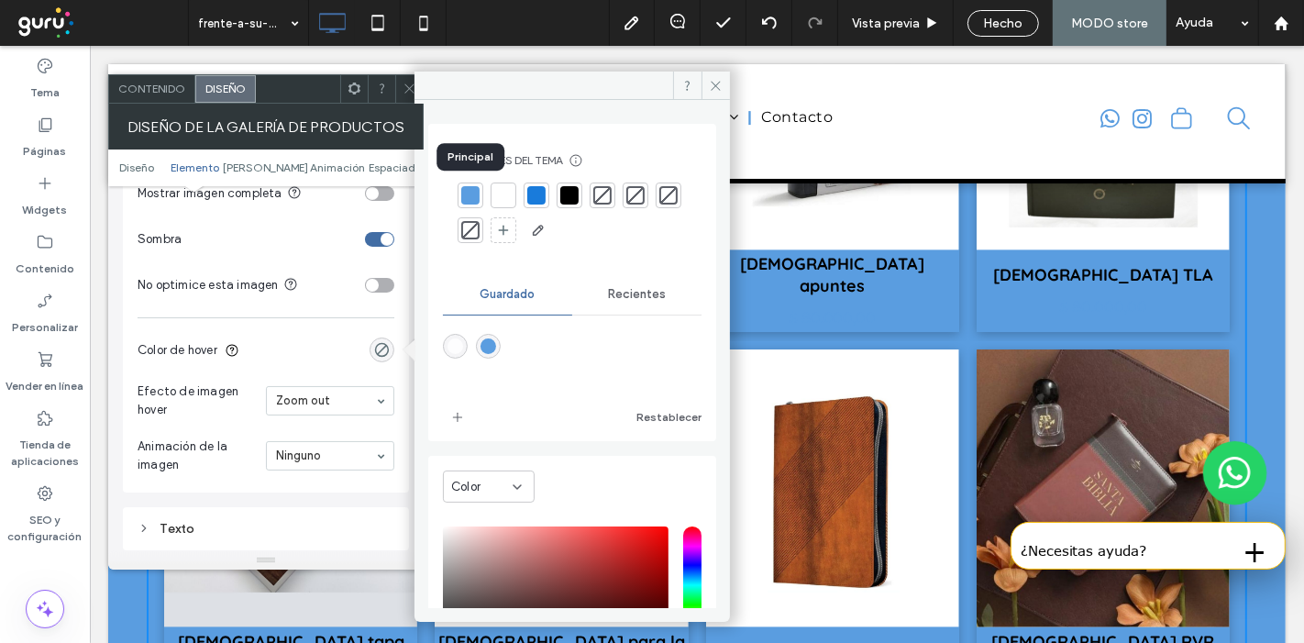
click at [469, 197] on div at bounding box center [470, 195] width 18 height 18
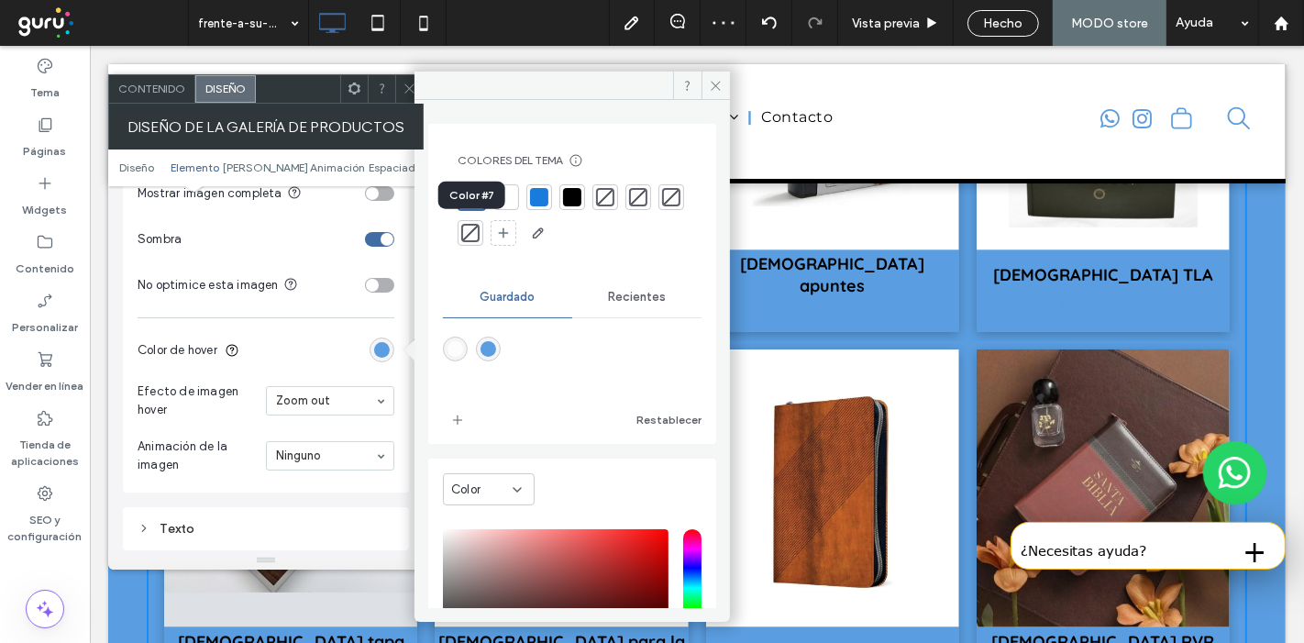
click at [659, 210] on div at bounding box center [672, 197] width 26 height 26
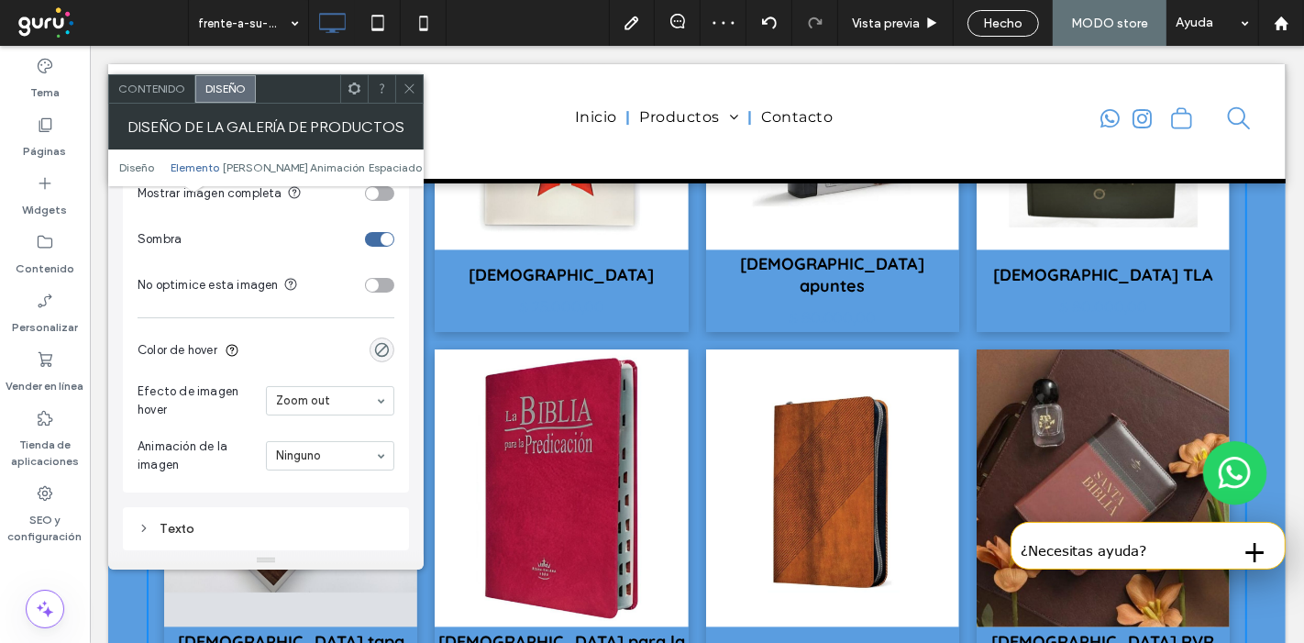
scroll to position [1281, 0]
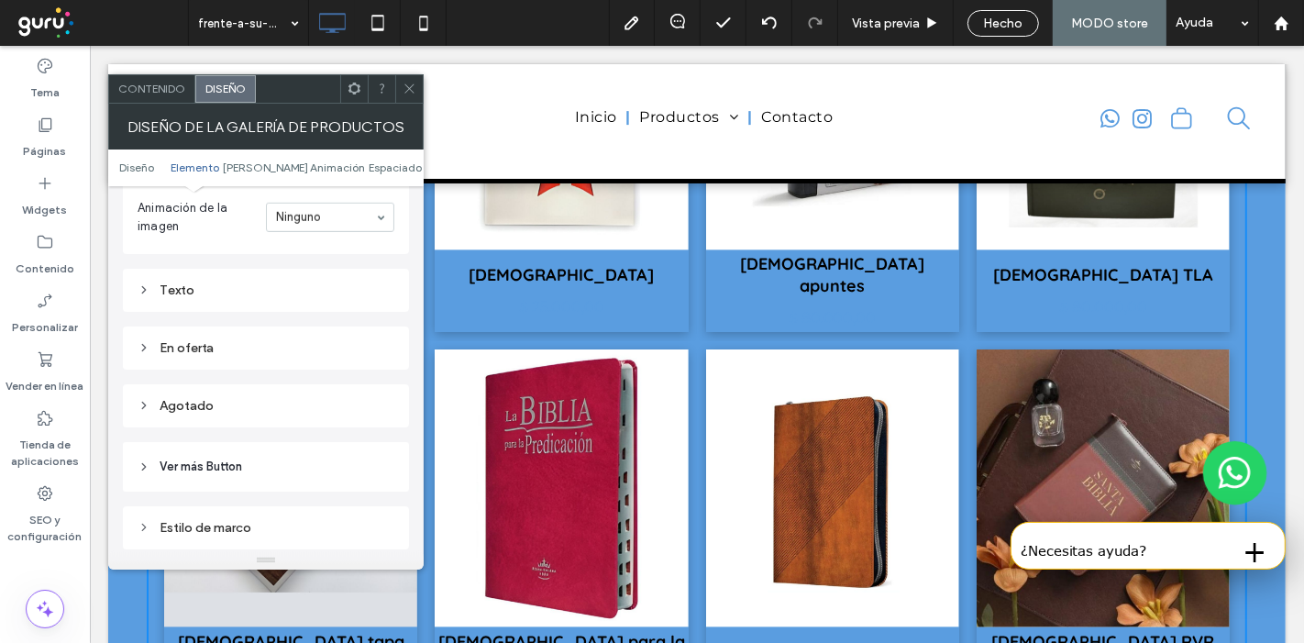
drag, startPoint x: 287, startPoint y: 262, endPoint x: 286, endPoint y: 281, distance: 18.4
click at [286, 283] on div "Texto" at bounding box center [266, 291] width 257 height 16
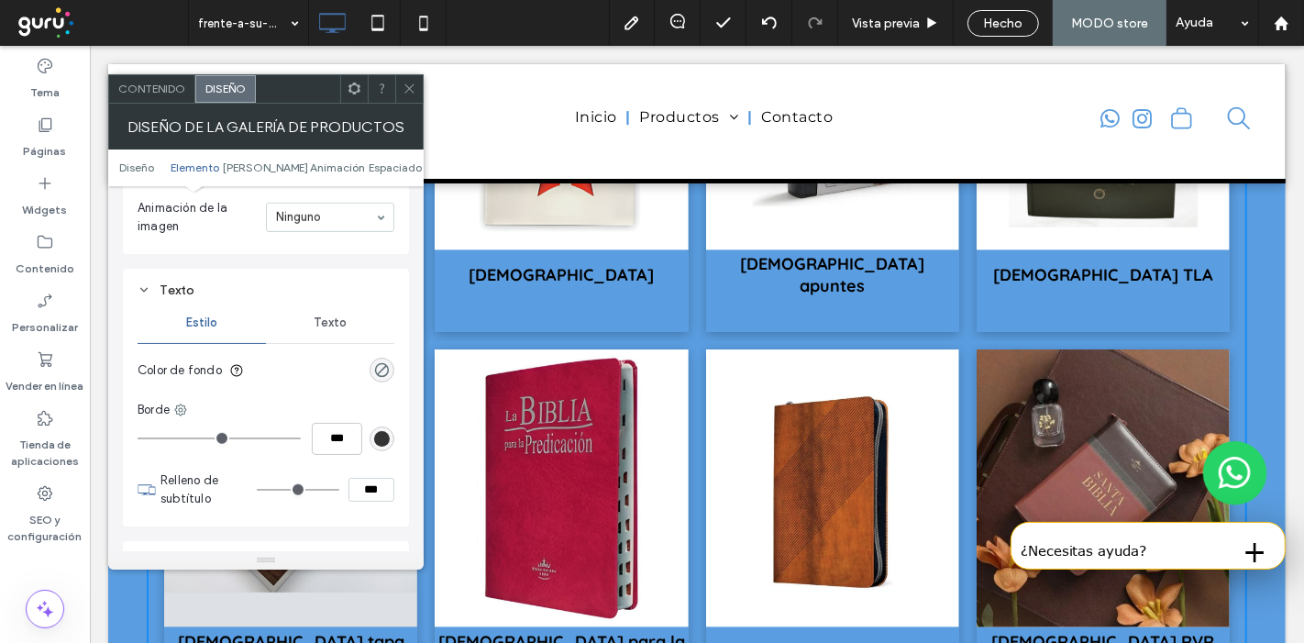
click at [372, 367] on div "rgba(0, 0, 0, 0)" at bounding box center [382, 370] width 25 height 25
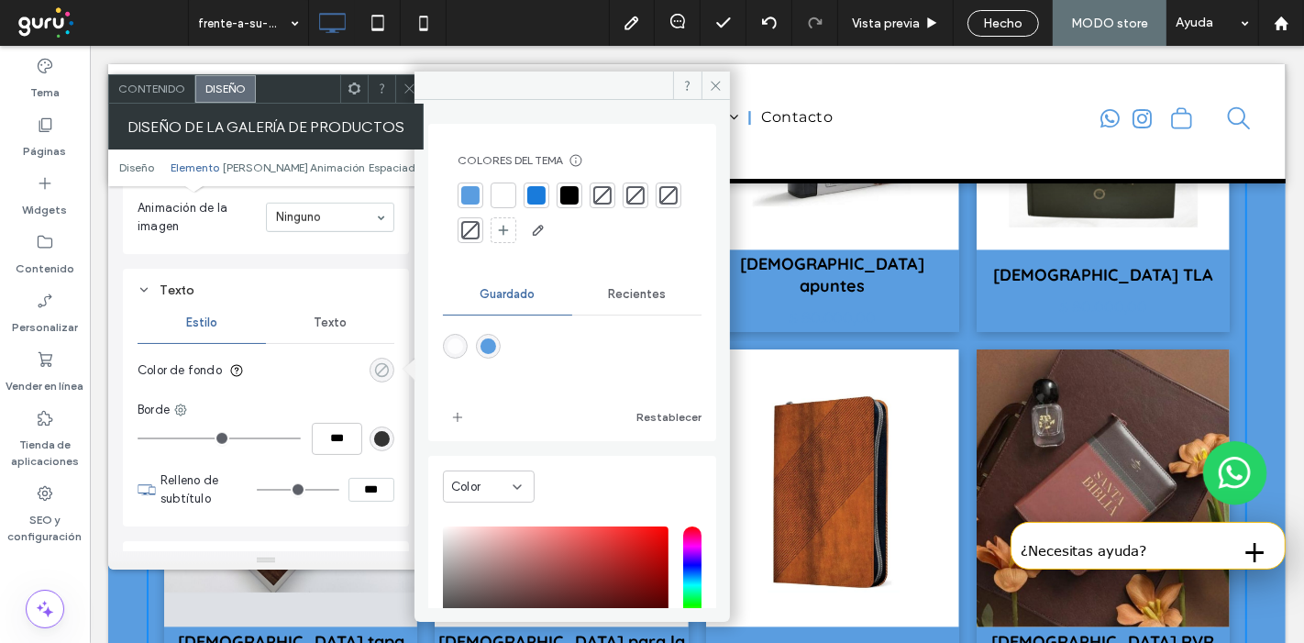
click at [375, 368] on div "rgba(0, 0, 0, 0)" at bounding box center [382, 370] width 16 height 16
click at [502, 205] on div at bounding box center [504, 196] width 26 height 26
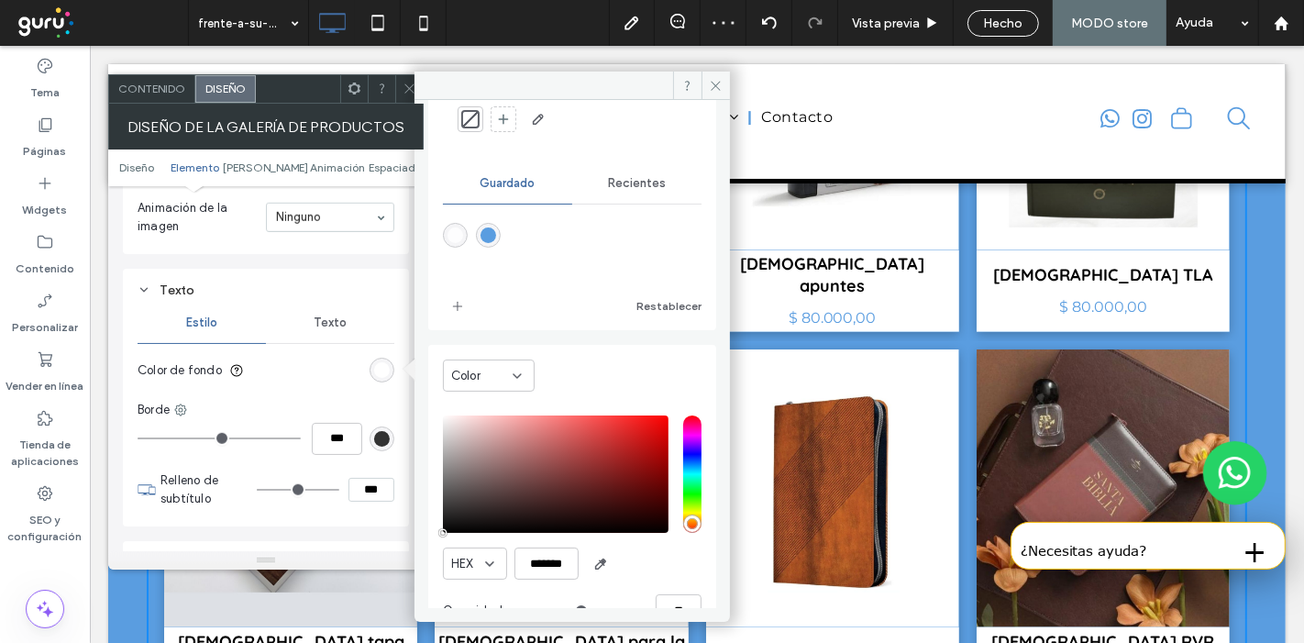
scroll to position [115, 0]
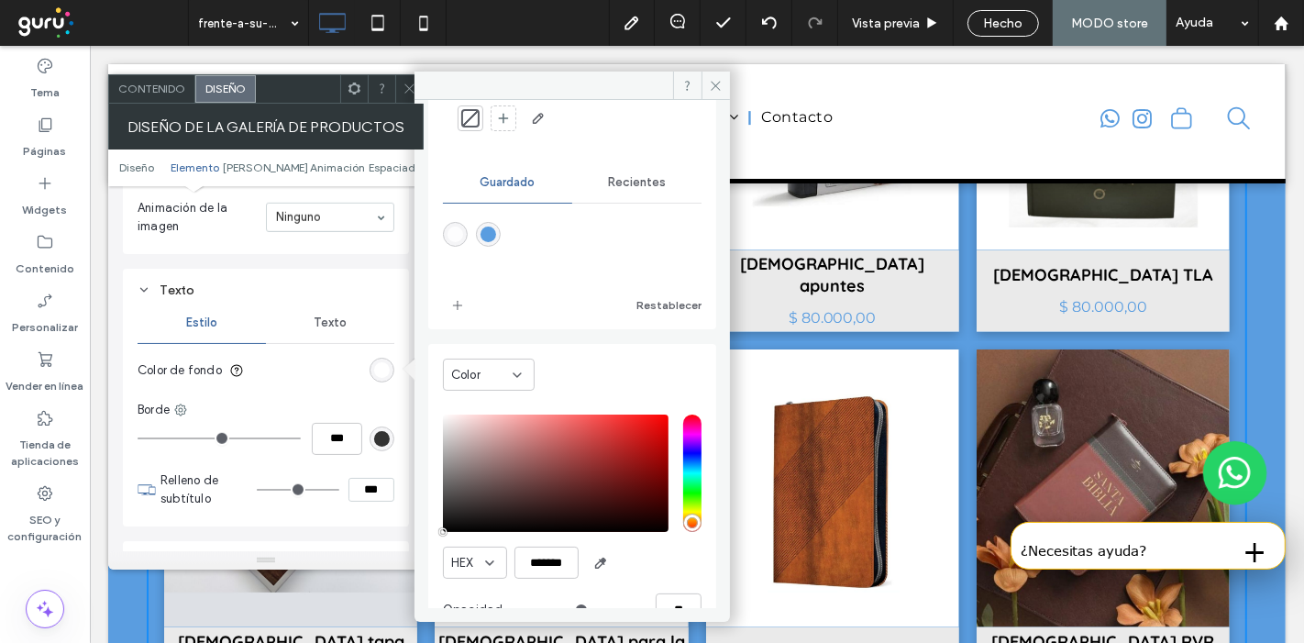
type input "*******"
type input "***"
type input "****"
type input "*******"
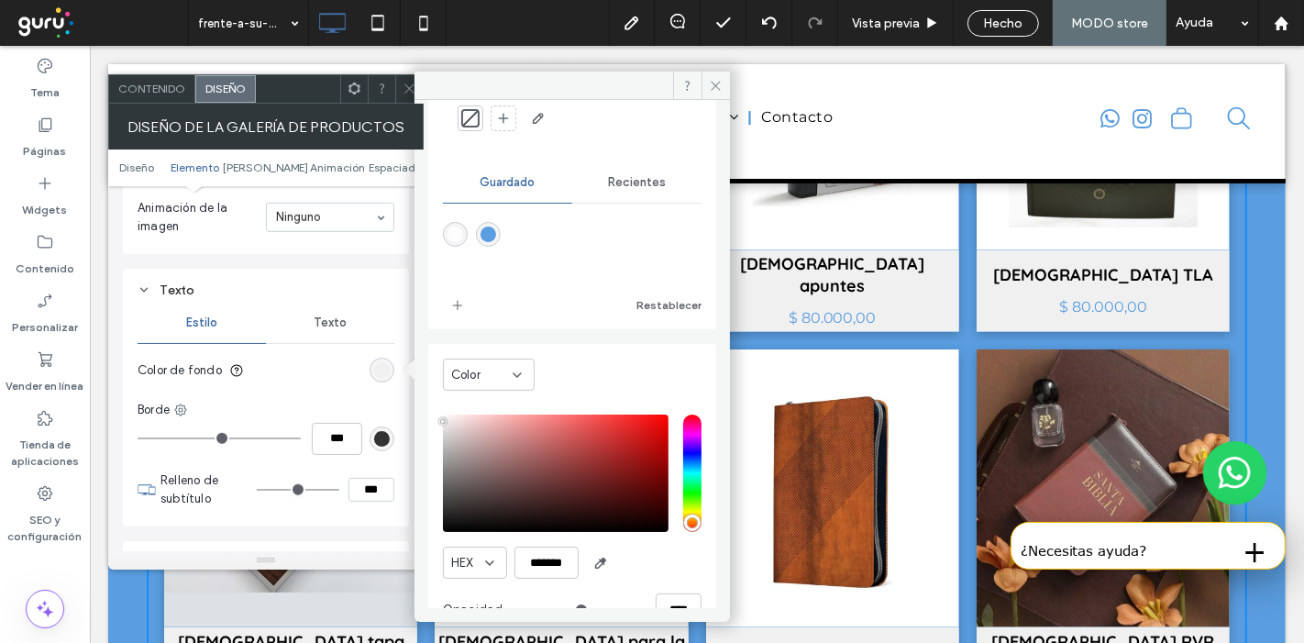
click at [443, 420] on div "saturation and value" at bounding box center [556, 473] width 226 height 117
click at [337, 378] on section "Color de fondo" at bounding box center [266, 371] width 257 height 46
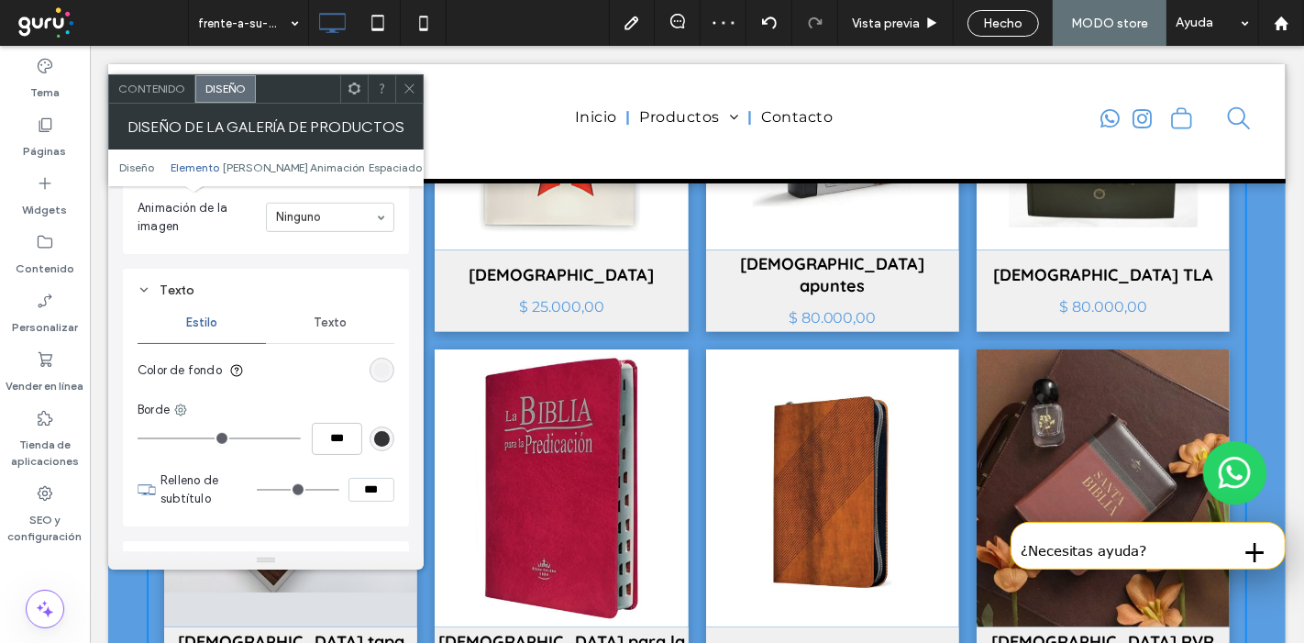
click at [329, 323] on span "Texto" at bounding box center [330, 323] width 33 height 15
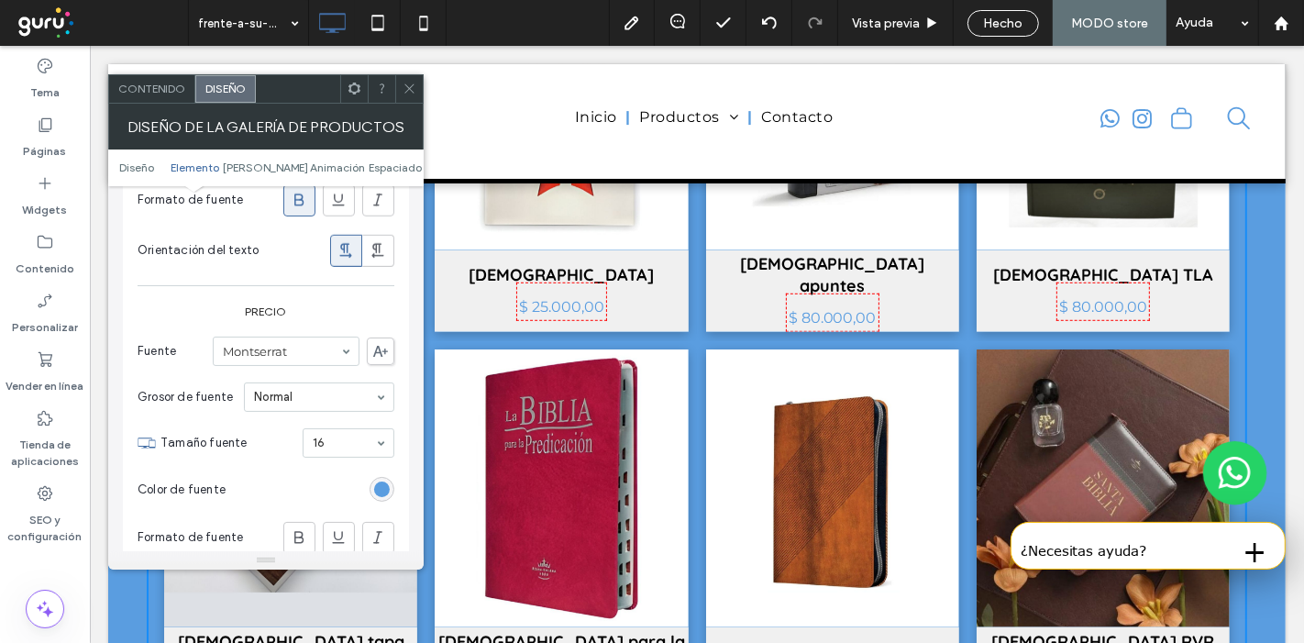
scroll to position [1674, 0]
click at [374, 486] on div "rgb(90, 157, 224)" at bounding box center [382, 487] width 16 height 16
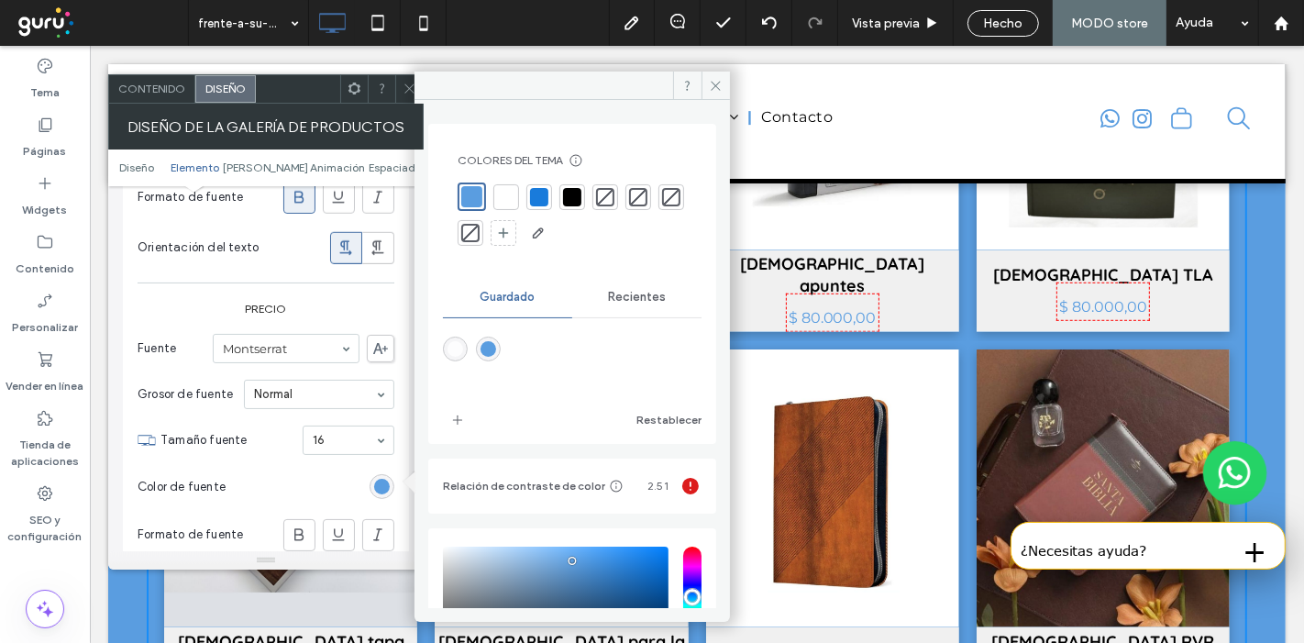
click at [374, 486] on div "rgb(90, 157, 224)" at bounding box center [382, 487] width 16 height 16
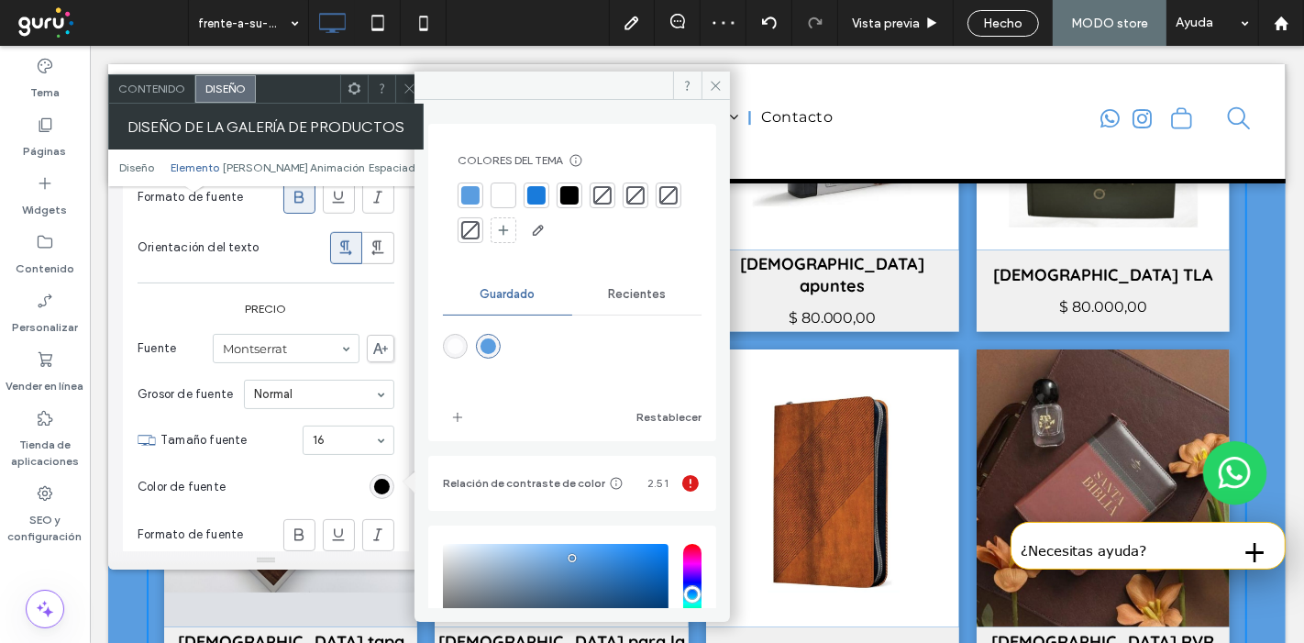
drag, startPoint x: 408, startPoint y: 87, endPoint x: 703, endPoint y: 348, distance: 393.2
click at [408, 87] on icon at bounding box center [410, 89] width 14 height 14
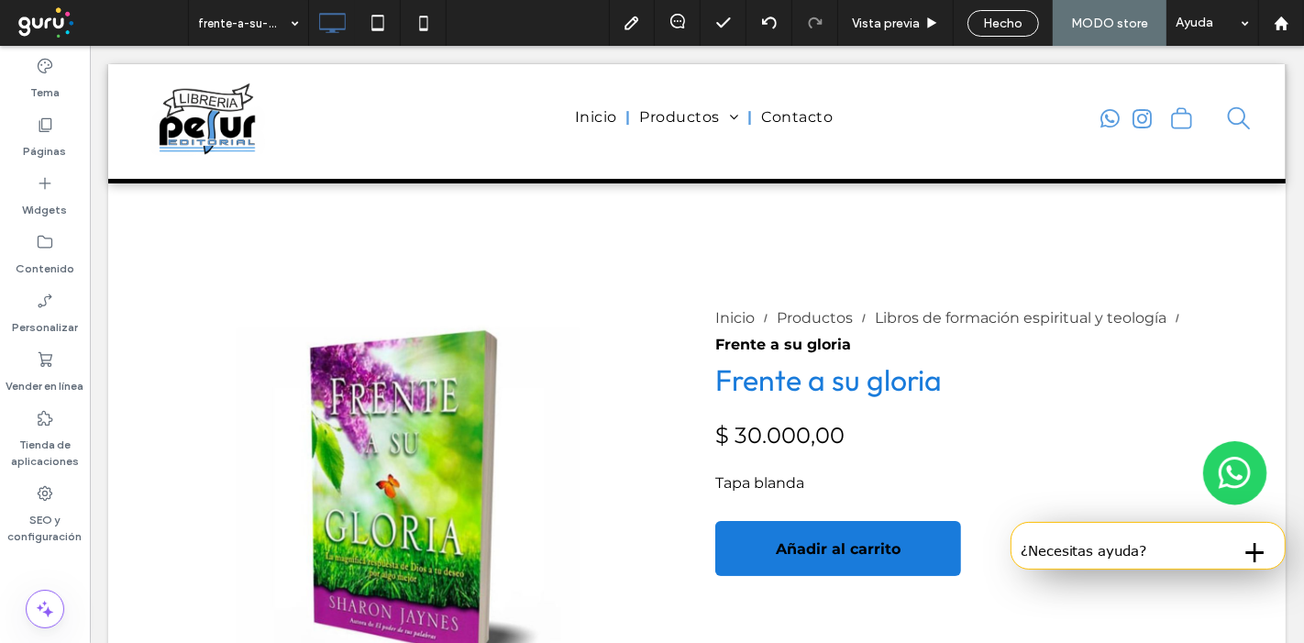
scroll to position [0, 0]
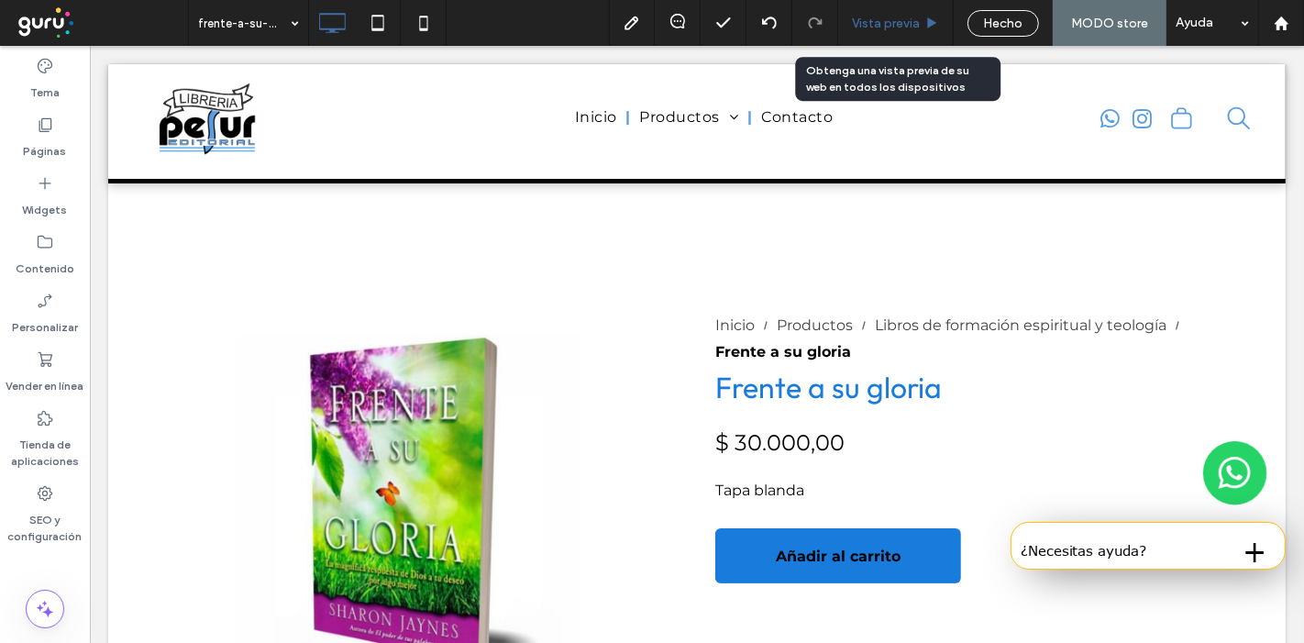
click at [910, 23] on span "Vista previa" at bounding box center [886, 24] width 68 height 16
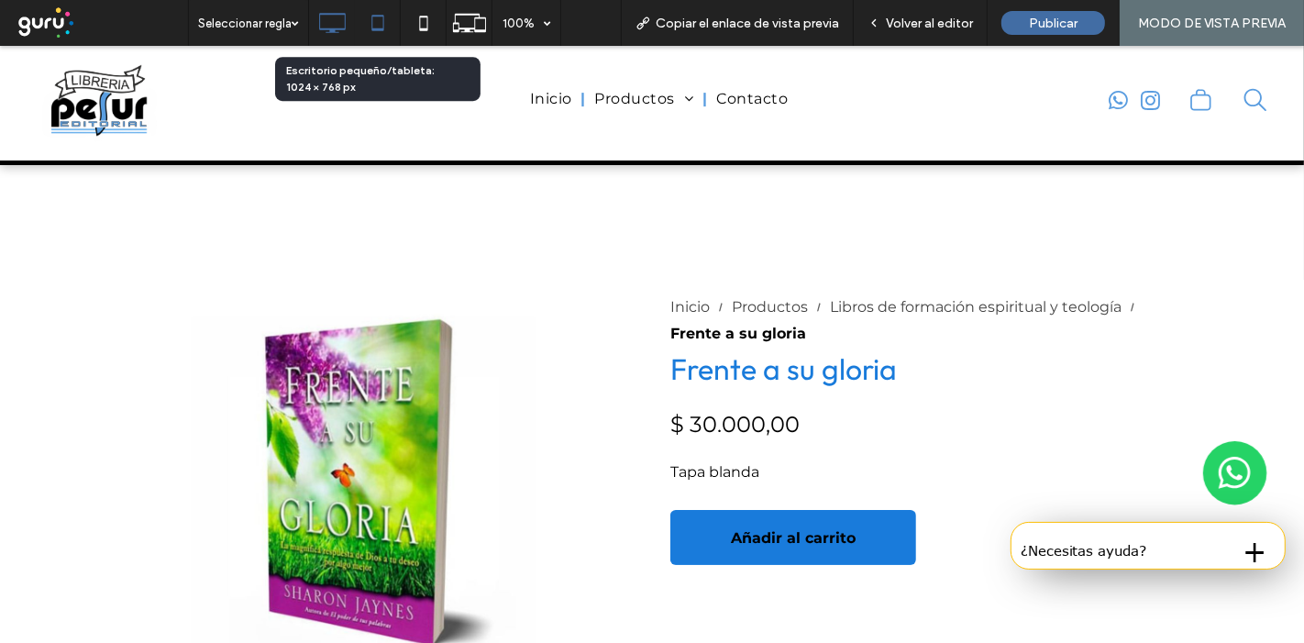
click at [379, 14] on icon at bounding box center [378, 23] width 37 height 37
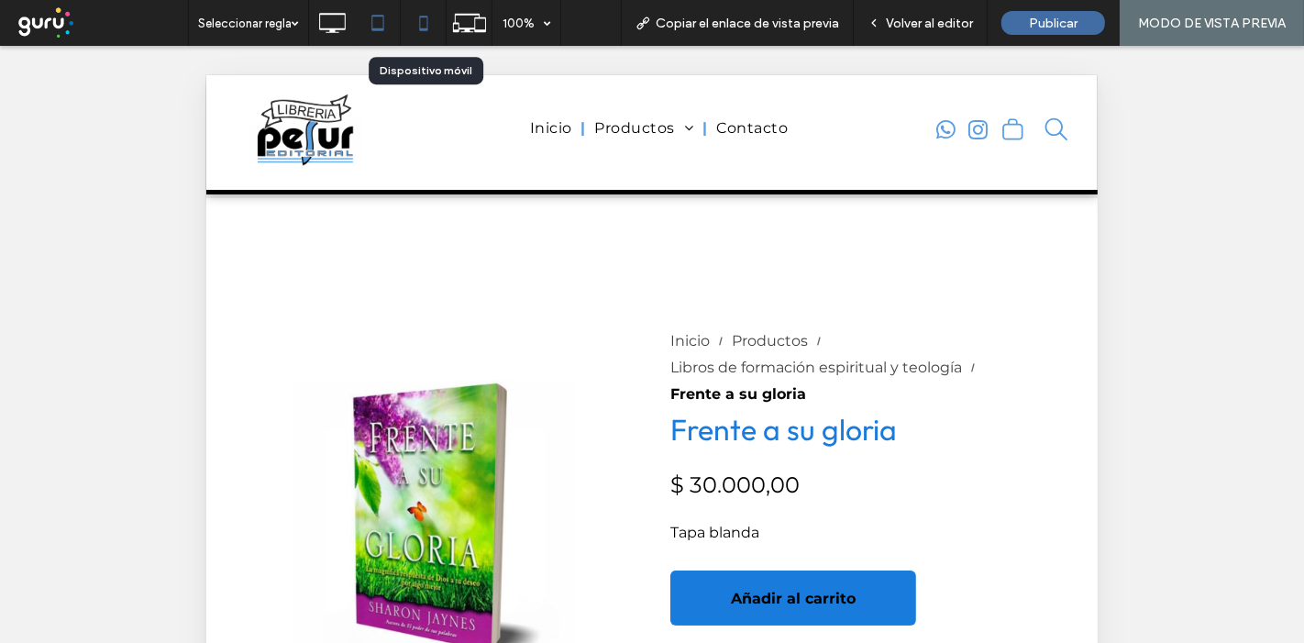
click at [422, 15] on icon at bounding box center [423, 23] width 37 height 37
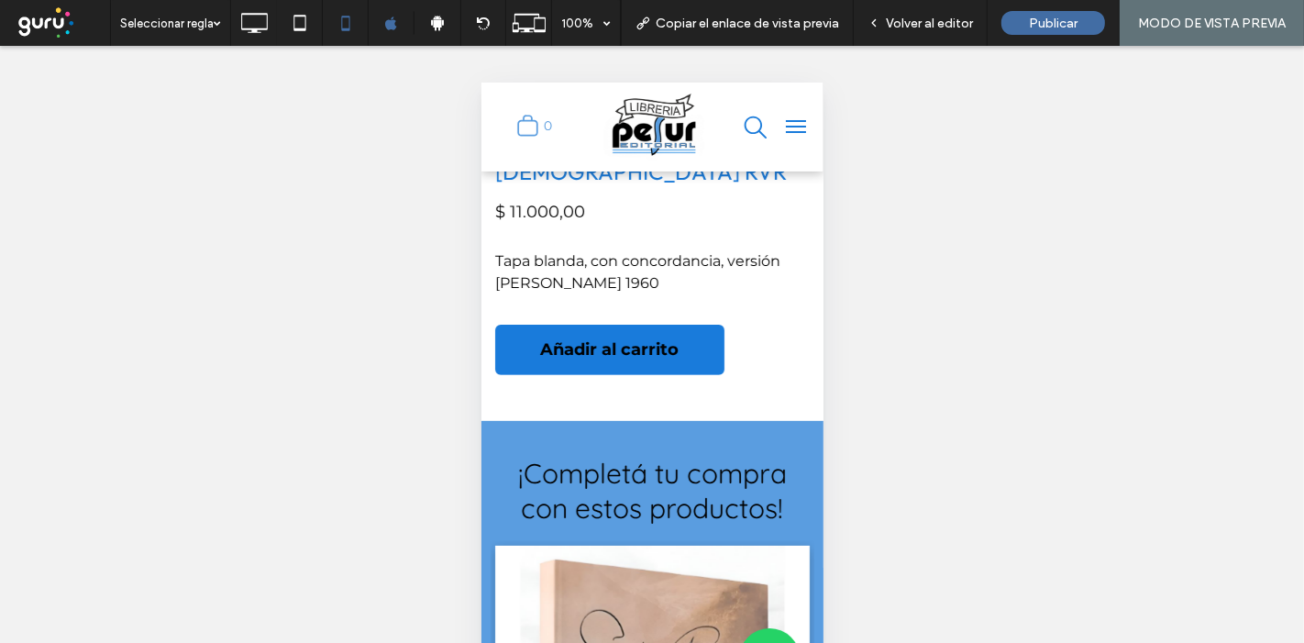
scroll to position [449, 0]
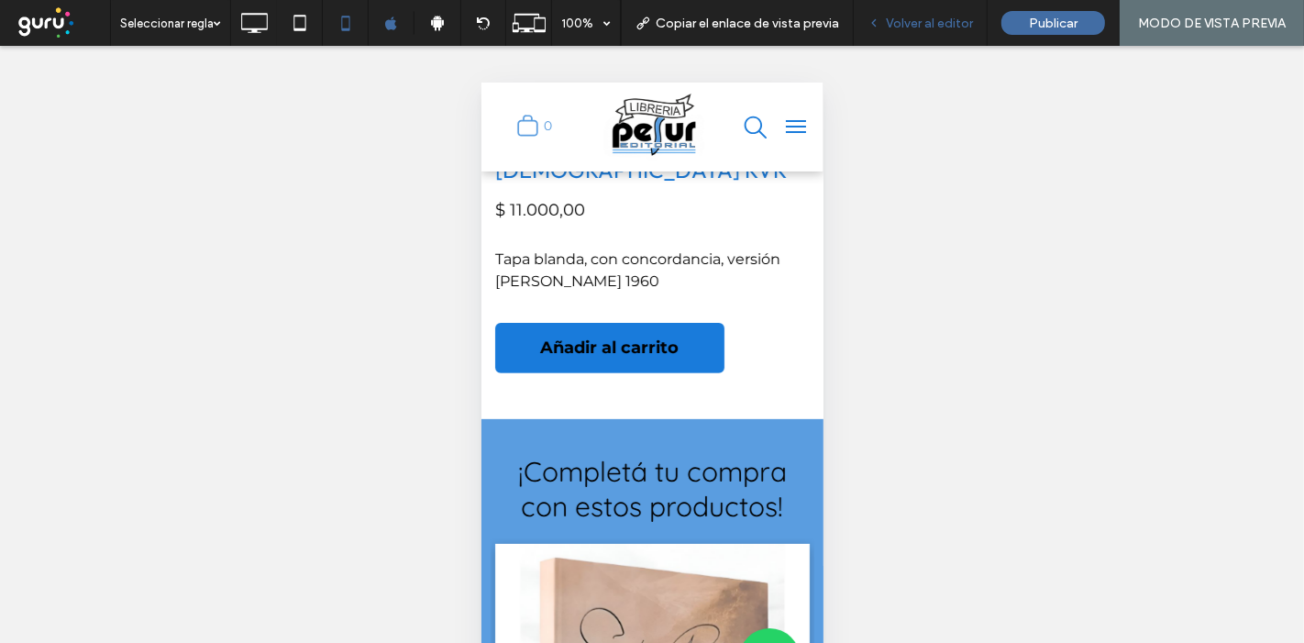
click at [922, 28] on span "Volver al editor" at bounding box center [929, 24] width 87 height 16
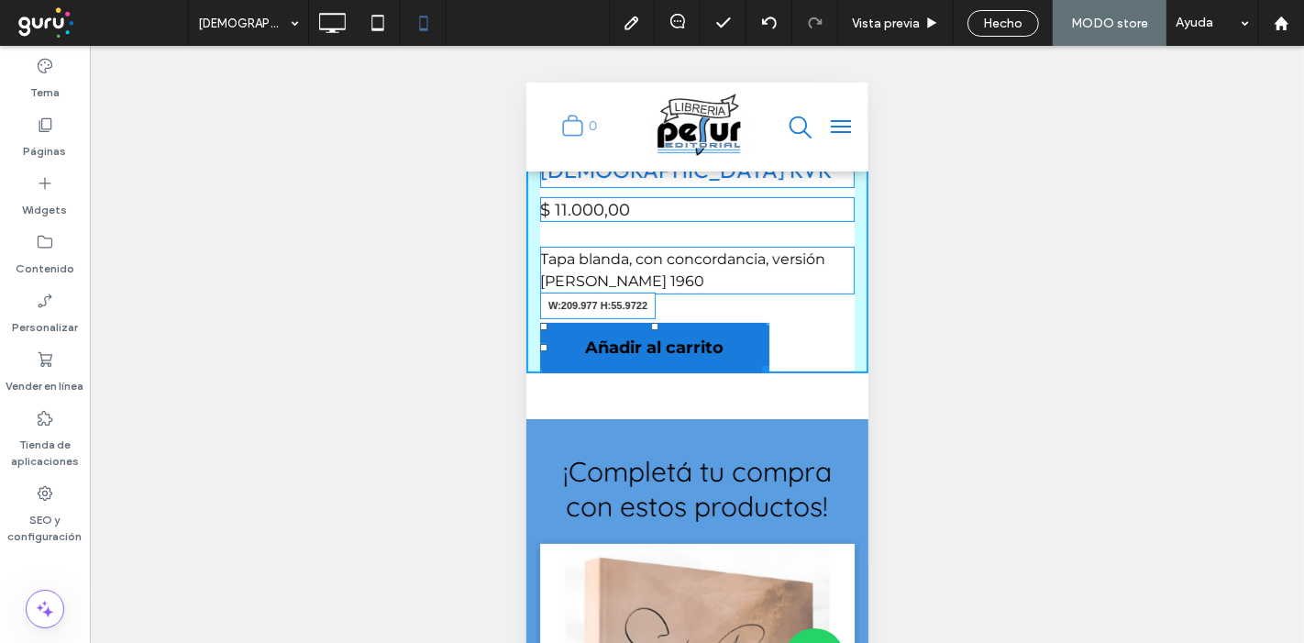
drag, startPoint x: 766, startPoint y: 346, endPoint x: 1269, endPoint y: 455, distance: 514.4
click at [755, 359] on div at bounding box center [762, 366] width 14 height 14
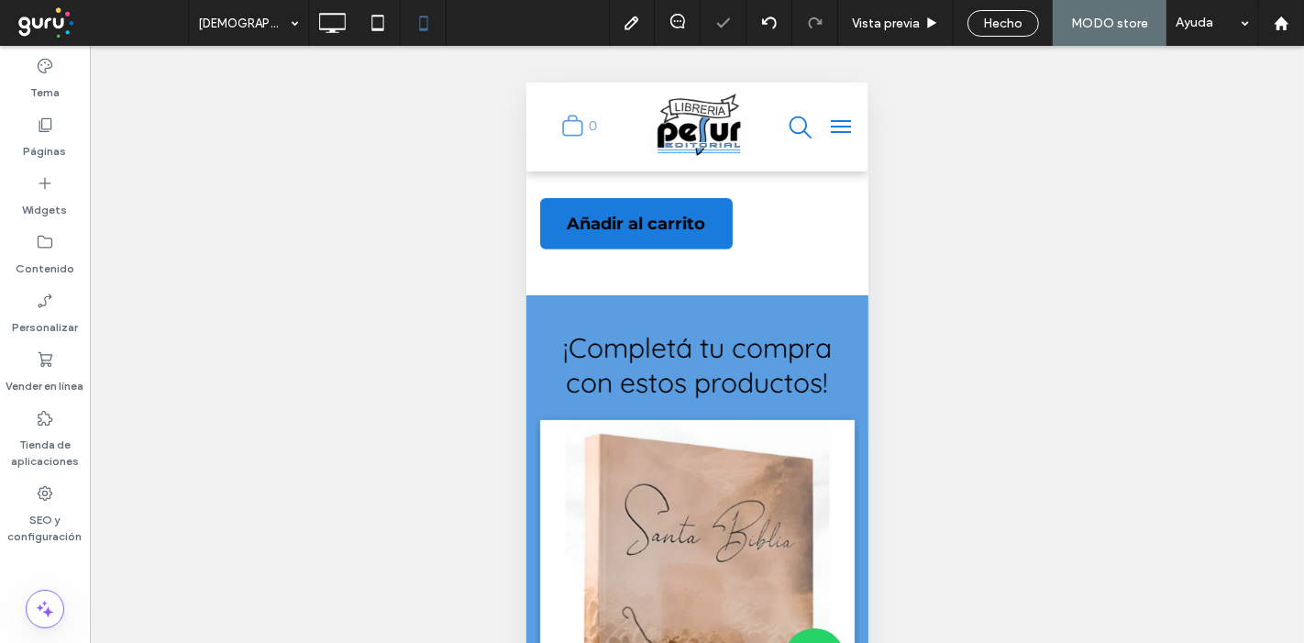
scroll to position [586, 0]
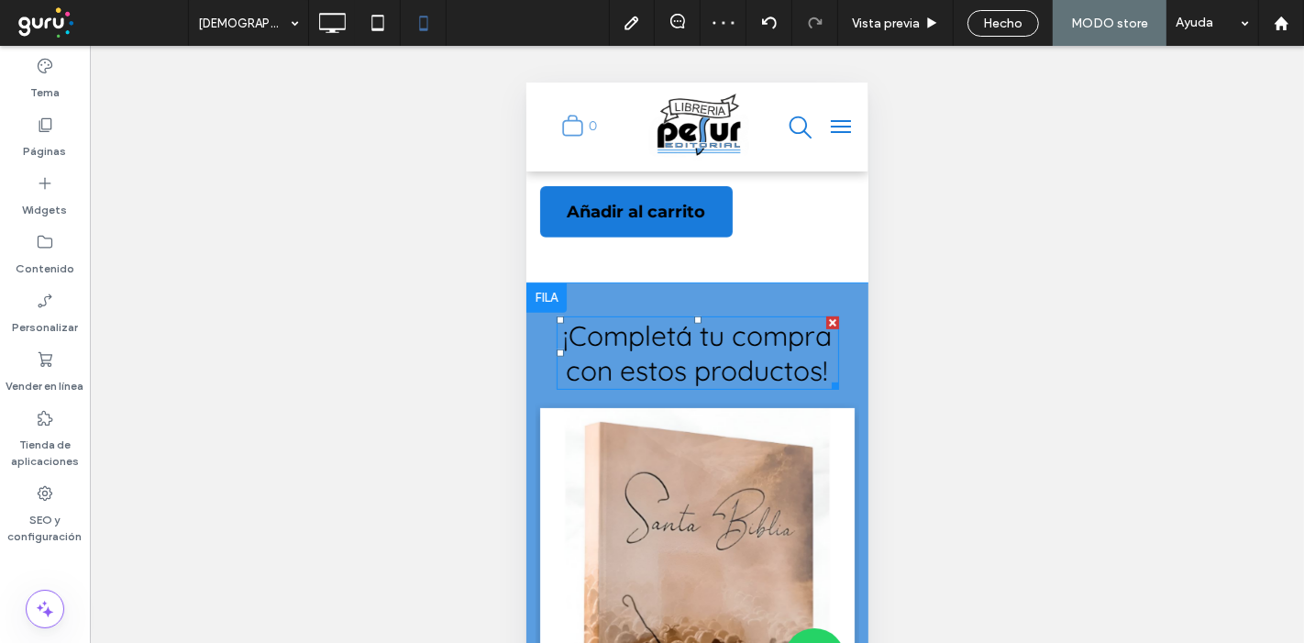
click at [777, 338] on span "¡Completá tu compra con estos productos!" at bounding box center [696, 352] width 269 height 70
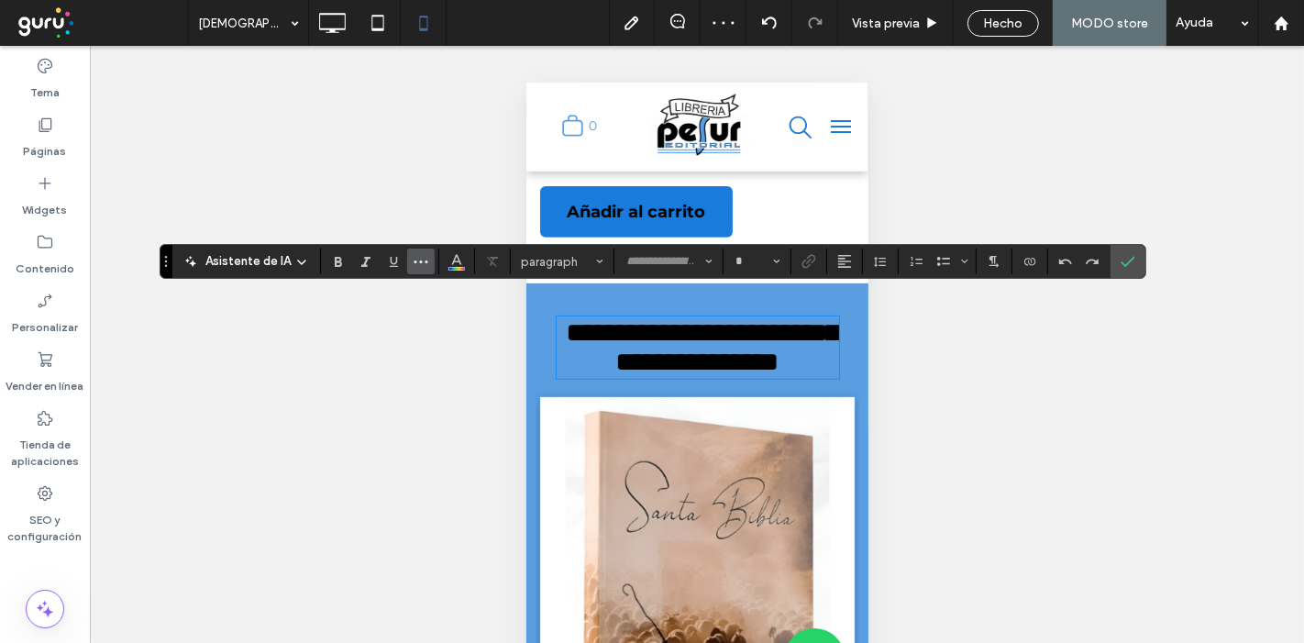
type input "*********"
type input "**"
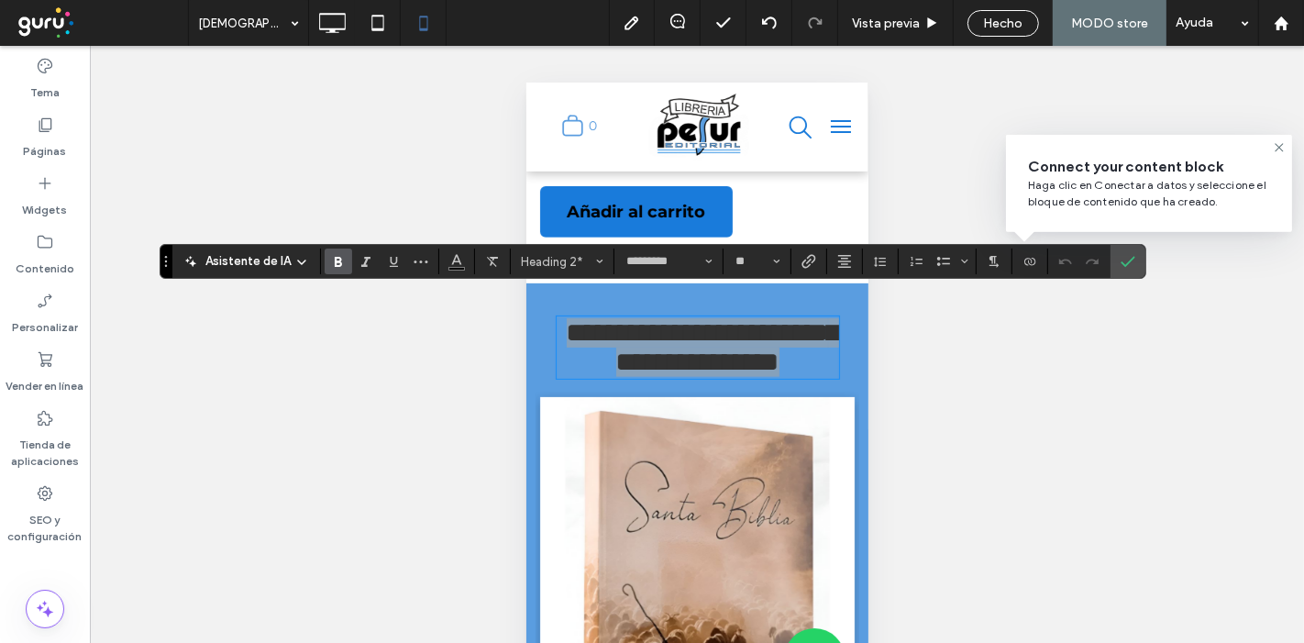
click at [331, 268] on icon "Negrita" at bounding box center [338, 261] width 15 height 15
click at [1123, 266] on icon "Confirmar" at bounding box center [1128, 261] width 15 height 15
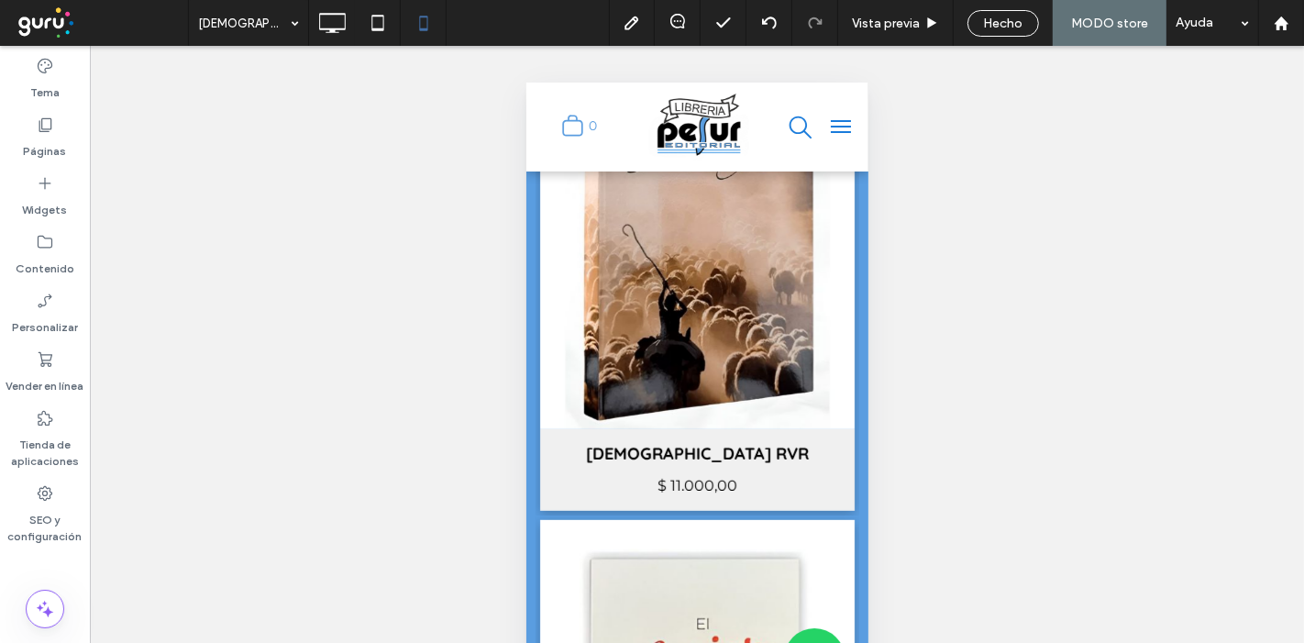
scroll to position [858, 0]
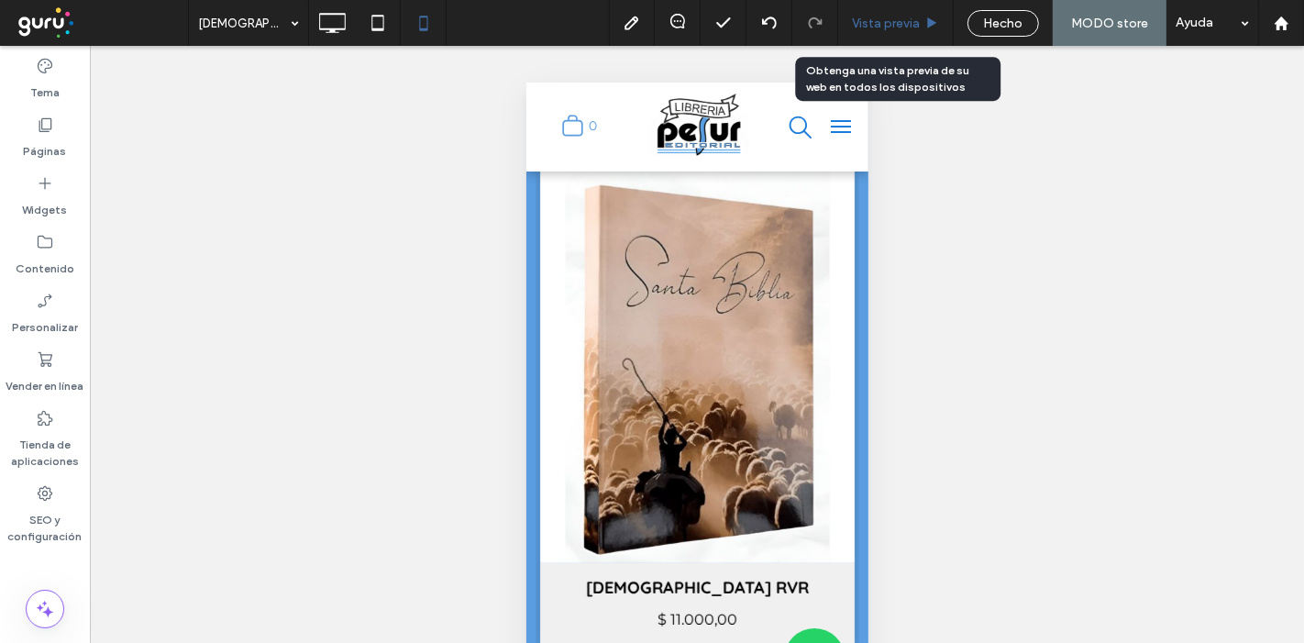
click at [905, 12] on div "Vista previa" at bounding box center [896, 23] width 116 height 46
drag, startPoint x: 905, startPoint y: 22, endPoint x: 191, endPoint y: 162, distance: 728.2
click at [905, 22] on span "Vista previa" at bounding box center [886, 24] width 68 height 16
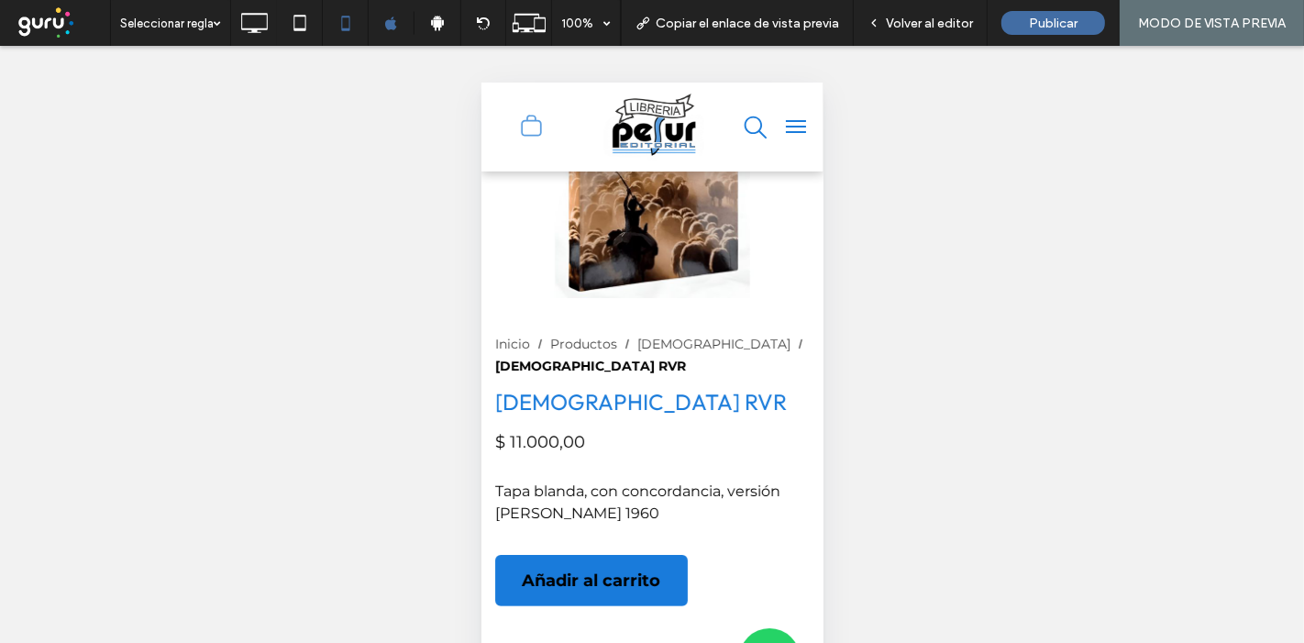
scroll to position [211, 0]
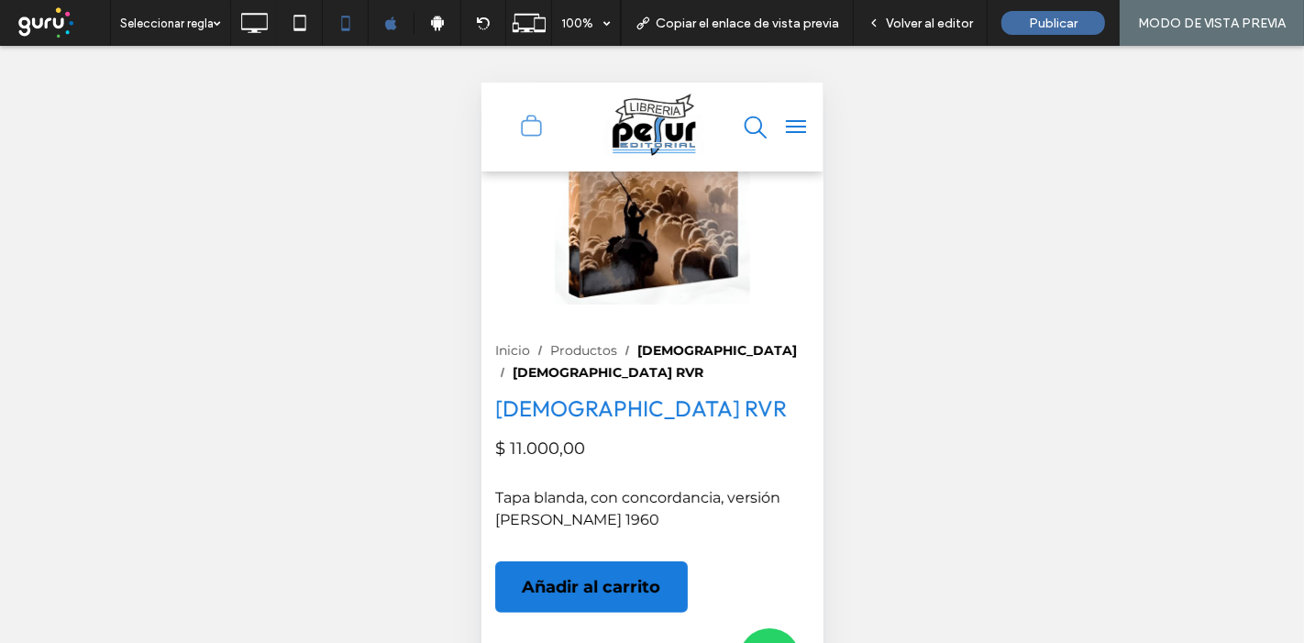
click at [651, 343] on div "Biblias" at bounding box center [717, 349] width 160 height 19
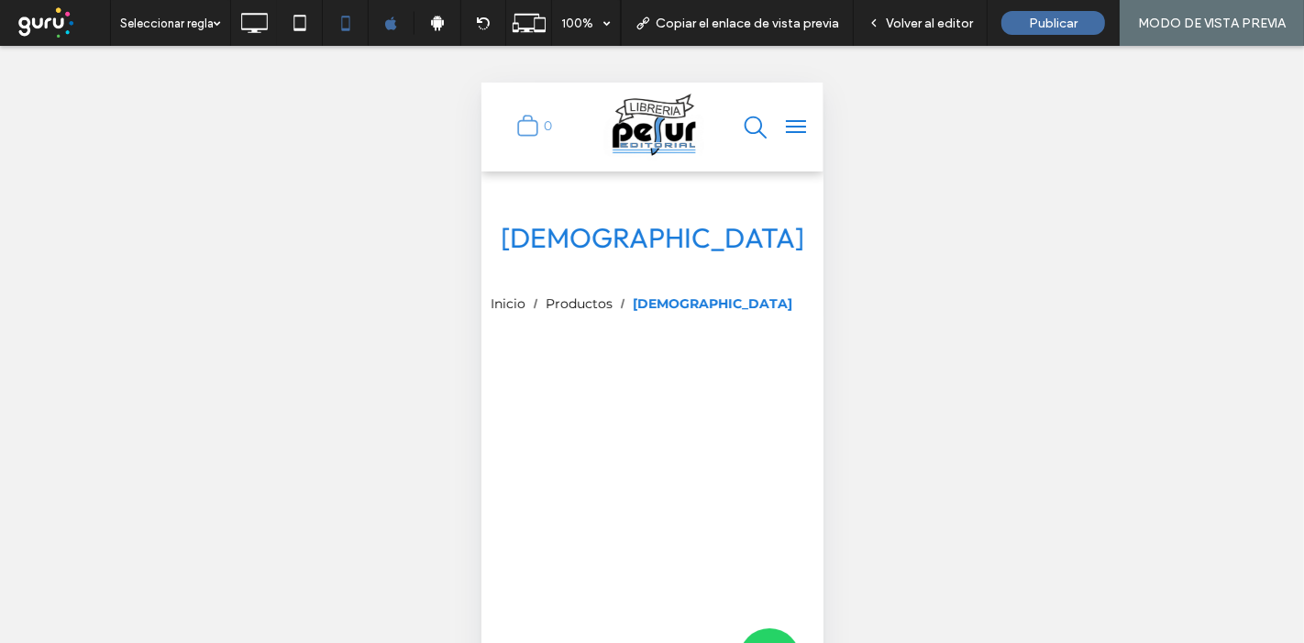
scroll to position [0, 0]
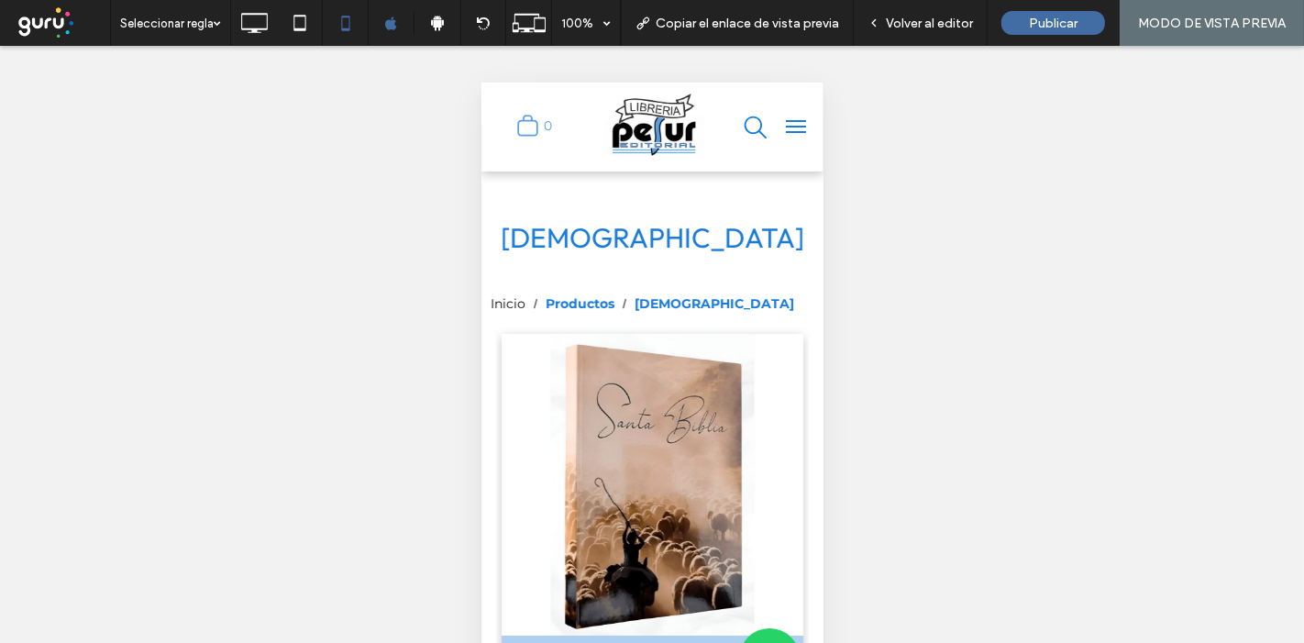
click at [581, 296] on div "Productos" at bounding box center [579, 303] width 69 height 19
click at [947, 19] on span "Volver al editor" at bounding box center [929, 24] width 87 height 16
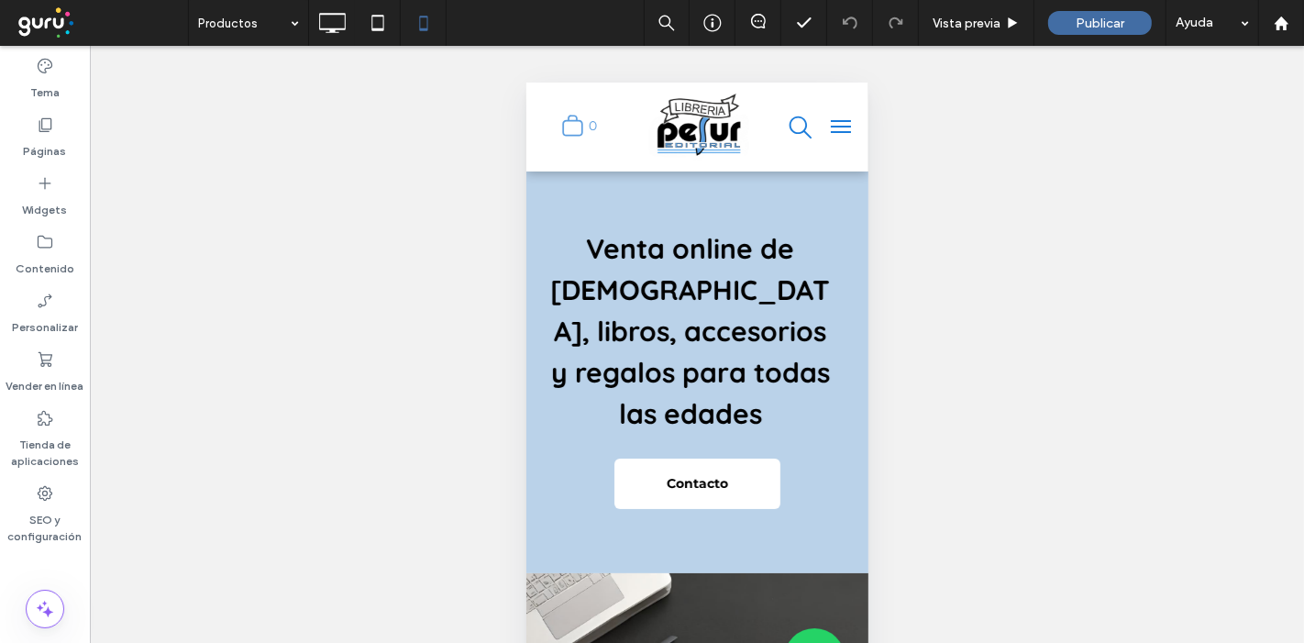
scroll to position [862, 0]
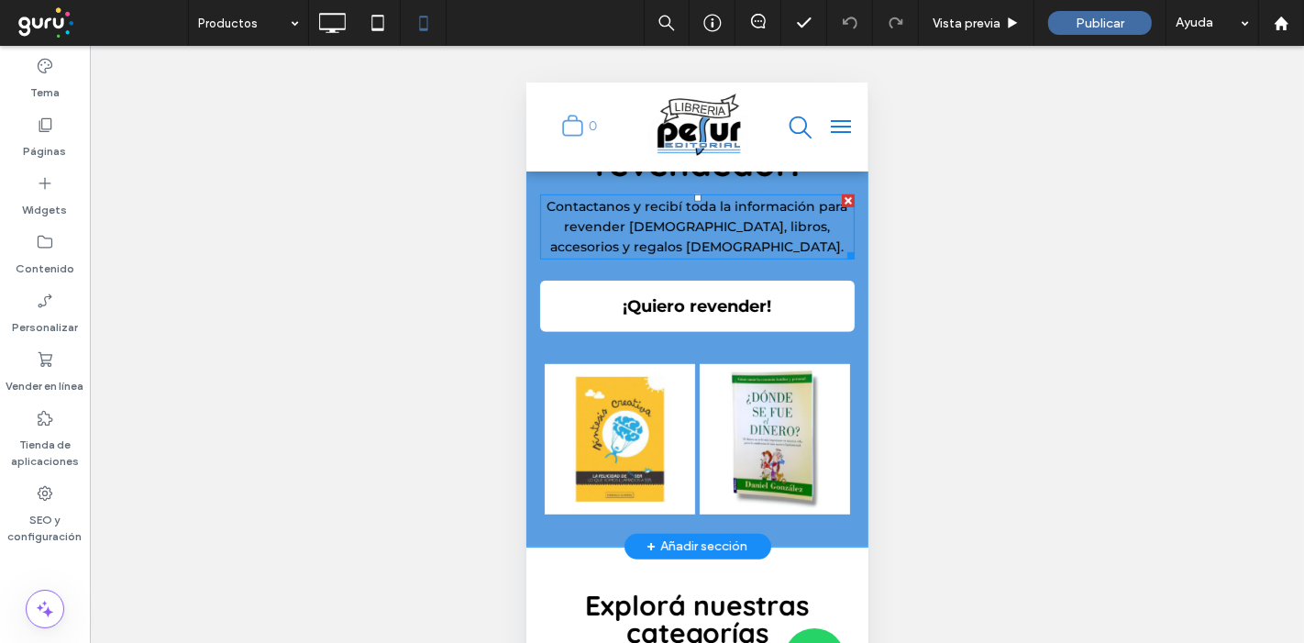
click at [719, 197] on span "Contactanos y recibí toda la información para revender Biblias, libros, accesor…" at bounding box center [697, 226] width 301 height 58
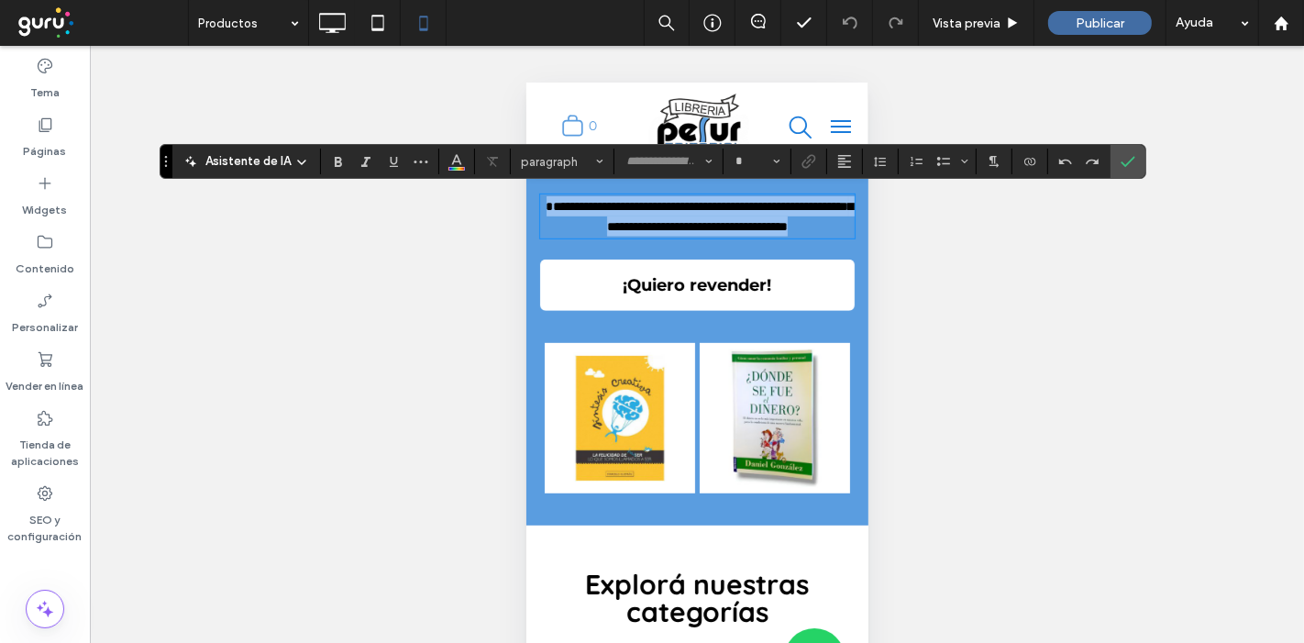
type input "**********"
type input "**"
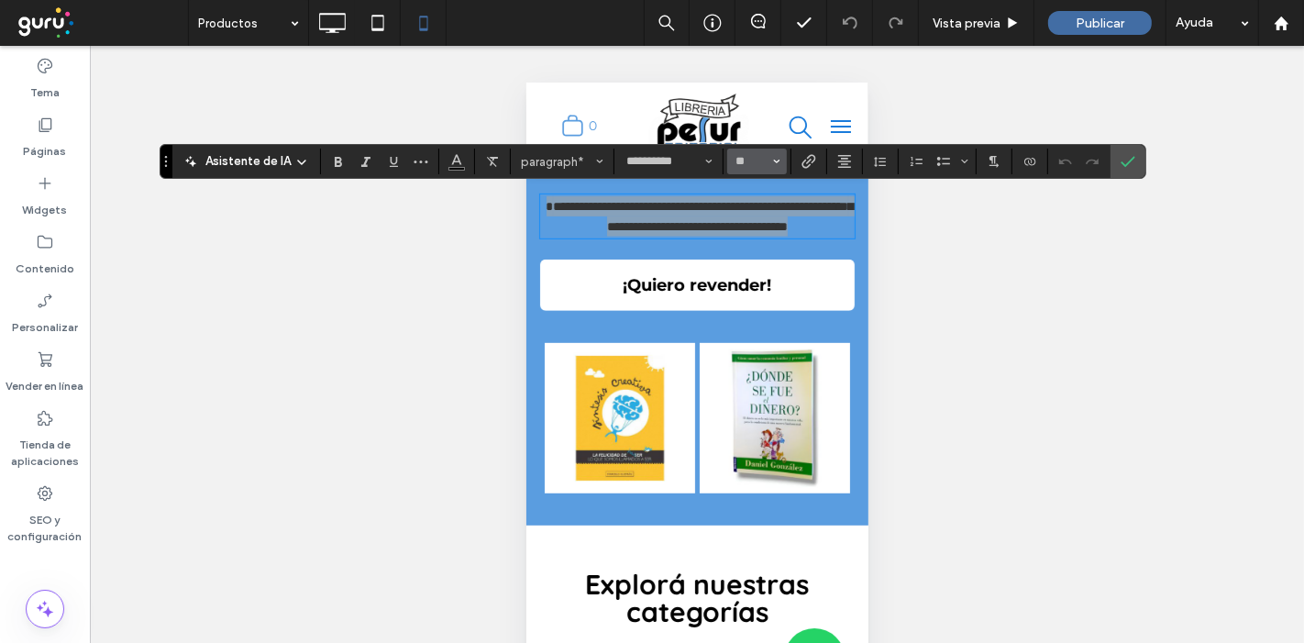
click at [773, 160] on icon "Tamaño borde" at bounding box center [776, 161] width 7 height 7
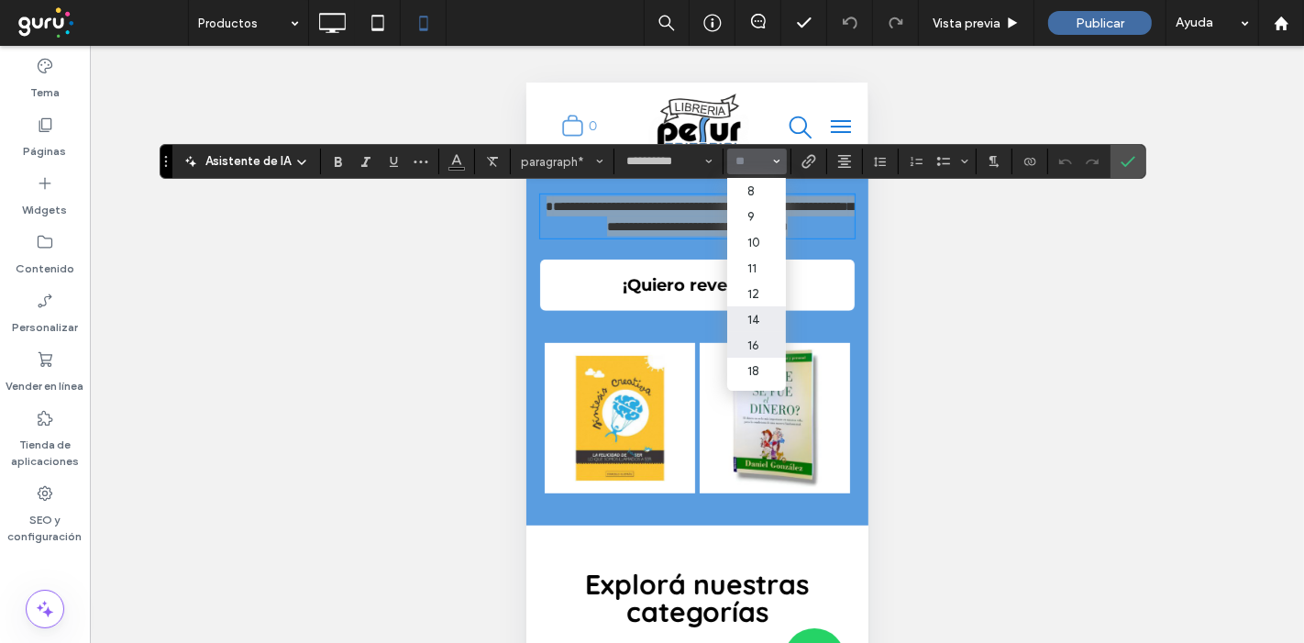
click at [754, 347] on label "16" at bounding box center [756, 345] width 59 height 26
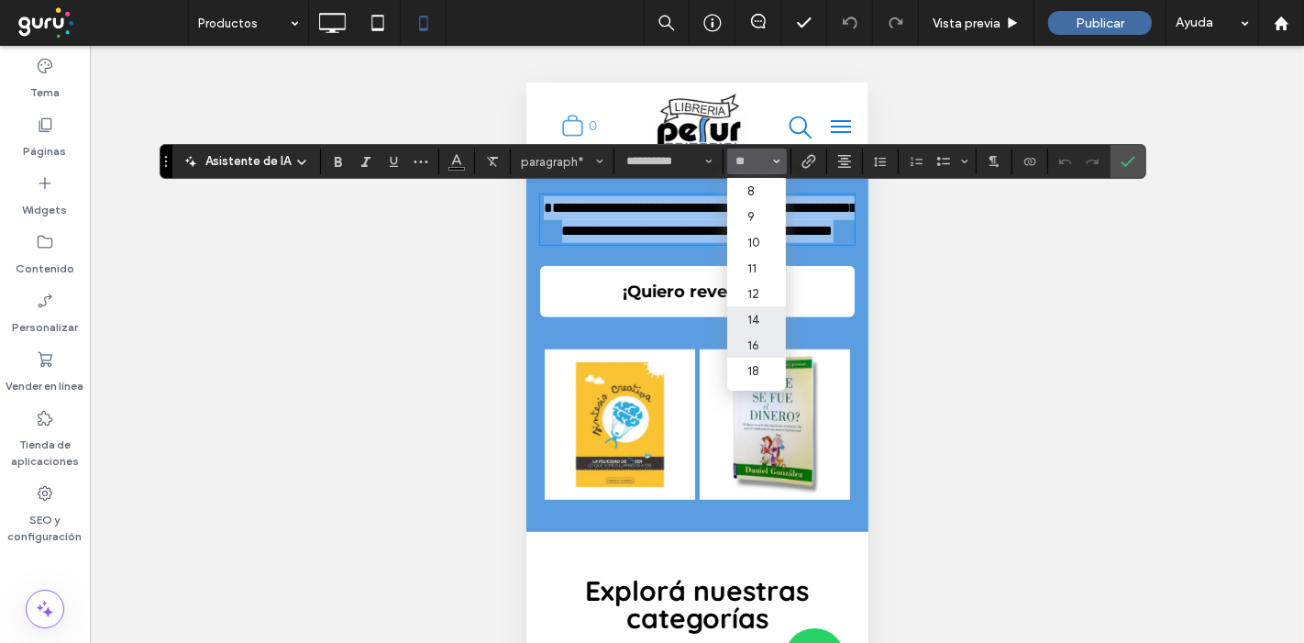
type input "**"
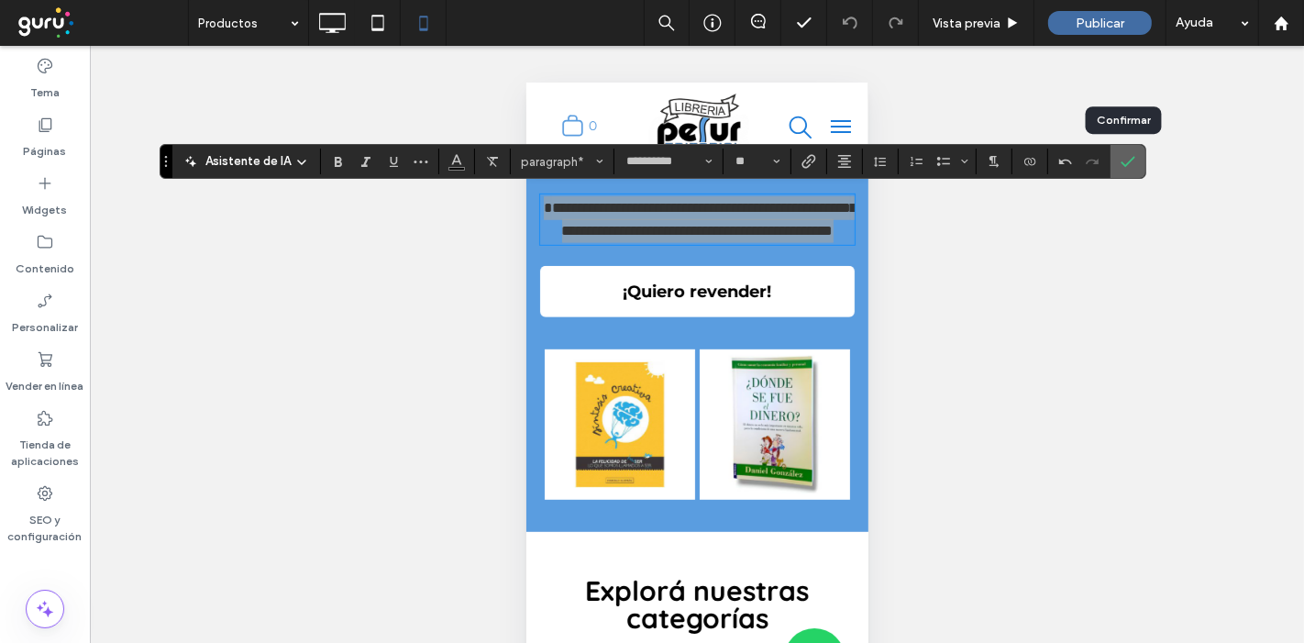
click at [1126, 162] on icon "Confirmar" at bounding box center [1128, 161] width 15 height 15
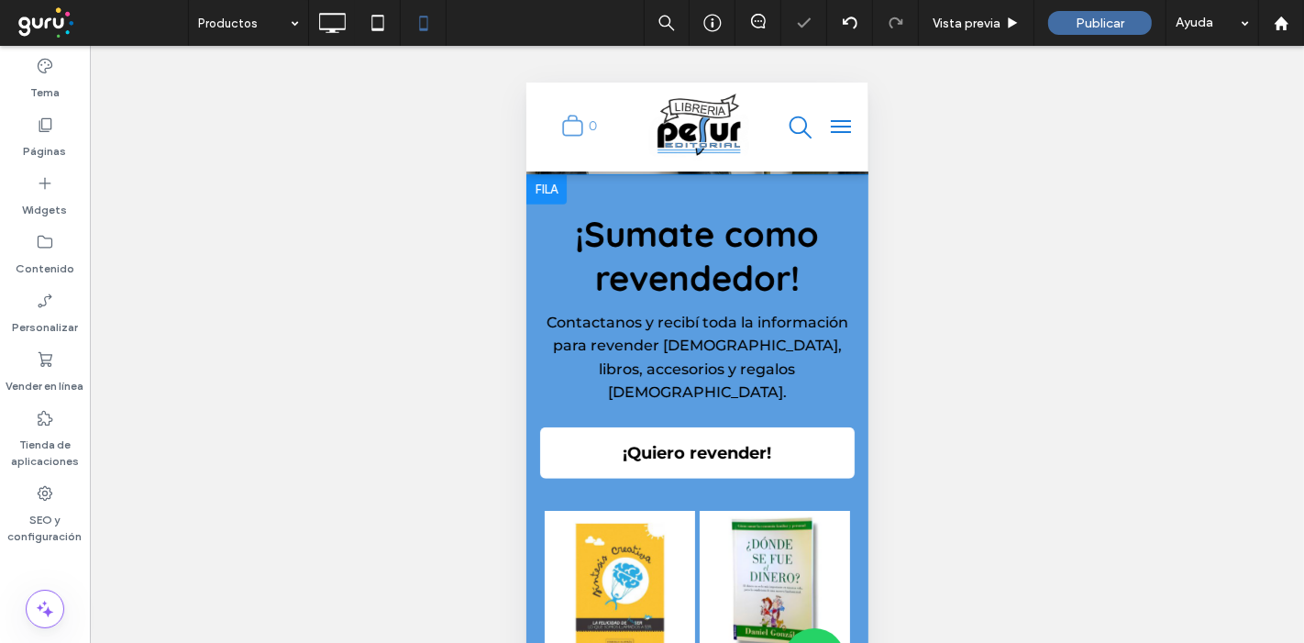
scroll to position [837, 0]
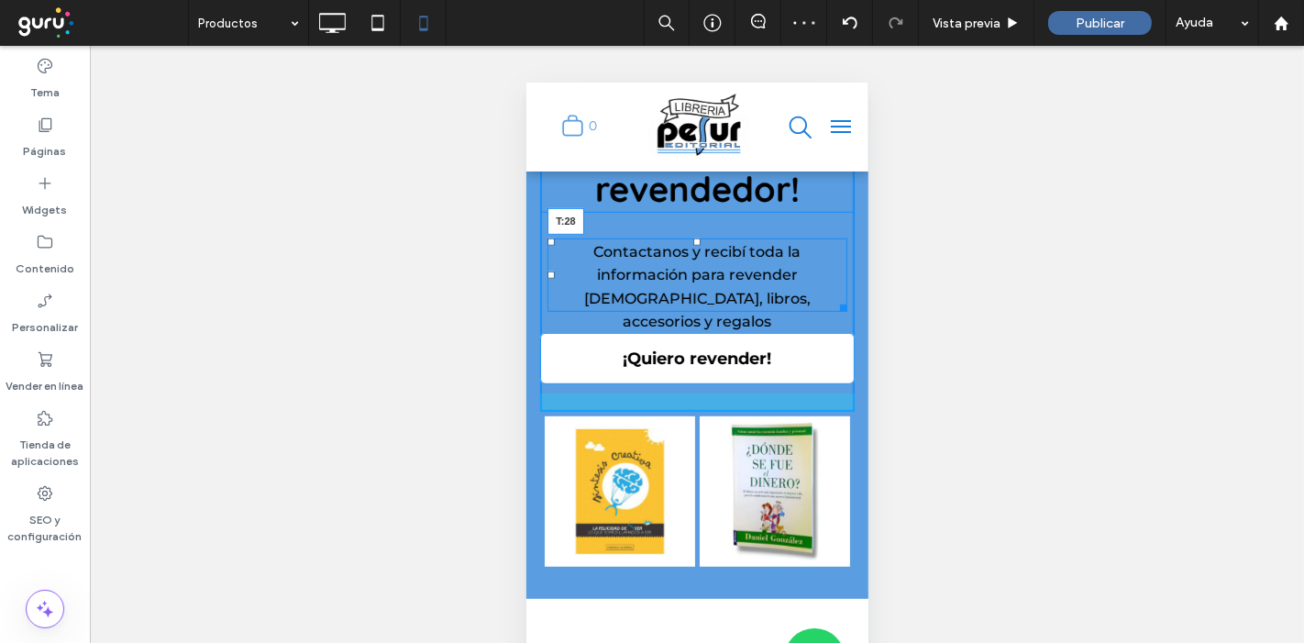
drag, startPoint x: 689, startPoint y: 219, endPoint x: 1205, endPoint y: 319, distance: 526.0
click at [693, 238] on div at bounding box center [696, 241] width 7 height 7
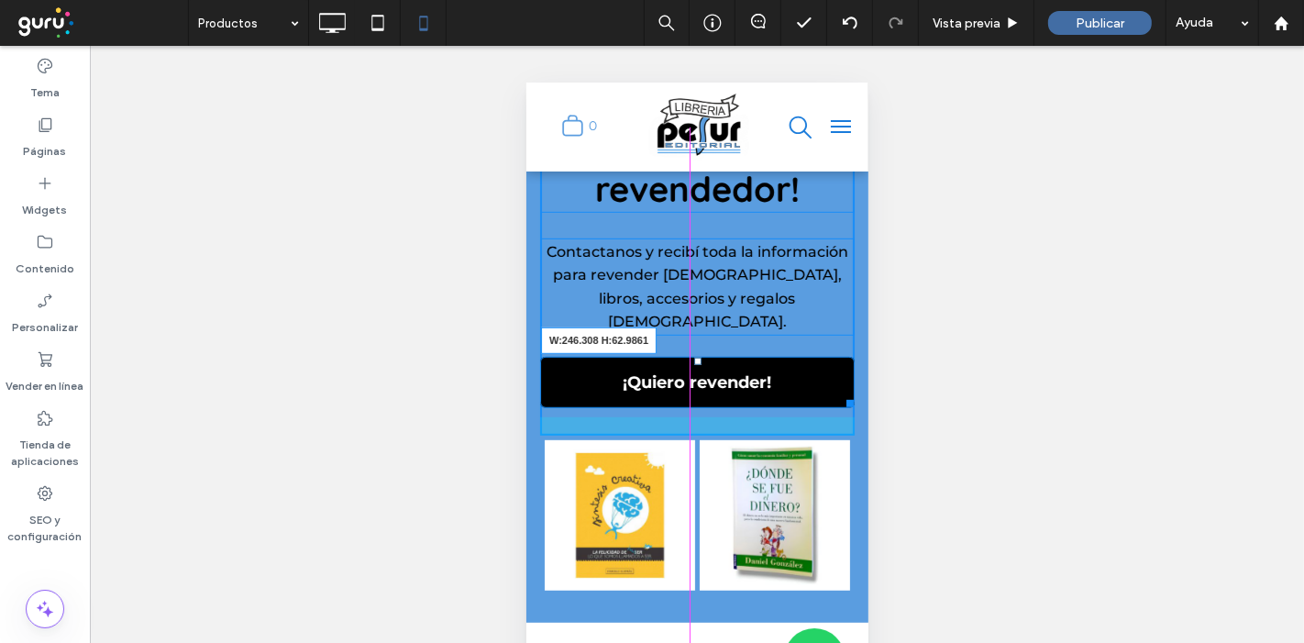
drag, startPoint x: 832, startPoint y: 379, endPoint x: 1280, endPoint y: 486, distance: 460.3
click at [839, 393] on div at bounding box center [846, 400] width 14 height 14
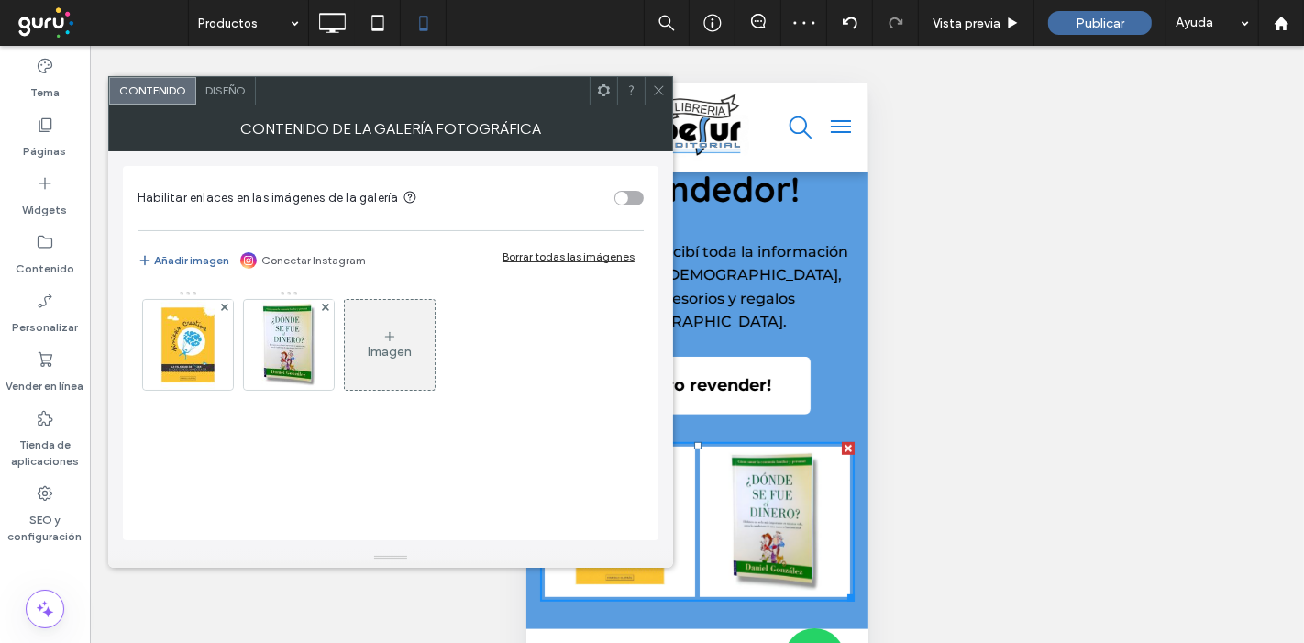
click at [227, 94] on span "Diseño" at bounding box center [225, 90] width 40 height 14
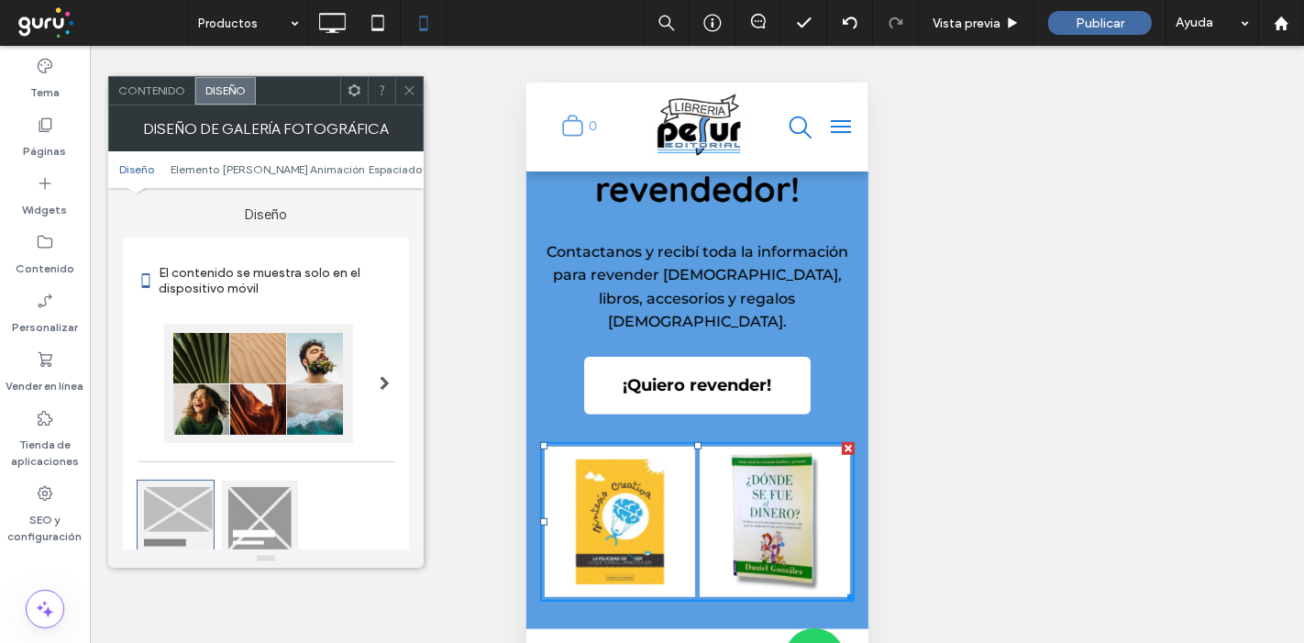
click at [397, 83] on div at bounding box center [409, 91] width 28 height 28
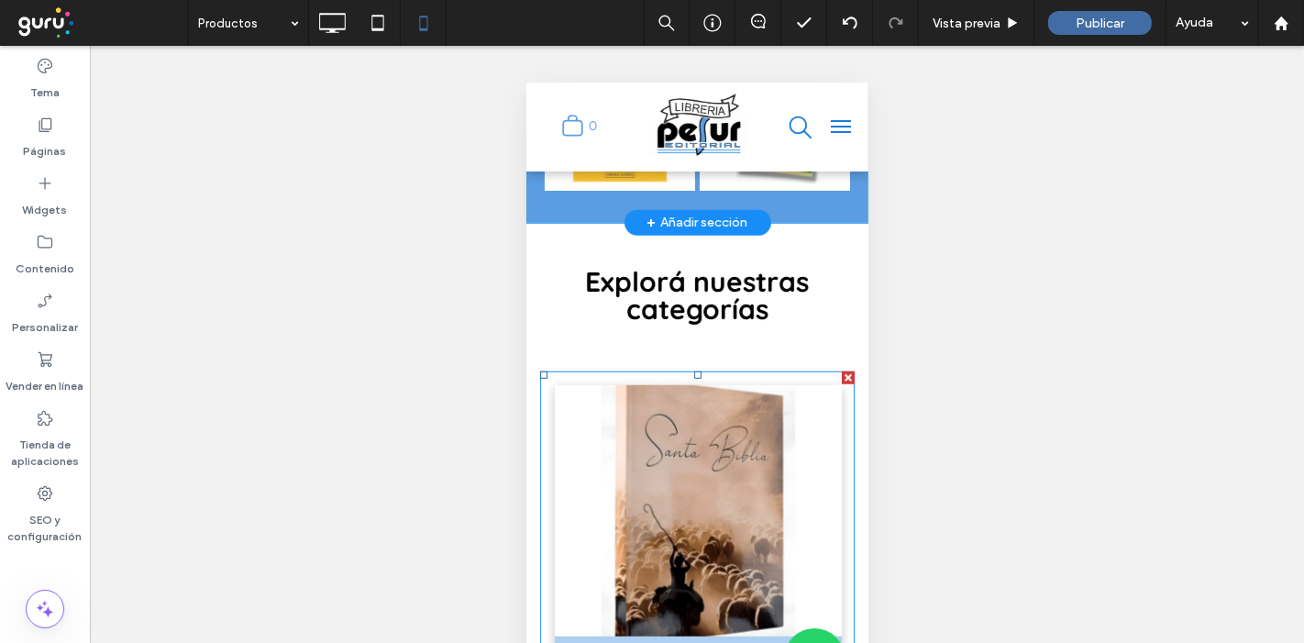
scroll to position [1239, 0]
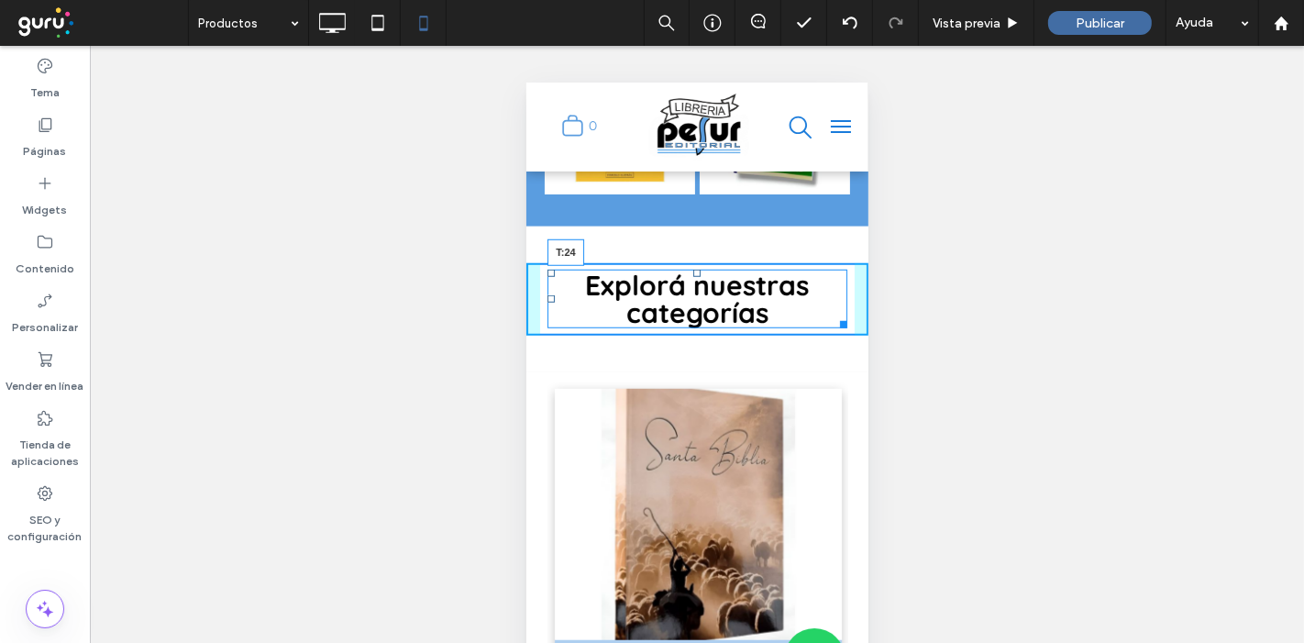
drag, startPoint x: 690, startPoint y: 237, endPoint x: 1208, endPoint y: 334, distance: 527.3
click at [693, 269] on div at bounding box center [696, 272] width 7 height 7
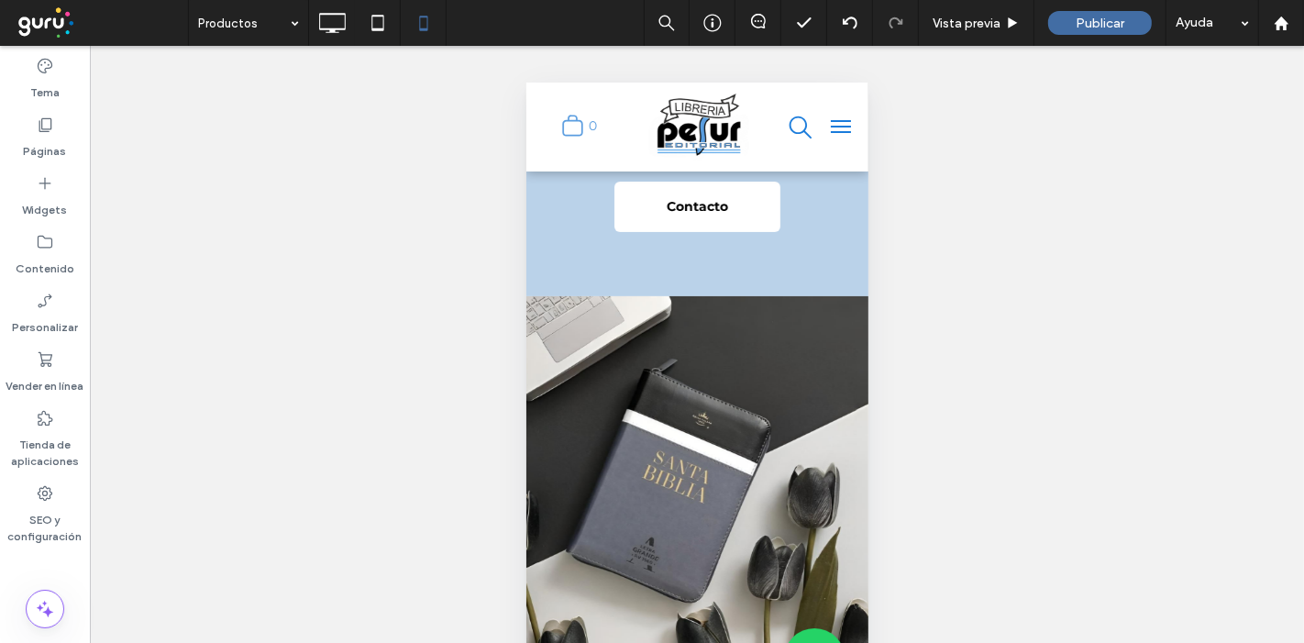
scroll to position [0, 0]
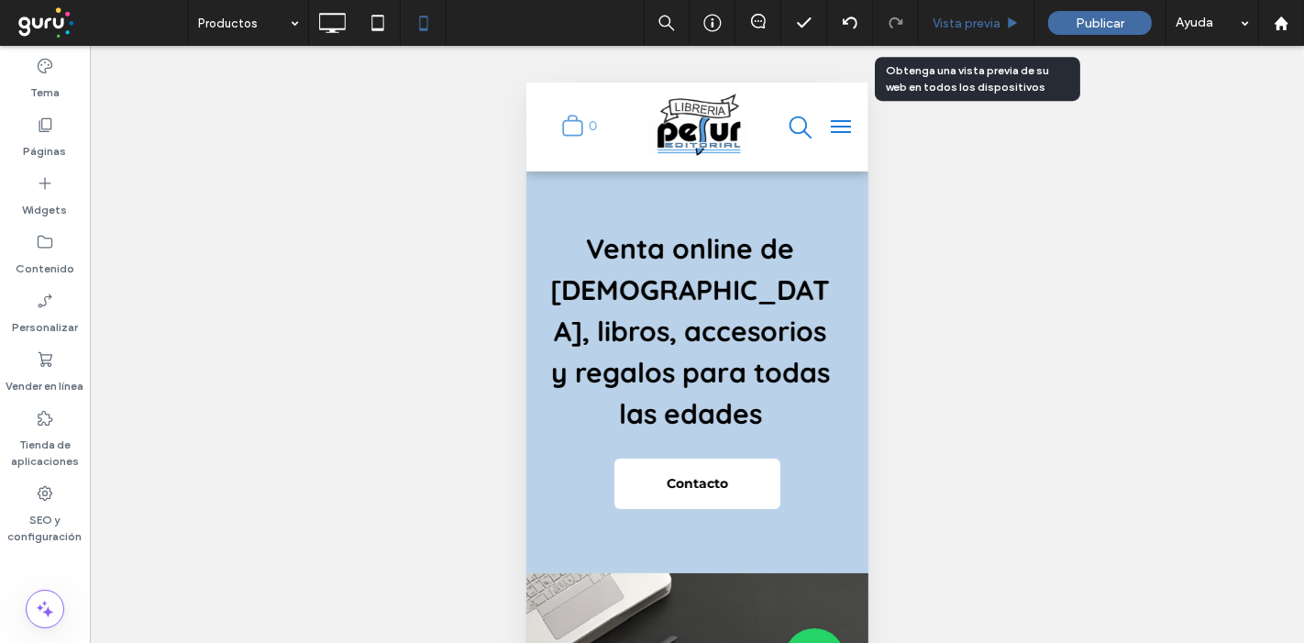
click at [958, 41] on div "Vista previa" at bounding box center [977, 23] width 116 height 46
click at [959, 33] on div "Vista previa" at bounding box center [977, 23] width 116 height 46
click at [993, 16] on span "Vista previa" at bounding box center [967, 24] width 68 height 16
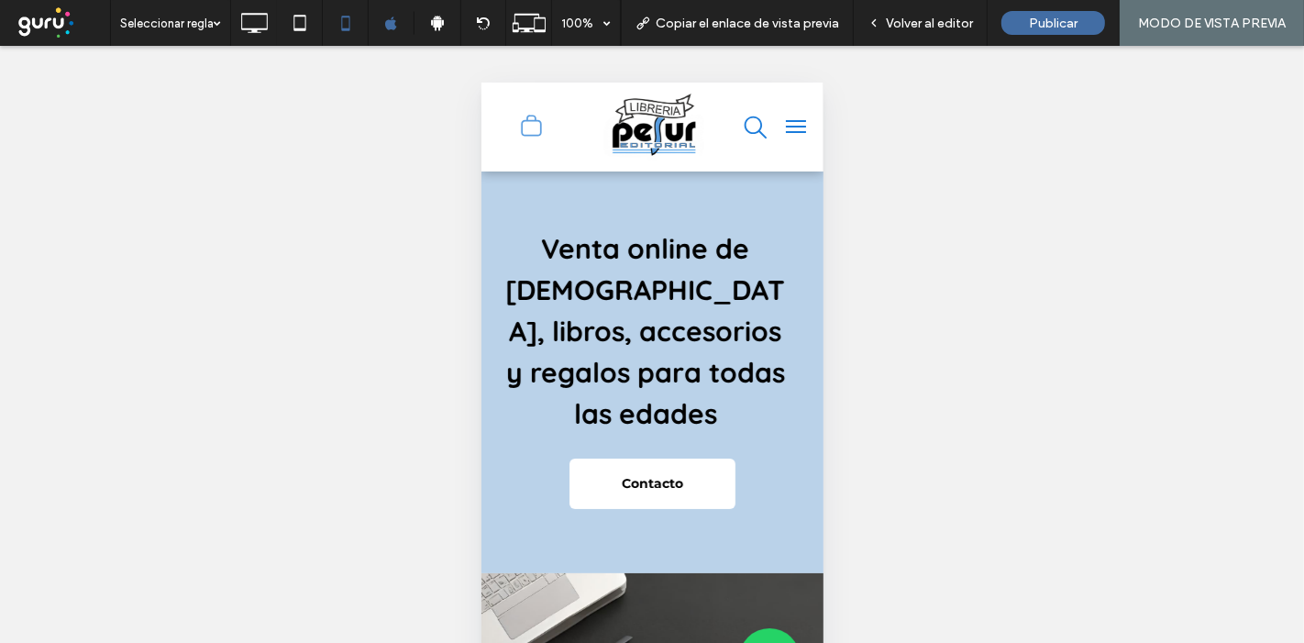
click at [777, 123] on button "menu" at bounding box center [795, 125] width 37 height 37
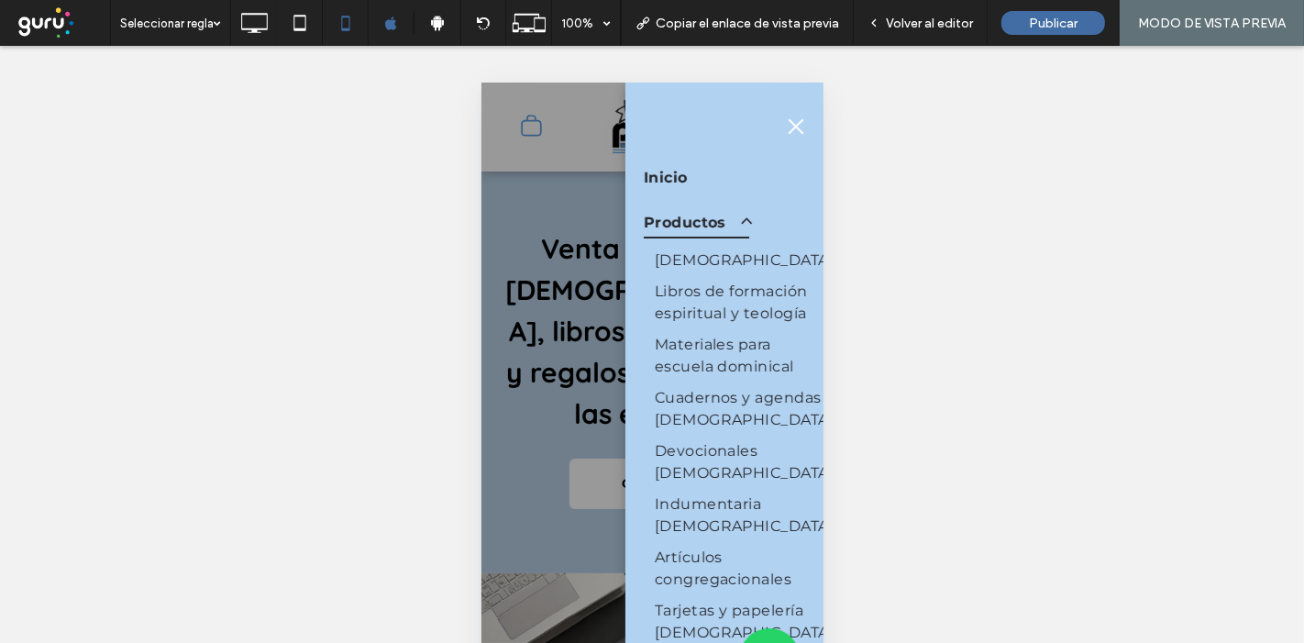
click at [795, 127] on span "menu" at bounding box center [796, 126] width 16 height 16
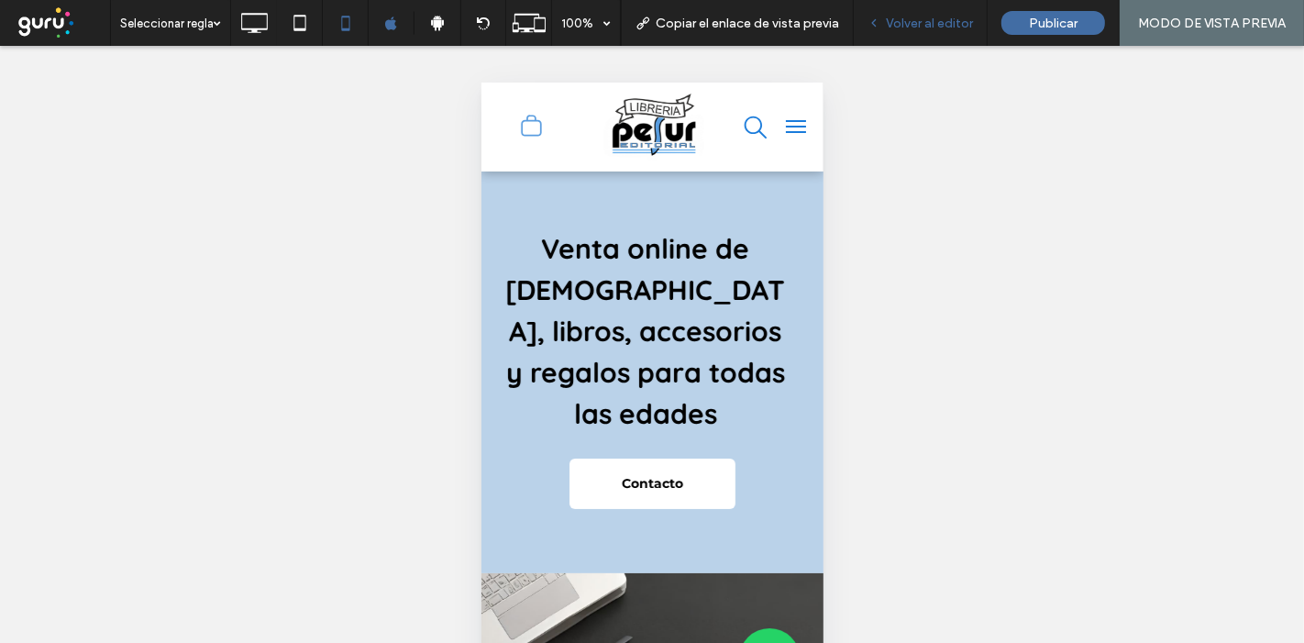
click at [964, 30] on div "Volver al editor" at bounding box center [921, 23] width 134 height 46
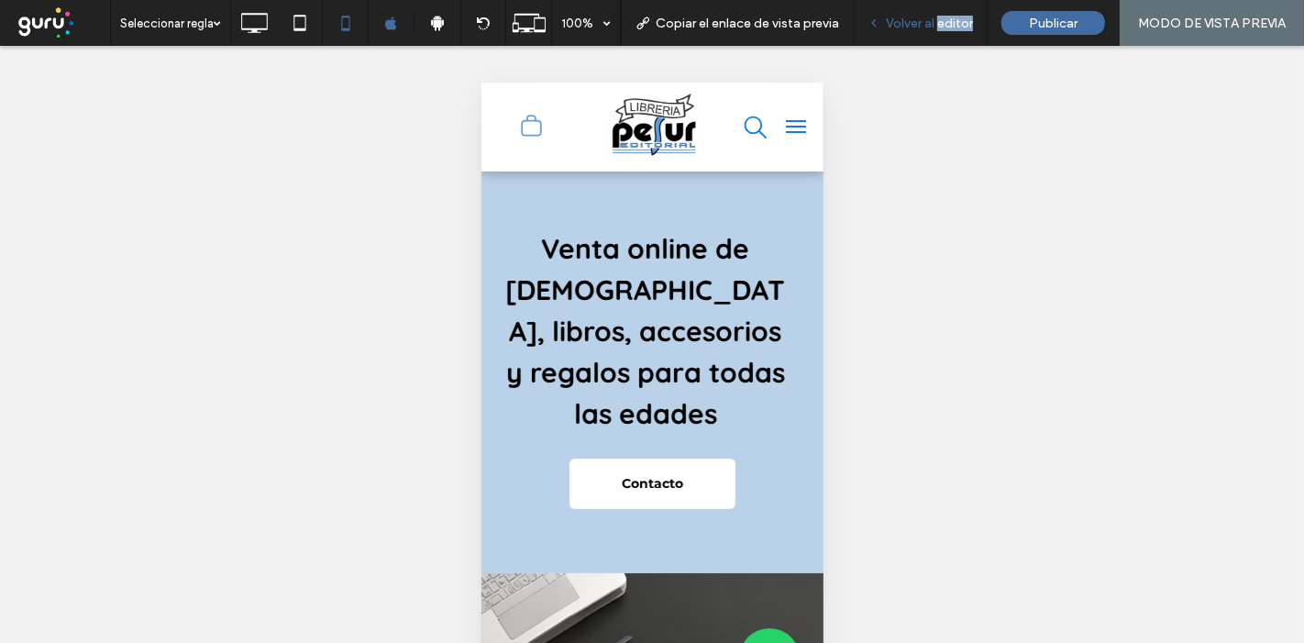
click at [964, 30] on div "Volver al editor" at bounding box center [921, 23] width 134 height 46
click at [902, 18] on span "Volver al editor" at bounding box center [929, 24] width 87 height 16
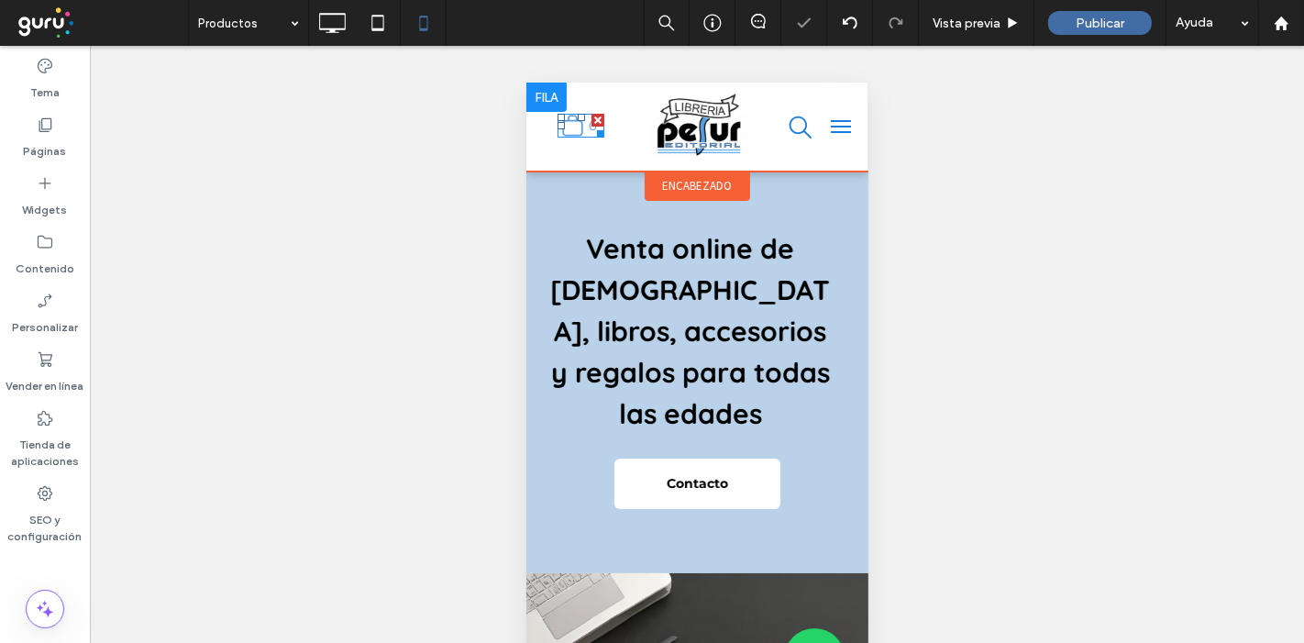
click at [566, 122] on icon ".st0-undefined{fill-rule:evenodd;clip-rule:evenodd;}" at bounding box center [571, 125] width 23 height 24
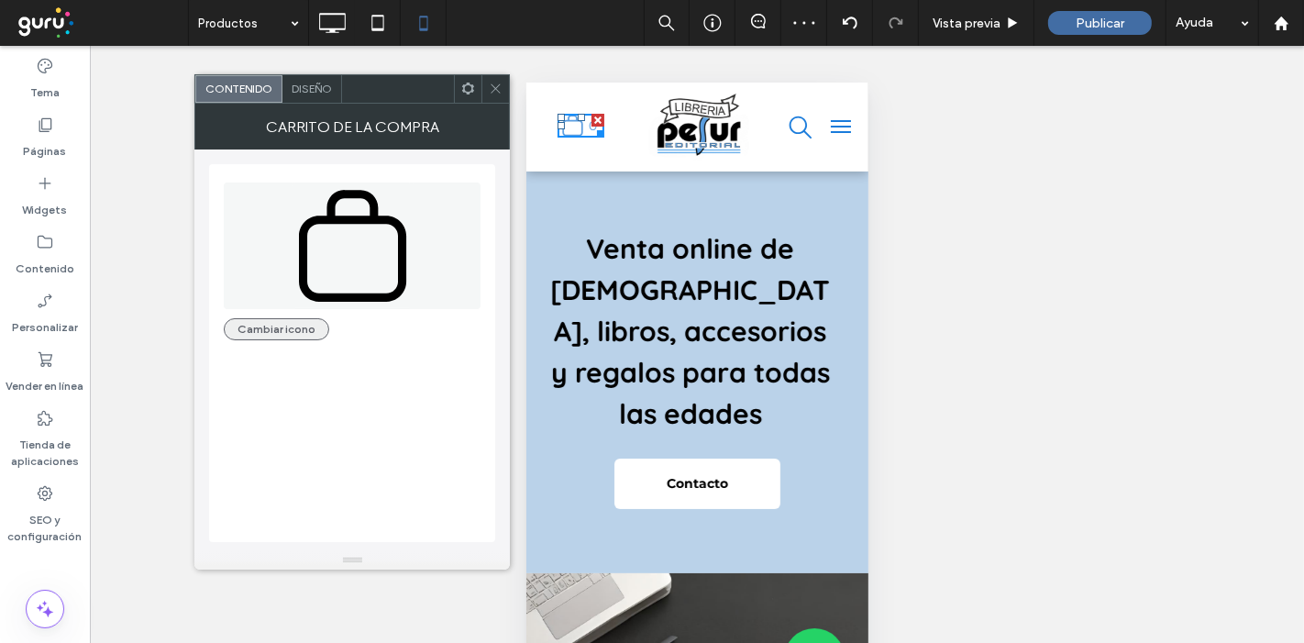
click at [279, 319] on button "Cambiar icono" at bounding box center [276, 329] width 105 height 22
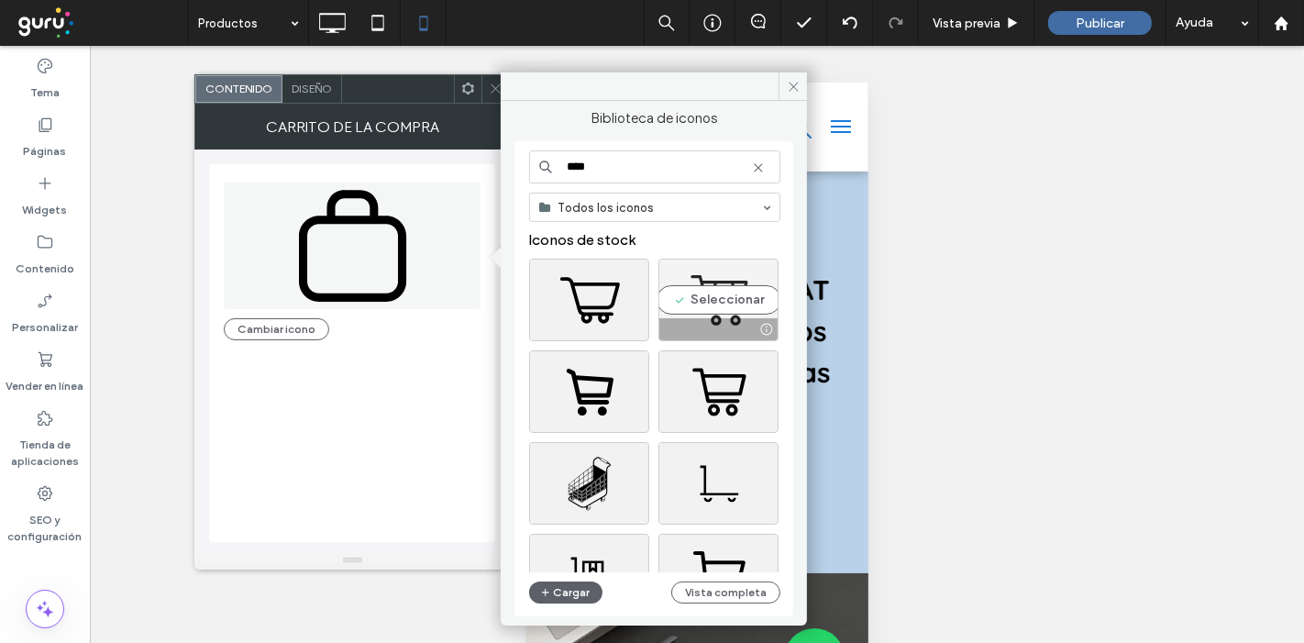
click at [742, 305] on div "Seleccionar" at bounding box center [719, 300] width 120 height 83
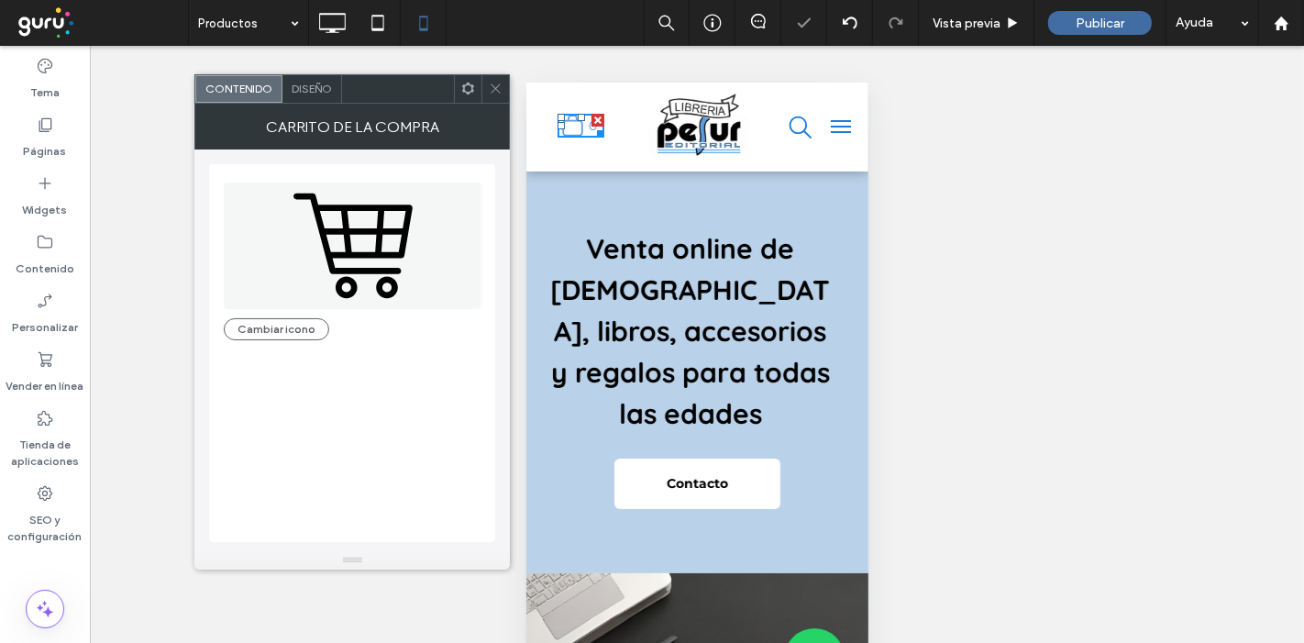
click at [494, 87] on icon at bounding box center [496, 89] width 14 height 14
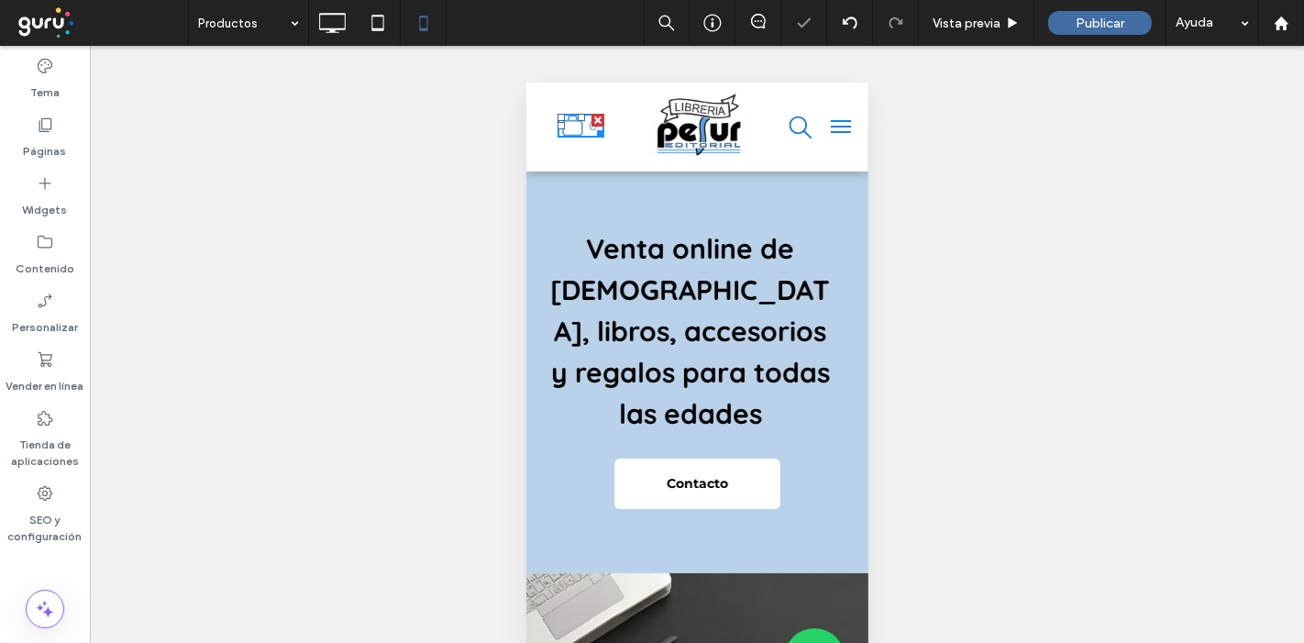
drag, startPoint x: 494, startPoint y: 87, endPoint x: 0, endPoint y: 140, distance: 497.3
click at [494, 87] on icon at bounding box center [496, 89] width 14 height 14
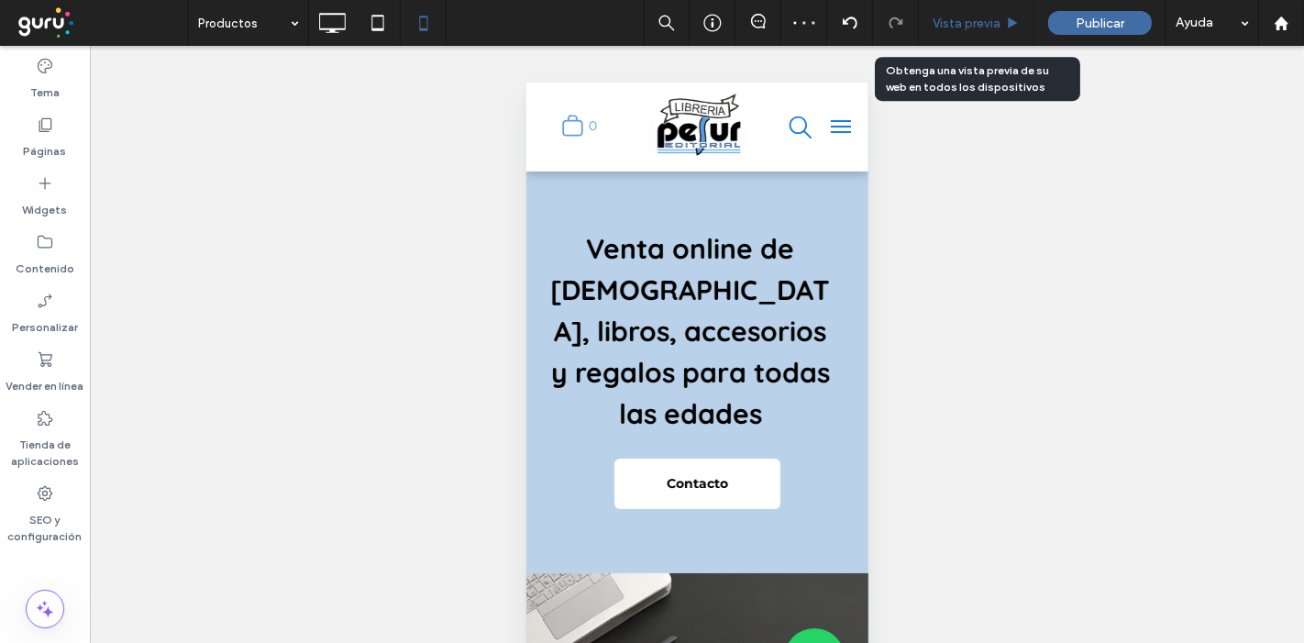
click at [960, 17] on span "Vista previa" at bounding box center [967, 24] width 68 height 16
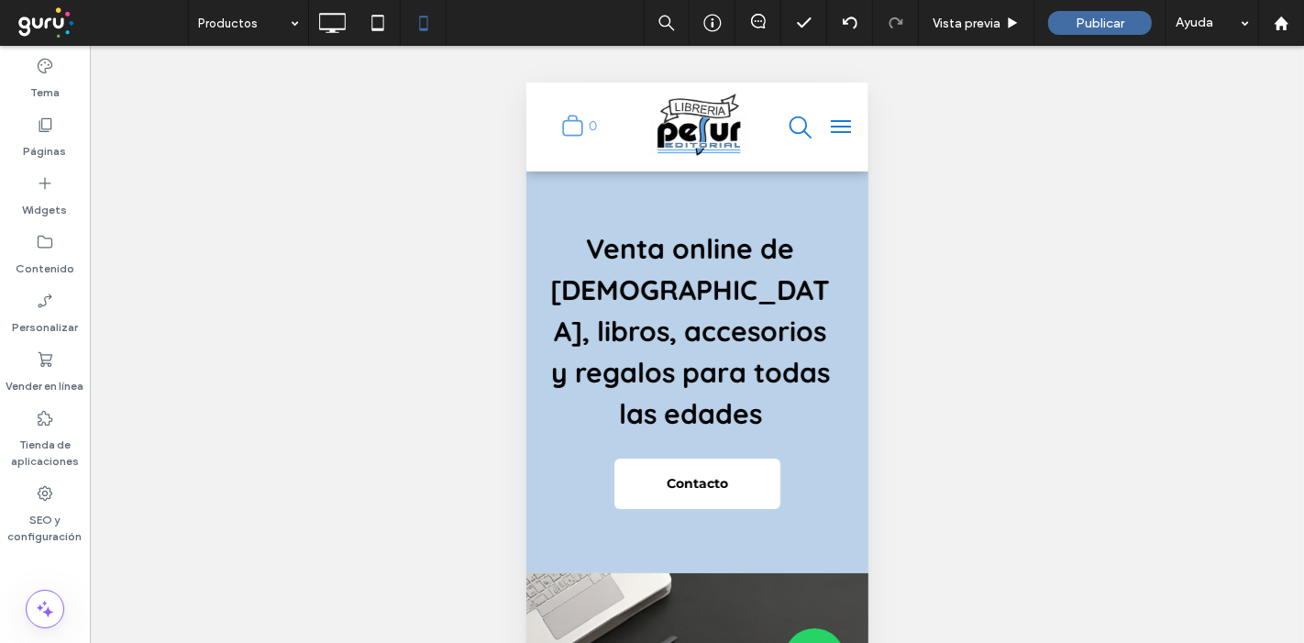
click at [830, 119] on span "menu" at bounding box center [840, 120] width 20 height 2
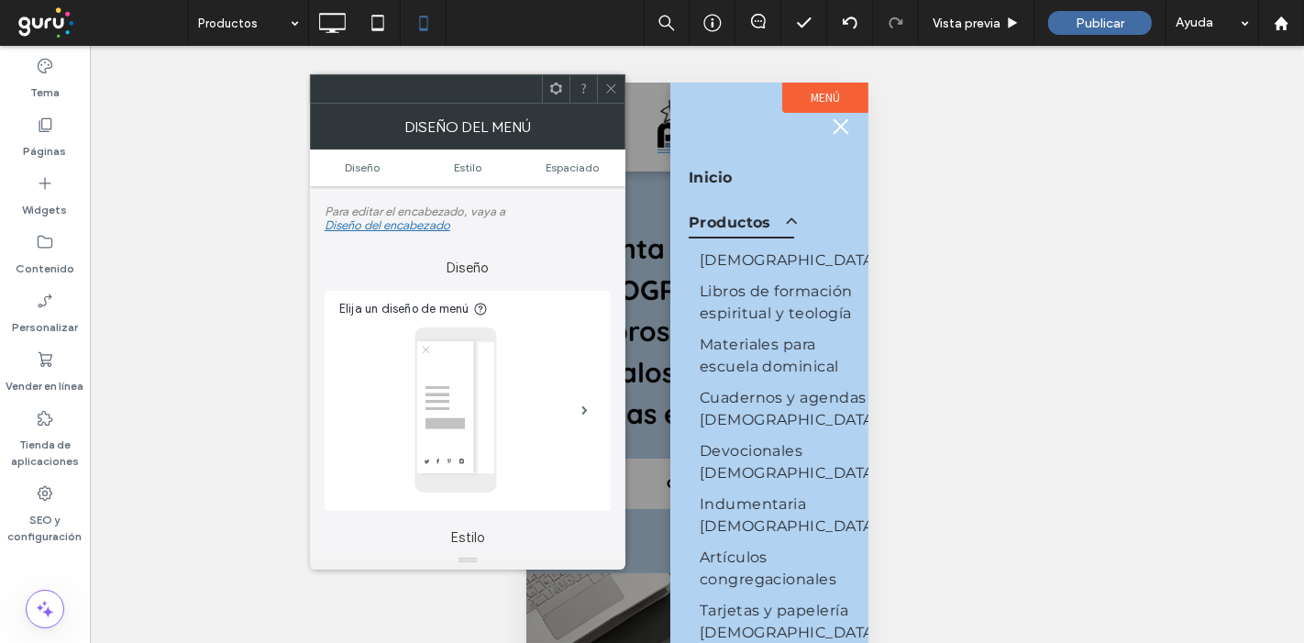
click at [837, 122] on span "menu" at bounding box center [841, 126] width 16 height 16
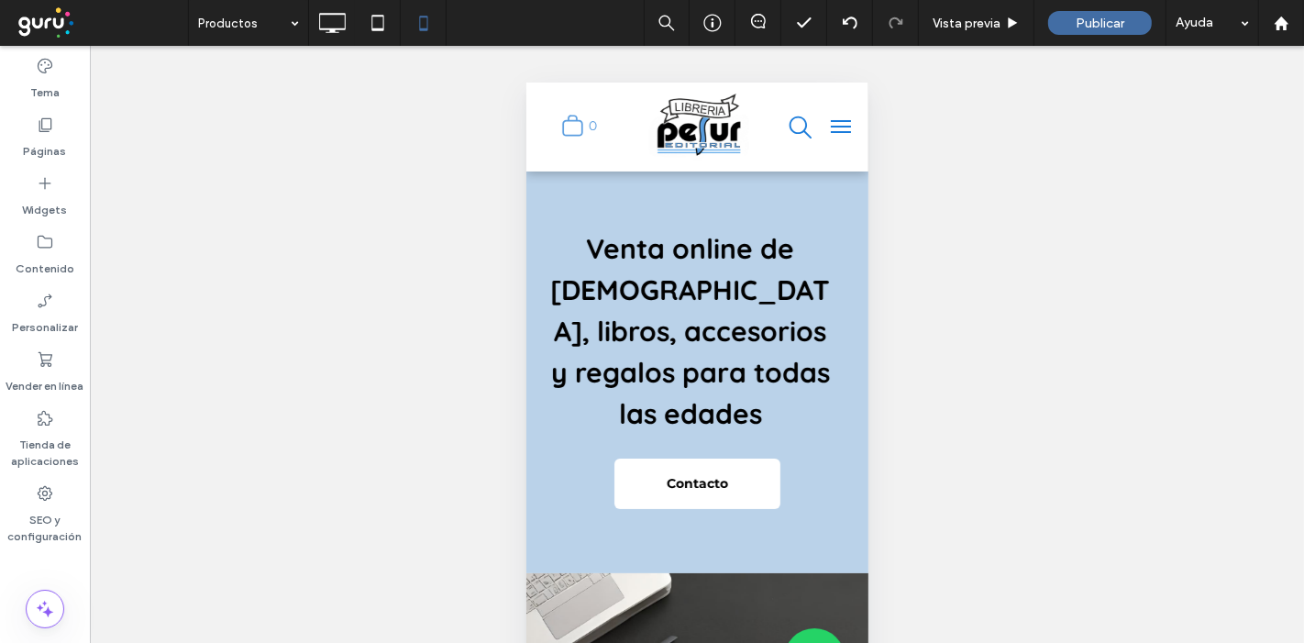
click at [837, 122] on button "menu" at bounding box center [840, 125] width 37 height 37
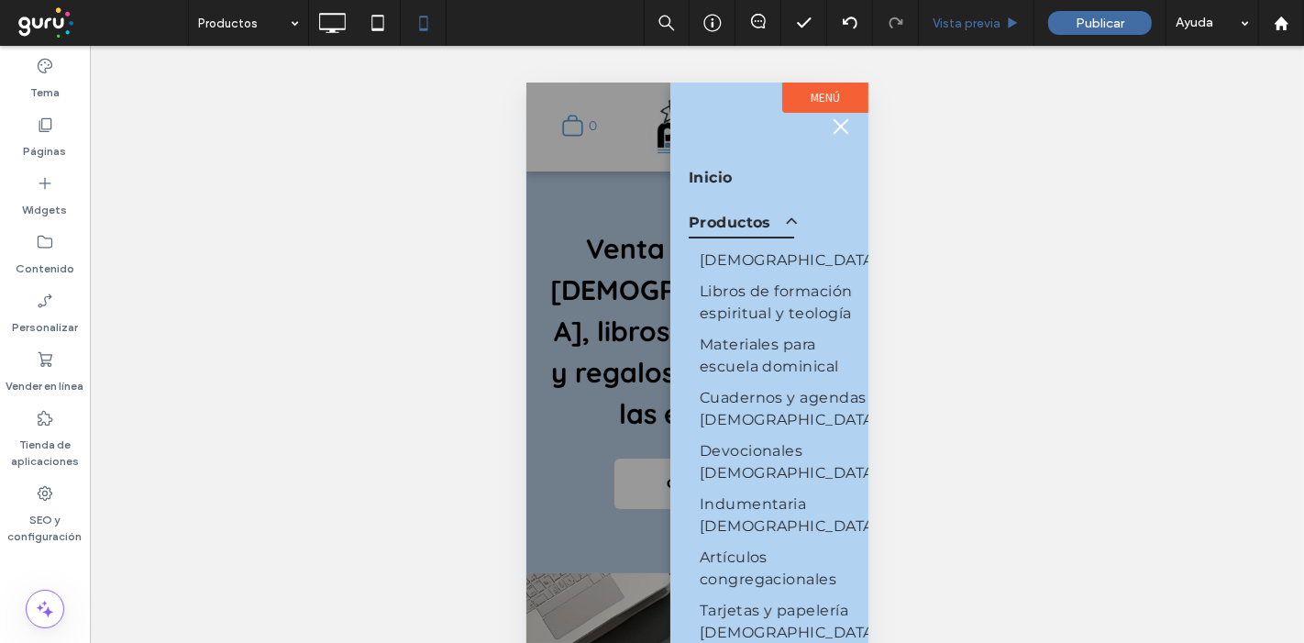
click at [971, 25] on span "Vista previa" at bounding box center [967, 24] width 68 height 16
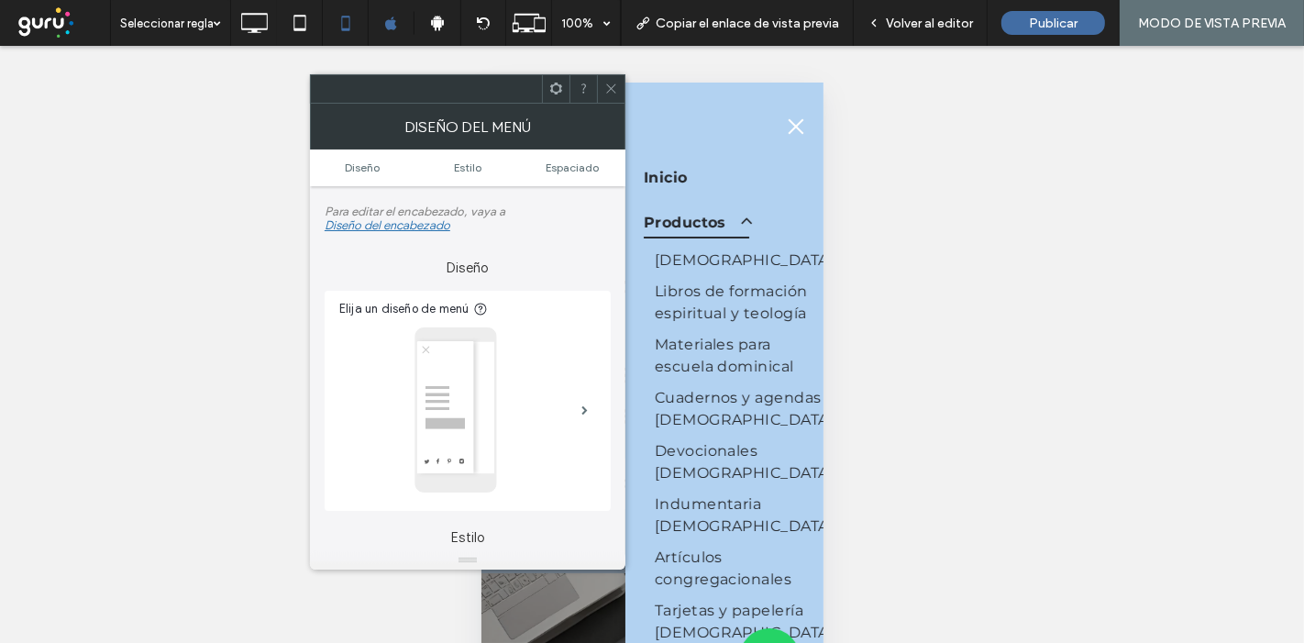
click at [618, 92] on div at bounding box center [611, 89] width 28 height 28
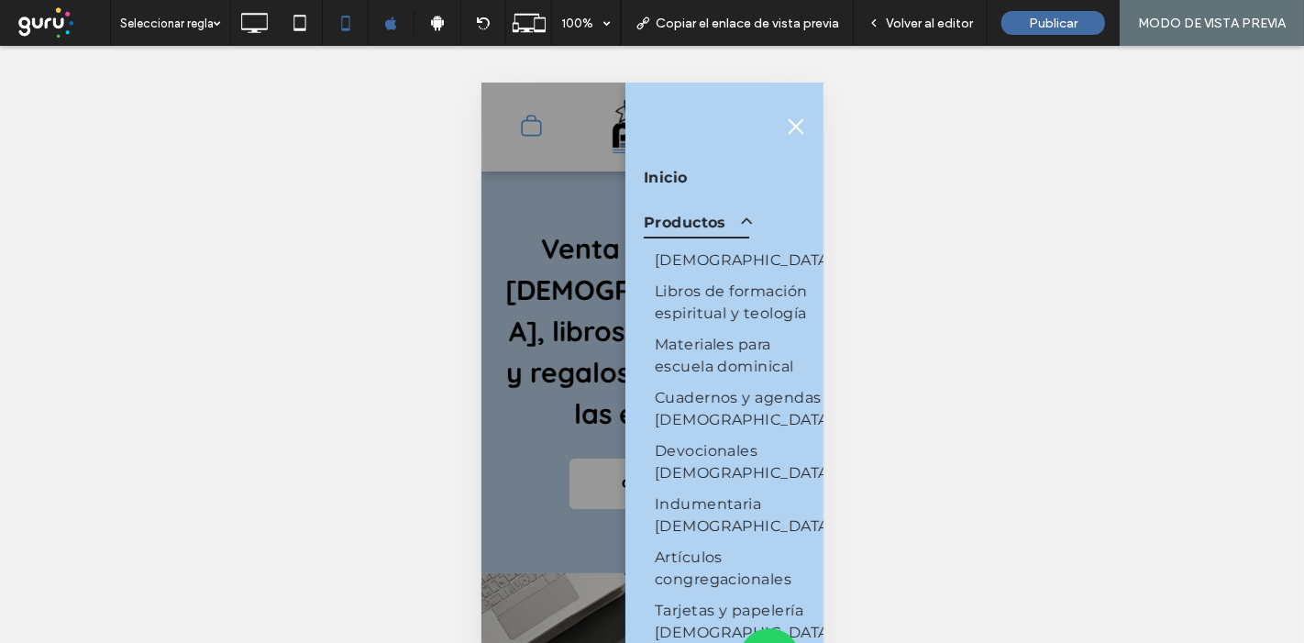
click at [782, 119] on button "menu" at bounding box center [795, 125] width 37 height 37
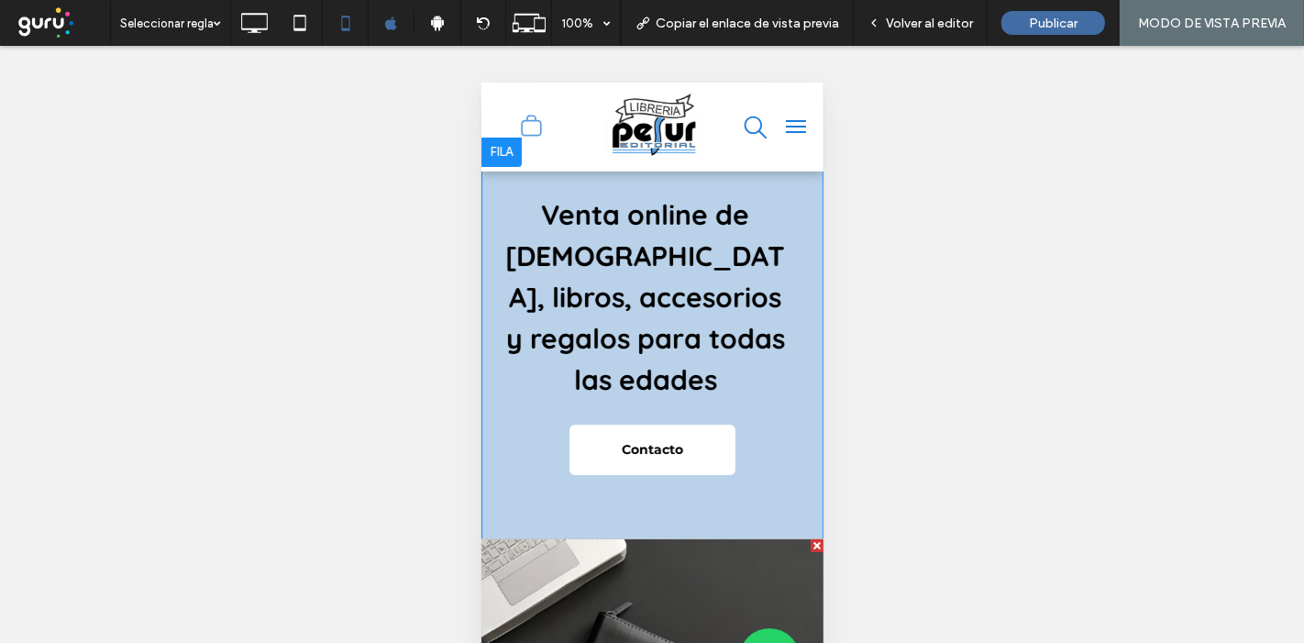
scroll to position [29, 0]
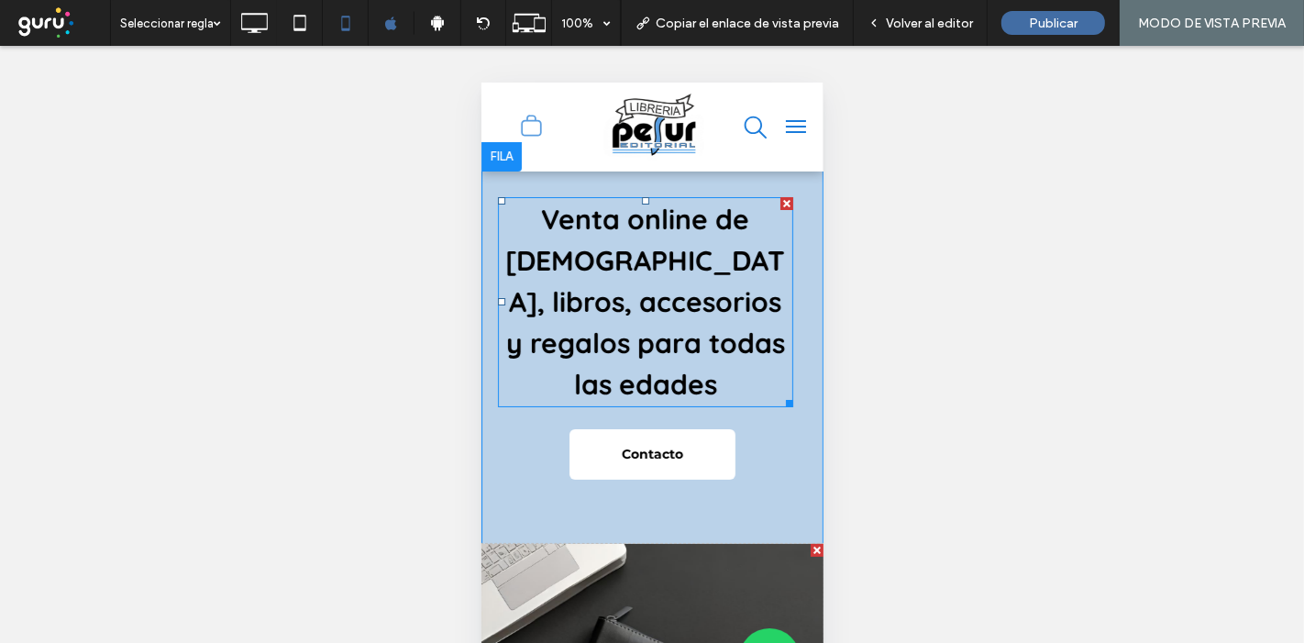
click at [662, 311] on strong "Venta online de Biblias, libros, accesorios y regalos para todas las edades" at bounding box center [645, 301] width 280 height 200
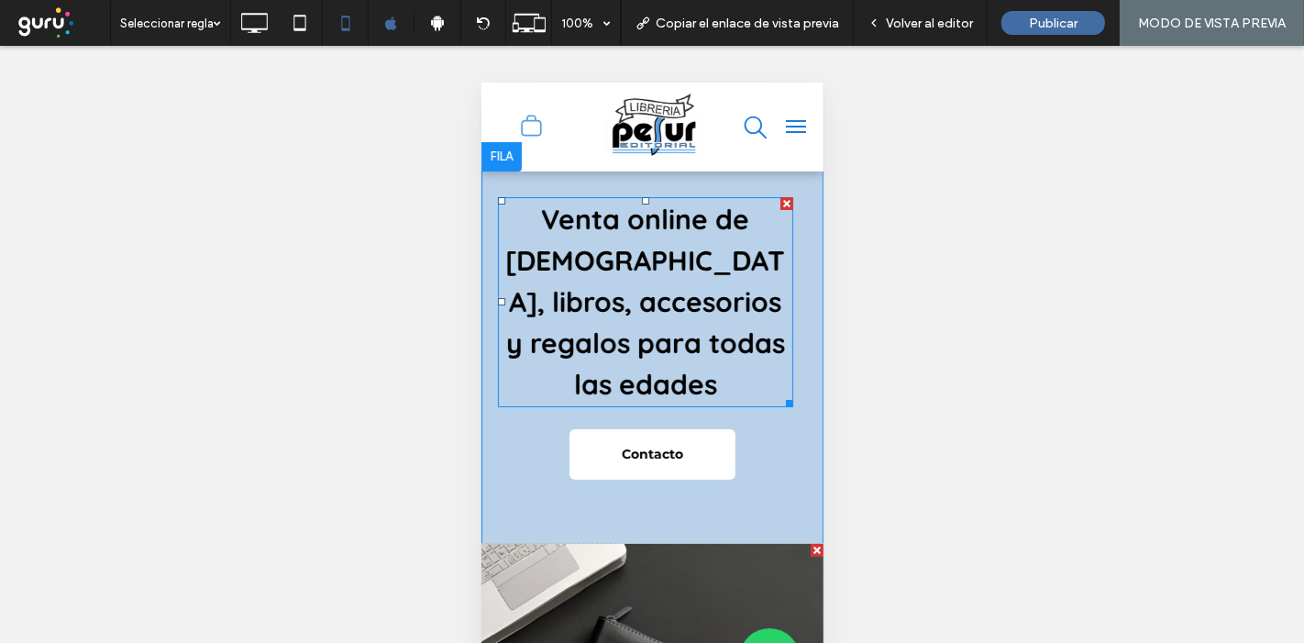
click at [662, 311] on strong "Venta online de Biblias, libros, accesorios y regalos para todas las edades" at bounding box center [645, 301] width 280 height 200
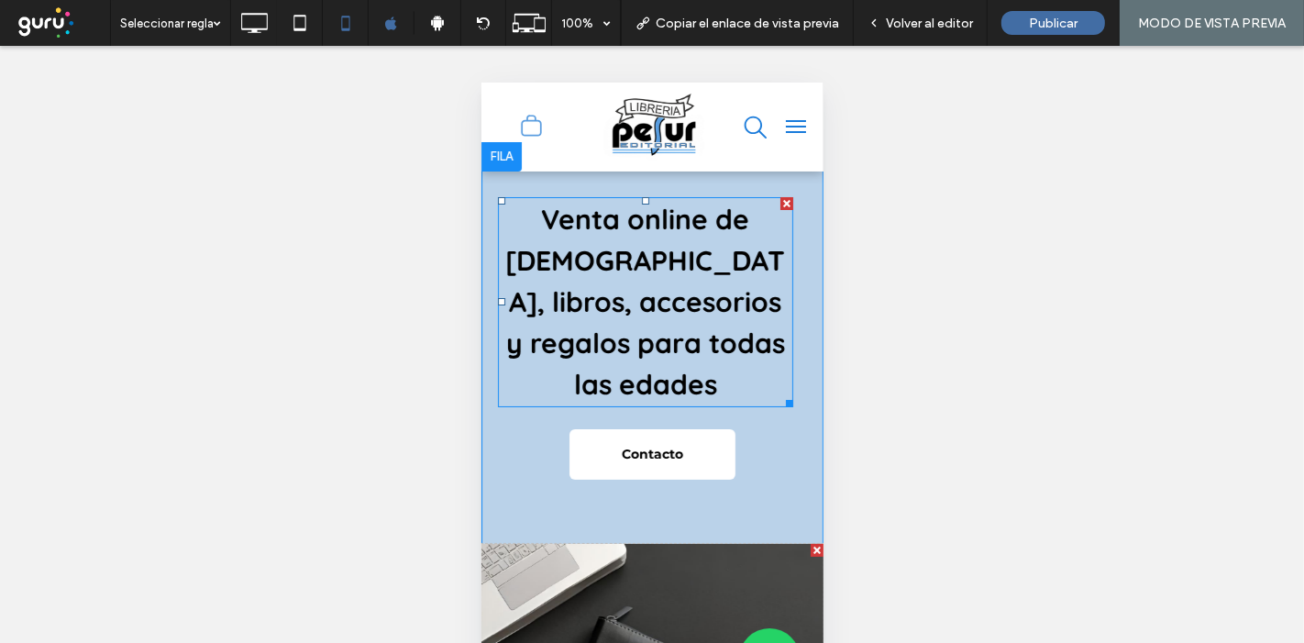
click at [662, 311] on strong "Venta online de Biblias, libros, accesorios y regalos para todas las edades" at bounding box center [645, 301] width 280 height 200
click at [749, 343] on h1 "Venta online de Biblias, libros, accesorios y regalos para todas las edades" at bounding box center [644, 301] width 295 height 206
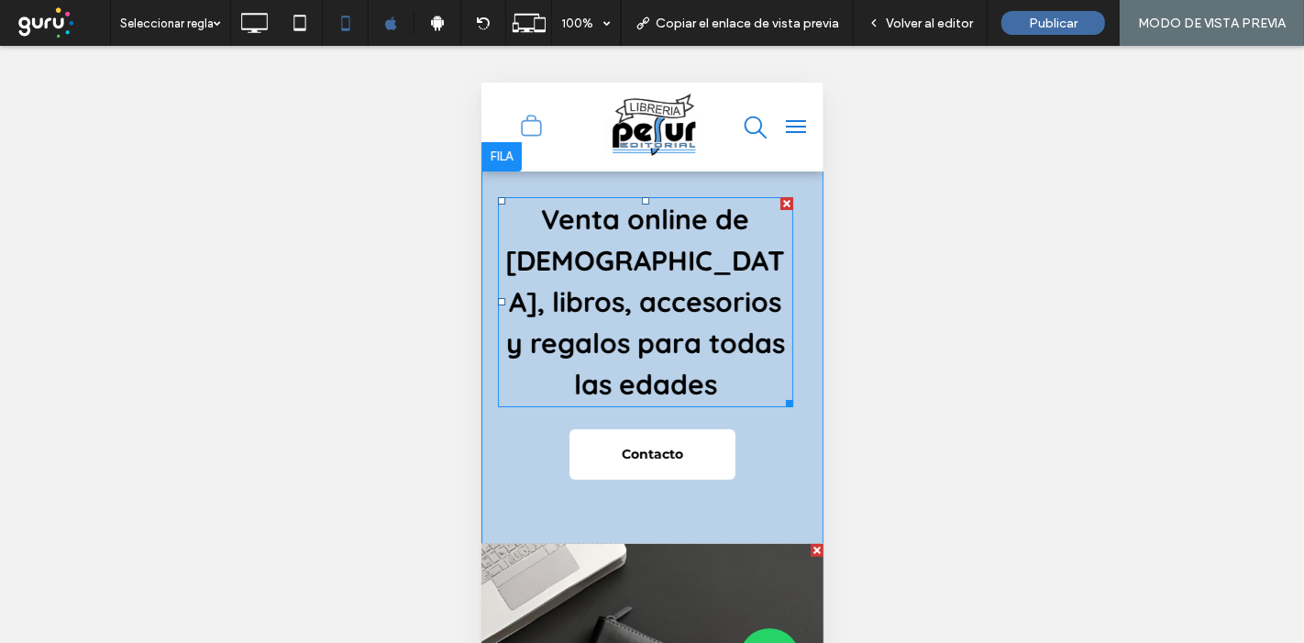
click at [749, 343] on h1 "Venta online de Biblias, libros, accesorios y regalos para todas las edades" at bounding box center [644, 301] width 295 height 206
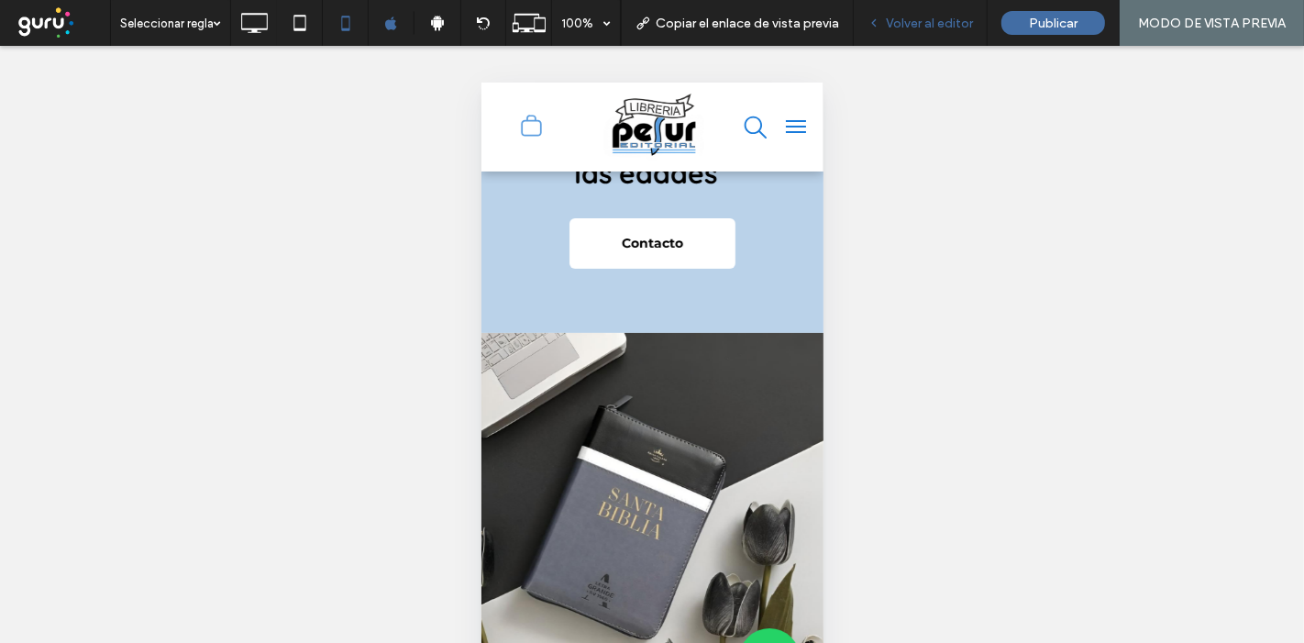
click at [901, 20] on span "Volver al editor" at bounding box center [929, 24] width 87 height 16
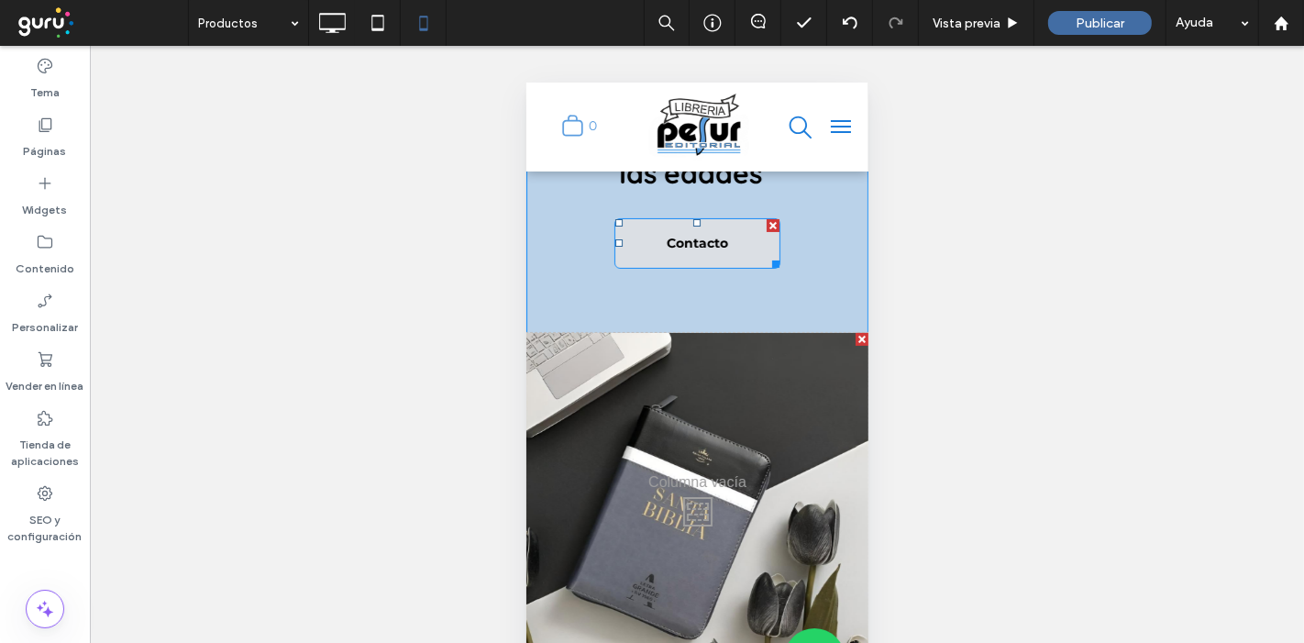
click at [665, 242] on span "Contacto" at bounding box center [697, 242] width 74 height 35
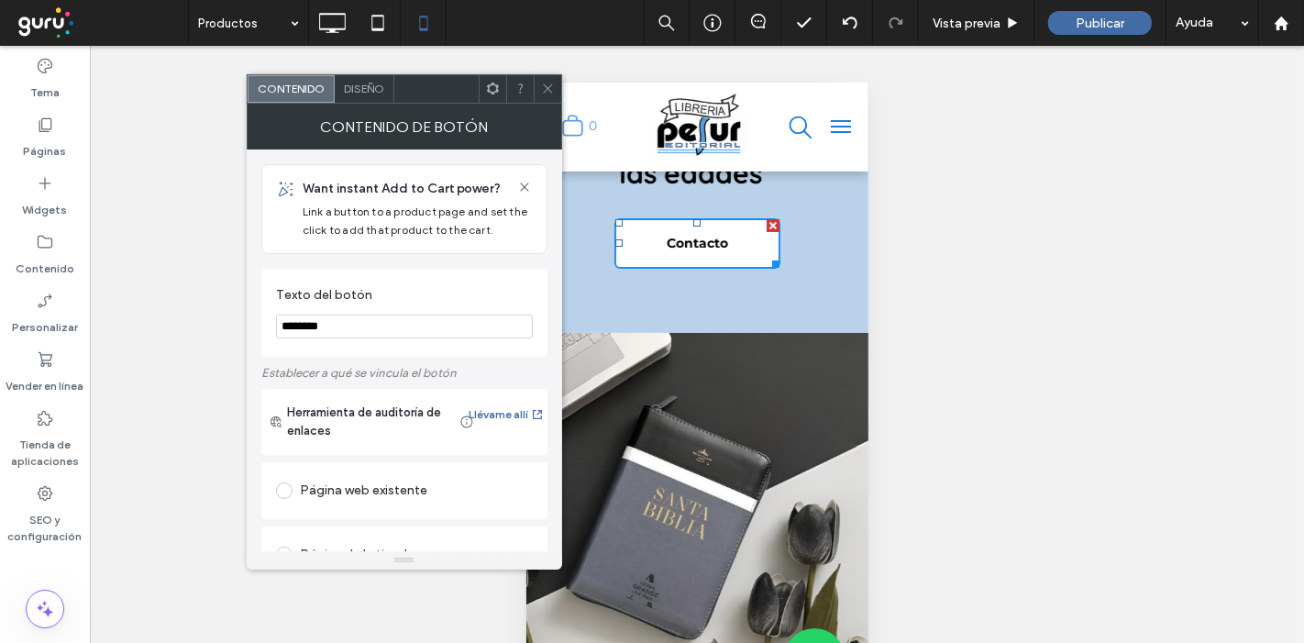
click at [366, 482] on div "Página web existente" at bounding box center [404, 490] width 257 height 29
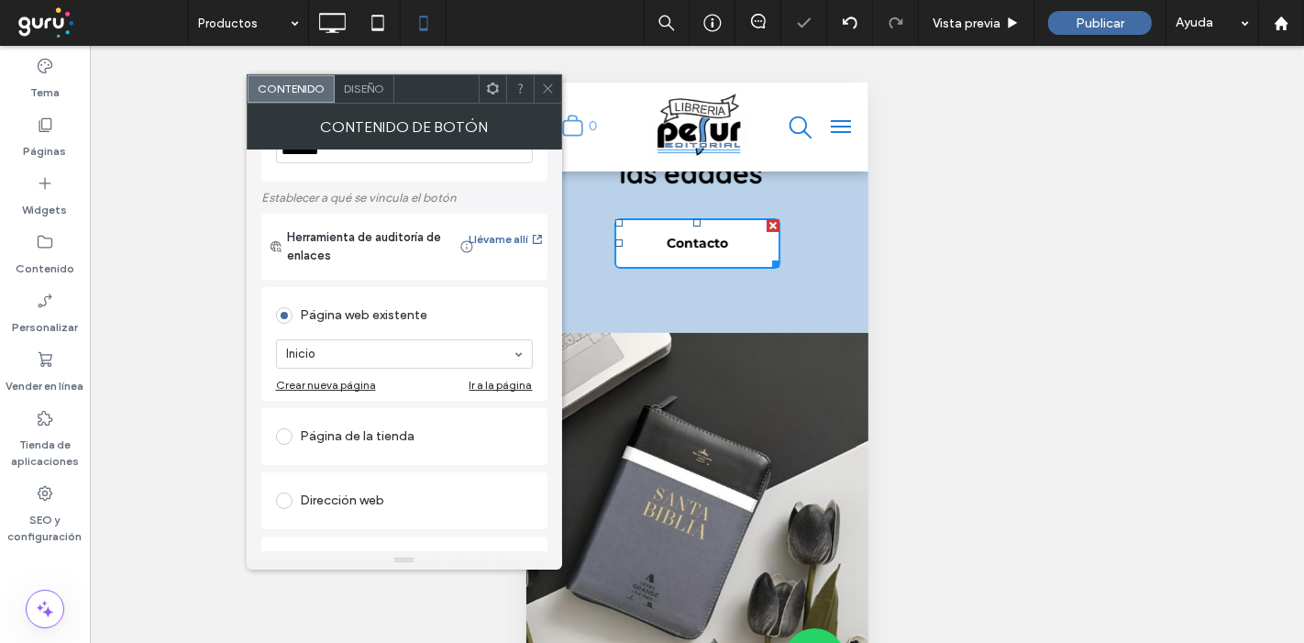
scroll to position [177, 0]
click at [371, 492] on div "Dirección web" at bounding box center [404, 498] width 257 height 29
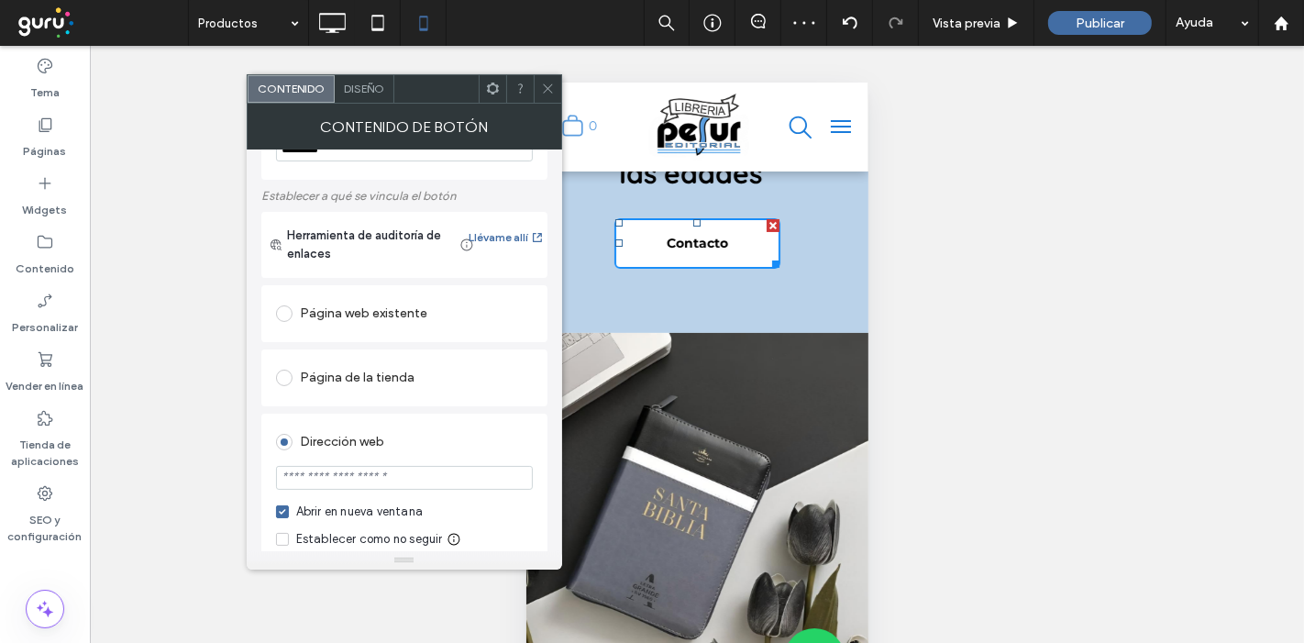
click at [383, 483] on input "url" at bounding box center [404, 478] width 257 height 24
paste input "**********"
type input "**********"
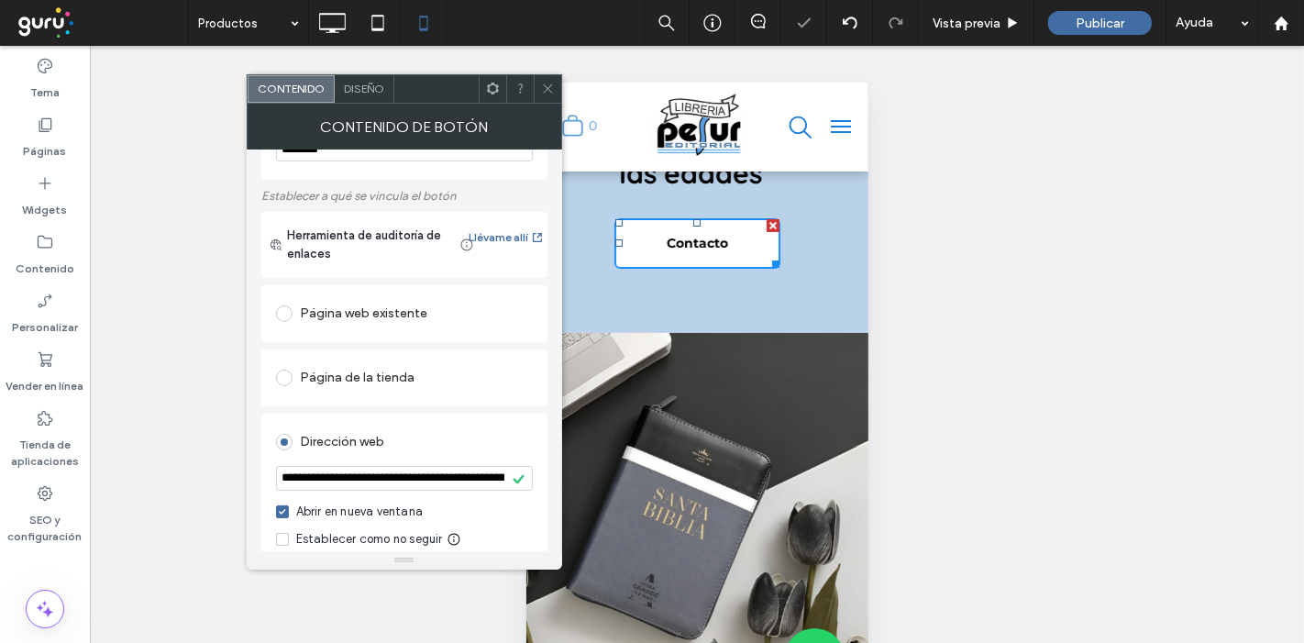
click at [466, 439] on div "Dirección web" at bounding box center [404, 441] width 257 height 29
click at [545, 88] on icon at bounding box center [548, 89] width 14 height 14
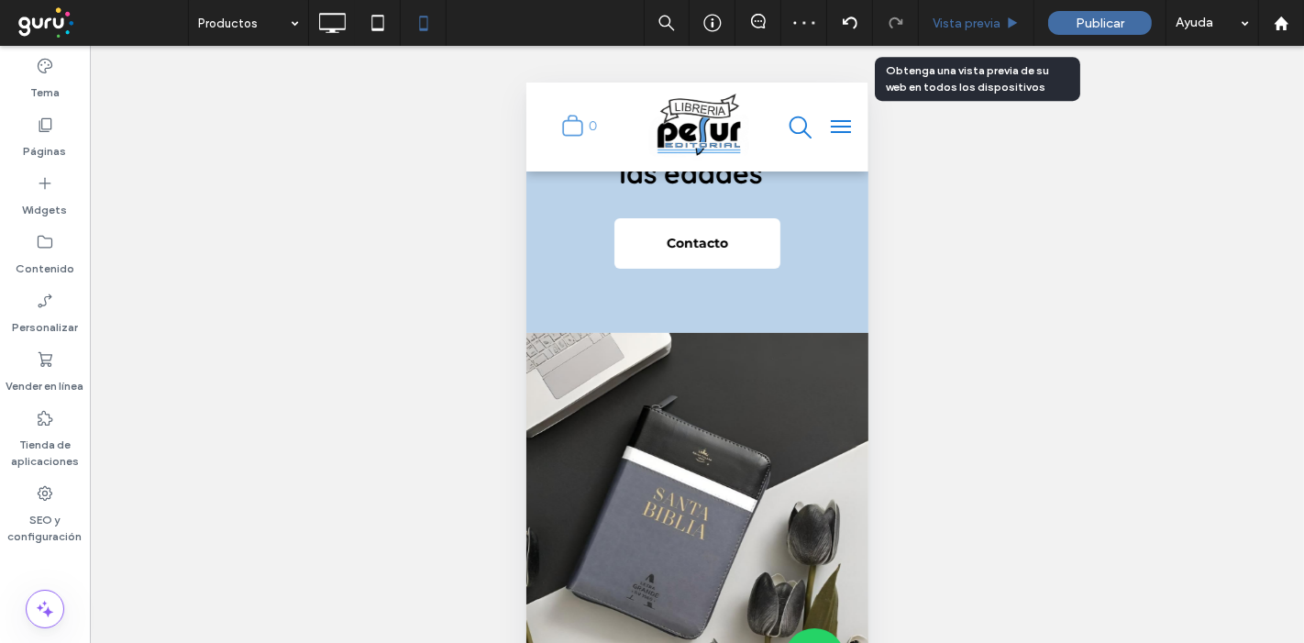
click at [974, 24] on span "Vista previa" at bounding box center [967, 24] width 68 height 16
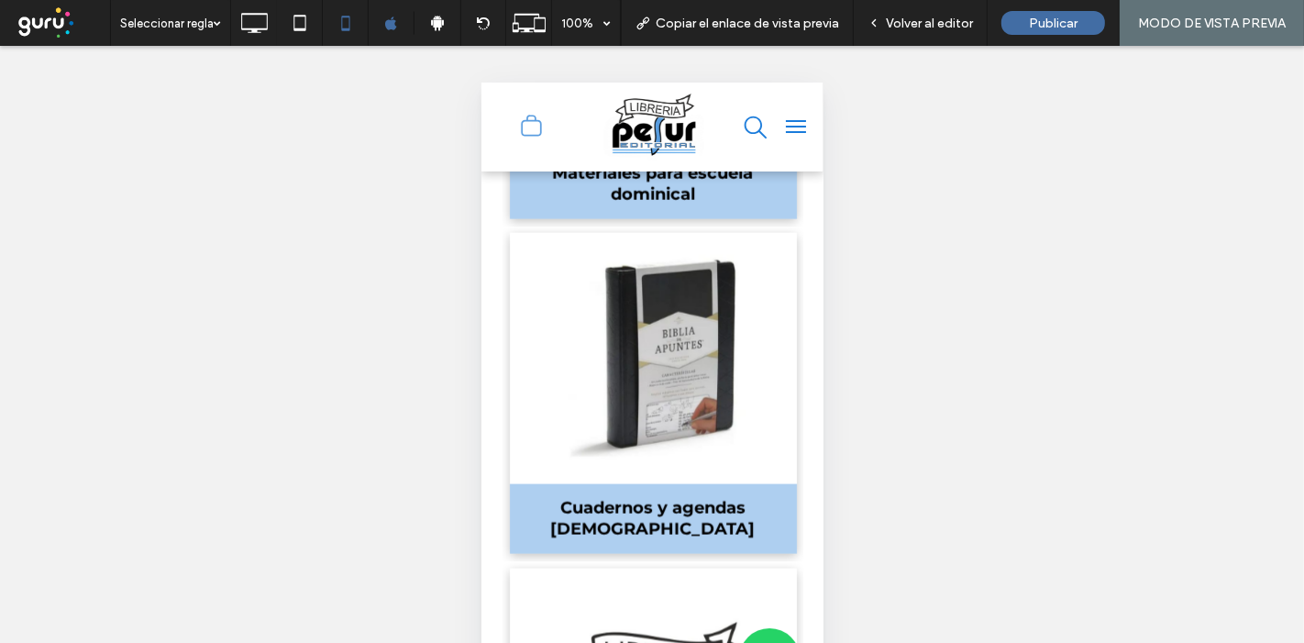
scroll to position [2342, 0]
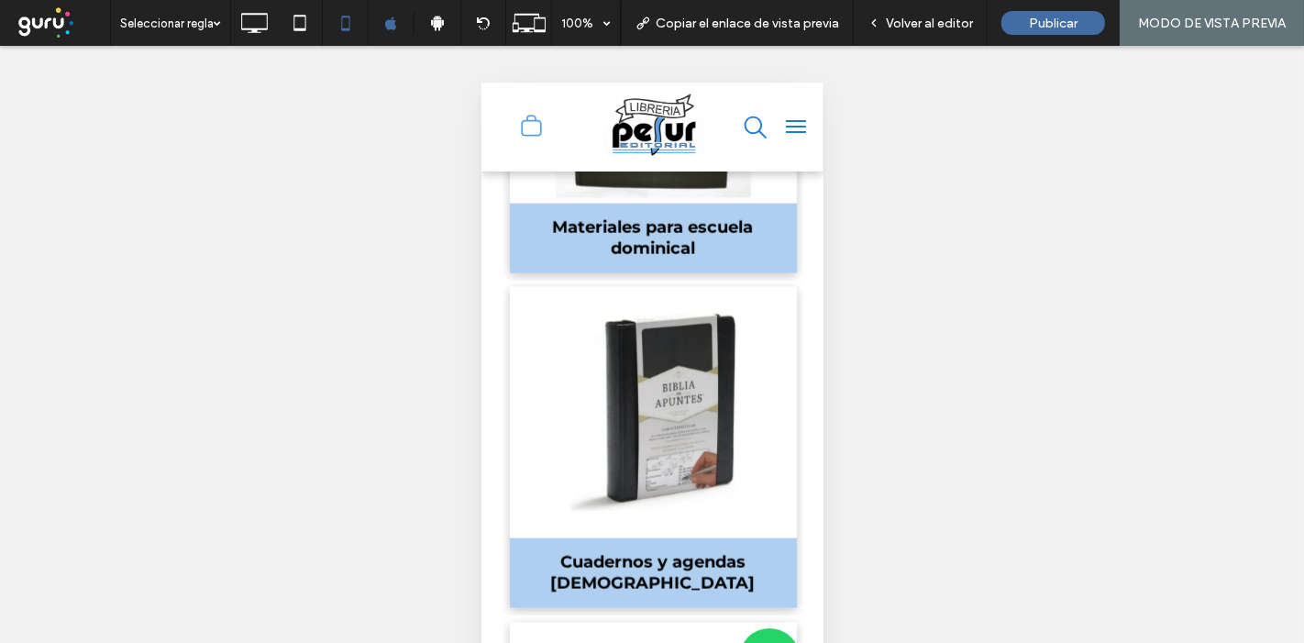
click at [782, 121] on button "menu" at bounding box center [795, 125] width 37 height 37
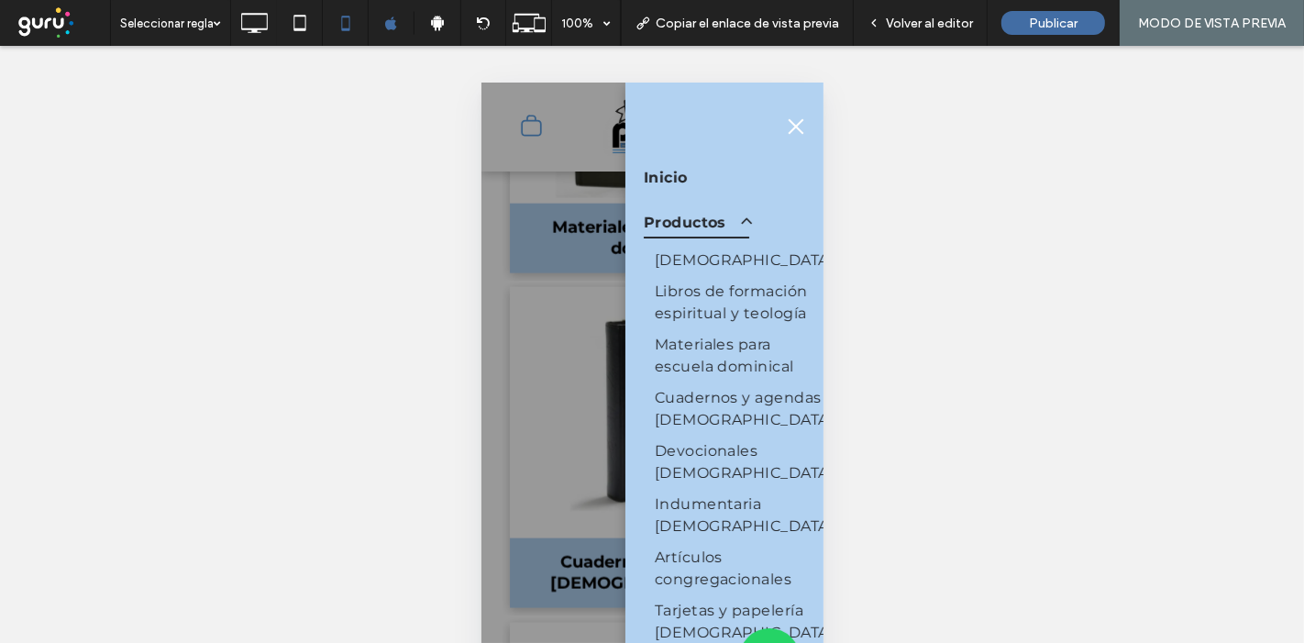
click at [795, 123] on button "menu" at bounding box center [795, 125] width 37 height 37
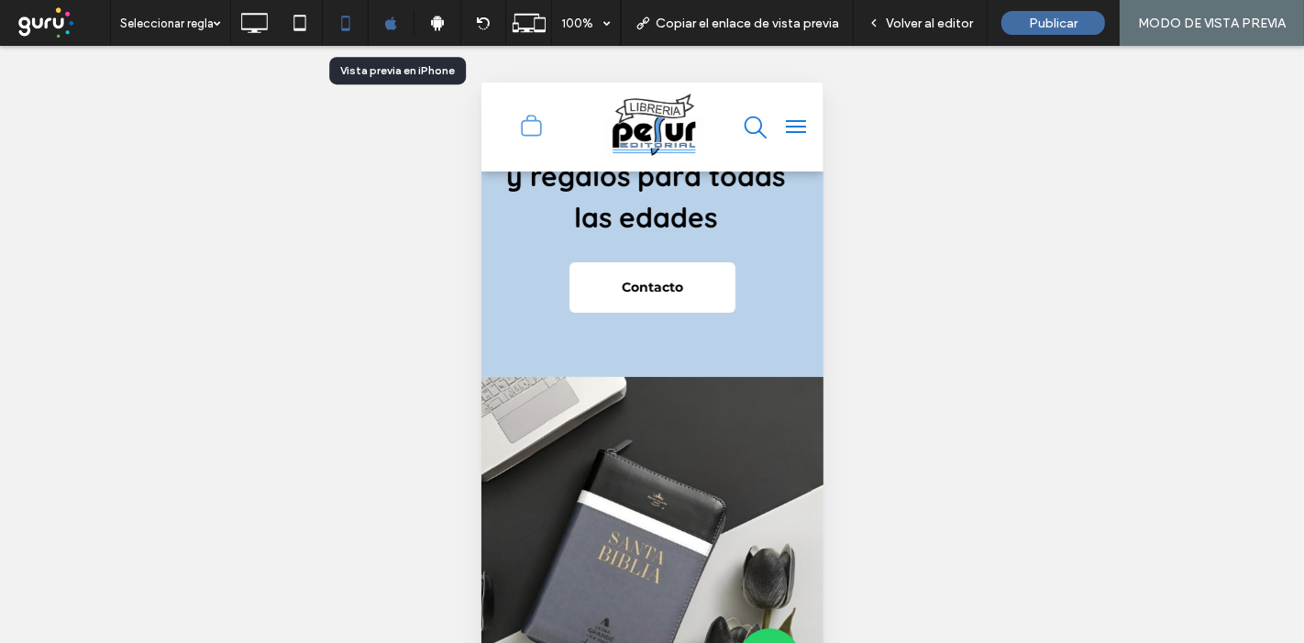
scroll to position [0, 0]
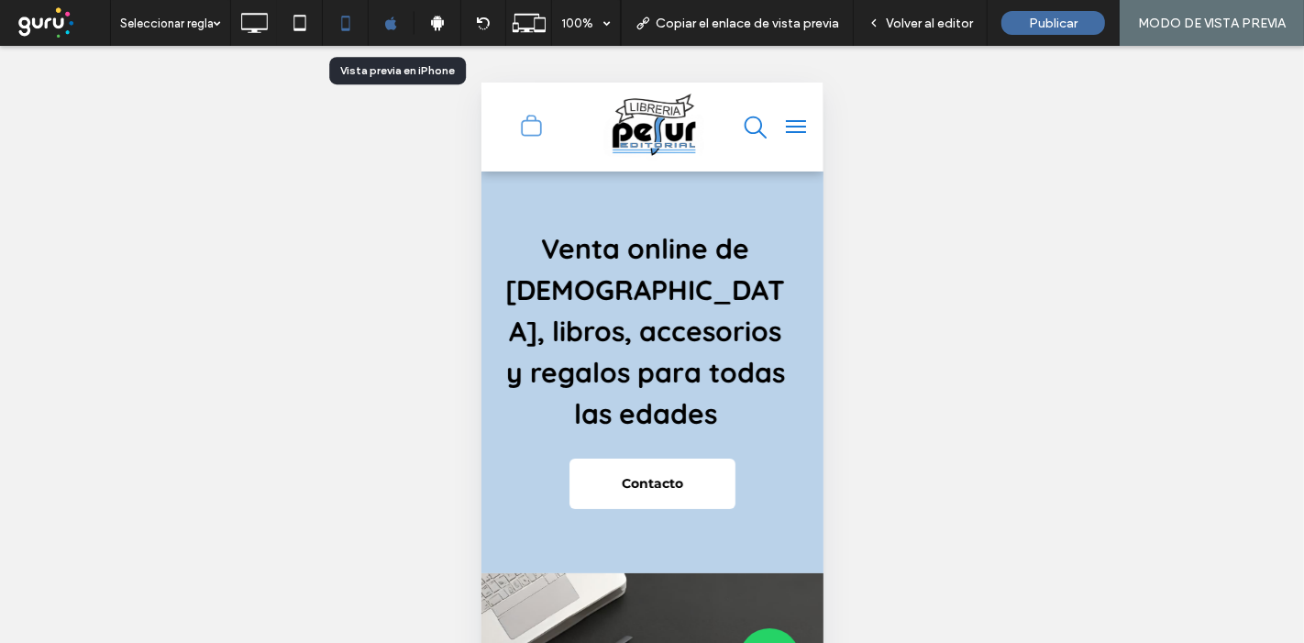
click at [792, 118] on button "menu" at bounding box center [795, 125] width 37 height 37
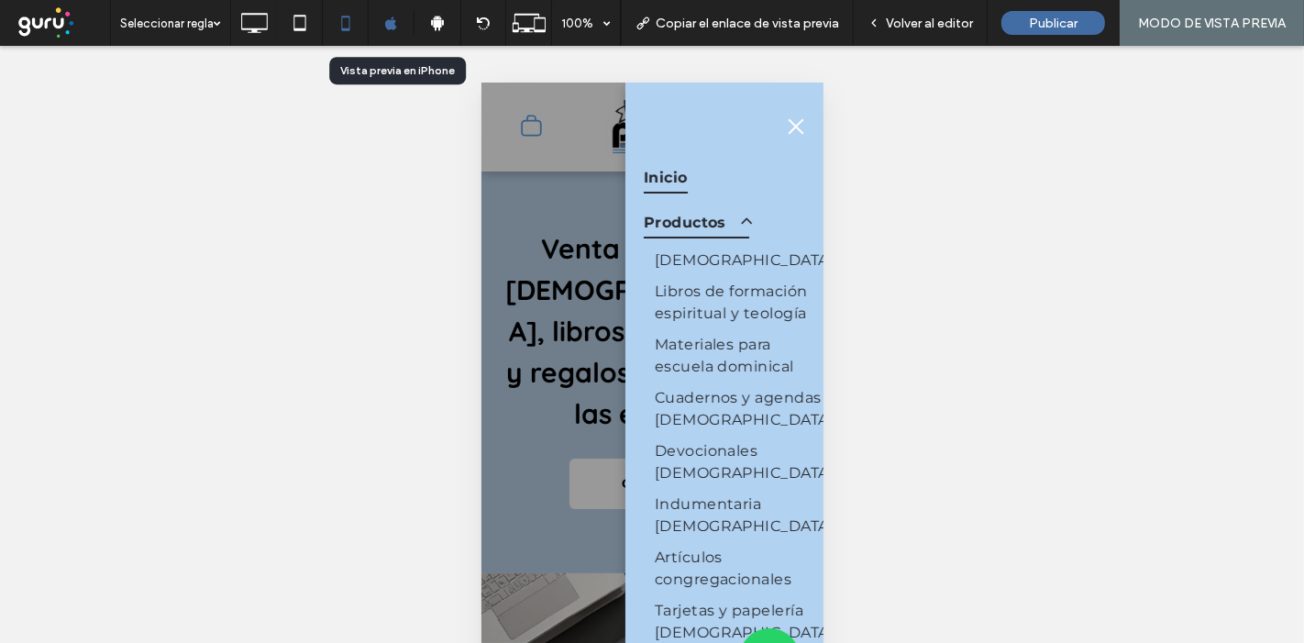
click at [656, 161] on span "Inicio" at bounding box center [665, 176] width 44 height 31
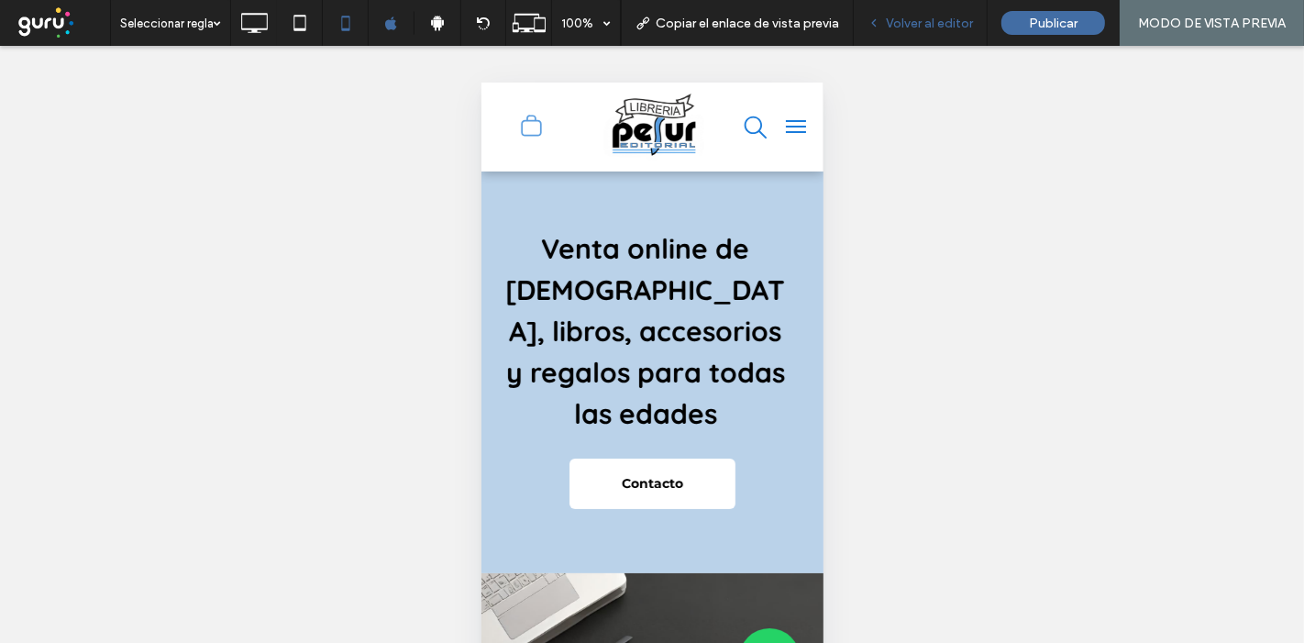
click at [912, 6] on div "Volver al editor" at bounding box center [921, 23] width 134 height 46
click at [908, 34] on div "Volver al editor" at bounding box center [921, 23] width 134 height 46
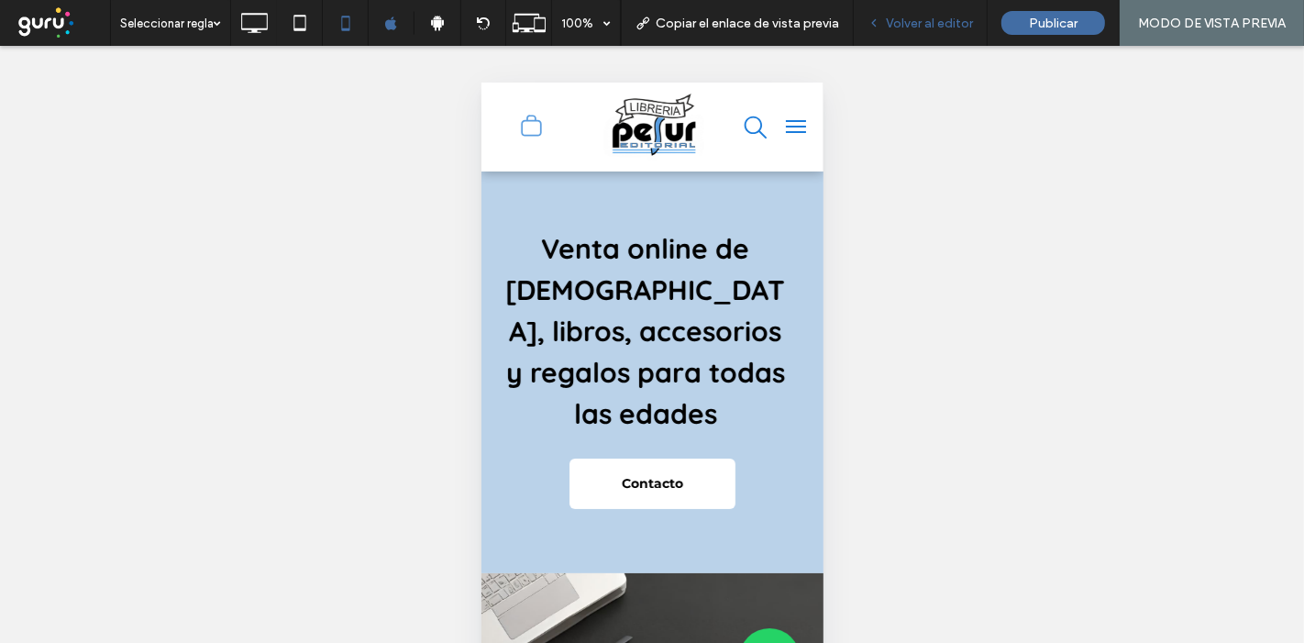
click at [908, 30] on div "Volver al editor" at bounding box center [921, 23] width 134 height 46
click at [895, 17] on span "Volver al editor" at bounding box center [929, 24] width 87 height 16
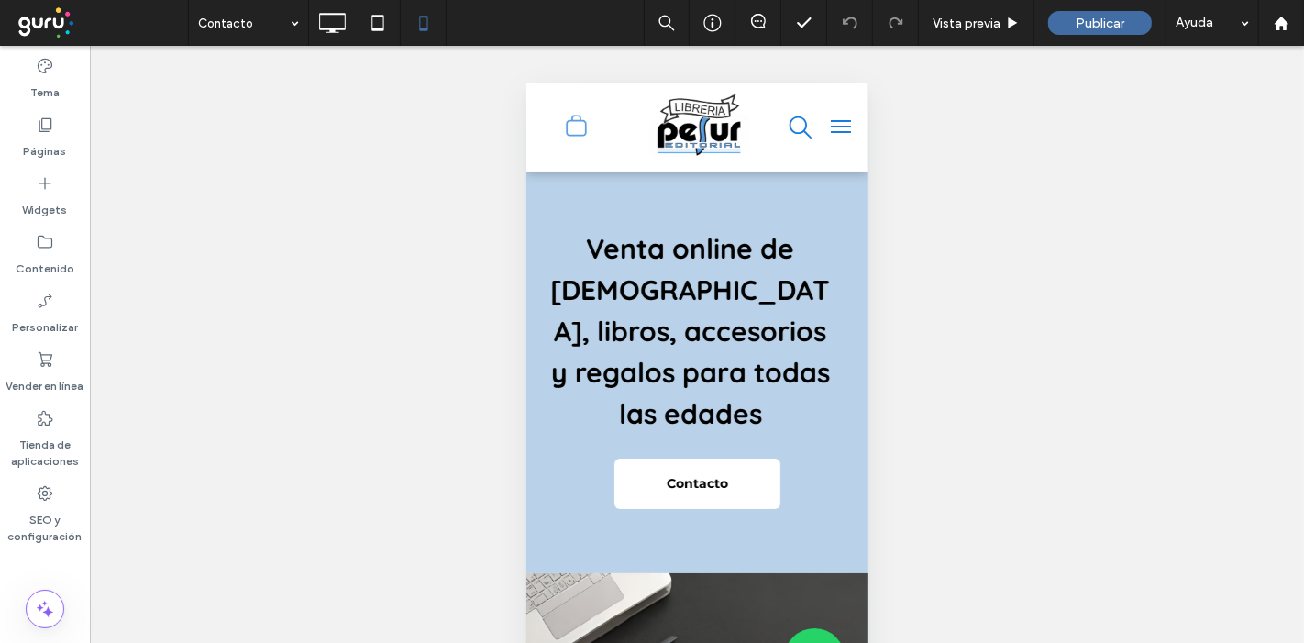
click at [895, 17] on use at bounding box center [896, 22] width 14 height 11
click at [36, 139] on label "Páginas" at bounding box center [45, 147] width 43 height 26
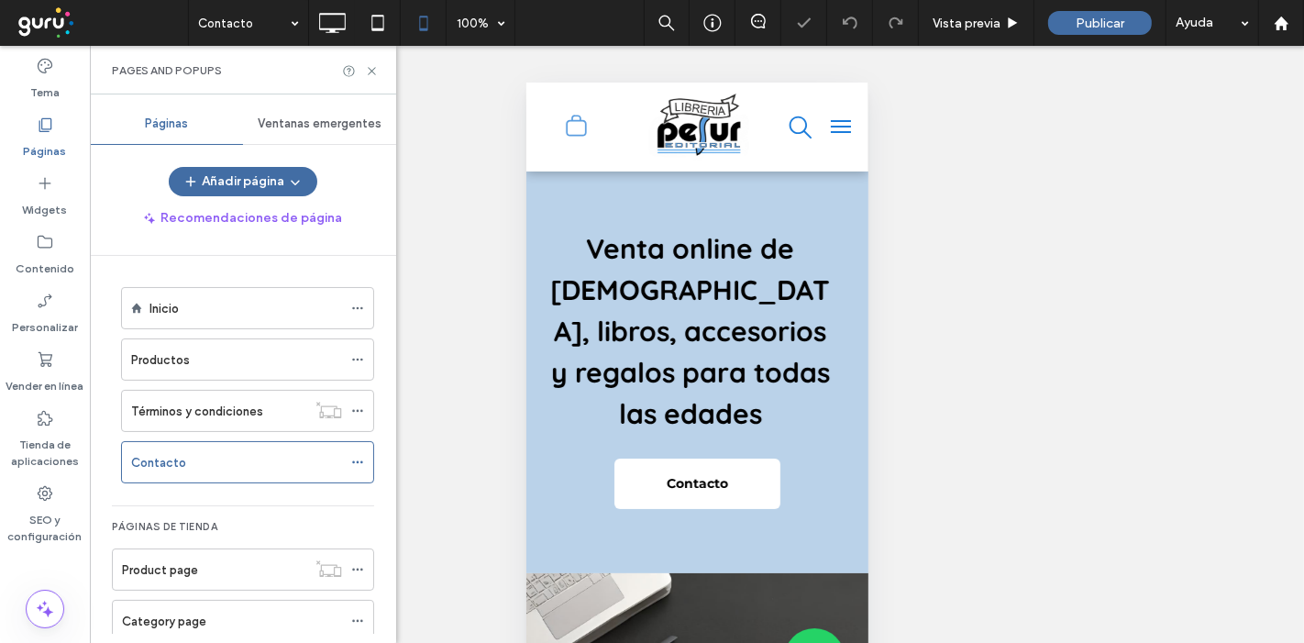
click at [36, 139] on label "Páginas" at bounding box center [45, 147] width 43 height 26
click at [355, 355] on icon at bounding box center [357, 359] width 13 height 13
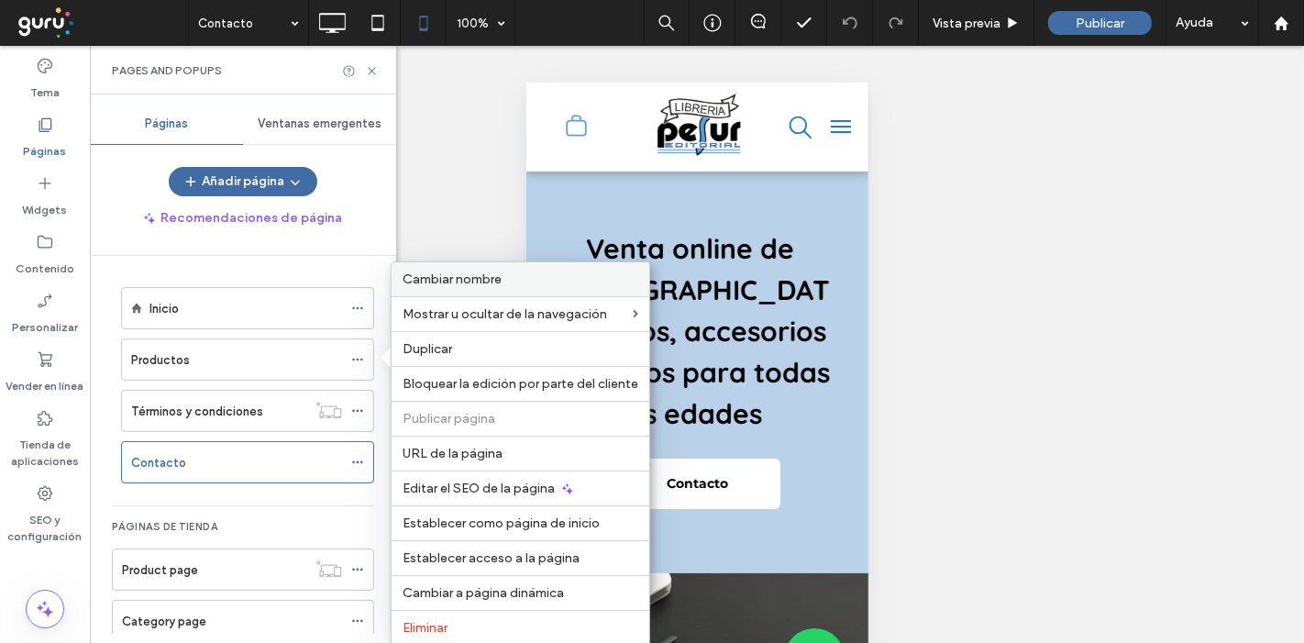
click at [487, 282] on span "Cambiar nombre" at bounding box center [452, 280] width 99 height 16
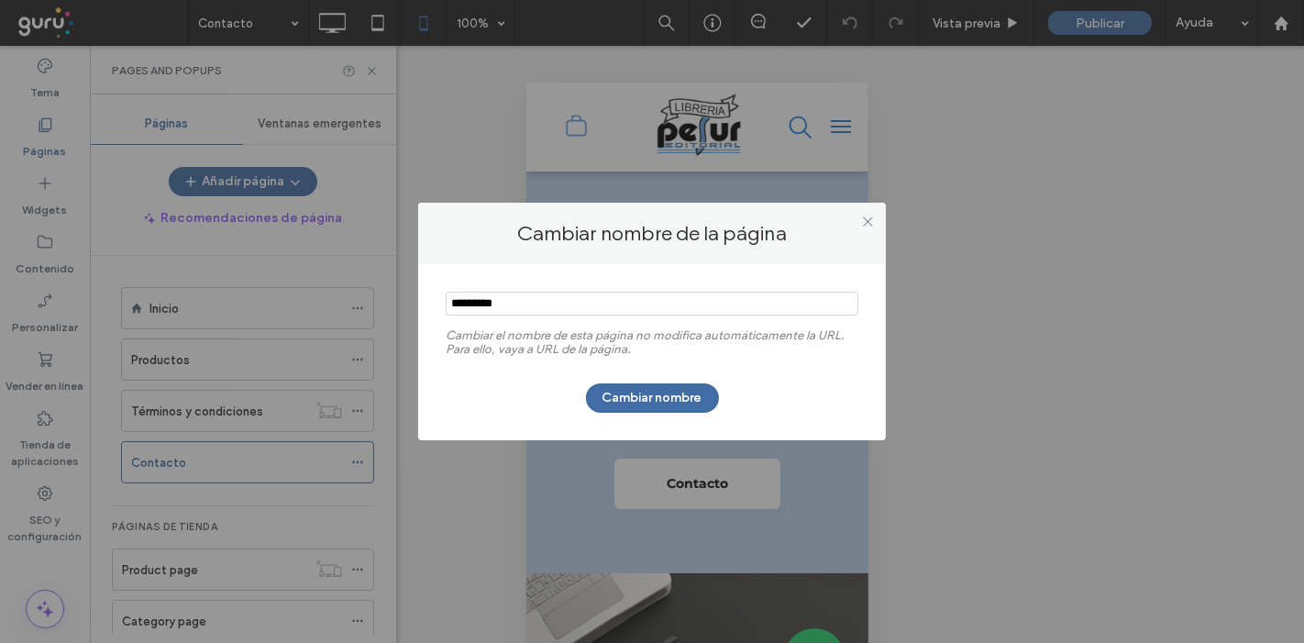
drag, startPoint x: 526, startPoint y: 305, endPoint x: 228, endPoint y: 292, distance: 297.5
click at [228, 292] on div "Cambiar nombre de la página Cambiar el nombre de esta página no modifica automá…" at bounding box center [652, 321] width 1304 height 643
type input "*"
type input "******"
drag, startPoint x: 626, startPoint y: 416, endPoint x: 647, endPoint y: 400, distance: 26.2
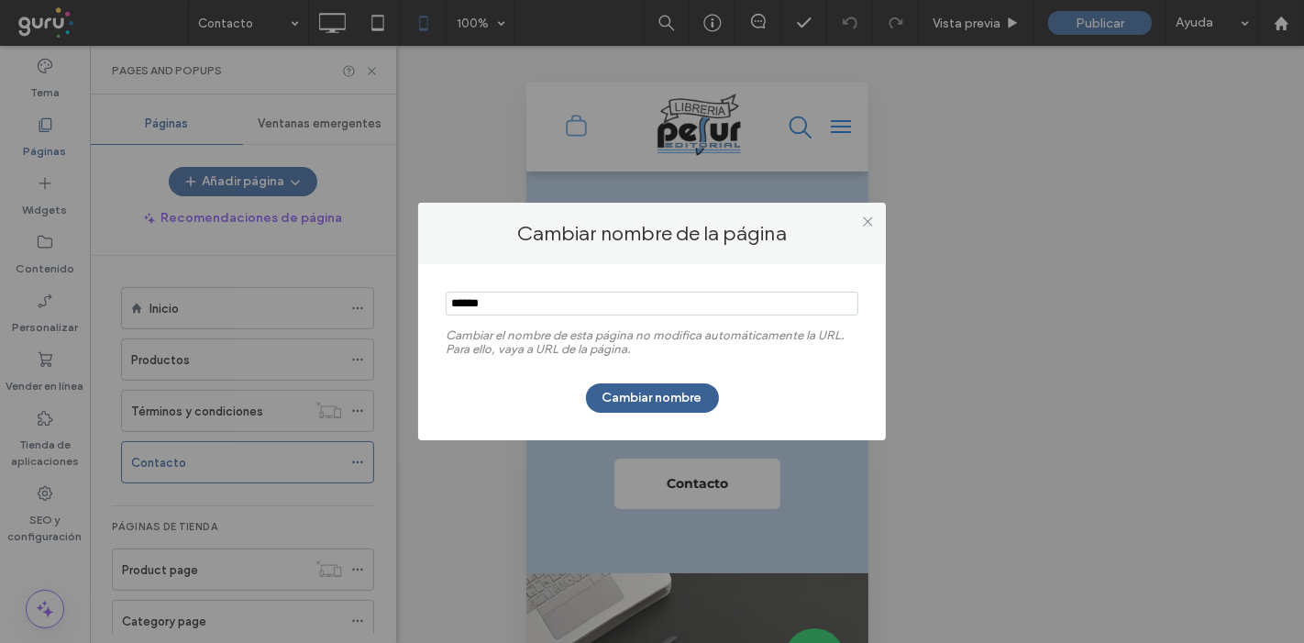
click at [647, 400] on div "Cambiar el nombre de esta página no modifica automáticamente la URL. Para ello,…" at bounding box center [652, 352] width 468 height 176
click at [647, 400] on button "Cambiar nombre" at bounding box center [652, 397] width 133 height 29
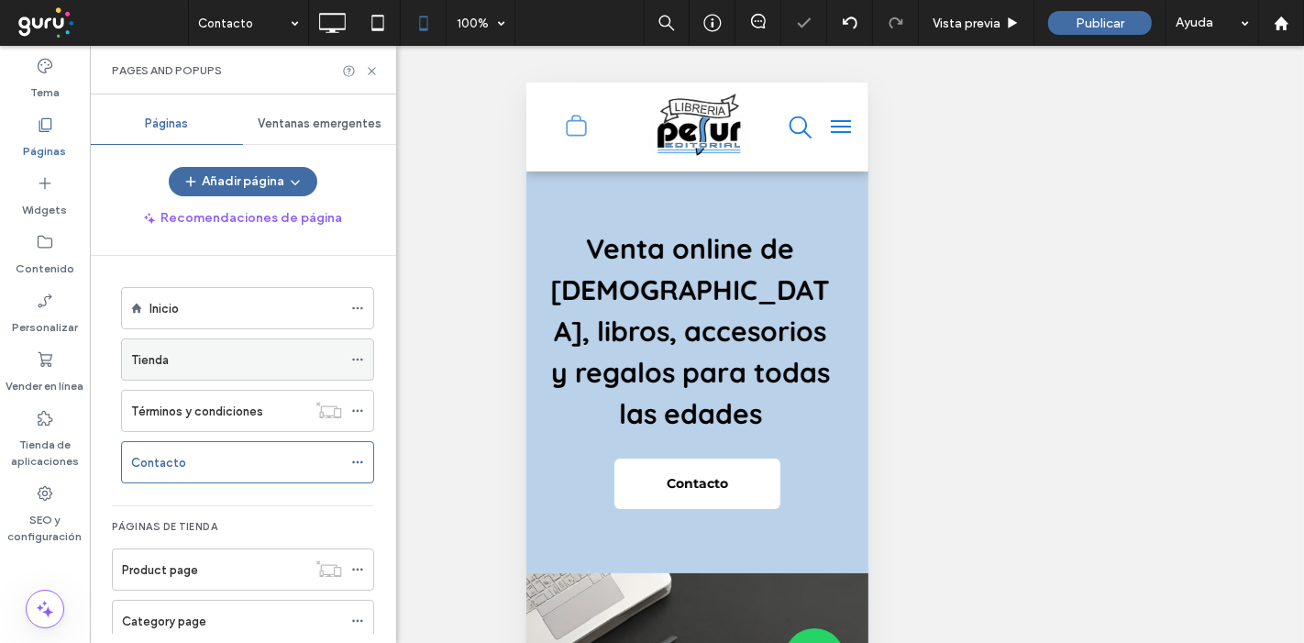
click at [361, 353] on icon at bounding box center [357, 359] width 13 height 13
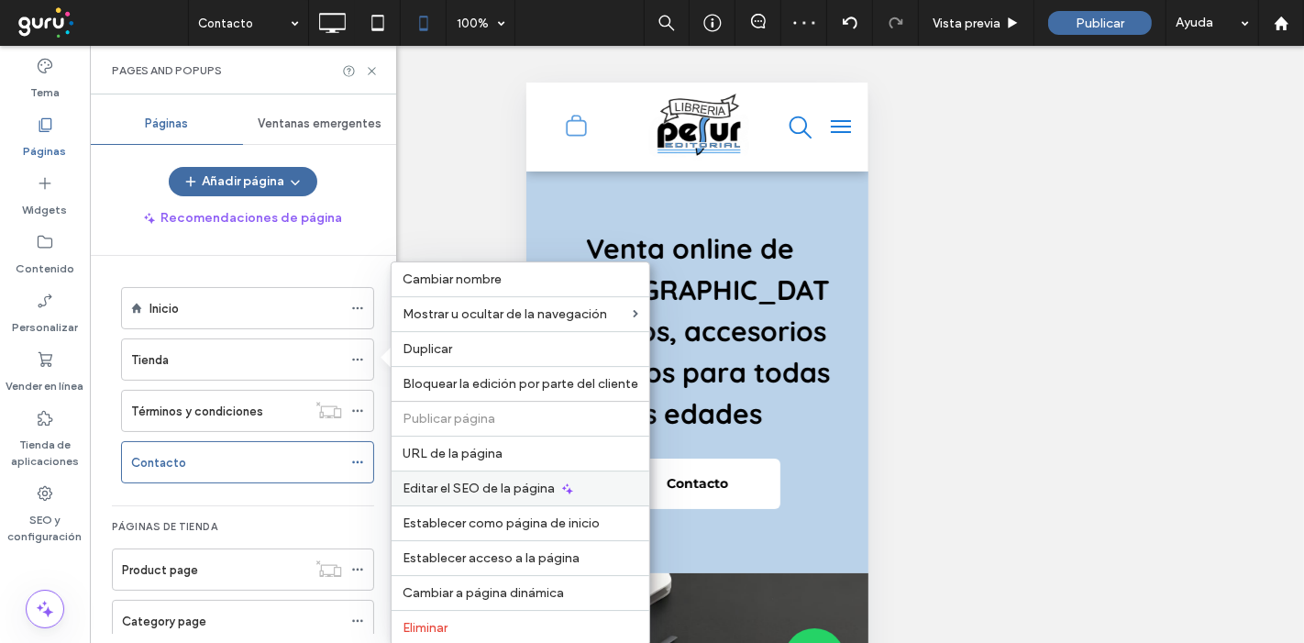
click at [487, 482] on span "Editar el SEO de la página" at bounding box center [479, 489] width 152 height 16
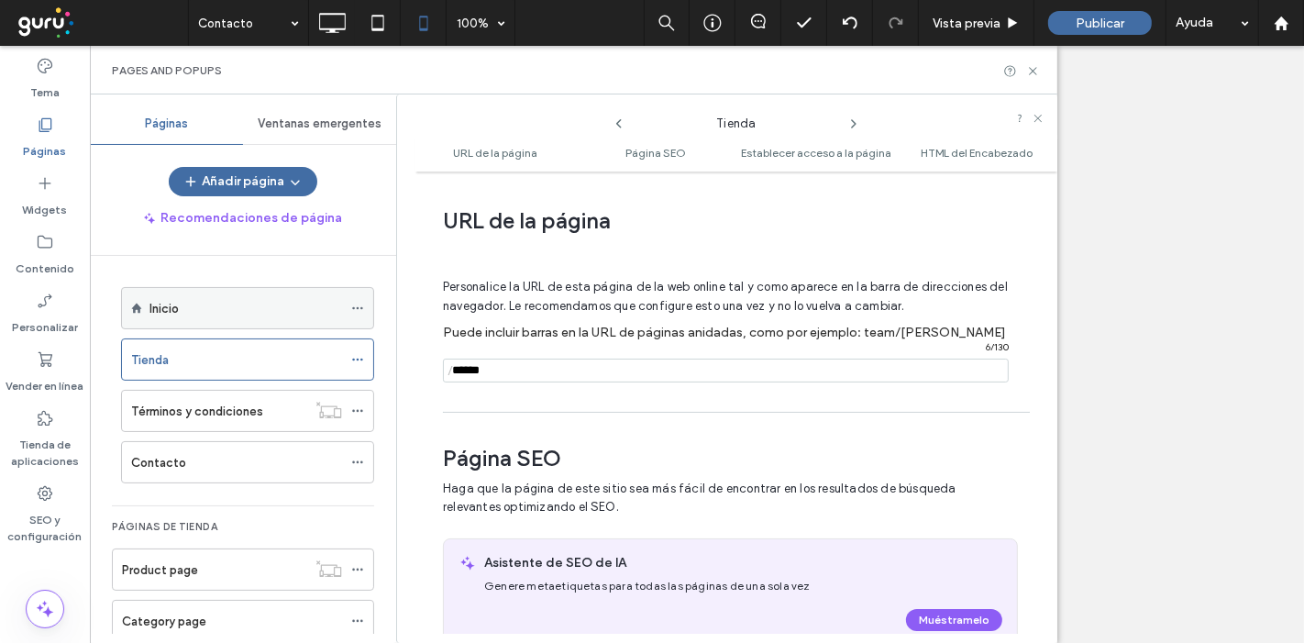
click at [361, 299] on span at bounding box center [357, 308] width 13 height 28
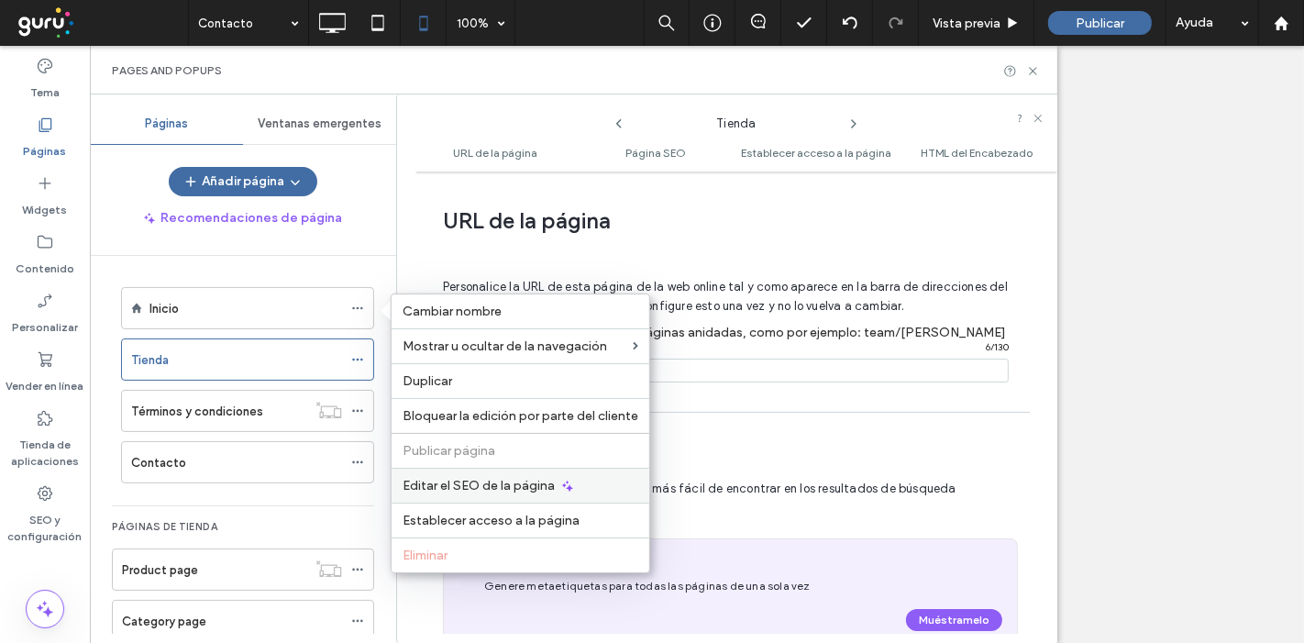
click at [450, 482] on span "Editar el SEO de la página" at bounding box center [479, 486] width 152 height 16
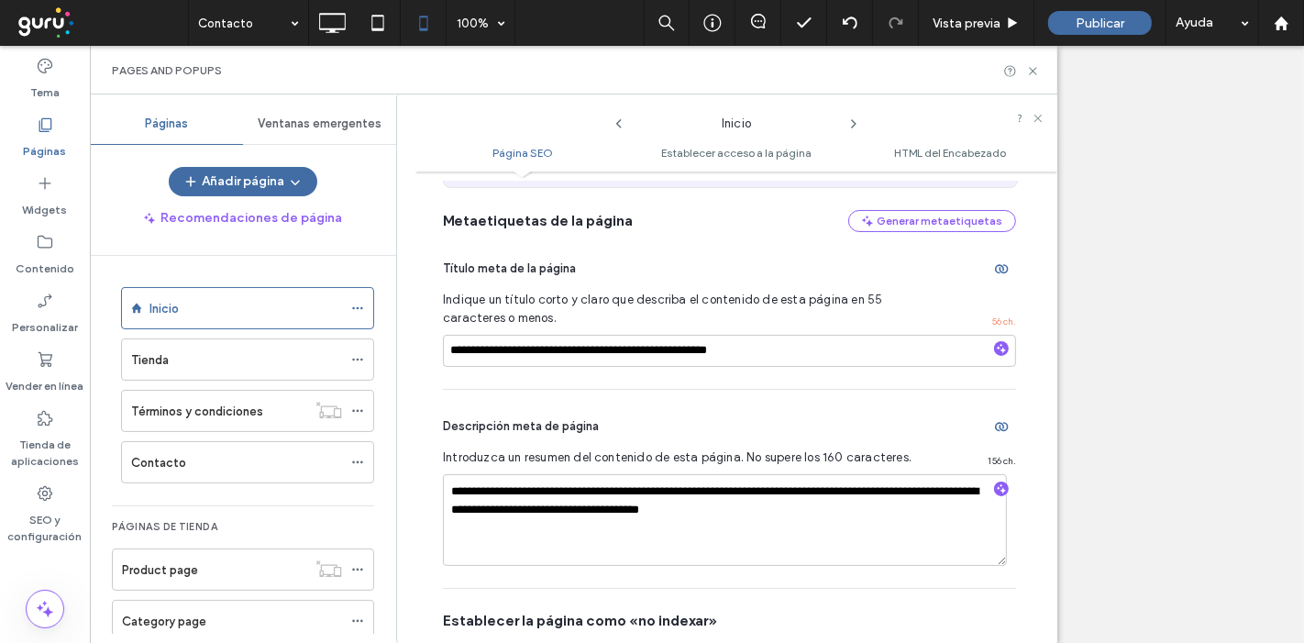
scroll to position [224, 0]
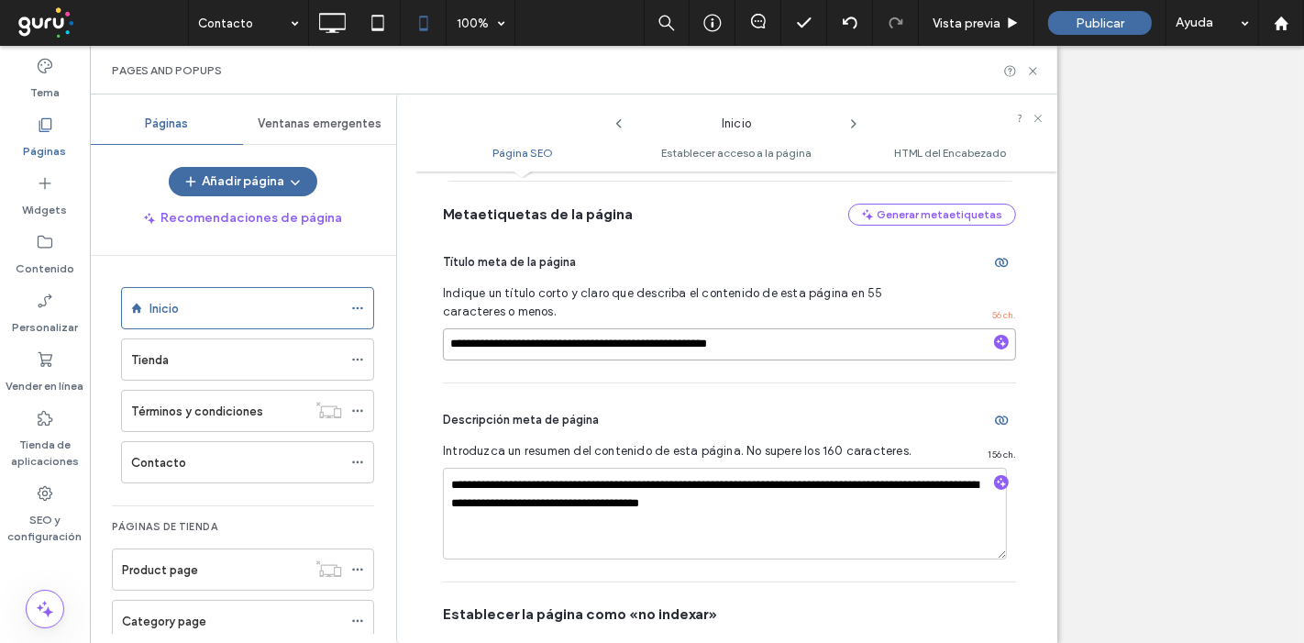
click at [838, 344] on input "**********" at bounding box center [729, 344] width 573 height 32
click at [1028, 71] on icon at bounding box center [1033, 71] width 14 height 14
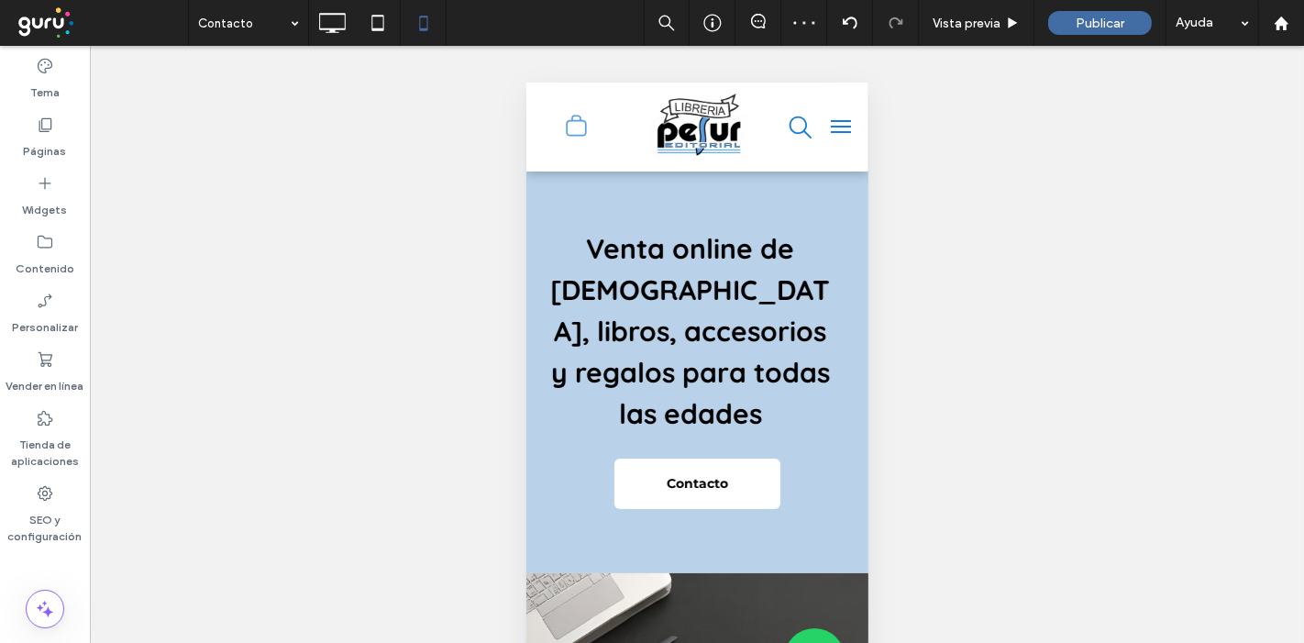
scroll to position [115, 0]
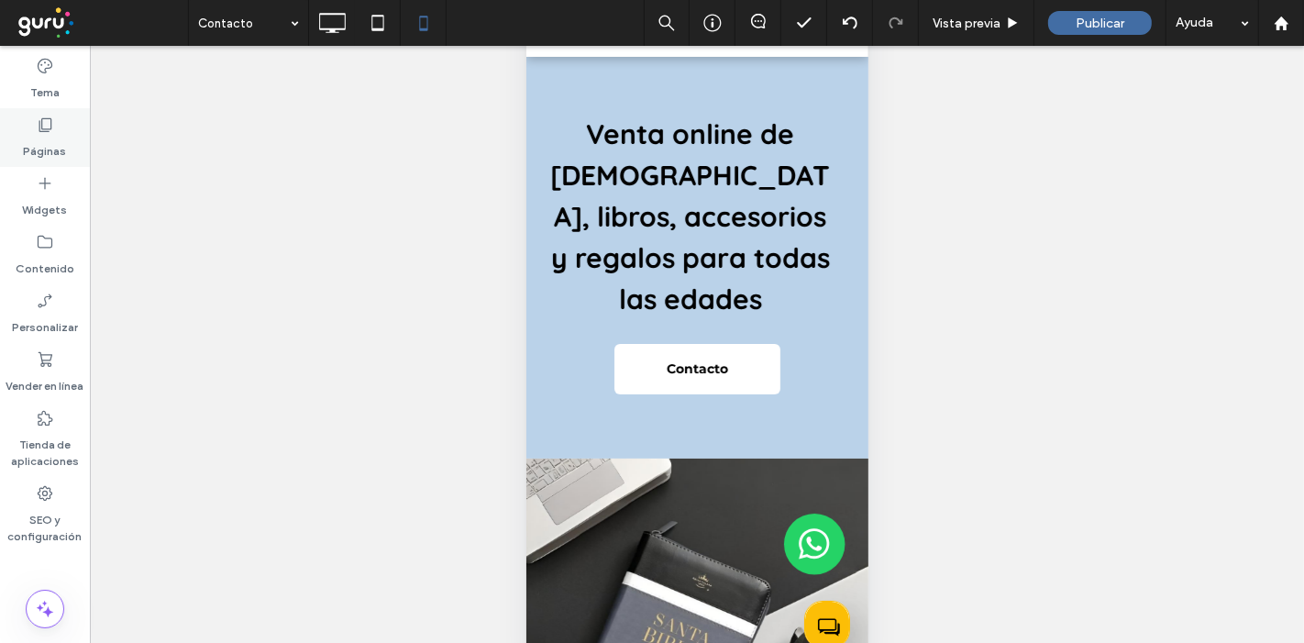
click at [55, 129] on div "Páginas" at bounding box center [45, 137] width 90 height 59
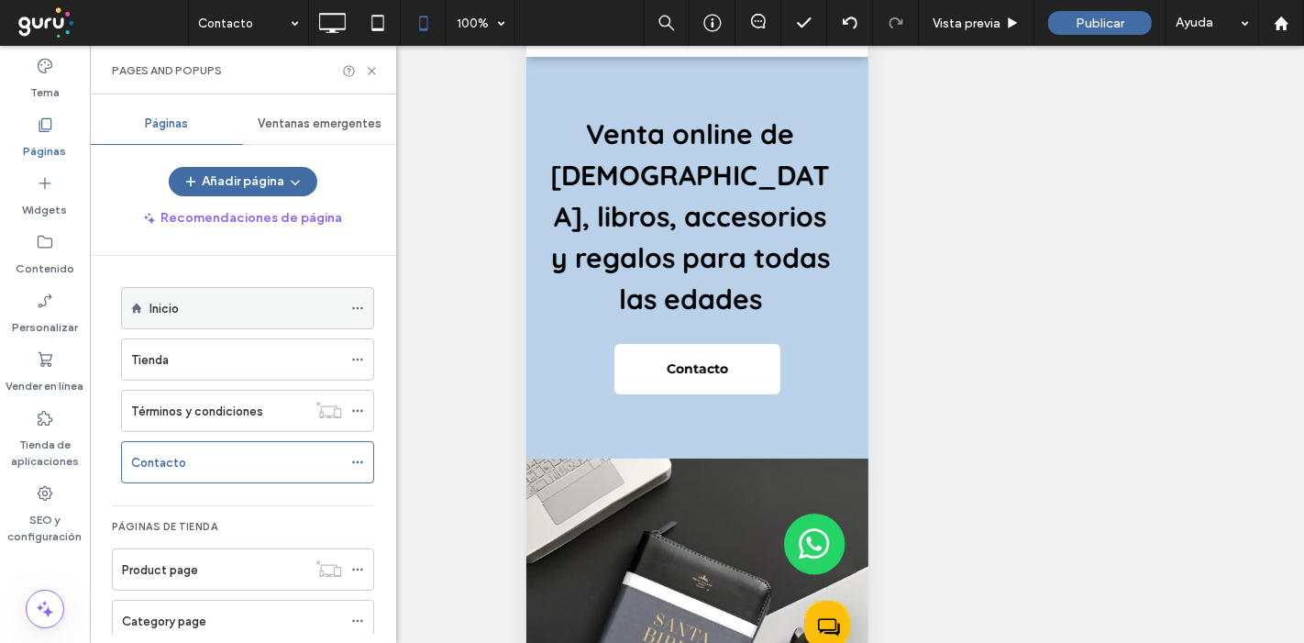
click at [356, 316] on span at bounding box center [357, 308] width 13 height 28
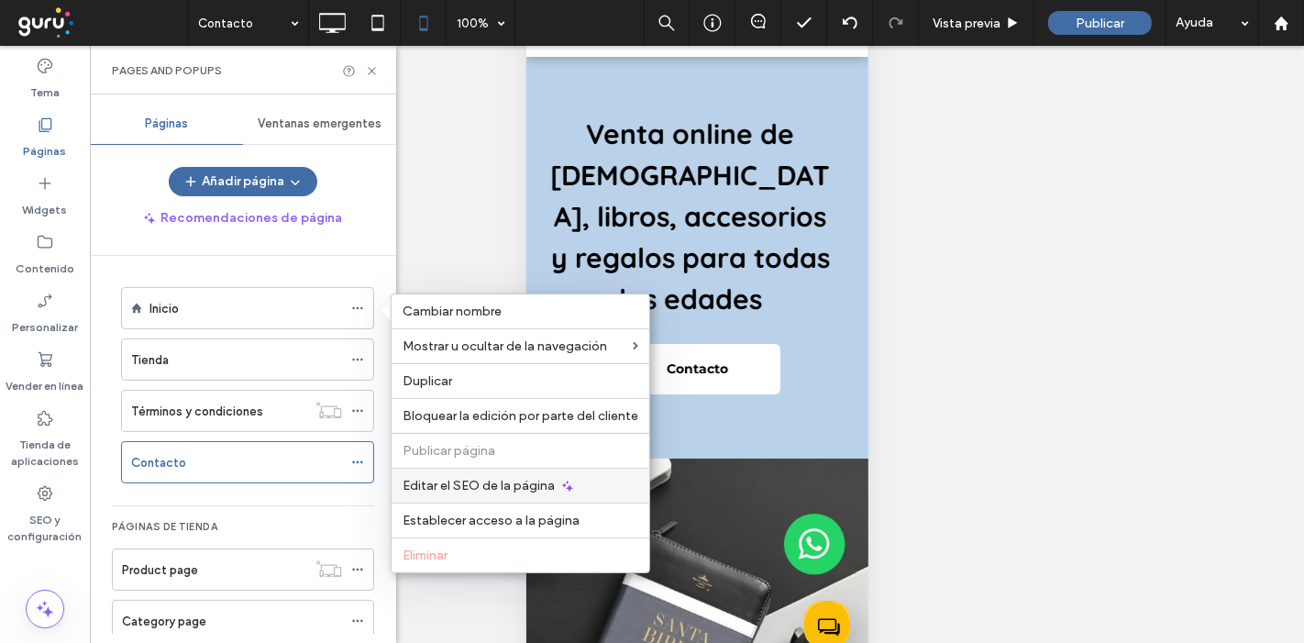
click at [463, 481] on span "Editar el SEO de la página" at bounding box center [479, 486] width 152 height 16
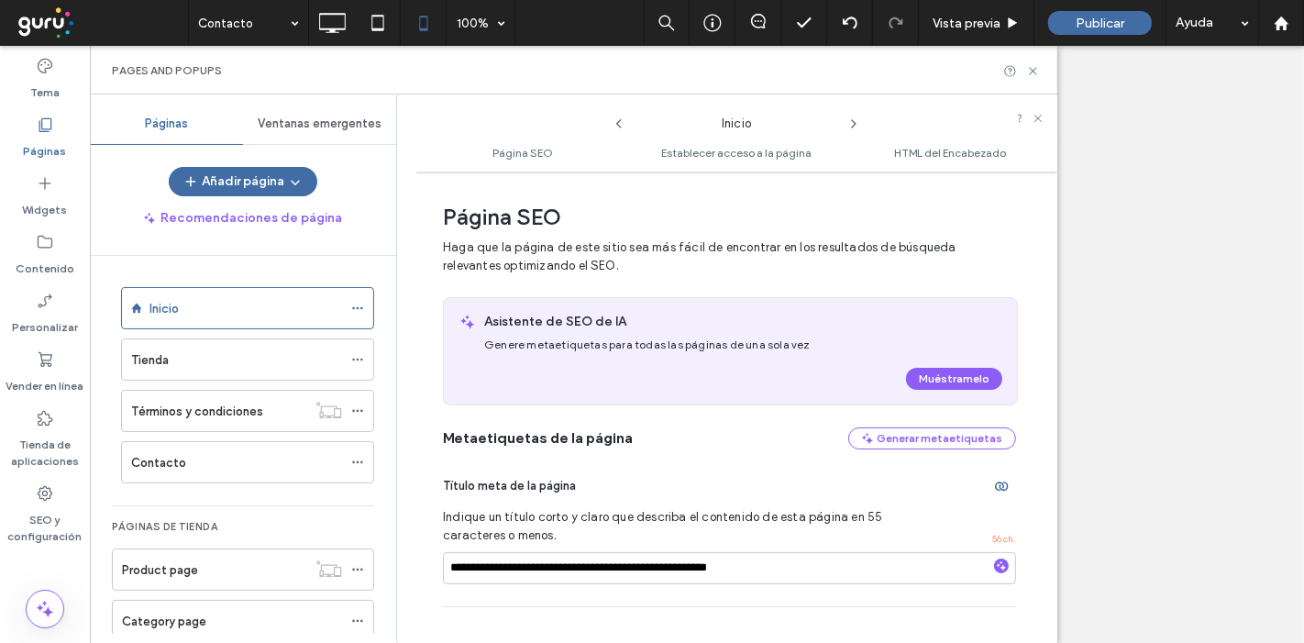
scroll to position [8, 0]
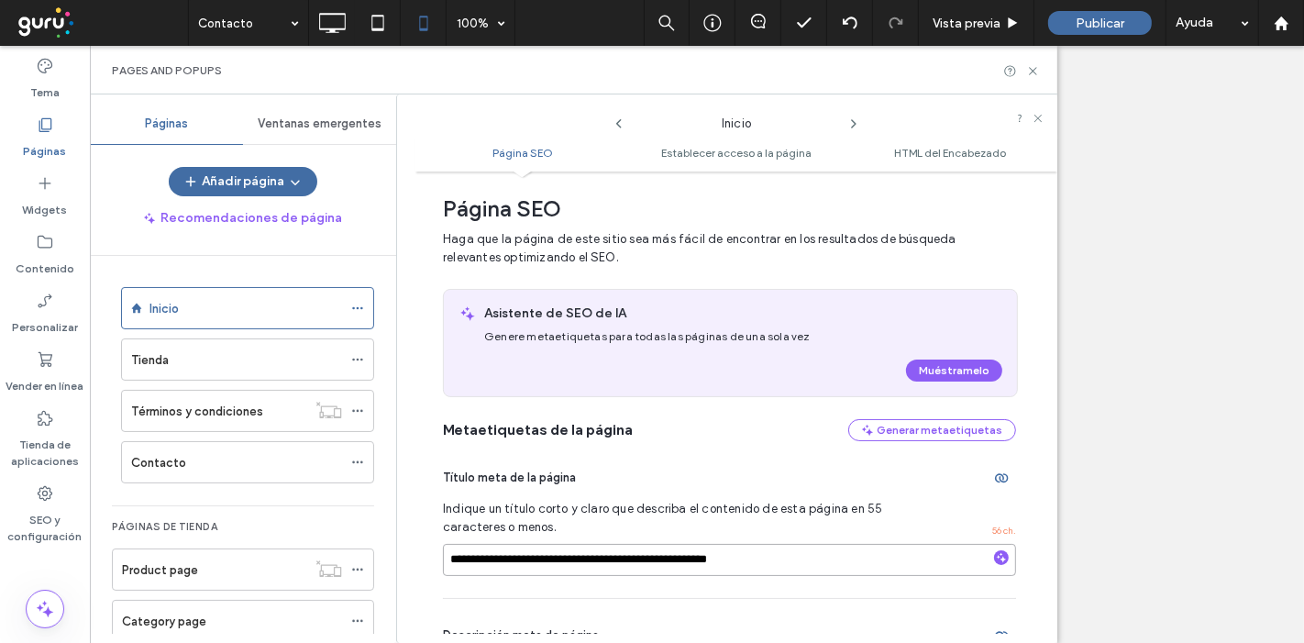
click at [541, 550] on input "**********" at bounding box center [729, 560] width 573 height 32
paste input "**********"
type input "**********"
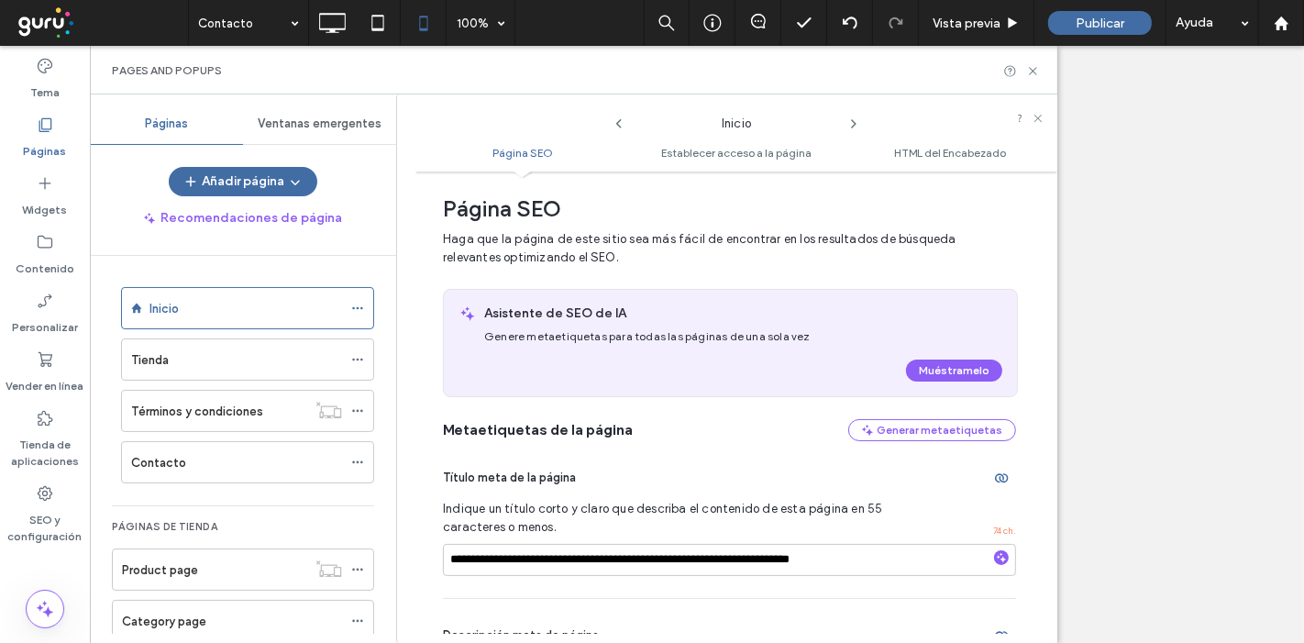
scroll to position [340, 0]
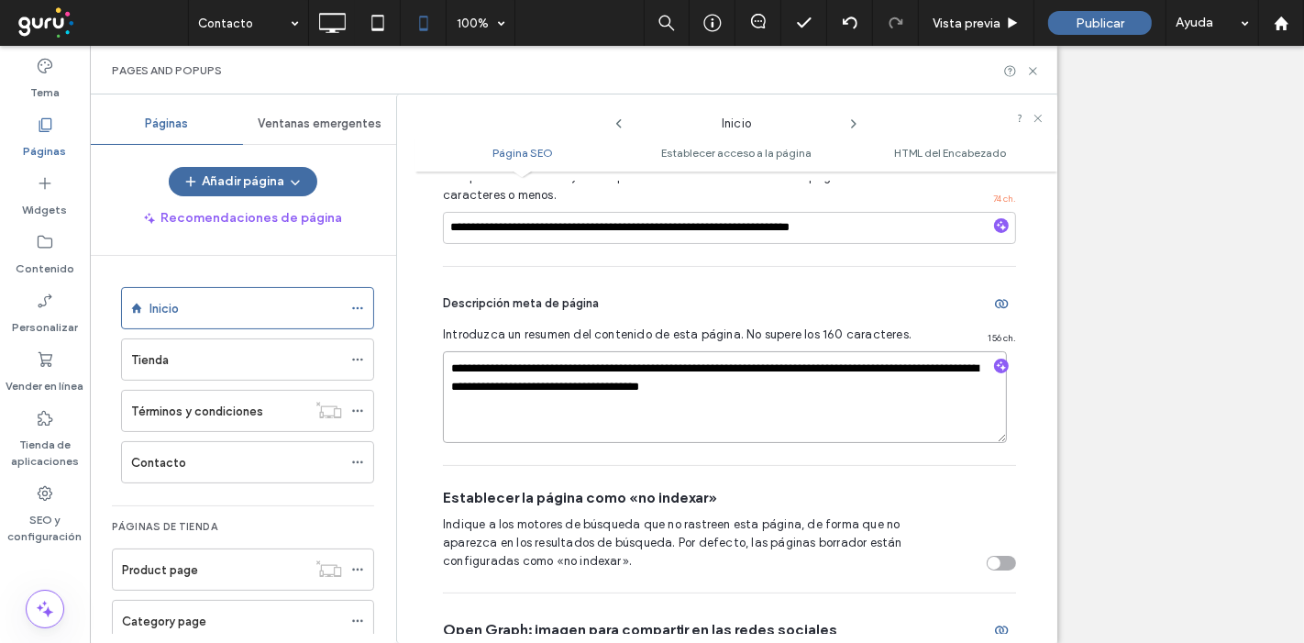
click at [576, 372] on textarea "**********" at bounding box center [725, 397] width 564 height 92
paste textarea
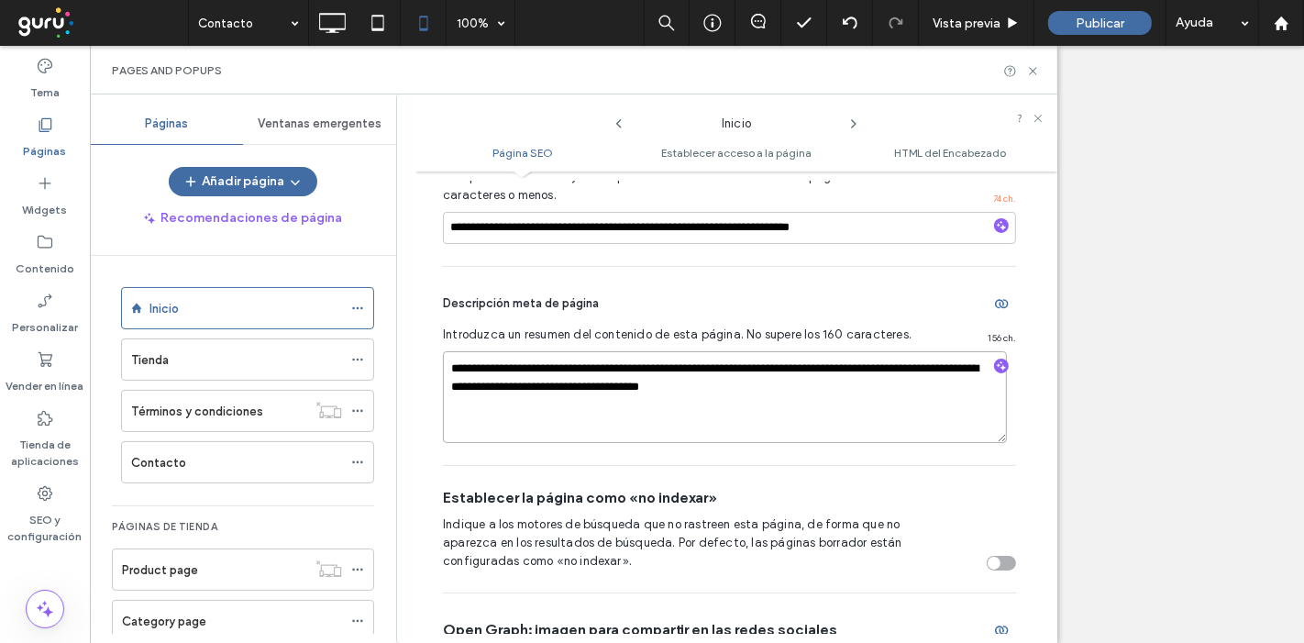
type textarea "**********"
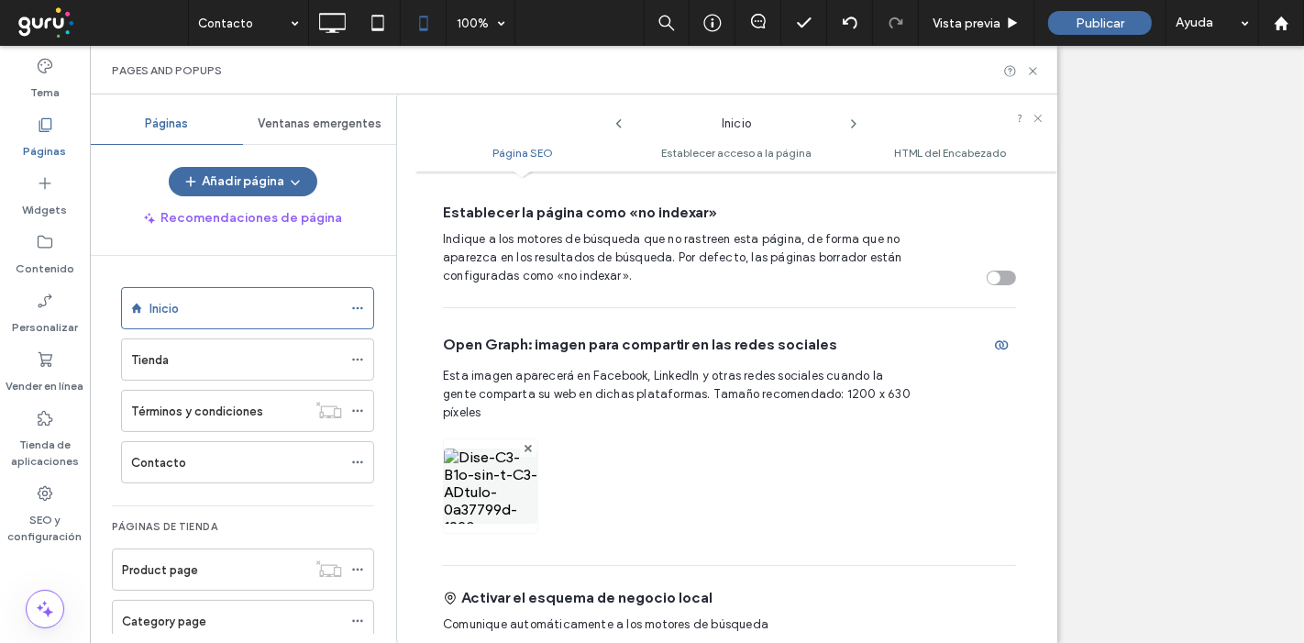
scroll to position [627, 0]
click at [529, 439] on span at bounding box center [528, 447] width 7 height 16
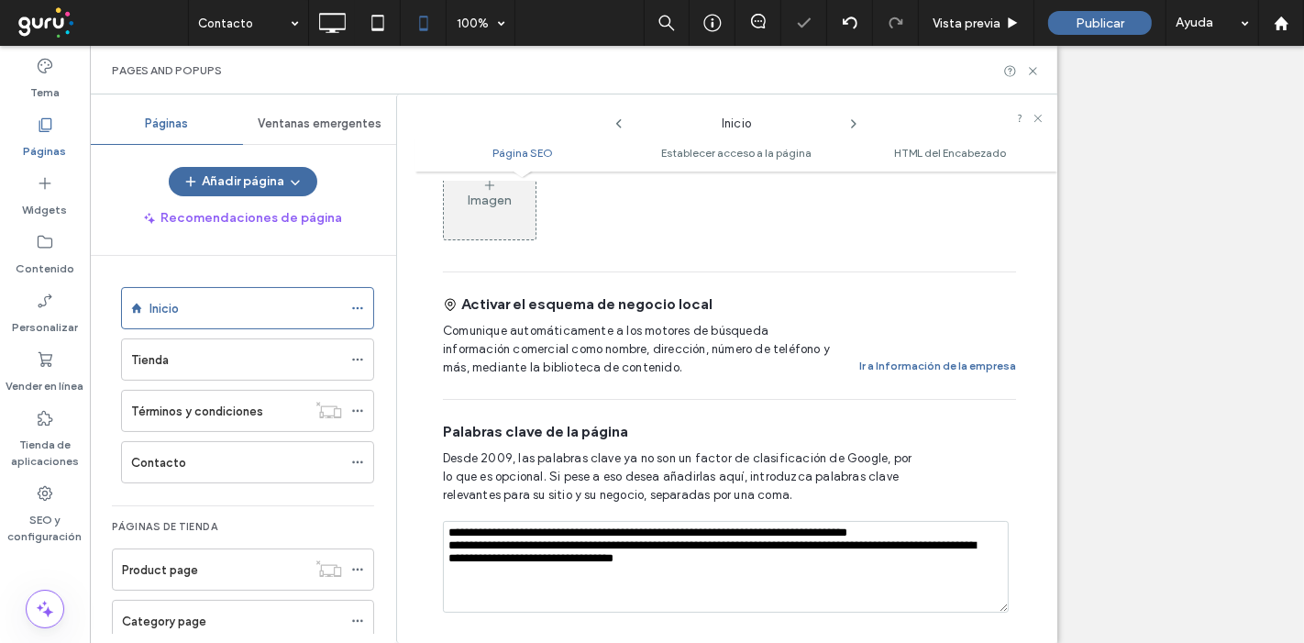
scroll to position [979, 0]
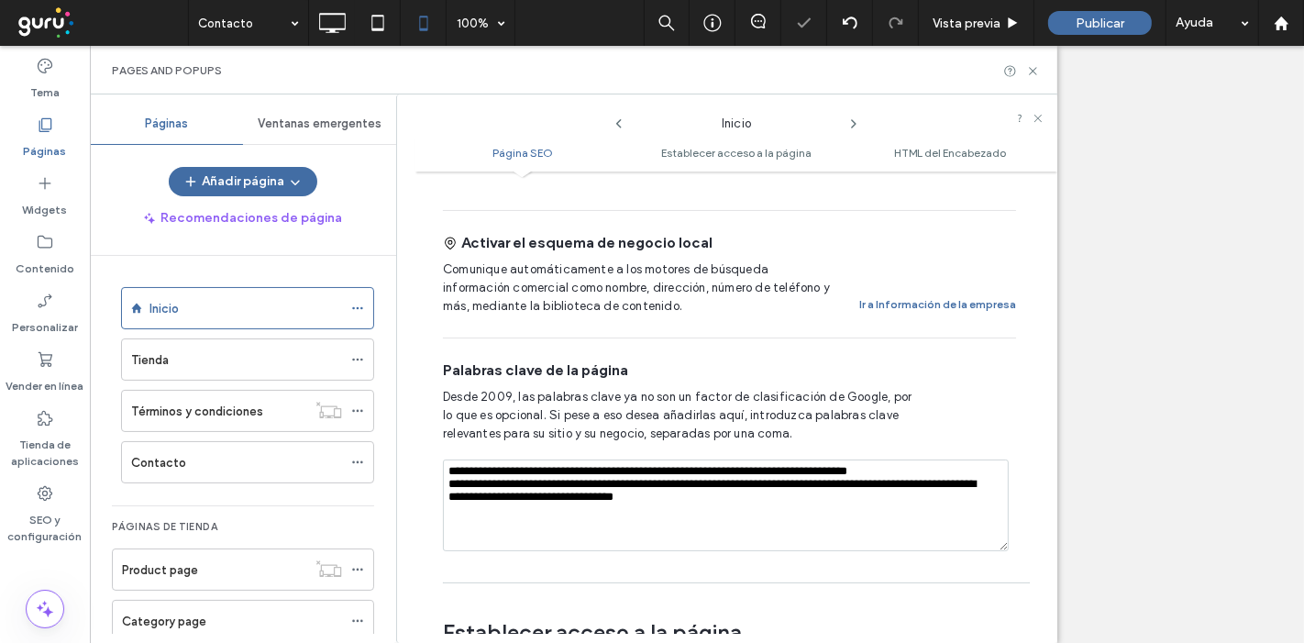
click at [610, 475] on textarea "**********" at bounding box center [726, 506] width 566 height 92
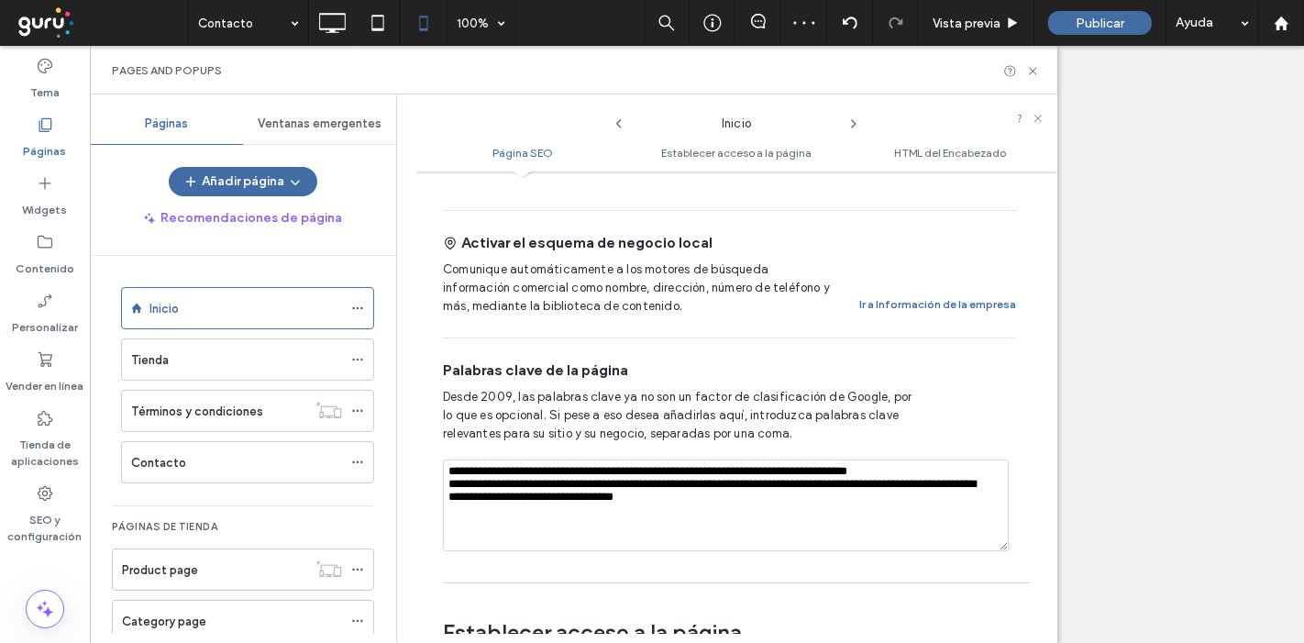
click at [749, 468] on textarea "**********" at bounding box center [726, 506] width 566 height 92
drag, startPoint x: 747, startPoint y: 486, endPoint x: 419, endPoint y: 434, distance: 331.6
click at [419, 434] on div "**********" at bounding box center [737, 407] width 642 height 453
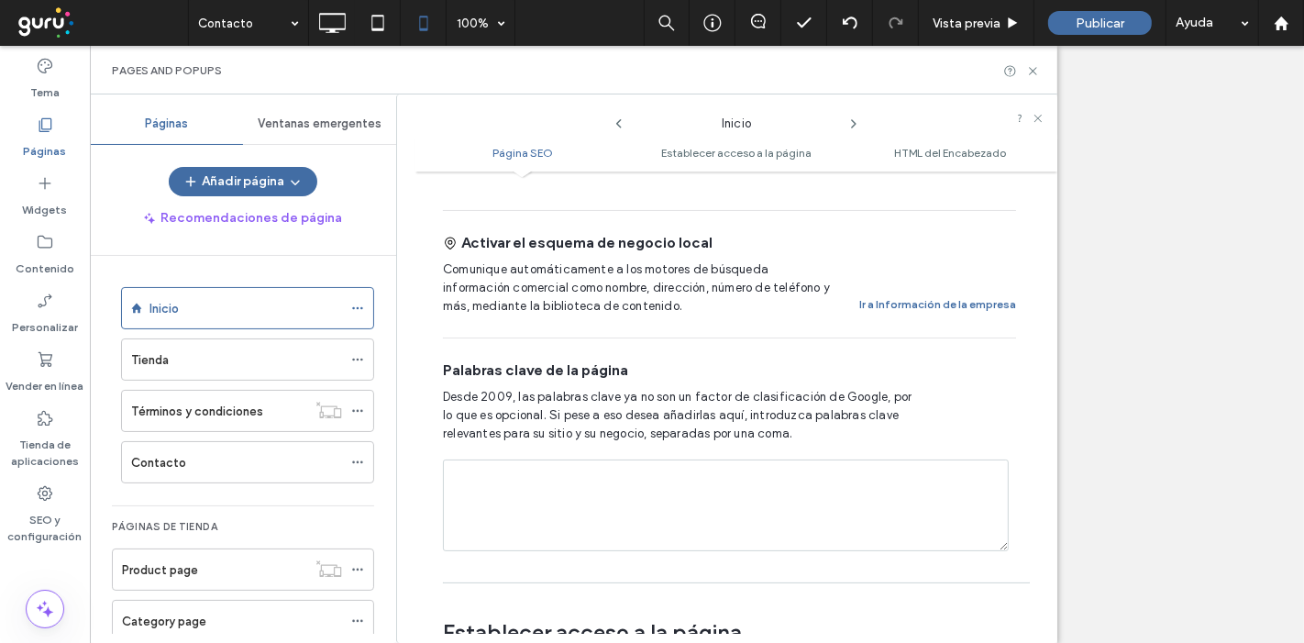
paste textarea "**********"
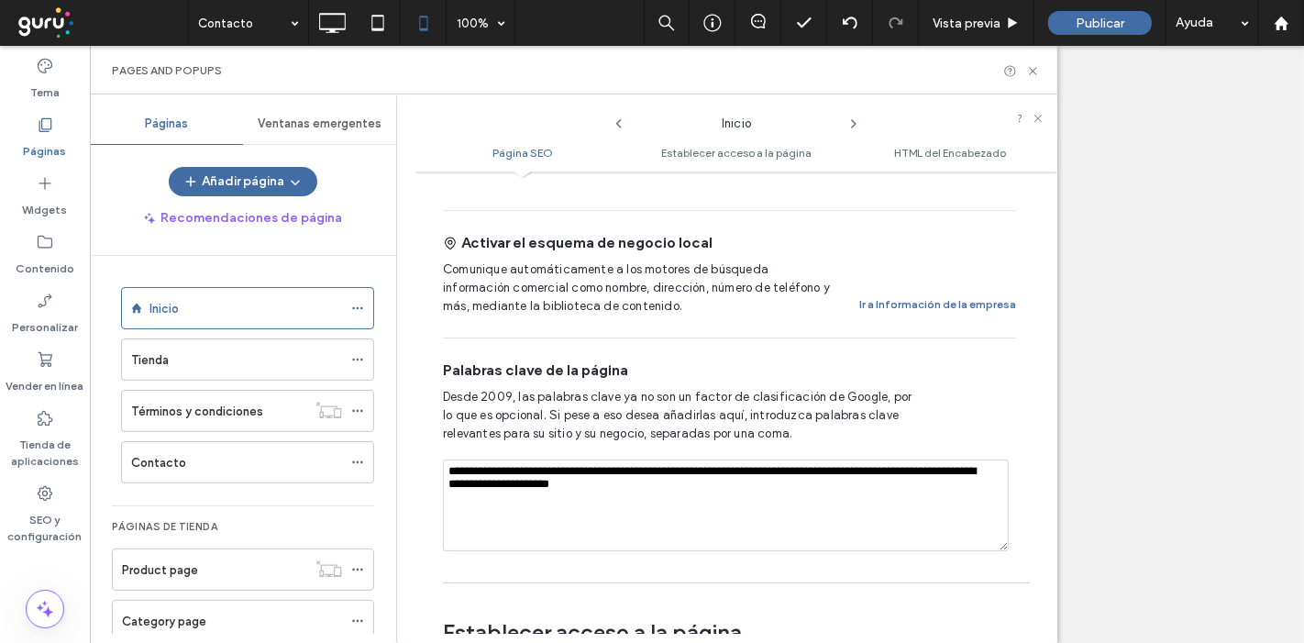
click at [731, 460] on textarea "**********" at bounding box center [726, 506] width 566 height 92
type textarea "**********"
click at [841, 434] on div "**********" at bounding box center [729, 455] width 573 height 235
click at [853, 121] on use at bounding box center [854, 123] width 4 height 7
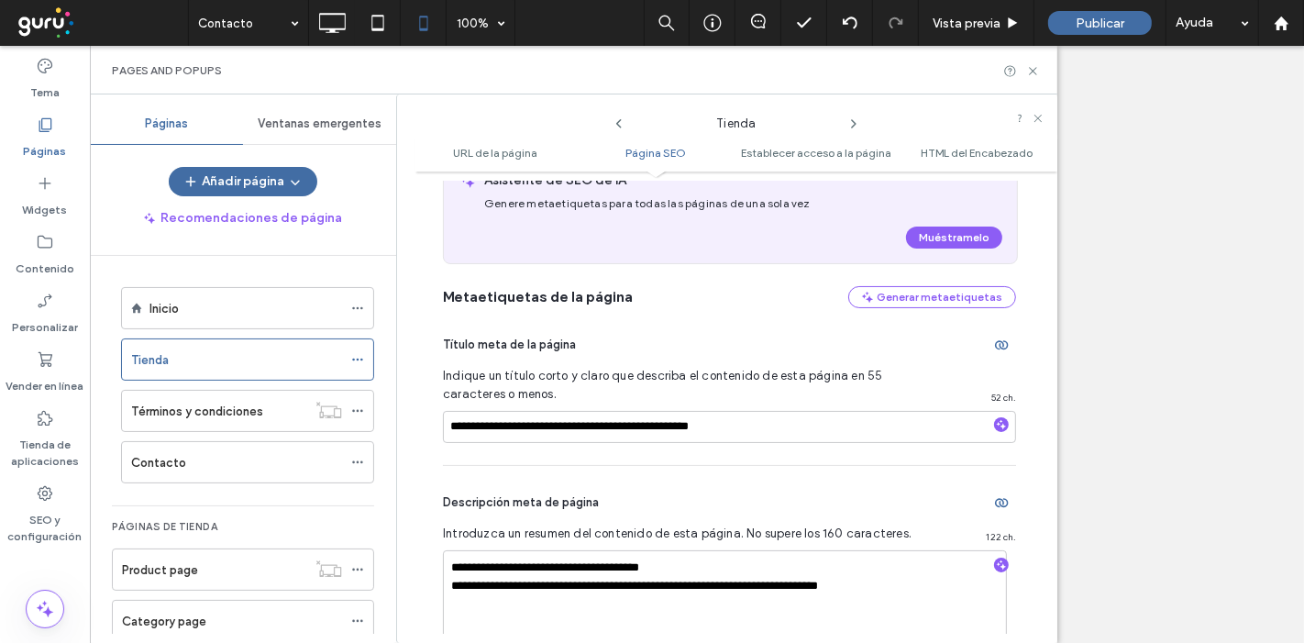
scroll to position [387, 0]
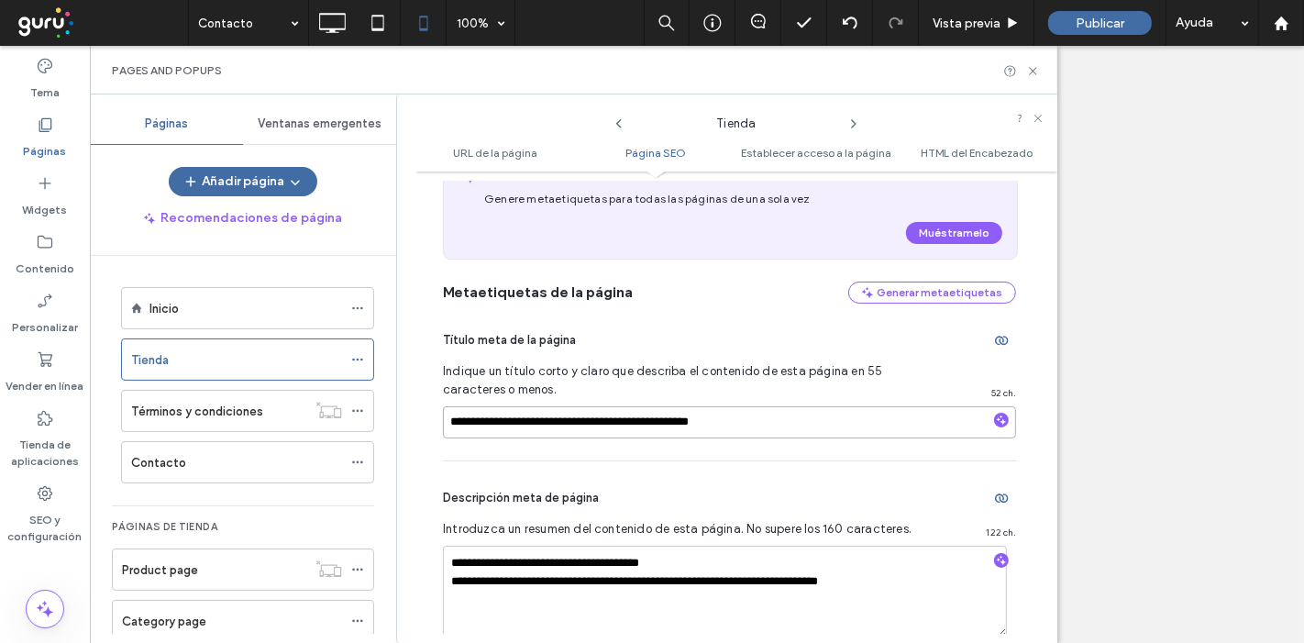
click at [587, 426] on input "**********" at bounding box center [729, 422] width 573 height 32
paste input "********"
type input "**********"
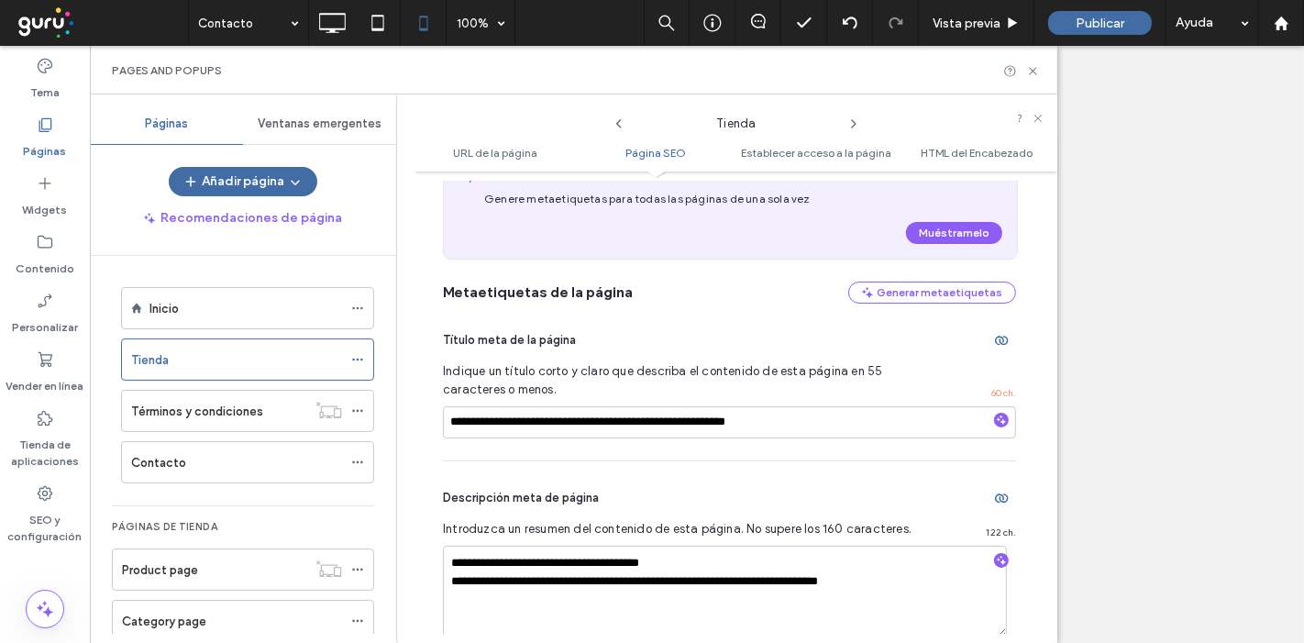
click at [537, 539] on div "**********" at bounding box center [729, 560] width 573 height 198
click at [514, 582] on textarea "**********" at bounding box center [725, 592] width 564 height 92
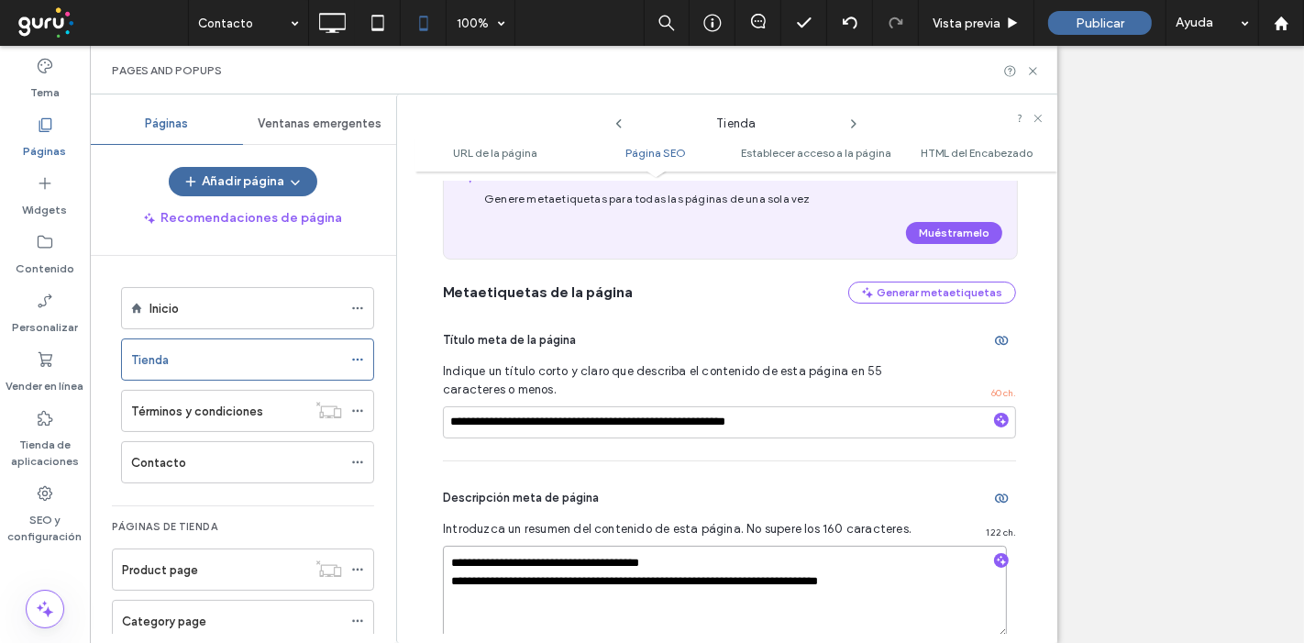
click at [514, 582] on textarea "**********" at bounding box center [725, 592] width 564 height 92
click at [444, 558] on textarea "**********" at bounding box center [725, 592] width 564 height 92
paste textarea "**********"
type textarea "**********"
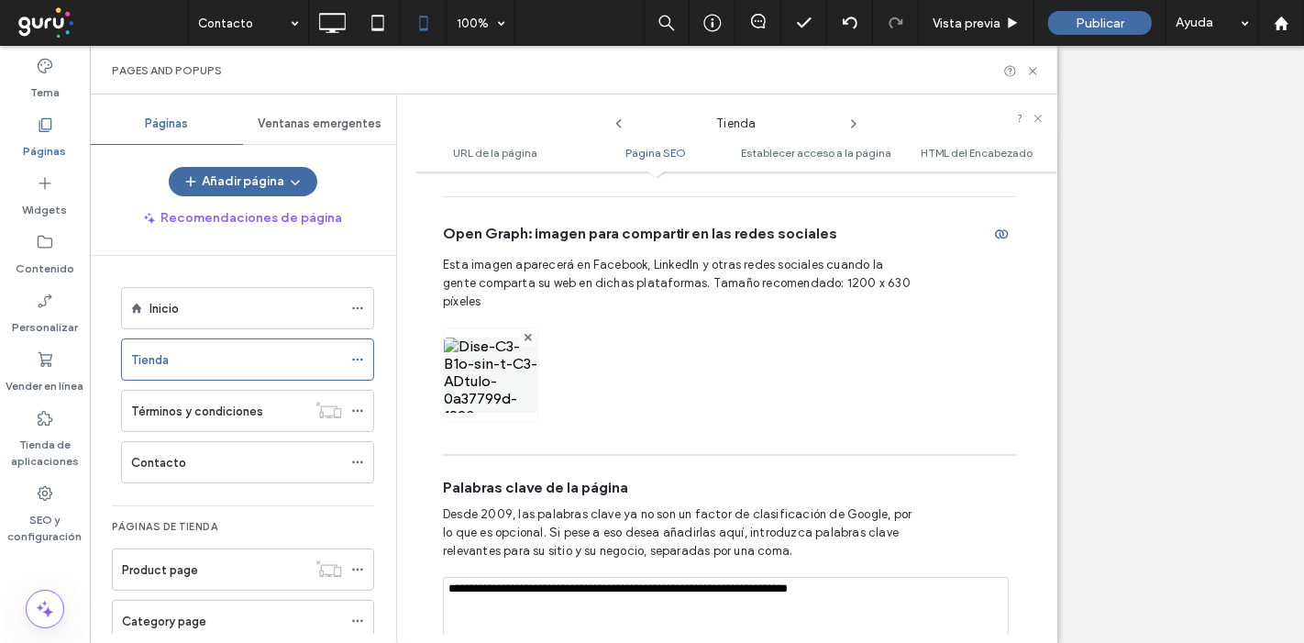
scroll to position [1047, 0]
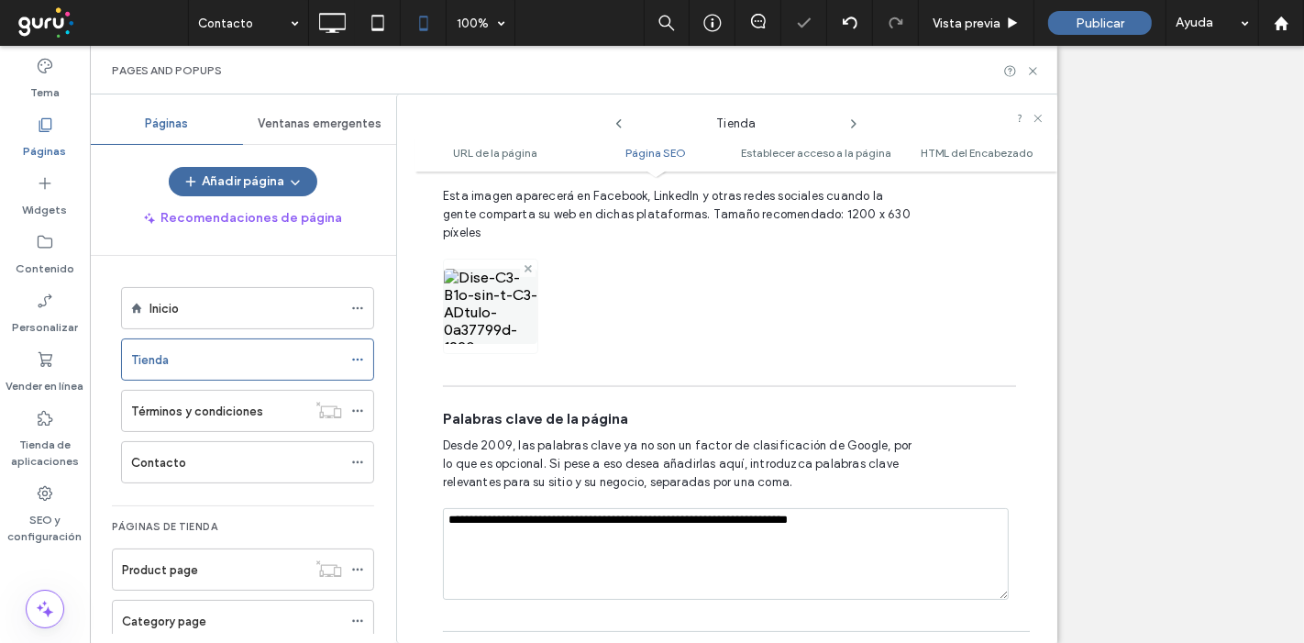
click at [528, 265] on use at bounding box center [527, 268] width 7 height 7
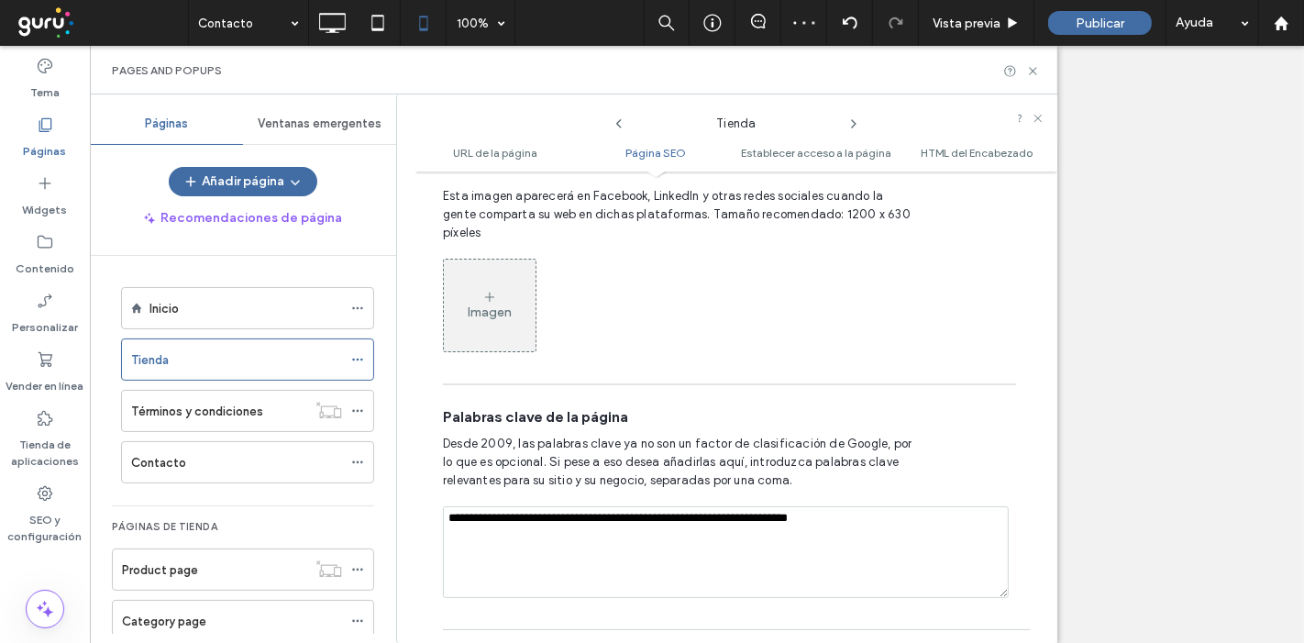
drag, startPoint x: 872, startPoint y: 505, endPoint x: 422, endPoint y: 495, distance: 450.5
click at [422, 495] on div "**********" at bounding box center [737, 407] width 642 height 453
click at [855, 120] on icon at bounding box center [854, 123] width 15 height 15
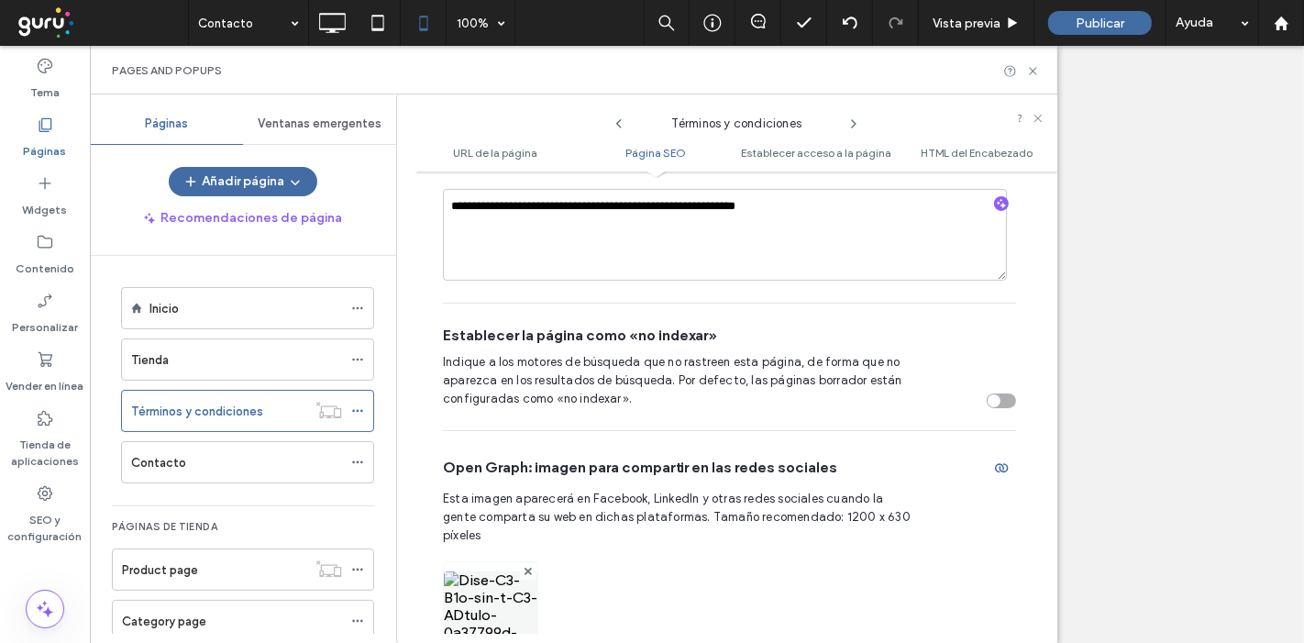
scroll to position [747, 0]
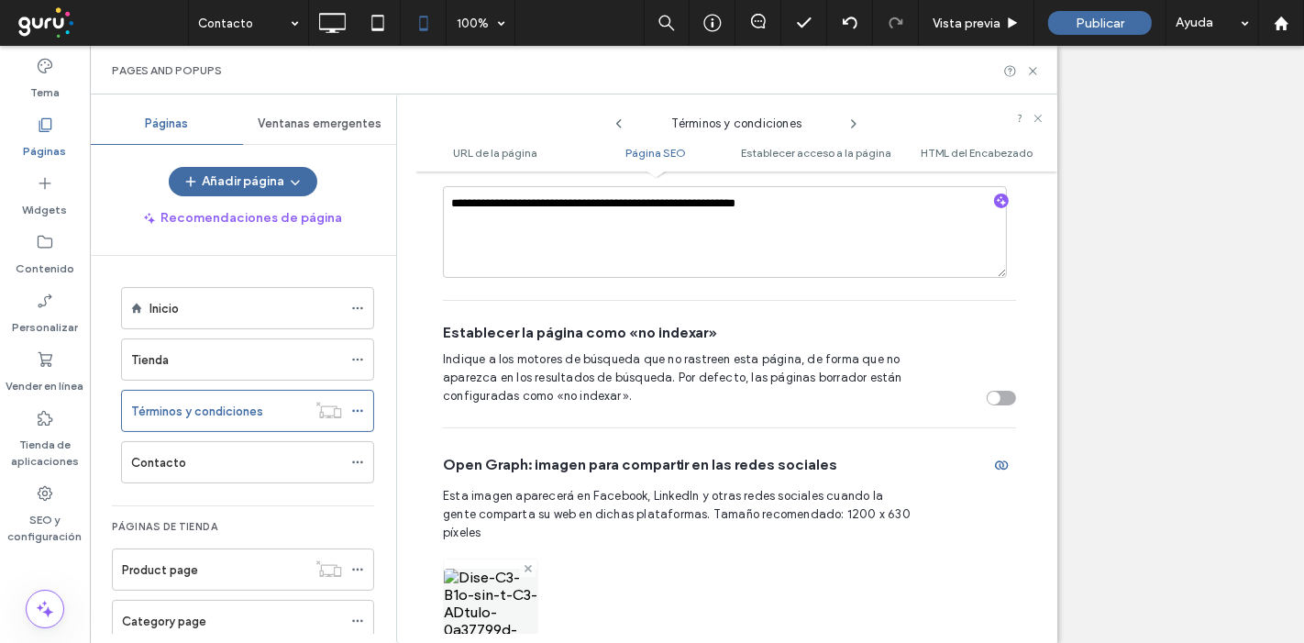
click at [527, 561] on span at bounding box center [528, 569] width 7 height 16
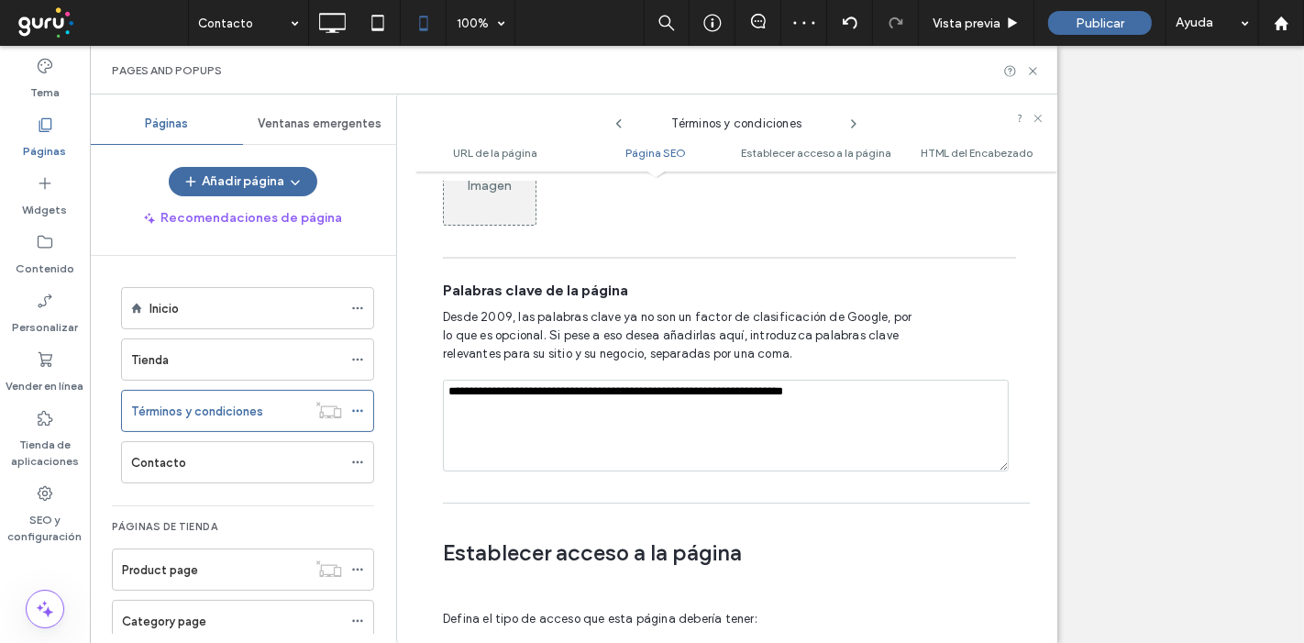
drag, startPoint x: 851, startPoint y: 369, endPoint x: 222, endPoint y: 430, distance: 632.3
click at [222, 430] on div "Páginas Ventanas emergentes Añadir página Recomendaciones de página Inicio Tien…" at bounding box center [574, 368] width 968 height 549
click at [852, 120] on use at bounding box center [854, 123] width 4 height 7
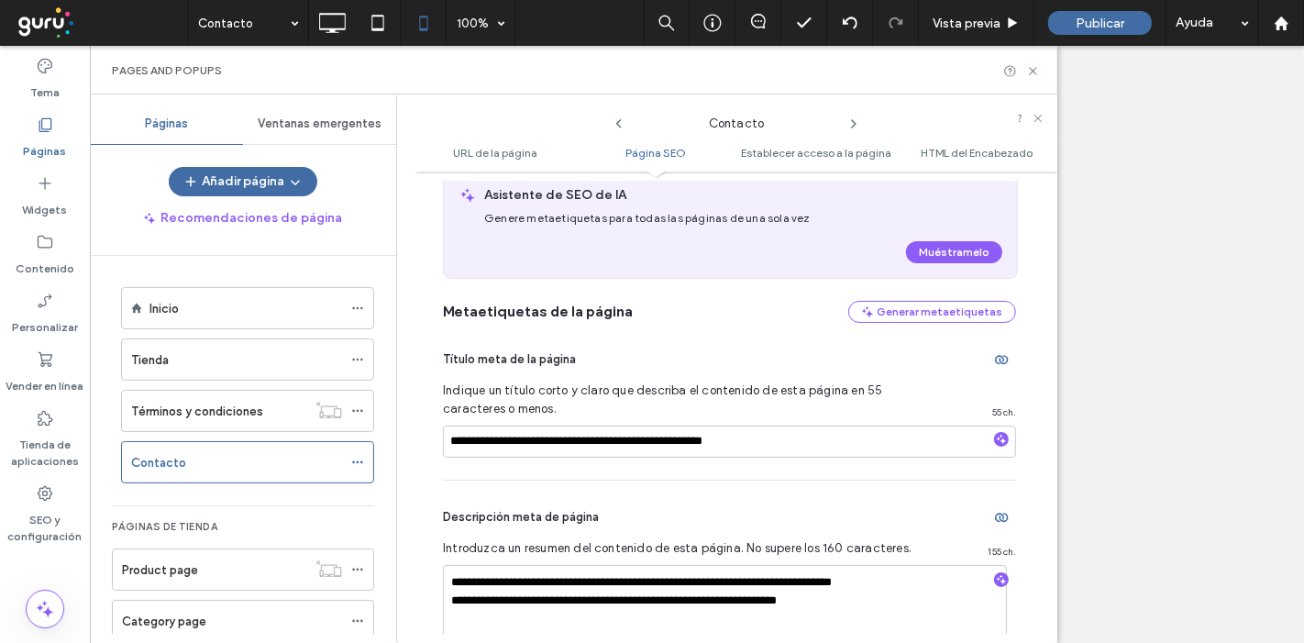
scroll to position [369, 0]
click at [733, 444] on input "**********" at bounding box center [729, 441] width 573 height 32
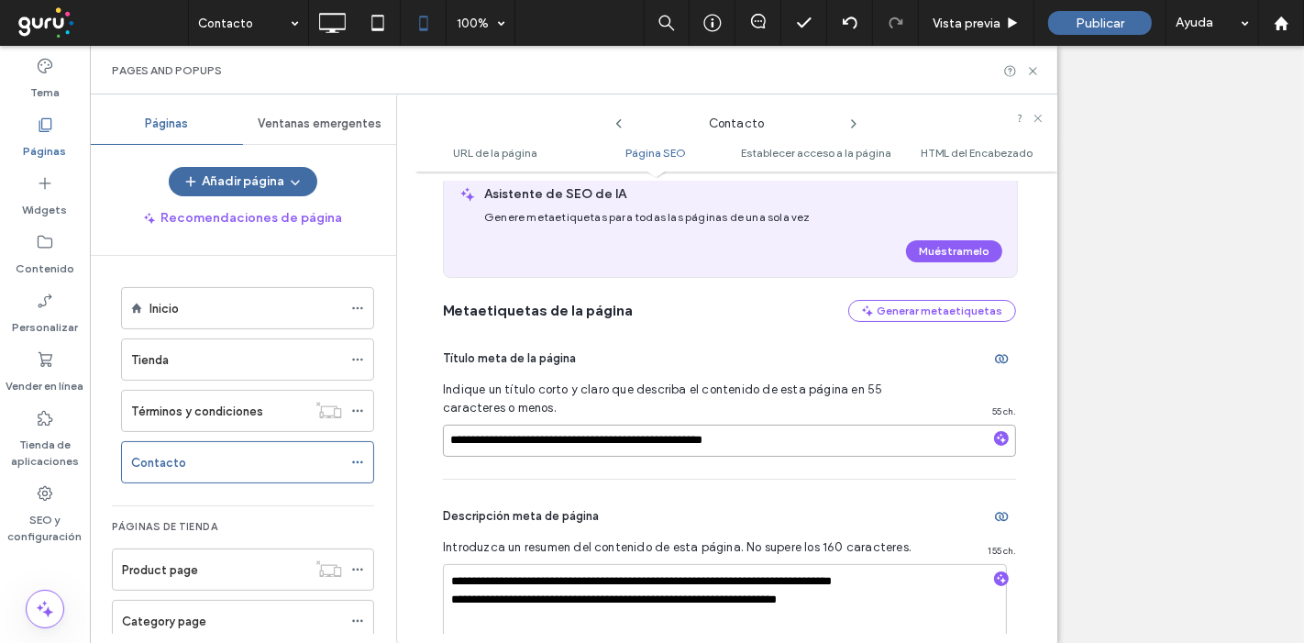
paste input
type input "**********"
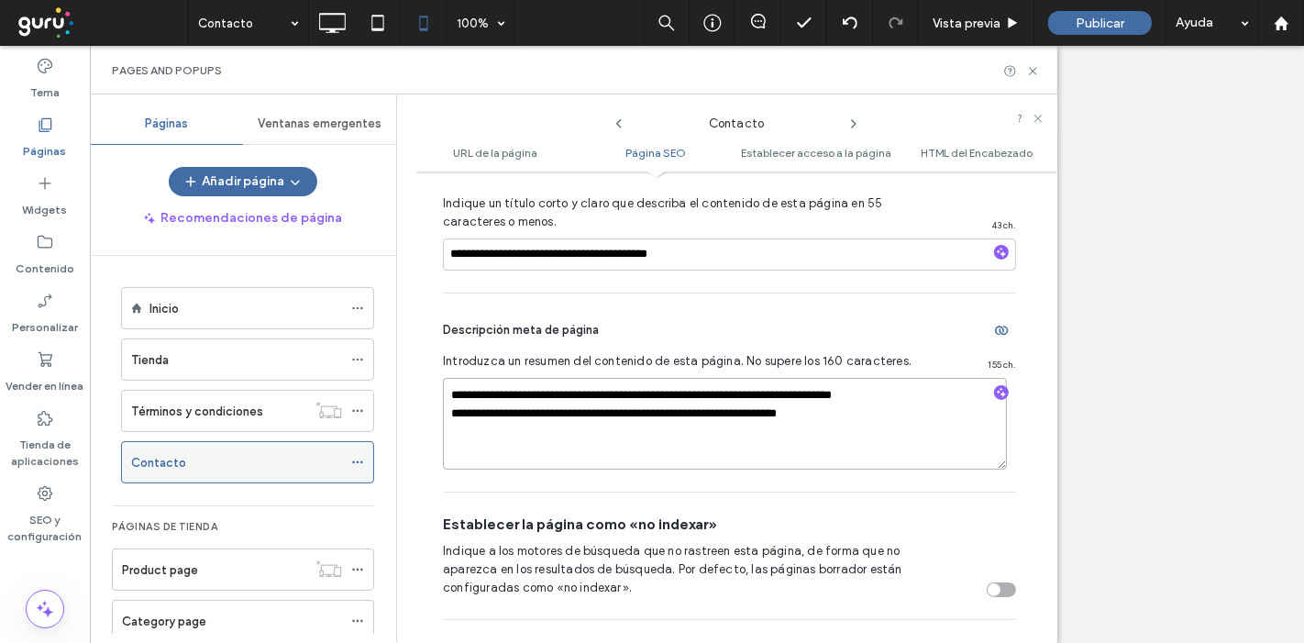
drag, startPoint x: 923, startPoint y: 401, endPoint x: 324, endPoint y: 457, distance: 601.6
click at [324, 457] on div "Páginas Ventanas emergentes Añadir página Recomendaciones de página Inicio Tien…" at bounding box center [574, 368] width 968 height 549
click at [888, 418] on textarea "**********" at bounding box center [725, 424] width 564 height 92
drag, startPoint x: 888, startPoint y: 418, endPoint x: 322, endPoint y: 373, distance: 567.8
click at [322, 373] on div "Páginas Ventanas emergentes Añadir página Recomendaciones de página Inicio Tien…" at bounding box center [574, 368] width 968 height 549
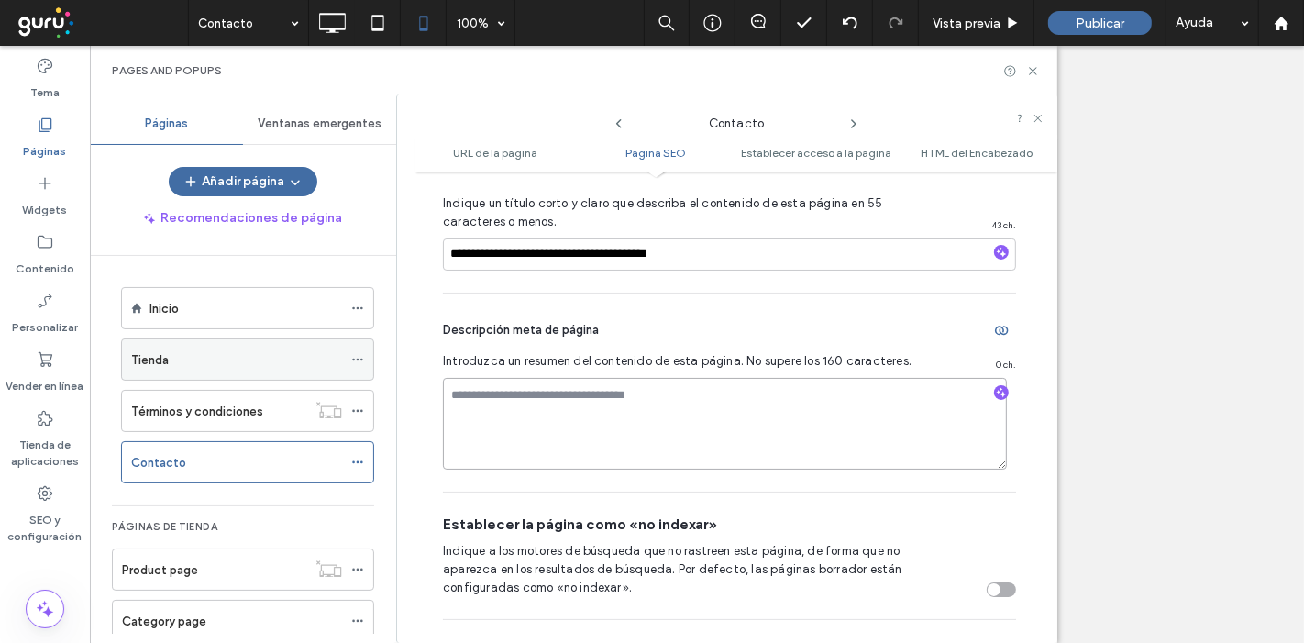
paste textarea "**********"
type textarea "**********"
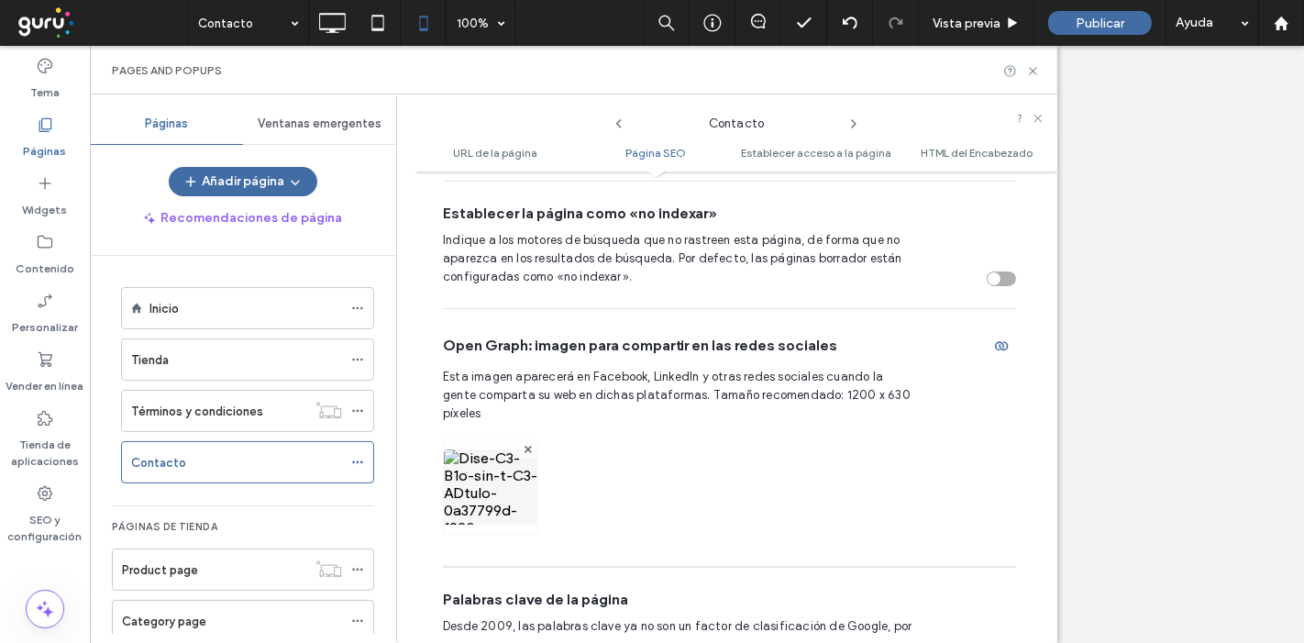
scroll to position [873, 0]
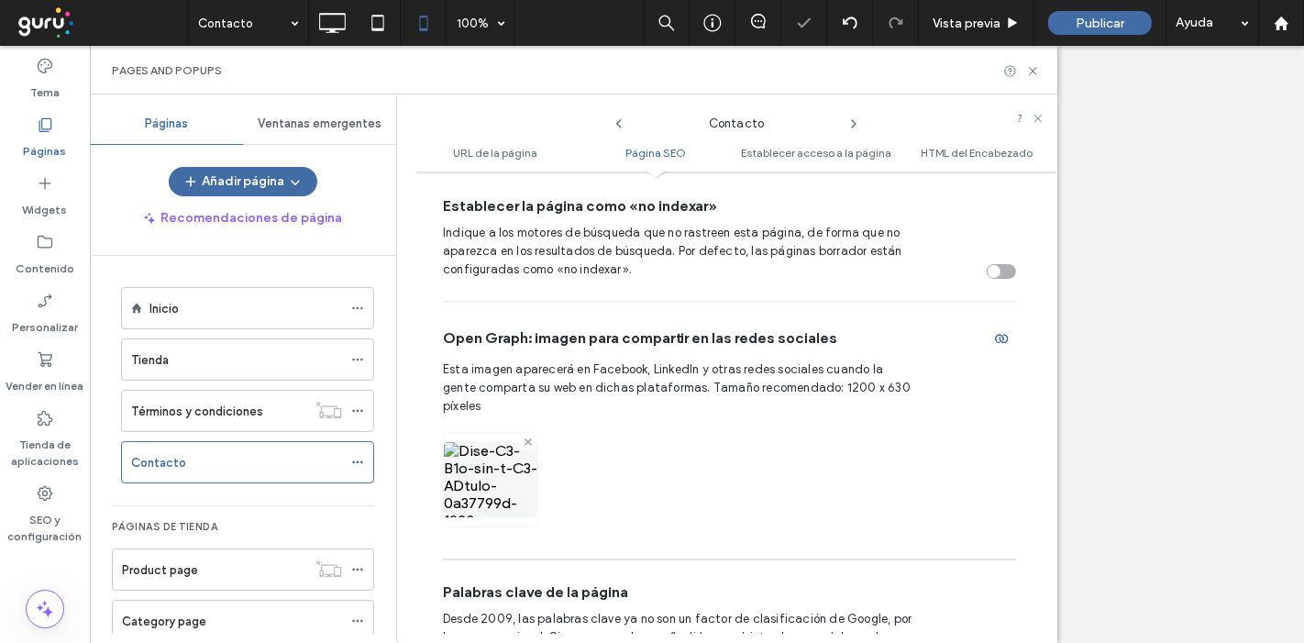
click at [529, 438] on use at bounding box center [527, 441] width 7 height 7
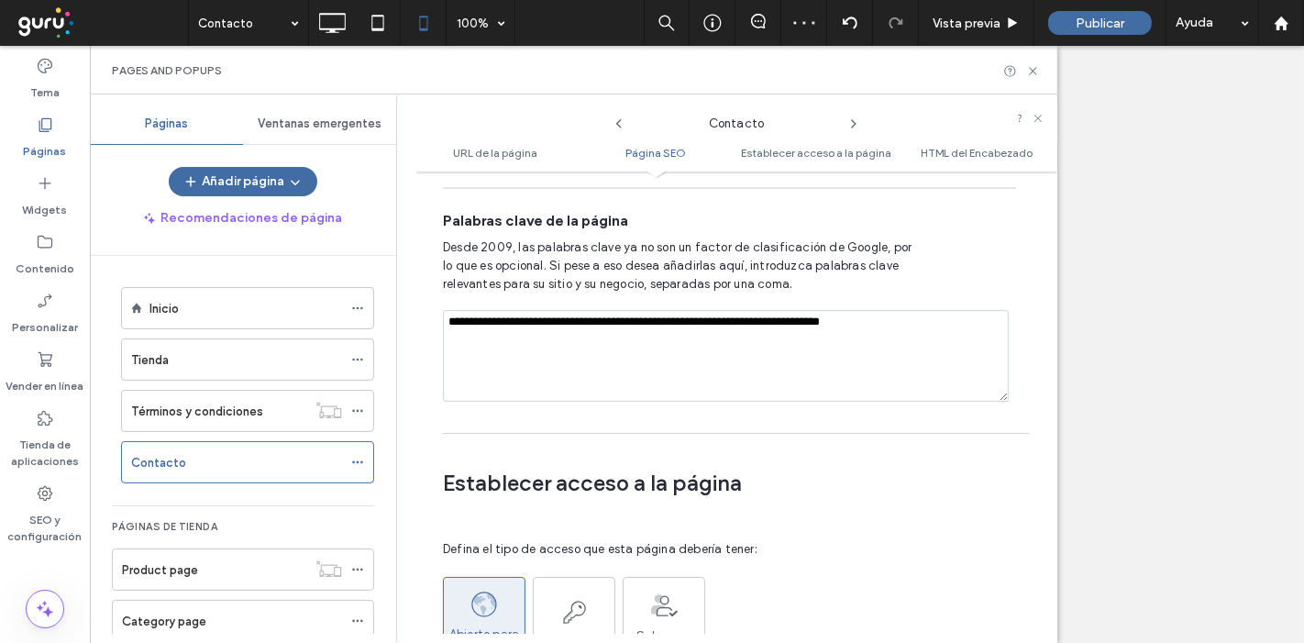
scroll to position [1245, 0]
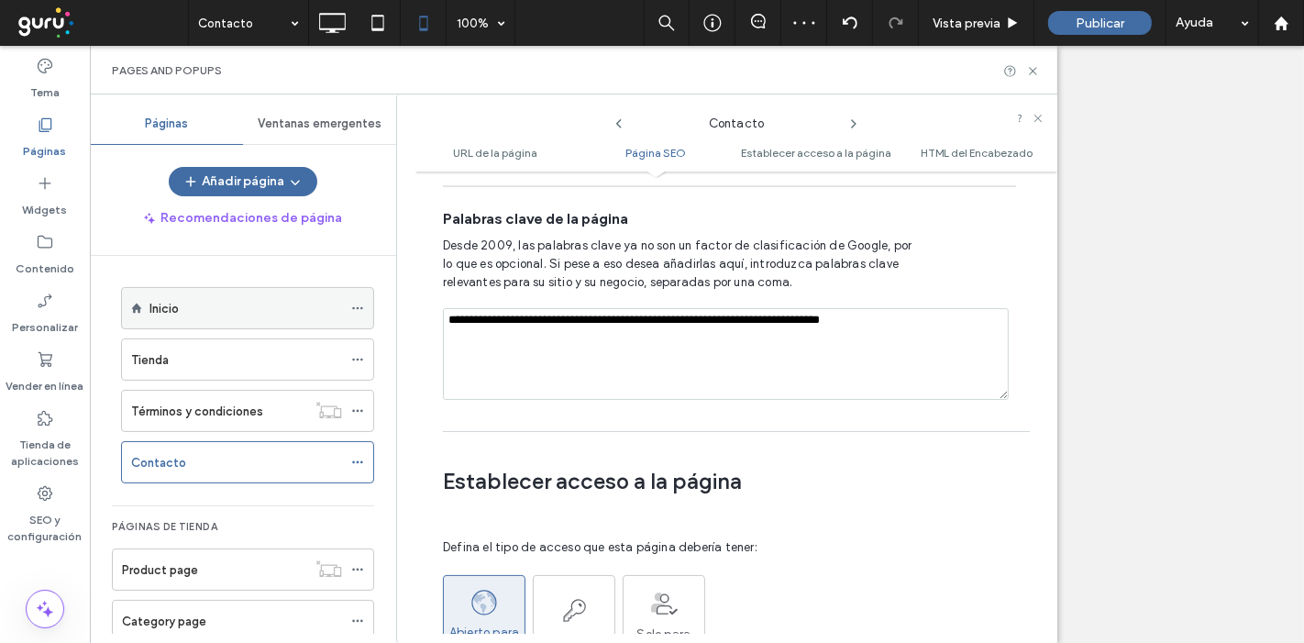
drag, startPoint x: 904, startPoint y: 286, endPoint x: 328, endPoint y: 322, distance: 576.3
click at [328, 322] on div "Páginas Ventanas emergentes Añadir página Recomendaciones de página Inicio Tien…" at bounding box center [574, 368] width 968 height 549
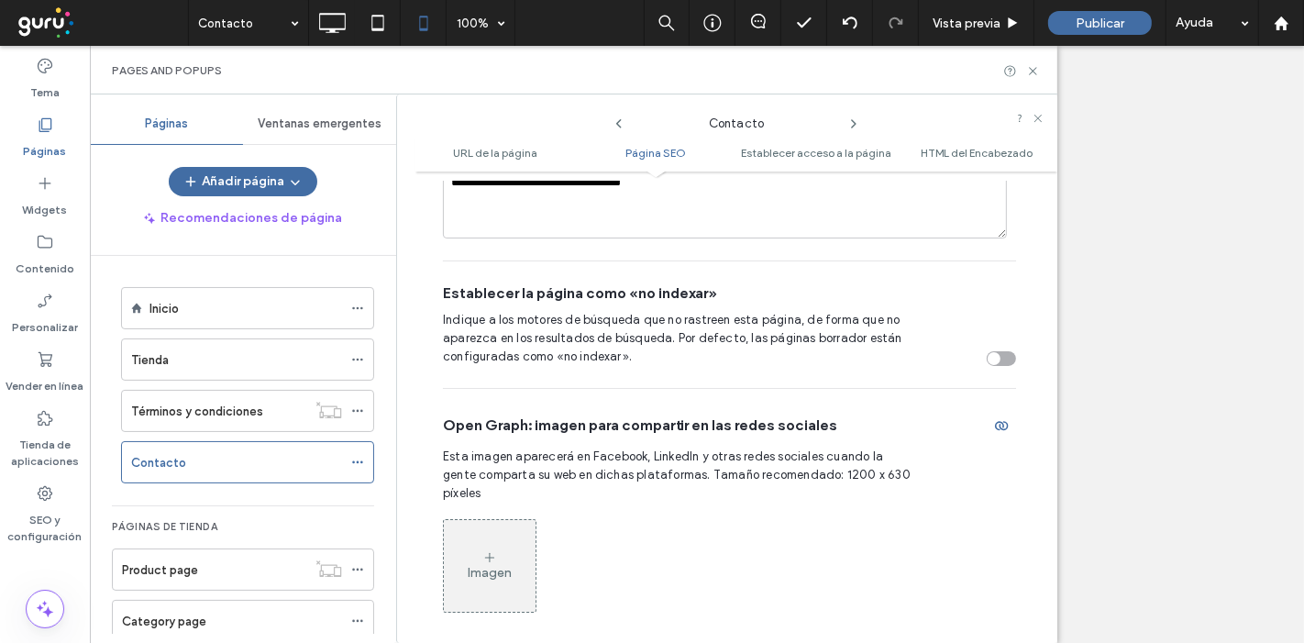
scroll to position [786, 0]
click at [855, 122] on use at bounding box center [854, 123] width 4 height 7
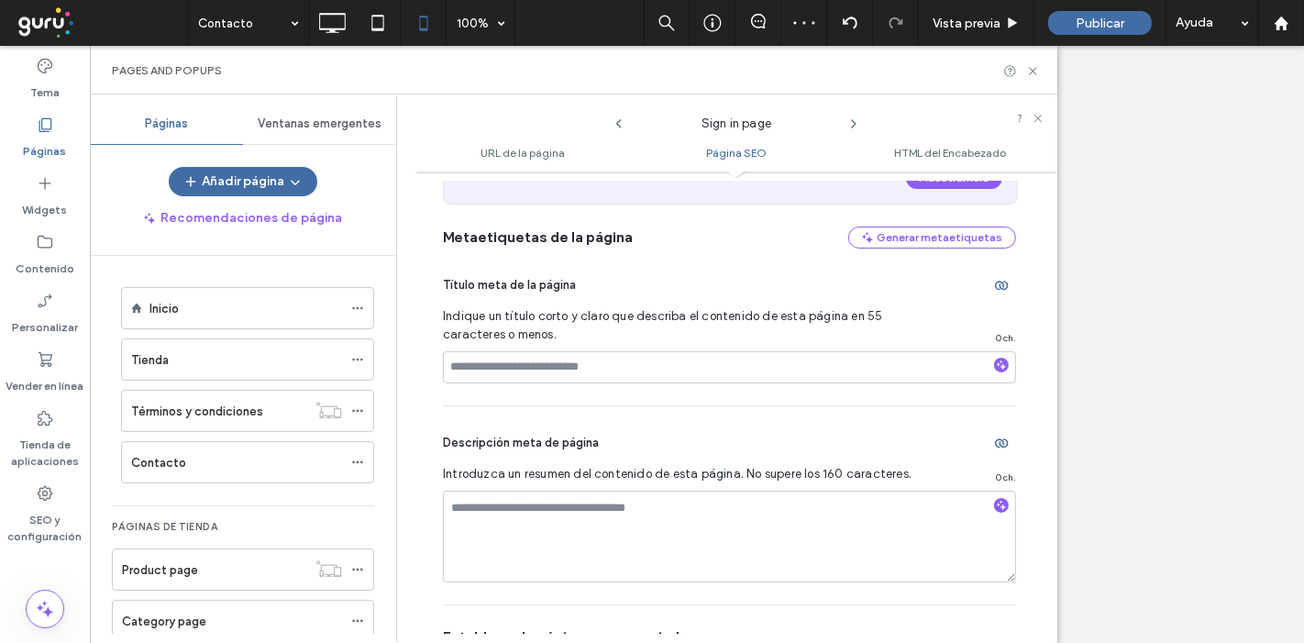
scroll to position [406, 0]
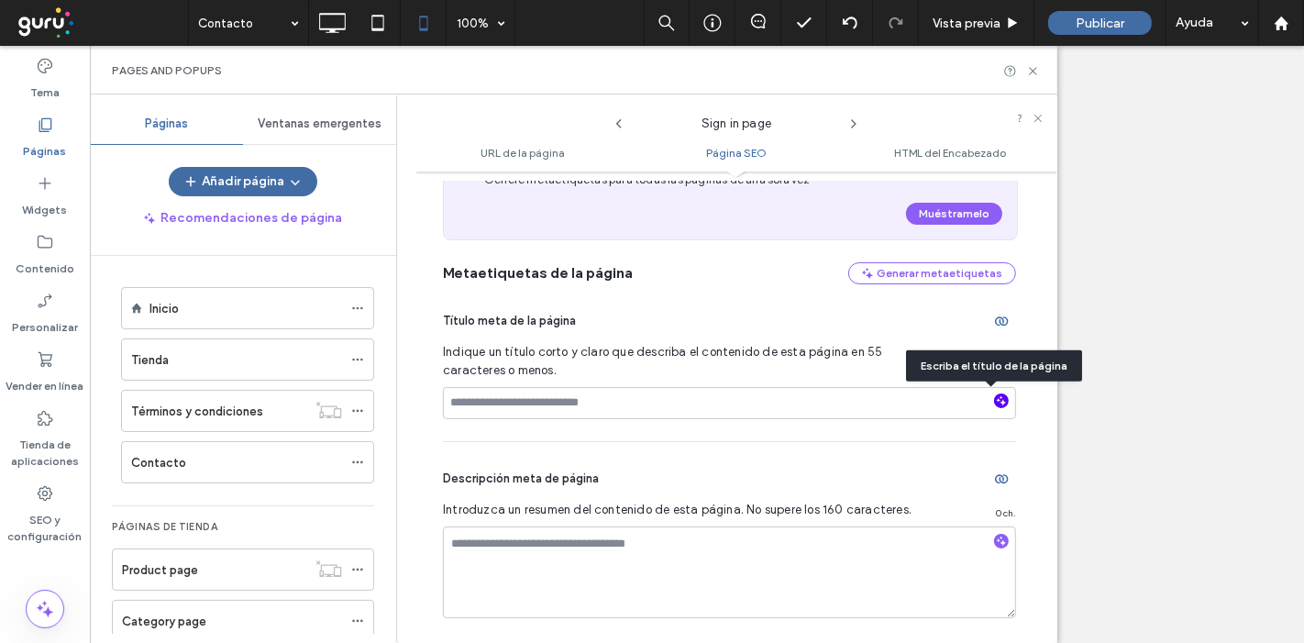
click at [995, 405] on icon "button" at bounding box center [1001, 400] width 13 height 13
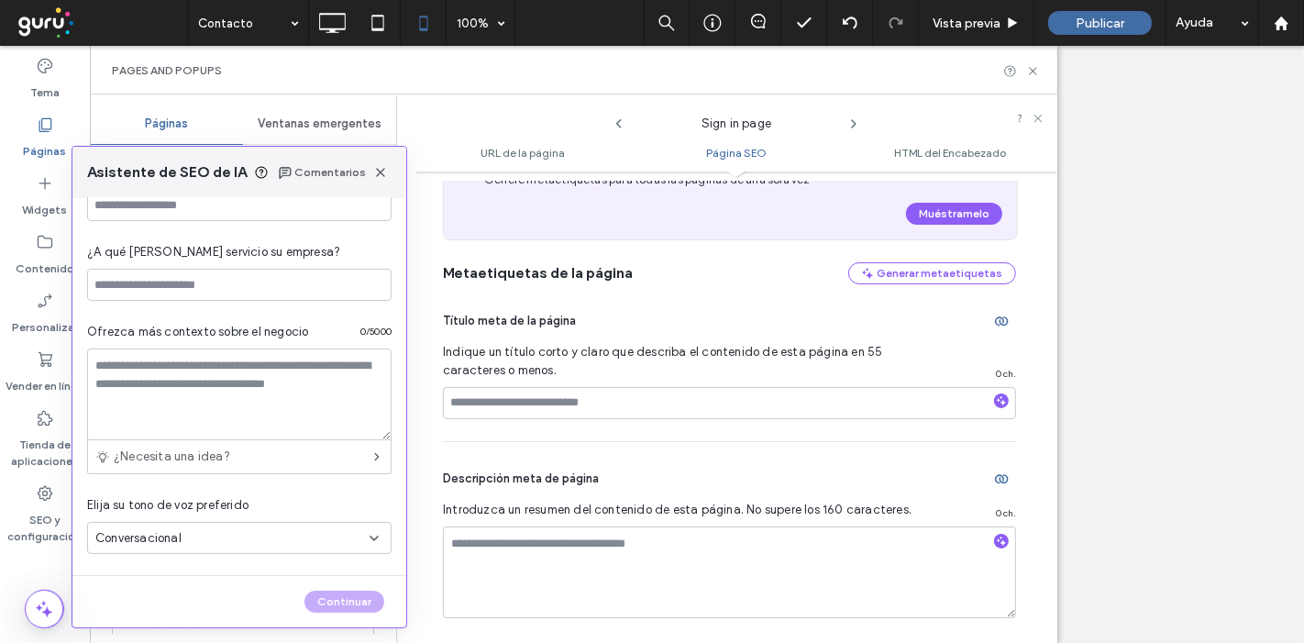
scroll to position [95, 0]
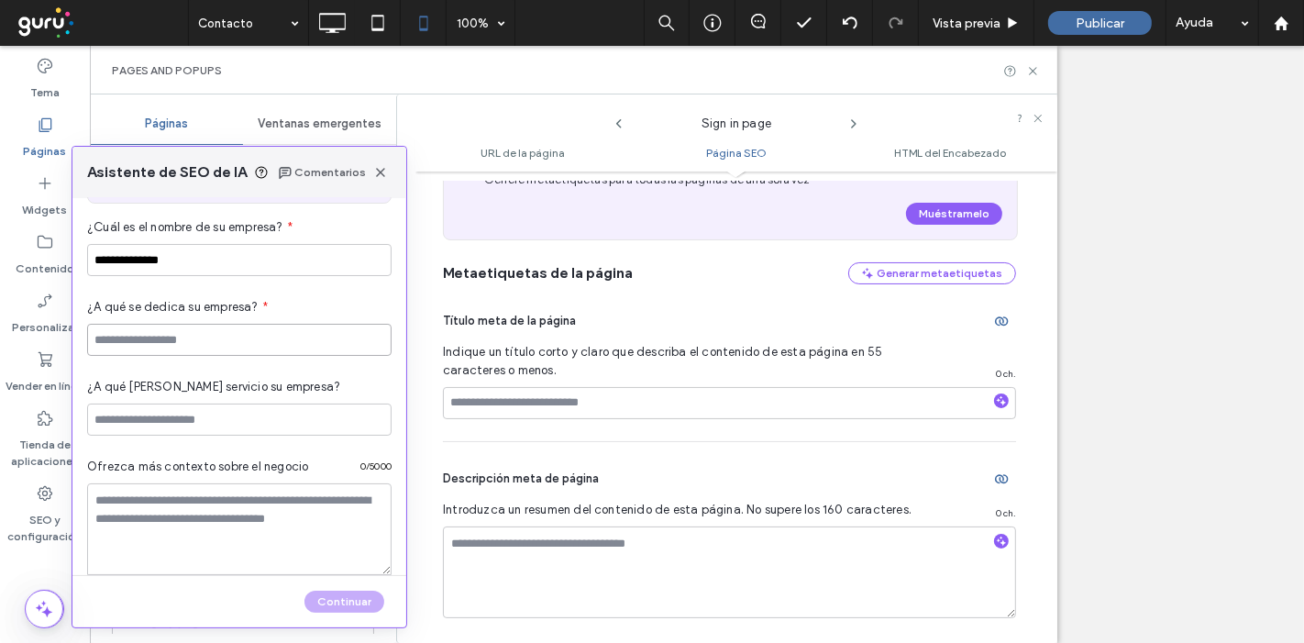
click at [254, 344] on input at bounding box center [239, 340] width 305 height 32
type input "*"
type input "**********"
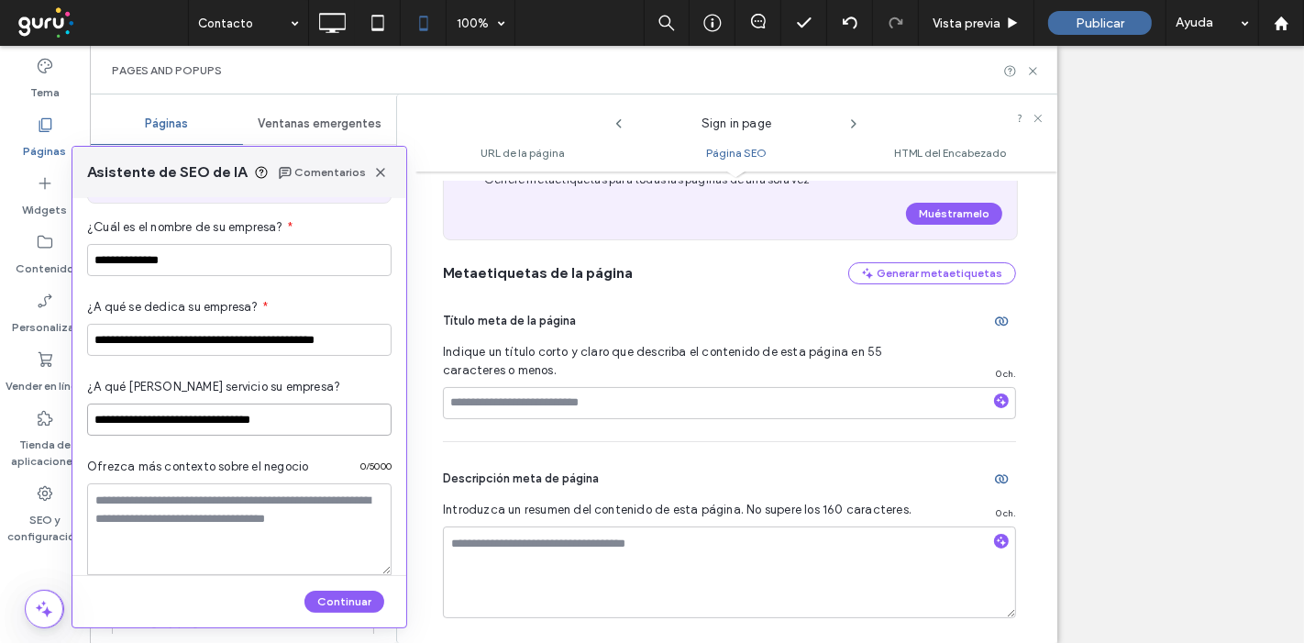
type input "**********"
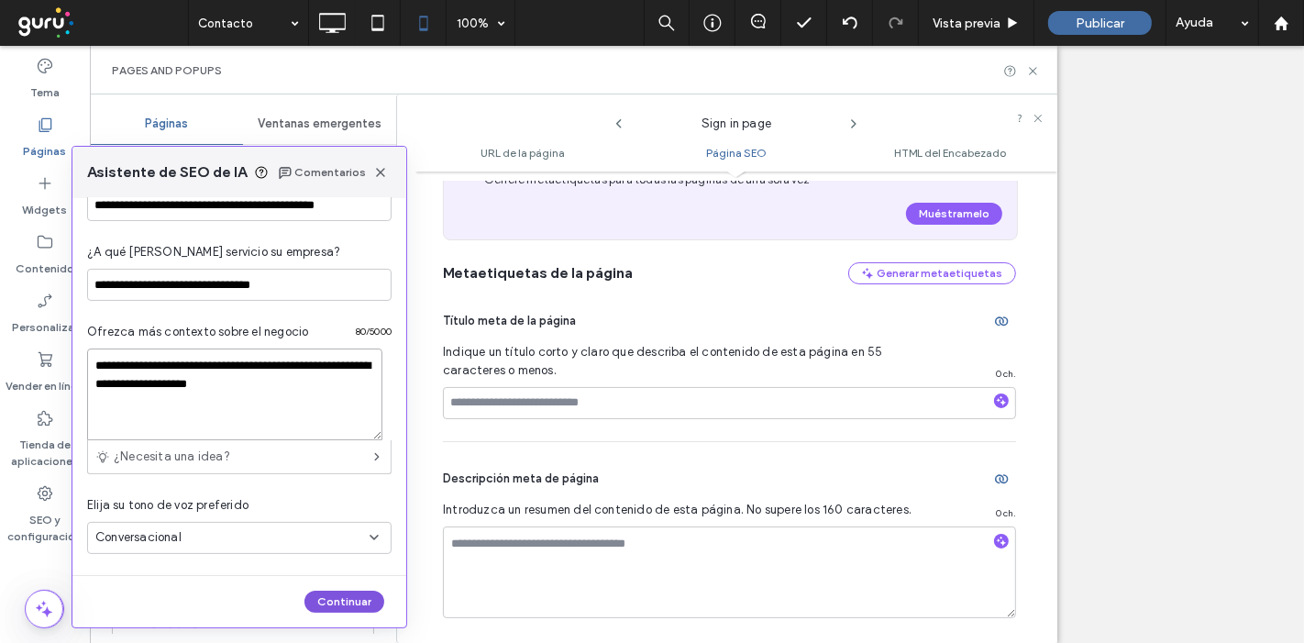
type textarea "**********"
click at [349, 607] on button "Continuar" at bounding box center [345, 602] width 80 height 22
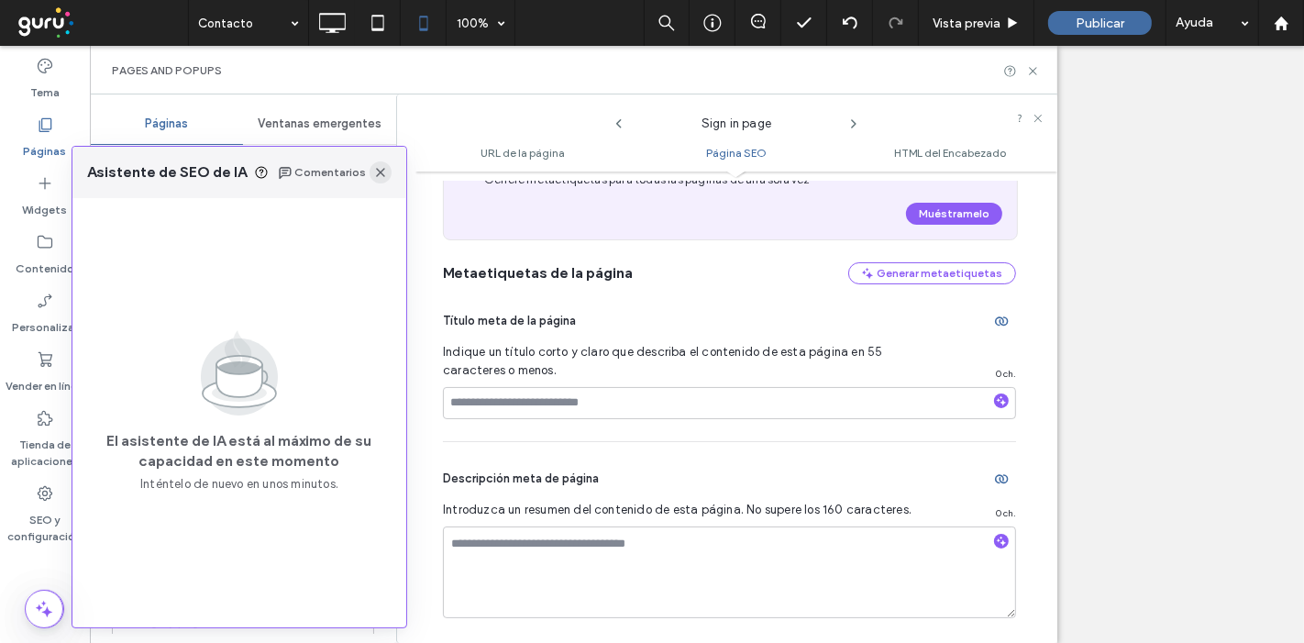
click at [386, 174] on icon "button" at bounding box center [380, 172] width 15 height 15
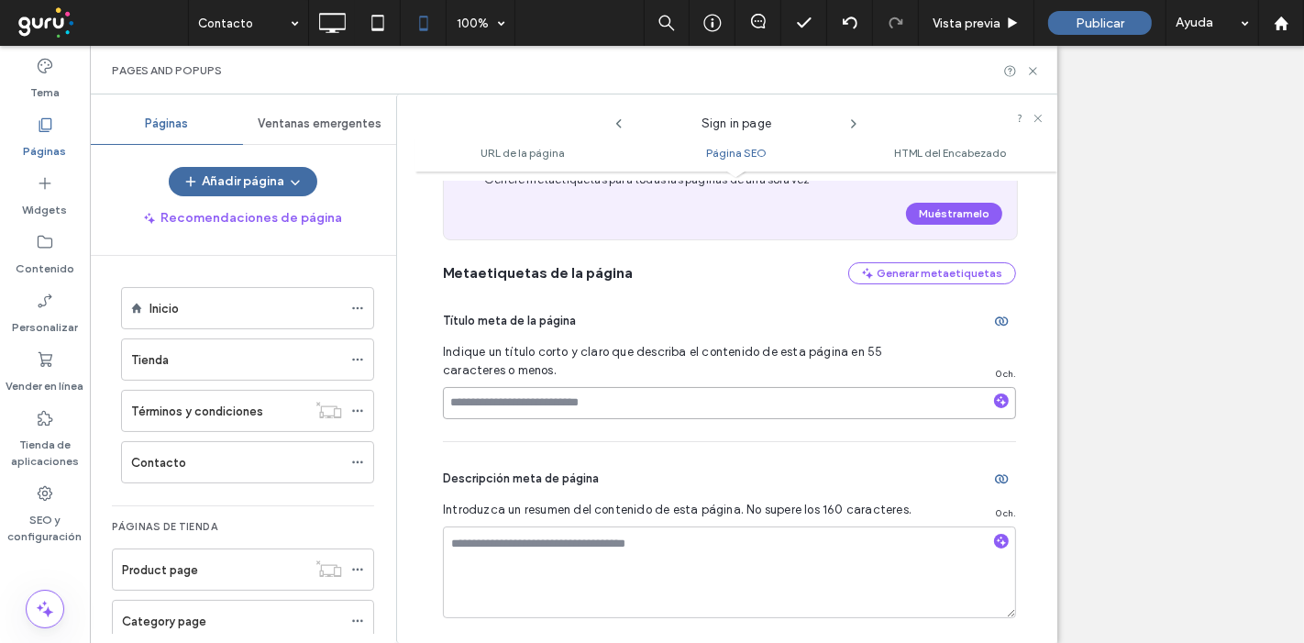
click at [552, 410] on input at bounding box center [729, 403] width 573 height 32
type input "*"
type input "**********"
click at [521, 547] on textarea at bounding box center [729, 573] width 573 height 92
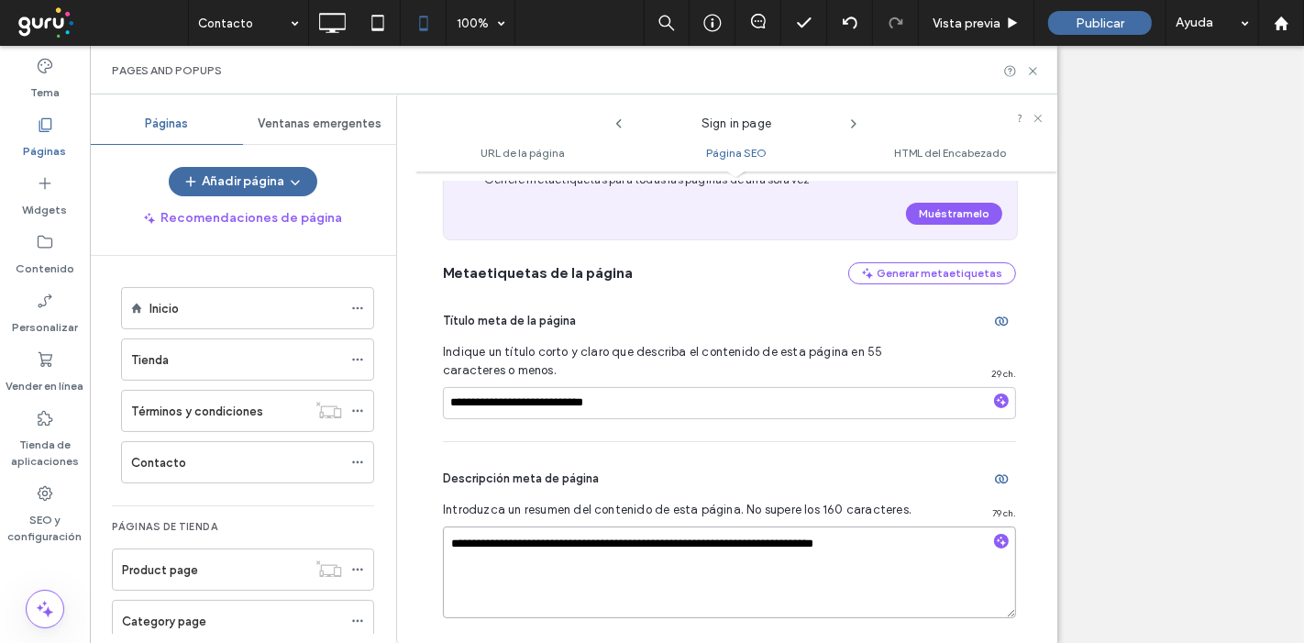
type textarea "**********"
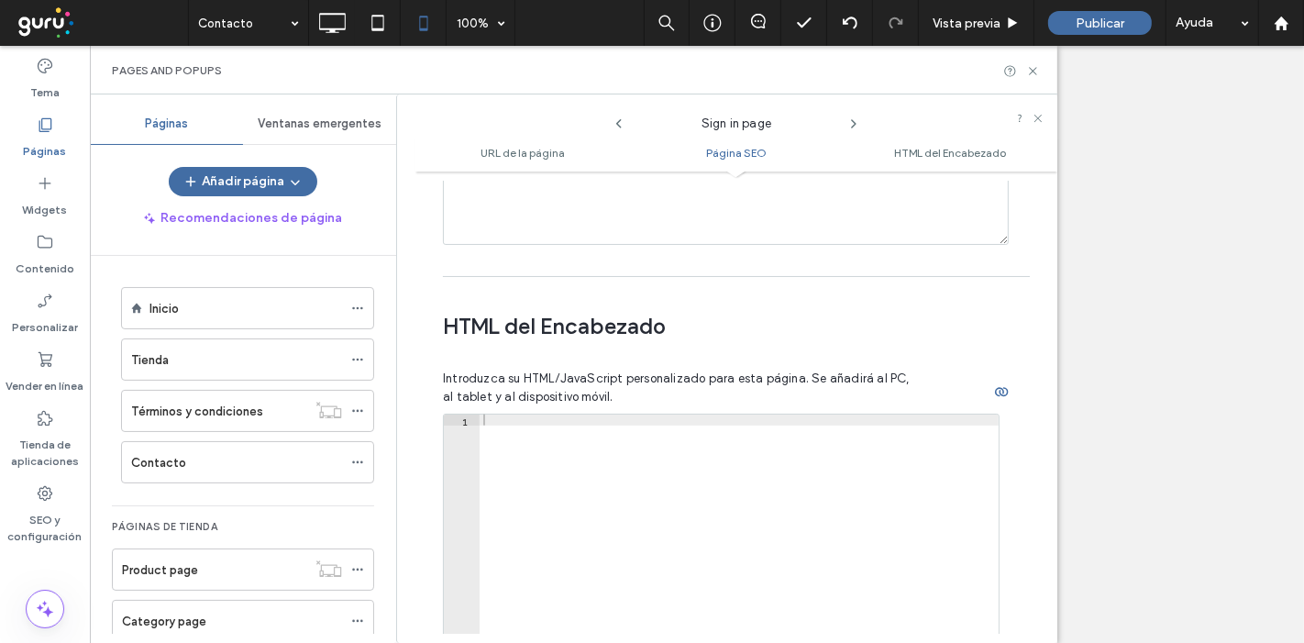
scroll to position [1402, 0]
click at [854, 126] on icon at bounding box center [854, 123] width 15 height 15
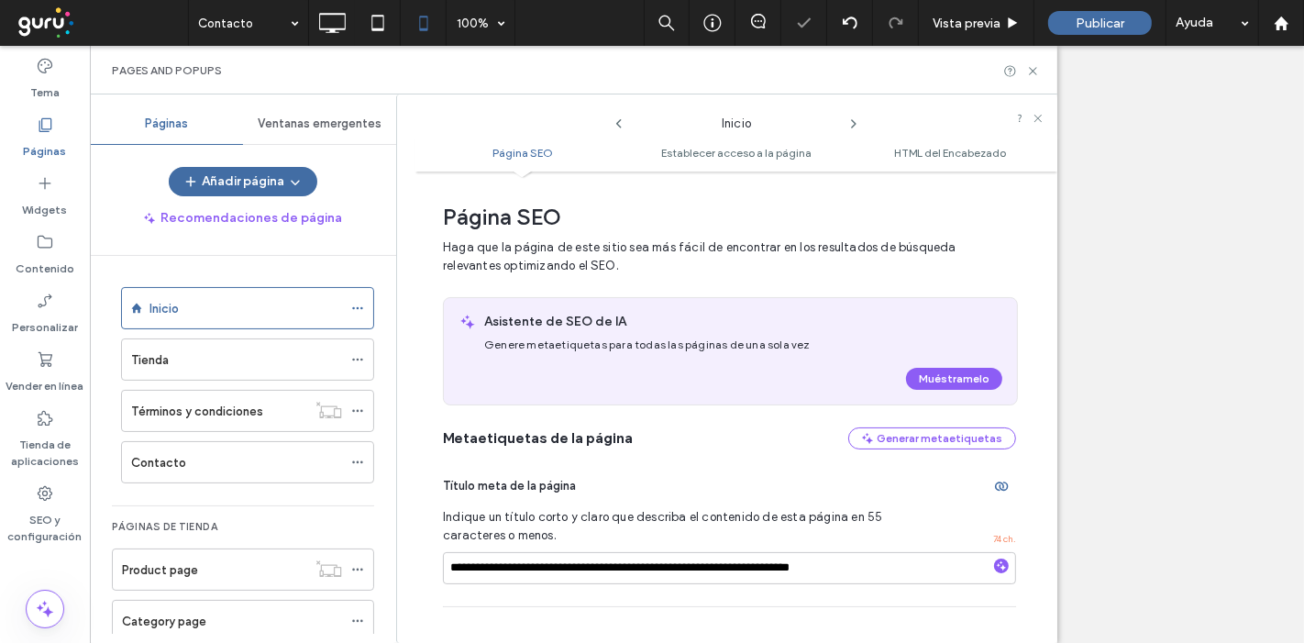
scroll to position [8, 0]
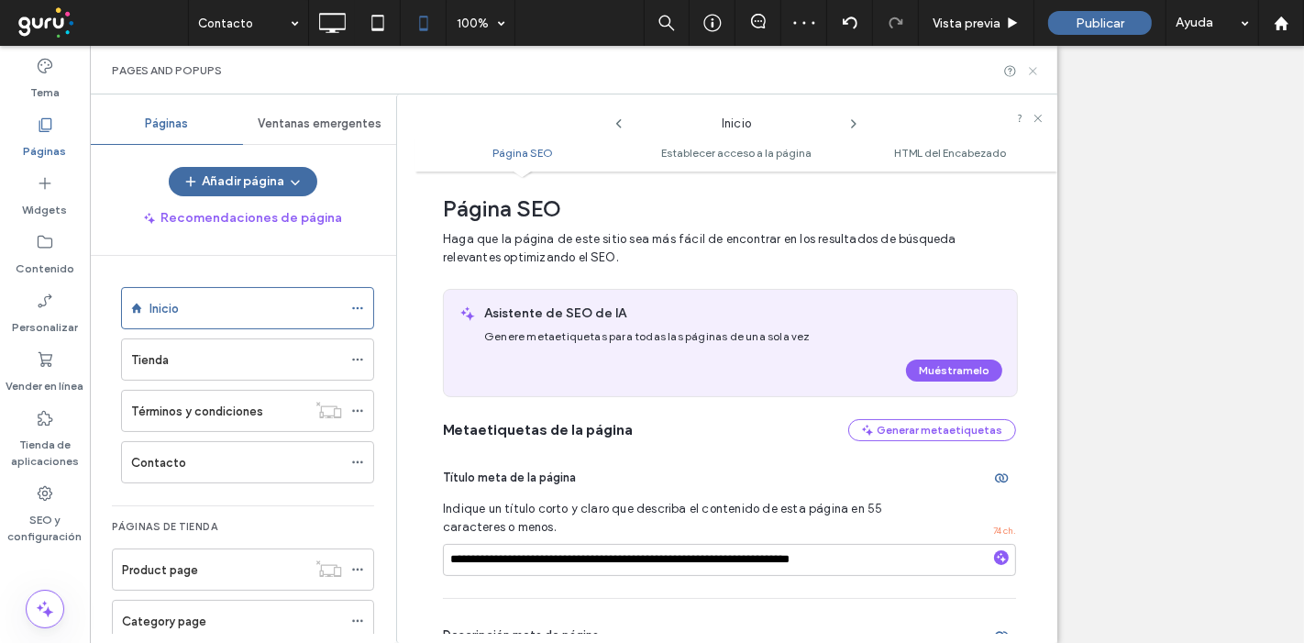
click at [1032, 70] on use at bounding box center [1032, 70] width 7 height 7
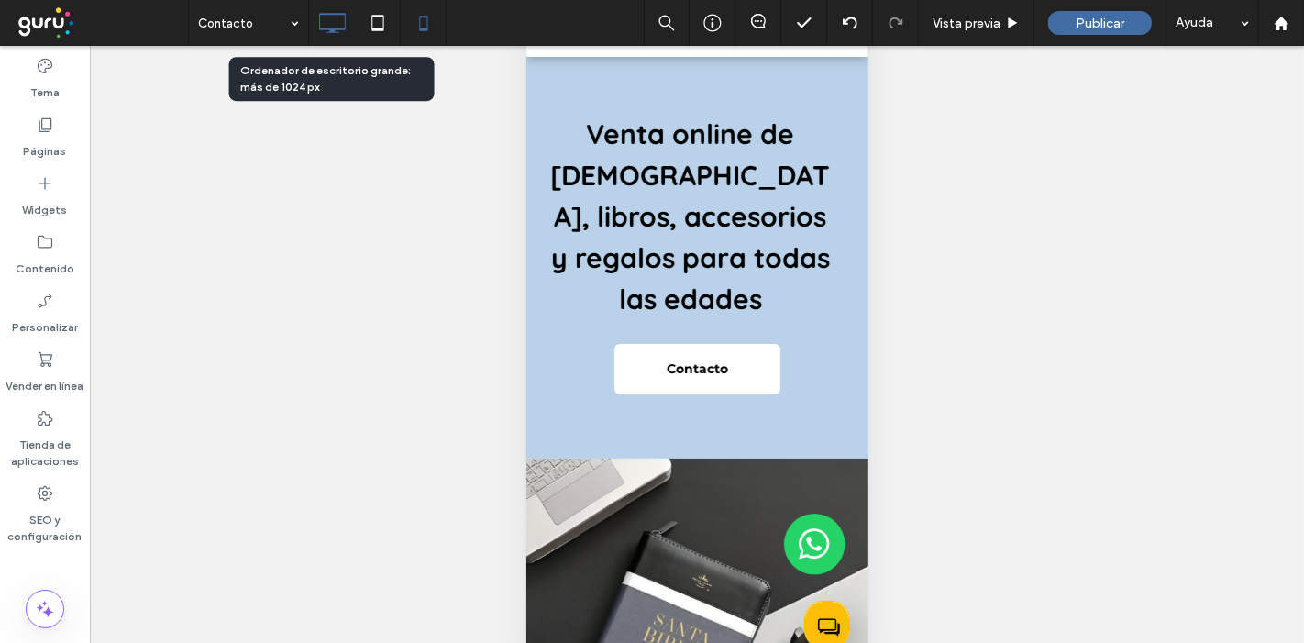
click at [333, 40] on icon at bounding box center [332, 23] width 37 height 37
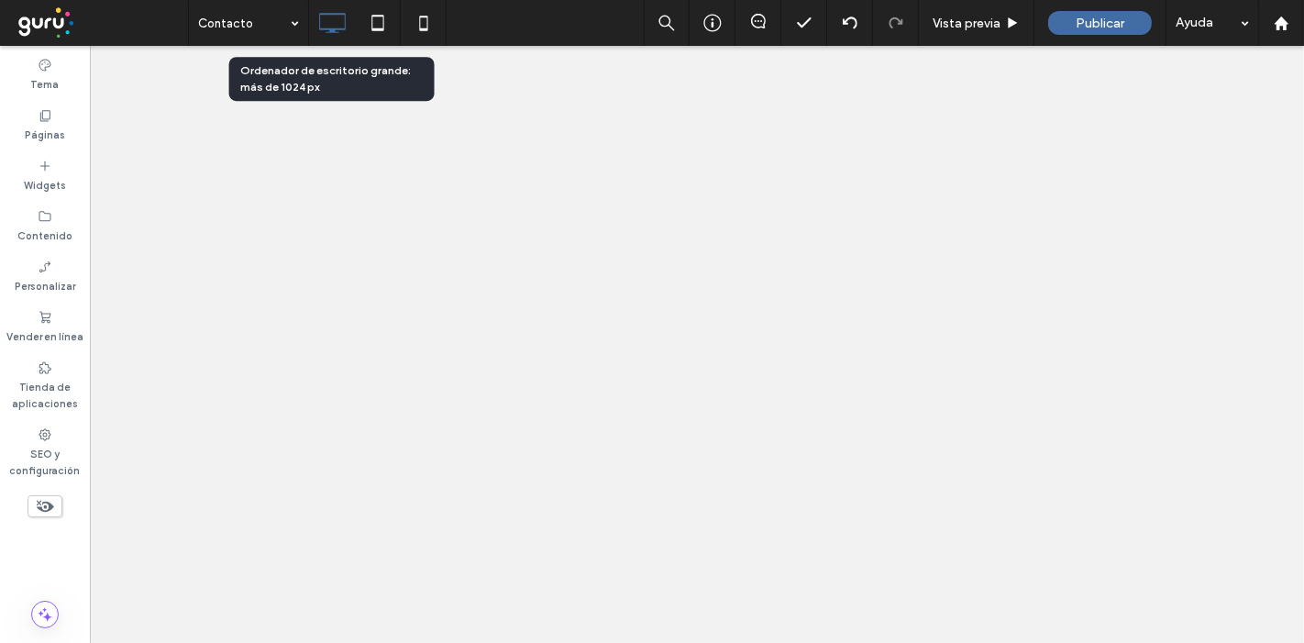
scroll to position [0, 0]
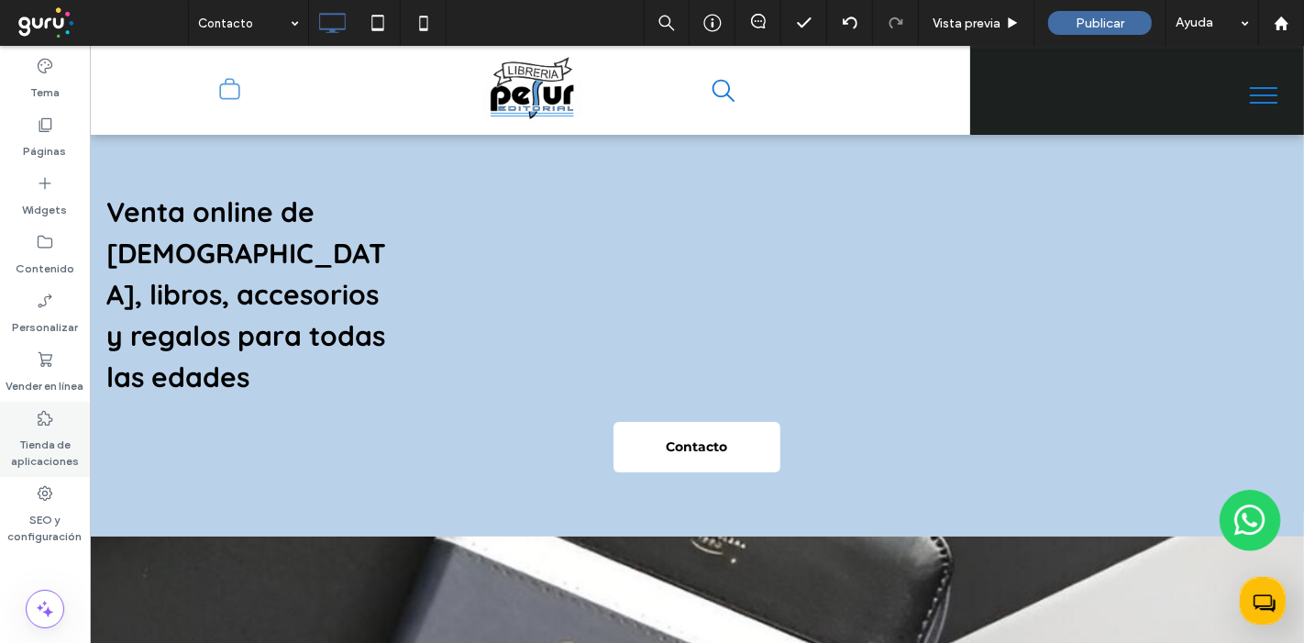
click at [41, 452] on label "Tienda de aplicaciones" at bounding box center [45, 448] width 90 height 42
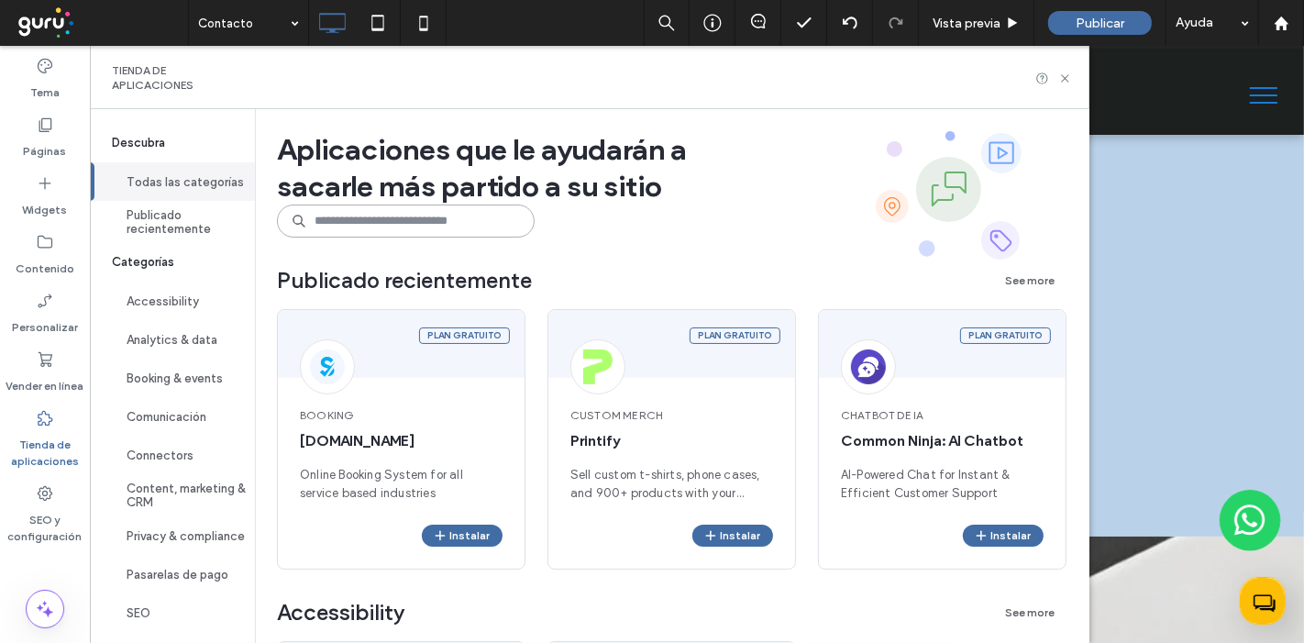
click at [359, 224] on input at bounding box center [406, 221] width 258 height 33
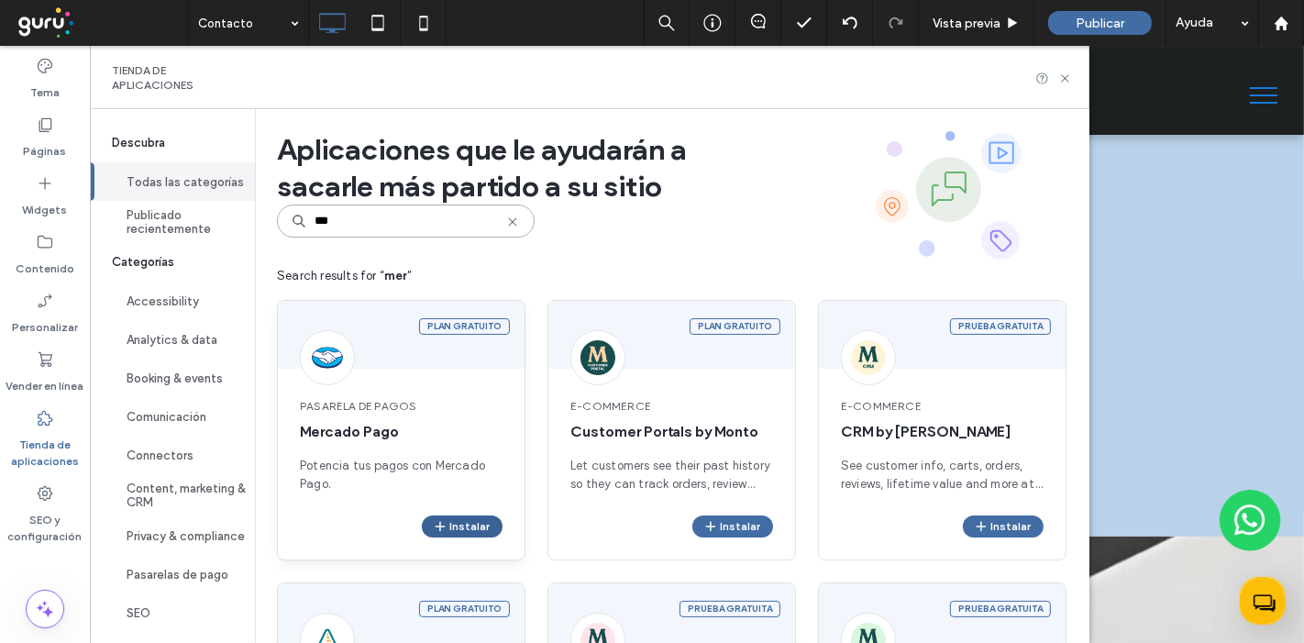
type input "***"
click at [444, 530] on icon "button" at bounding box center [440, 526] width 15 height 15
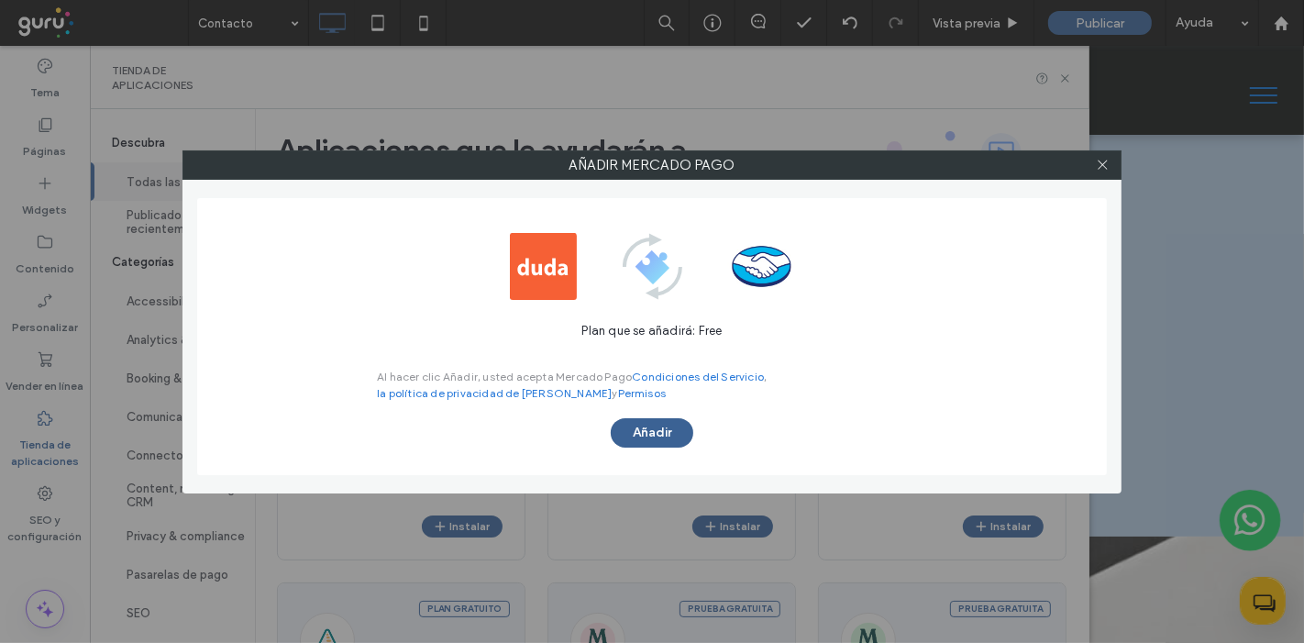
click at [673, 427] on button "Añadir" at bounding box center [652, 432] width 83 height 29
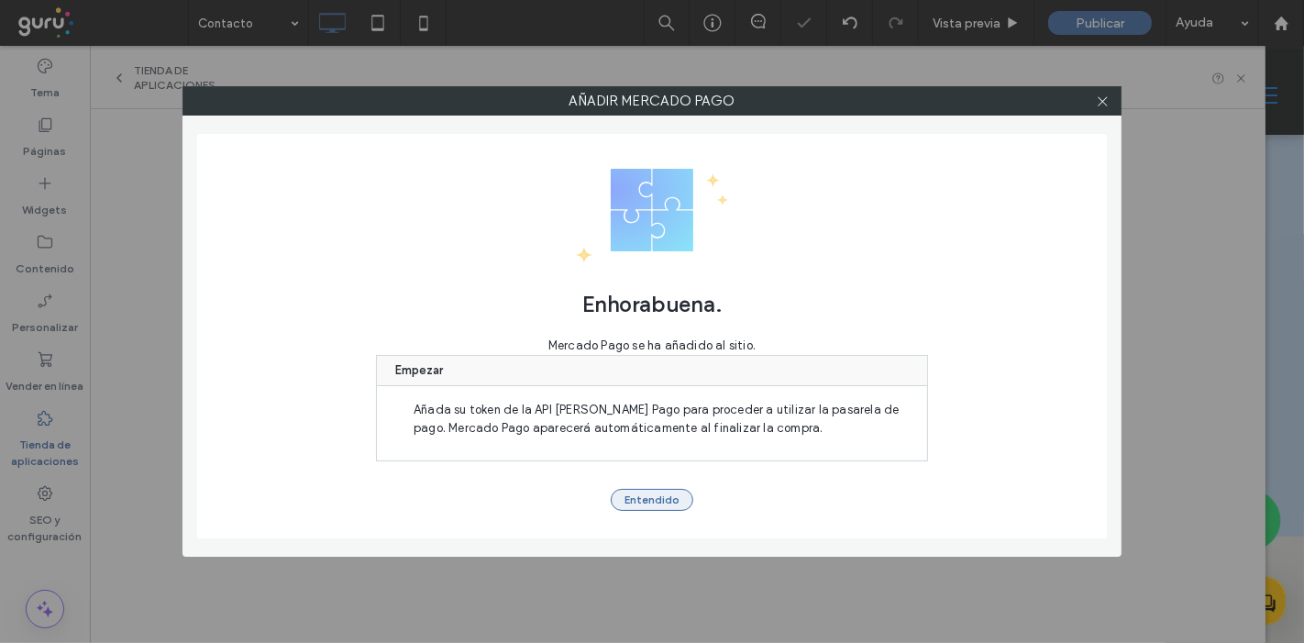
click at [658, 489] on button "Entendido" at bounding box center [652, 500] width 83 height 22
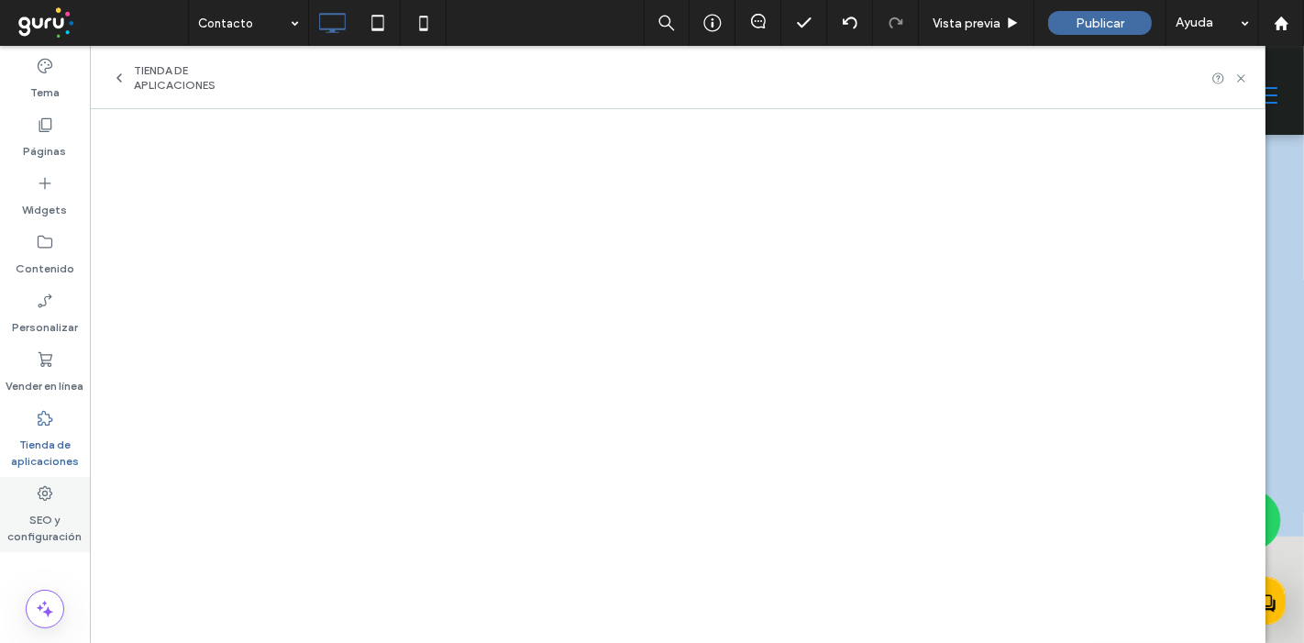
click at [64, 494] on div "SEO y configuración" at bounding box center [45, 514] width 90 height 75
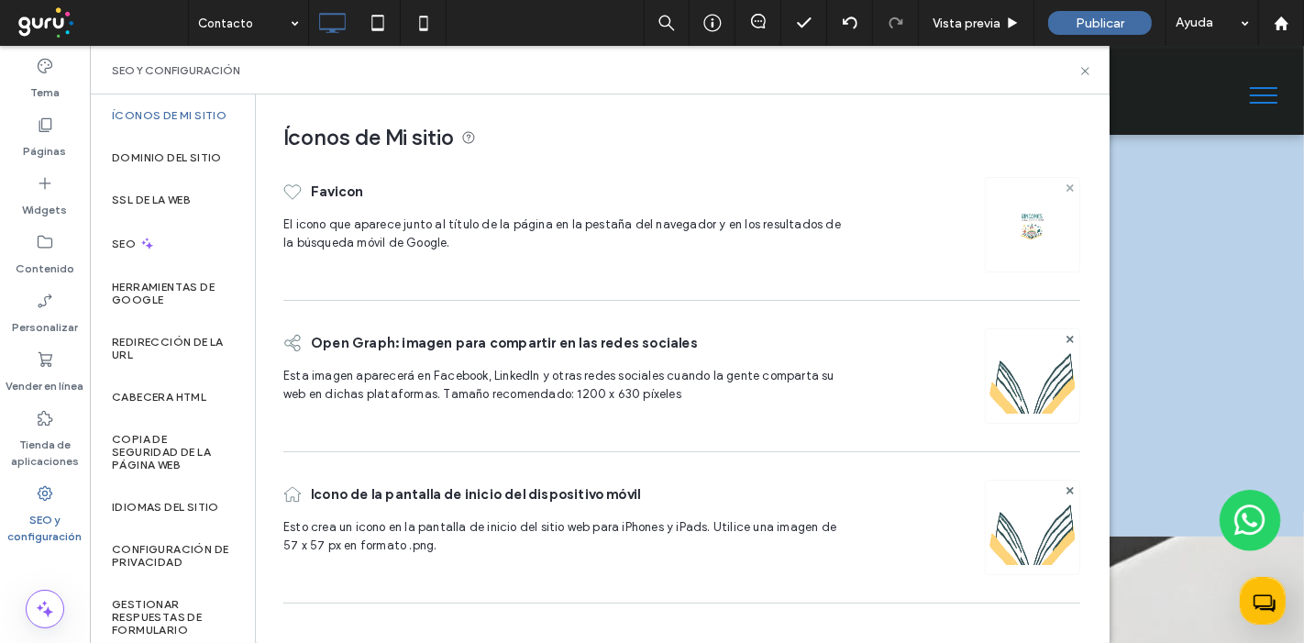
click at [1067, 187] on icon at bounding box center [1070, 187] width 7 height 7
click at [1071, 334] on icon at bounding box center [1070, 337] width 7 height 7
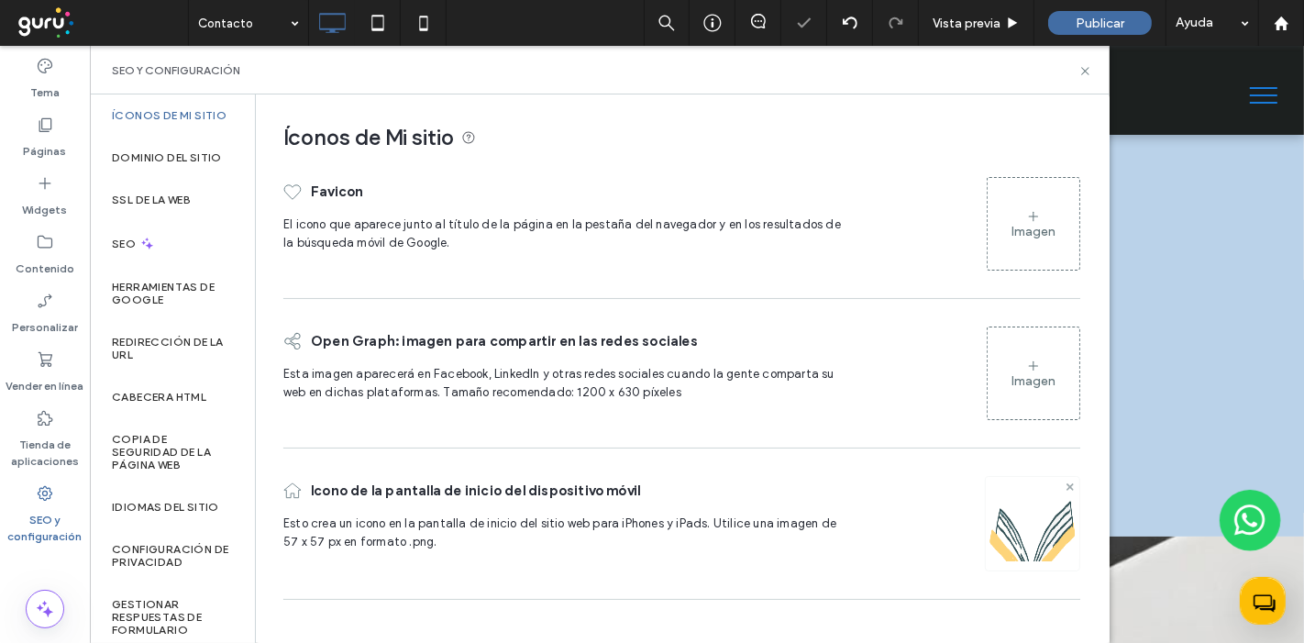
click at [1073, 486] on icon at bounding box center [1070, 486] width 7 height 7
click at [1002, 238] on div "Imagen" at bounding box center [1034, 224] width 92 height 88
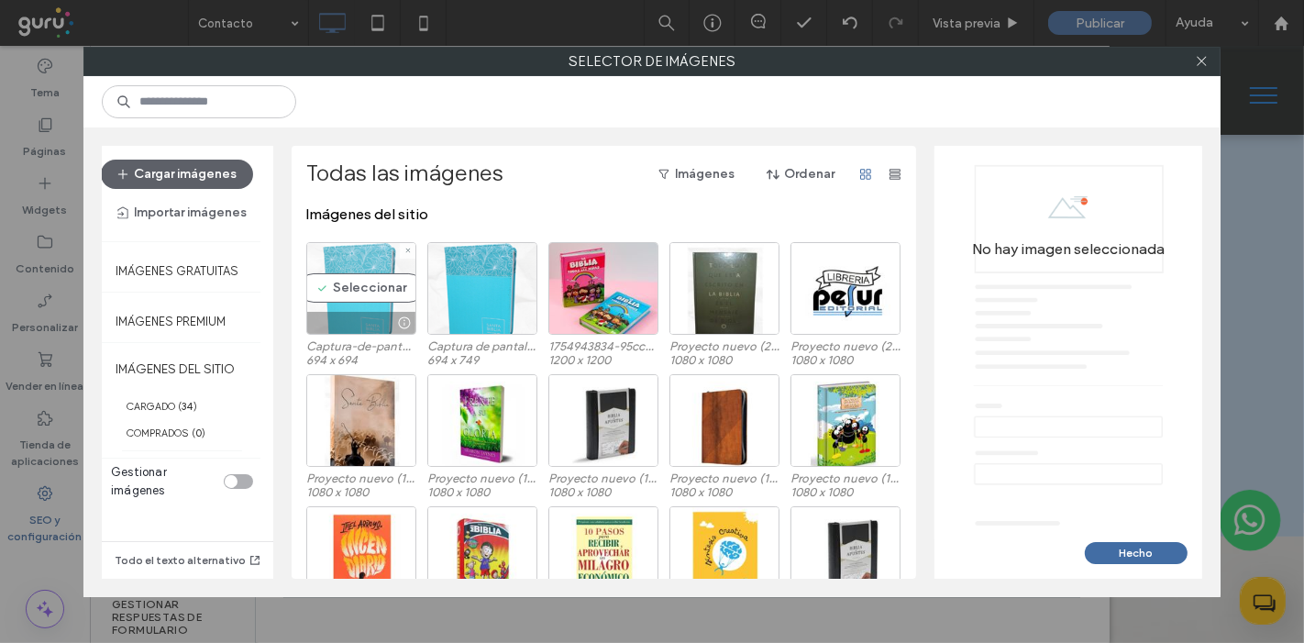
click at [352, 283] on div "Seleccionar" at bounding box center [361, 288] width 110 height 93
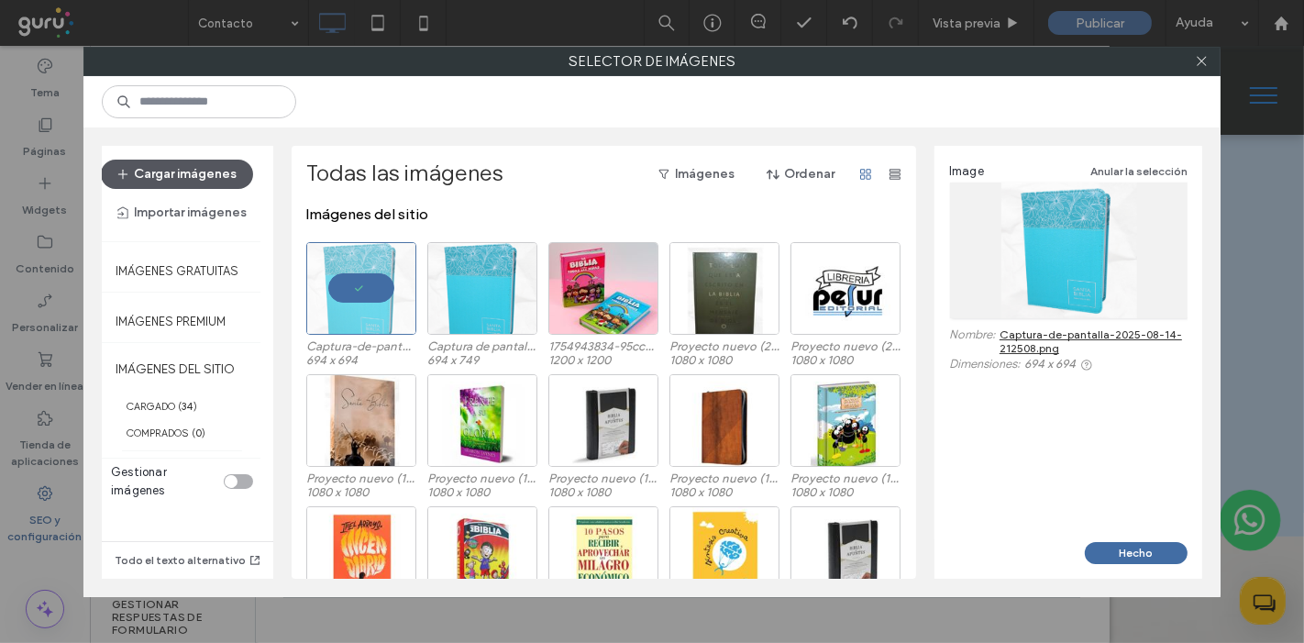
click at [216, 164] on button "Cargar imágenes" at bounding box center [177, 174] width 152 height 29
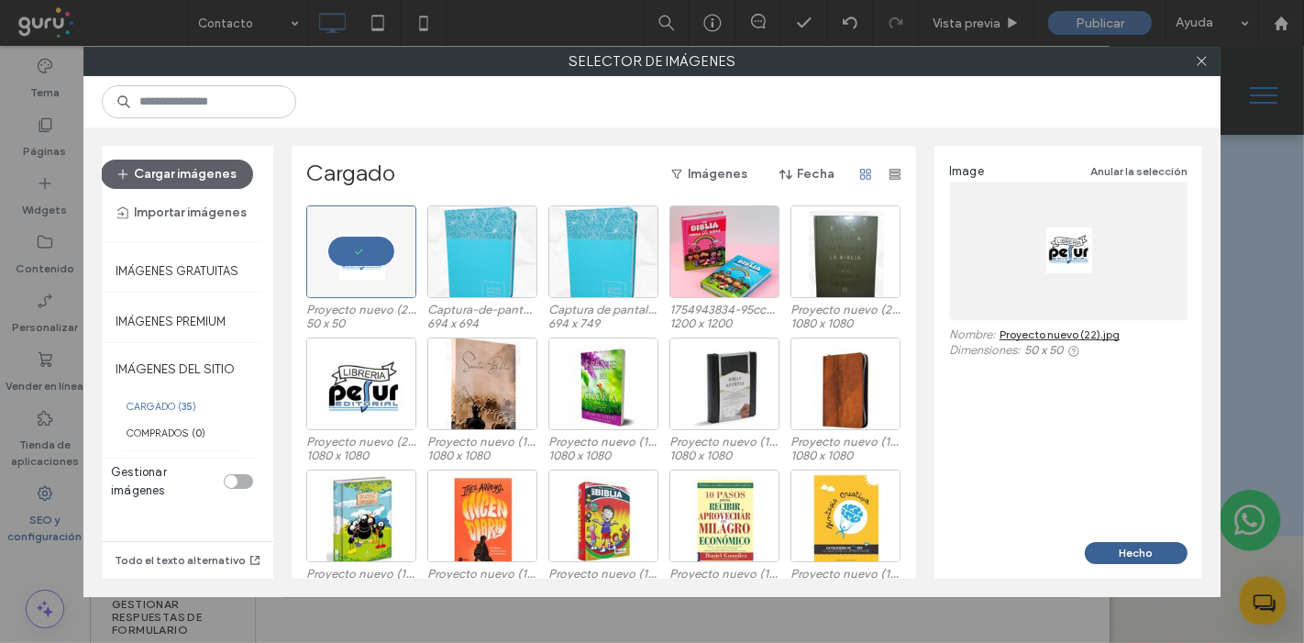
click at [1123, 558] on button "Hecho" at bounding box center [1136, 553] width 103 height 22
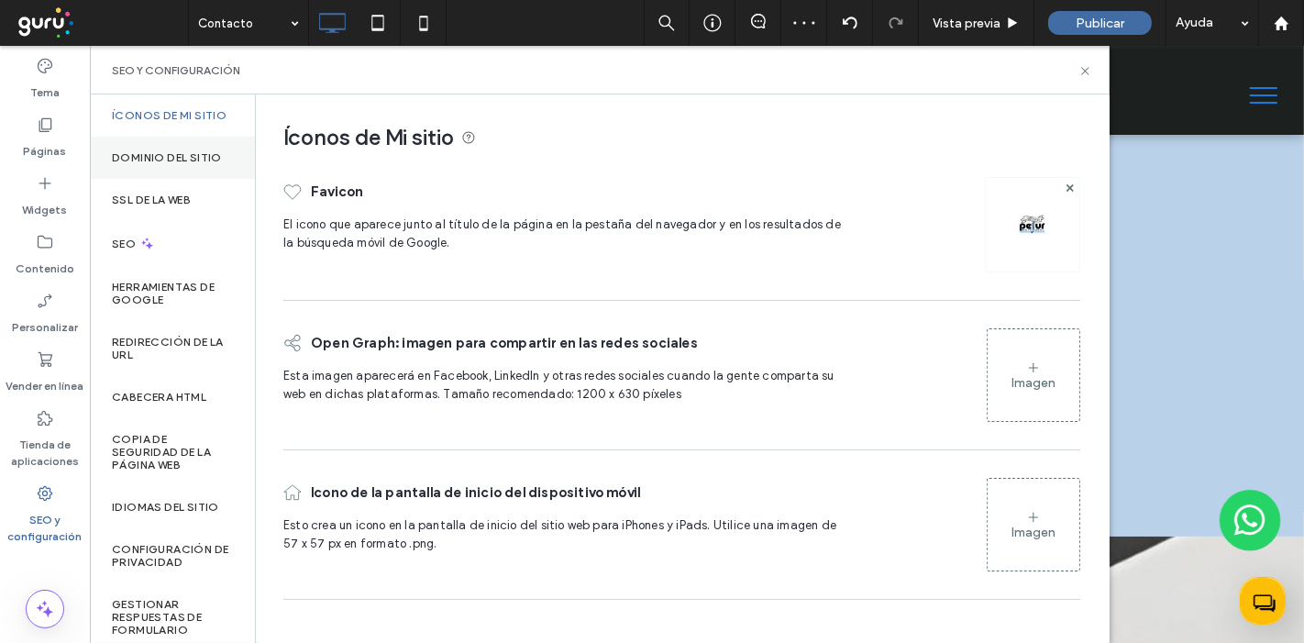
click at [174, 155] on div "Dominio del sitio" at bounding box center [172, 158] width 165 height 42
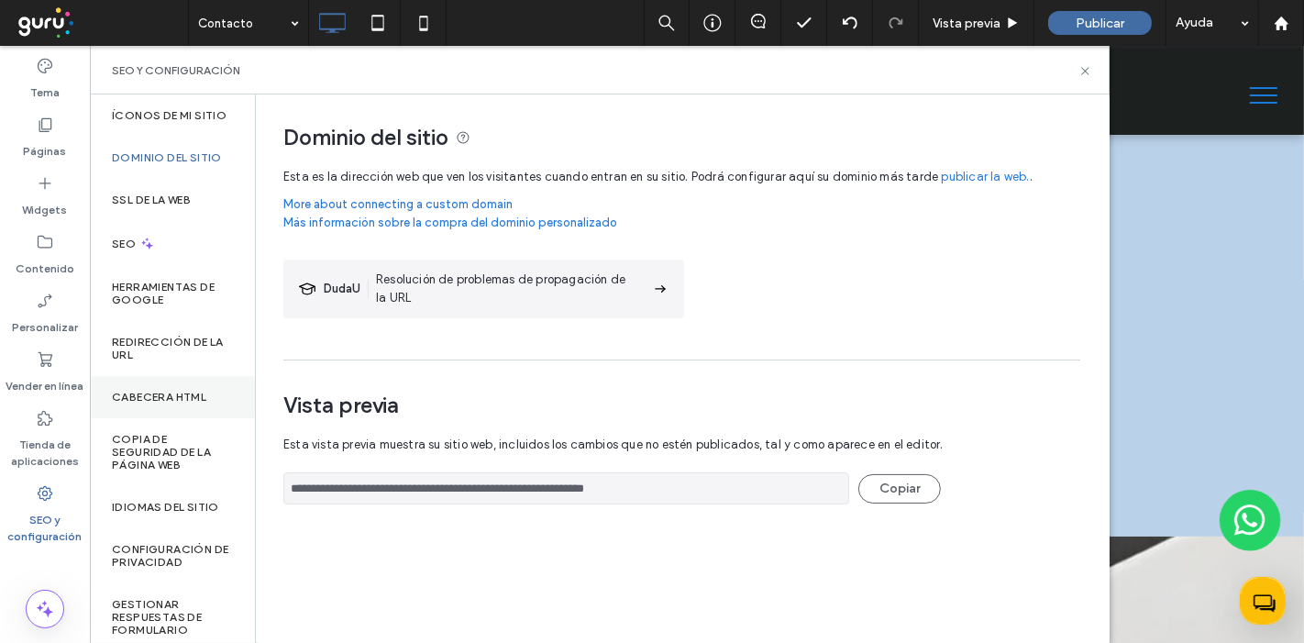
click at [182, 416] on div "CABECERA HTML" at bounding box center [172, 397] width 165 height 42
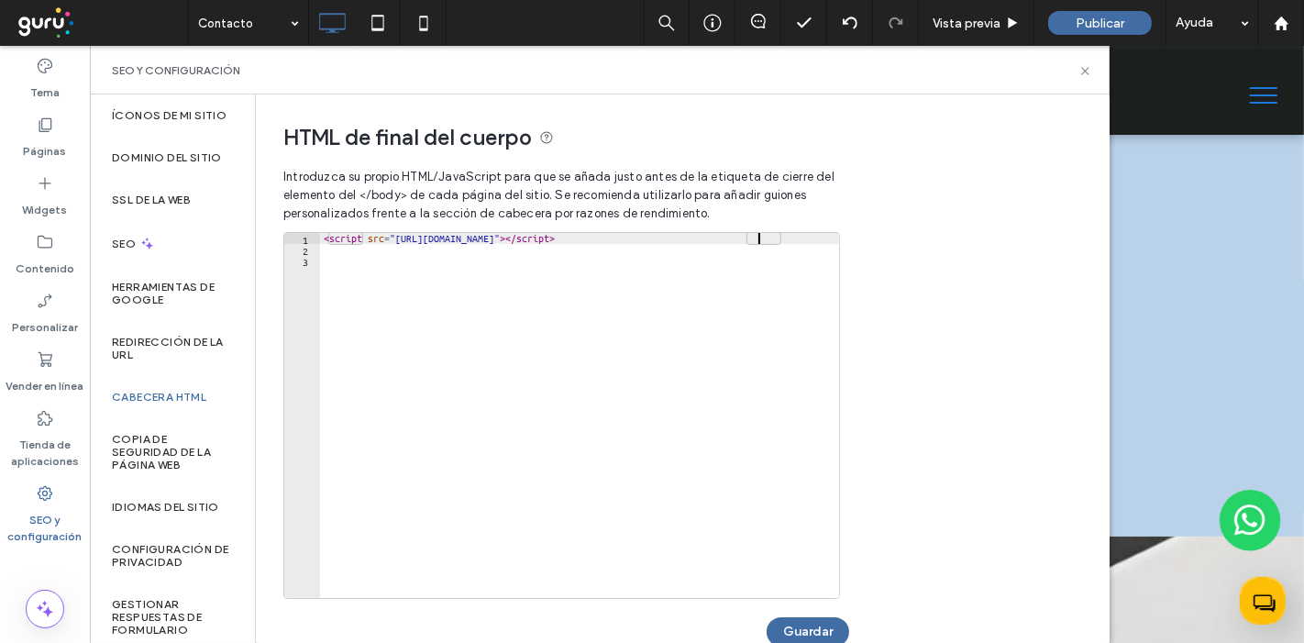
click at [760, 242] on div "< script src = "https://chat.gurusoluciones.com/api/assets/chat.js?id=318297" >…" at bounding box center [580, 427] width 520 height 388
type textarea "**********"
click at [760, 242] on div "< script src = "https://chat.gurusoluciones.com/api/assets/chat.js?id=318297" >…" at bounding box center [580, 427] width 520 height 388
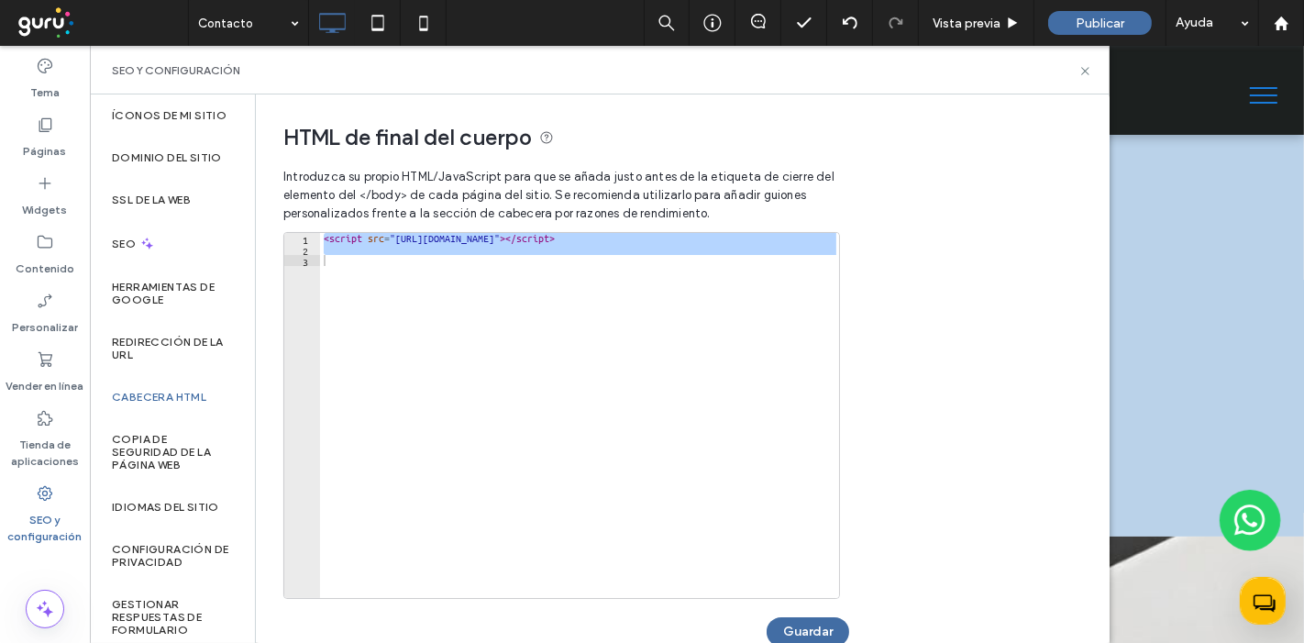
drag, startPoint x: 773, startPoint y: 226, endPoint x: 827, endPoint y: 223, distance: 54.2
click at [827, 223] on span "Introduzca su propio HTML/​JavaScript para que se añada justo antes de la etiqu…" at bounding box center [560, 195] width 554 height 73
click at [803, 238] on div "< script src = "https://chat.gurusoluciones.com/api/assets/chat.js?id=318297" >…" at bounding box center [579, 415] width 519 height 365
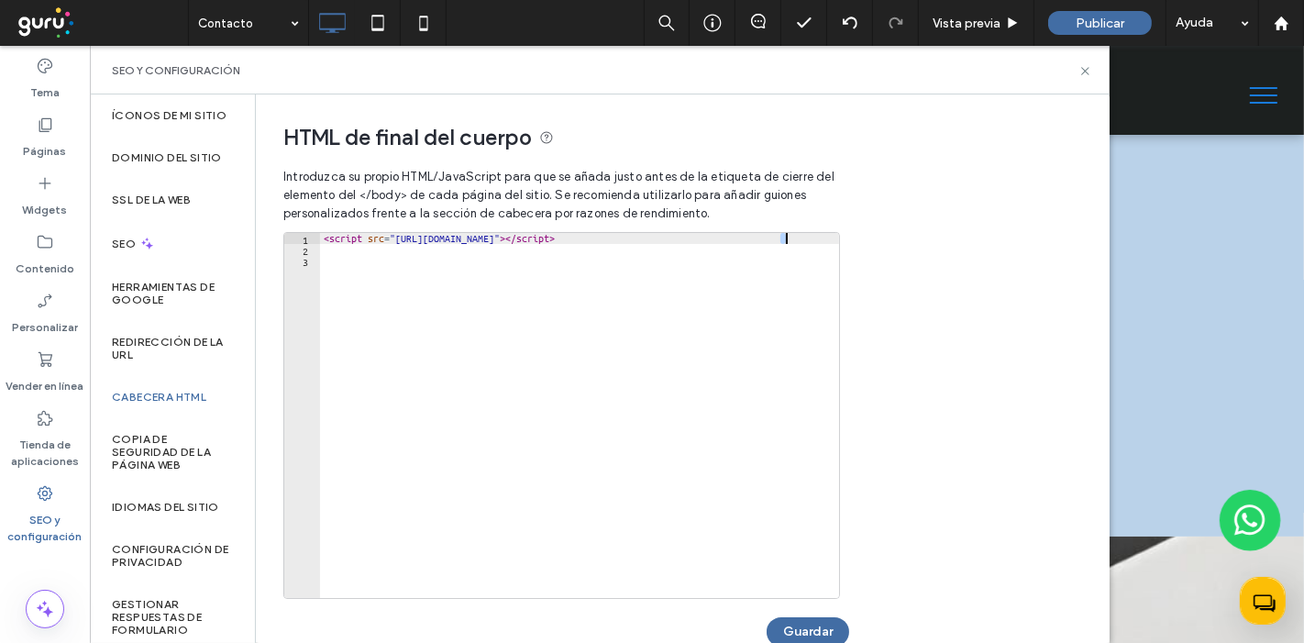
click at [803, 238] on div "< script src = "https://chat.gurusoluciones.com/api/assets/chat.js?id=318297" >…" at bounding box center [580, 427] width 520 height 388
paste textarea "Cursor at row 2"
click at [474, 237] on div "< script src = "https://chat.gurusoluciones.com/api/assets/chat.js?id=320892" >…" at bounding box center [580, 427] width 520 height 388
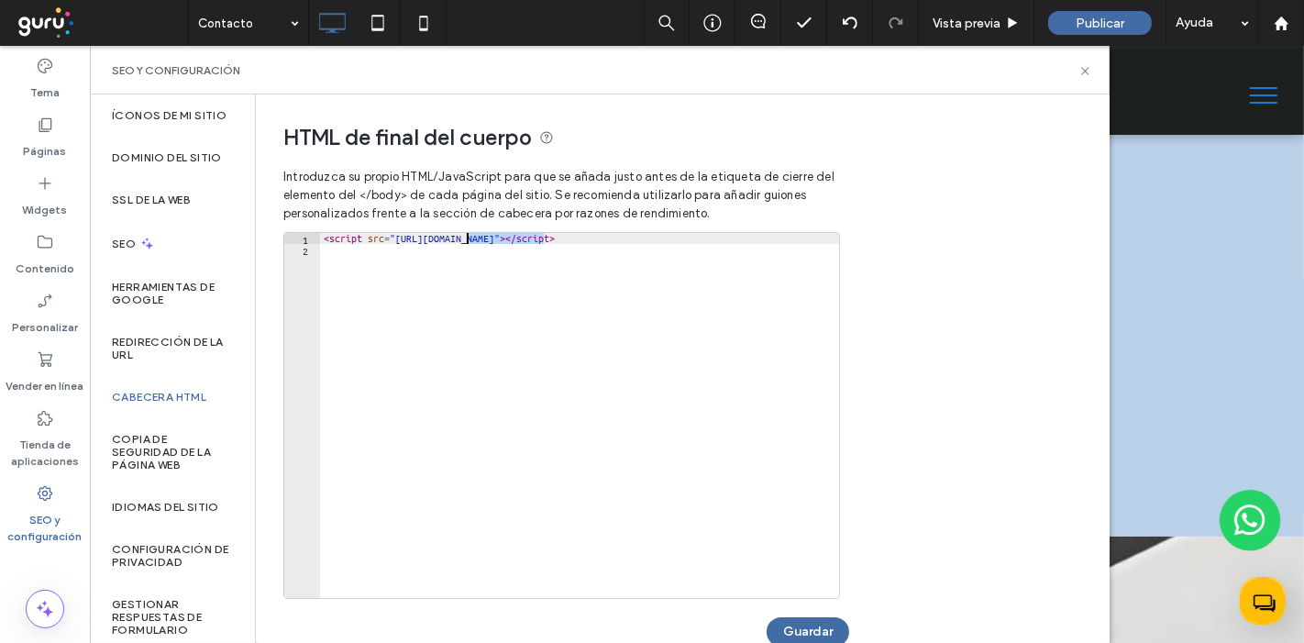
click at [474, 237] on div "< script src = "https://chat.gurusoluciones.com/api/assets/chat.js?id=320892" >…" at bounding box center [580, 427] width 520 height 388
paste textarea "**********"
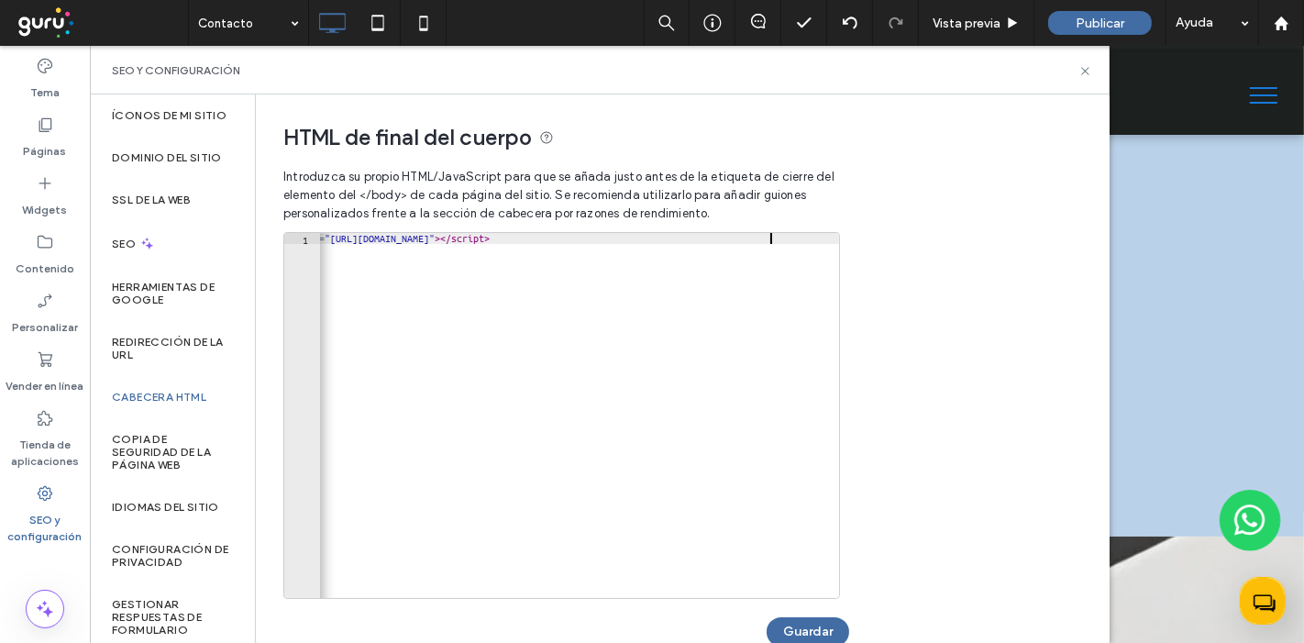
click at [771, 237] on div "< script src = "https://chat.gurusoluciones.com/api/assets/chat.js?id=309162&pb…" at bounding box center [547, 427] width 585 height 388
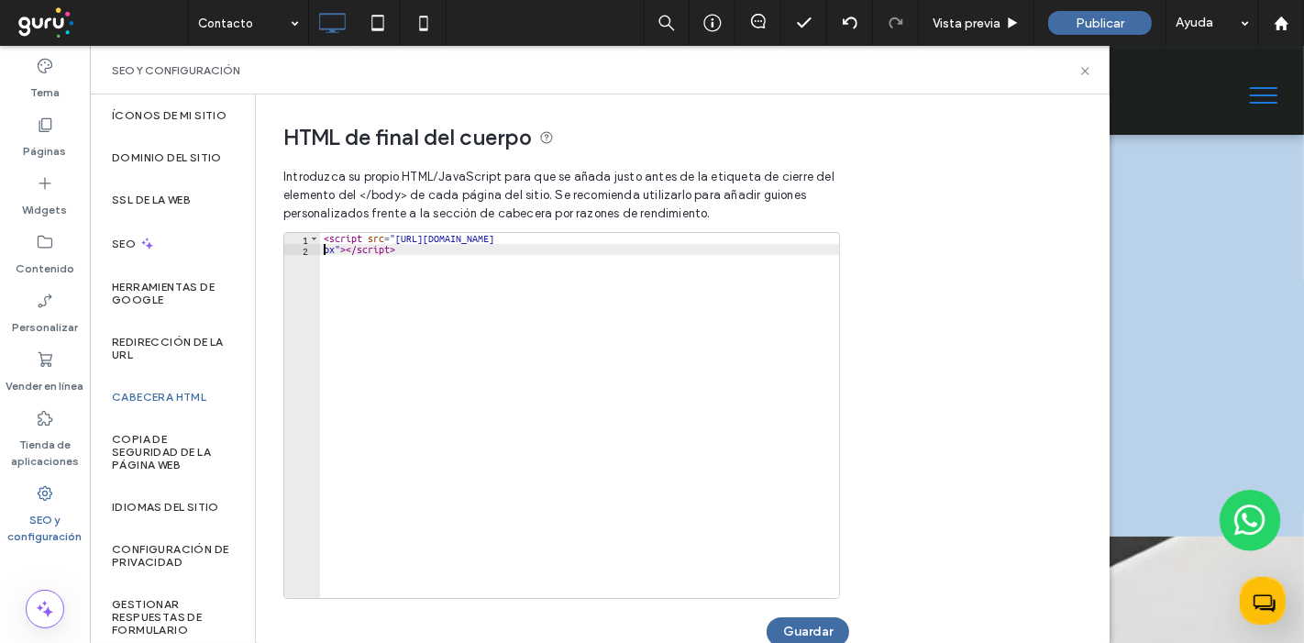
scroll to position [0, 6]
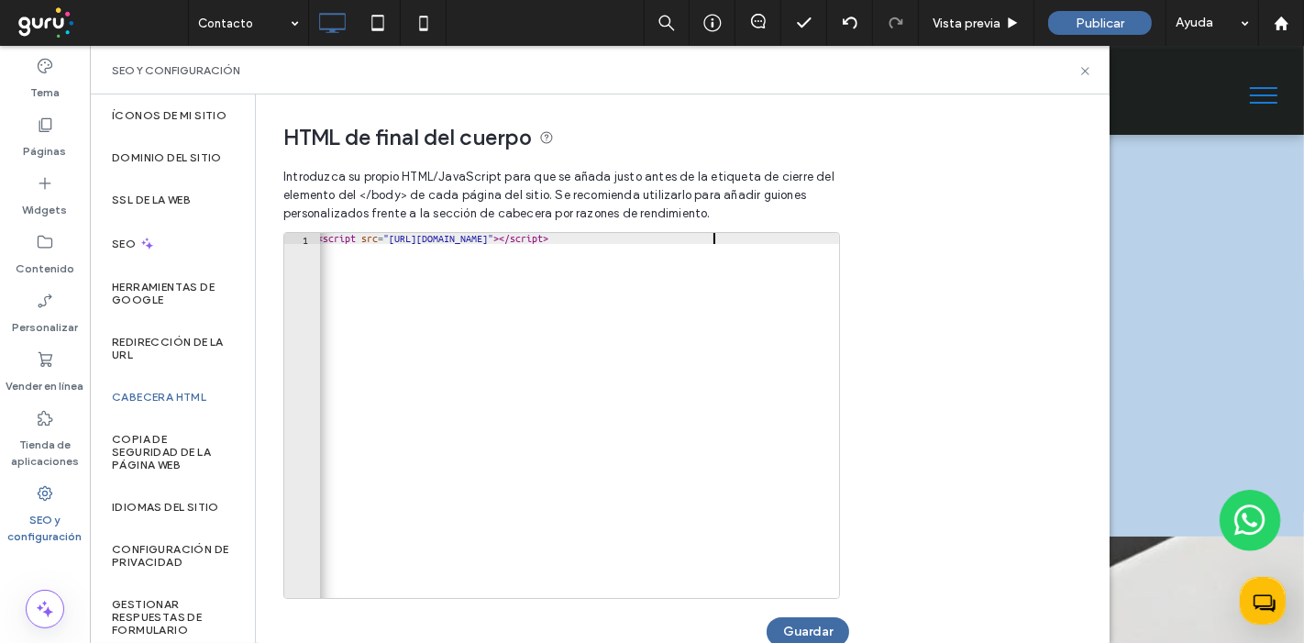
click at [715, 239] on div "< script src = "https://chat.gurusoluciones.com/api/assets/chat.js?id=309162&pb…" at bounding box center [606, 427] width 585 height 388
click at [716, 237] on div "< script src = "https://chat.gurusoluciones.com/api/assets/chat.js?id=309162&pb…" at bounding box center [606, 427] width 585 height 388
click at [683, 237] on div "< script src = "https://chat.gurusoluciones.com/api/assets/chat.js?id=309162&pb…" at bounding box center [606, 427] width 585 height 388
paste textarea "Cursor at row 1"
type textarea "**********"
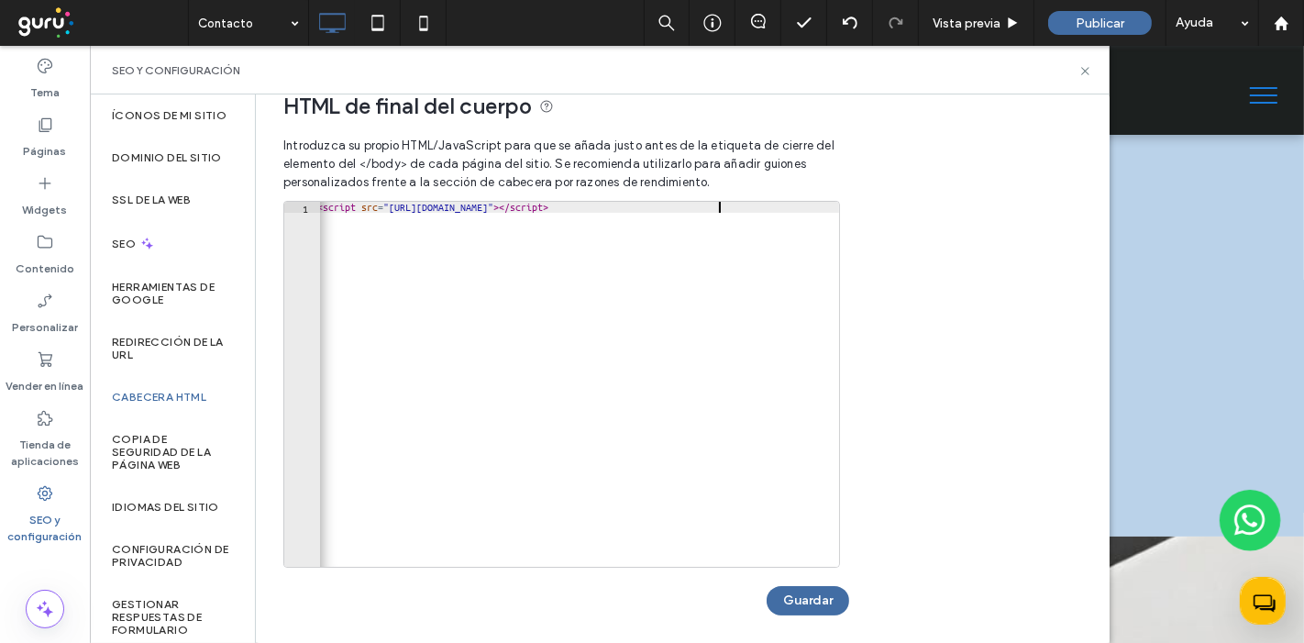
scroll to position [32, 0]
click at [804, 598] on button "Guardar" at bounding box center [808, 599] width 83 height 29
click at [1087, 72] on icon at bounding box center [1086, 71] width 14 height 14
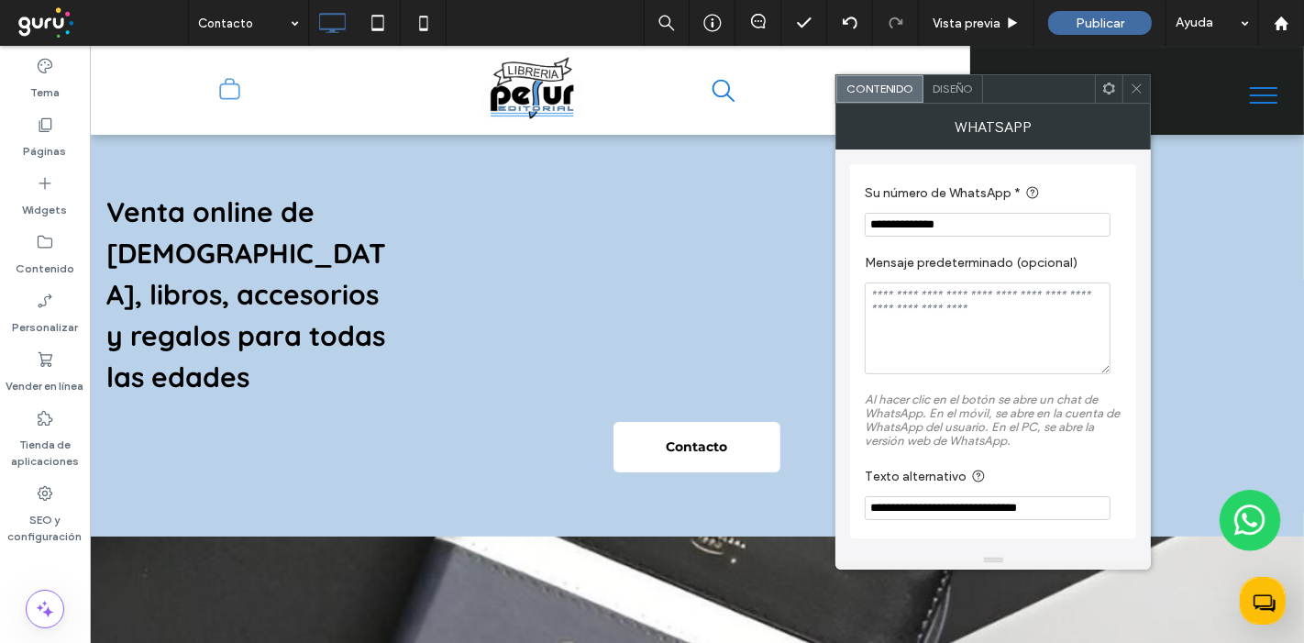
drag, startPoint x: 1000, startPoint y: 240, endPoint x: 1006, endPoint y: 221, distance: 20.3
click at [1006, 221] on section "**********" at bounding box center [993, 209] width 257 height 72
drag, startPoint x: 1006, startPoint y: 221, endPoint x: 880, endPoint y: 216, distance: 126.7
click at [880, 216] on input "**********" at bounding box center [988, 225] width 246 height 24
paste input "Su número de WhatsApp *"
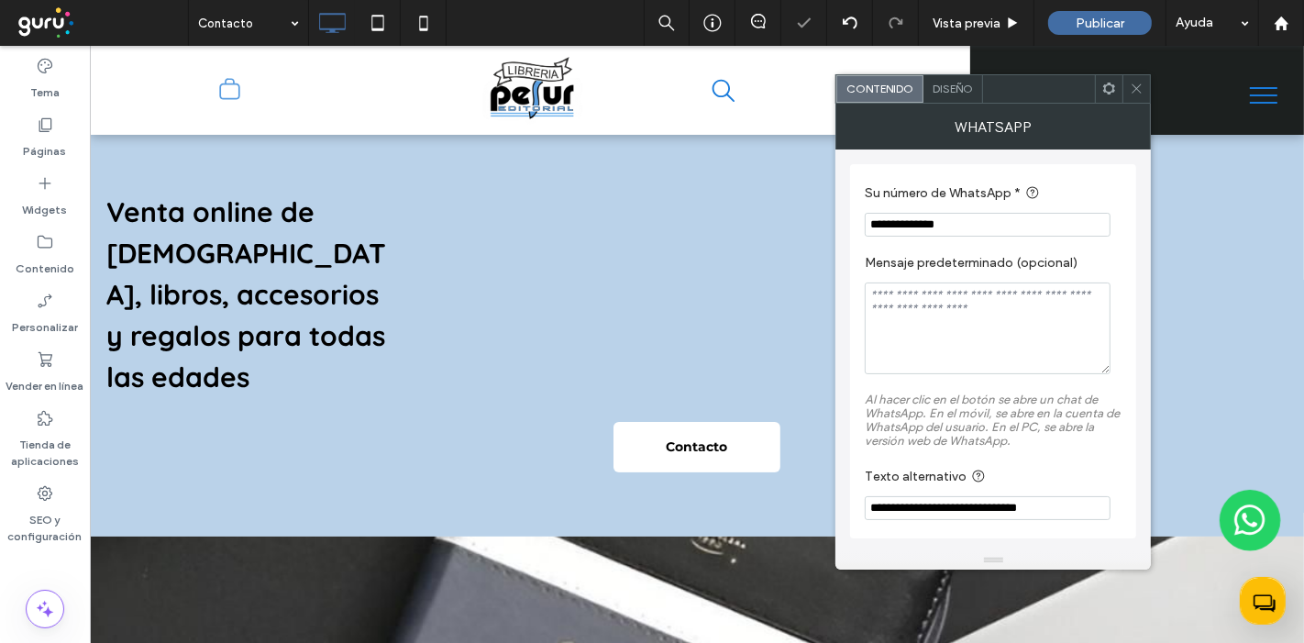
type input "**********"
click at [1104, 178] on section "**********" at bounding box center [993, 209] width 257 height 72
click at [948, 95] on div "Diseño" at bounding box center [954, 89] width 60 height 28
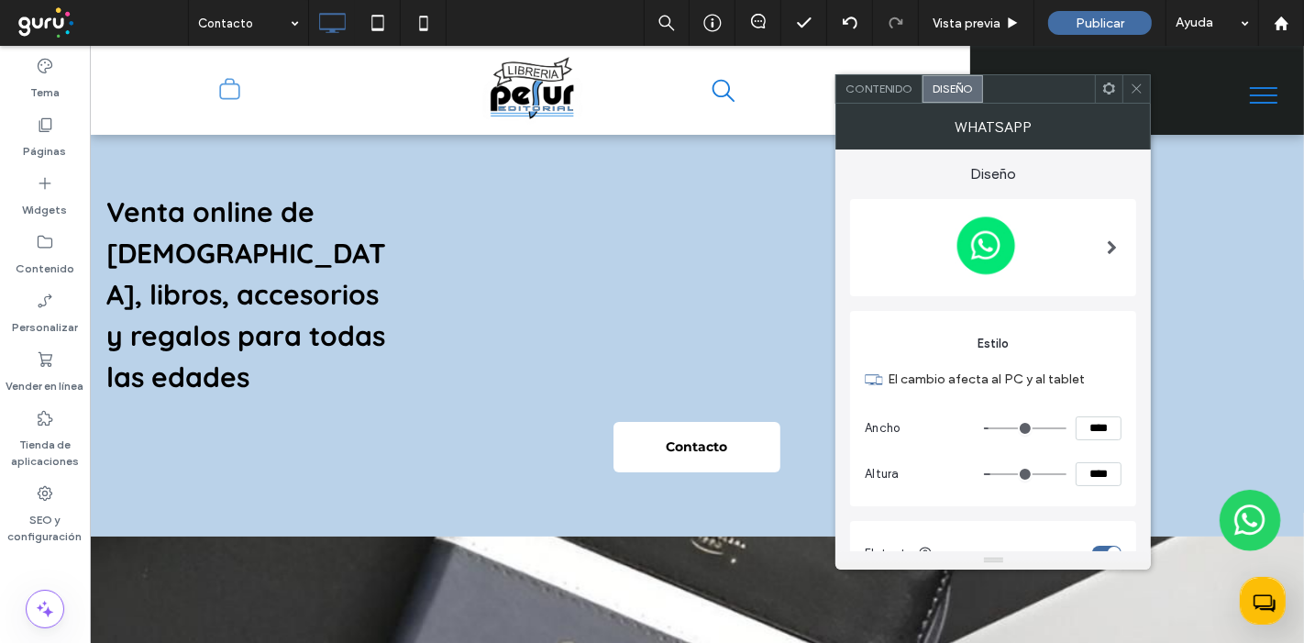
click at [959, 80] on div "Diseño" at bounding box center [953, 89] width 61 height 28
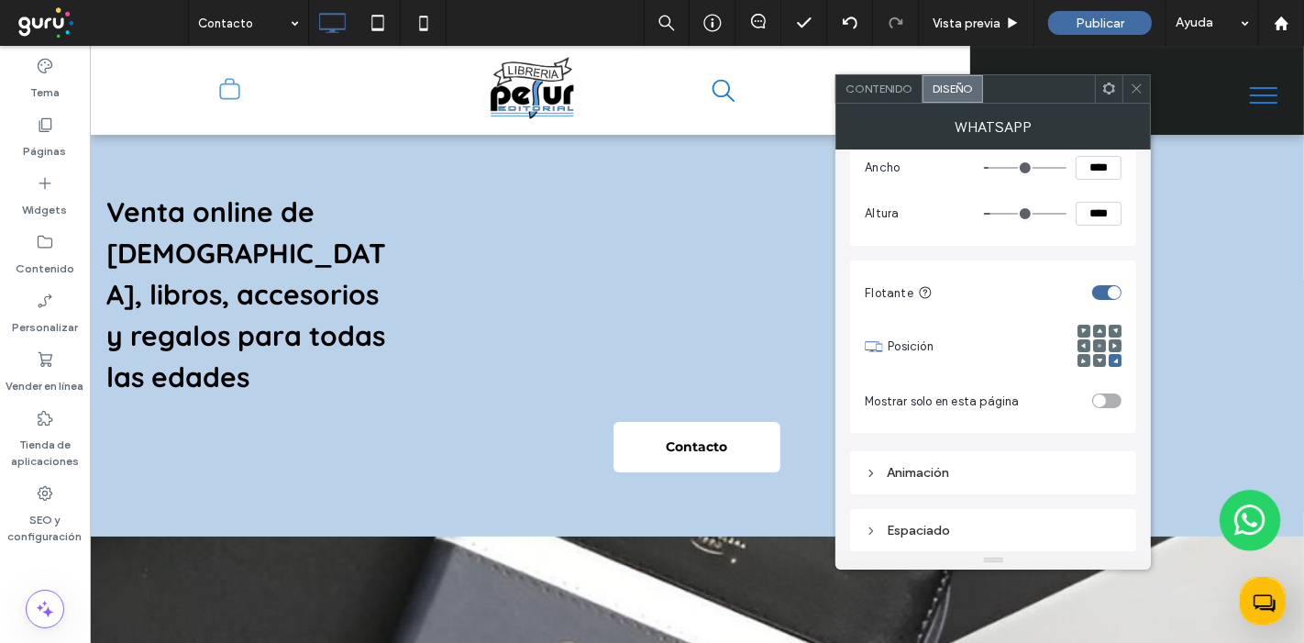
click at [909, 525] on div "Espaciado" at bounding box center [993, 531] width 257 height 16
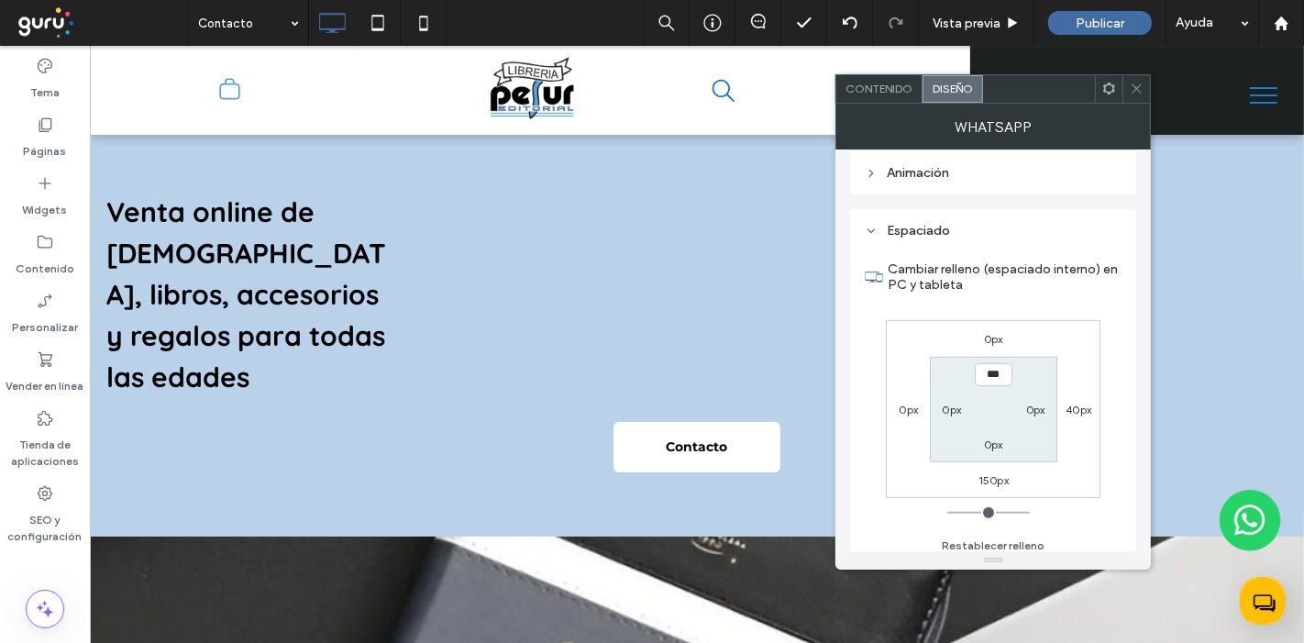
scroll to position [581, 0]
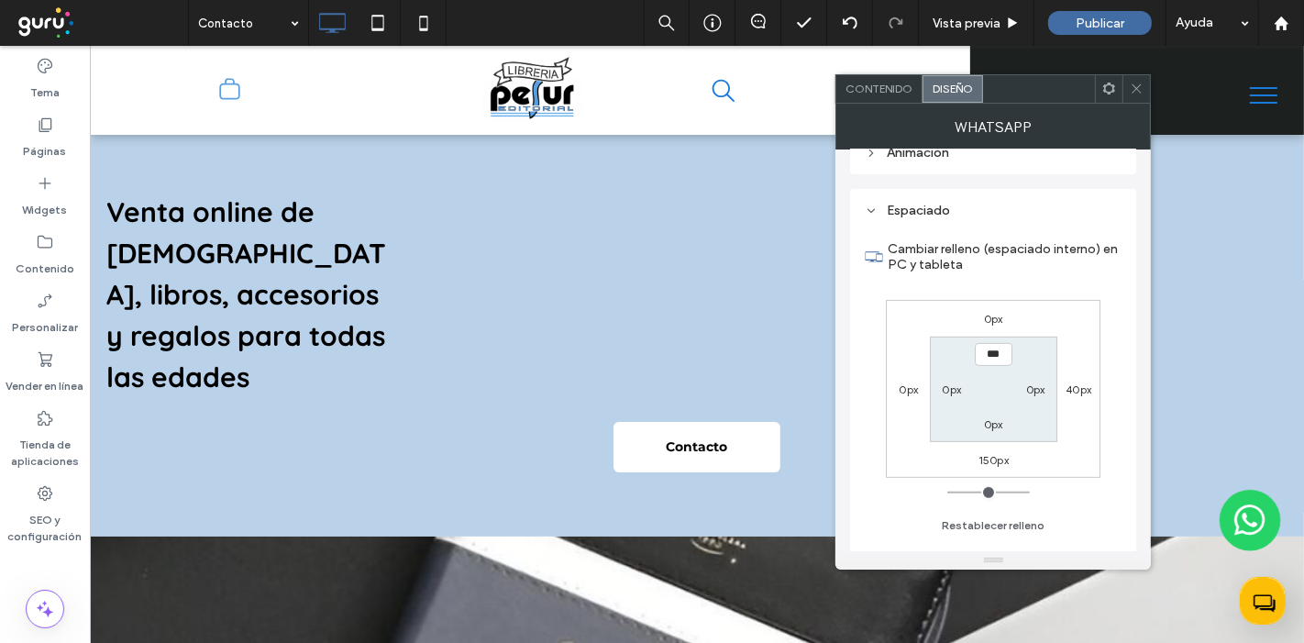
click at [993, 459] on label "150px" at bounding box center [994, 460] width 30 height 14
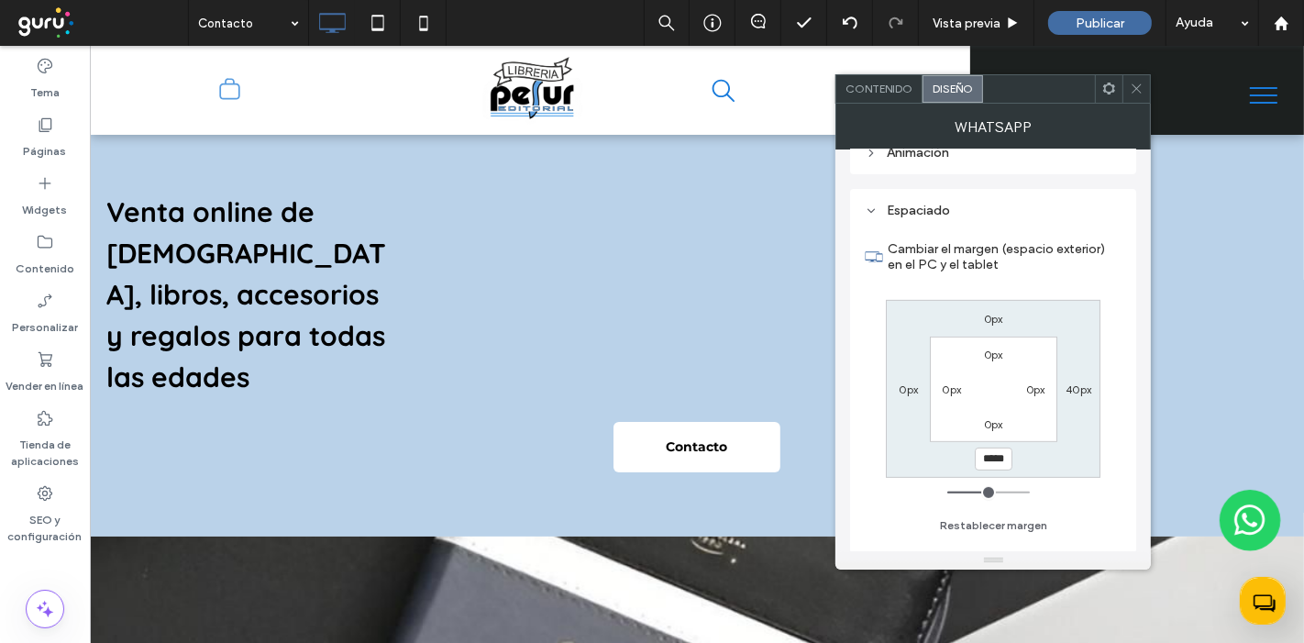
type input "***"
type input "*****"
click at [1141, 85] on icon at bounding box center [1137, 89] width 14 height 14
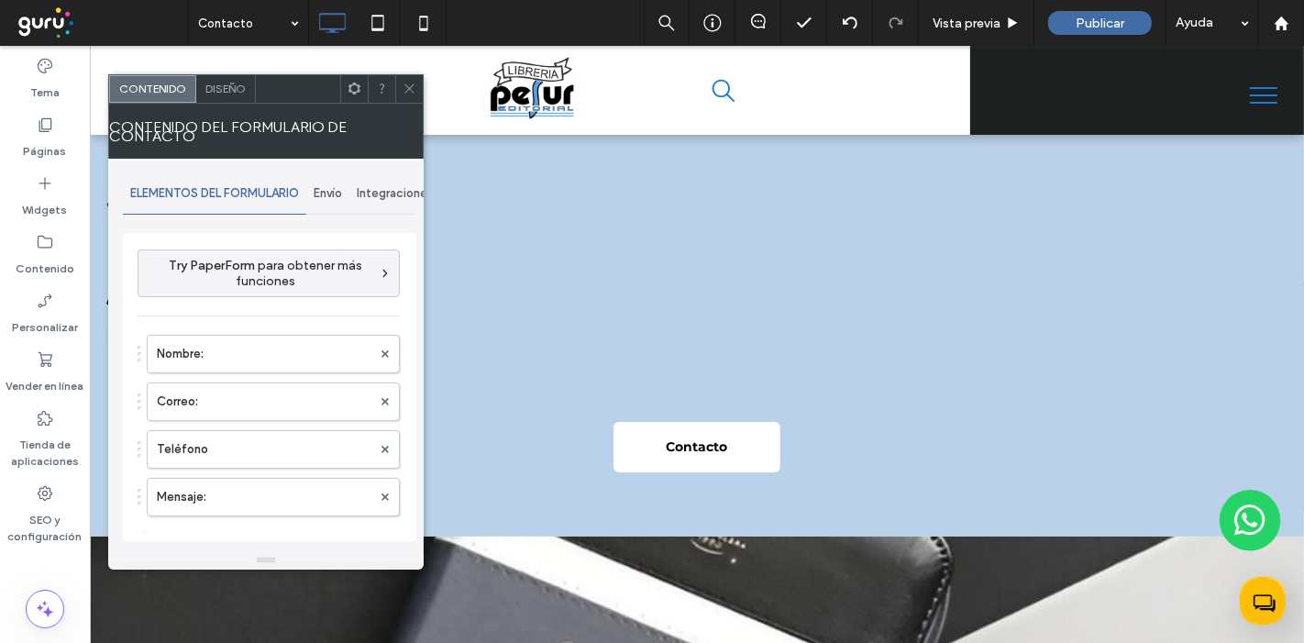
click at [339, 193] on span "Envío" at bounding box center [328, 193] width 28 height 15
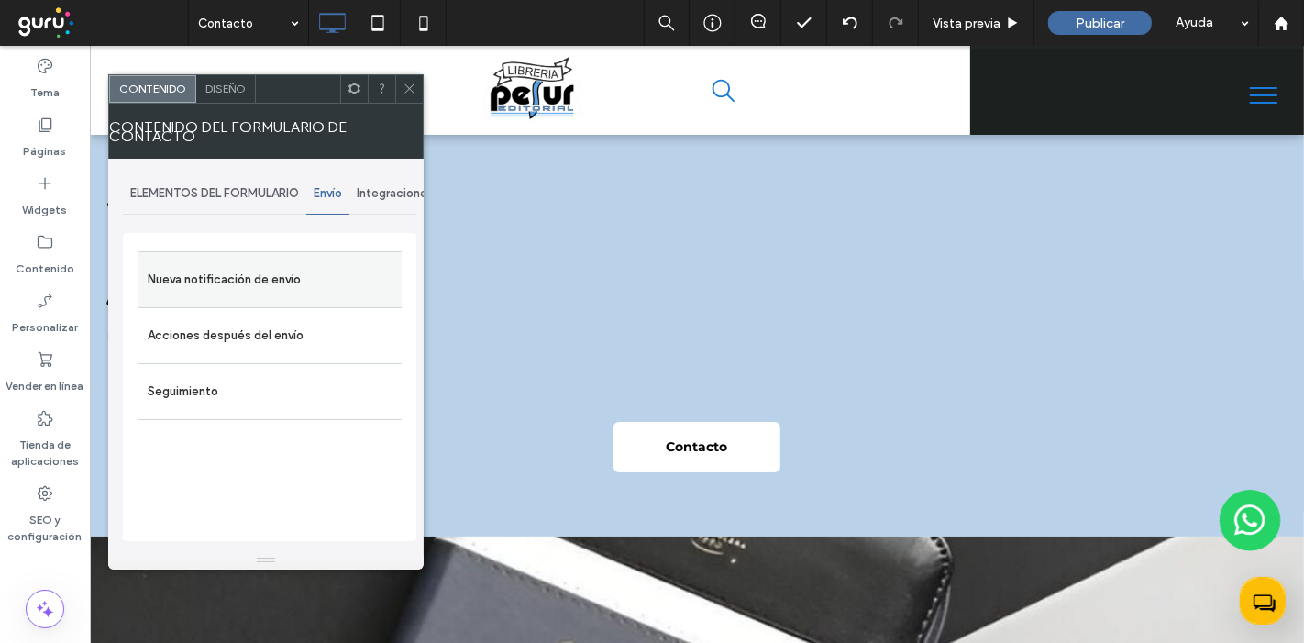
click at [277, 271] on label "Nueva notificación de envío" at bounding box center [270, 279] width 245 height 37
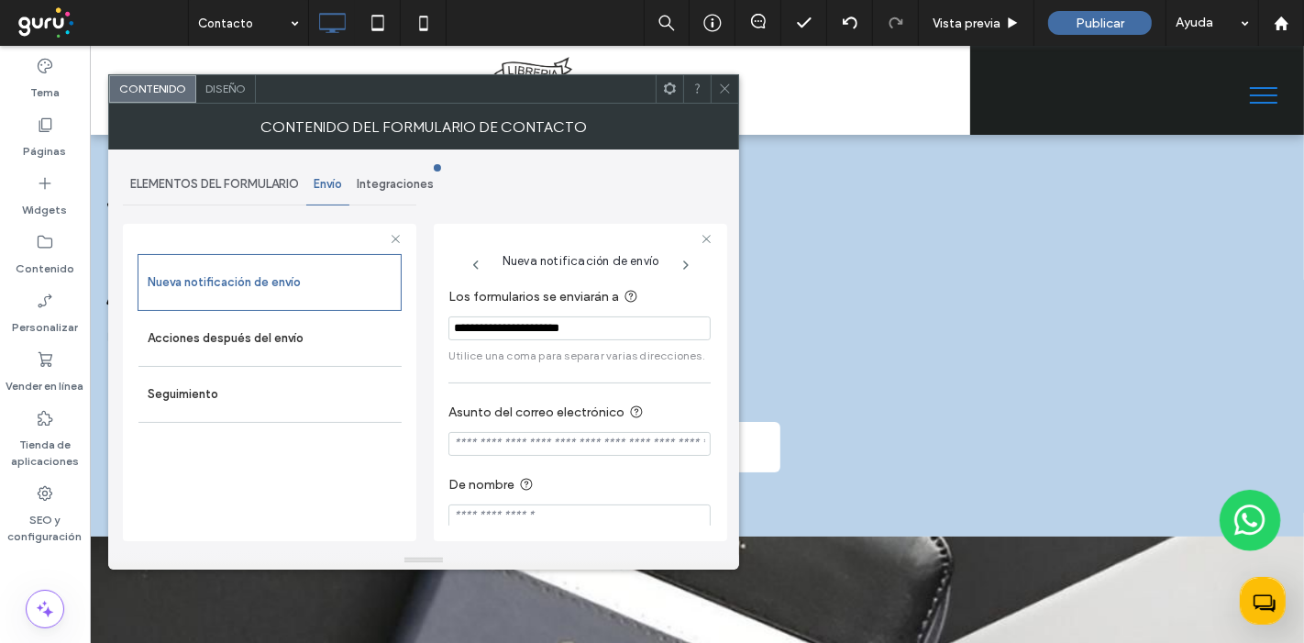
click at [717, 87] on div at bounding box center [725, 89] width 28 height 28
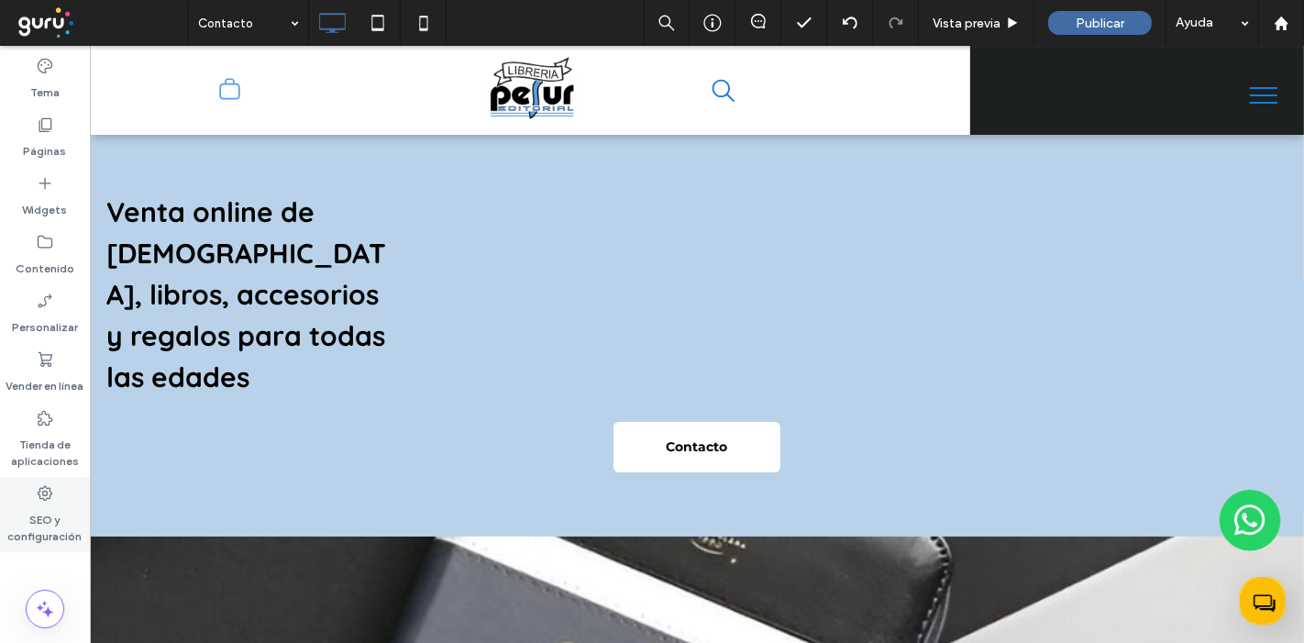
click at [40, 512] on label "SEO y configuración" at bounding box center [45, 524] width 90 height 42
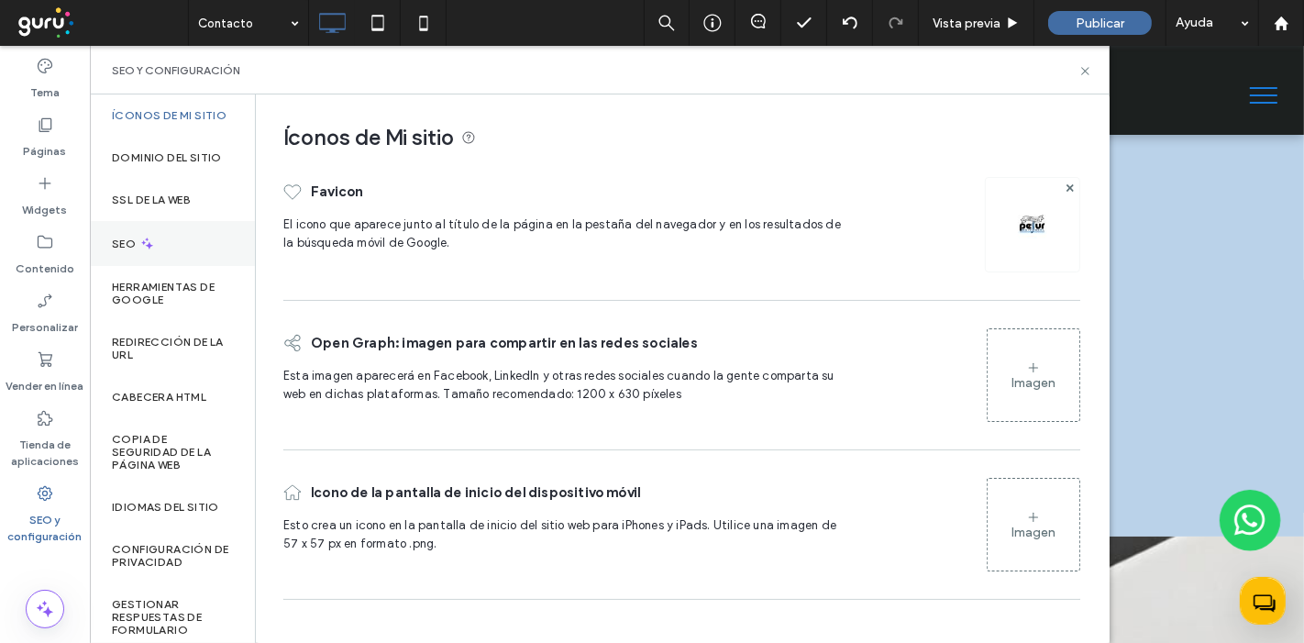
click at [147, 251] on icon at bounding box center [147, 244] width 16 height 16
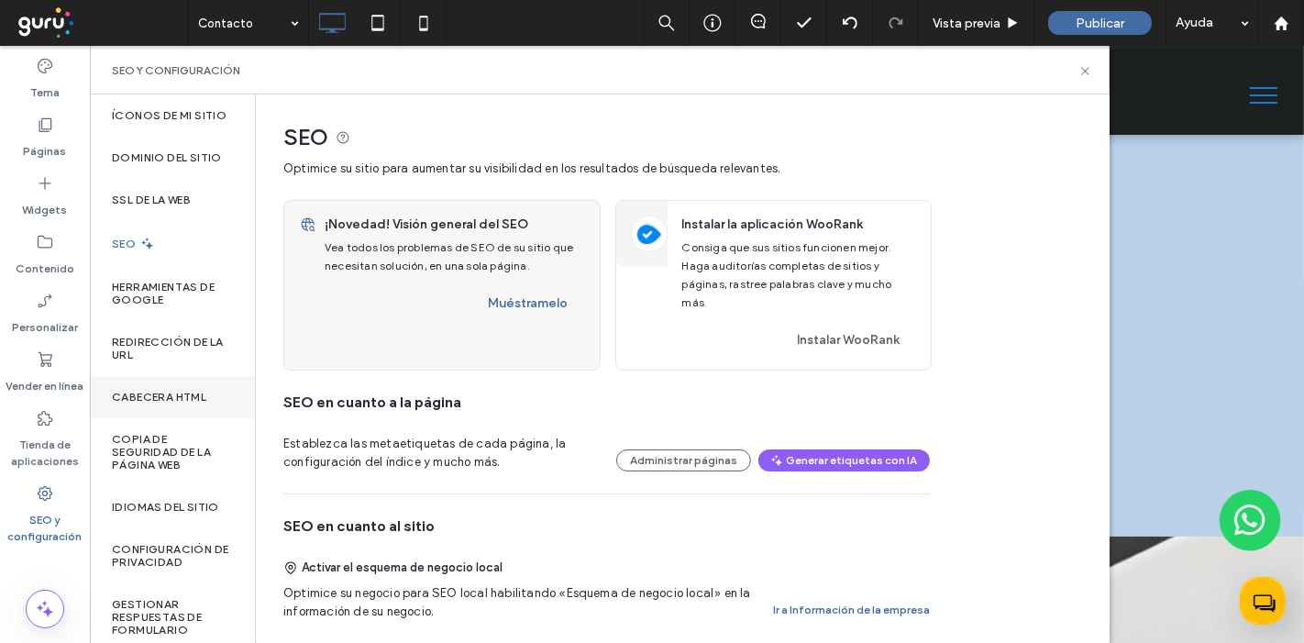
click at [139, 404] on label "CABECERA HTML" at bounding box center [159, 397] width 94 height 13
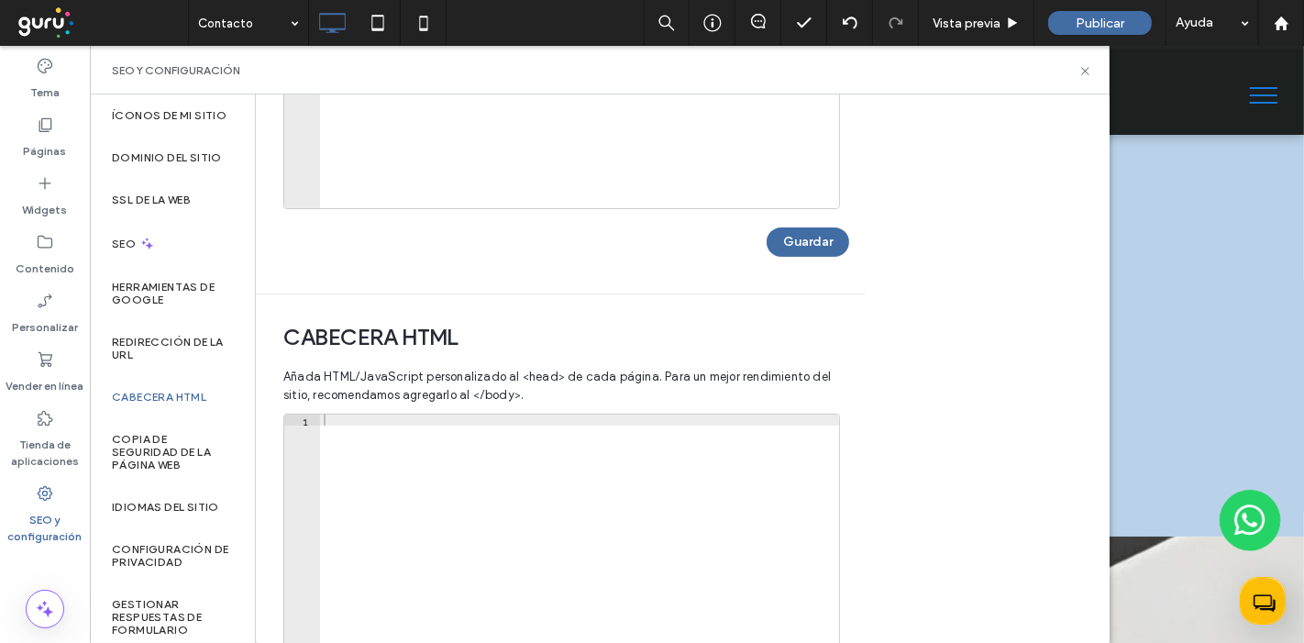
scroll to position [368, 0]
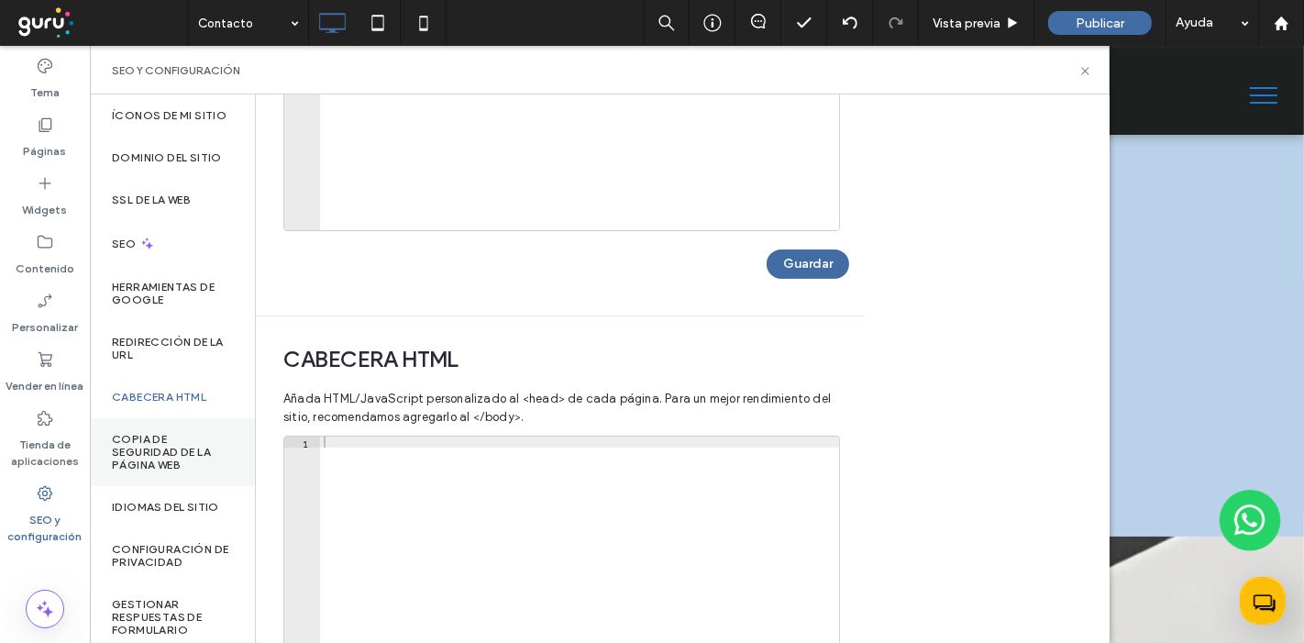
click at [165, 486] on div "Copia de seguridad de la página web" at bounding box center [172, 452] width 165 height 68
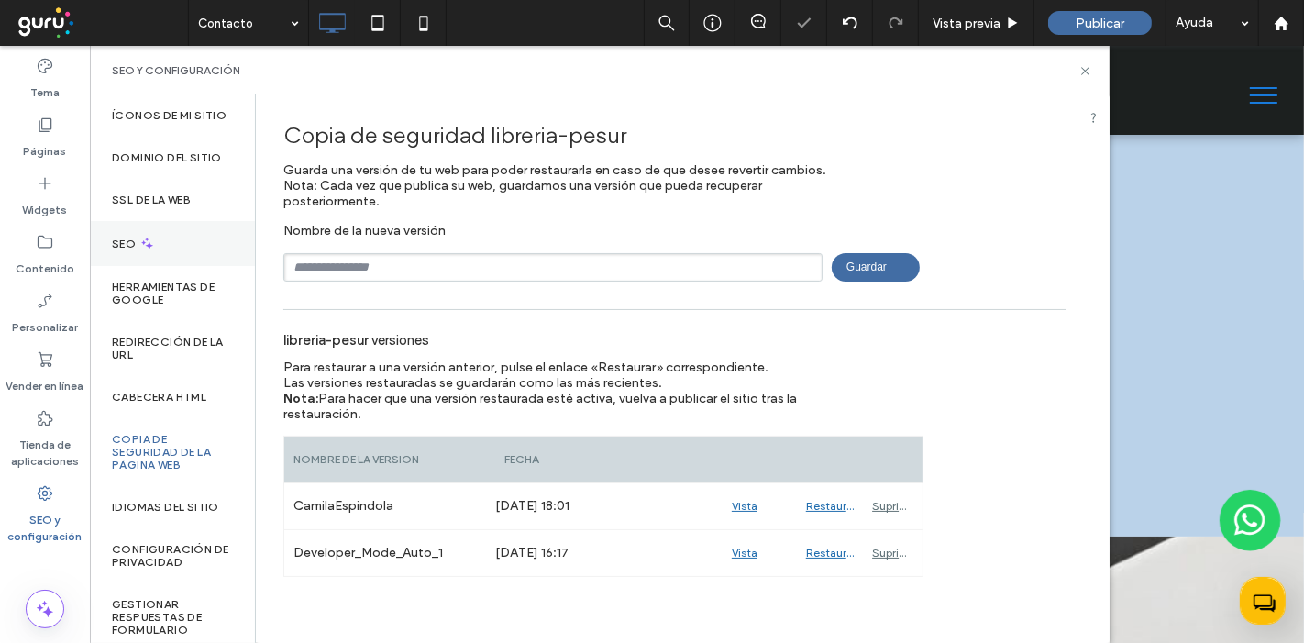
click at [154, 251] on icon at bounding box center [147, 244] width 16 height 16
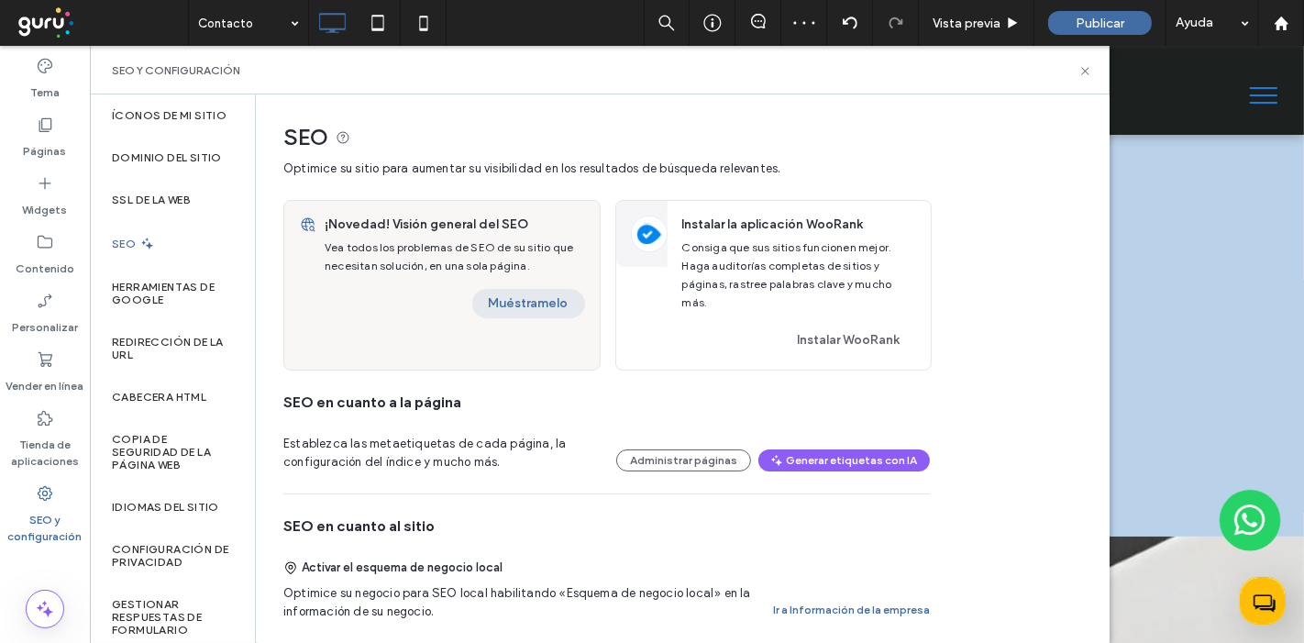
click at [549, 309] on button "Muéstramelo" at bounding box center [528, 303] width 113 height 29
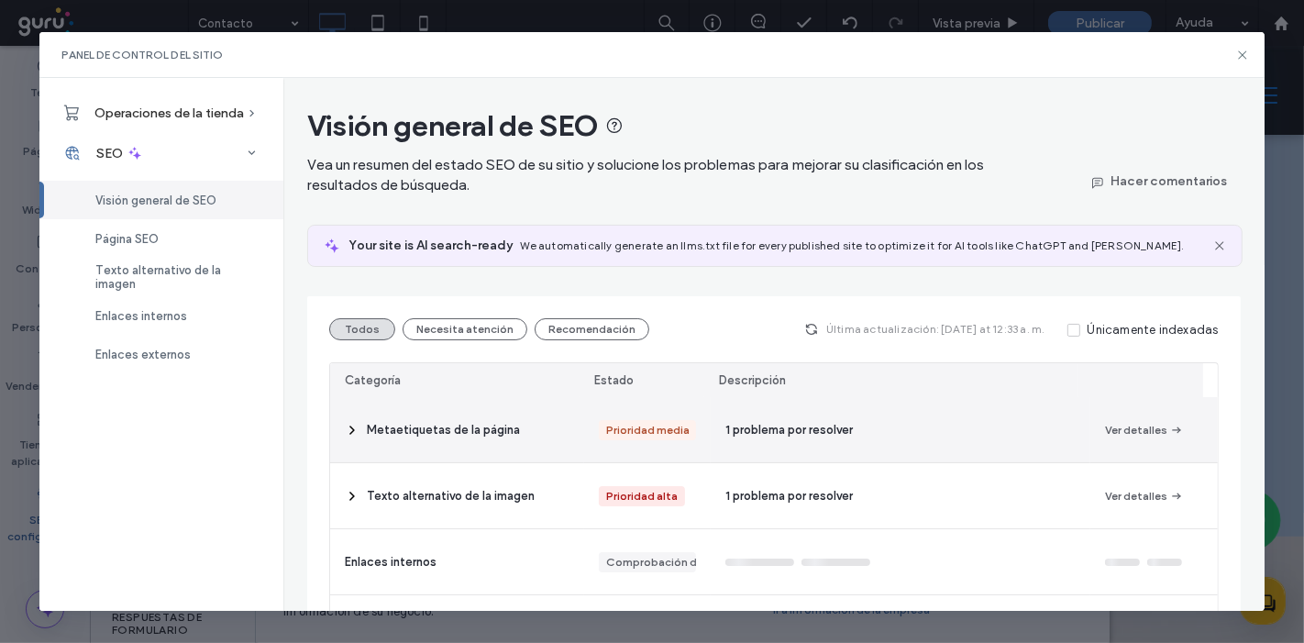
click at [738, 434] on span "1 problema por resolver" at bounding box center [790, 430] width 128 height 18
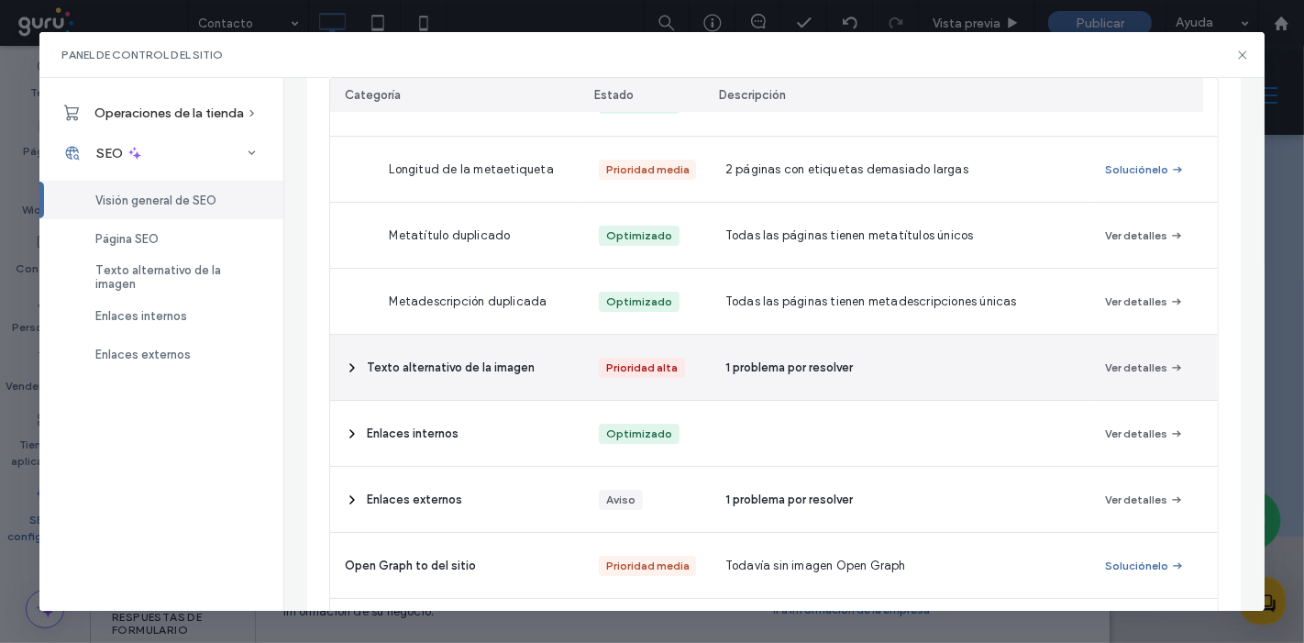
scroll to position [396, 0]
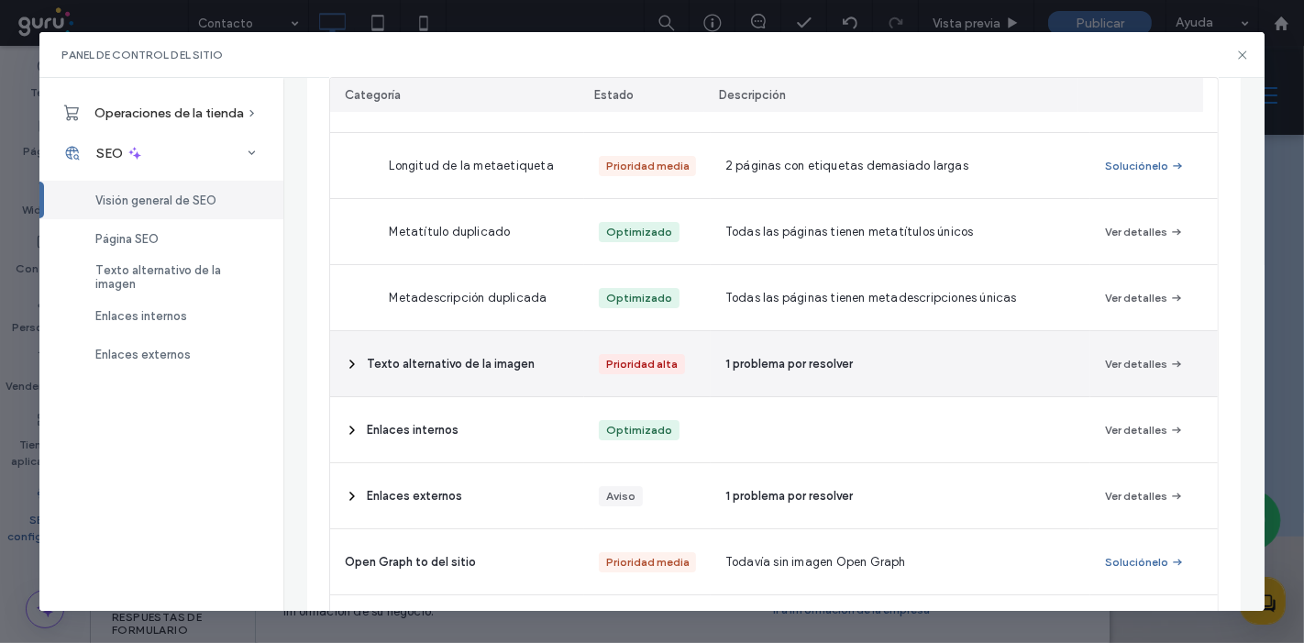
click at [613, 355] on div "Prioridad alta" at bounding box center [642, 364] width 72 height 20
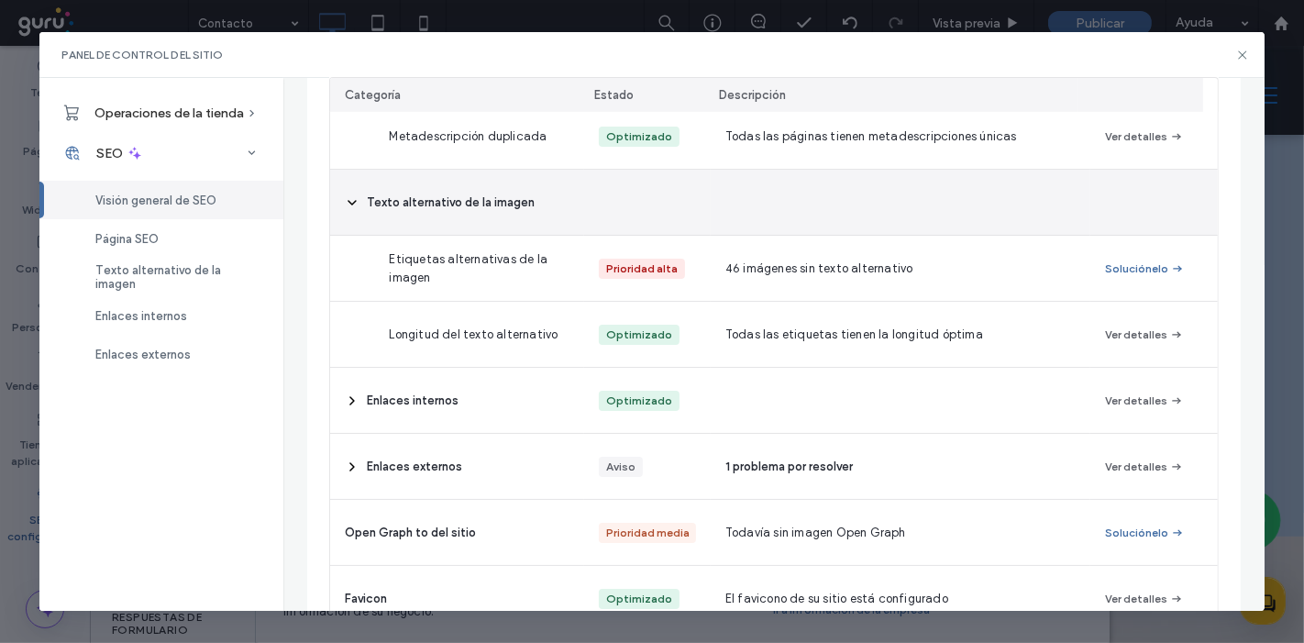
scroll to position [578, 0]
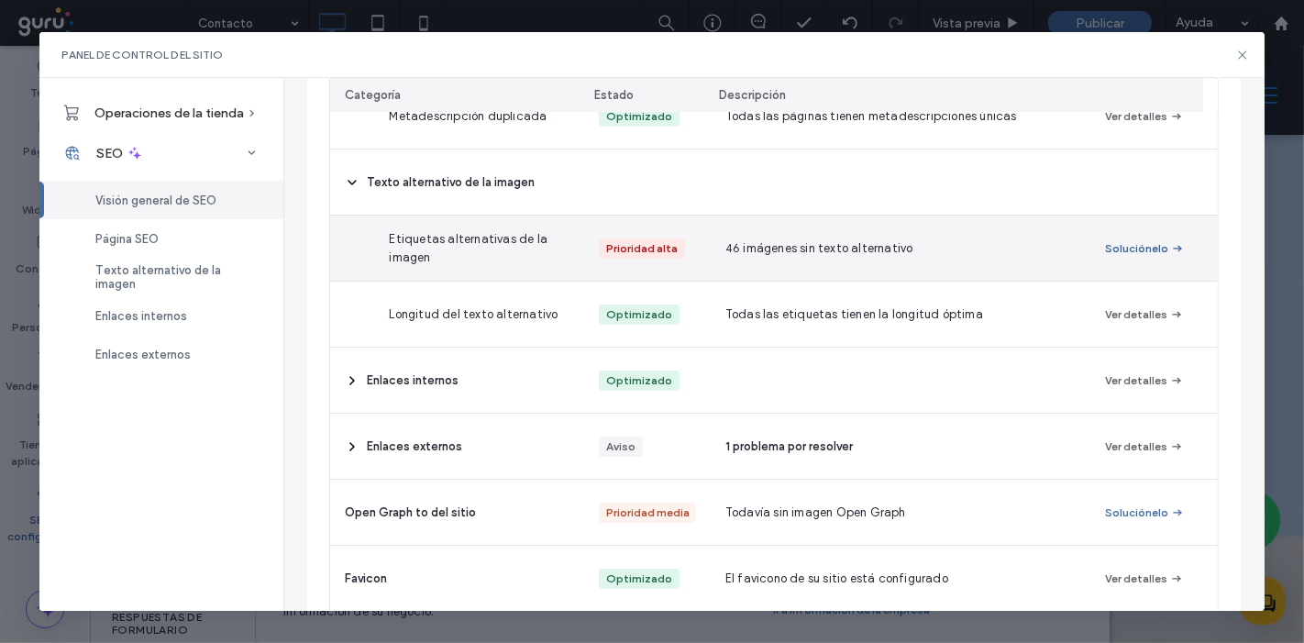
click at [1105, 248] on button "Soluciónelo" at bounding box center [1145, 249] width 80 height 22
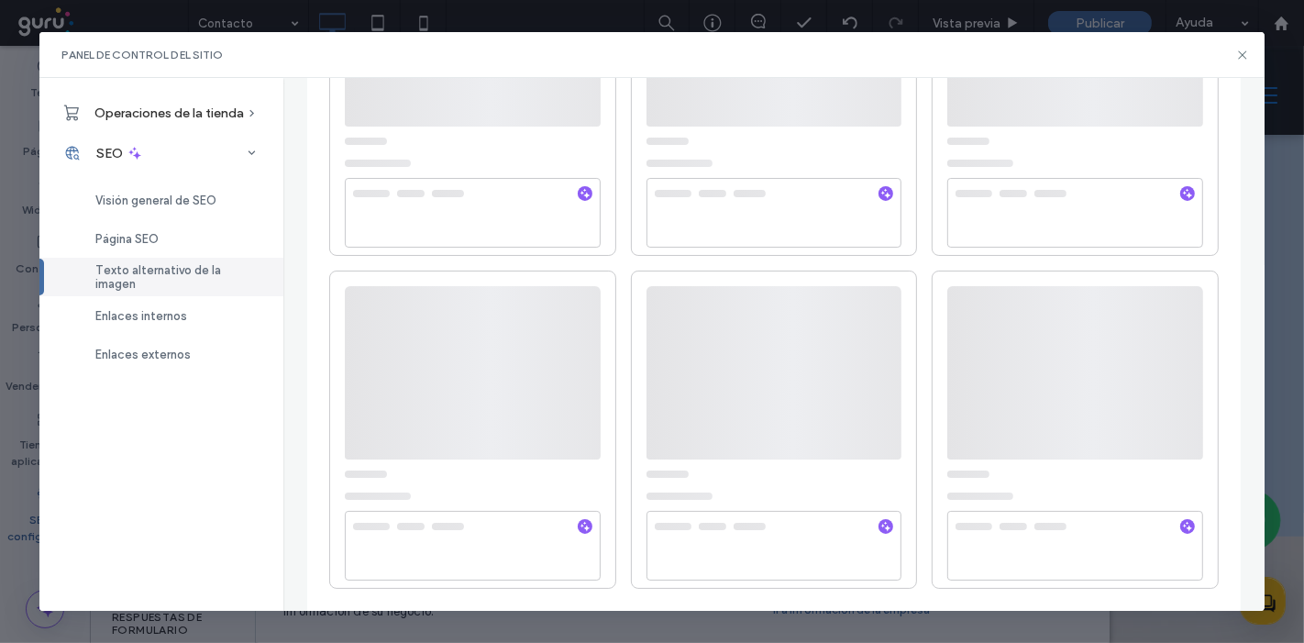
scroll to position [0, 0]
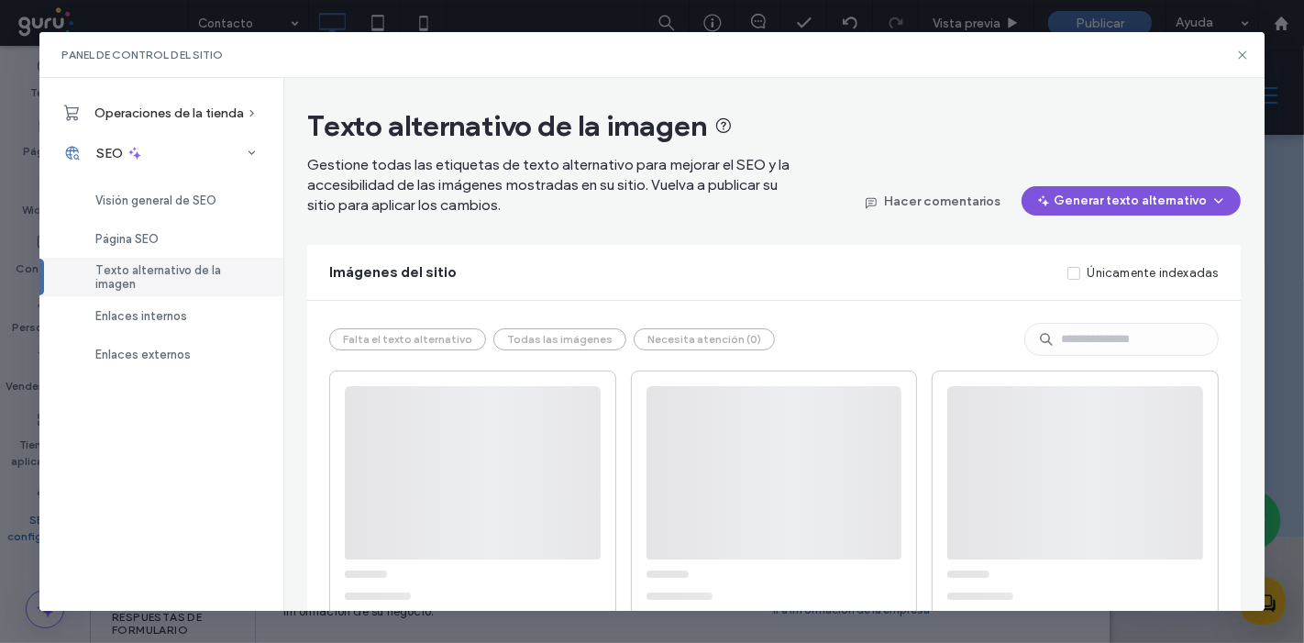
click at [1136, 215] on button "Generar texto alternativo" at bounding box center [1131, 200] width 219 height 29
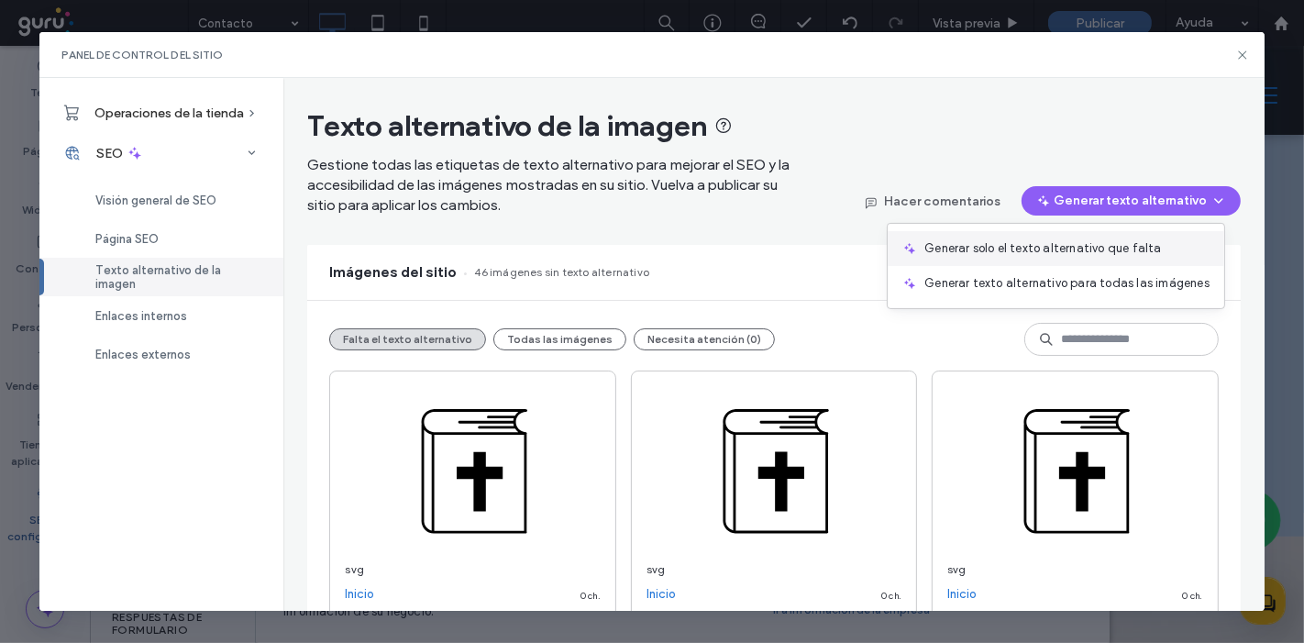
click at [1082, 258] on div "Generar solo el texto alternativo que falta" at bounding box center [1056, 248] width 337 height 35
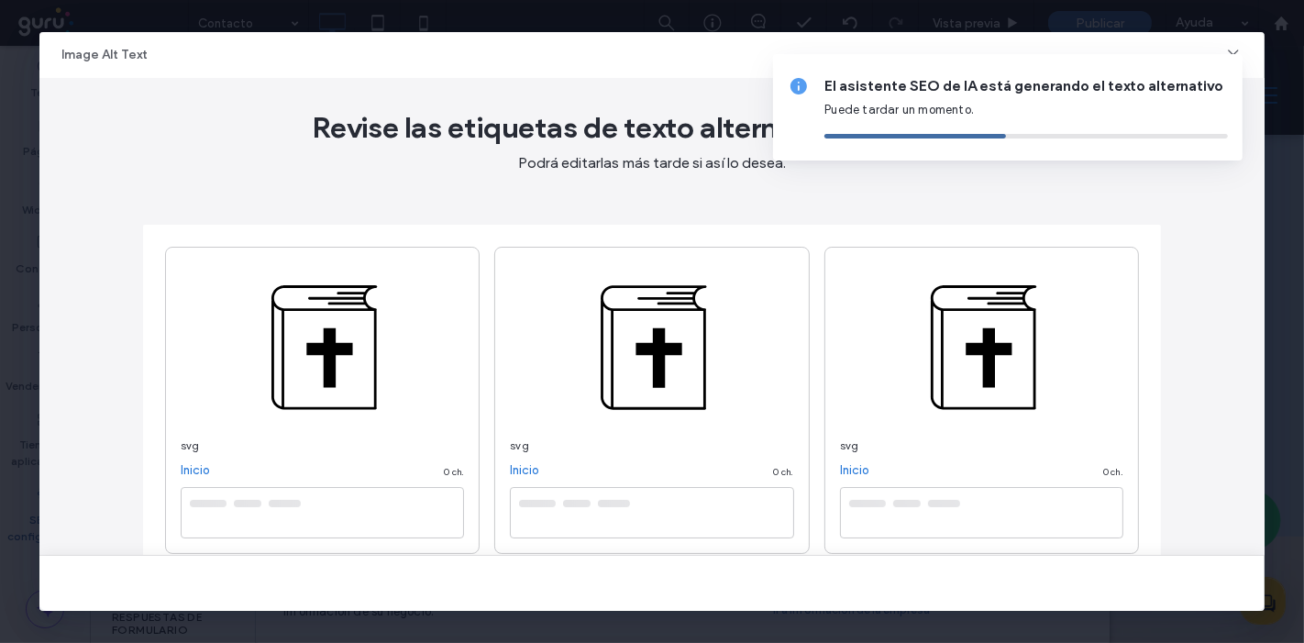
type textarea "**********"
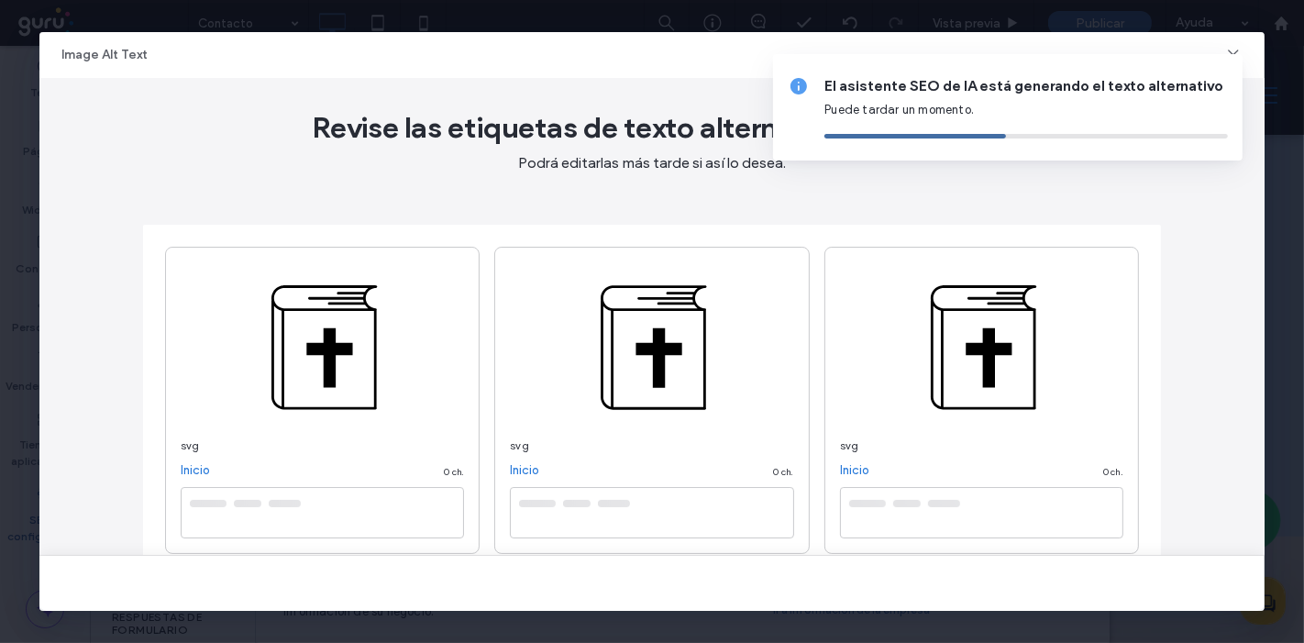
type textarea "**********"
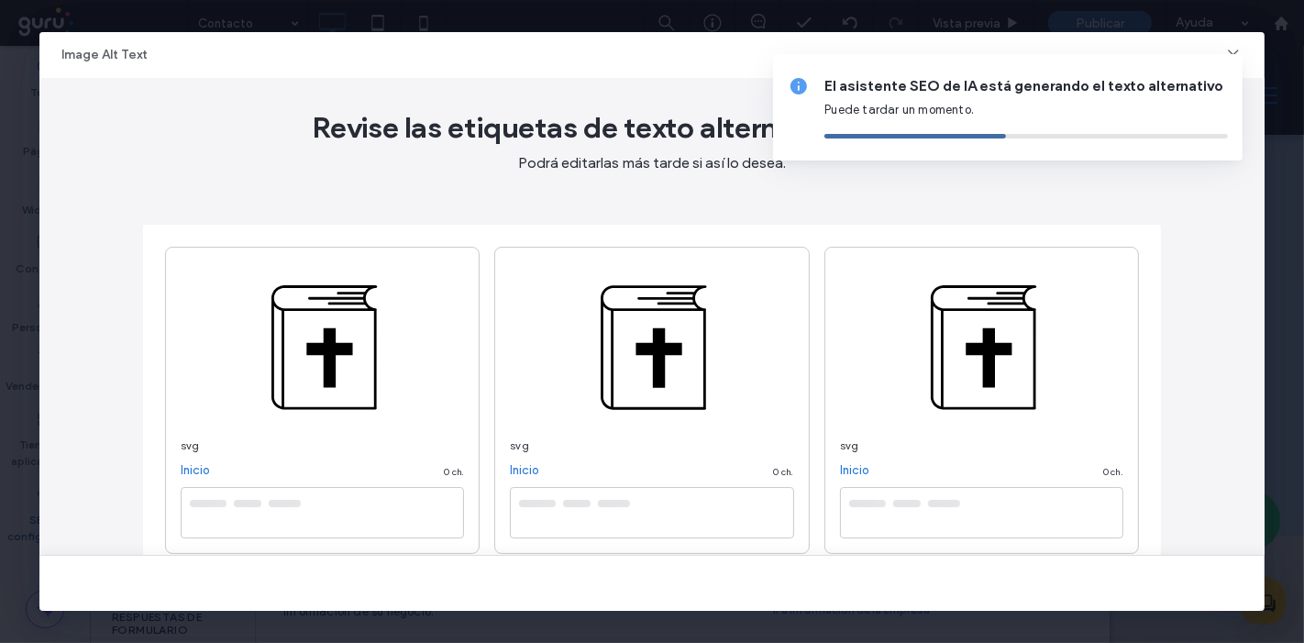
type textarea "**********"
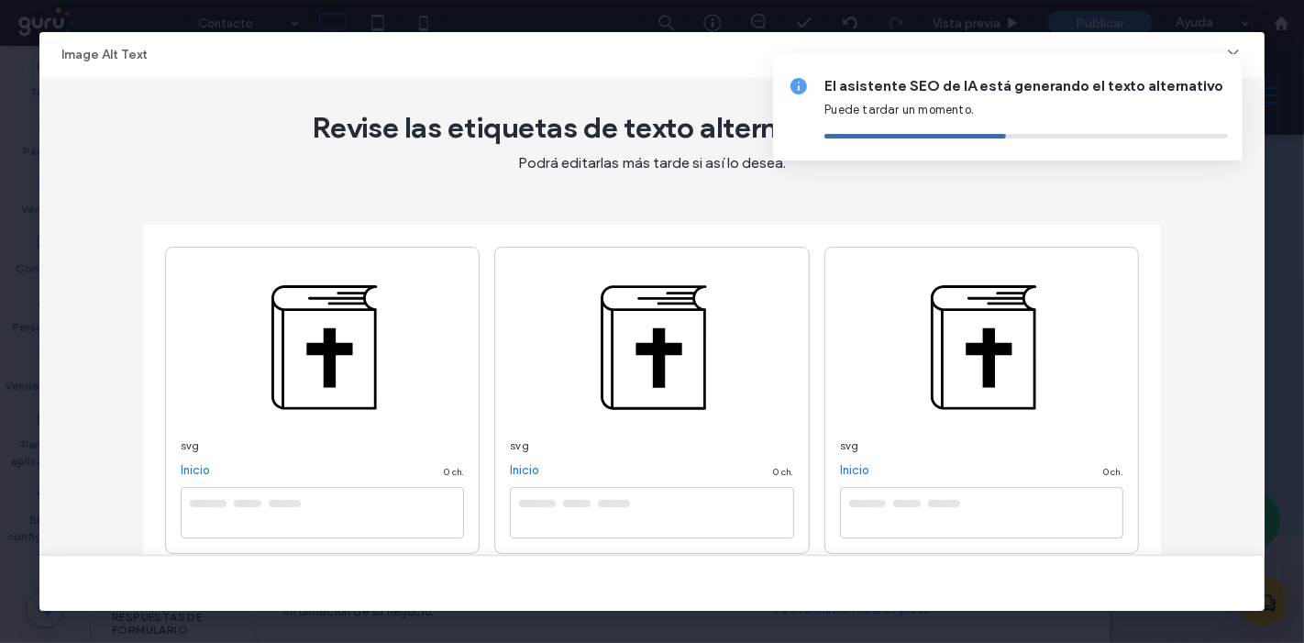
type textarea "**********"
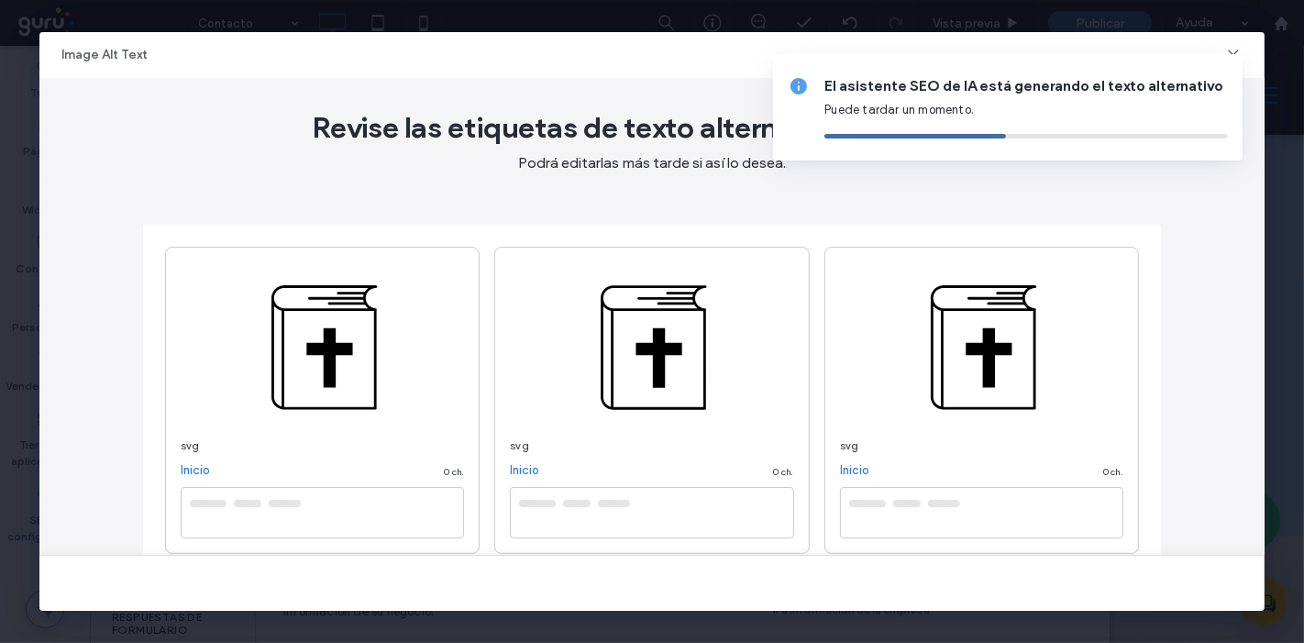
type textarea "**********"
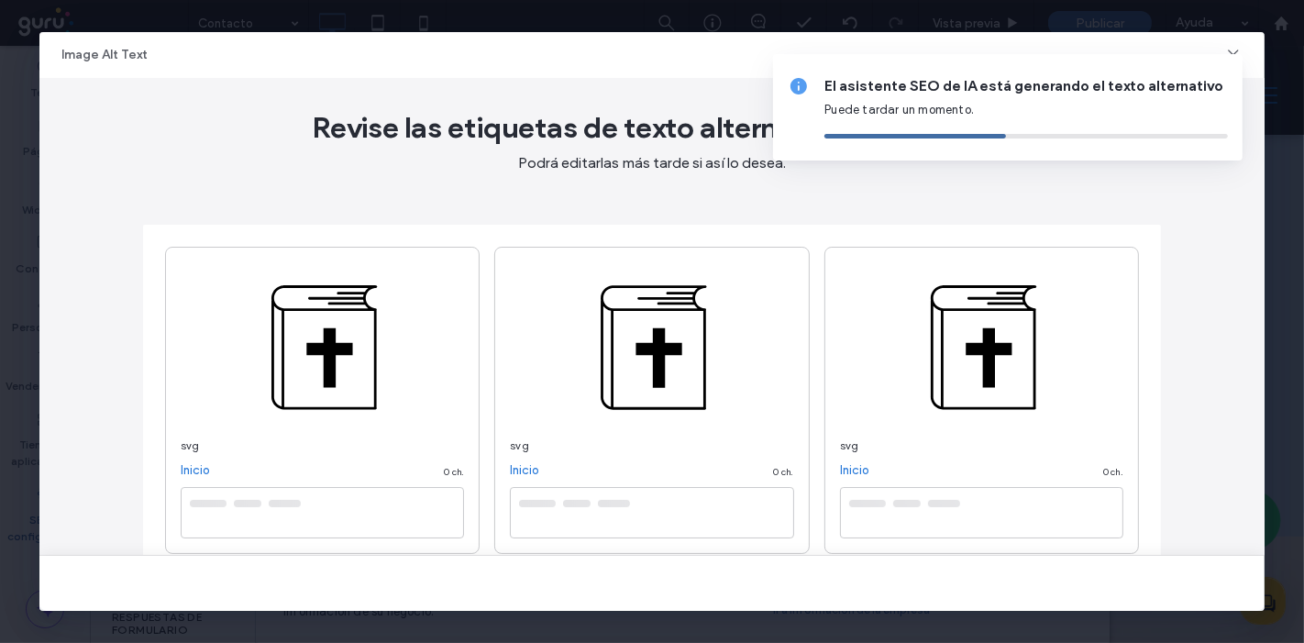
type textarea "**********"
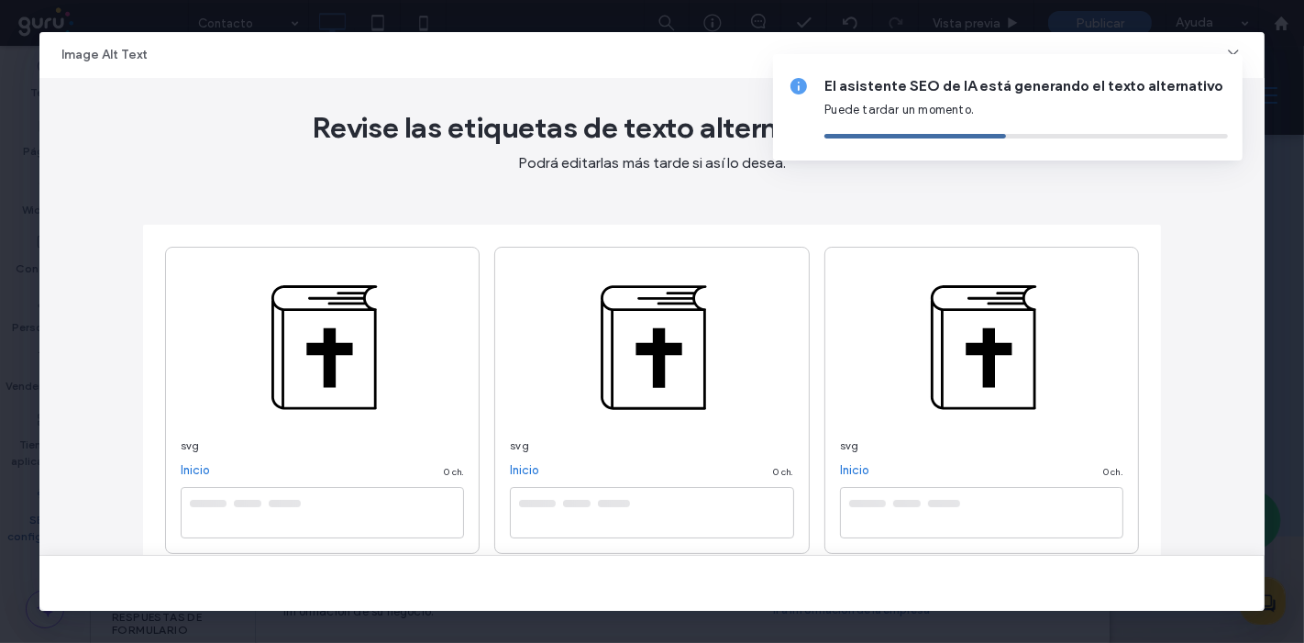
type textarea "**********"
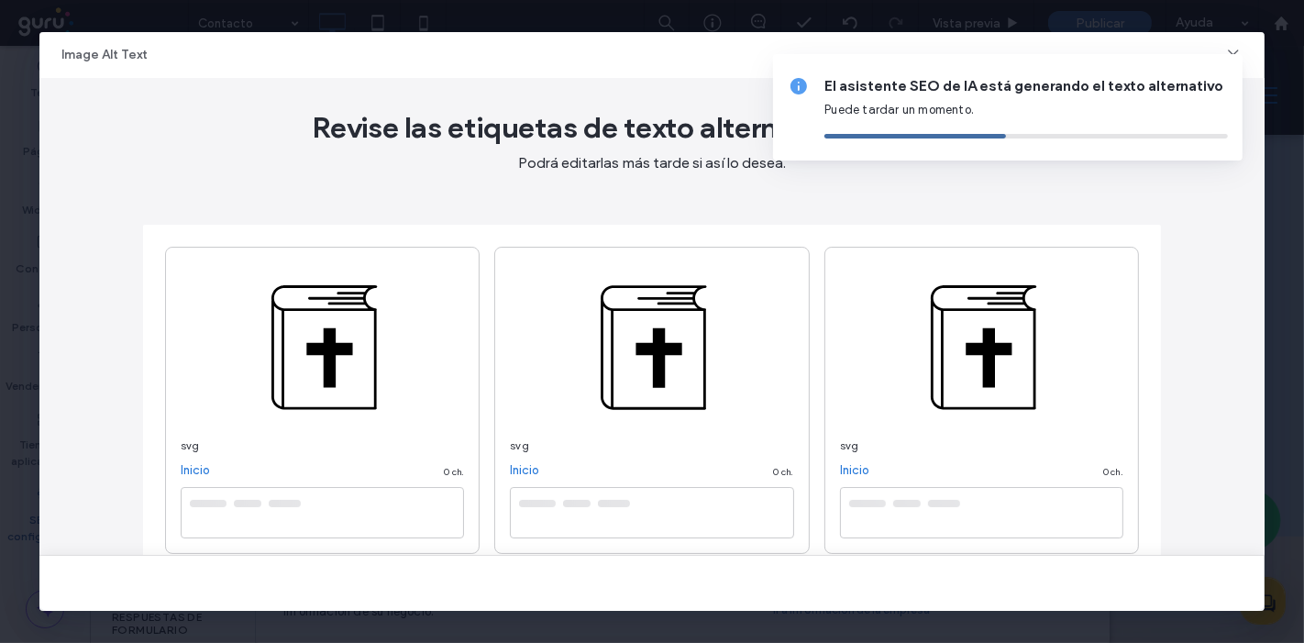
type textarea "**********"
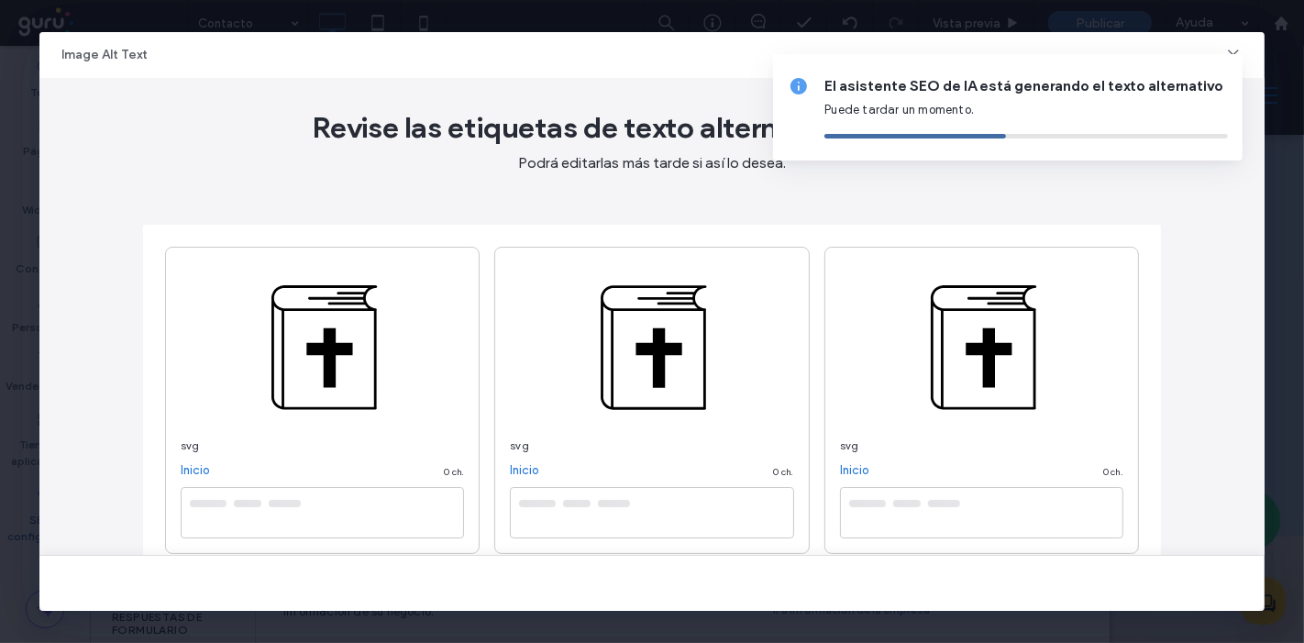
type textarea "**********"
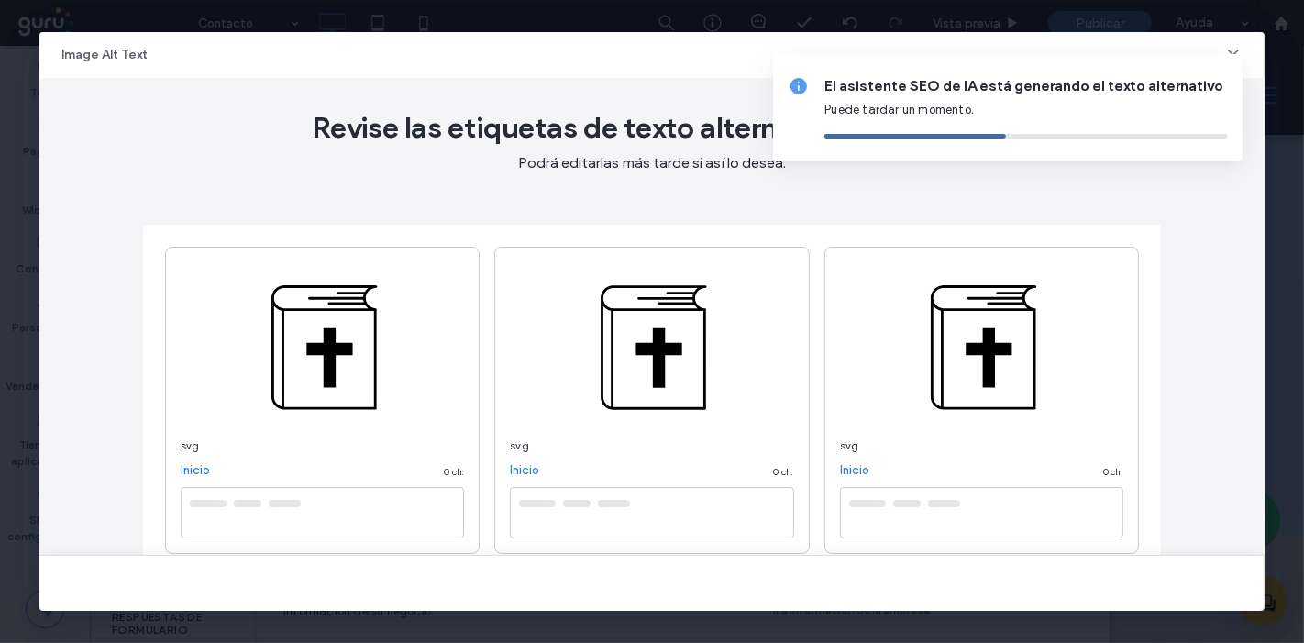
type textarea "**********"
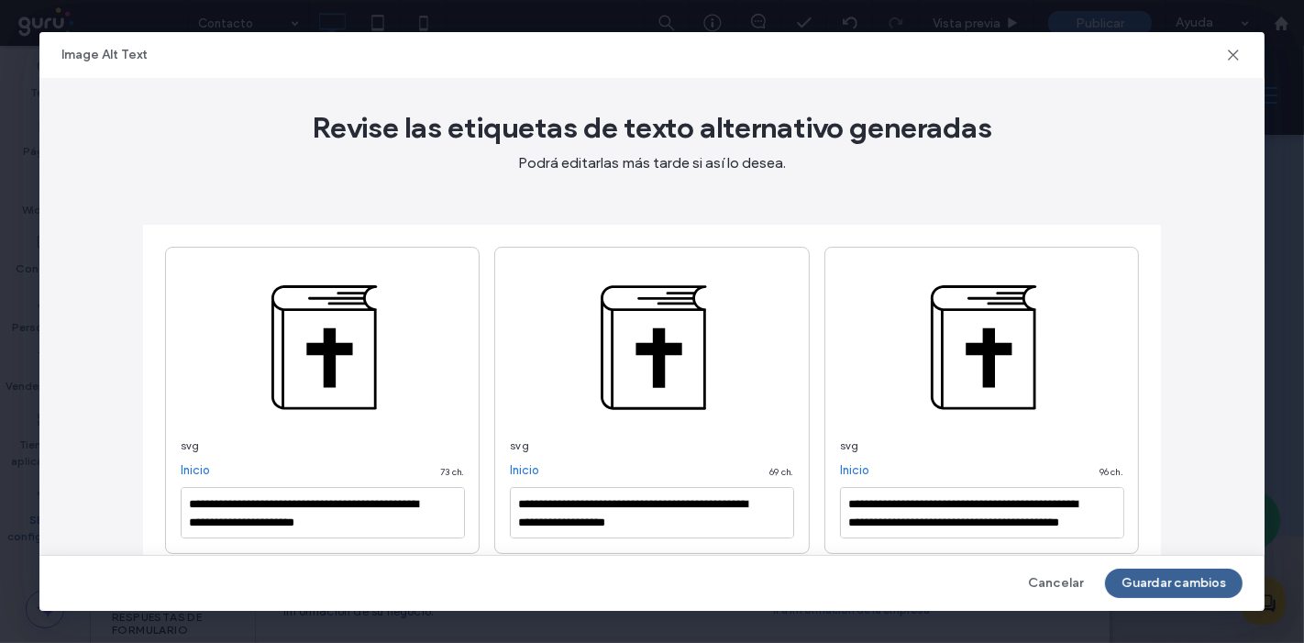
click at [1164, 580] on button "Guardar cambios" at bounding box center [1174, 583] width 138 height 29
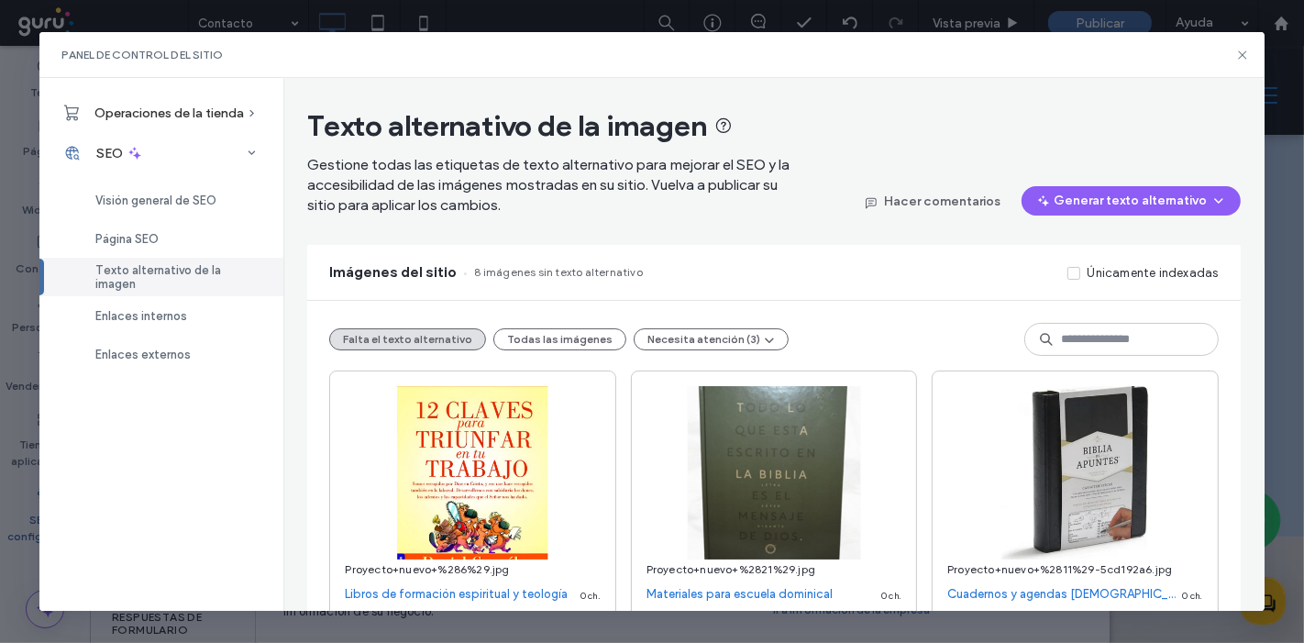
click at [1074, 203] on button "Generar texto alternativo" at bounding box center [1131, 200] width 219 height 29
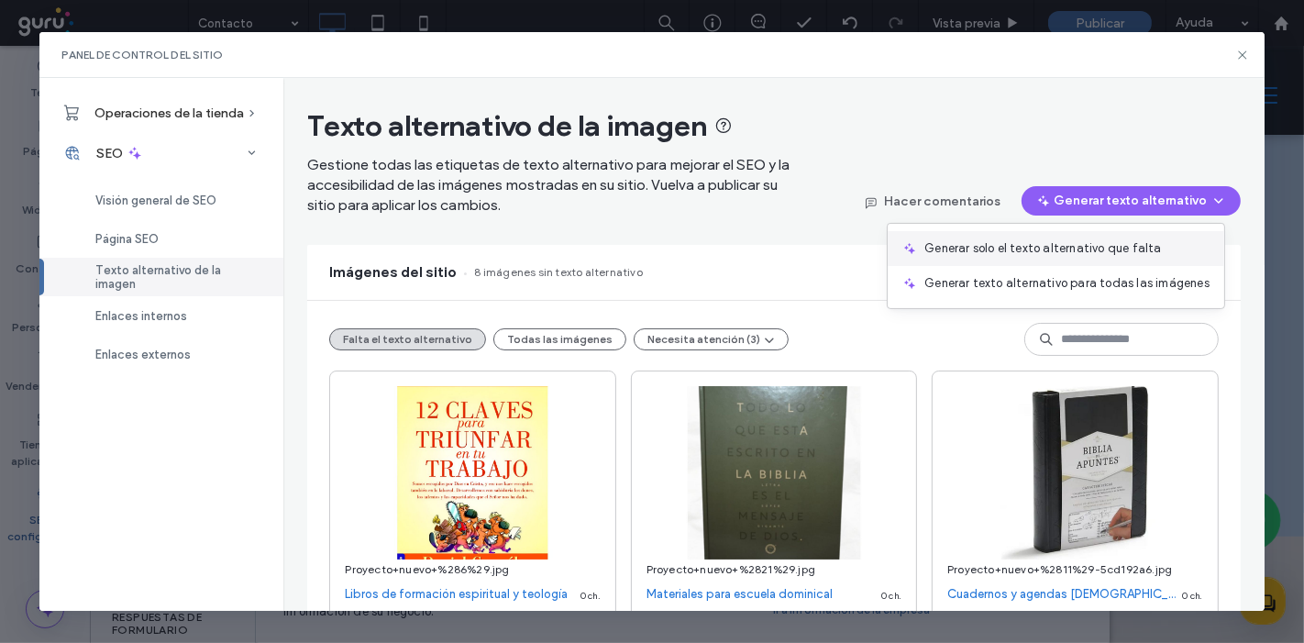
click at [1069, 248] on span "Generar solo el texto alternativo que falta" at bounding box center [1044, 248] width 238 height 18
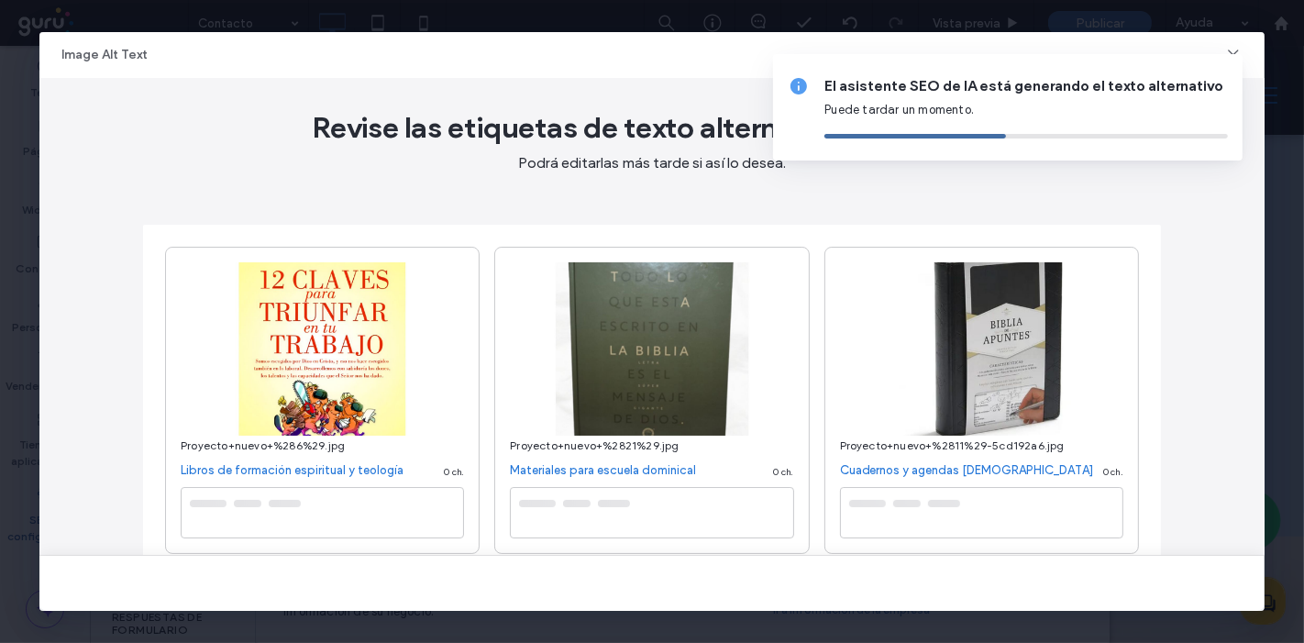
type textarea "**********"
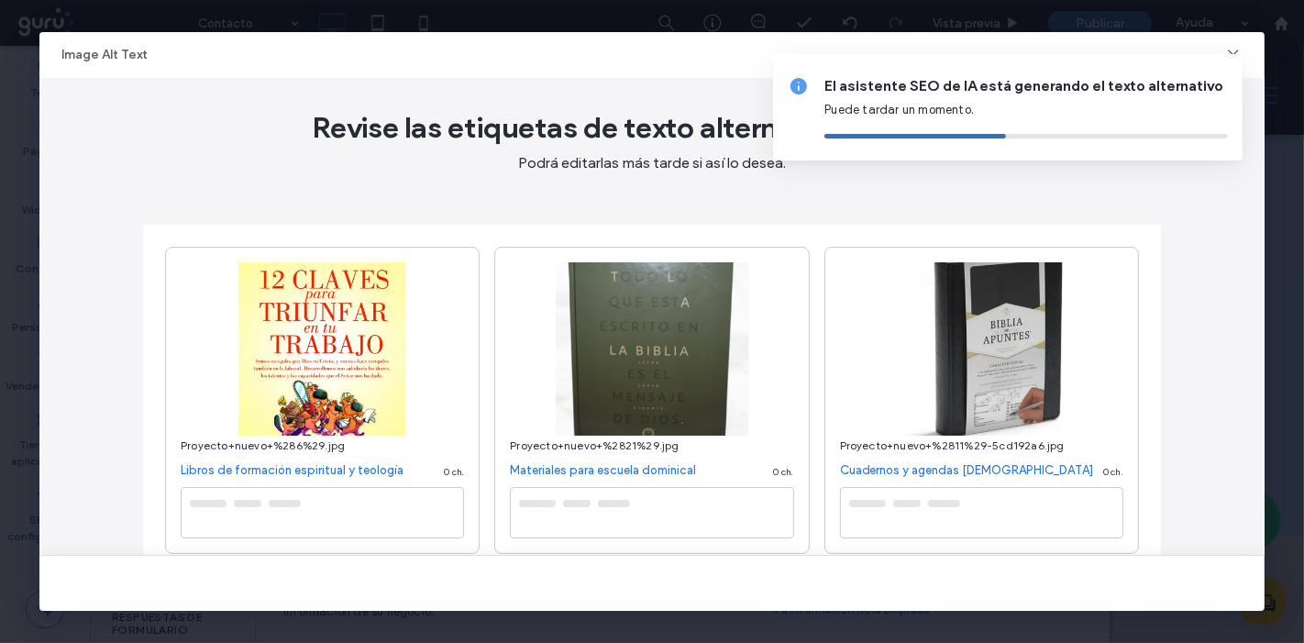
type textarea "**********"
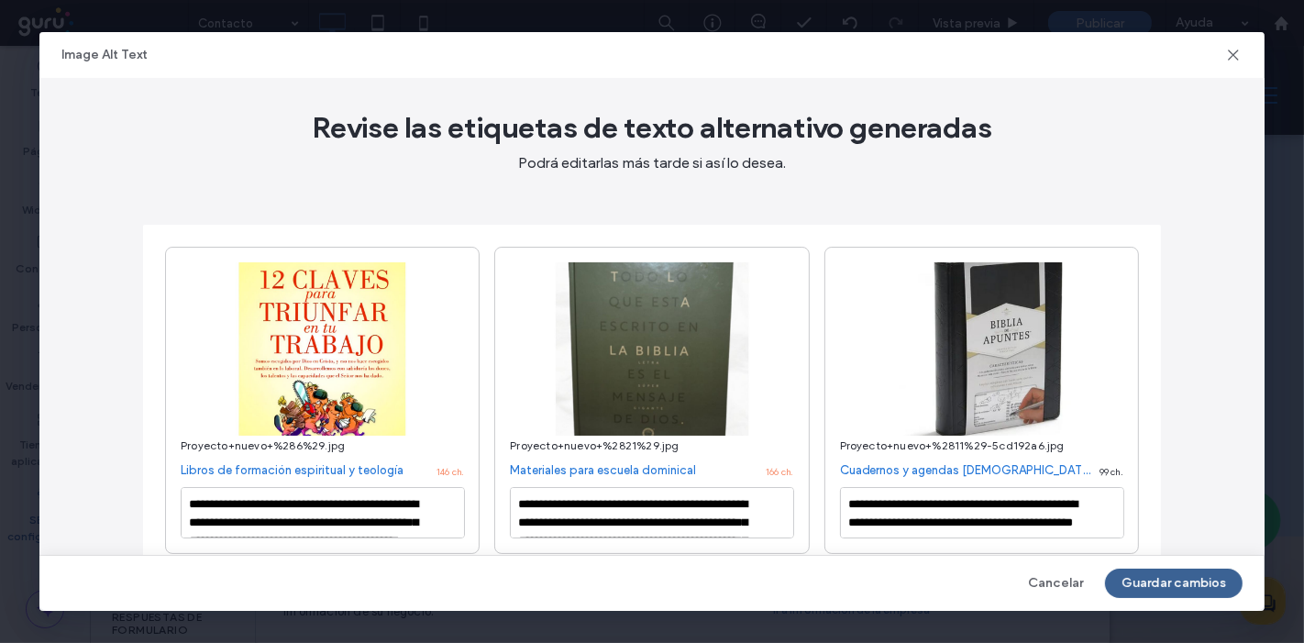
click at [1204, 574] on button "Guardar cambios" at bounding box center [1174, 583] width 138 height 29
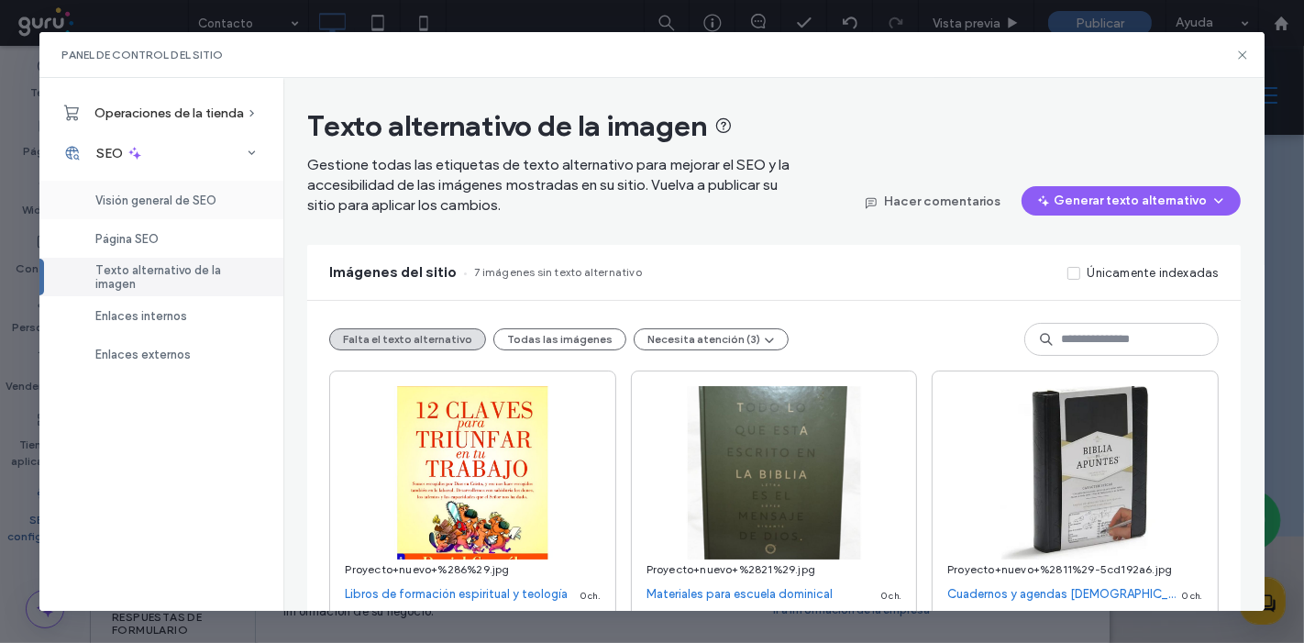
click at [124, 190] on div "Visión general de SEO" at bounding box center [161, 200] width 244 height 39
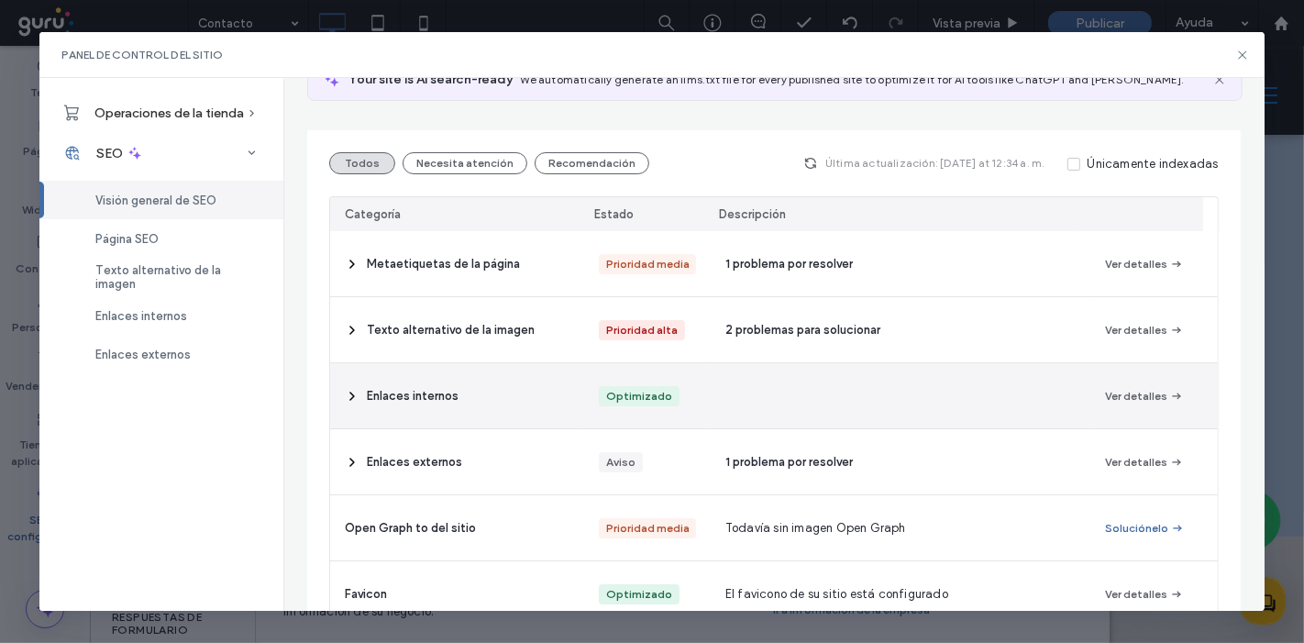
scroll to position [167, 0]
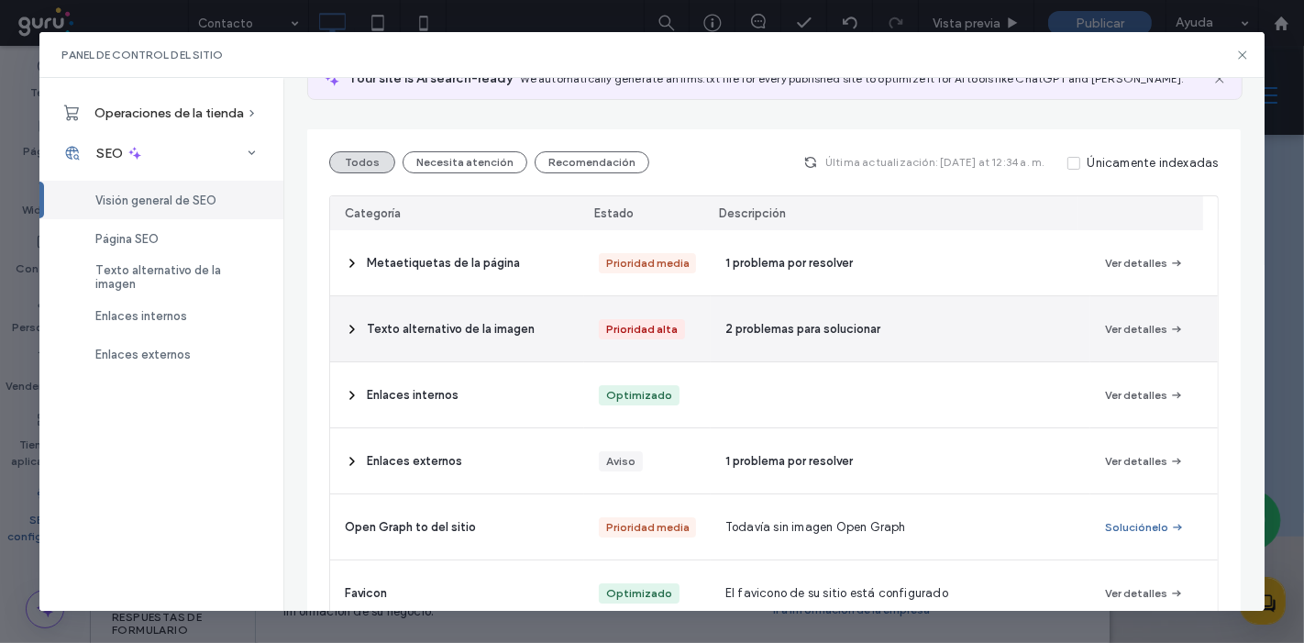
click at [449, 311] on div "Texto alternativo de la imagen" at bounding box center [456, 328] width 253 height 65
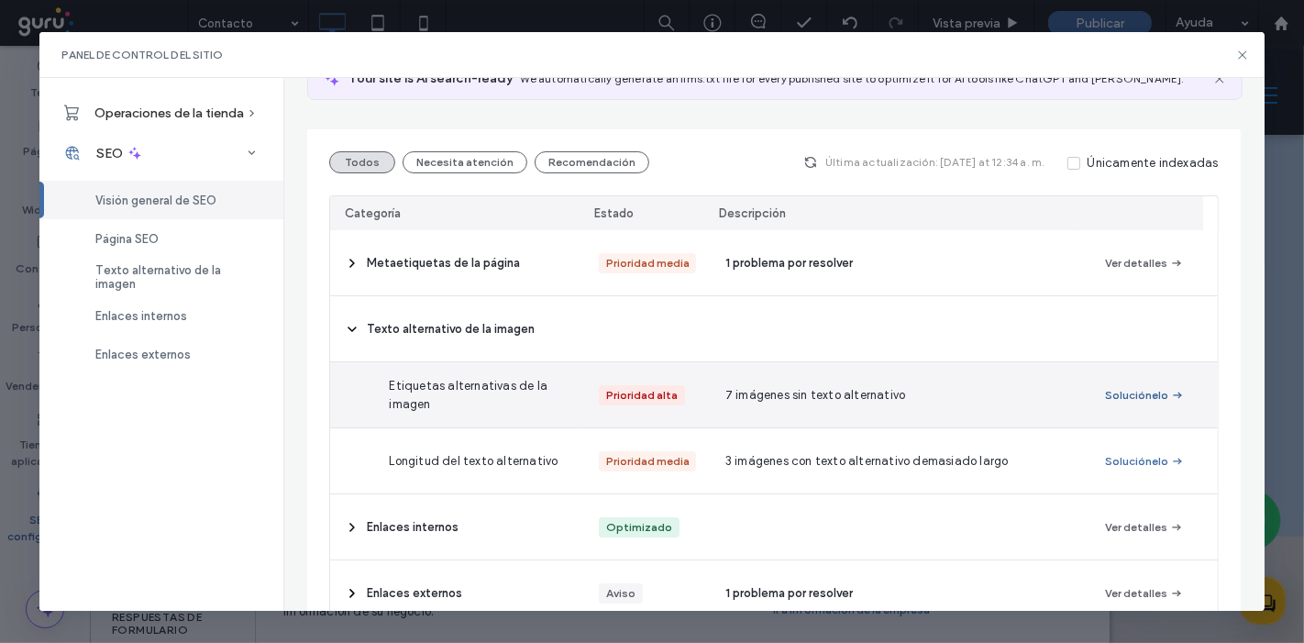
click at [1120, 401] on button "Soluciónelo" at bounding box center [1145, 395] width 80 height 22
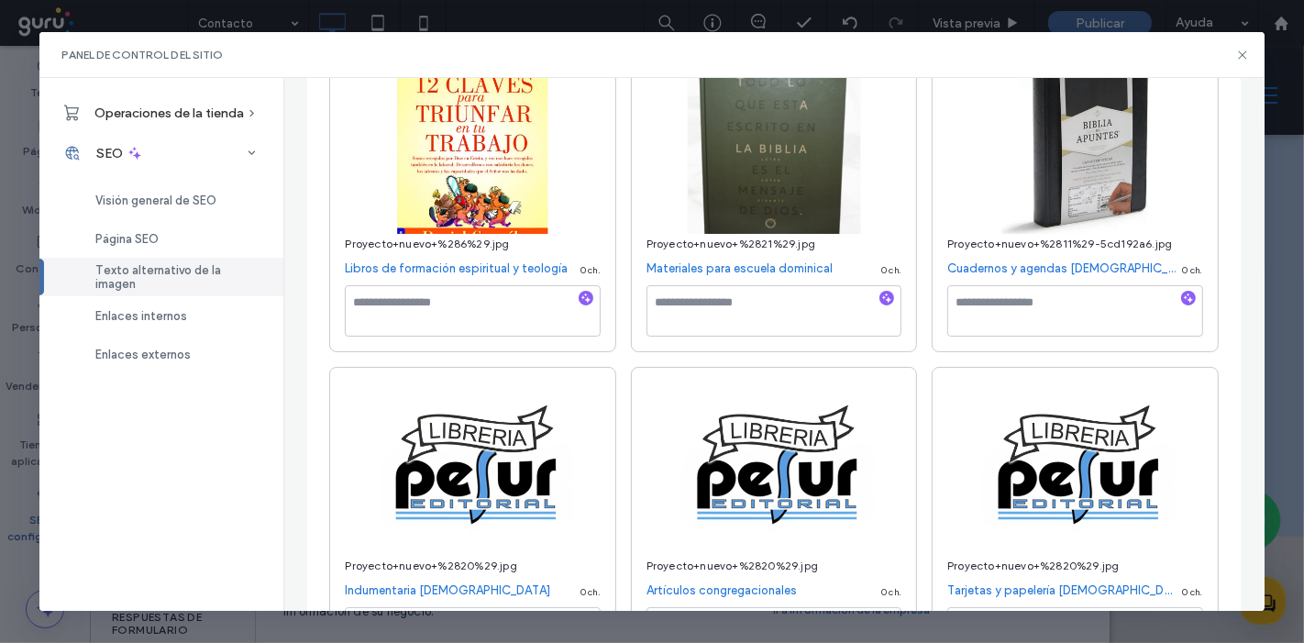
scroll to position [324, 0]
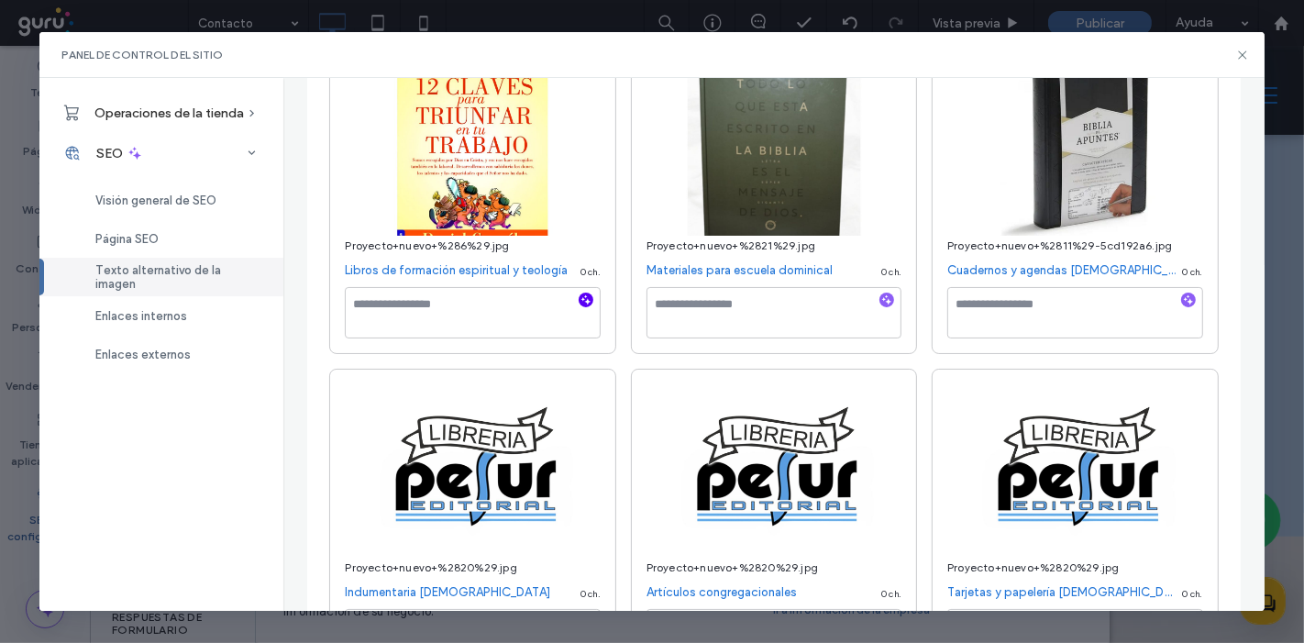
click at [579, 305] on span "button" at bounding box center [586, 300] width 15 height 15
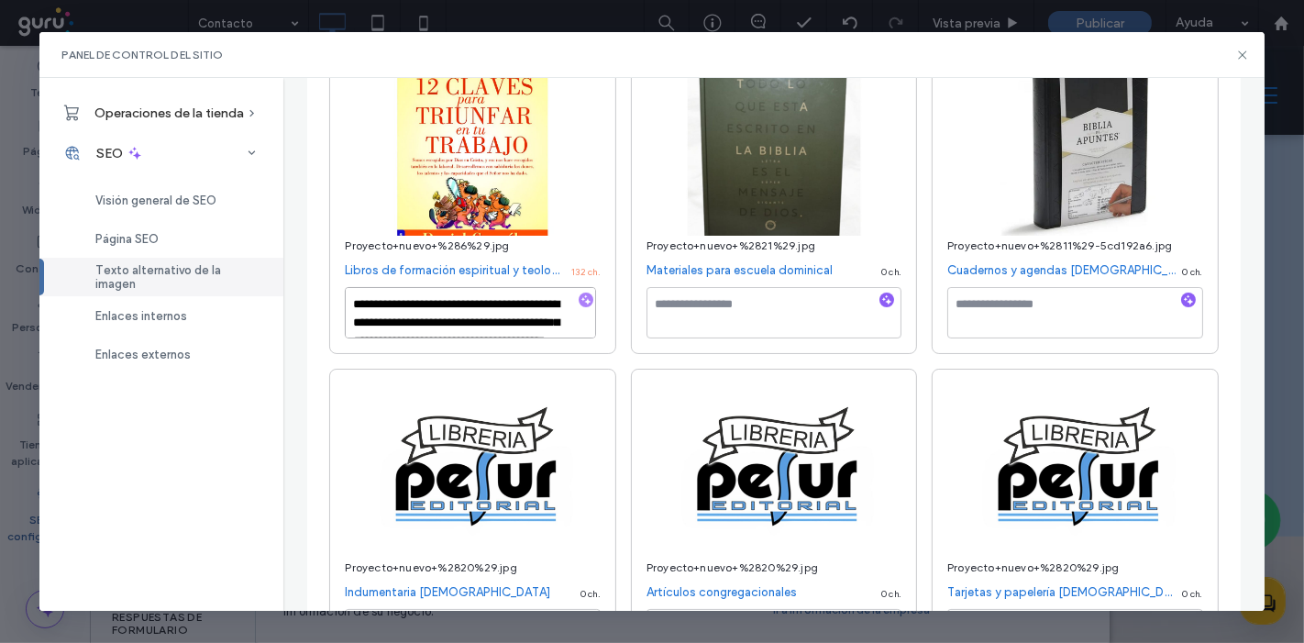
click at [440, 304] on textarea "**********" at bounding box center [470, 312] width 251 height 51
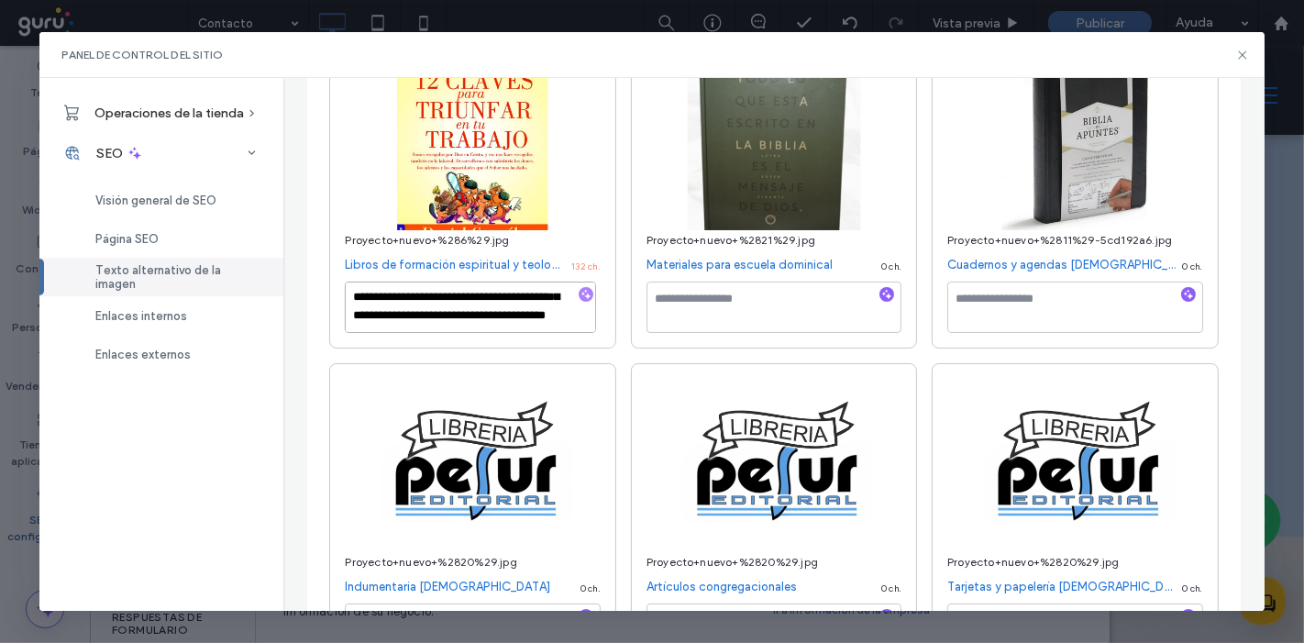
scroll to position [327, 0]
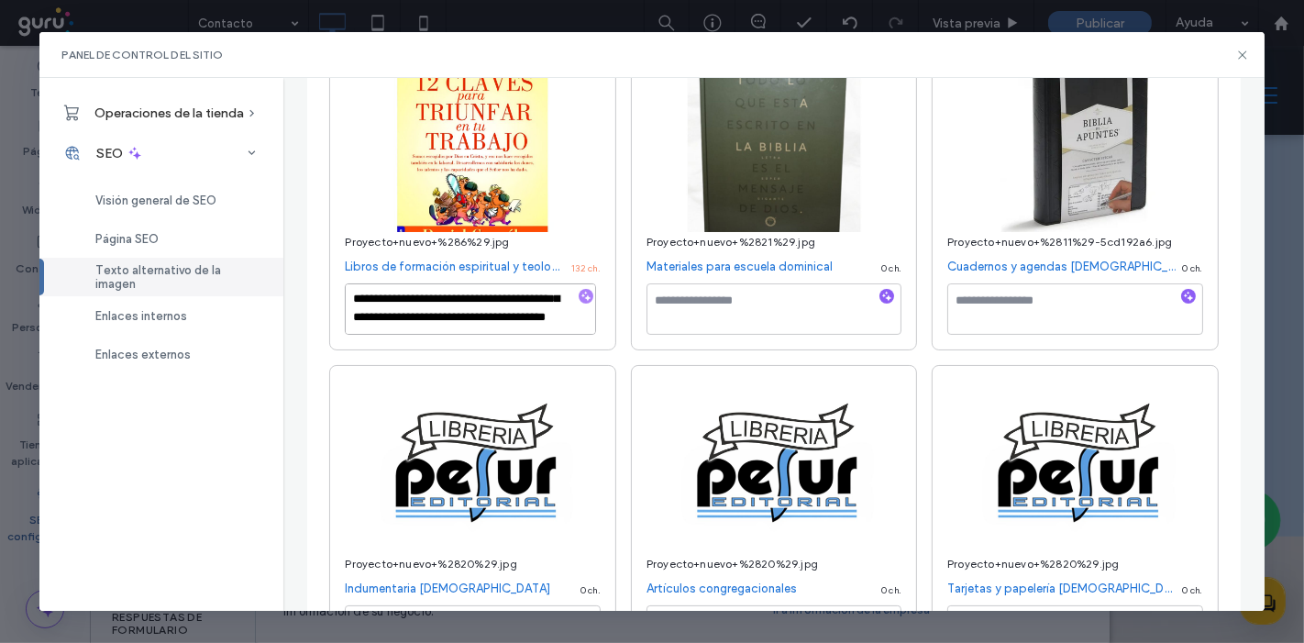
click at [414, 318] on textarea "**********" at bounding box center [470, 308] width 251 height 51
type textarea "**********"
click at [616, 280] on div "**********" at bounding box center [773, 518] width 889 height 951
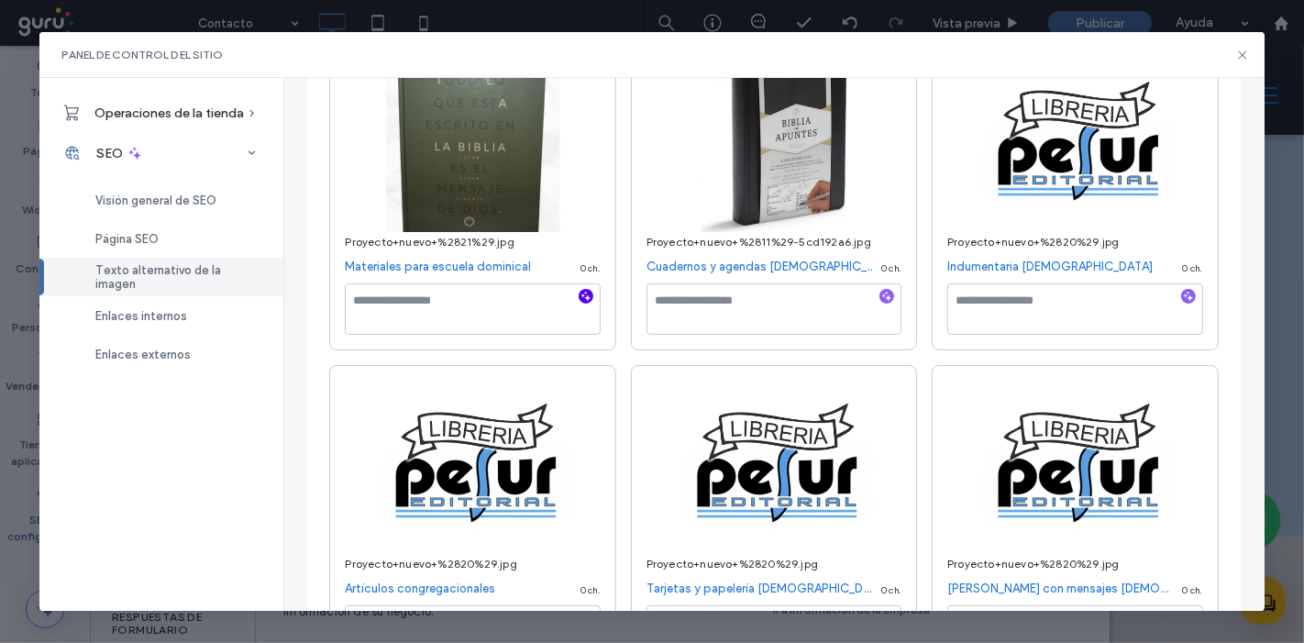
click at [584, 291] on icon "button" at bounding box center [586, 296] width 13 height 13
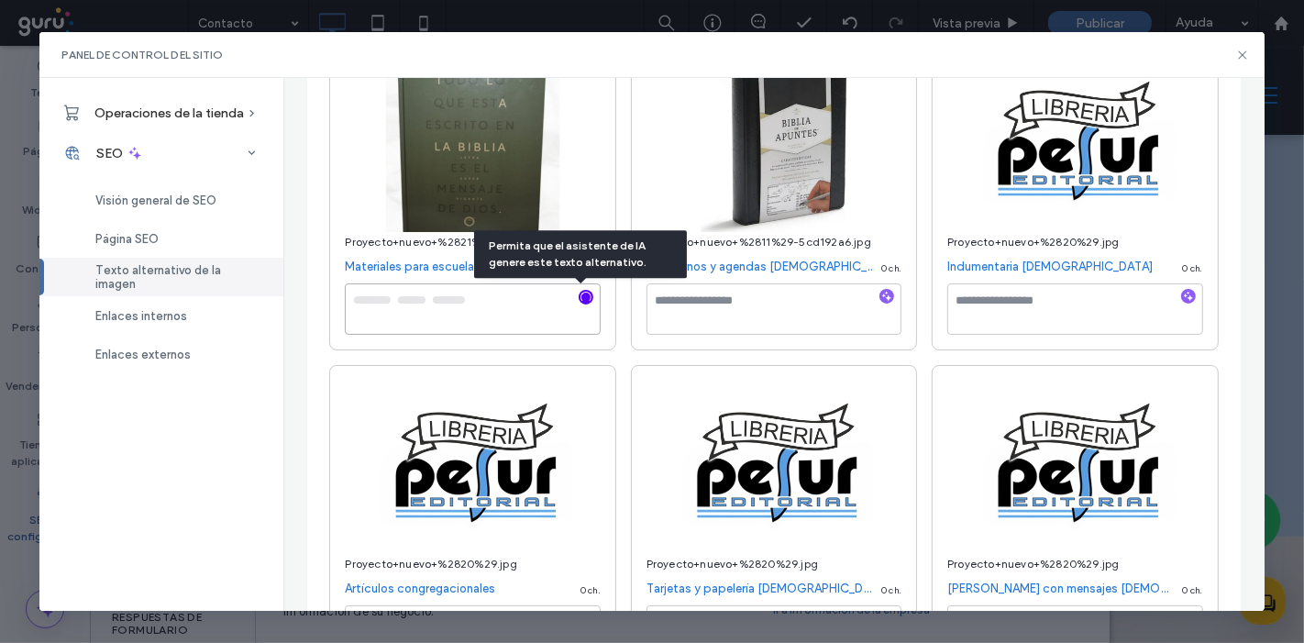
type textarea "**********"
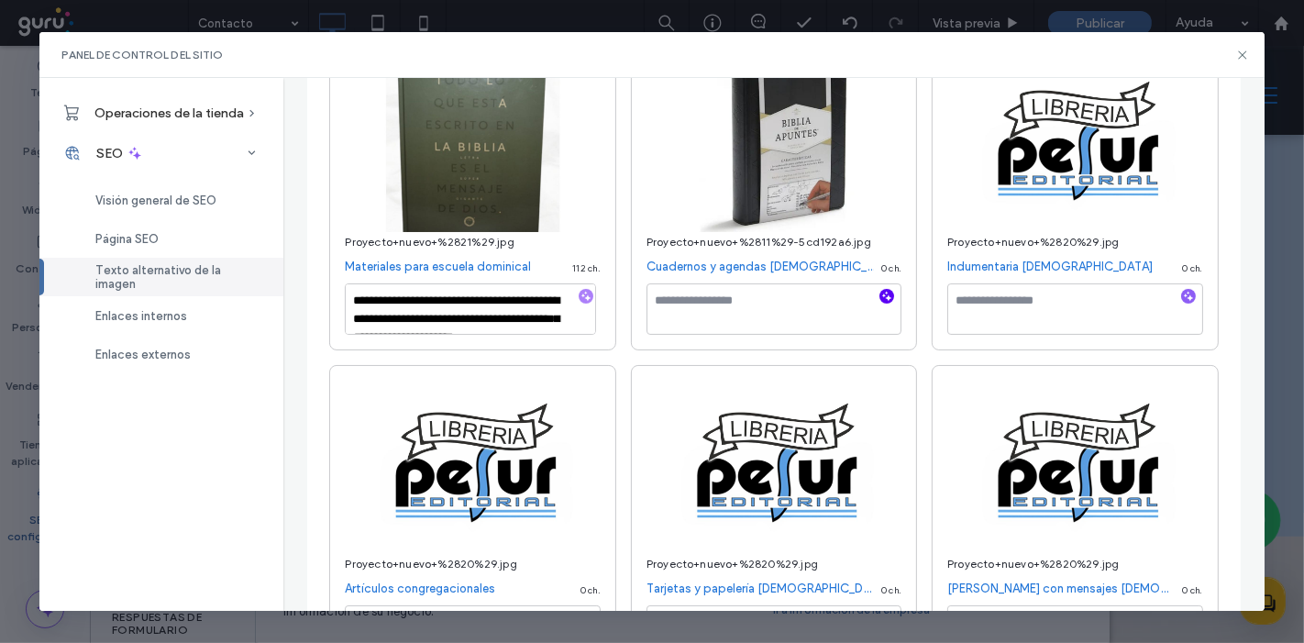
click at [880, 297] on span "button" at bounding box center [887, 296] width 15 height 15
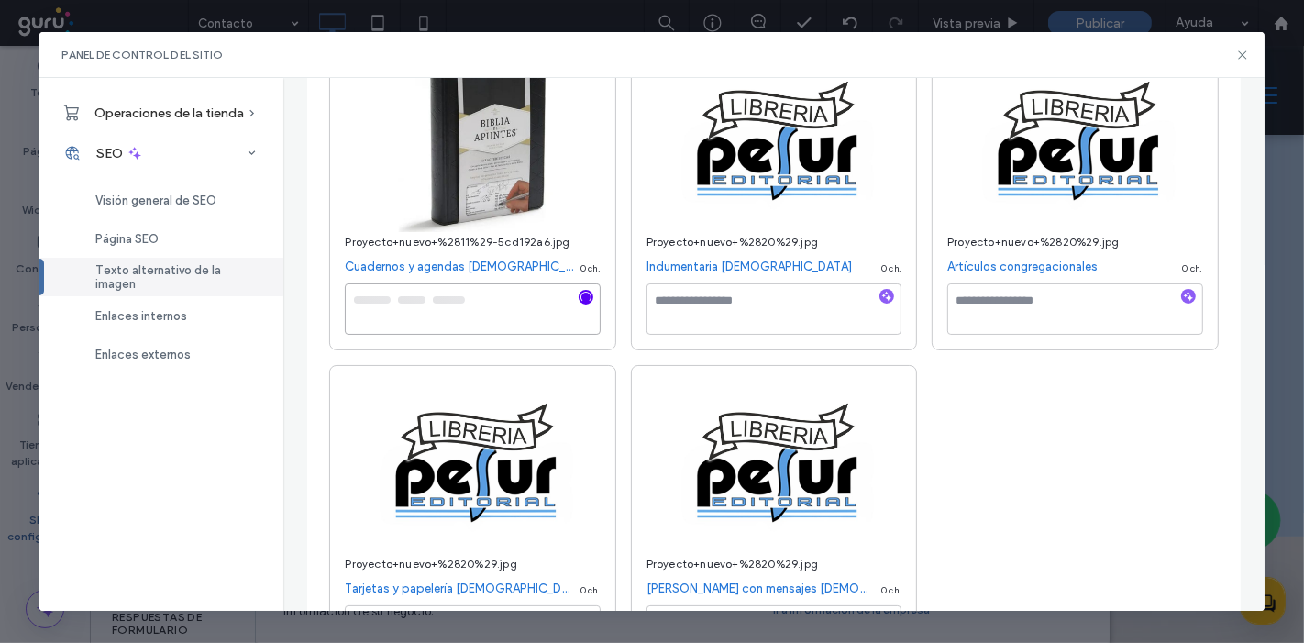
type textarea "**********"
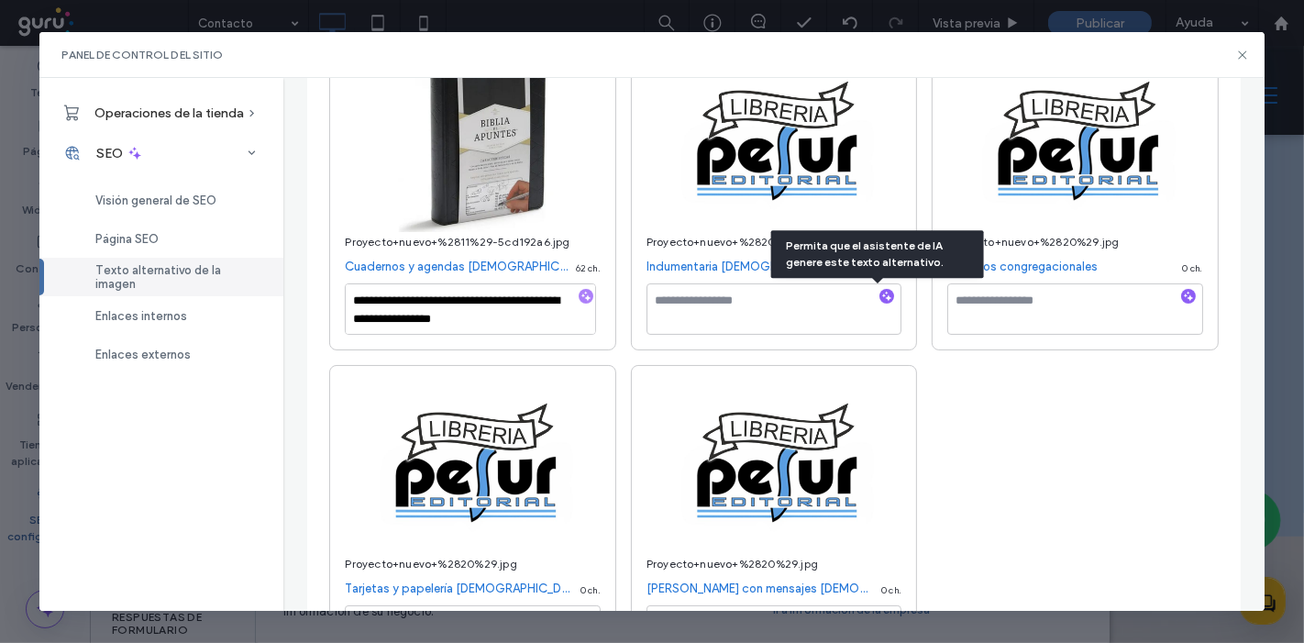
click at [880, 297] on span "button" at bounding box center [887, 296] width 15 height 15
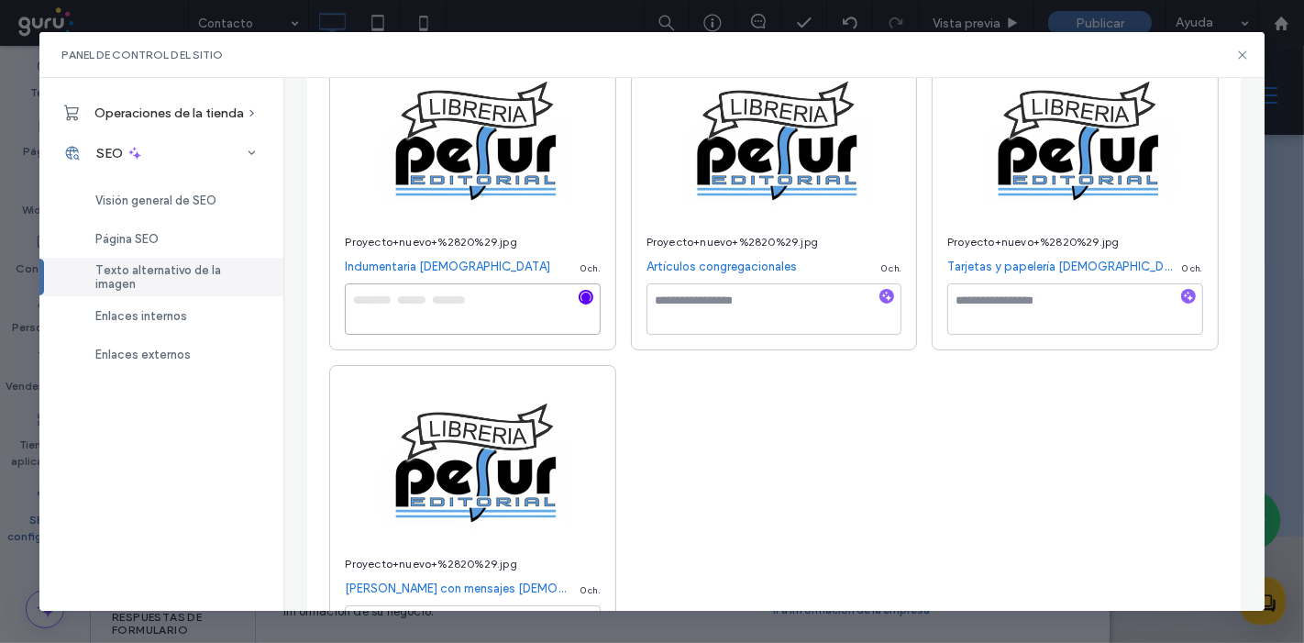
type textarea "**********"
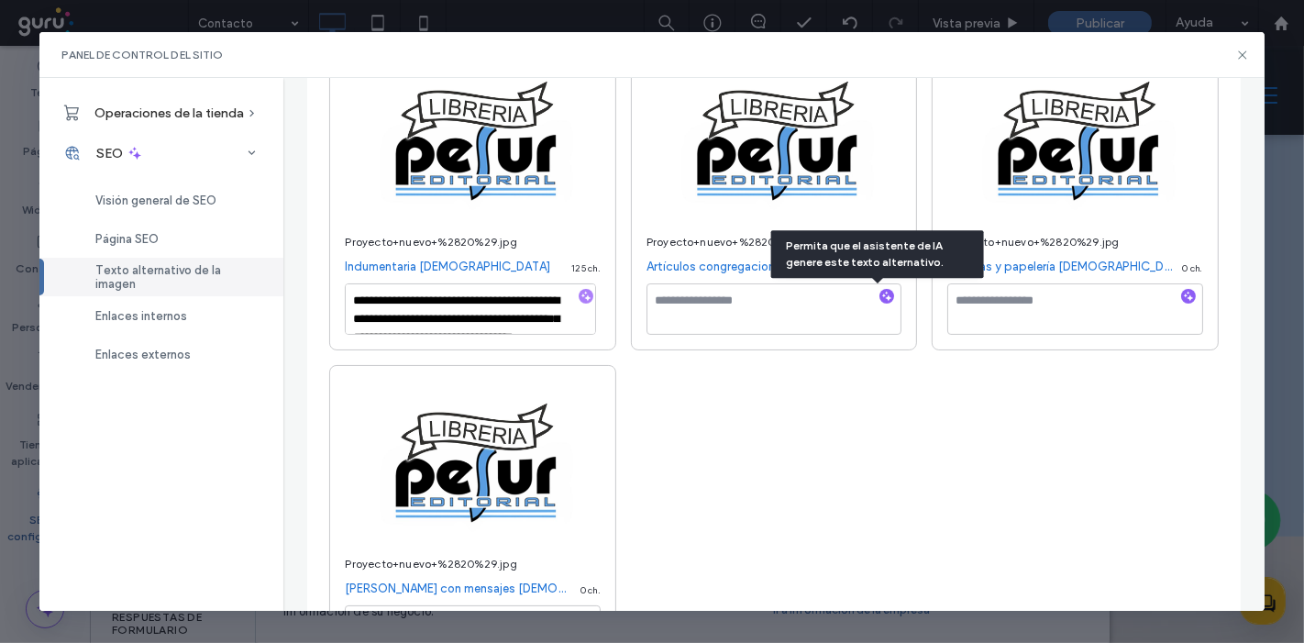
click at [880, 297] on span "button" at bounding box center [887, 296] width 15 height 15
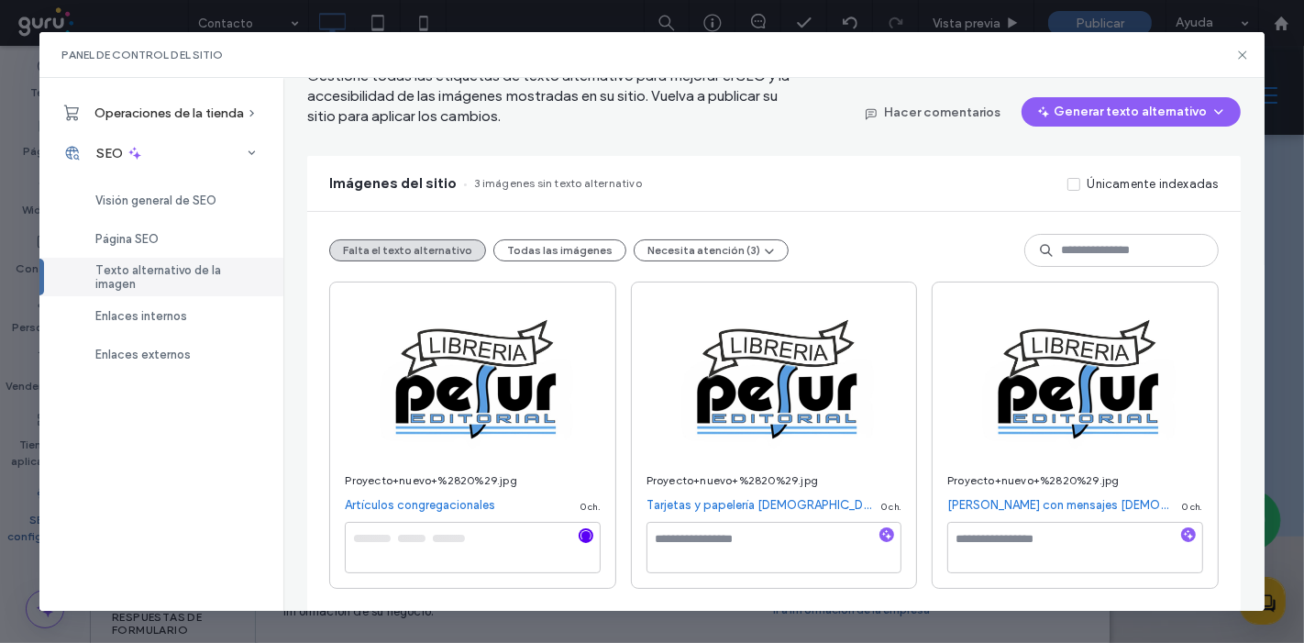
scroll to position [88, 0]
type textarea "**********"
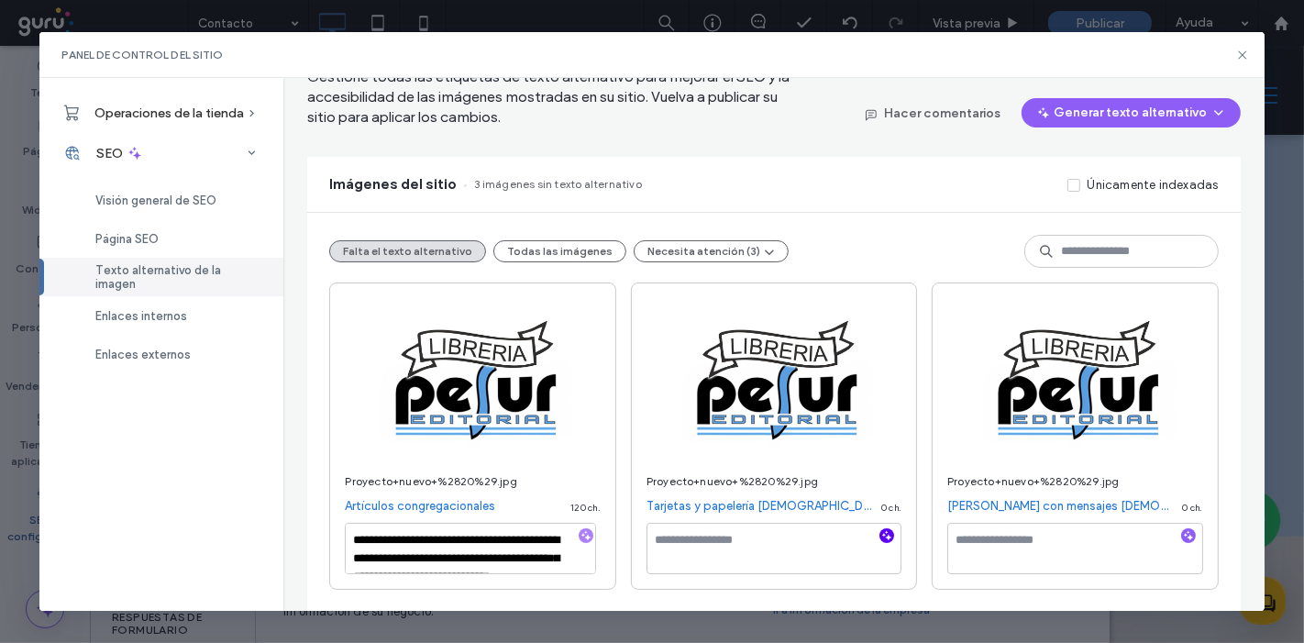
click at [882, 531] on icon "button" at bounding box center [887, 535] width 13 height 13
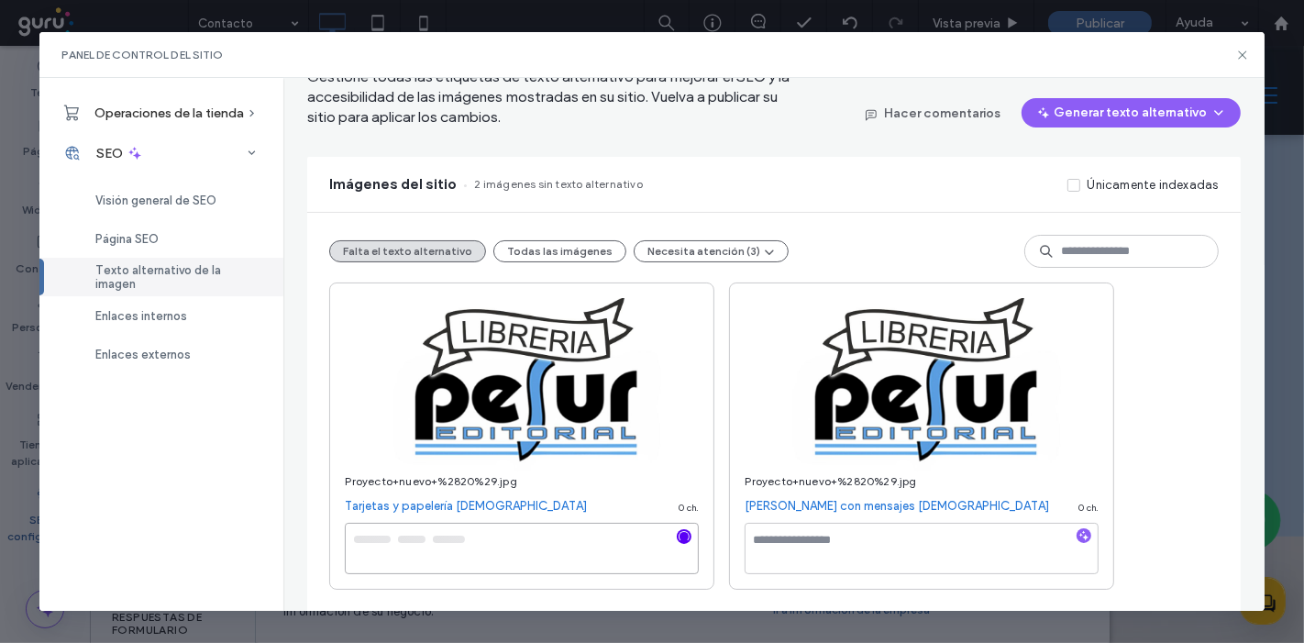
type textarea "**********"
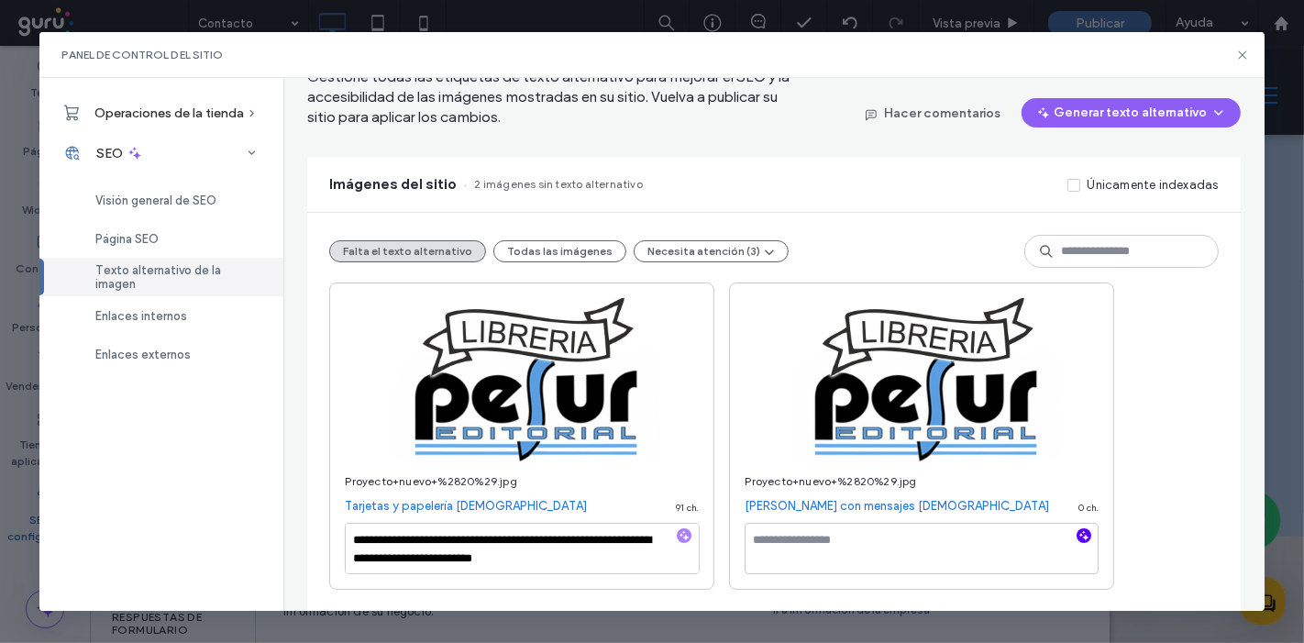
click at [1081, 534] on icon "button" at bounding box center [1084, 535] width 13 height 13
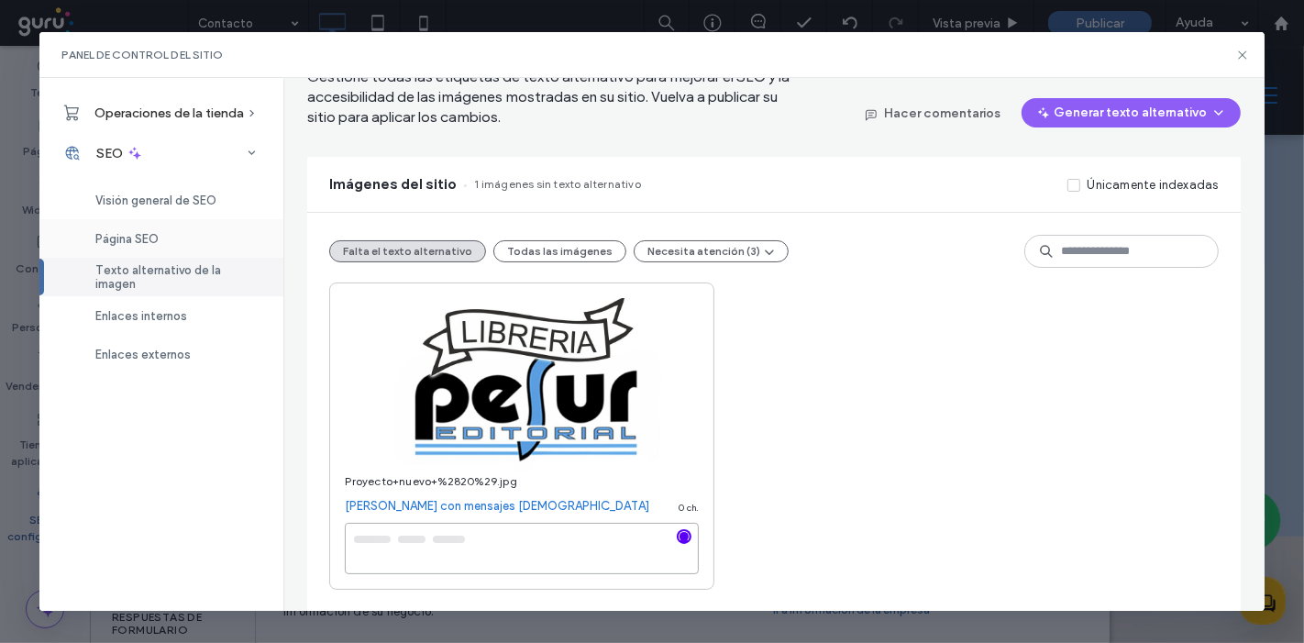
type textarea "**********"
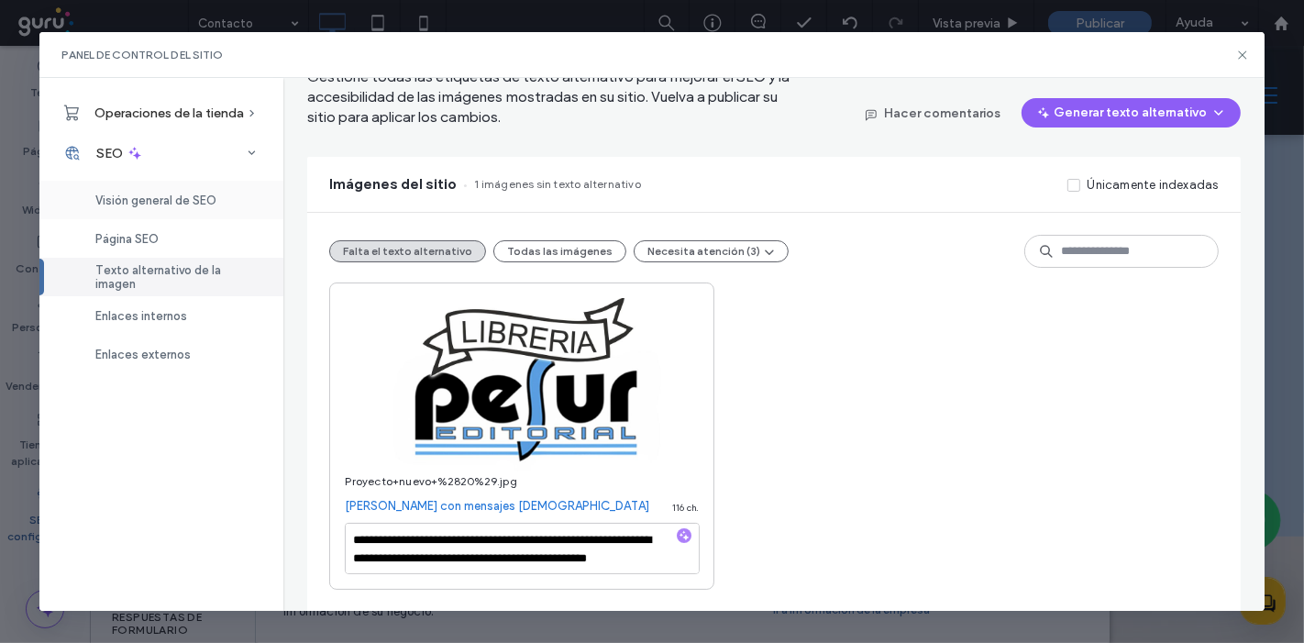
click at [161, 202] on span "Visión general de SEO" at bounding box center [155, 201] width 121 height 14
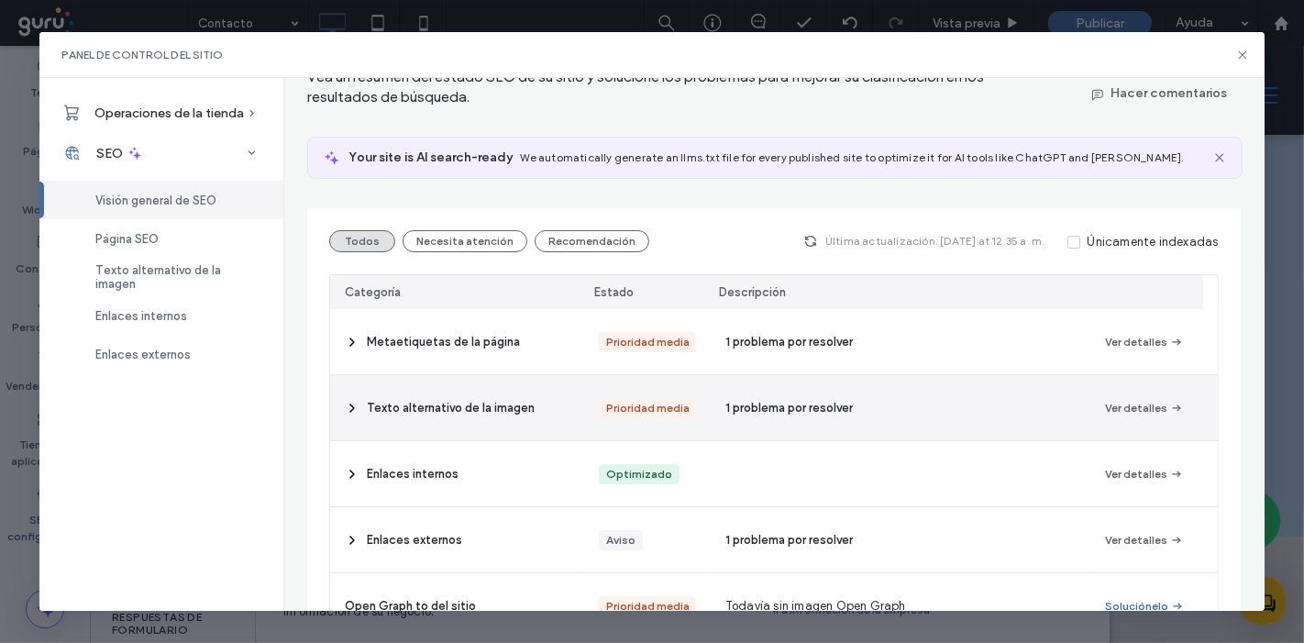
click at [532, 432] on div "Texto alternativo de la imagen" at bounding box center [456, 407] width 253 height 65
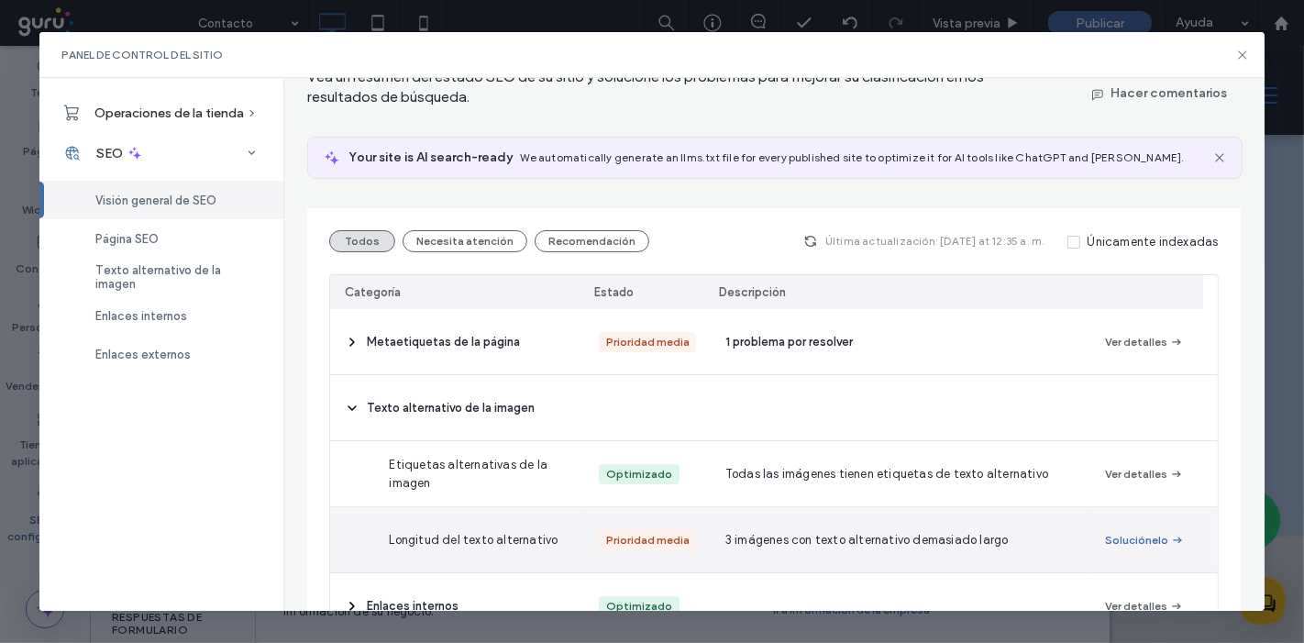
click at [731, 543] on span "3 imágenes con texto alternativo demasiado largo" at bounding box center [867, 540] width 283 height 18
click at [1135, 530] on button "Soluciónelo" at bounding box center [1145, 540] width 80 height 22
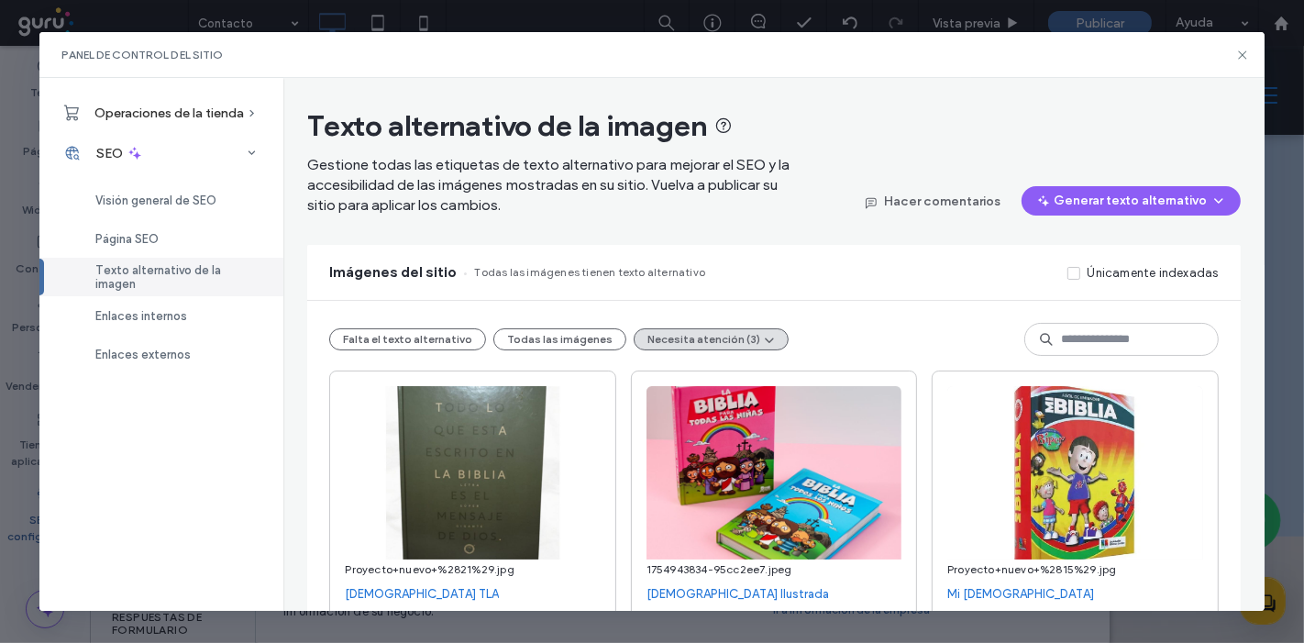
scroll to position [80, 0]
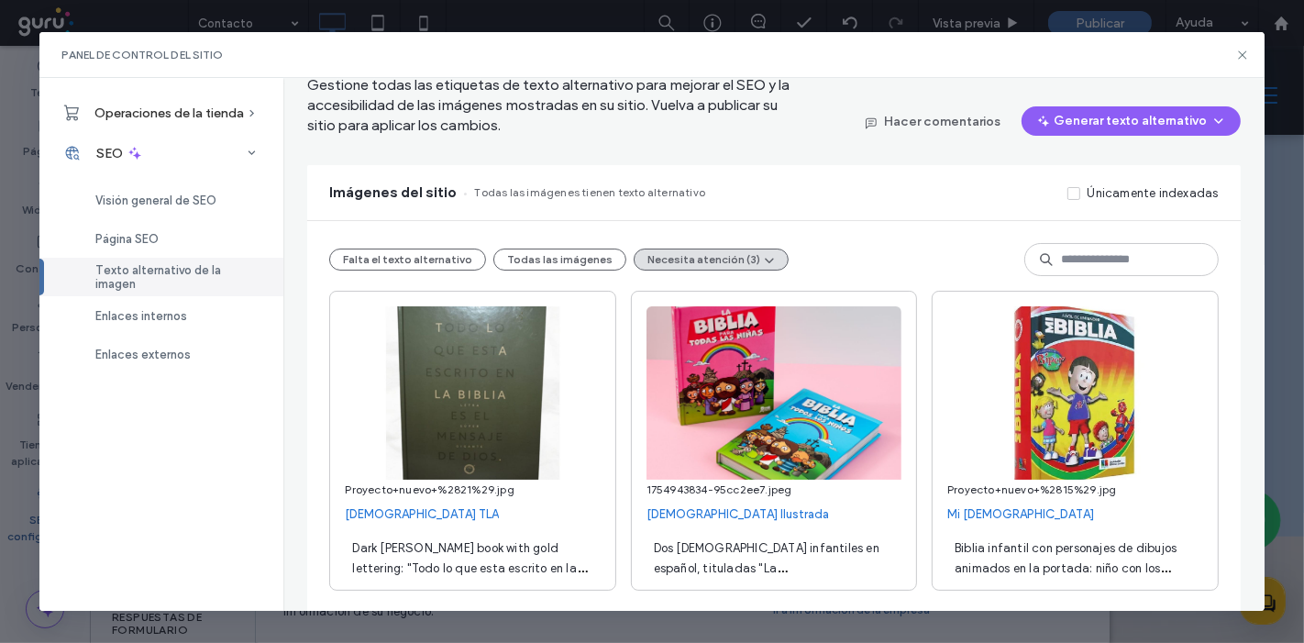
click at [440, 566] on span "Dark green book with gold lettering: "Todo lo que esta escrito en la Biblia es …" at bounding box center [469, 598] width 234 height 115
drag, startPoint x: 405, startPoint y: 563, endPoint x: 249, endPoint y: 505, distance: 166.6
click at [249, 505] on div "**********" at bounding box center [652, 344] width 1226 height 533
drag, startPoint x: 508, startPoint y: 571, endPoint x: 333, endPoint y: 550, distance: 176.4
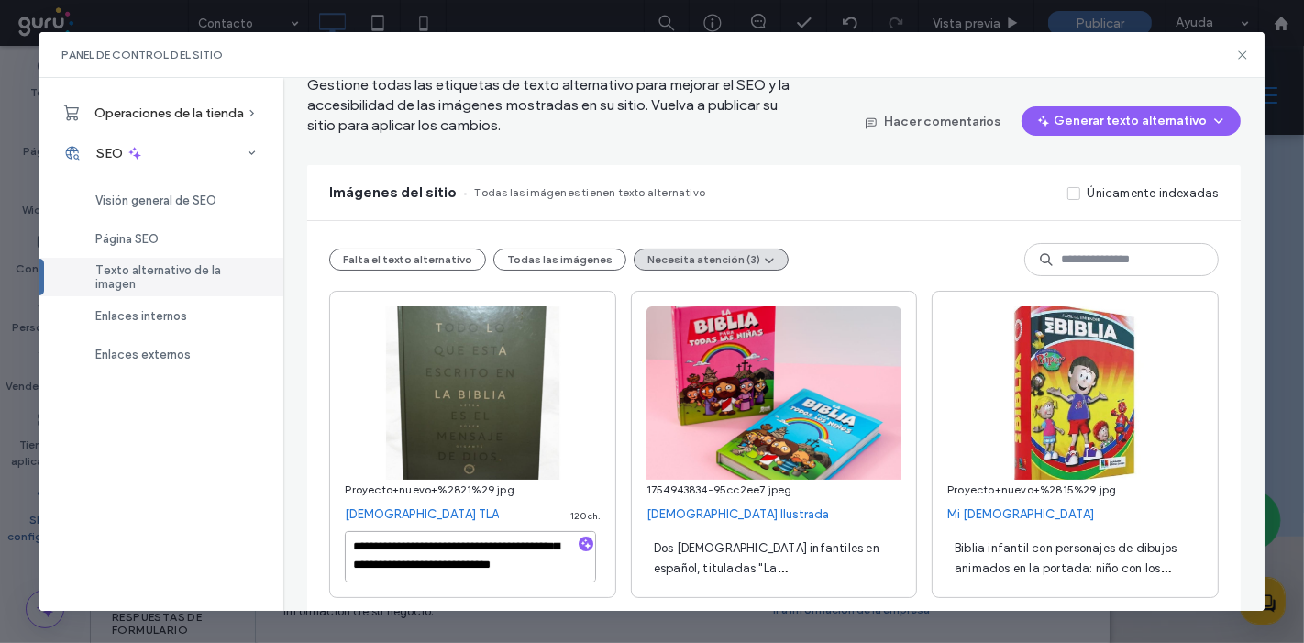
click at [333, 550] on div "**********" at bounding box center [472, 444] width 286 height 307
type textarea "**********"
click at [616, 520] on div "**********" at bounding box center [773, 444] width 889 height 307
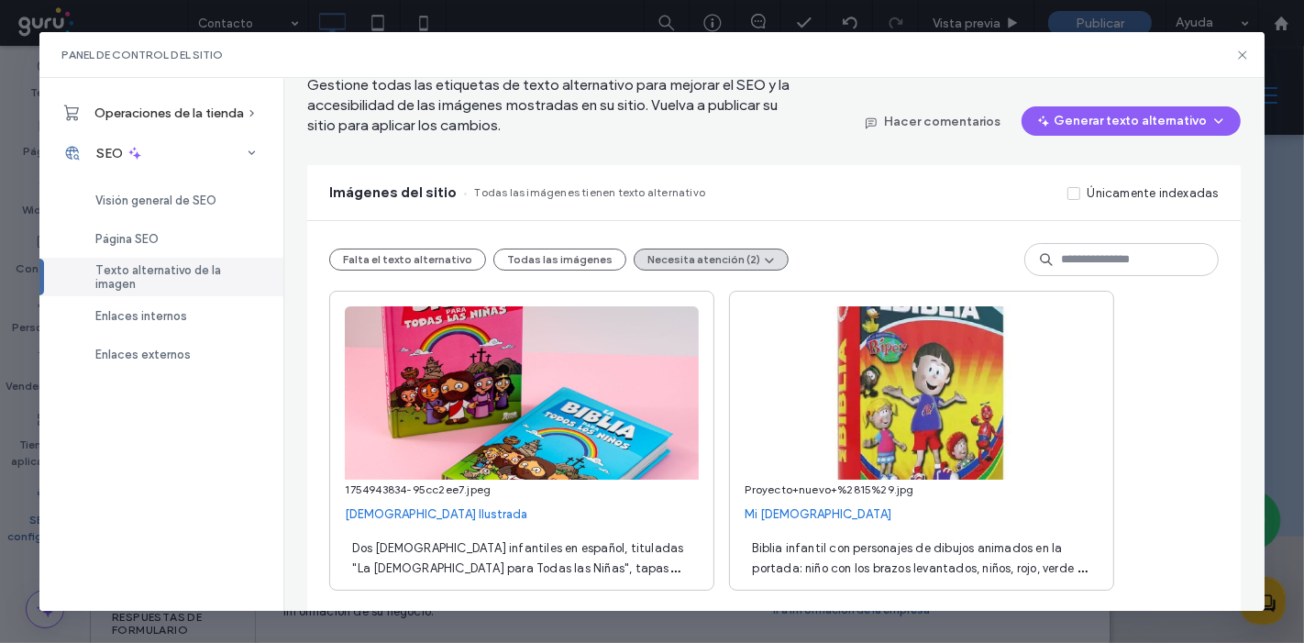
click at [443, 563] on span "Dos Biblias infantiles en español, tituladas "La Biblia para Todas las Niñas", …" at bounding box center [518, 578] width 332 height 74
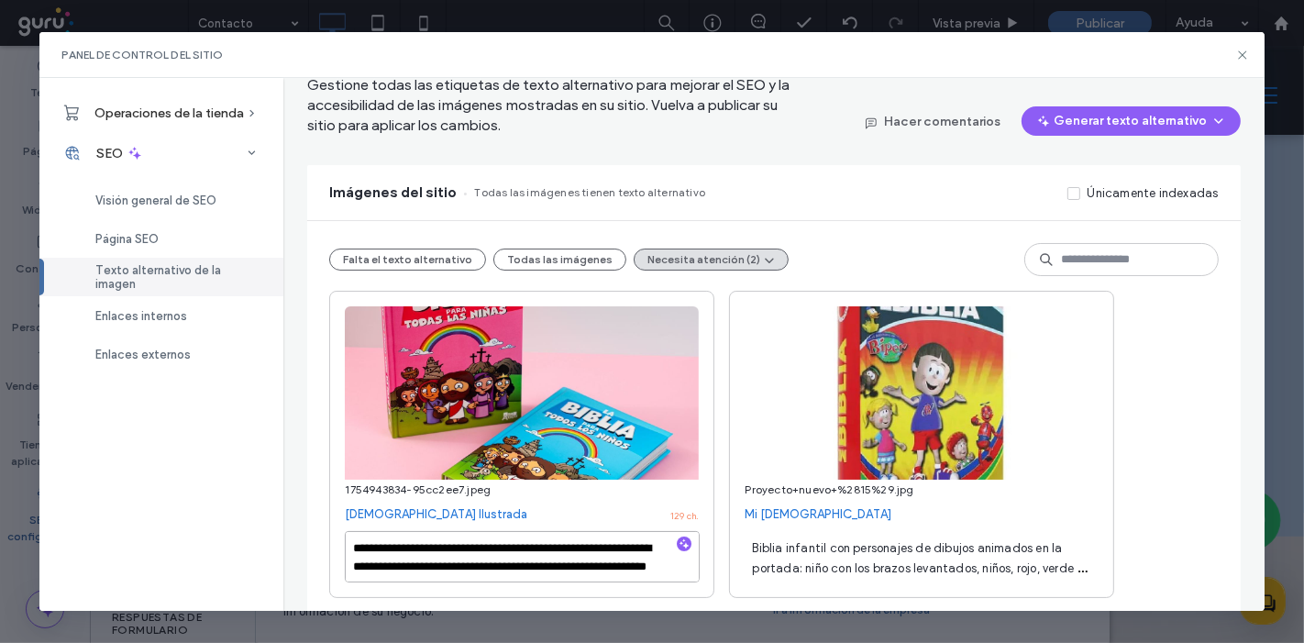
click at [475, 566] on textarea "**********" at bounding box center [522, 556] width 355 height 51
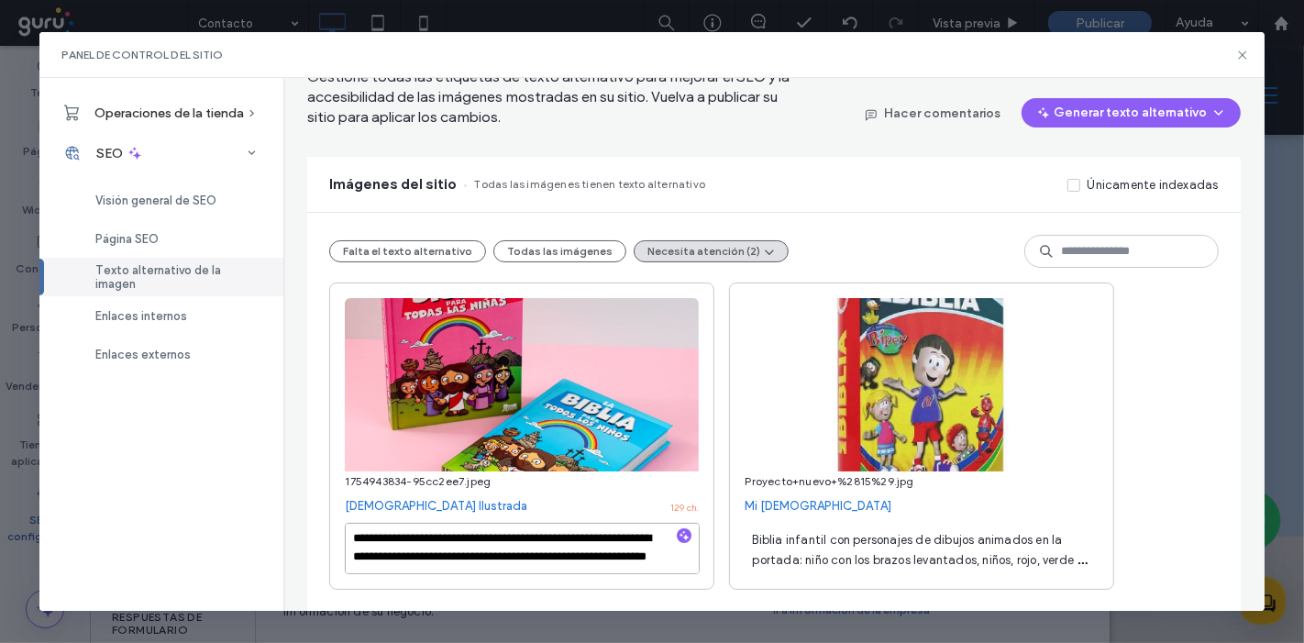
drag, startPoint x: 570, startPoint y: 562, endPoint x: 726, endPoint y: 691, distance: 202.0
click at [726, 642] on html ".wqwq-1{fill:#231f20;} .cls-1q, .cls-2q { fill-rule: evenodd; } .cls-2q { fill:…" at bounding box center [652, 321] width 1304 height 643
type textarea "**********"
click at [868, 545] on span "Biblia infantil con personajes de dibujos animados en la portada: niño con los …" at bounding box center [919, 560] width 335 height 54
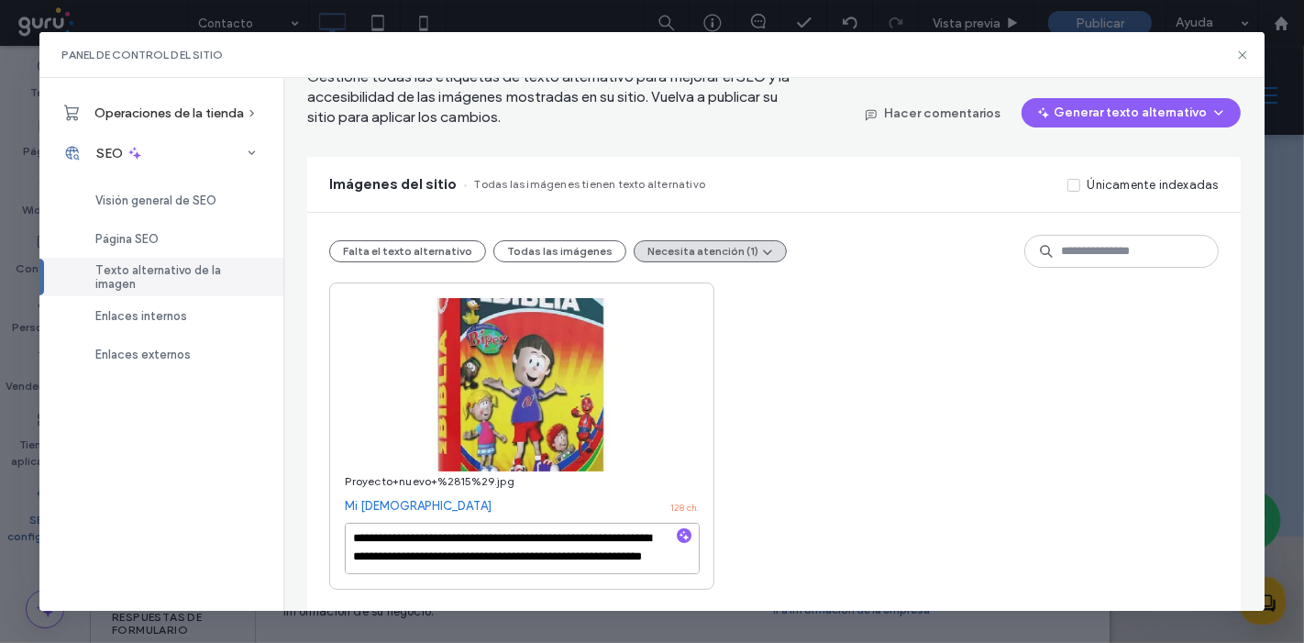
scroll to position [19, 0]
drag, startPoint x: 584, startPoint y: 539, endPoint x: 577, endPoint y: 667, distance: 127.7
click at [577, 642] on html ".wqwq-1{fill:#231f20;} .cls-1q, .cls-2q { fill-rule: evenodd; } .cls-2q { fill:…" at bounding box center [652, 321] width 1304 height 643
type textarea "**********"
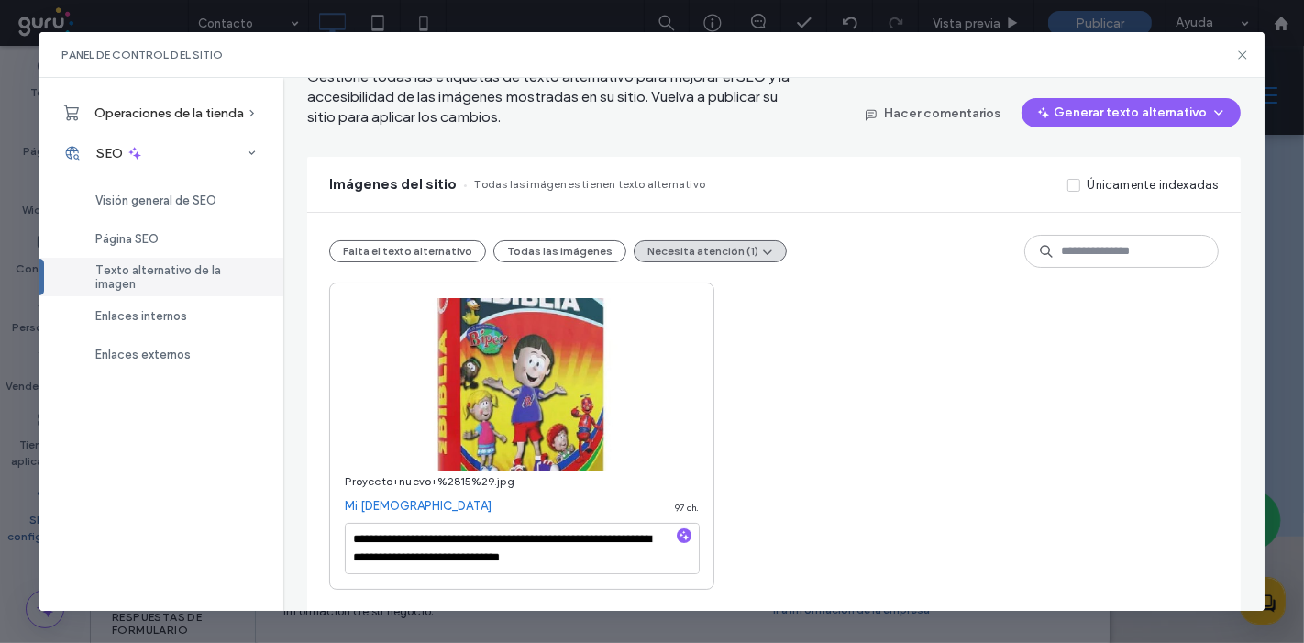
click at [795, 479] on div "**********" at bounding box center [773, 436] width 889 height 307
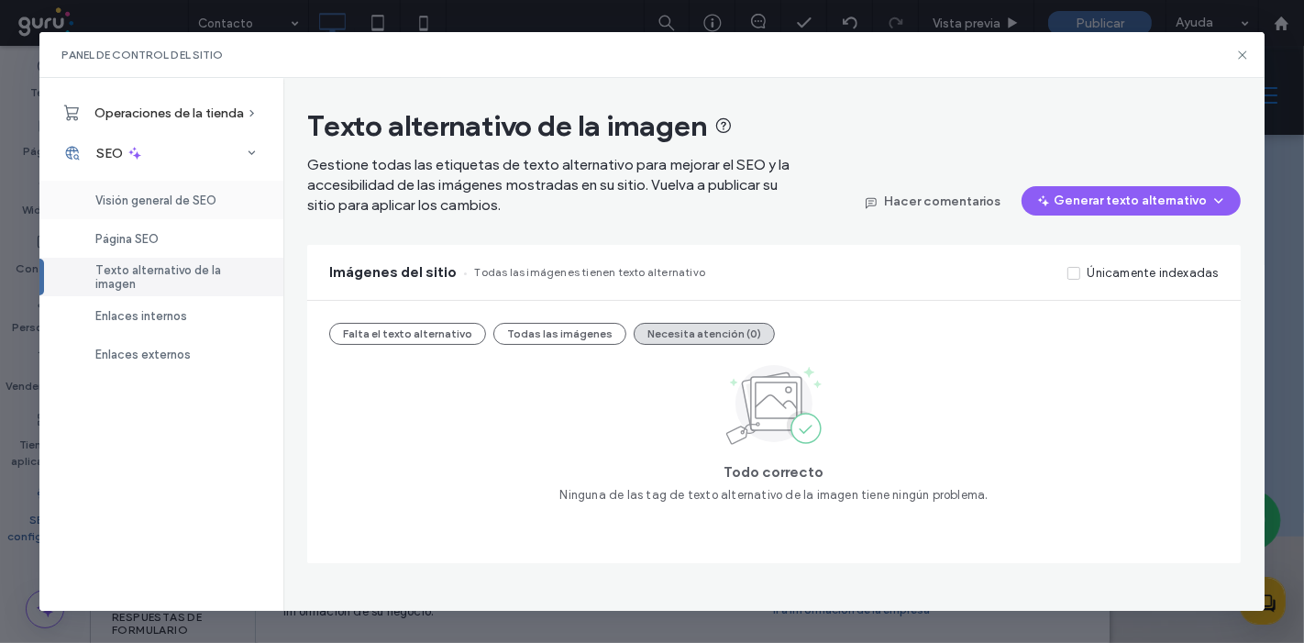
click at [153, 188] on div "Visión general de SEO" at bounding box center [161, 200] width 244 height 39
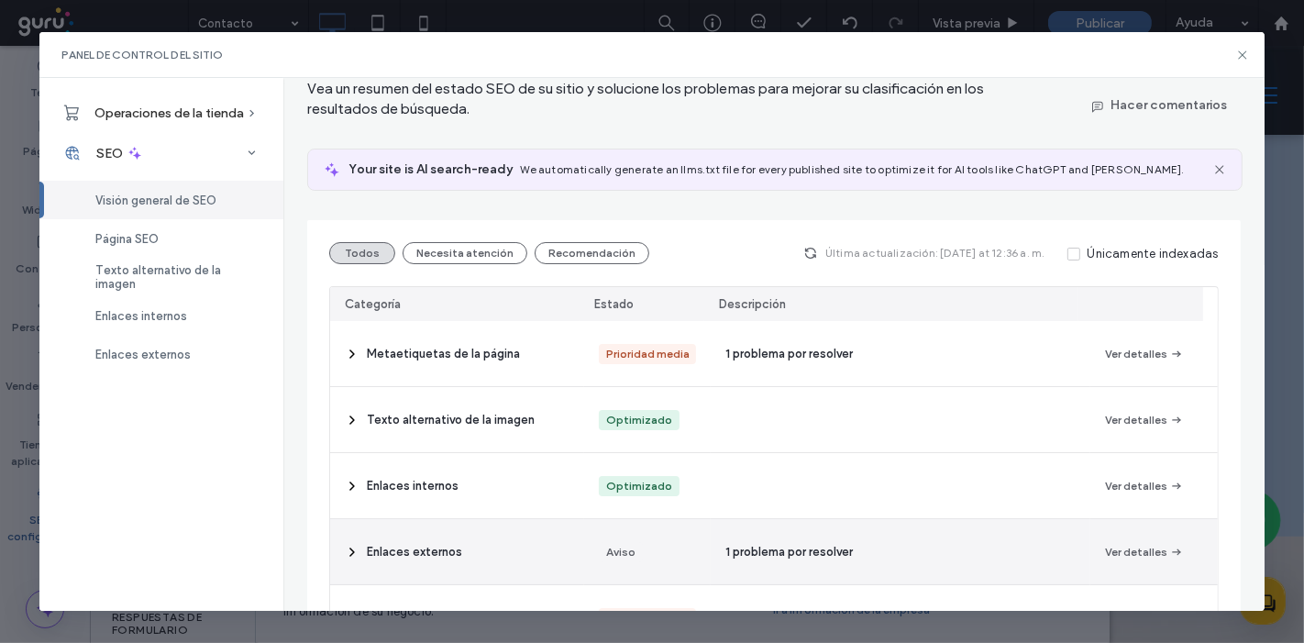
scroll to position [50, 0]
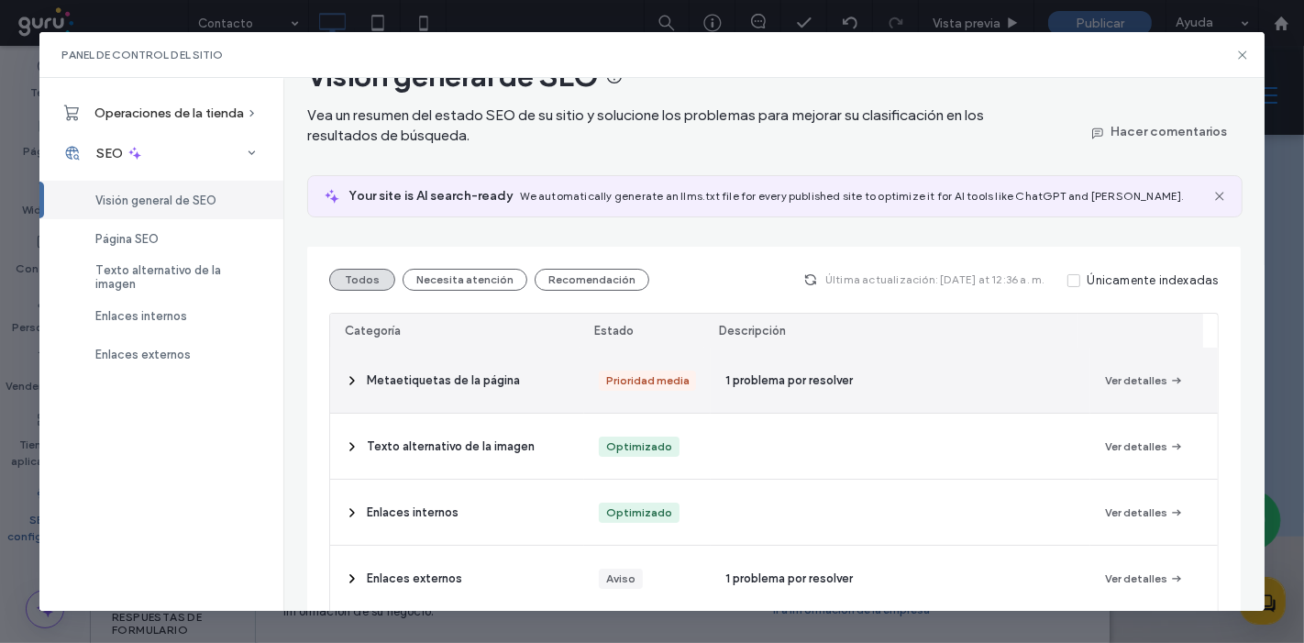
click at [611, 360] on div "Prioridad media" at bounding box center [647, 380] width 127 height 65
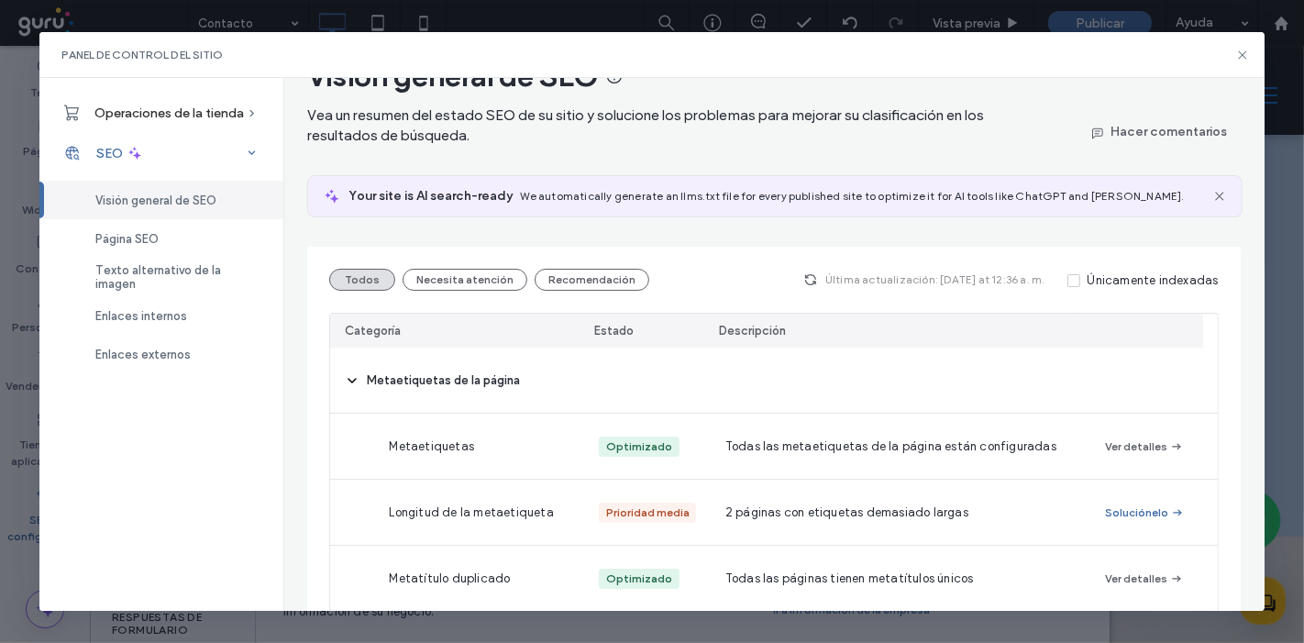
click at [134, 157] on icon at bounding box center [135, 153] width 17 height 17
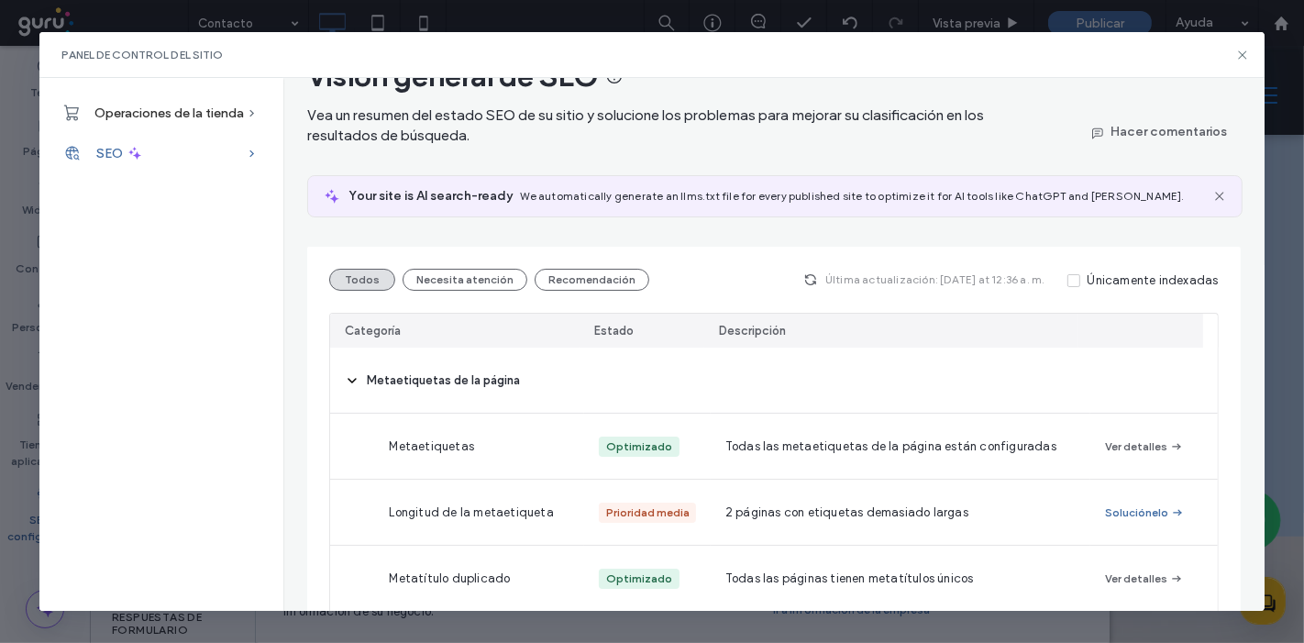
click at [134, 157] on icon at bounding box center [135, 153] width 17 height 17
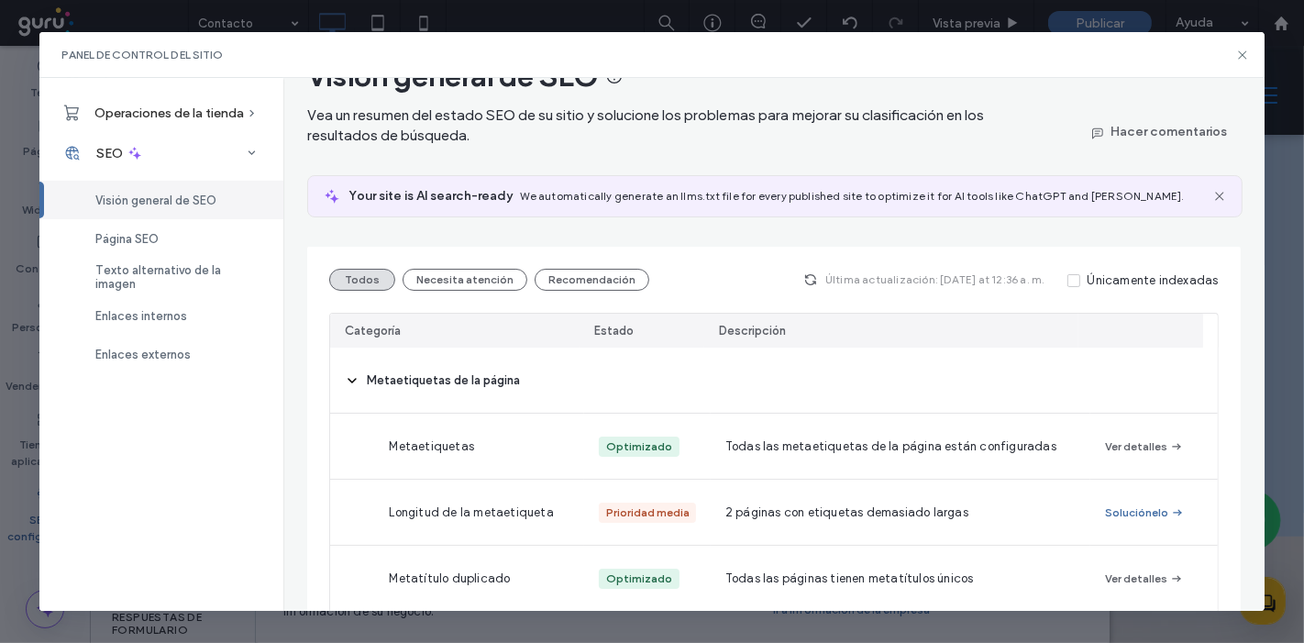
click at [123, 194] on span "Visión general de SEO" at bounding box center [155, 201] width 121 height 14
click at [1244, 57] on icon at bounding box center [1243, 55] width 15 height 15
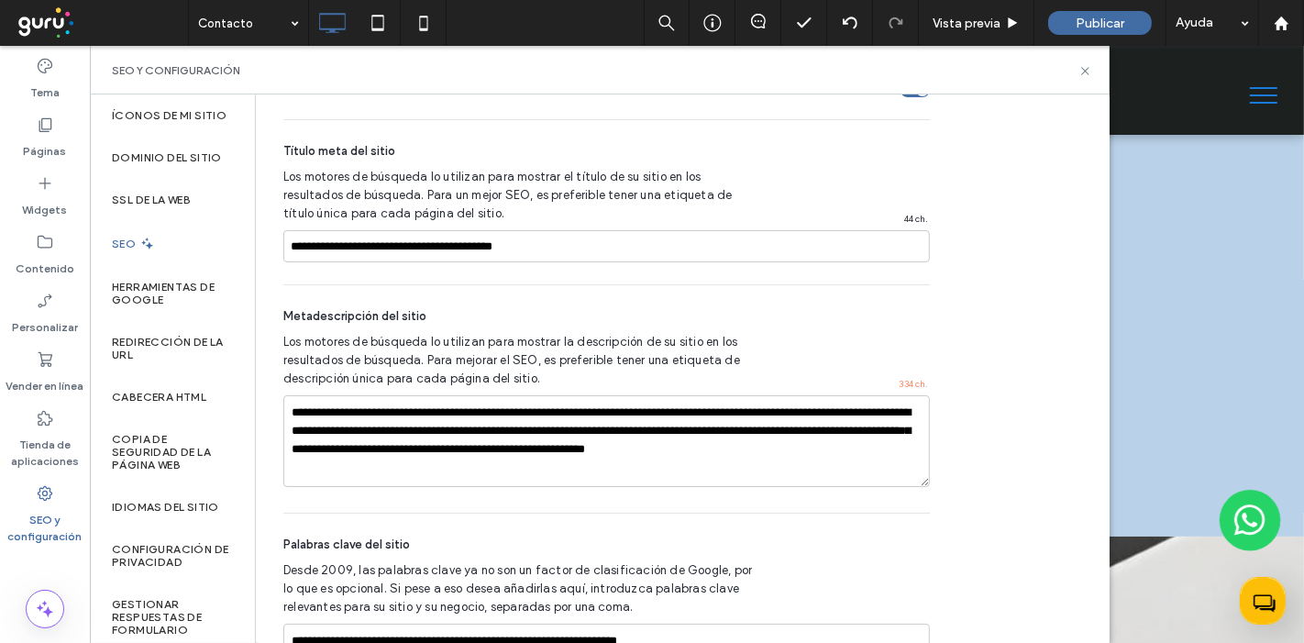
scroll to position [1328, 0]
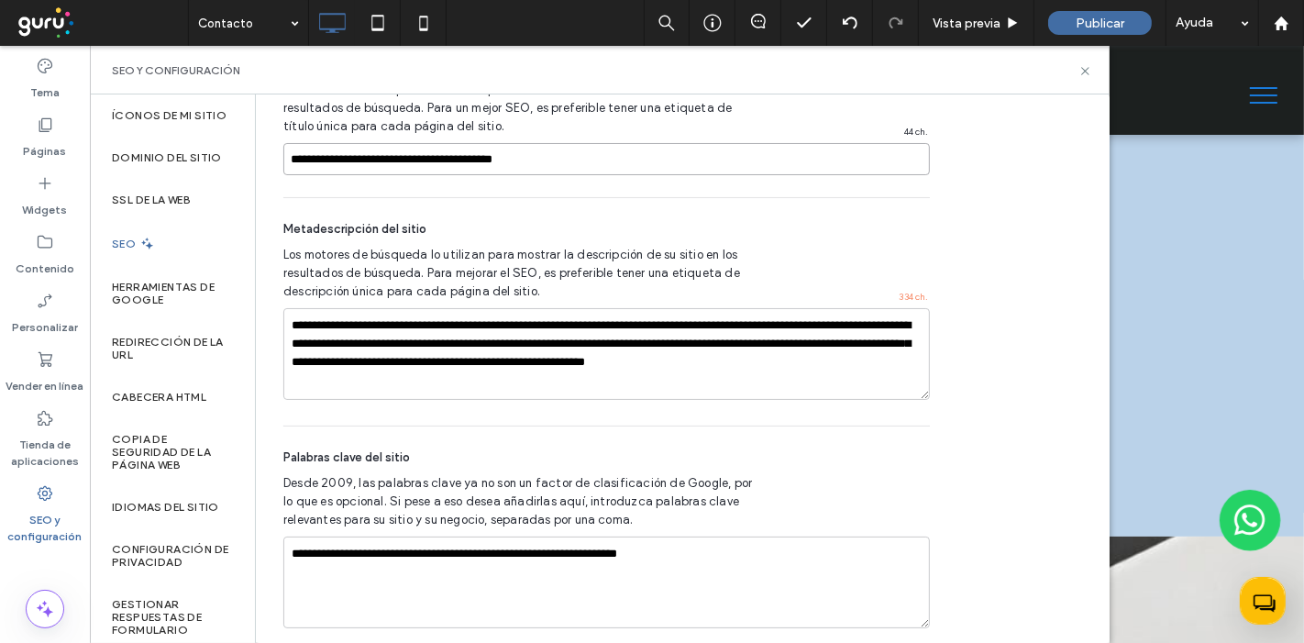
click at [603, 143] on input "**********" at bounding box center [606, 159] width 647 height 32
drag, startPoint x: 929, startPoint y: 341, endPoint x: 149, endPoint y: 247, distance: 786.3
click at [149, 247] on div "Íconos de Mi sitio Dominio del sitio SSL de la web SEO Herramientas de Google R…" at bounding box center [600, 368] width 1020 height 549
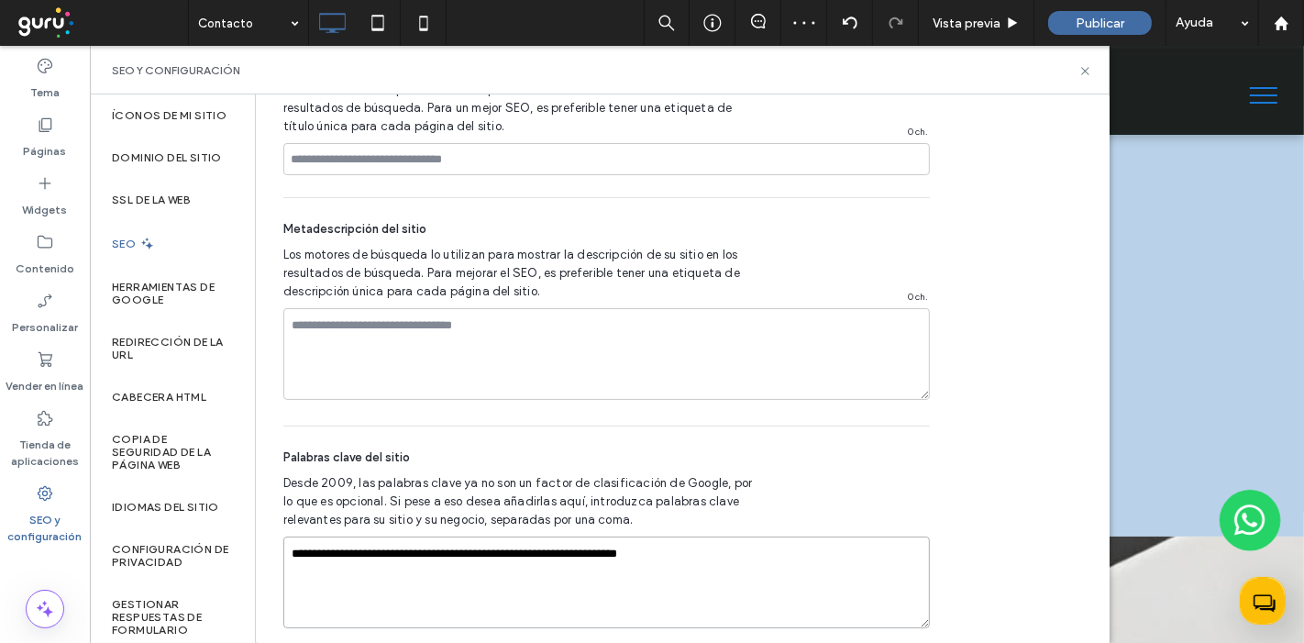
drag, startPoint x: 723, startPoint y: 574, endPoint x: 7, endPoint y: 513, distance: 718.1
click at [7, 513] on div "Tema Páginas Widgets Contenido Personalizar Vender en línea Tienda de aplicacio…" at bounding box center [45, 344] width 90 height 597
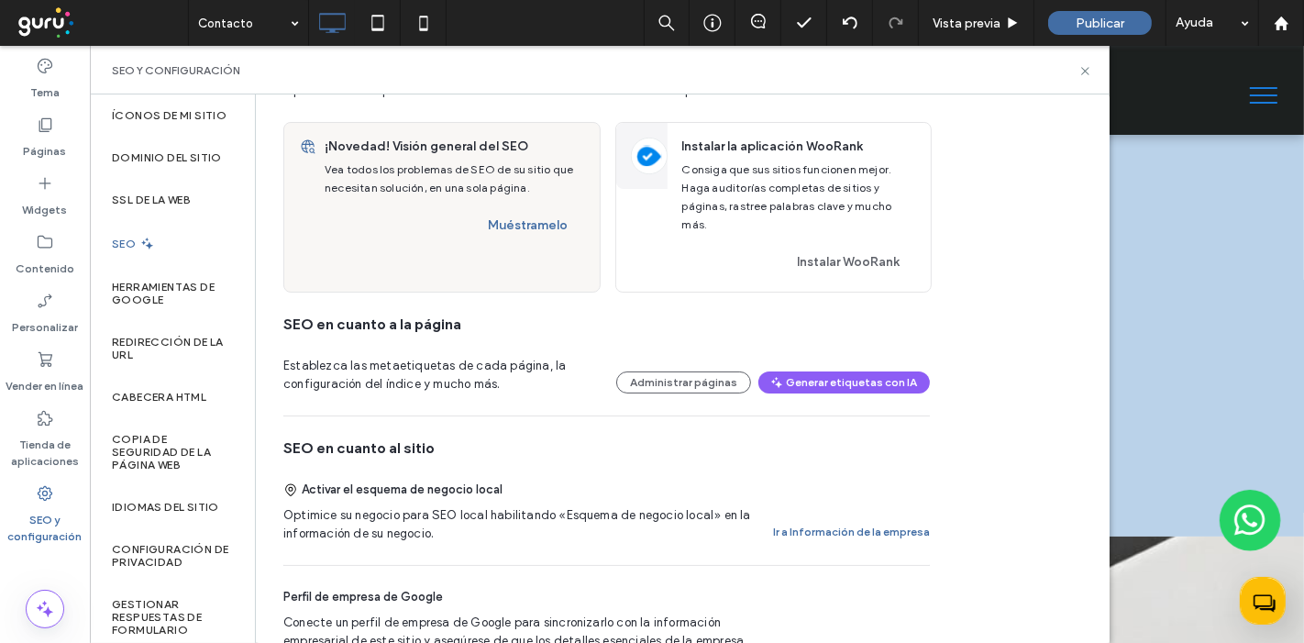
scroll to position [0, 0]
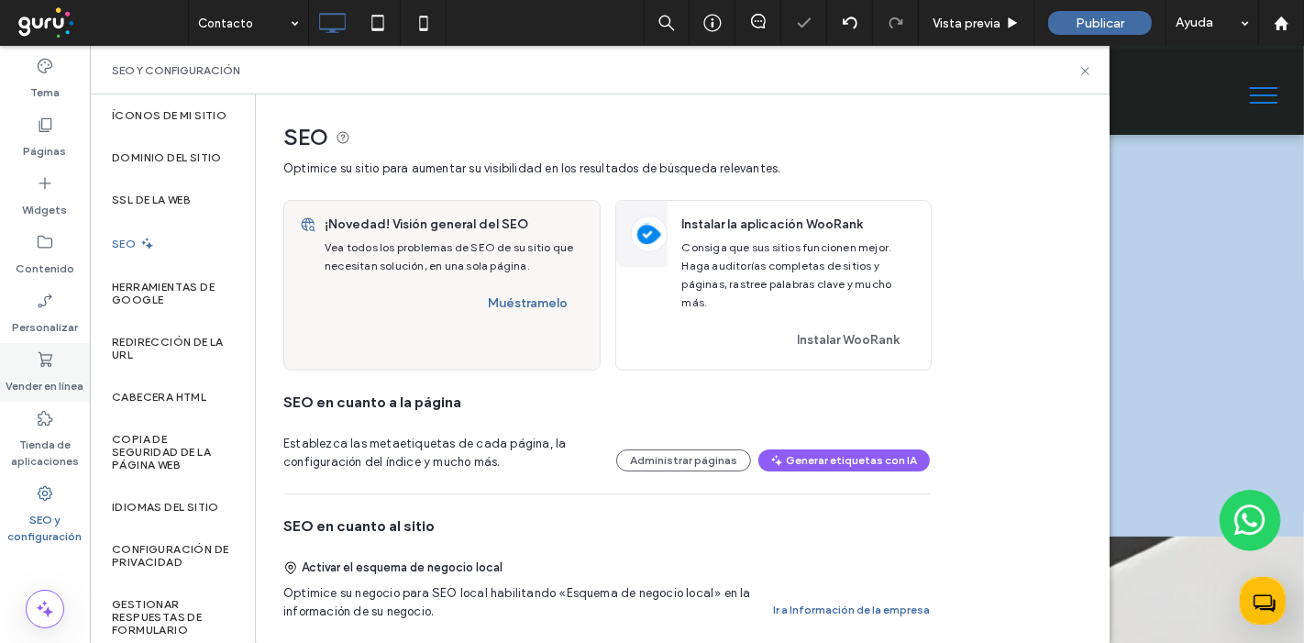
click at [58, 354] on div "Vender en línea" at bounding box center [45, 372] width 90 height 59
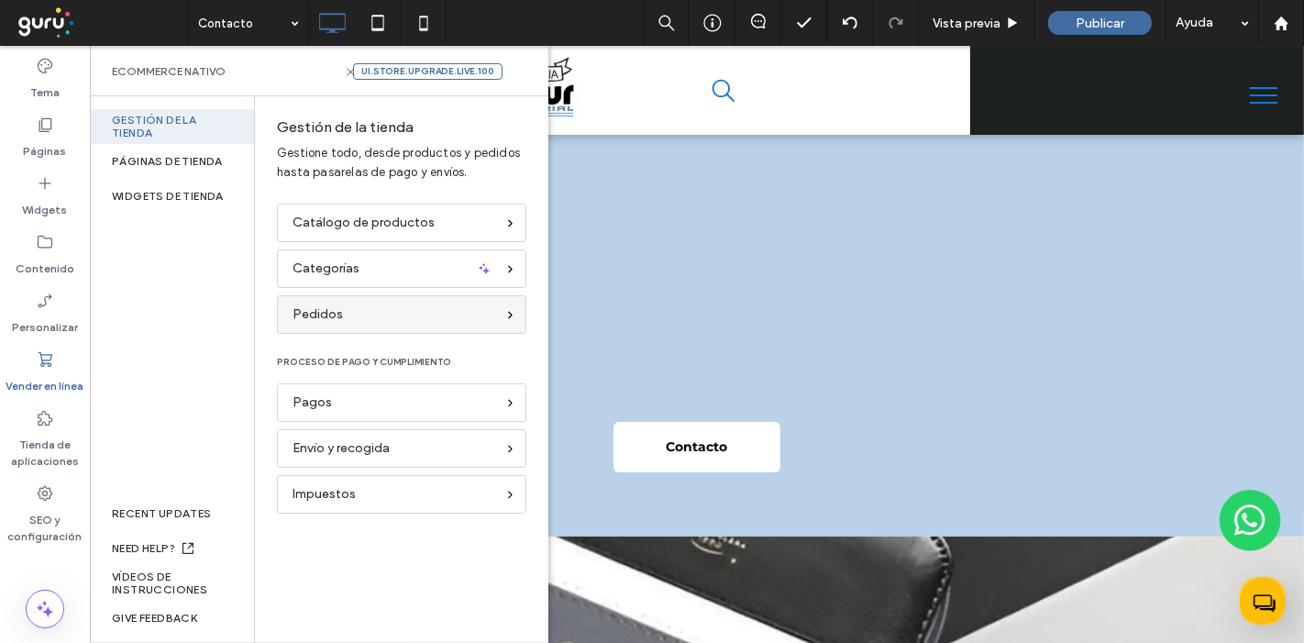
click at [336, 307] on span "Pedidos" at bounding box center [318, 315] width 50 height 20
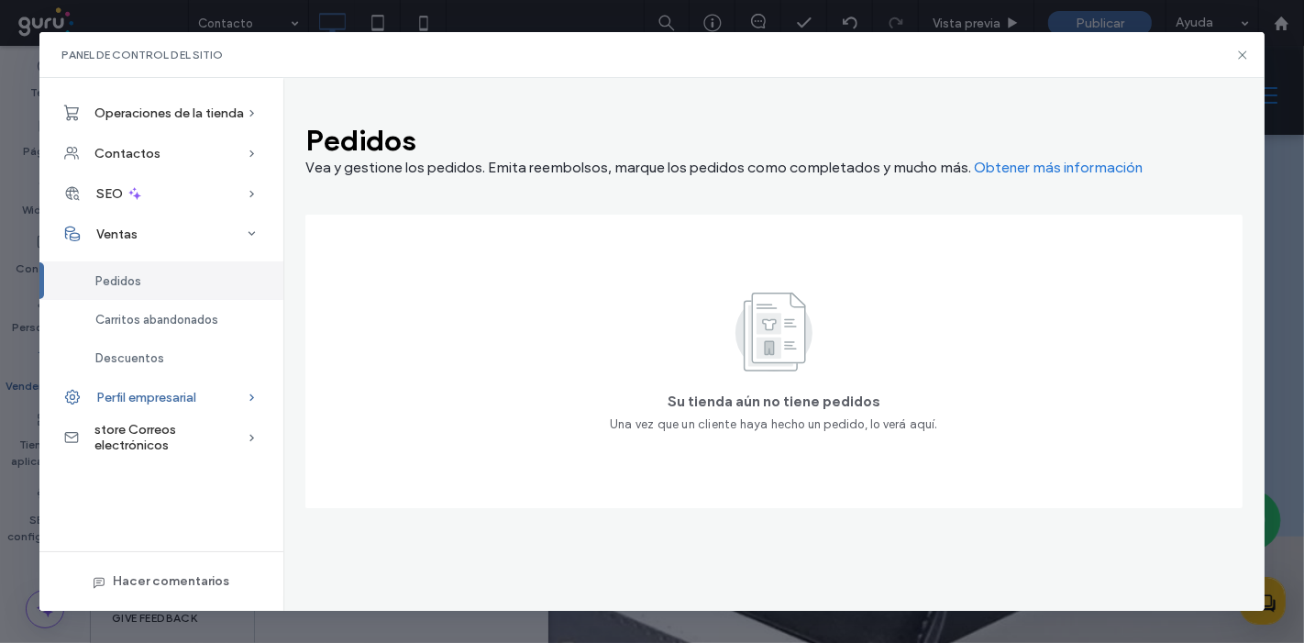
click at [138, 401] on span "Perfil empresarial" at bounding box center [146, 398] width 100 height 16
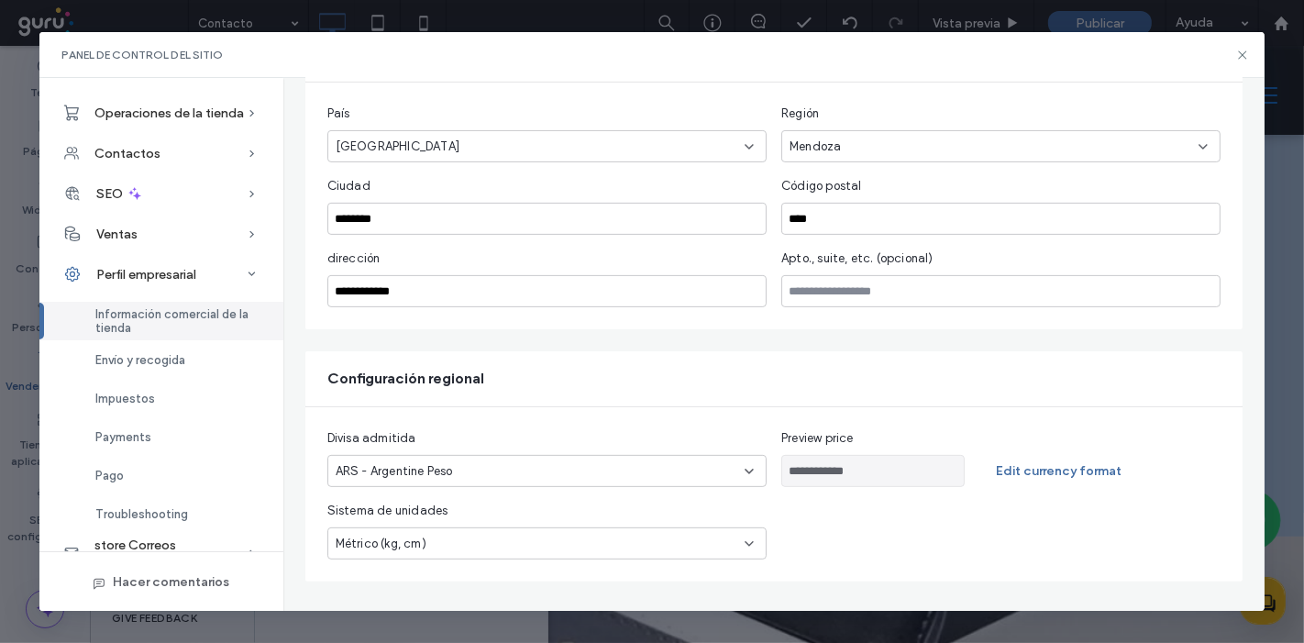
scroll to position [463, 0]
click at [172, 375] on div "Envío y recogida" at bounding box center [161, 359] width 244 height 39
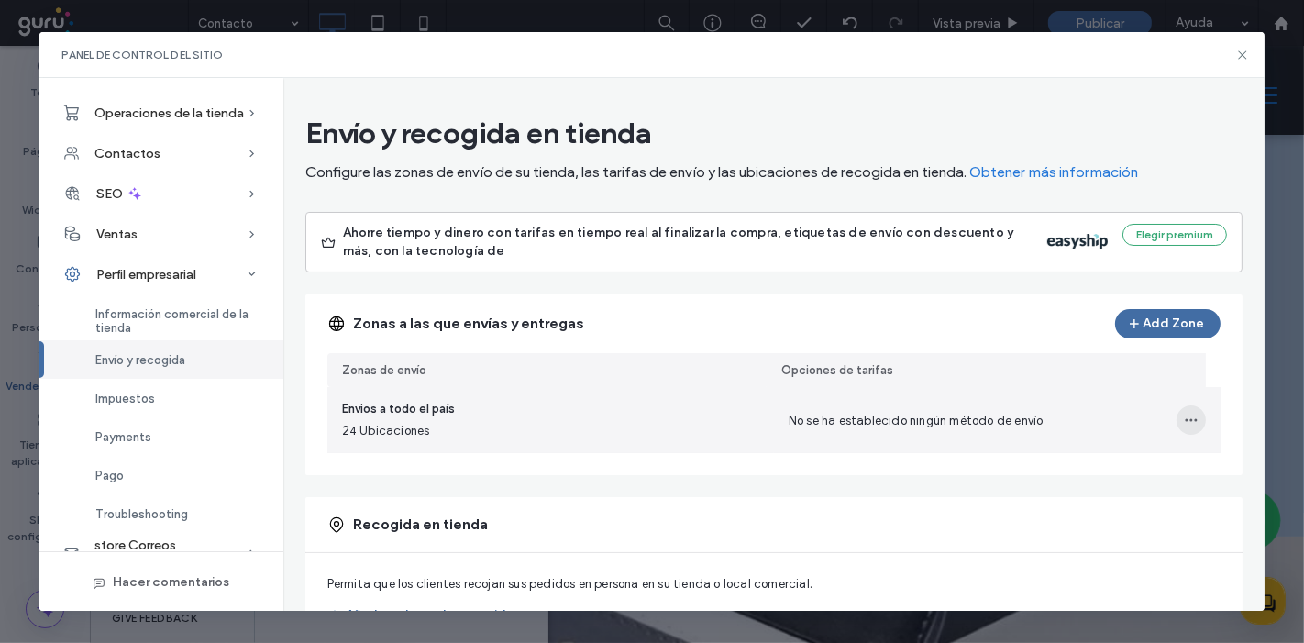
click at [1177, 413] on span "button" at bounding box center [1191, 419] width 29 height 29
click at [1063, 501] on span "Eliminar zona de envío" at bounding box center [1113, 502] width 123 height 18
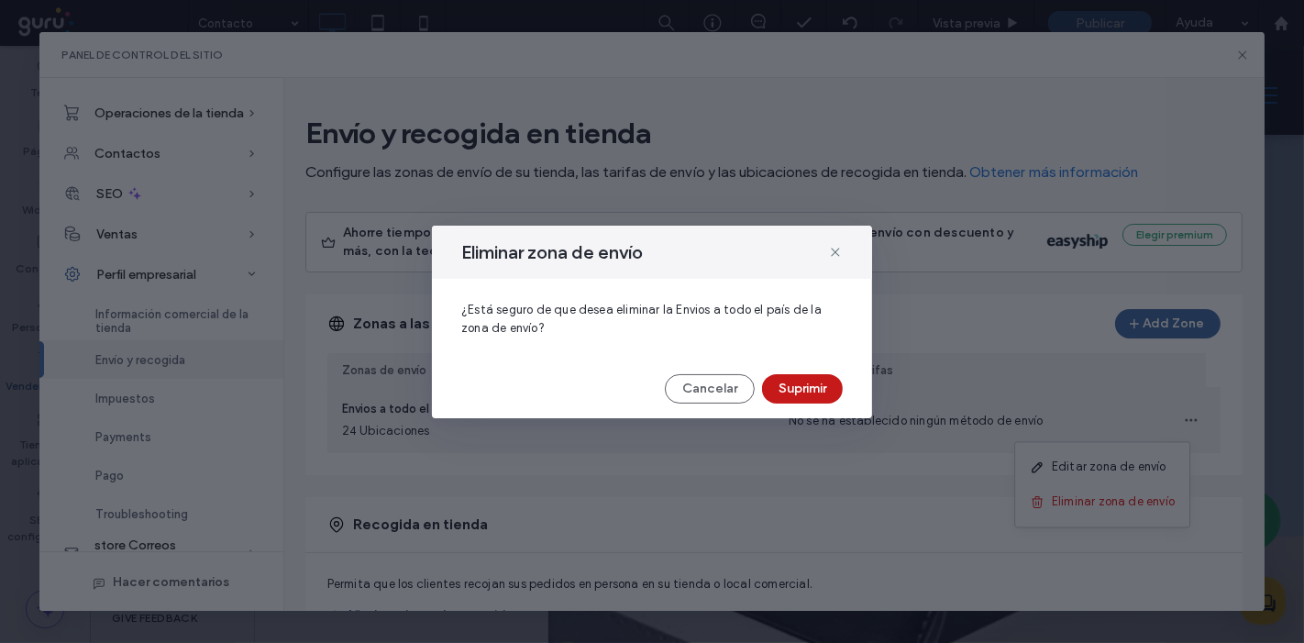
click at [799, 393] on button "Suprimir" at bounding box center [802, 388] width 81 height 29
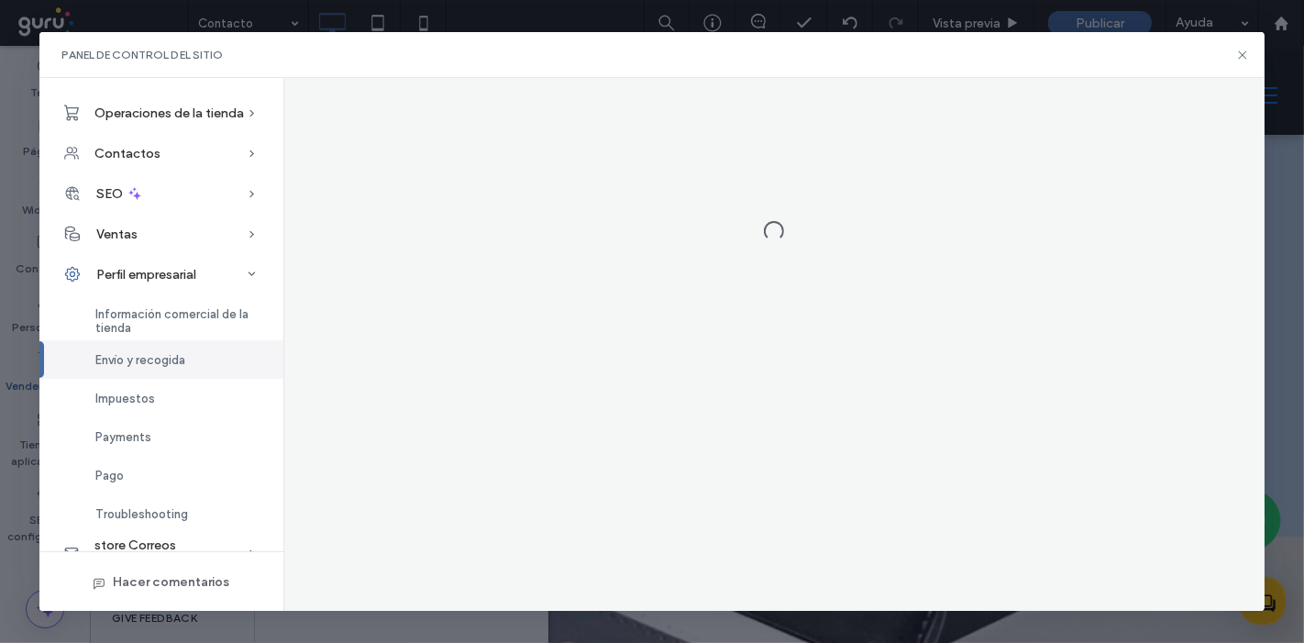
click at [799, 393] on div at bounding box center [774, 344] width 982 height 533
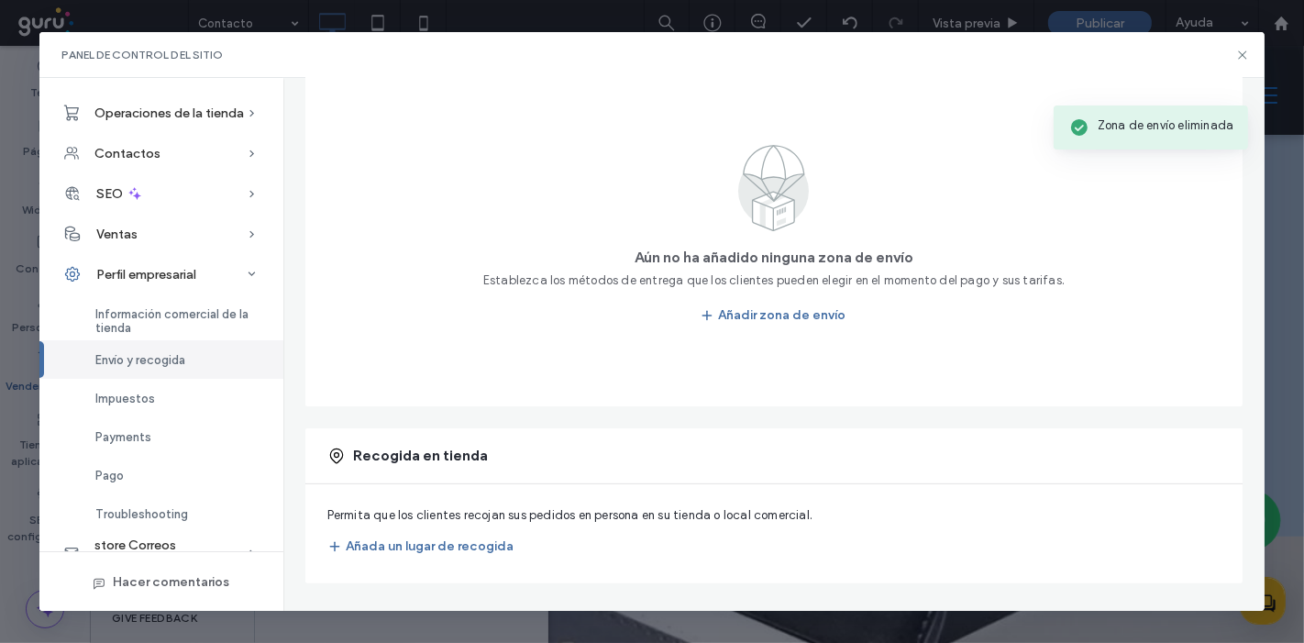
scroll to position [290, 0]
click at [453, 538] on button "Añada un lugar de recogida" at bounding box center [420, 546] width 186 height 29
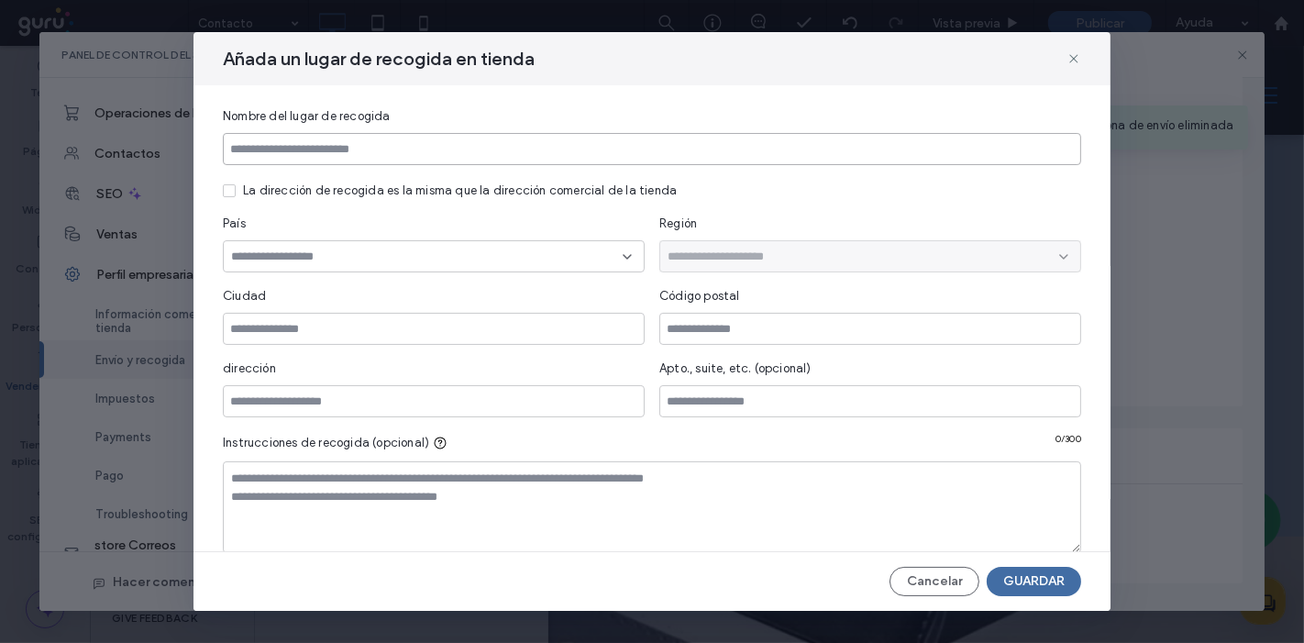
click at [611, 157] on input at bounding box center [652, 149] width 859 height 32
type input "**********"
click at [384, 265] on div at bounding box center [434, 256] width 422 height 32
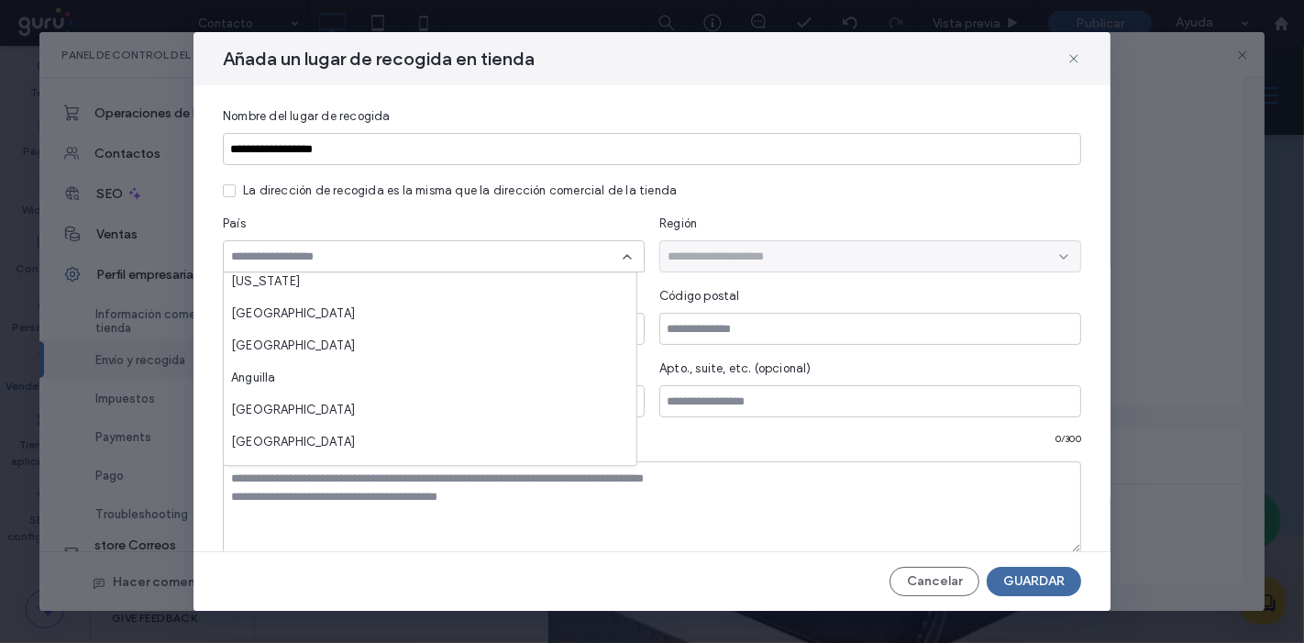
scroll to position [140, 0]
click at [224, 186] on span at bounding box center [229, 190] width 13 height 13
type input "********"
type input "****"
type input "**********"
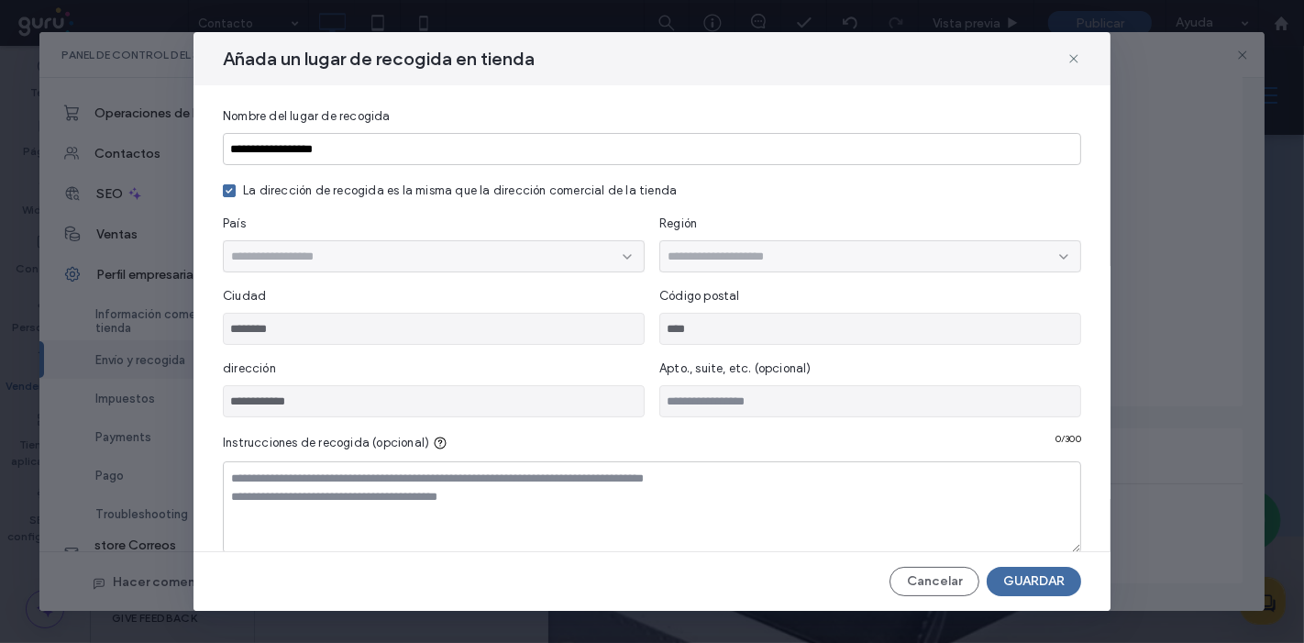
scroll to position [27, 0]
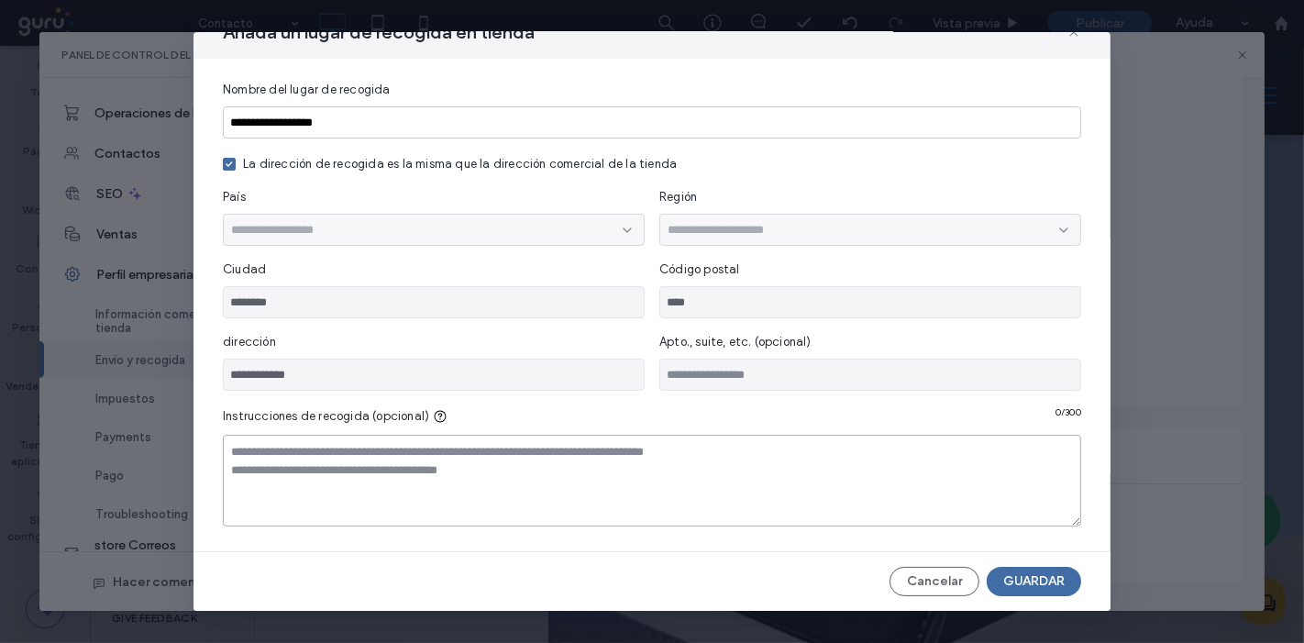
click at [623, 483] on textarea at bounding box center [652, 481] width 859 height 92
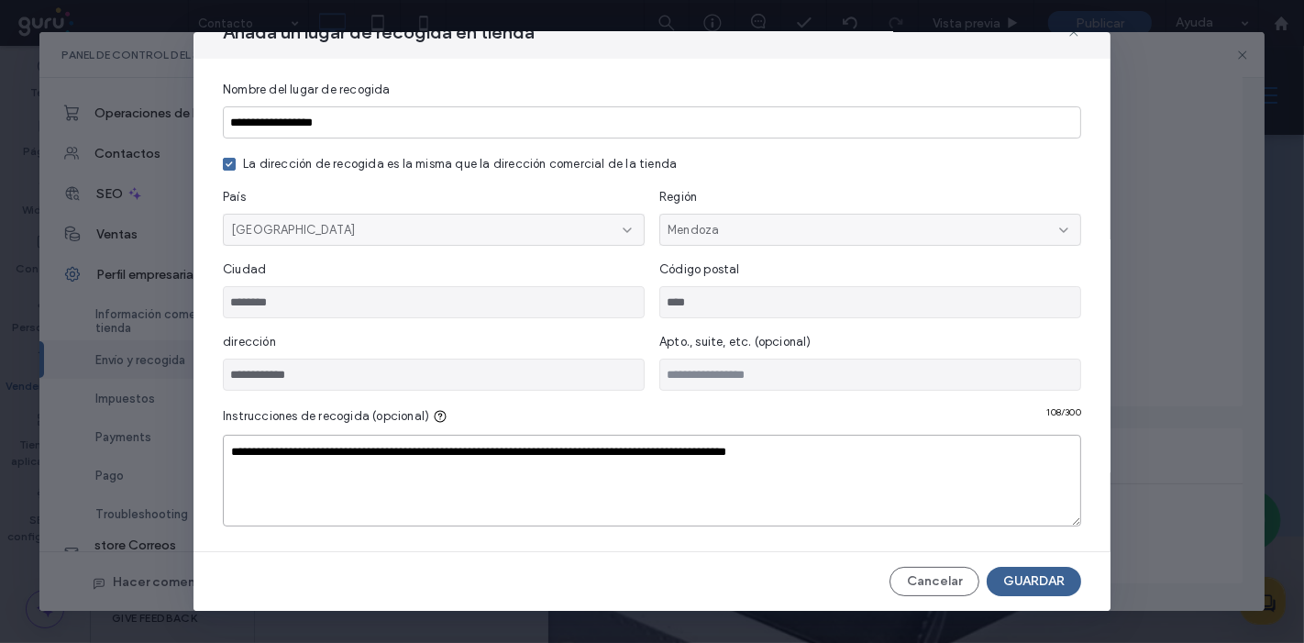
type textarea "**********"
click at [1019, 581] on button "GUARDAR" at bounding box center [1034, 581] width 94 height 29
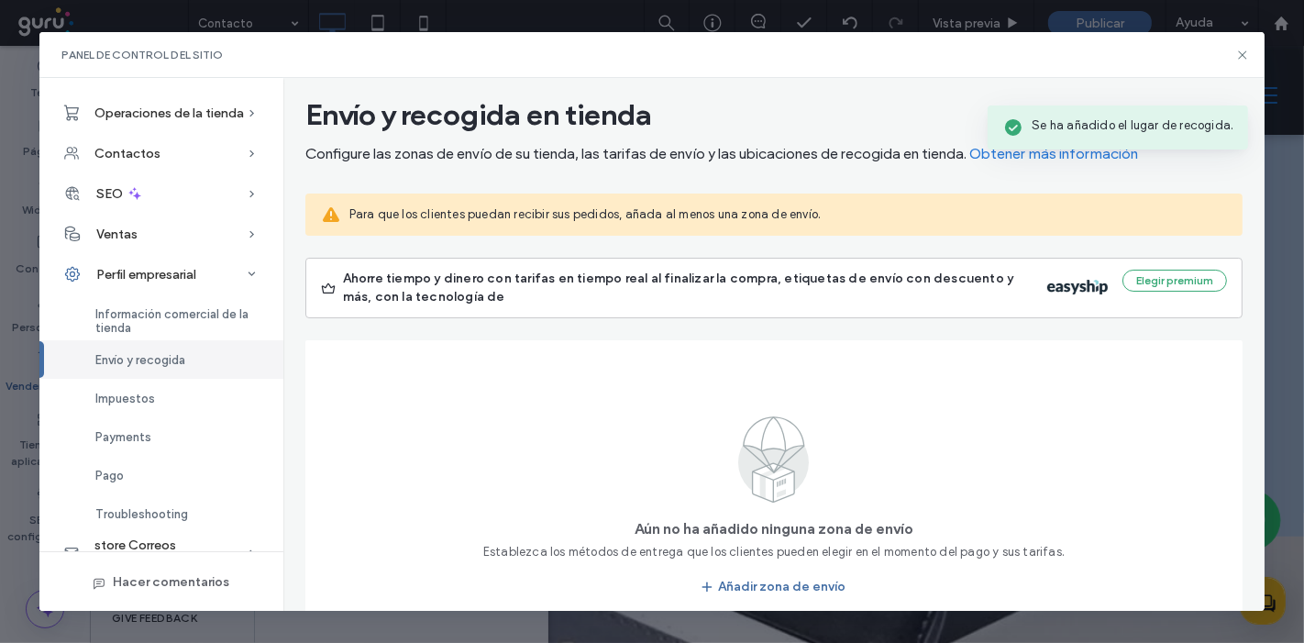
scroll to position [0, 0]
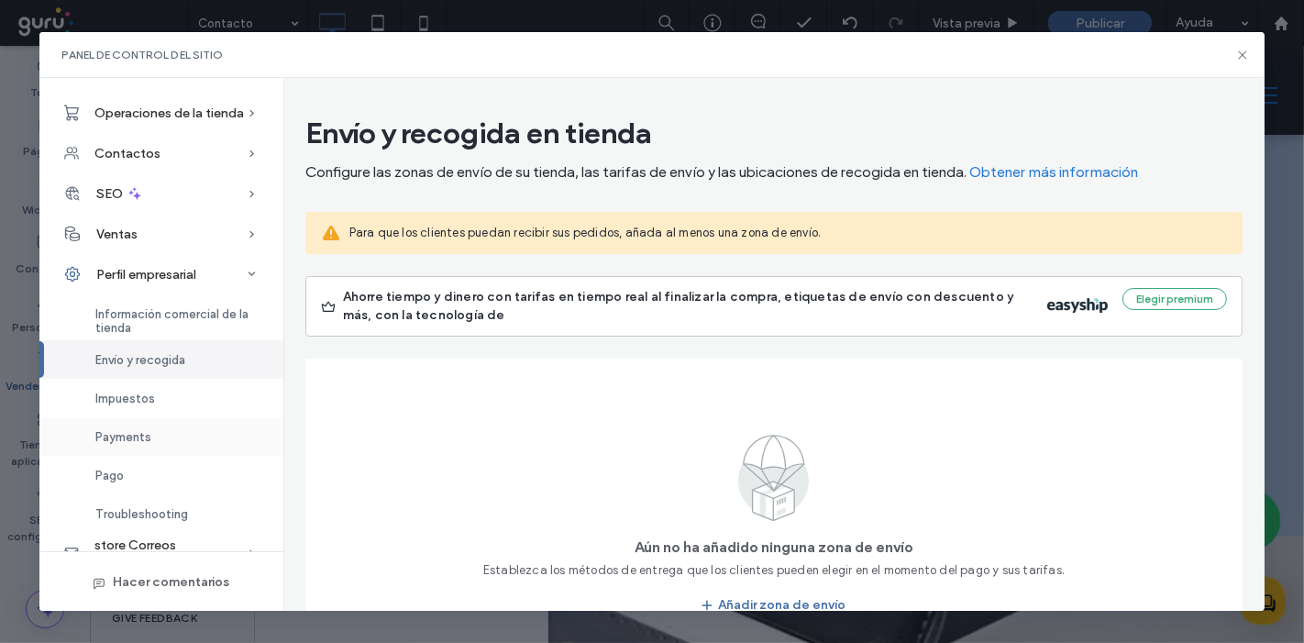
click at [121, 446] on div "Payments" at bounding box center [161, 436] width 244 height 39
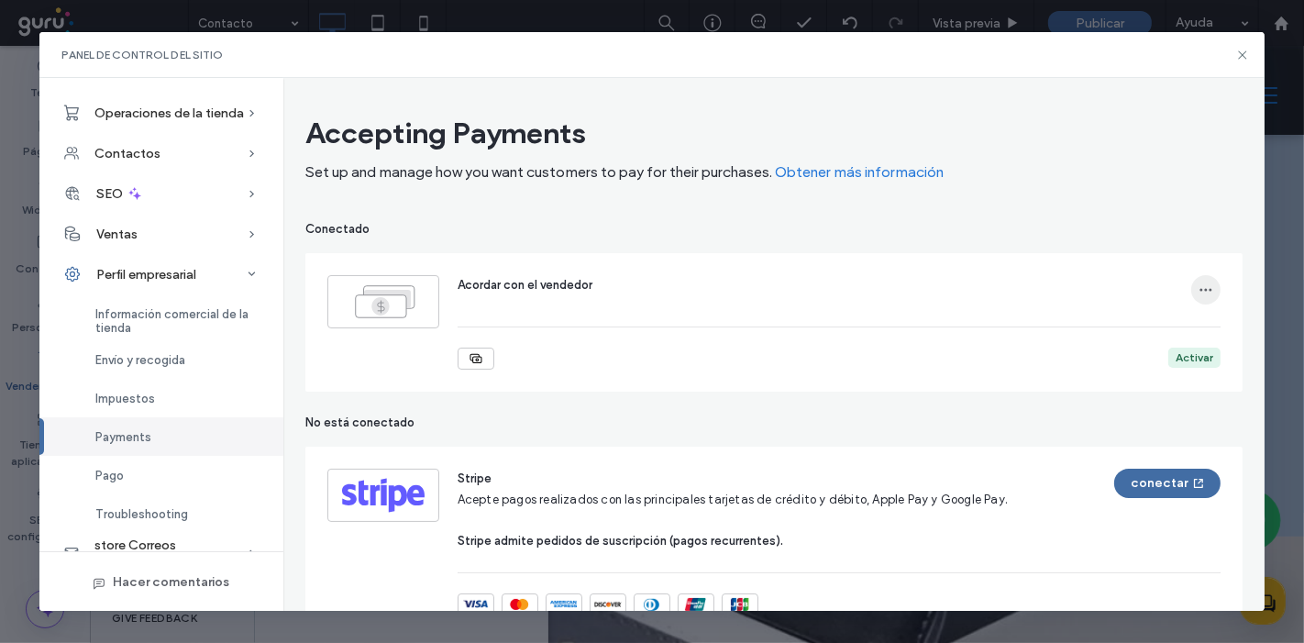
click at [1199, 283] on icon "button" at bounding box center [1206, 290] width 15 height 15
click at [1087, 368] on span "Suprimir" at bounding box center [1102, 372] width 47 height 18
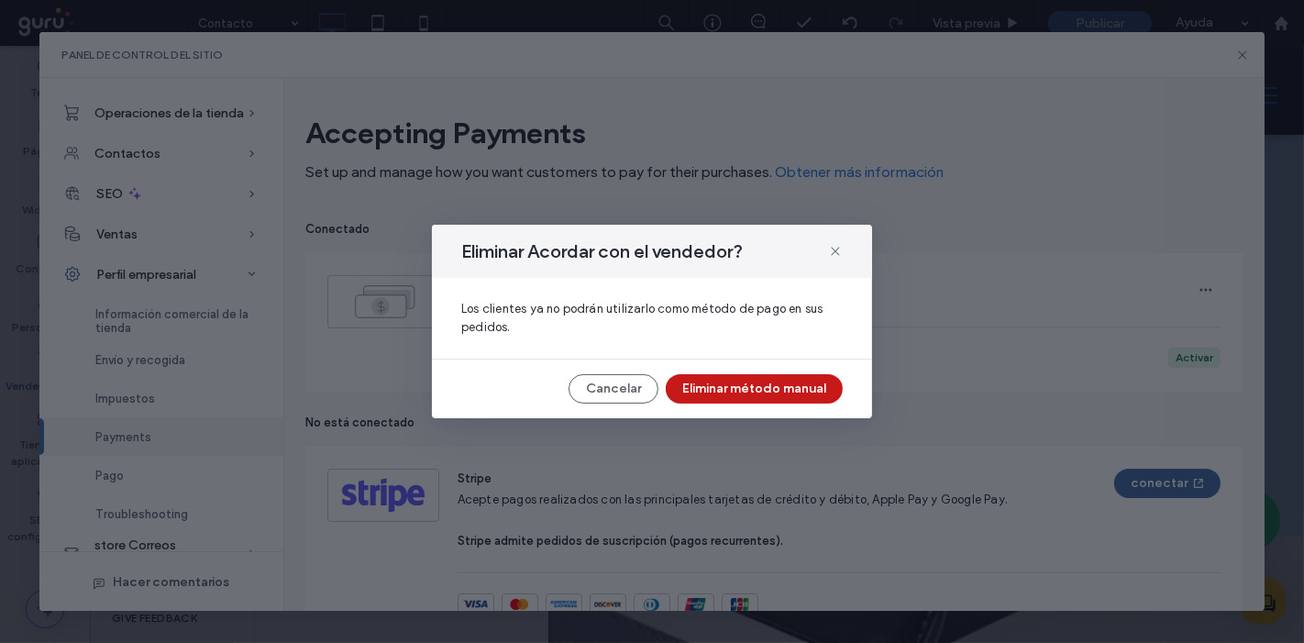
click at [794, 382] on button "Eliminar método manual" at bounding box center [754, 388] width 177 height 29
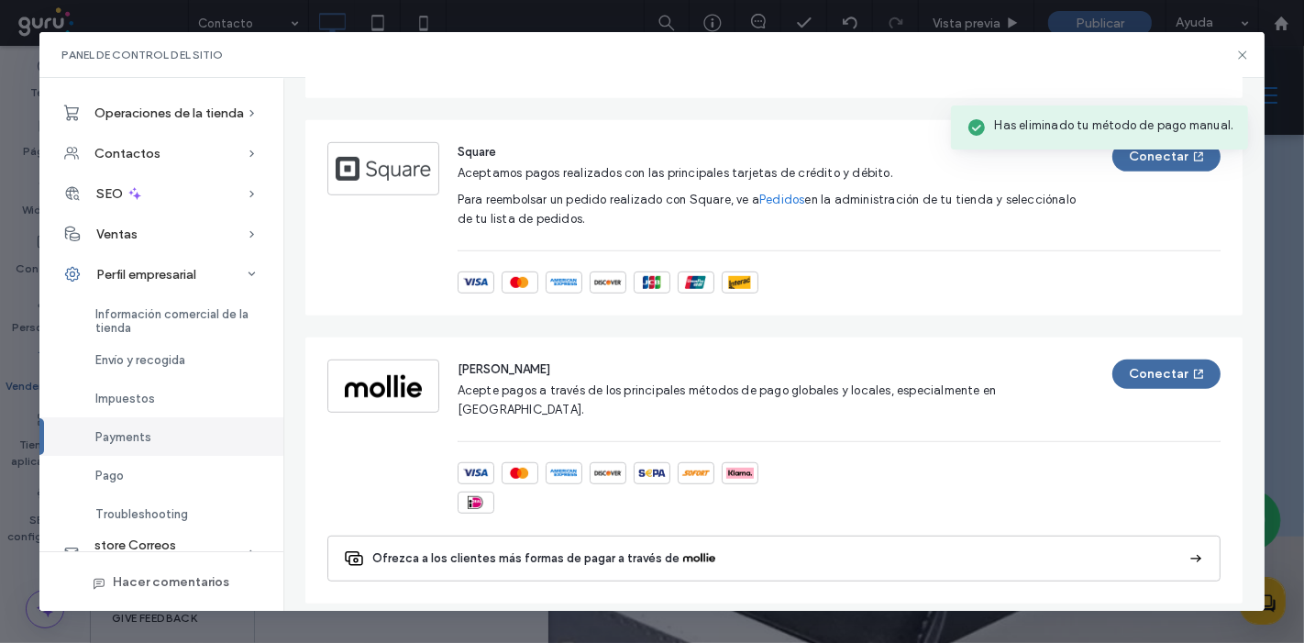
scroll to position [1251, 0]
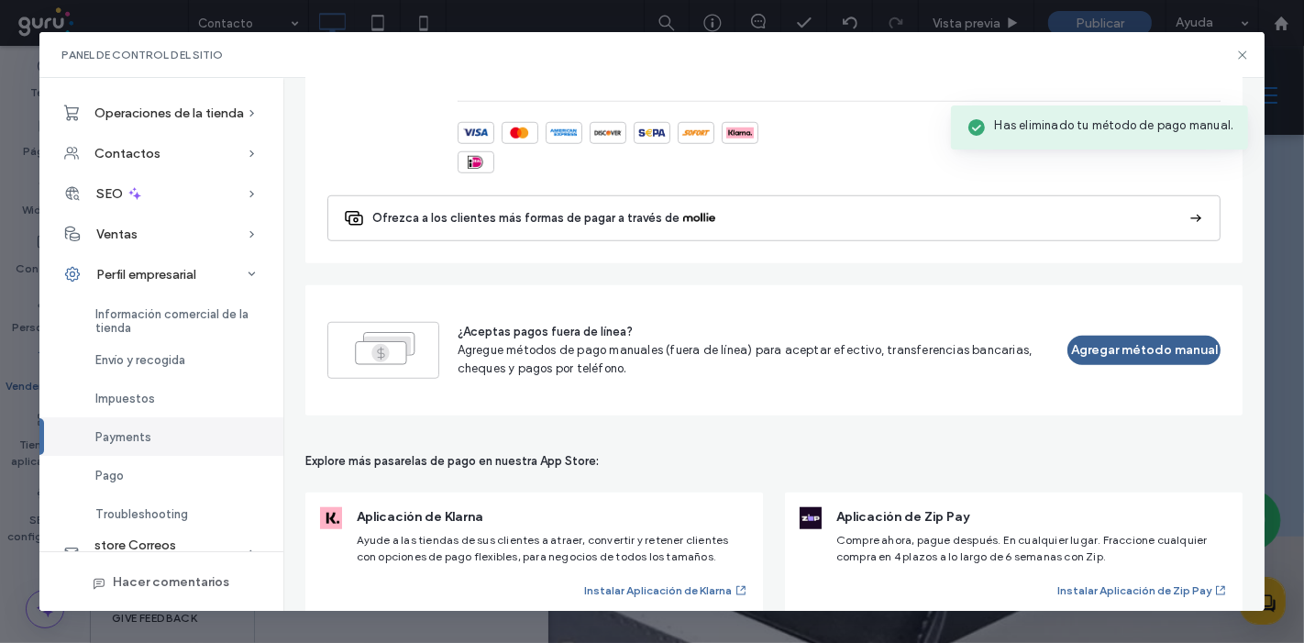
click at [1119, 336] on button "Agregar método manual" at bounding box center [1144, 350] width 153 height 29
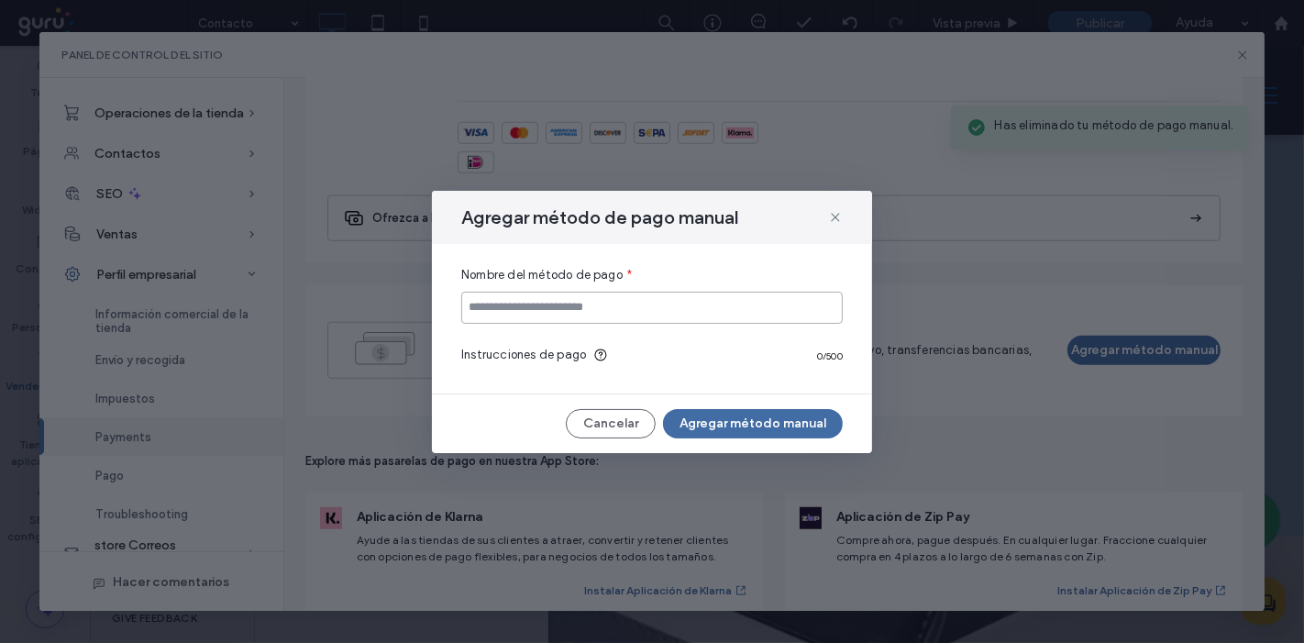
click at [599, 306] on input at bounding box center [652, 308] width 382 height 32
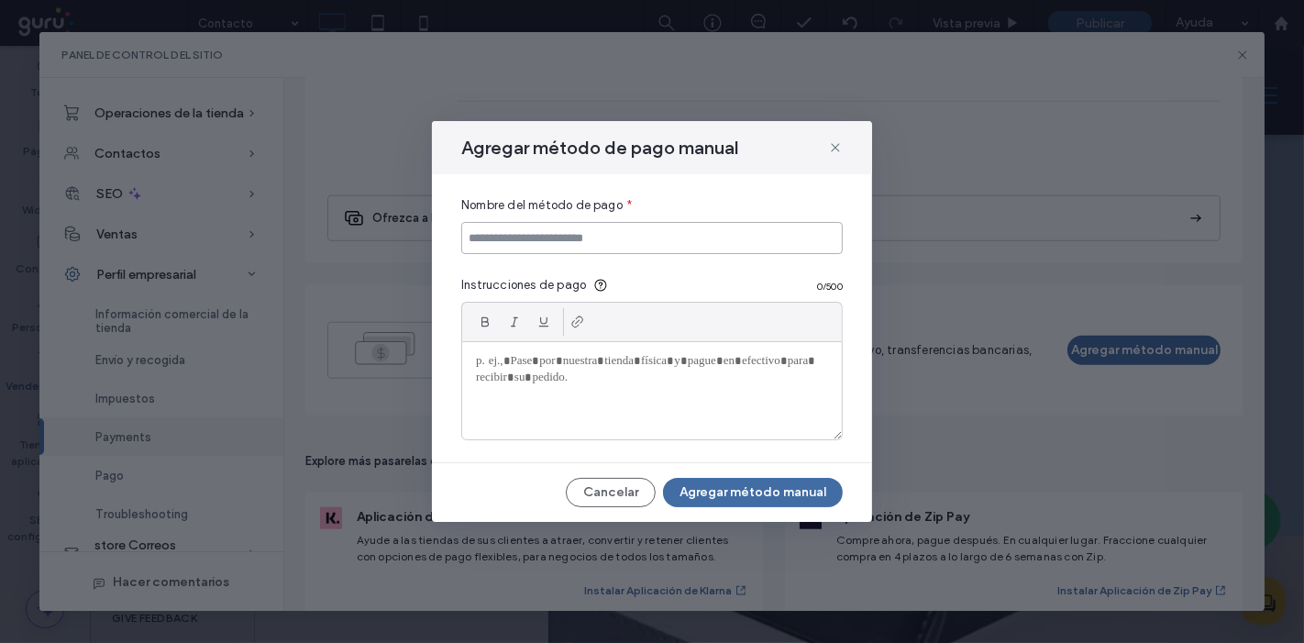
type input "**********"
click at [662, 382] on div at bounding box center [652, 390] width 380 height 97
paste div
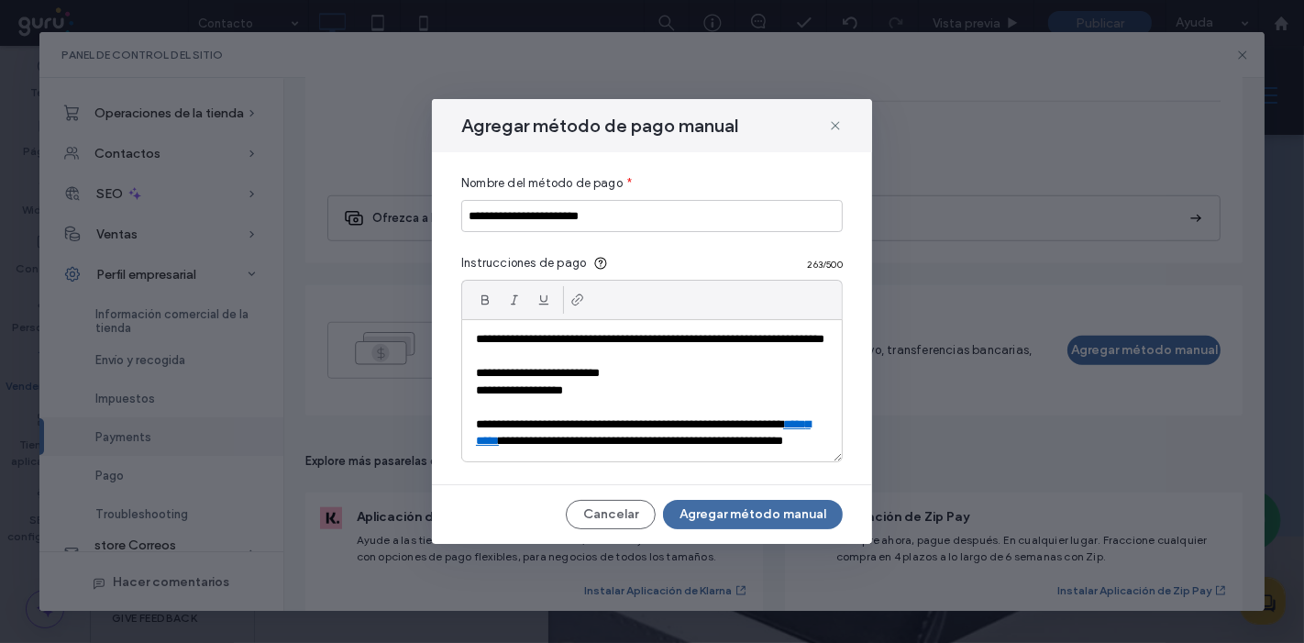
scroll to position [0, 0]
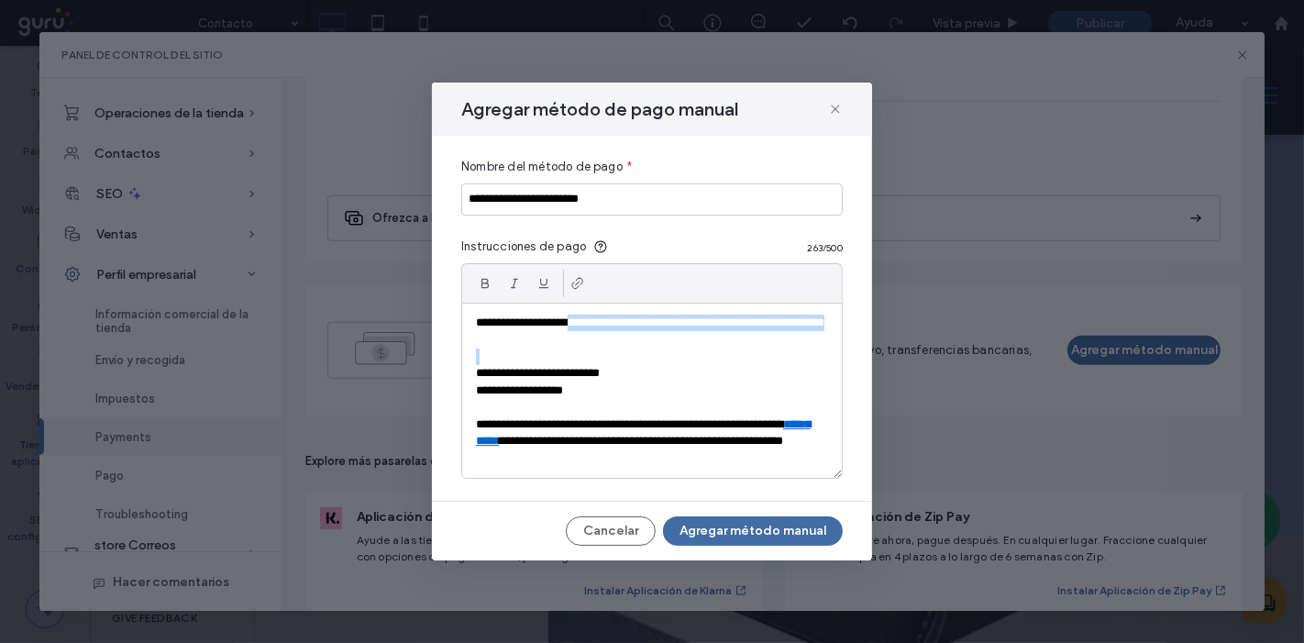
drag, startPoint x: 602, startPoint y: 358, endPoint x: 579, endPoint y: 330, distance: 35.8
click at [579, 330] on div "**********" at bounding box center [652, 391] width 380 height 174
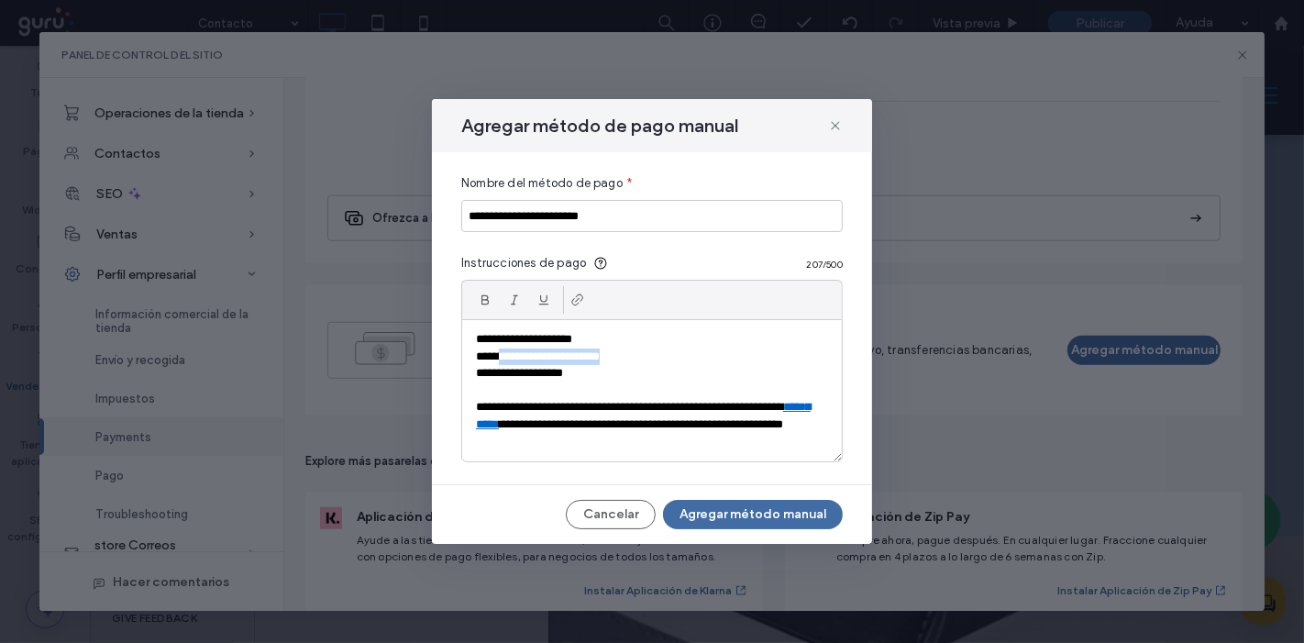
drag, startPoint x: 505, startPoint y: 359, endPoint x: 706, endPoint y: 362, distance: 200.9
click at [706, 362] on p "**********" at bounding box center [652, 357] width 353 height 17
drag, startPoint x: 609, startPoint y: 383, endPoint x: 594, endPoint y: 383, distance: 14.7
click at [594, 383] on p at bounding box center [652, 391] width 352 height 17
drag, startPoint x: 608, startPoint y: 376, endPoint x: 519, endPoint y: 372, distance: 89.1
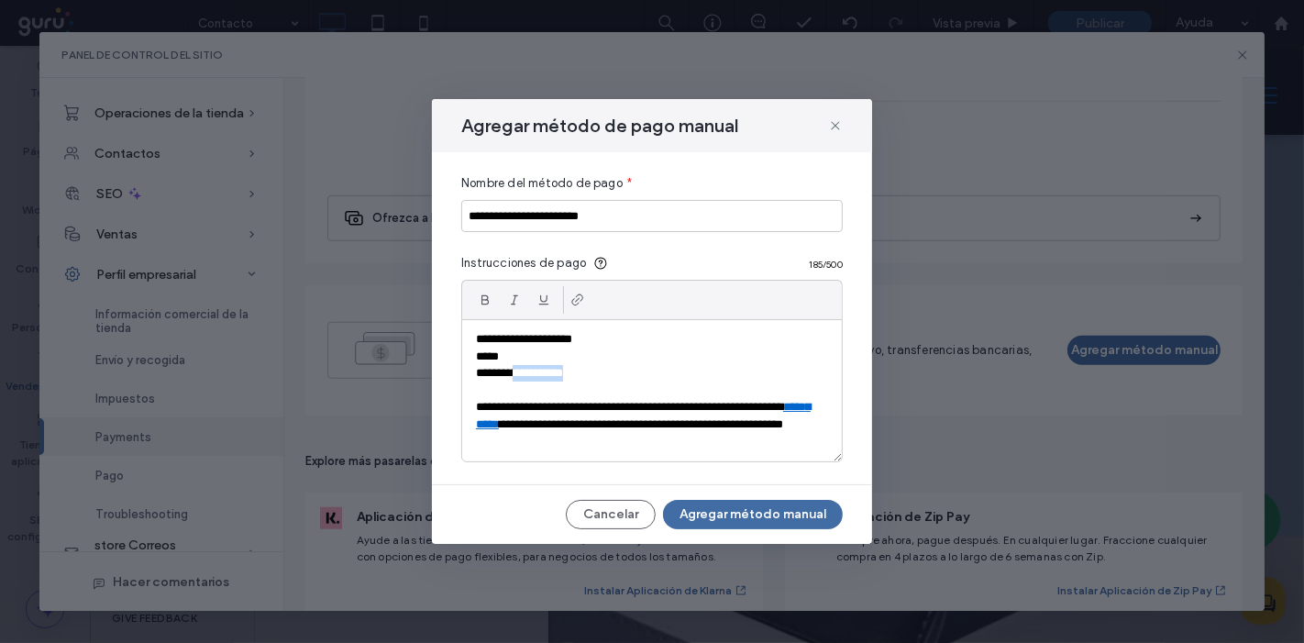
click at [519, 372] on p "**********" at bounding box center [652, 373] width 353 height 17
click at [593, 428] on link "**********" at bounding box center [643, 415] width 335 height 28
drag, startPoint x: 593, startPoint y: 428, endPoint x: 532, endPoint y: 431, distance: 60.6
click at [532, 431] on p "**********" at bounding box center [652, 424] width 353 height 50
click at [749, 511] on button "Agregar método manual" at bounding box center [753, 514] width 180 height 29
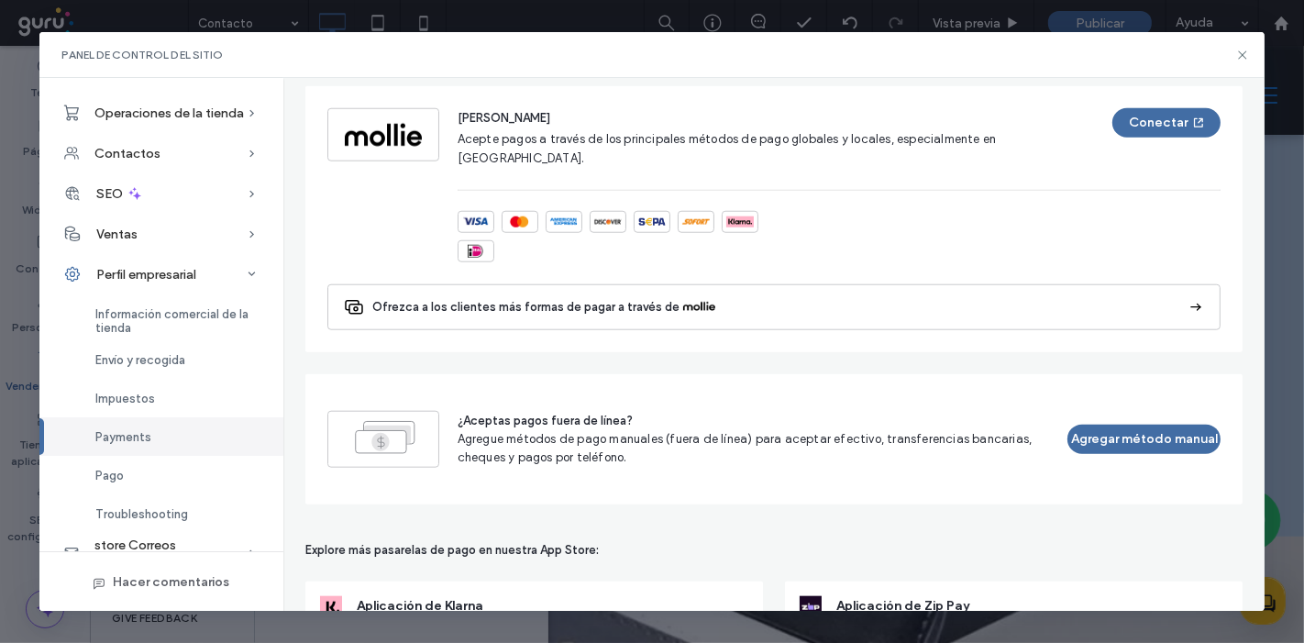
scroll to position [1565, 0]
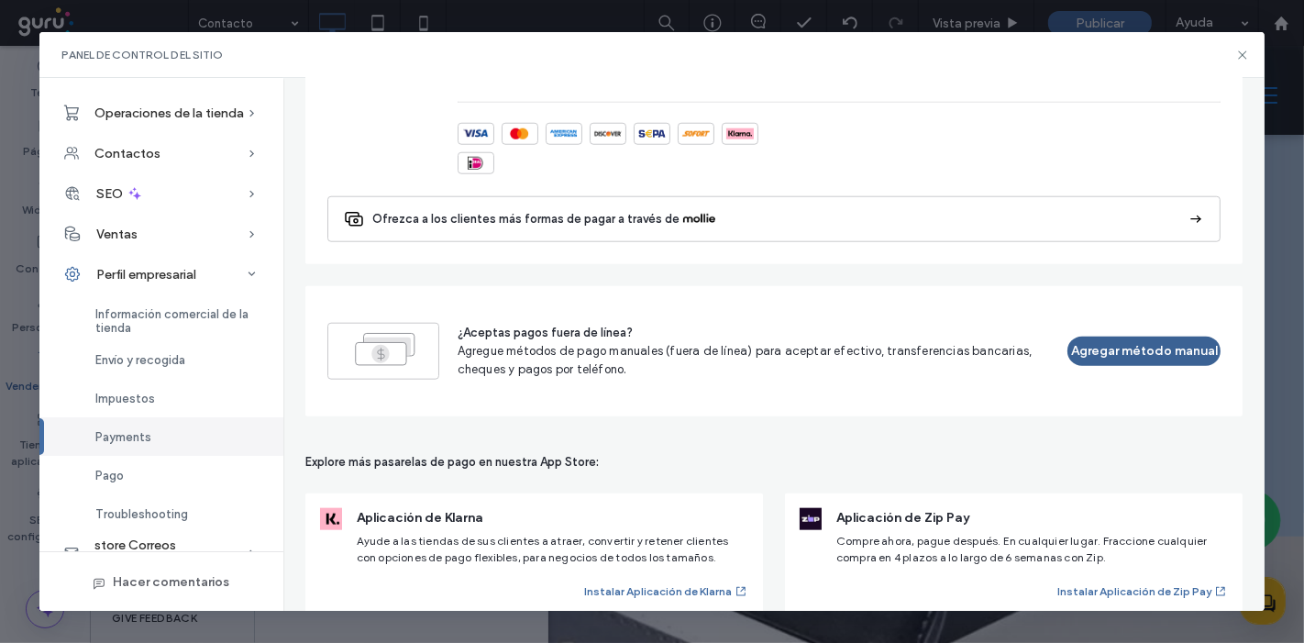
click at [1119, 337] on button "Agregar método manual" at bounding box center [1144, 351] width 153 height 29
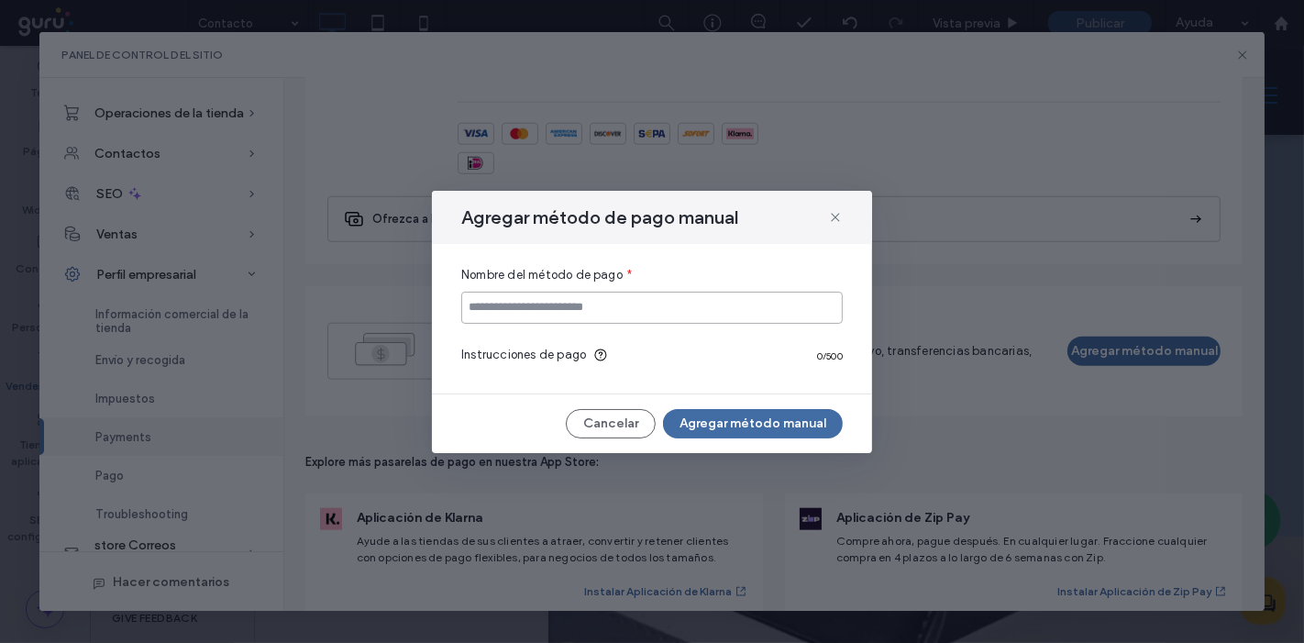
click at [590, 310] on input at bounding box center [652, 308] width 382 height 32
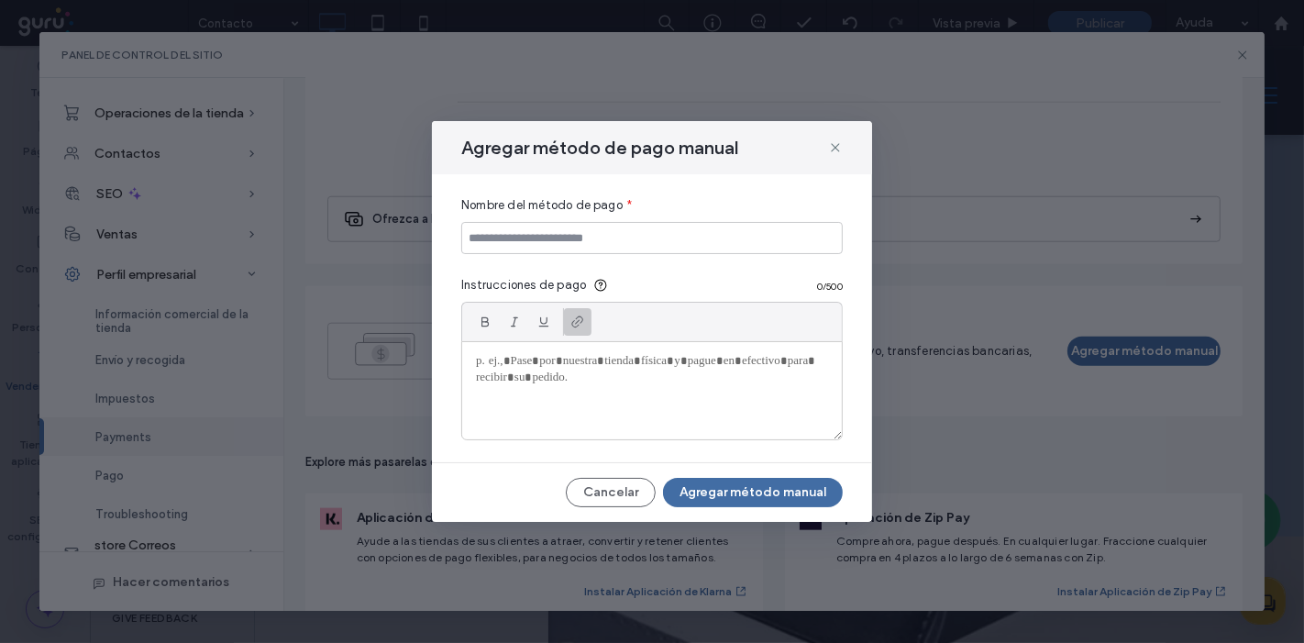
click at [590, 310] on div at bounding box center [578, 322] width 28 height 28
click at [560, 244] on input at bounding box center [652, 238] width 382 height 32
type input "**********"
paste div
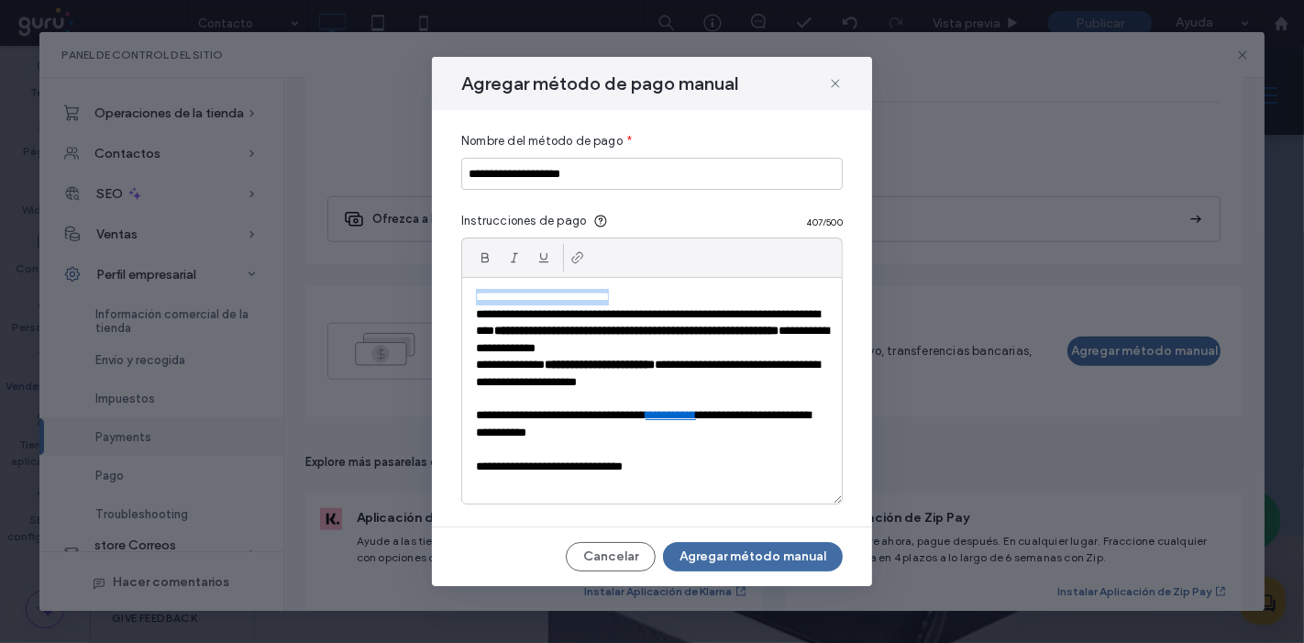
drag, startPoint x: 660, startPoint y: 292, endPoint x: 401, endPoint y: 296, distance: 259.6
click at [401, 296] on div "**********" at bounding box center [652, 321] width 1304 height 643
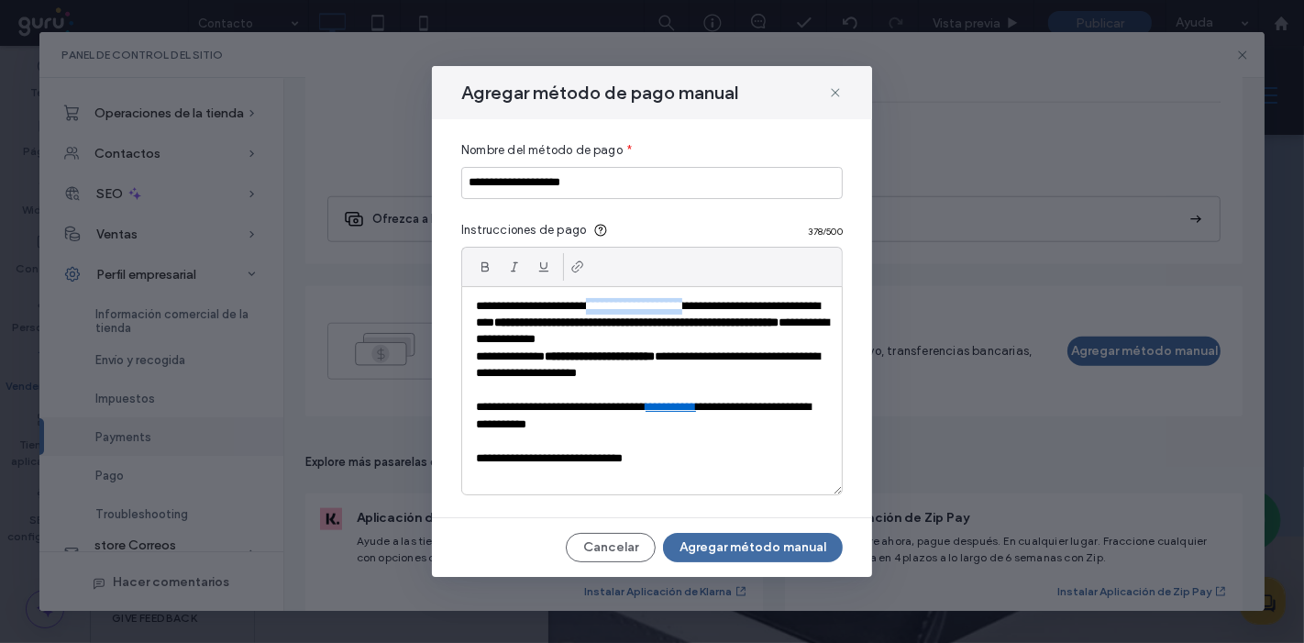
drag, startPoint x: 727, startPoint y: 301, endPoint x: 607, endPoint y: 297, distance: 120.2
click at [607, 298] on p "**********" at bounding box center [652, 323] width 352 height 50
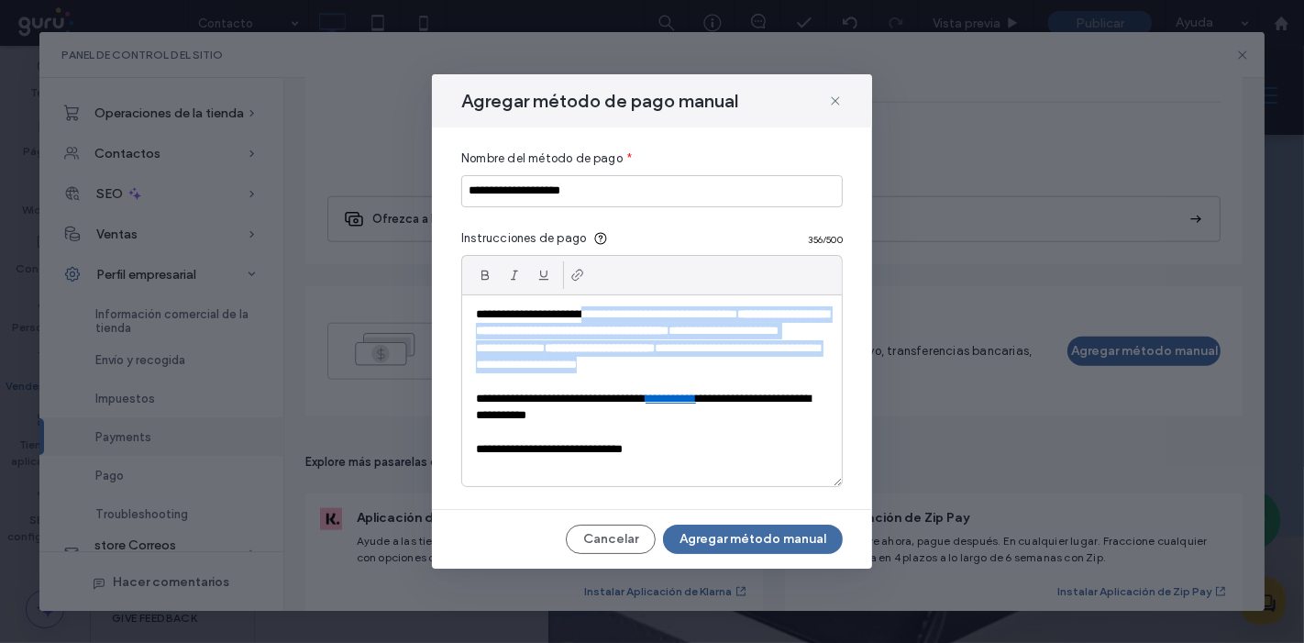
drag, startPoint x: 668, startPoint y: 371, endPoint x: 605, endPoint y: 310, distance: 87.6
click at [605, 310] on div "**********" at bounding box center [652, 390] width 380 height 191
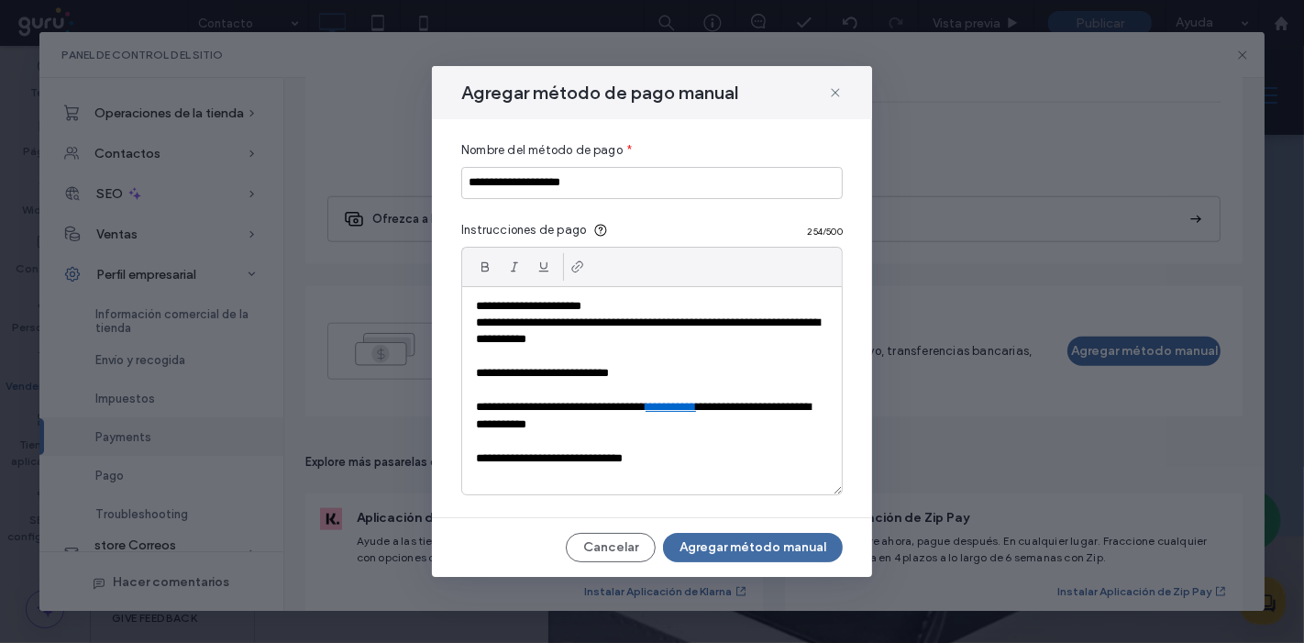
click at [655, 367] on p "**********" at bounding box center [652, 373] width 352 height 17
drag, startPoint x: 655, startPoint y: 367, endPoint x: 616, endPoint y: 373, distance: 39.1
click at [616, 373] on p "**********" at bounding box center [652, 373] width 352 height 17
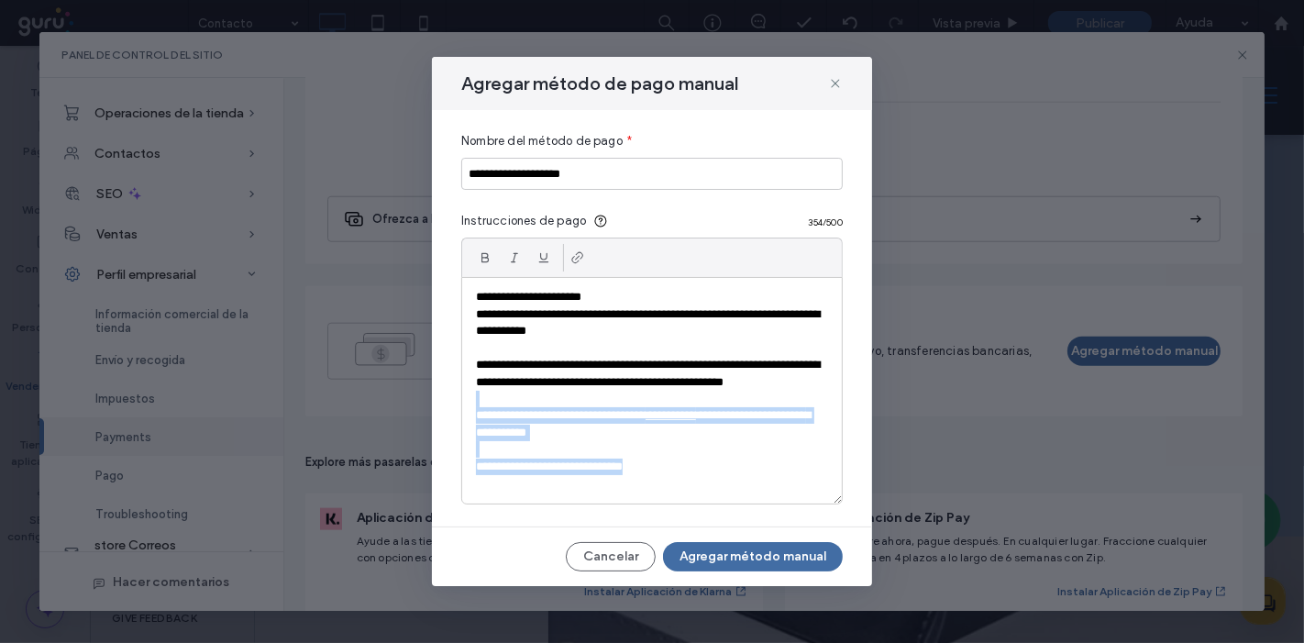
click at [681, 475] on p "**********" at bounding box center [652, 467] width 353 height 17
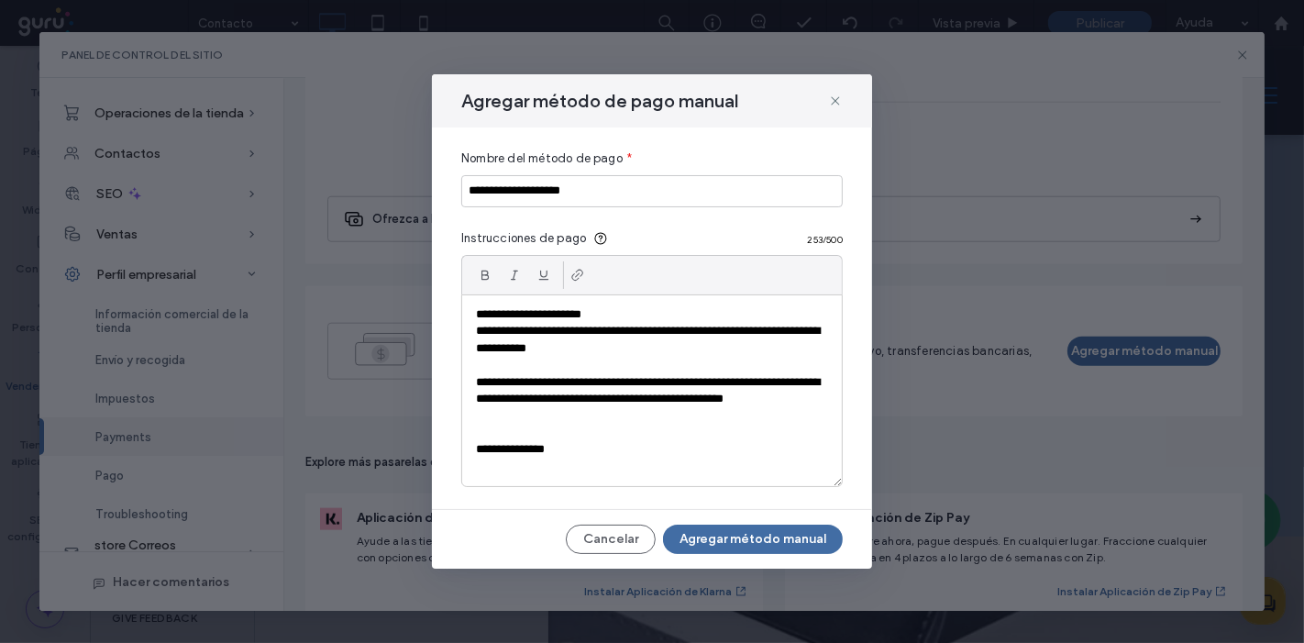
click at [689, 349] on p "**********" at bounding box center [652, 340] width 352 height 34
drag, startPoint x: 670, startPoint y: 349, endPoint x: 736, endPoint y: 339, distance: 66.7
click at [736, 339] on p "**********" at bounding box center [652, 340] width 352 height 34
click at [734, 349] on span "**********" at bounding box center [648, 339] width 344 height 28
click at [671, 346] on span "**********" at bounding box center [648, 339] width 344 height 28
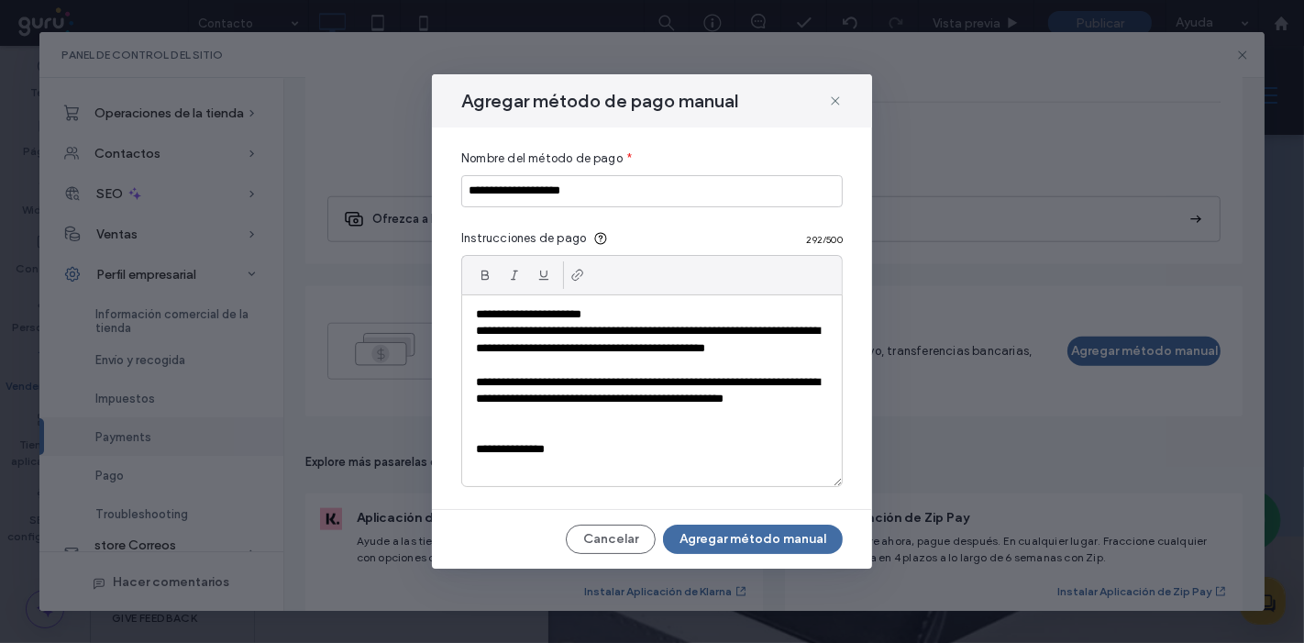
click at [660, 383] on span "**********" at bounding box center [648, 390] width 344 height 28
click at [821, 385] on p "**********" at bounding box center [652, 399] width 353 height 50
click at [728, 527] on button "Agregar método manual" at bounding box center [753, 539] width 180 height 29
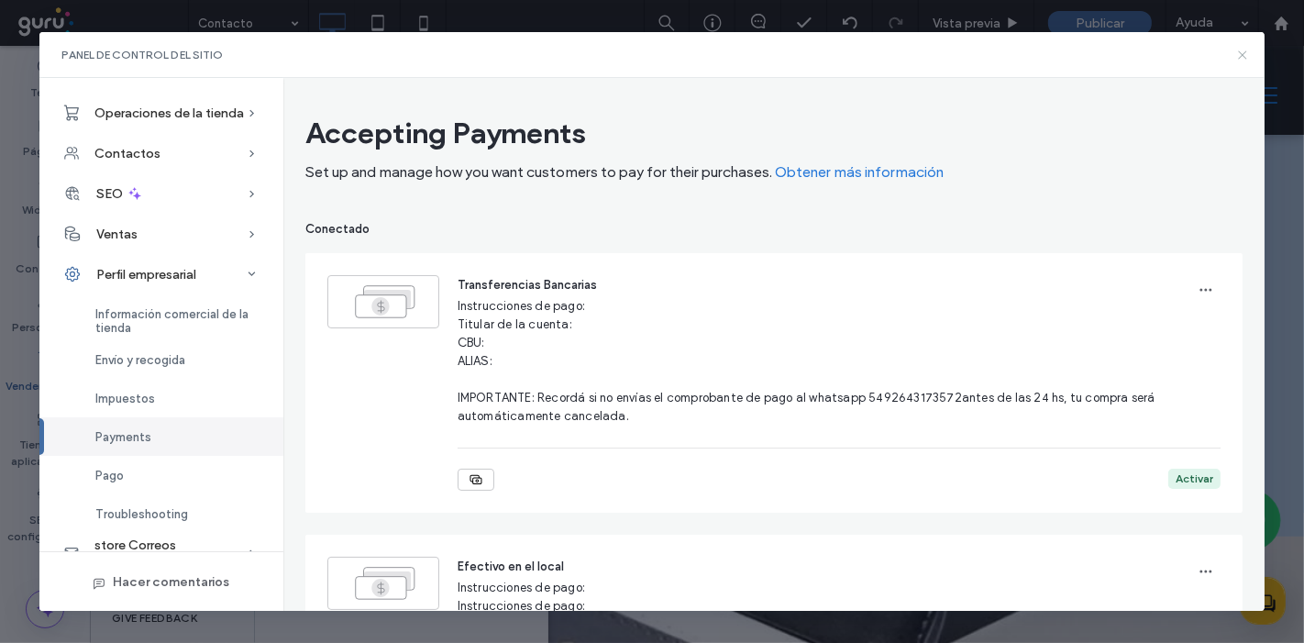
click at [1242, 56] on icon at bounding box center [1243, 55] width 15 height 15
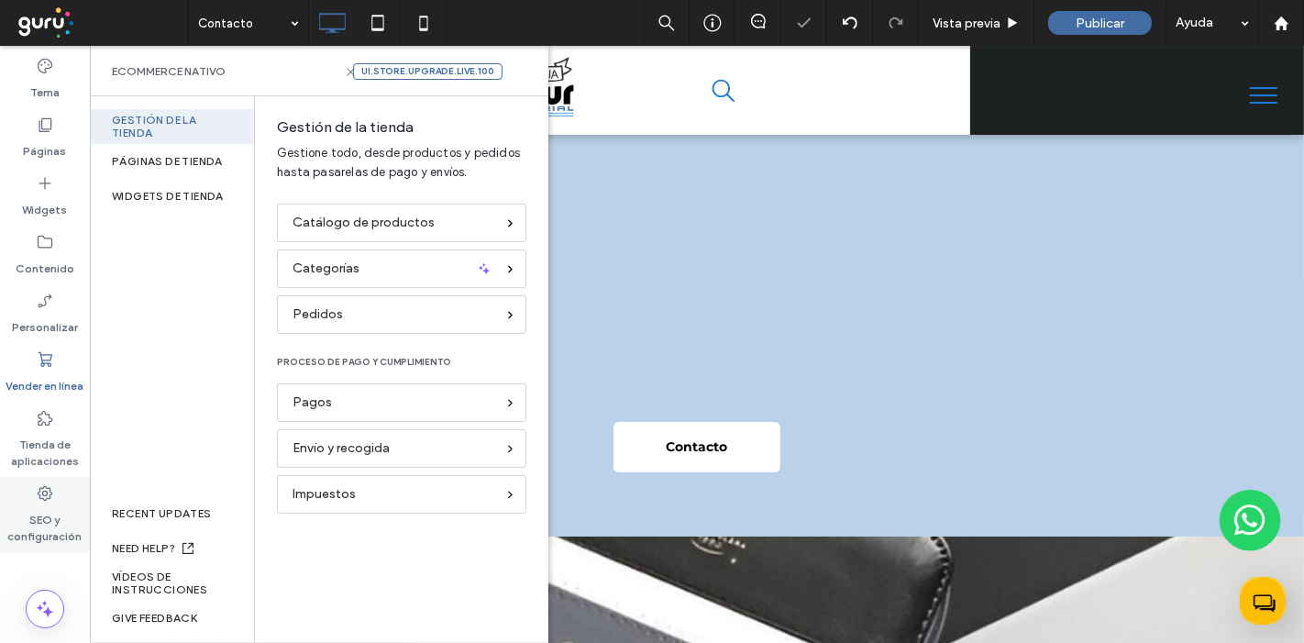
click at [83, 494] on div "SEO y configuración" at bounding box center [45, 514] width 90 height 75
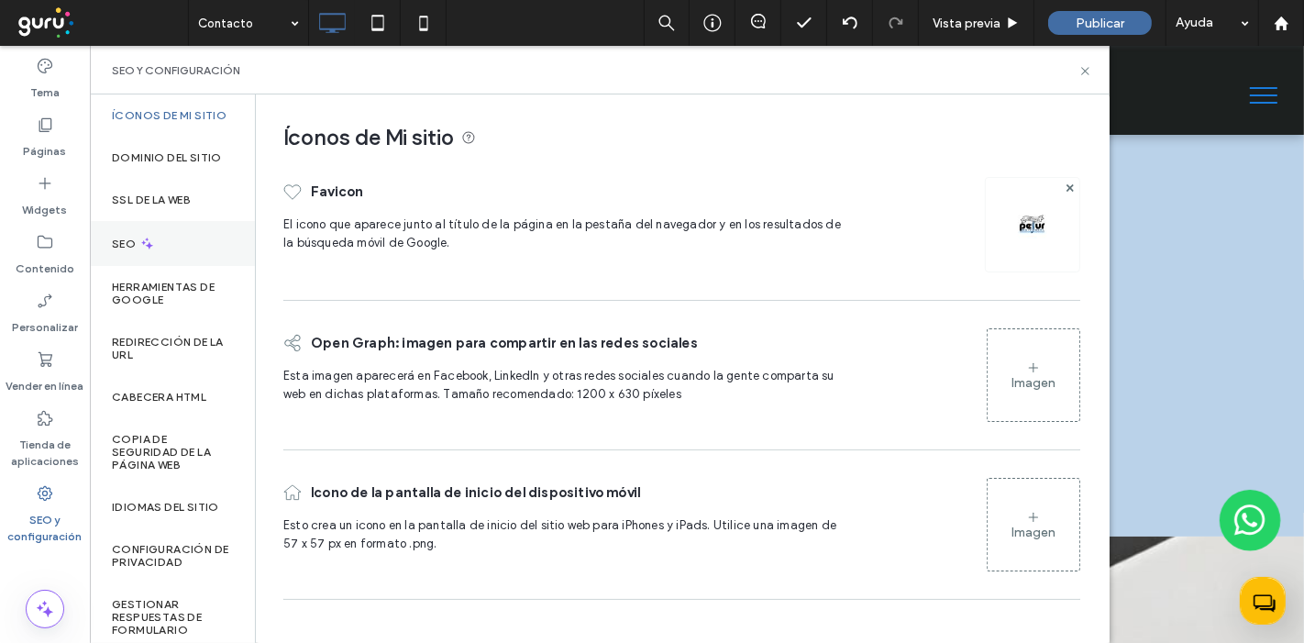
click at [154, 251] on icon at bounding box center [147, 244] width 16 height 16
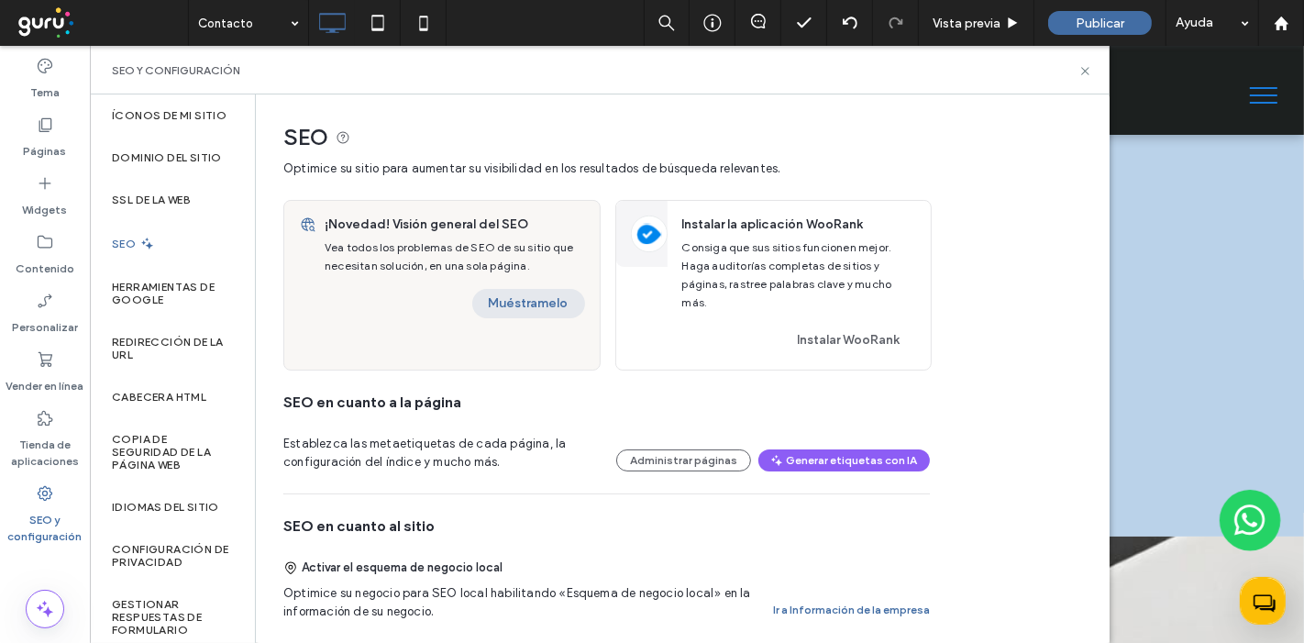
click at [521, 294] on button "Muéstramelo" at bounding box center [528, 303] width 113 height 29
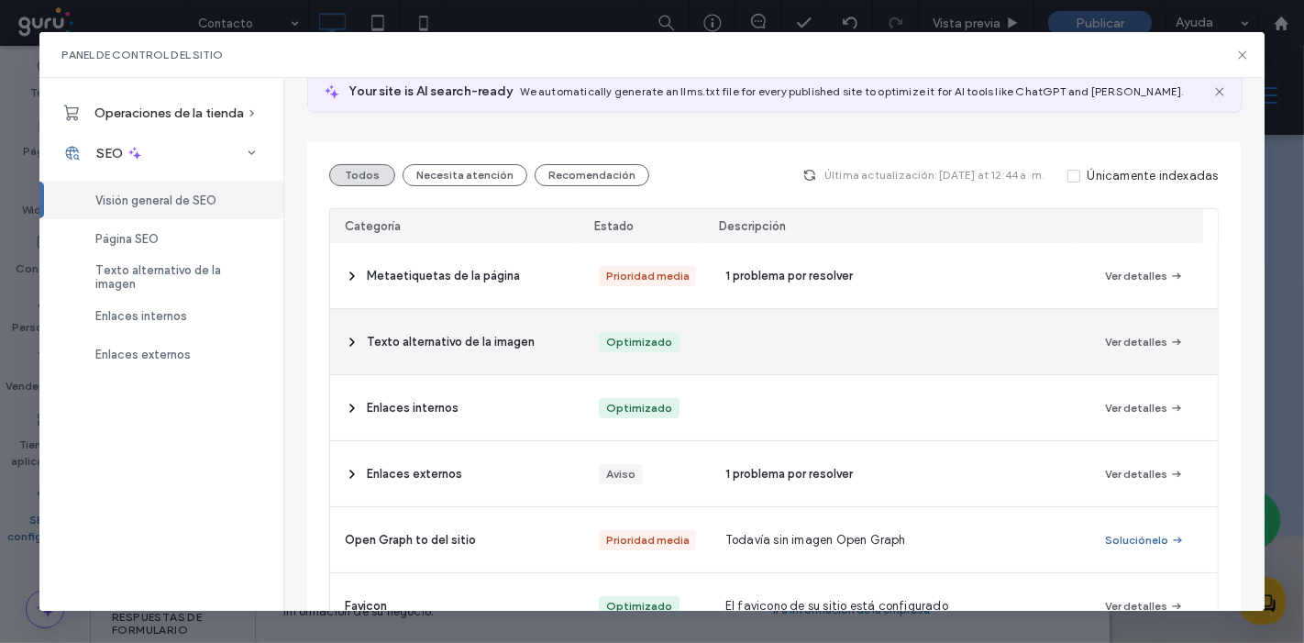
scroll to position [154, 0]
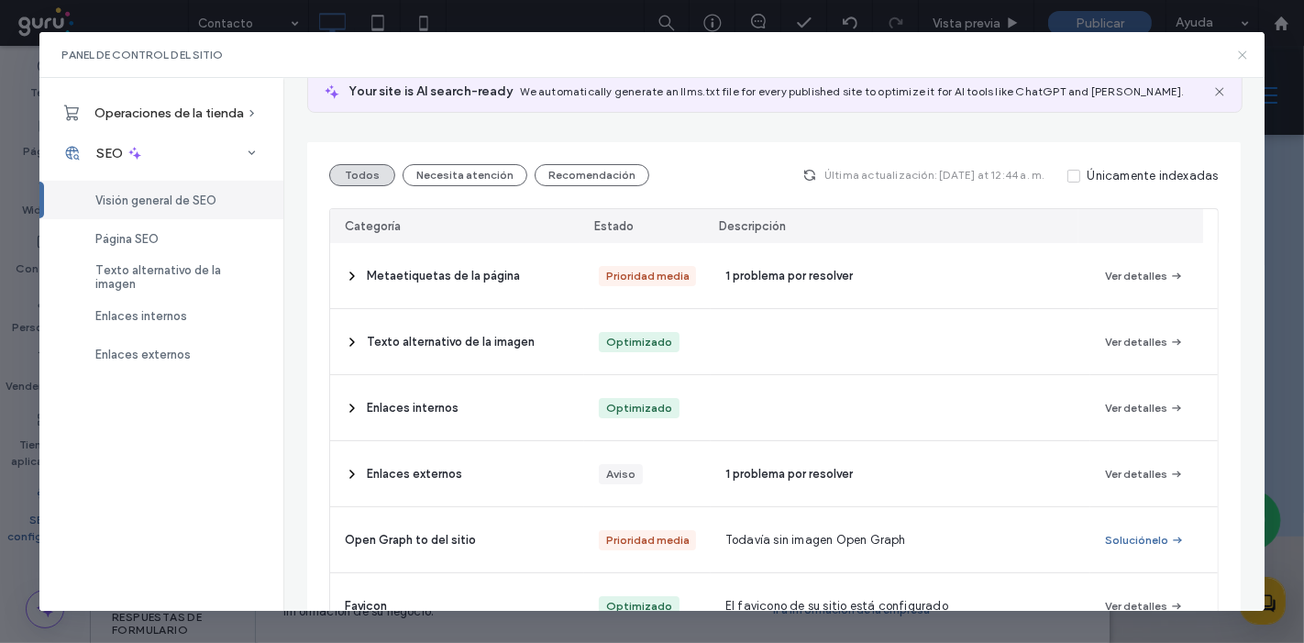
click at [1249, 48] on icon at bounding box center [1243, 55] width 15 height 15
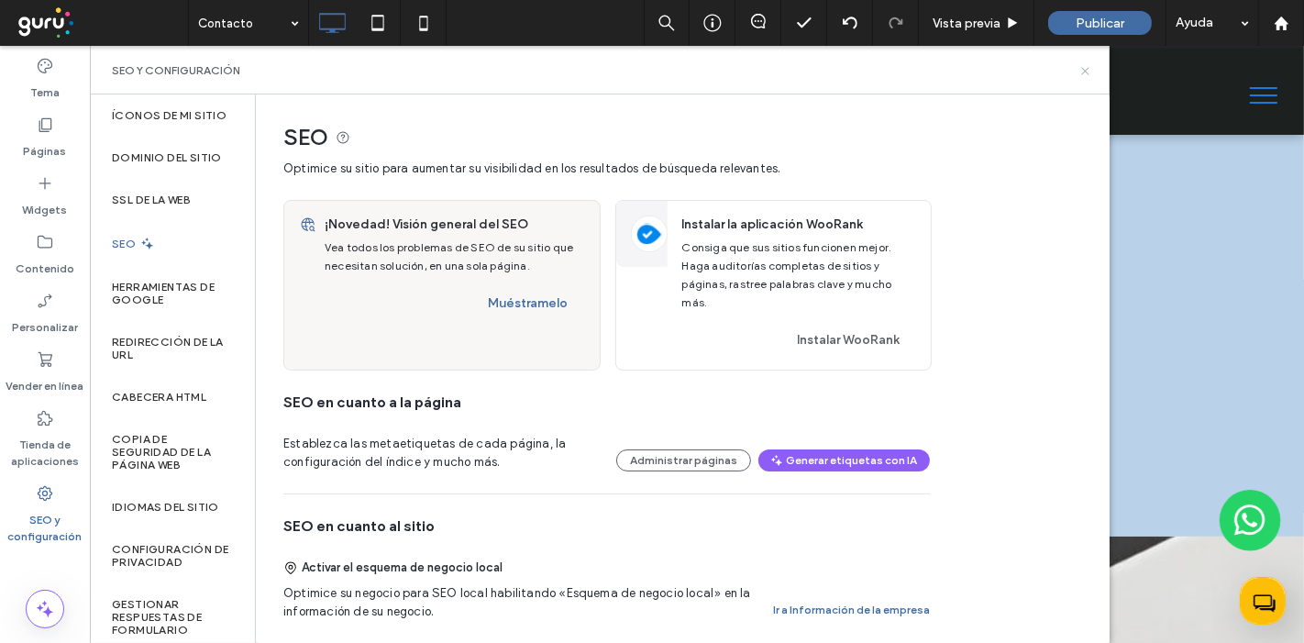
click at [1086, 74] on icon at bounding box center [1086, 71] width 14 height 14
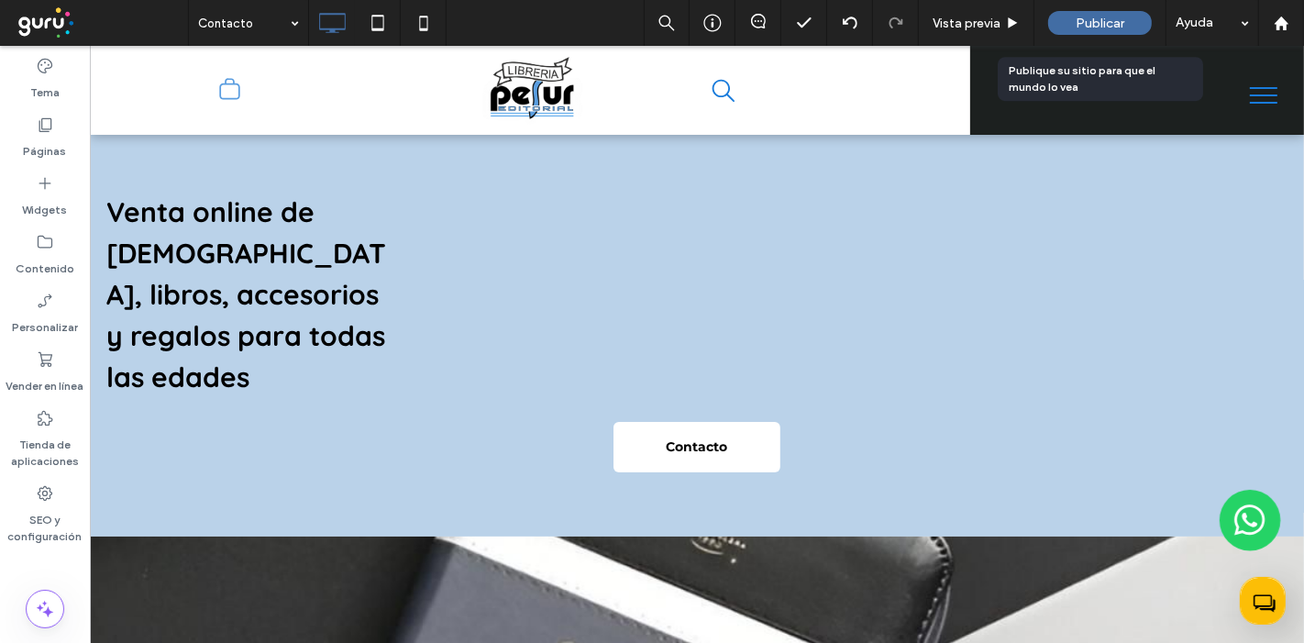
click at [1081, 13] on div "Publicar" at bounding box center [1100, 23] width 104 height 24
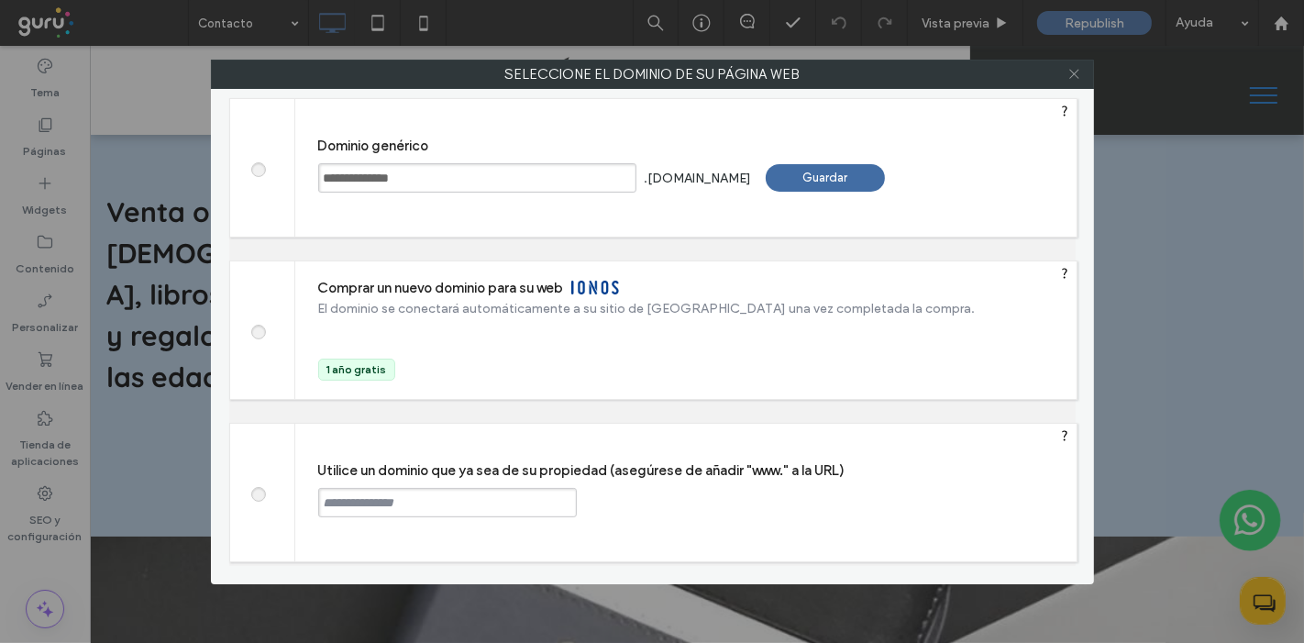
click at [1075, 74] on use at bounding box center [1074, 74] width 9 height 9
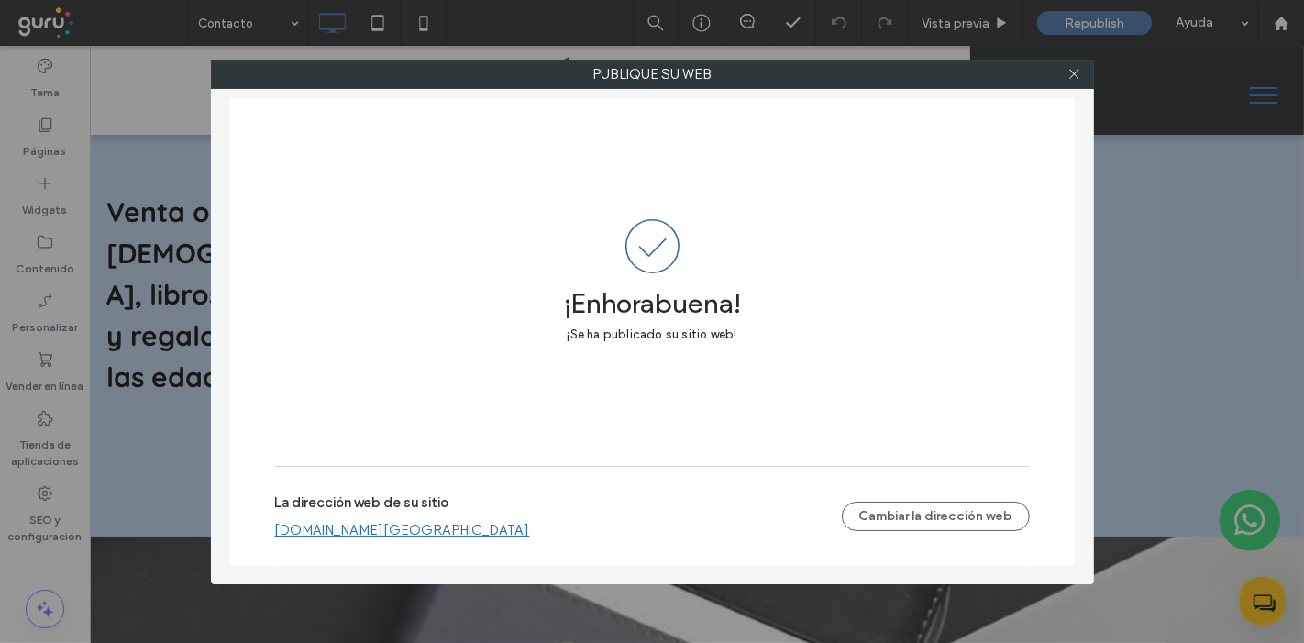
click at [432, 530] on link "[DOMAIN_NAME][GEOGRAPHIC_DATA]" at bounding box center [402, 530] width 255 height 17
click at [1071, 74] on icon at bounding box center [1075, 74] width 14 height 14
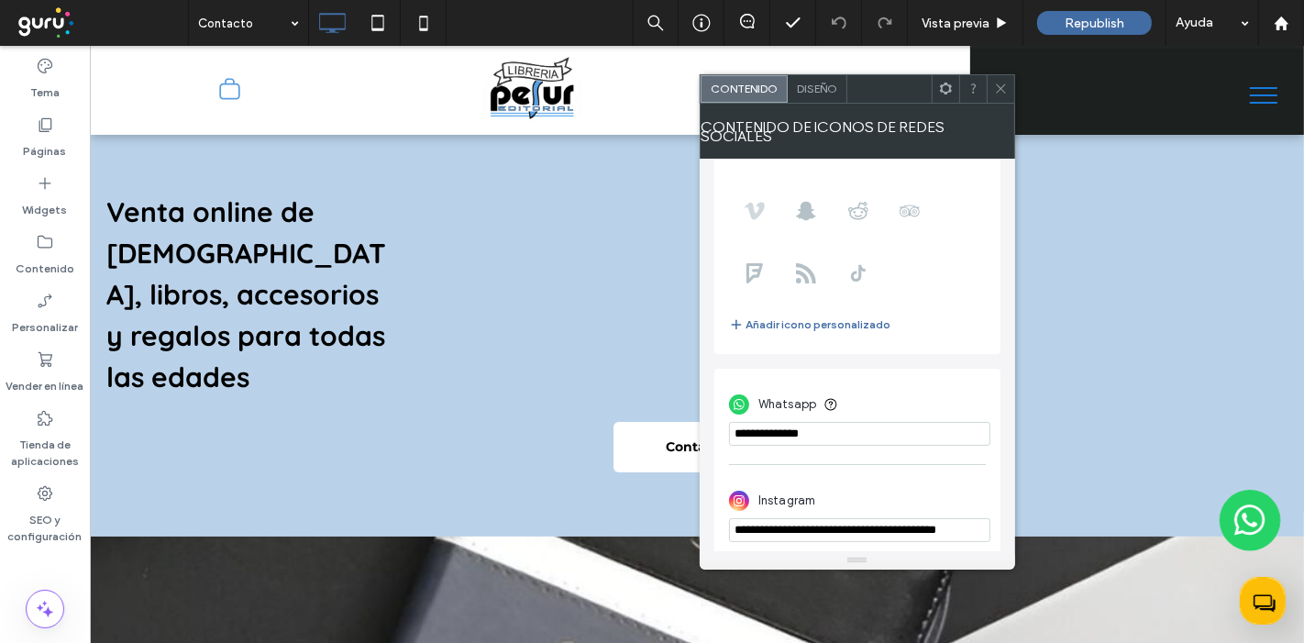
scroll to position [0, 0]
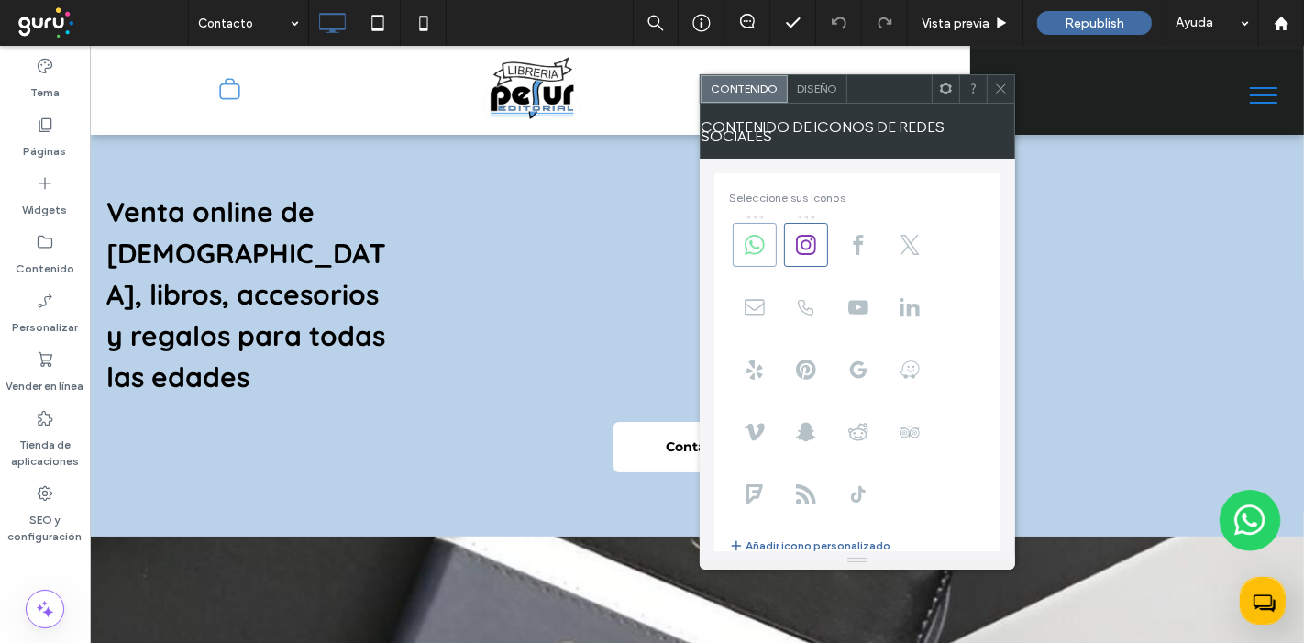
click at [753, 235] on icon at bounding box center [755, 245] width 20 height 20
click at [804, 237] on icon at bounding box center [806, 245] width 20 height 20
click at [748, 242] on use at bounding box center [755, 245] width 20 height 20
click at [810, 231] on div at bounding box center [652, 321] width 1304 height 643
click at [810, 235] on use at bounding box center [806, 245] width 20 height 20
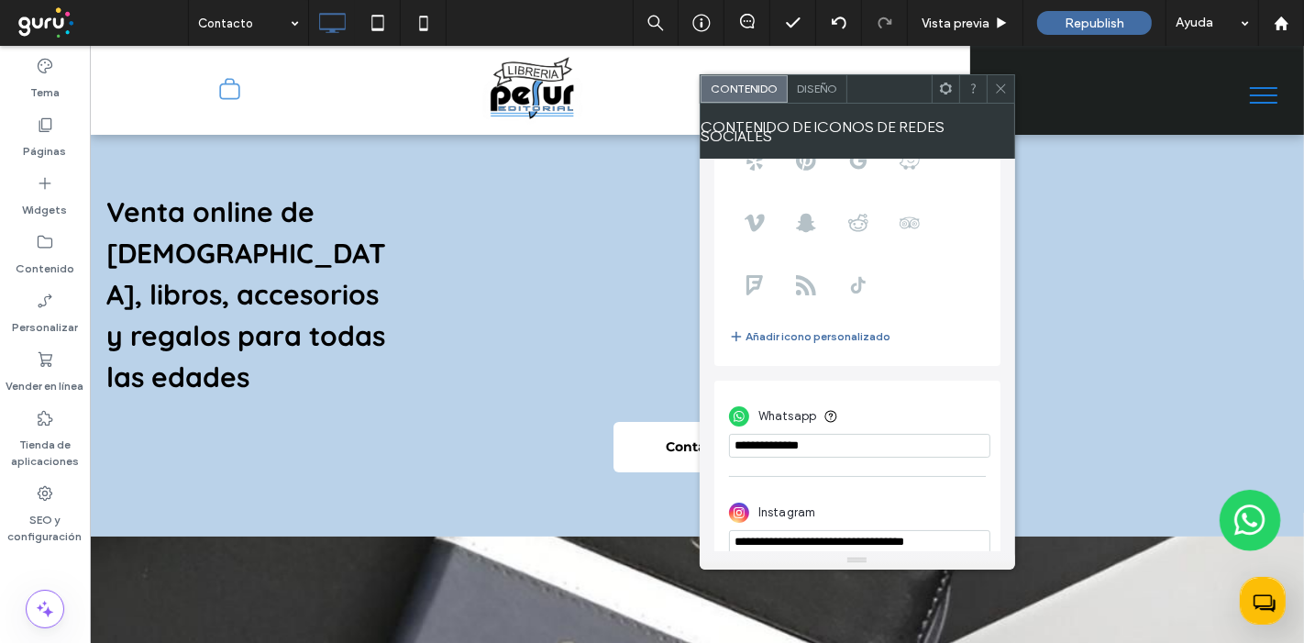
scroll to position [221, 0]
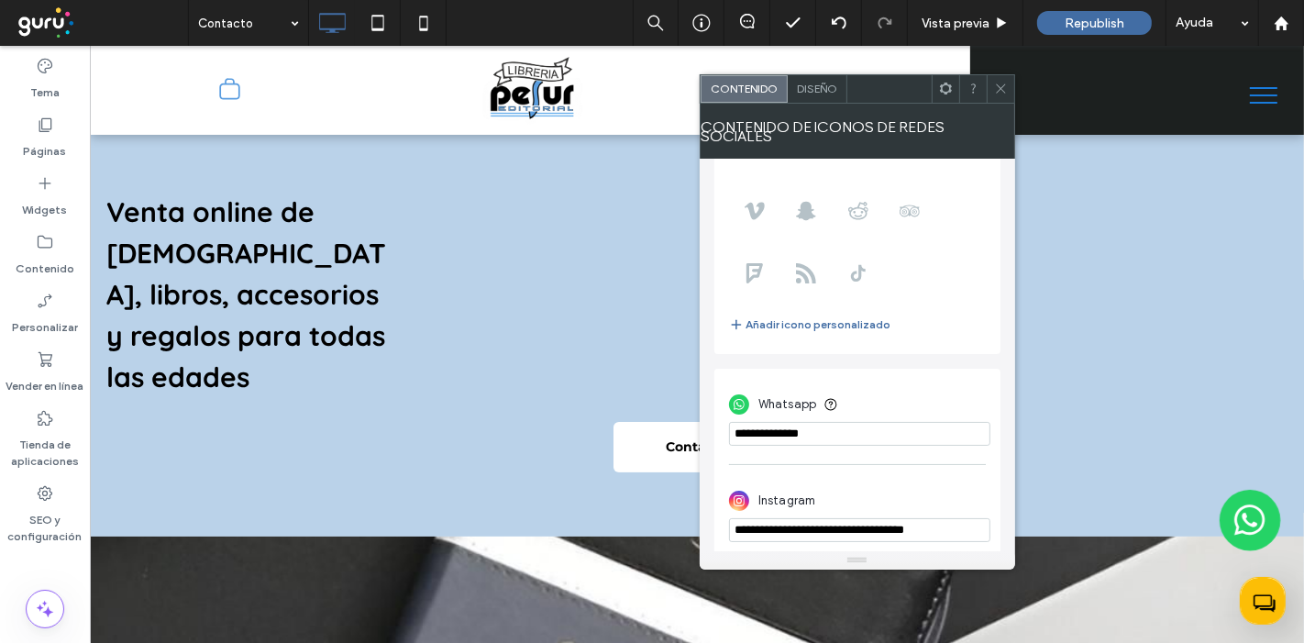
click at [851, 422] on input "phone" at bounding box center [859, 434] width 261 height 24
paste input "**********"
type input "**********"
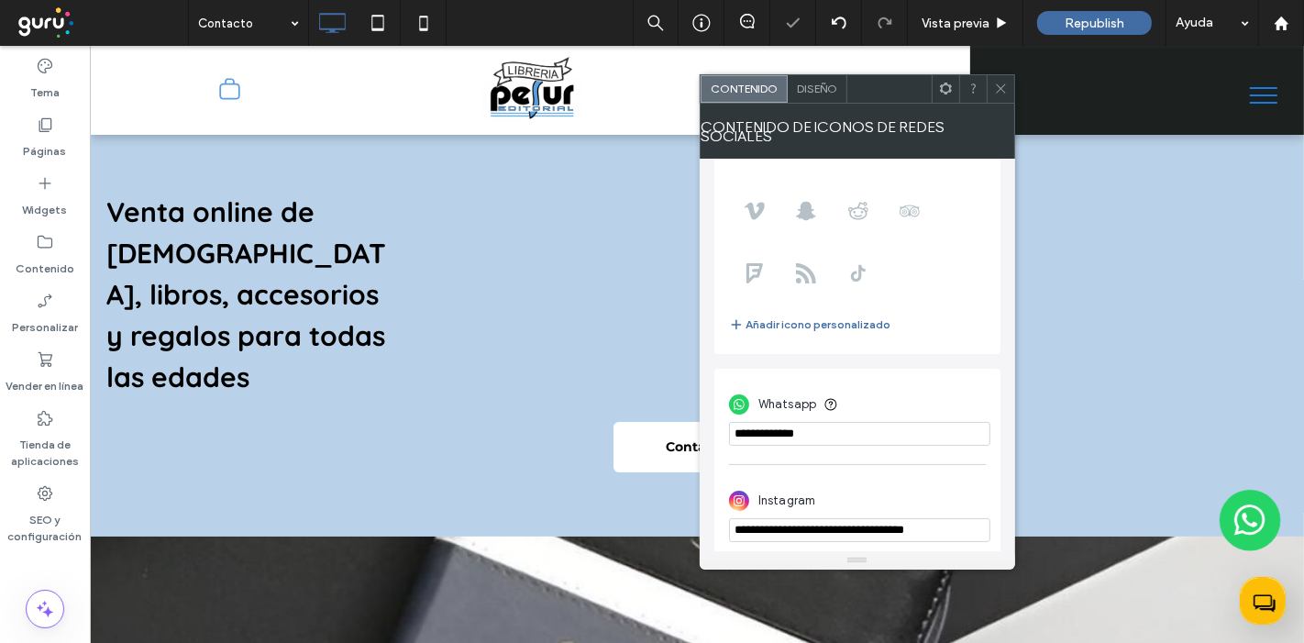
click at [912, 402] on div "Whatsapp" at bounding box center [857, 404] width 257 height 35
click at [995, 80] on span at bounding box center [1001, 89] width 14 height 28
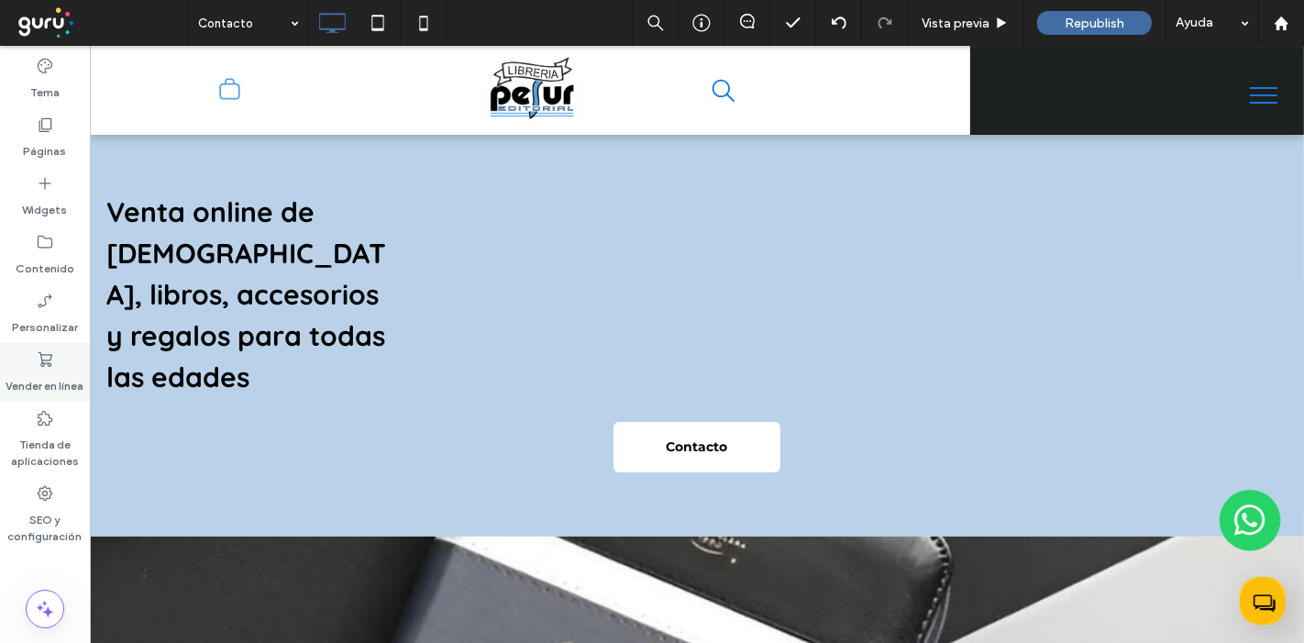
click at [45, 383] on label "Vender en línea" at bounding box center [45, 382] width 78 height 26
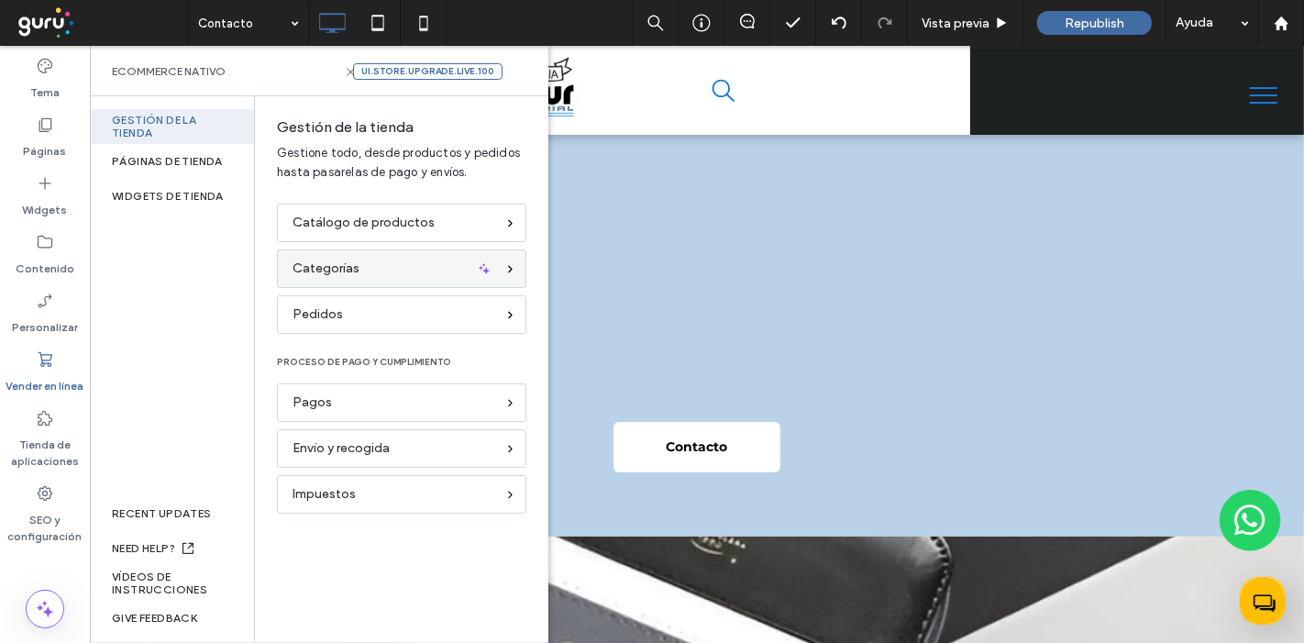
click at [383, 259] on div "Categorías" at bounding box center [394, 269] width 203 height 20
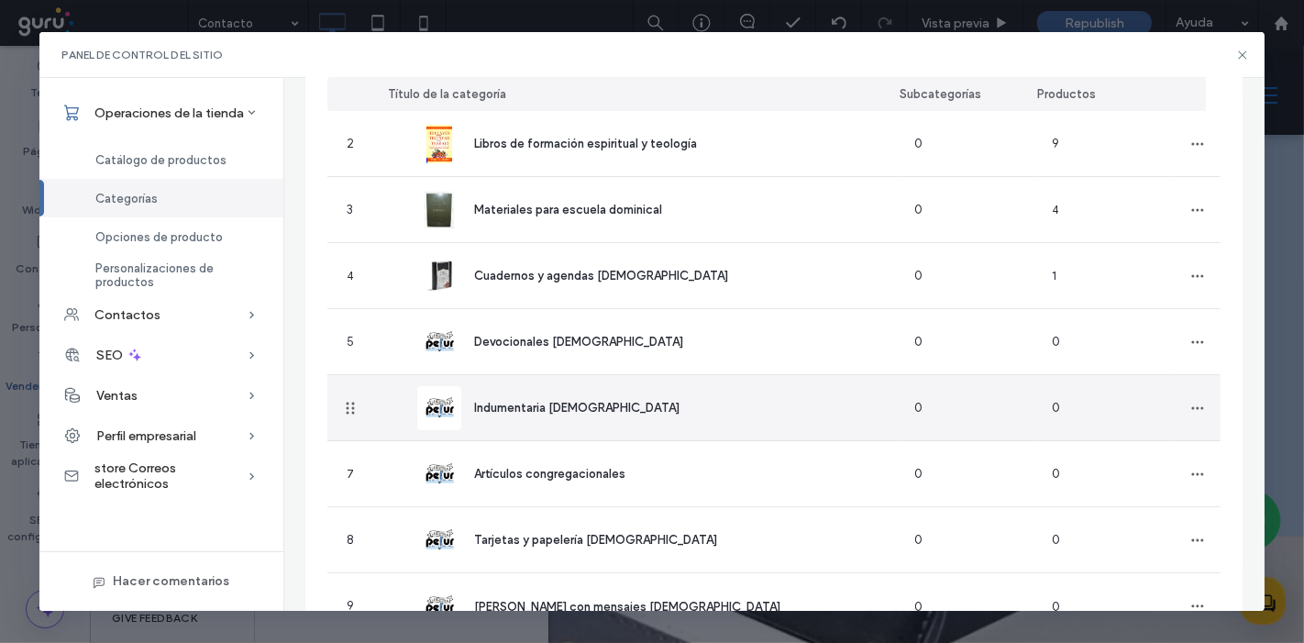
scroll to position [250, 0]
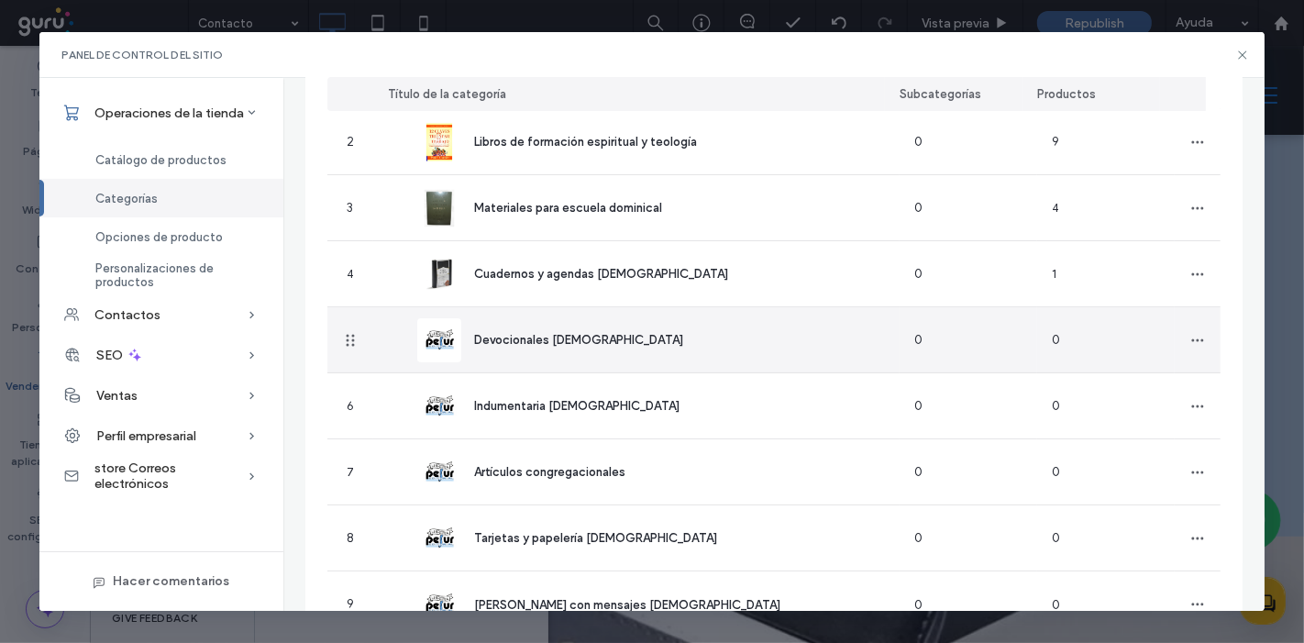
click at [675, 368] on div "Devocionales cristianos" at bounding box center [636, 339] width 527 height 65
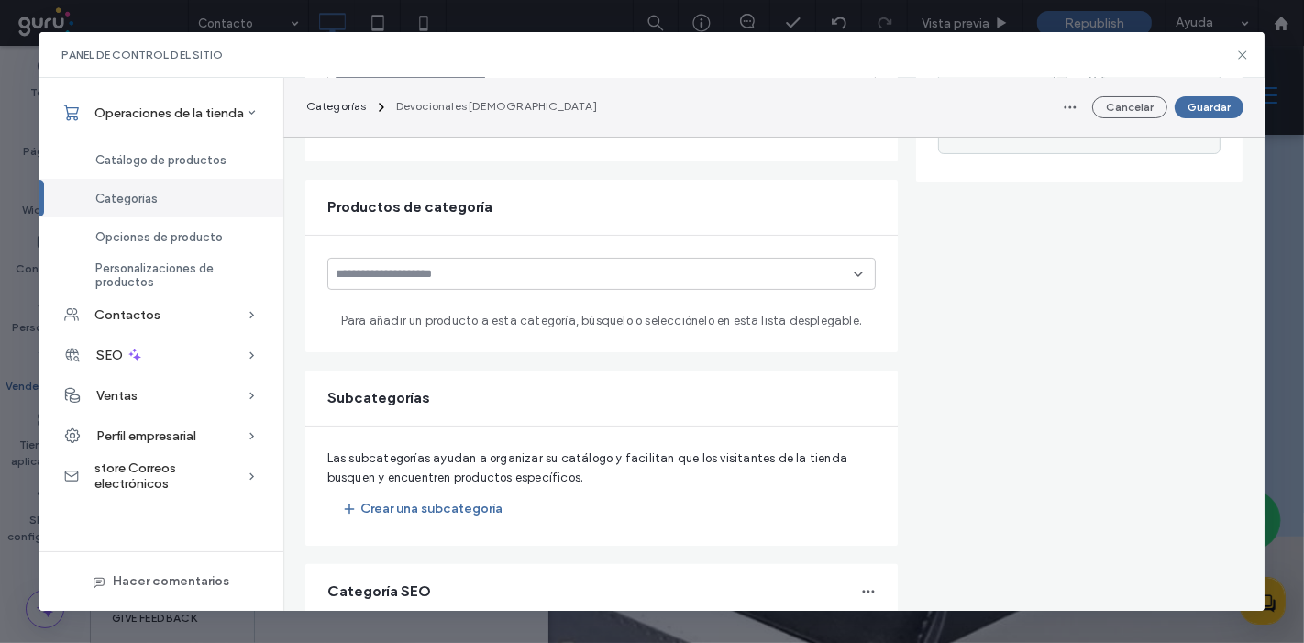
type input "**********"
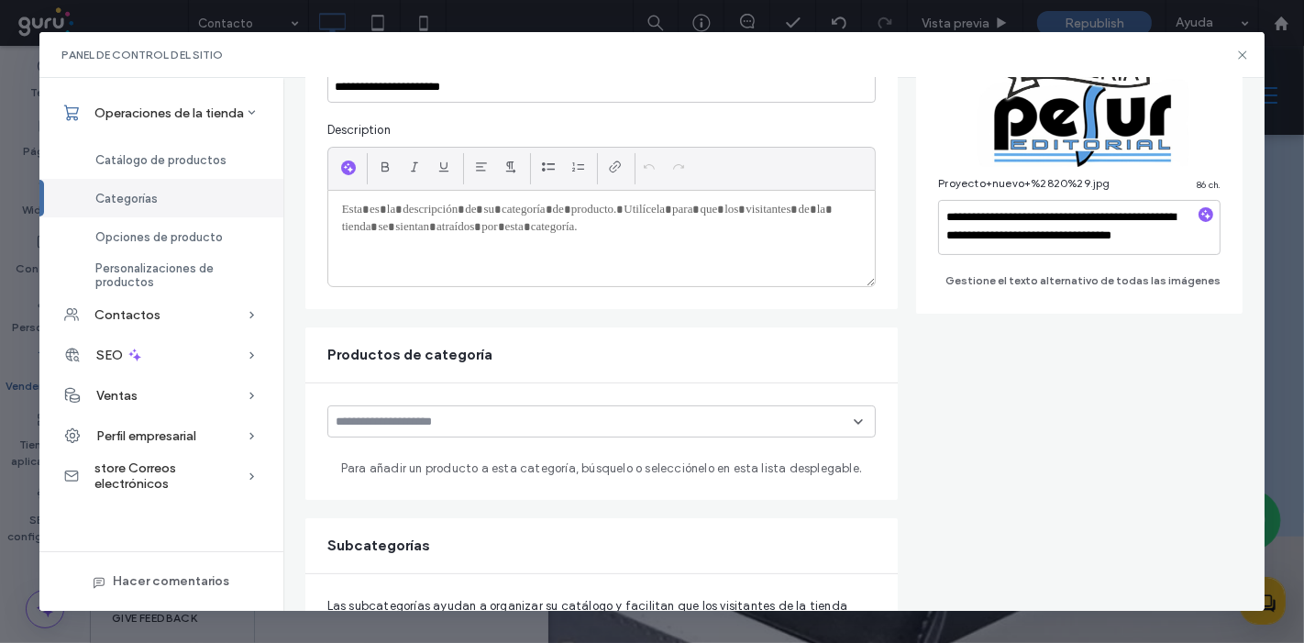
scroll to position [0, 0]
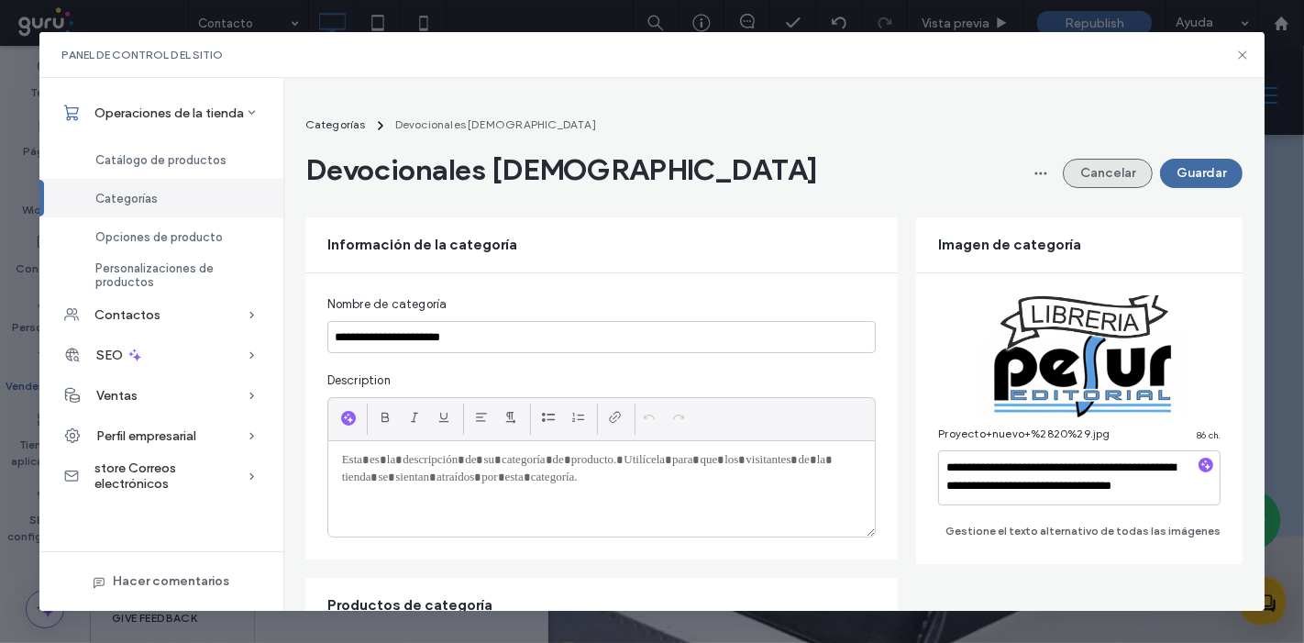
click at [1092, 161] on button "Cancelar" at bounding box center [1108, 173] width 90 height 29
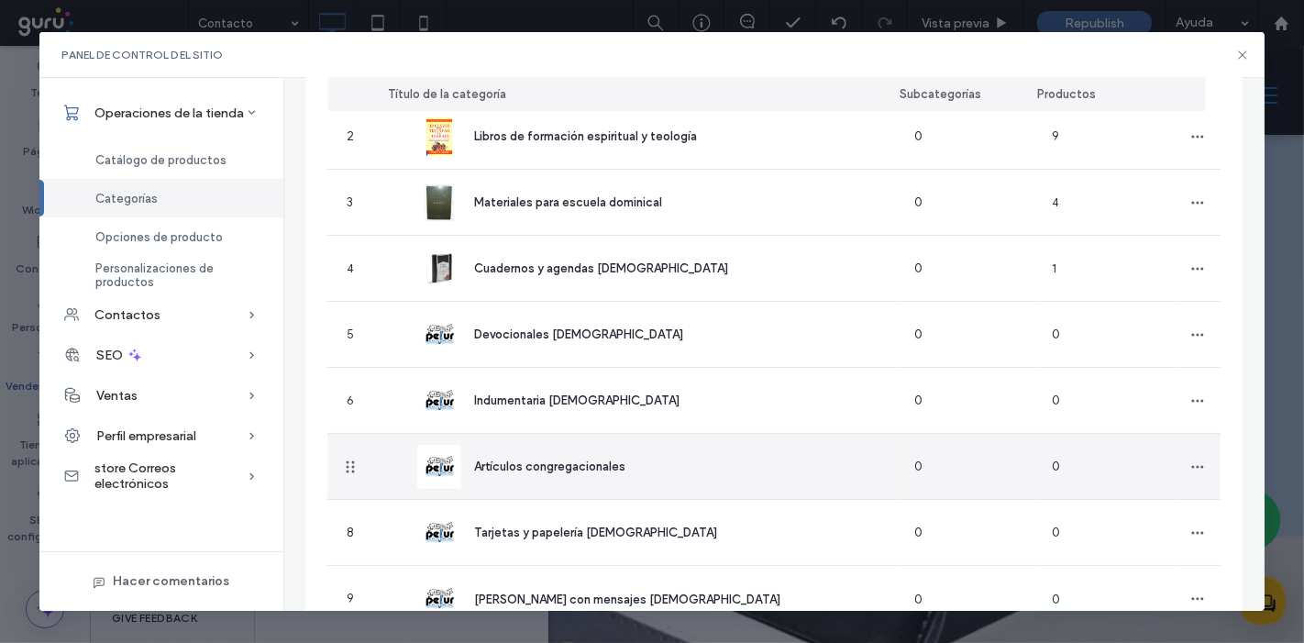
scroll to position [322, 0]
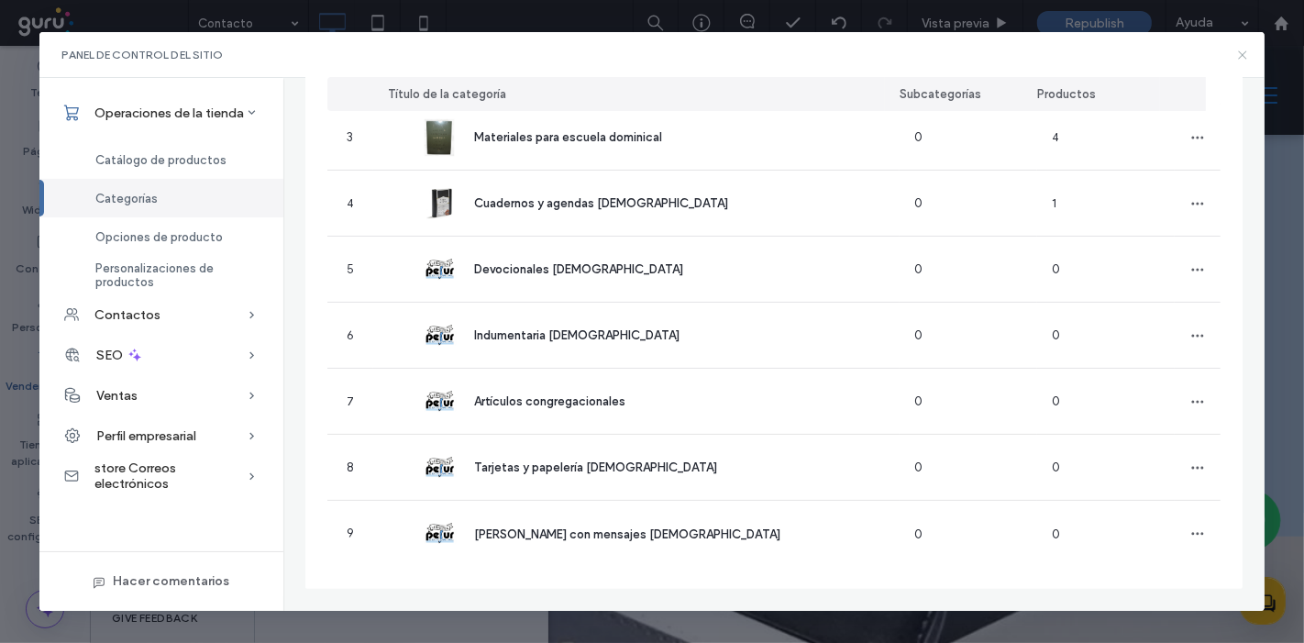
click at [1241, 55] on icon at bounding box center [1243, 55] width 15 height 15
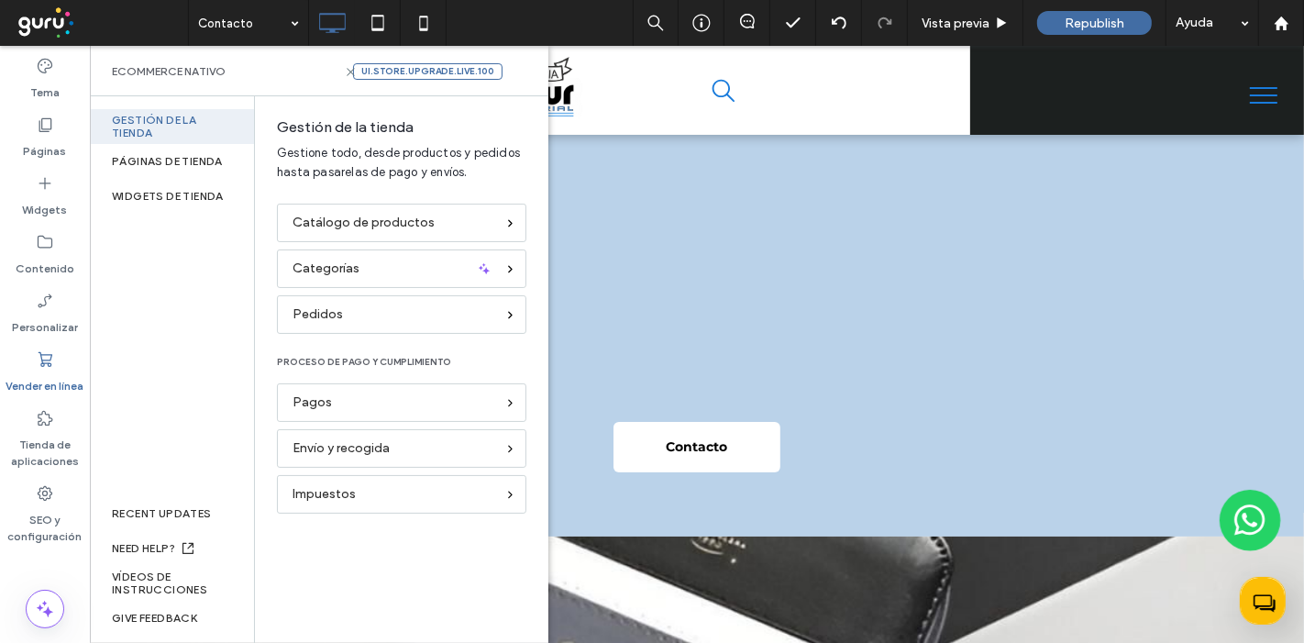
click at [55, 14] on span at bounding box center [101, 23] width 174 height 37
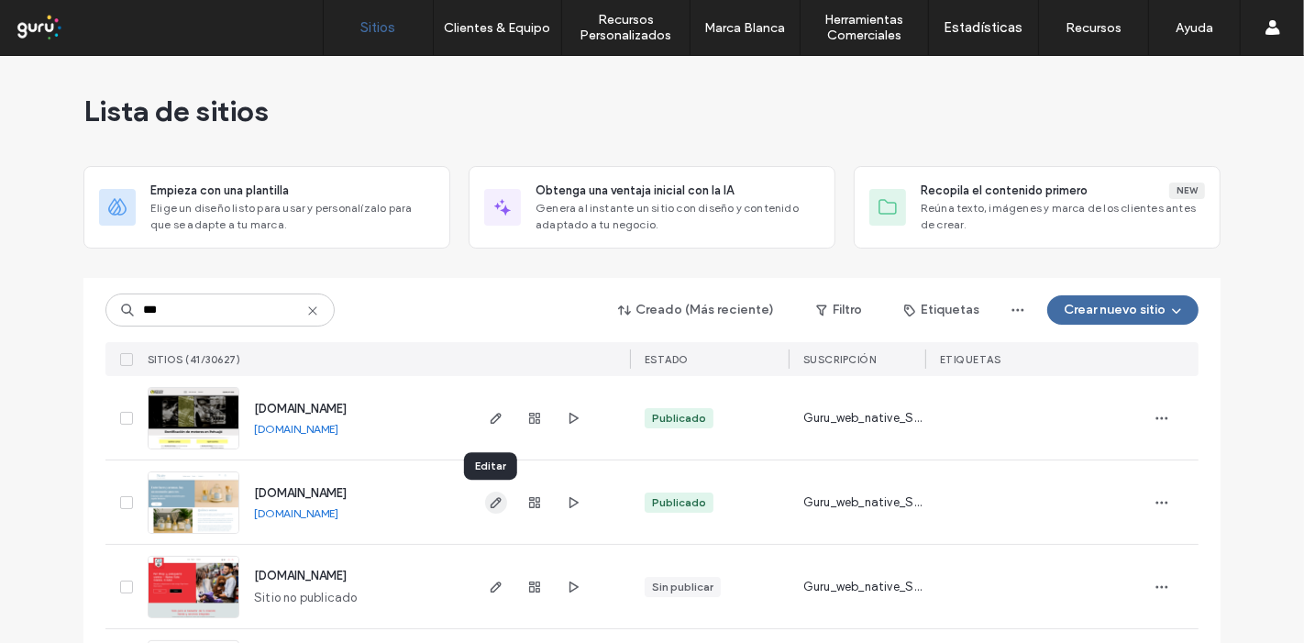
type input "***"
click at [491, 505] on use "button" at bounding box center [496, 502] width 11 height 11
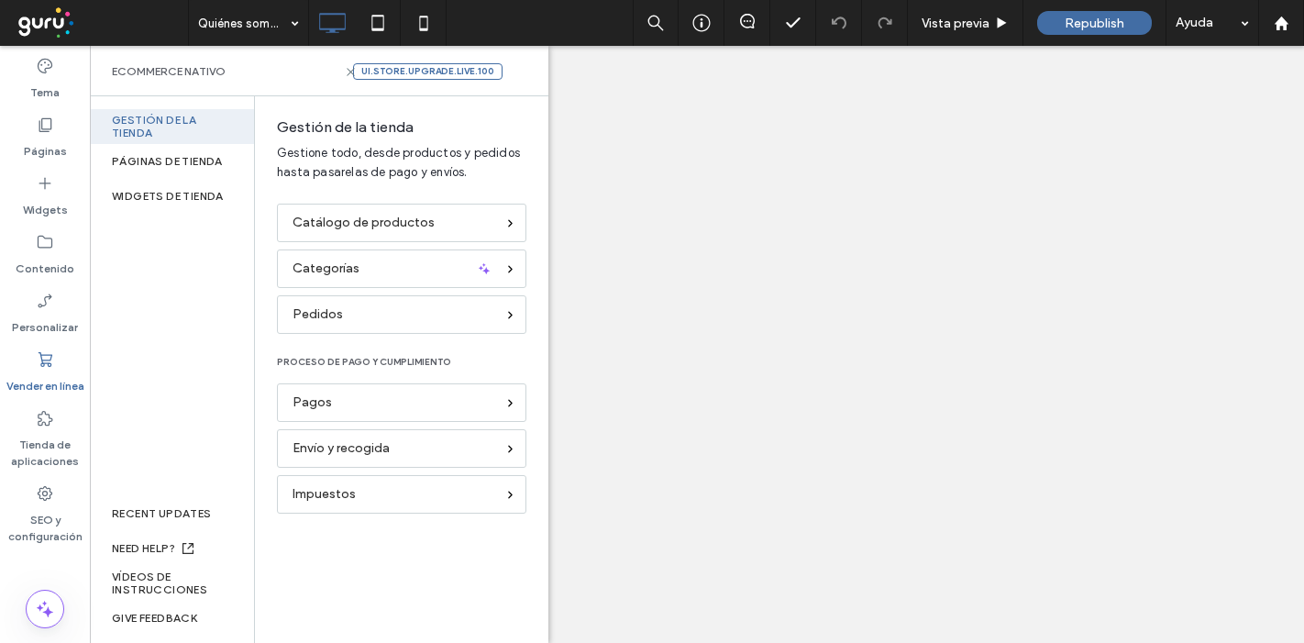
click at [372, 407] on span "SEO" at bounding box center [401, 415] width 203 height 17
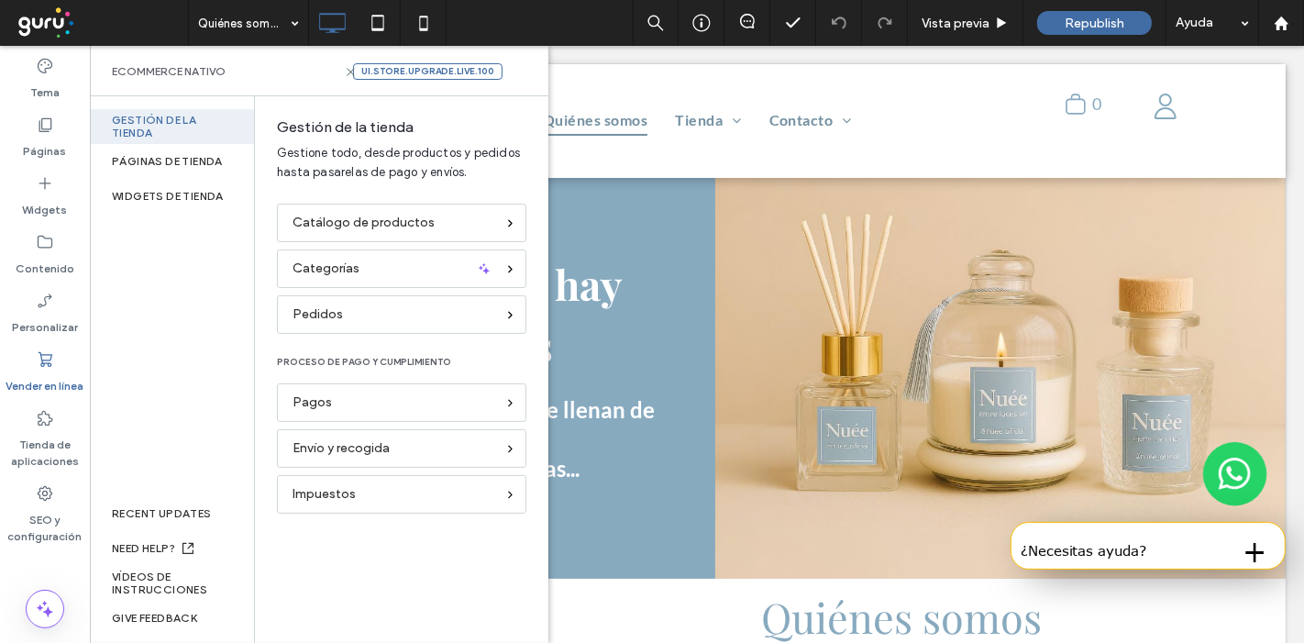
click at [372, 406] on div "Pagos" at bounding box center [394, 403] width 203 height 20
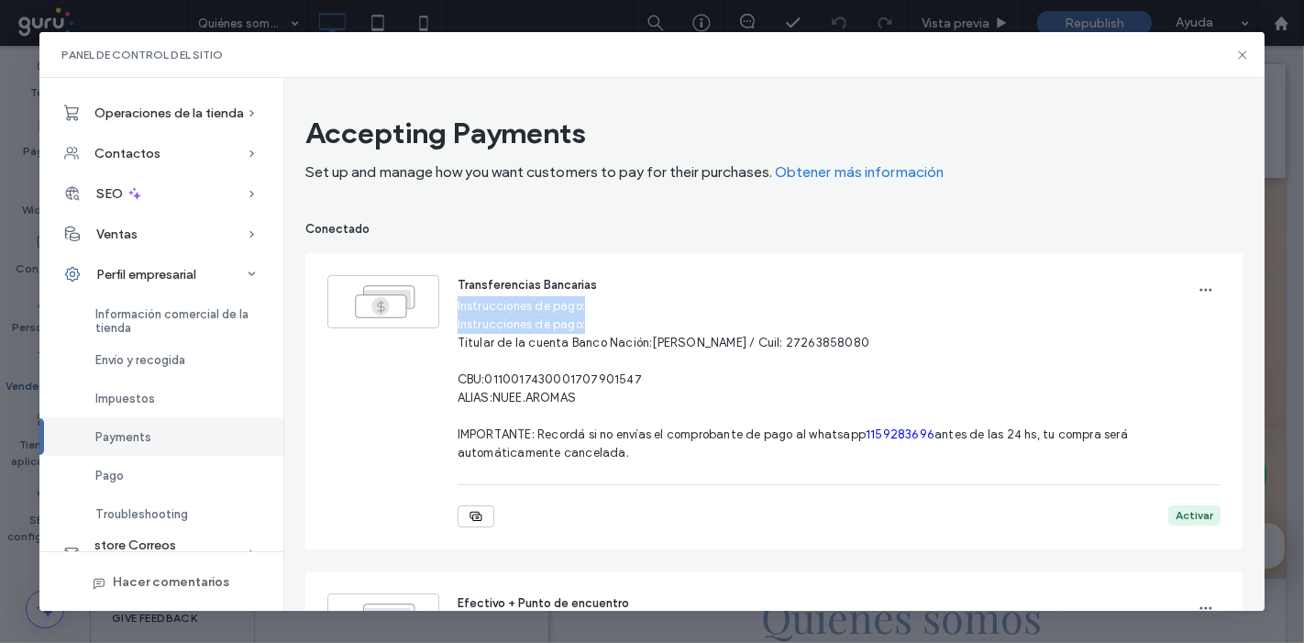
drag, startPoint x: 450, startPoint y: 307, endPoint x: 598, endPoint y: 319, distance: 148.2
click at [598, 319] on div "Transferencias Bancarias Instrucciones de pago: Instrucciones de pago: Titular …" at bounding box center [774, 401] width 894 height 252
click at [1192, 279] on span "button" at bounding box center [1206, 289] width 29 height 29
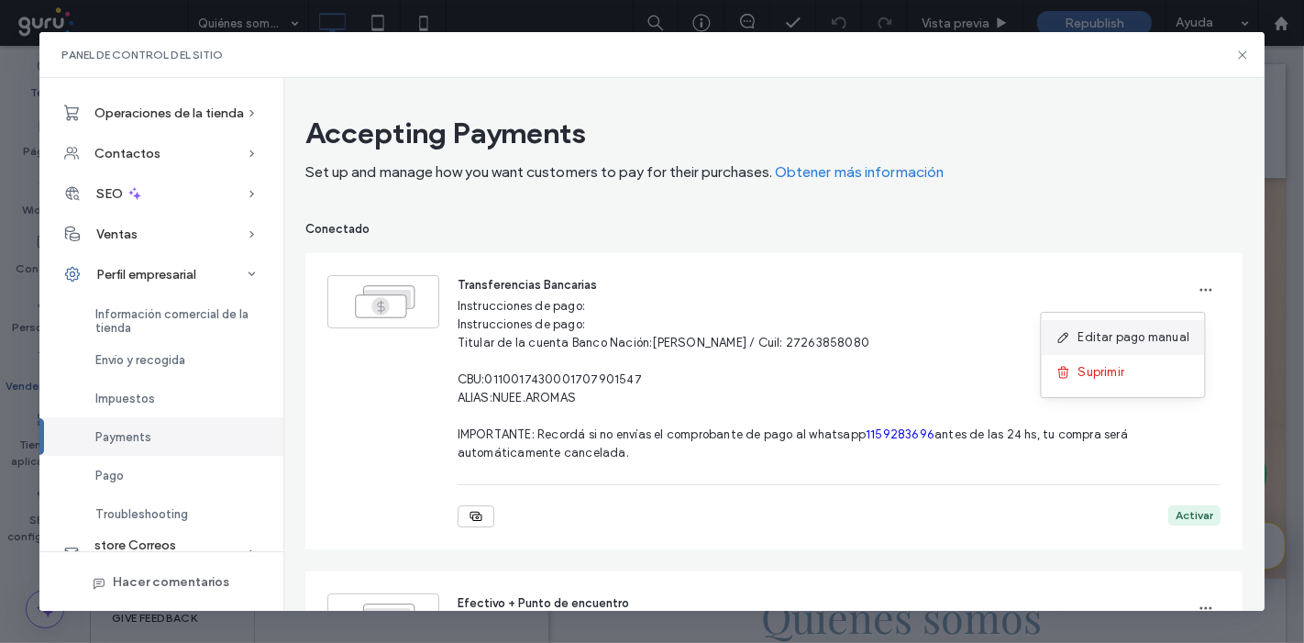
click at [1129, 323] on div "Editar pago manual" at bounding box center [1123, 337] width 163 height 35
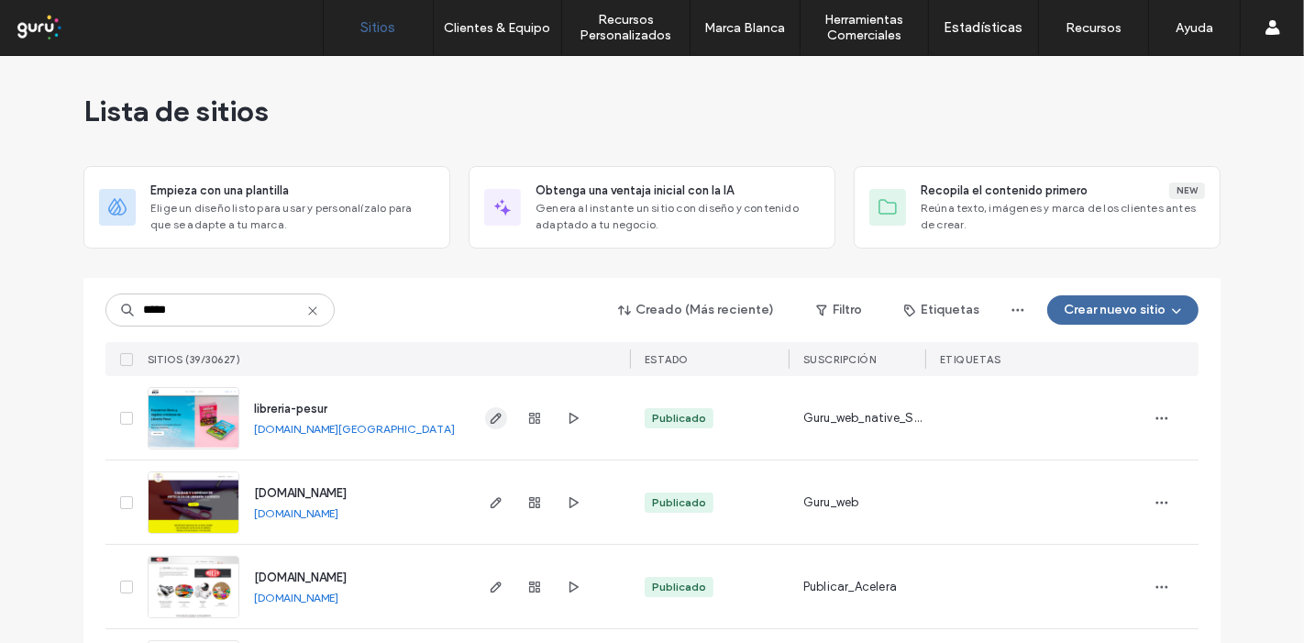
type input "*****"
click at [489, 420] on icon "button" at bounding box center [496, 418] width 15 height 15
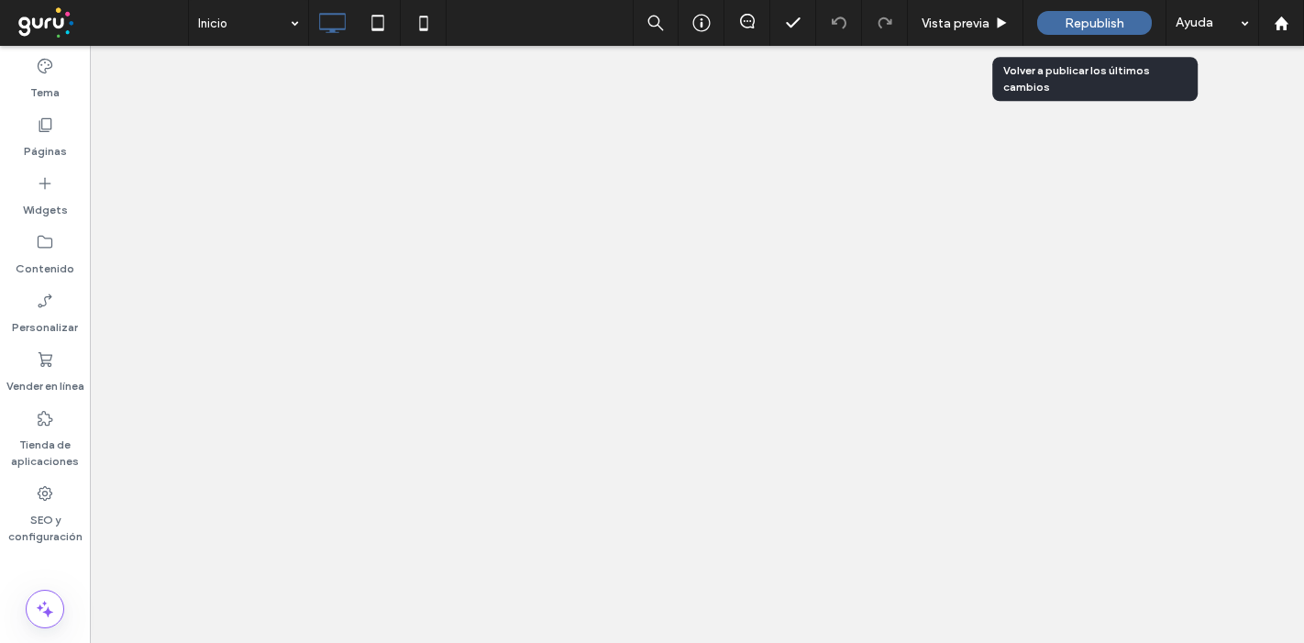
click at [1110, 8] on div "Republish" at bounding box center [1094, 23] width 115 height 46
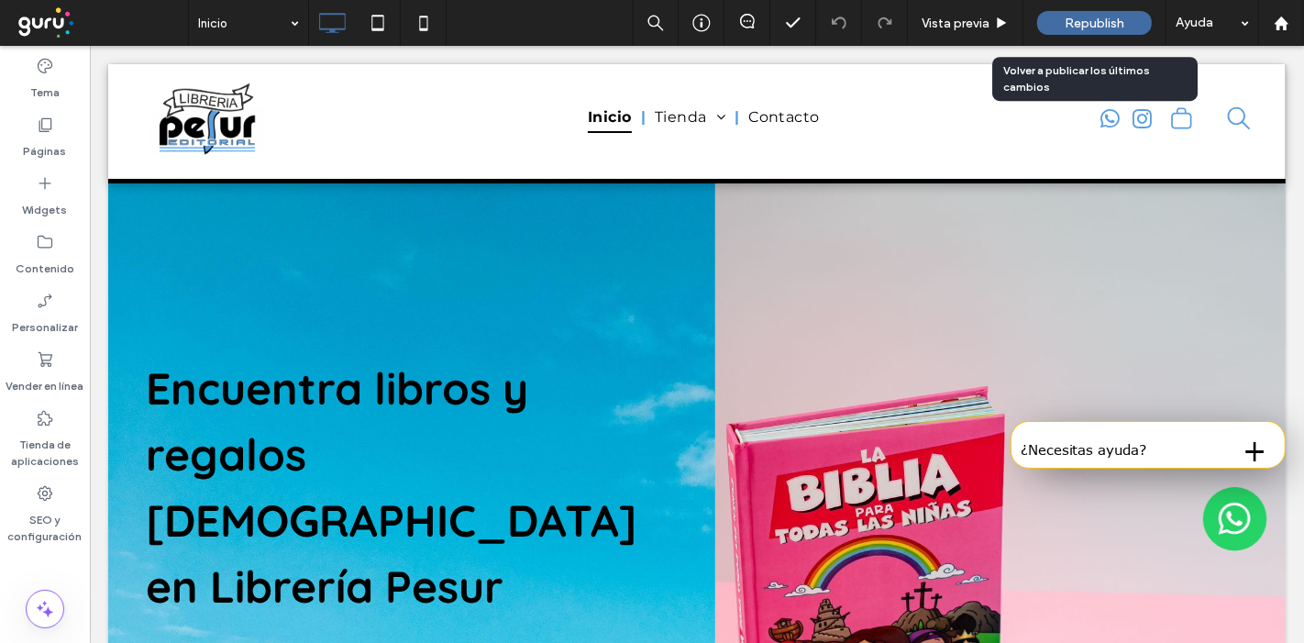
click at [1105, 22] on span "Republish" at bounding box center [1095, 24] width 60 height 16
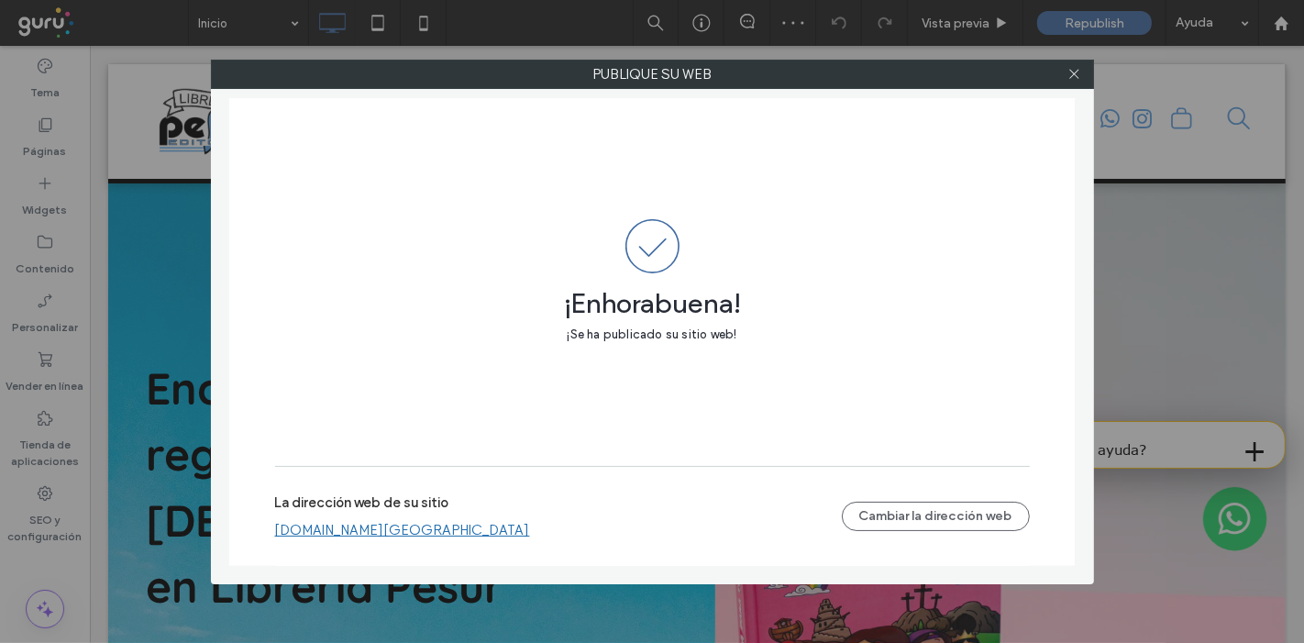
click at [490, 529] on link "[DOMAIN_NAME][GEOGRAPHIC_DATA]" at bounding box center [402, 530] width 255 height 17
click at [1077, 71] on div at bounding box center [1075, 75] width 28 height 28
click at [1077, 71] on use at bounding box center [1074, 74] width 9 height 9
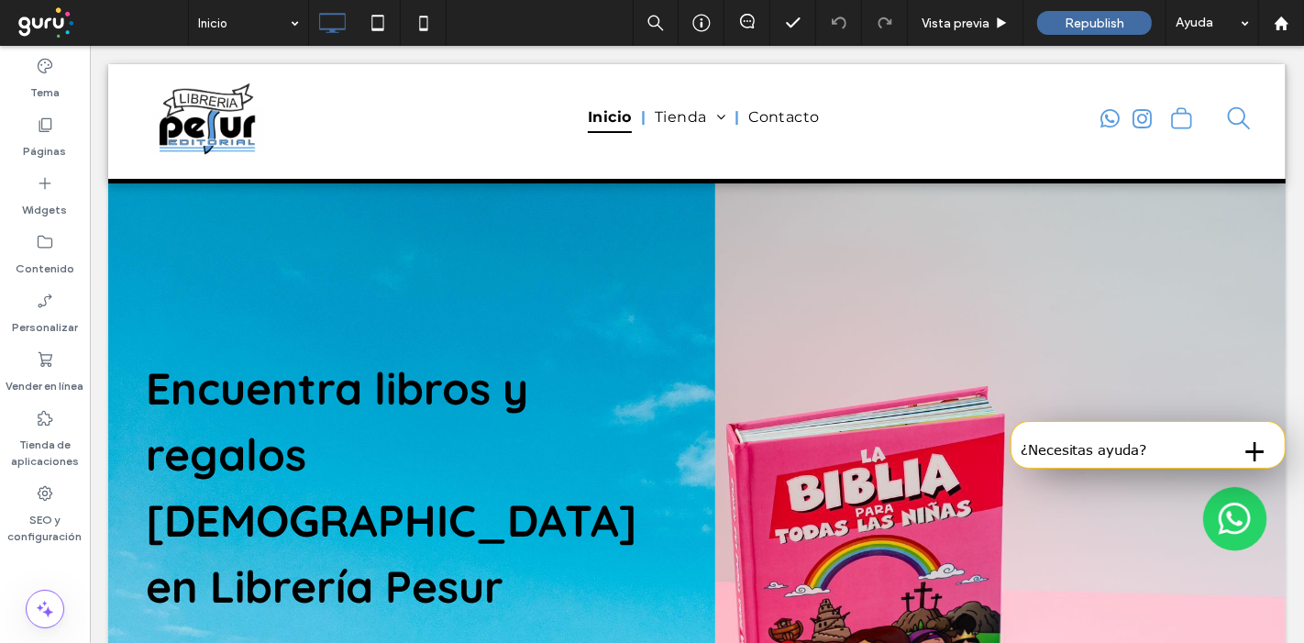
click at [35, 6] on span at bounding box center [101, 23] width 174 height 37
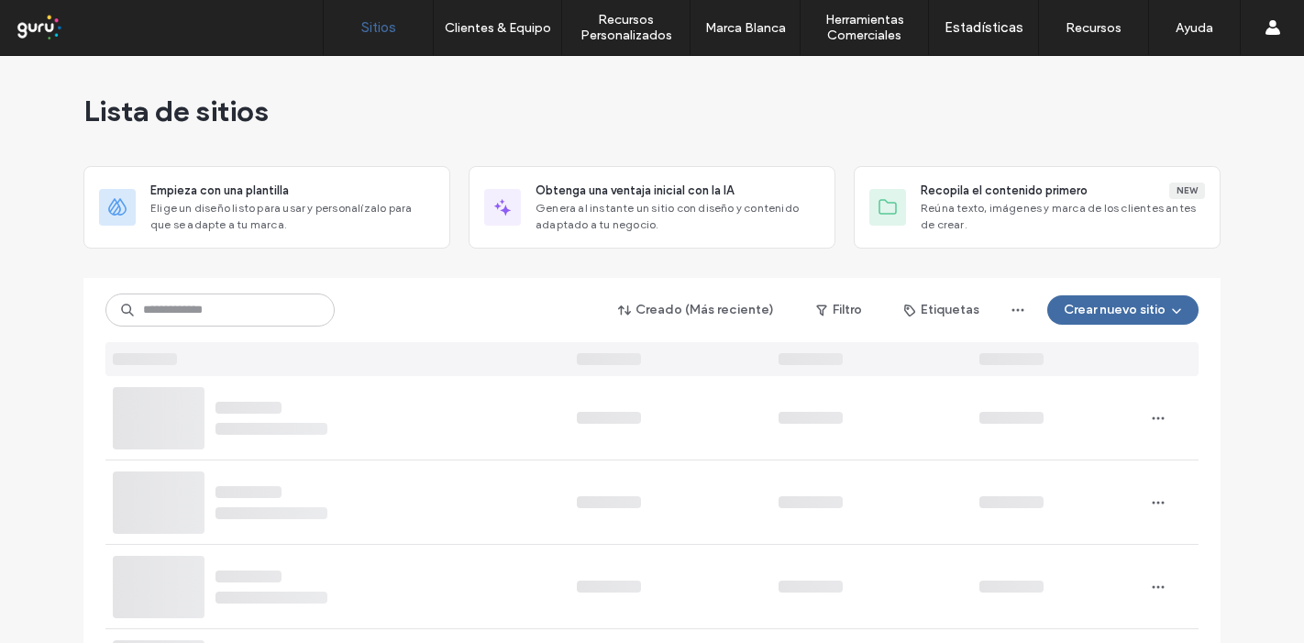
click at [211, 303] on input at bounding box center [219, 310] width 229 height 33
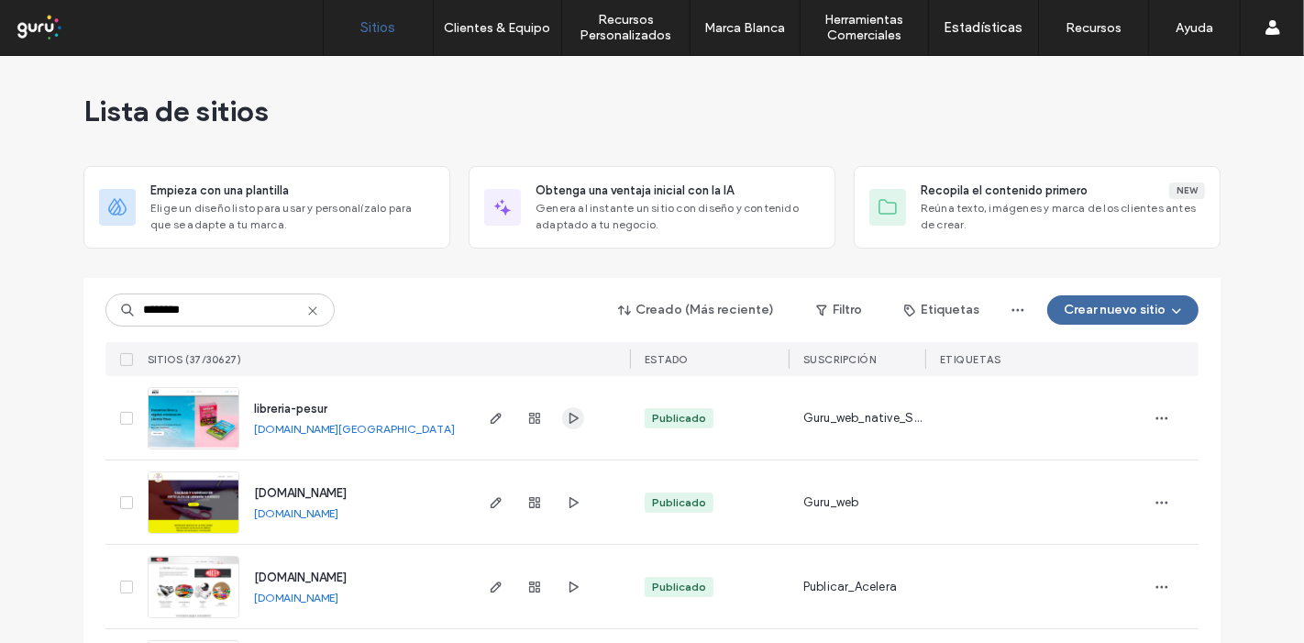
type input "********"
click at [566, 421] on icon "button" at bounding box center [573, 418] width 15 height 15
click at [363, 428] on link "[DOMAIN_NAME][GEOGRAPHIC_DATA]" at bounding box center [354, 429] width 201 height 14
